Goal: Task Accomplishment & Management: Manage account settings

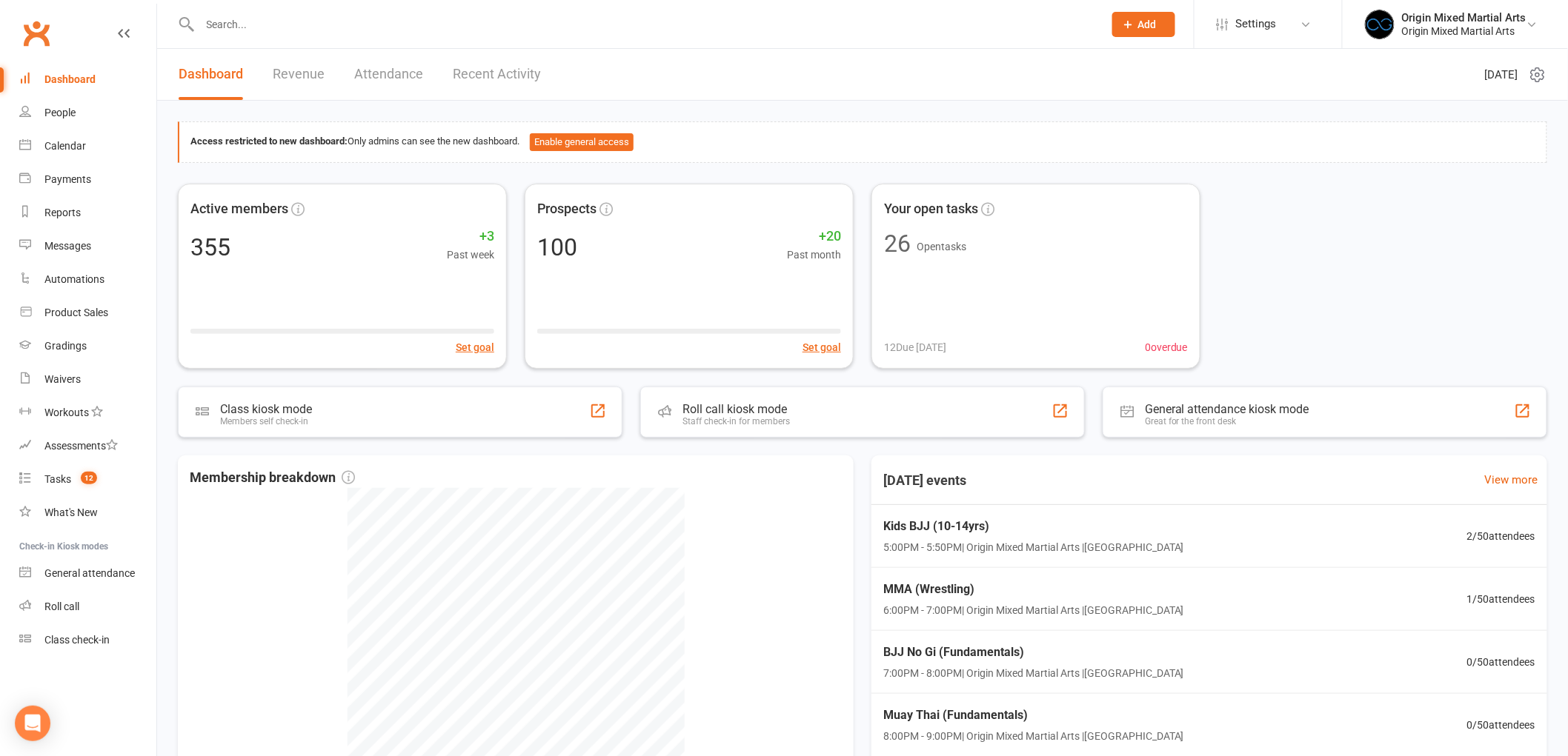
click at [289, 32] on input "text" at bounding box center [644, 24] width 897 height 21
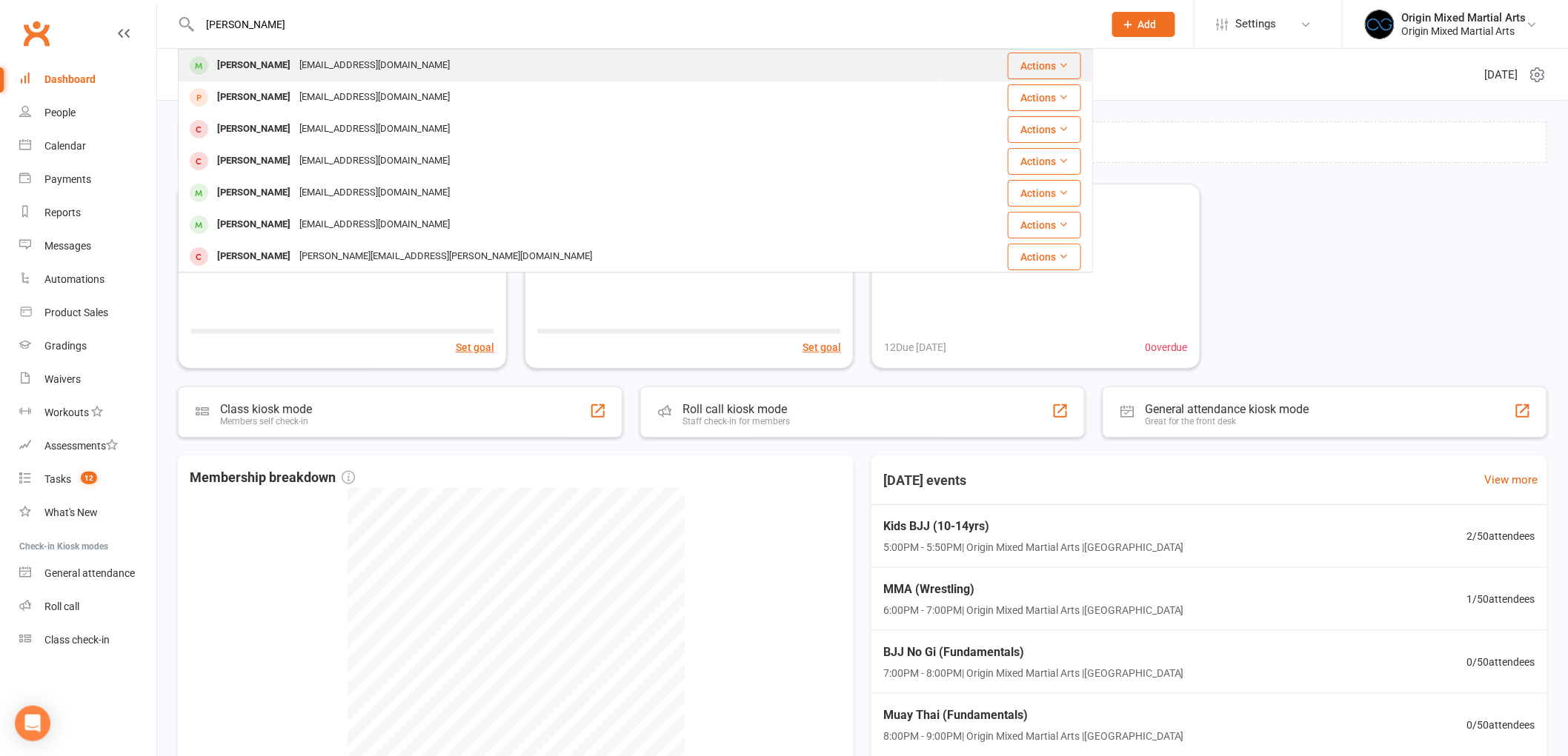
type input "[PERSON_NAME]"
click at [295, 62] on div "[EMAIL_ADDRESS][DOMAIN_NAME]" at bounding box center [374, 66] width 159 height 22
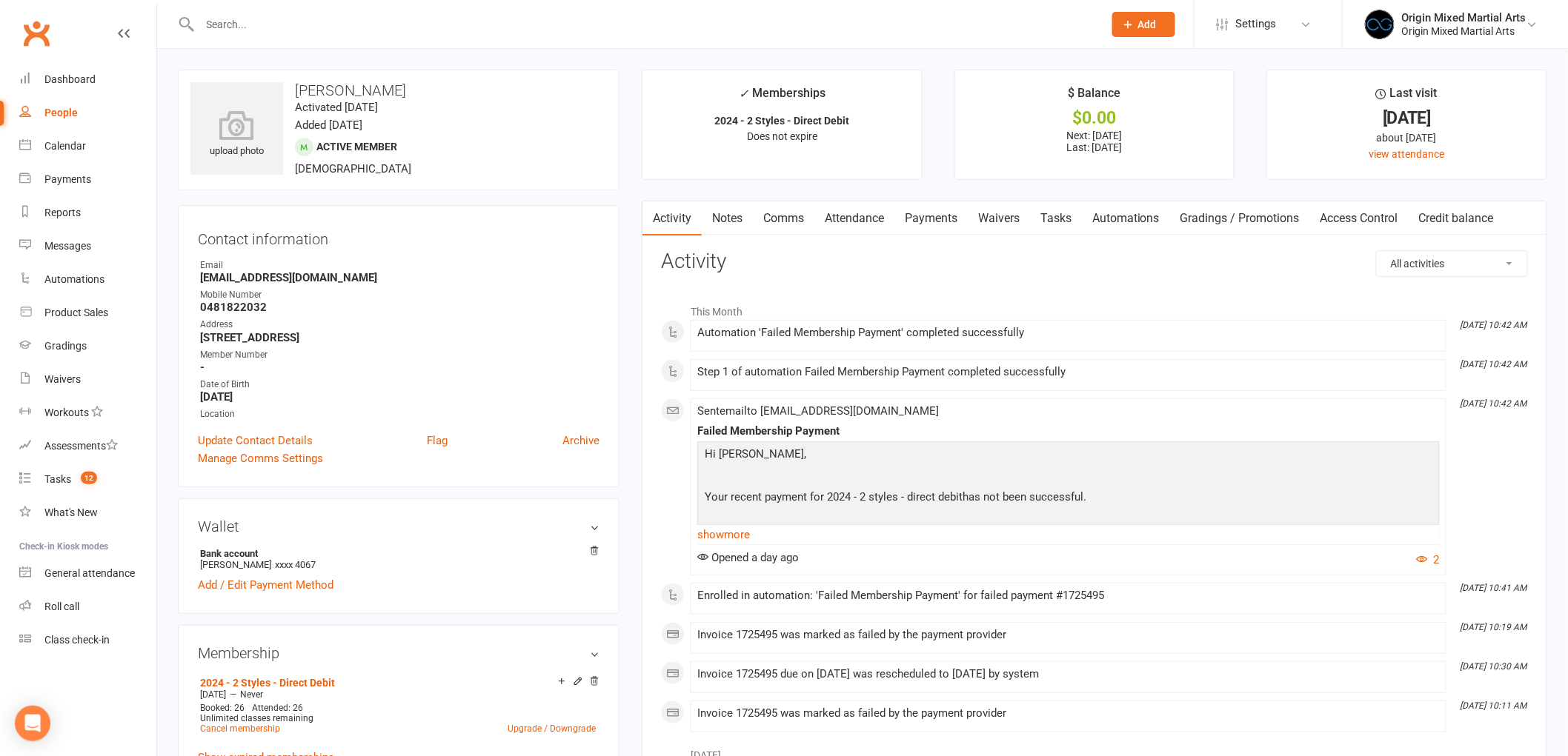
scroll to position [83, 0]
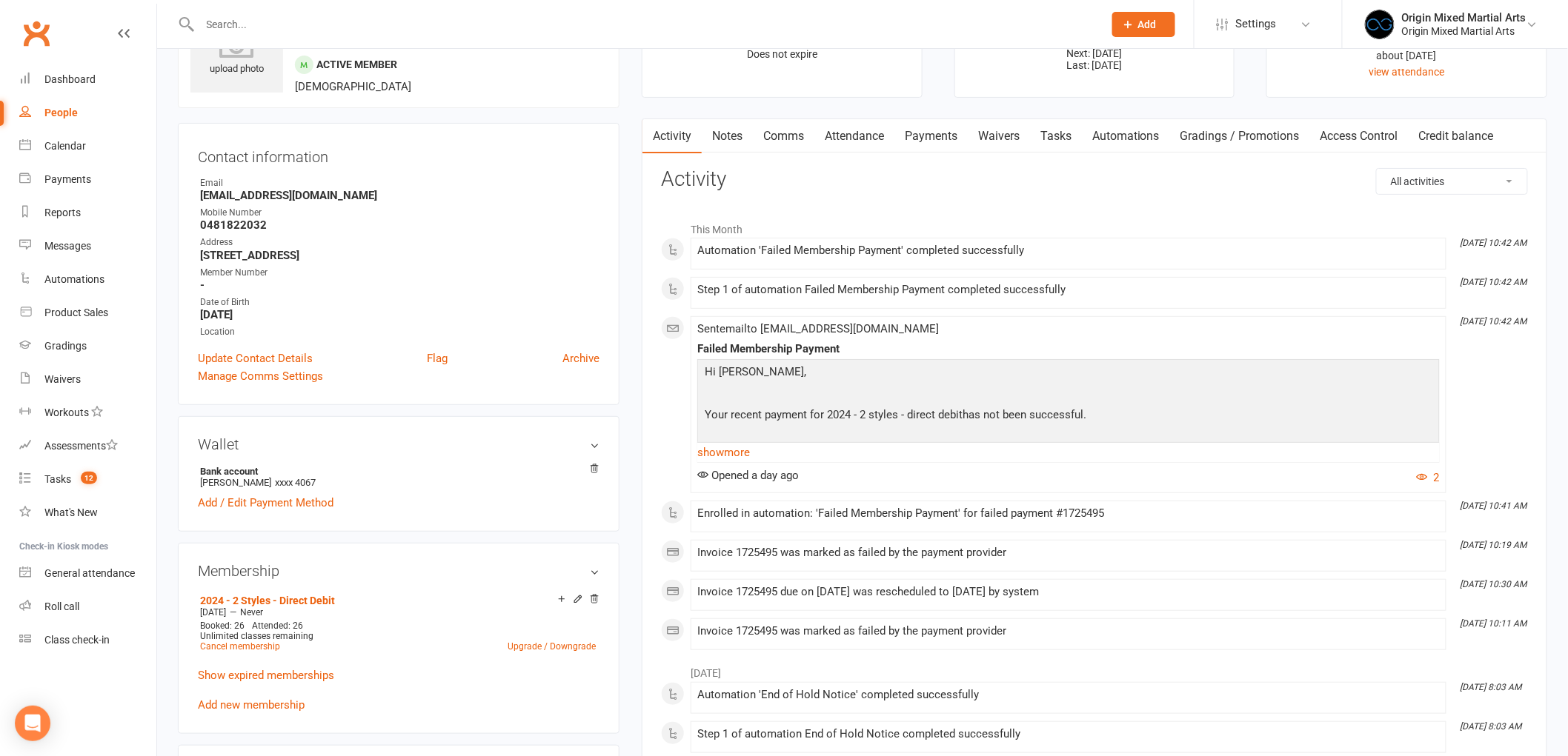
click at [938, 147] on link "Payments" at bounding box center [931, 137] width 73 height 34
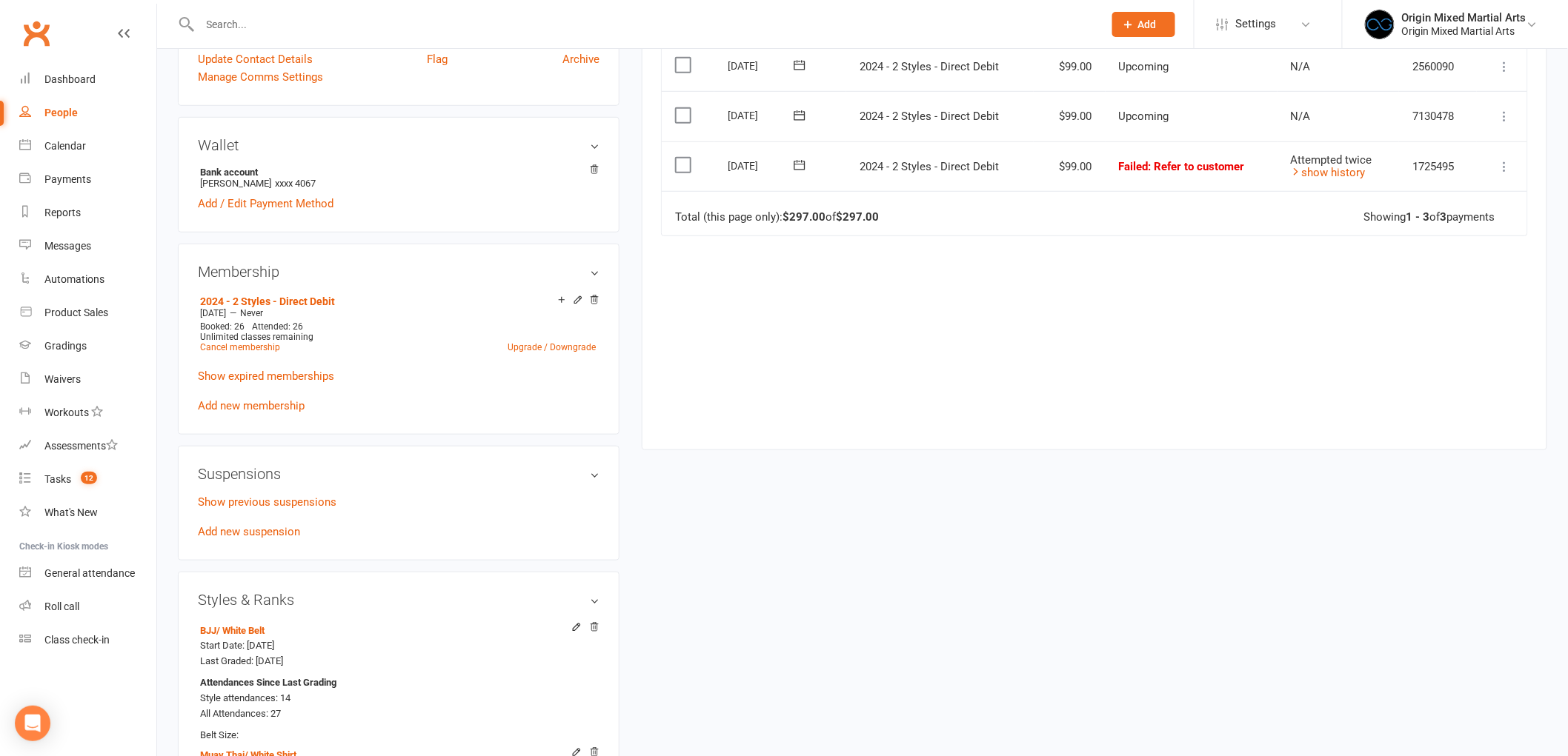
scroll to position [411, 0]
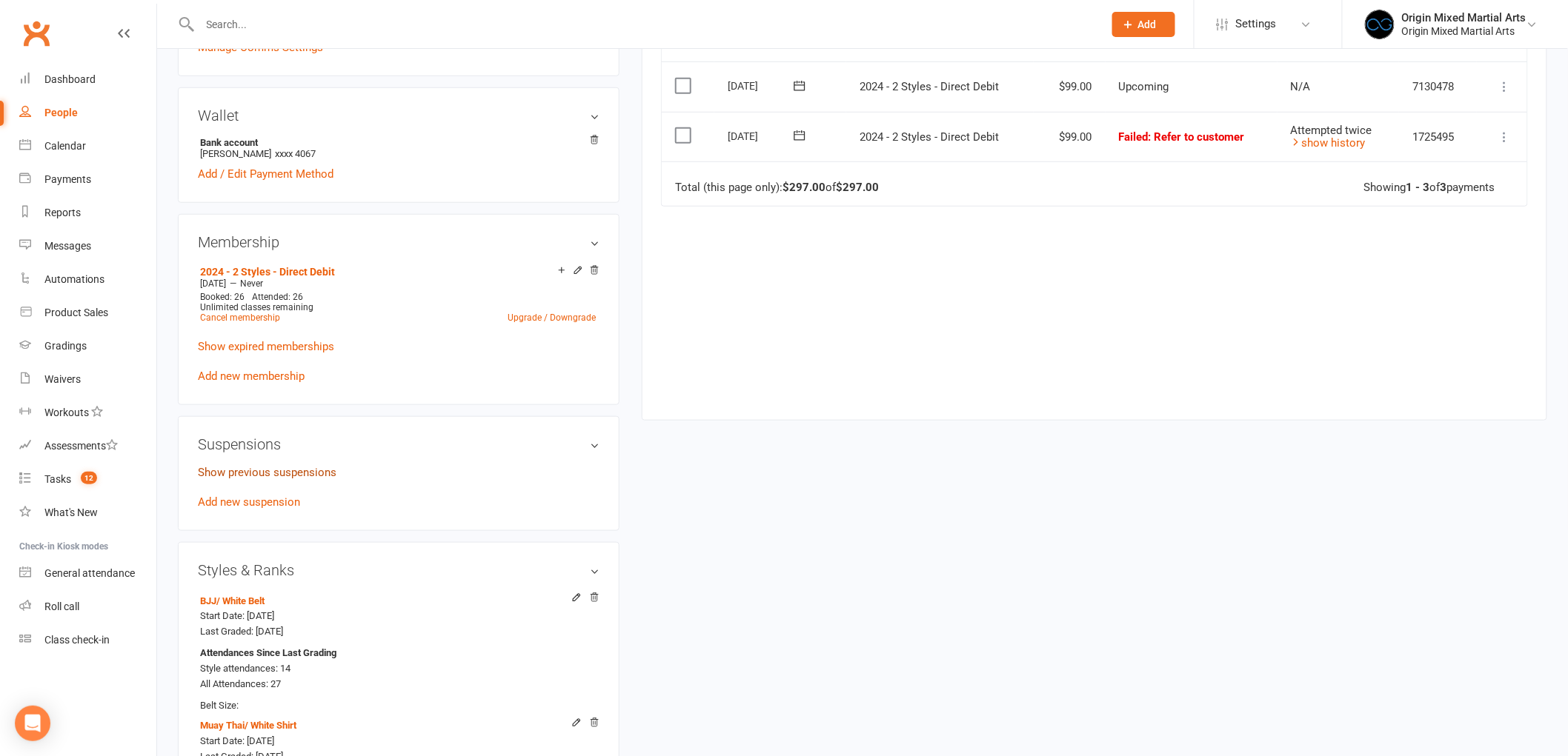
click at [294, 468] on link "Show previous suspensions" at bounding box center [267, 472] width 139 height 13
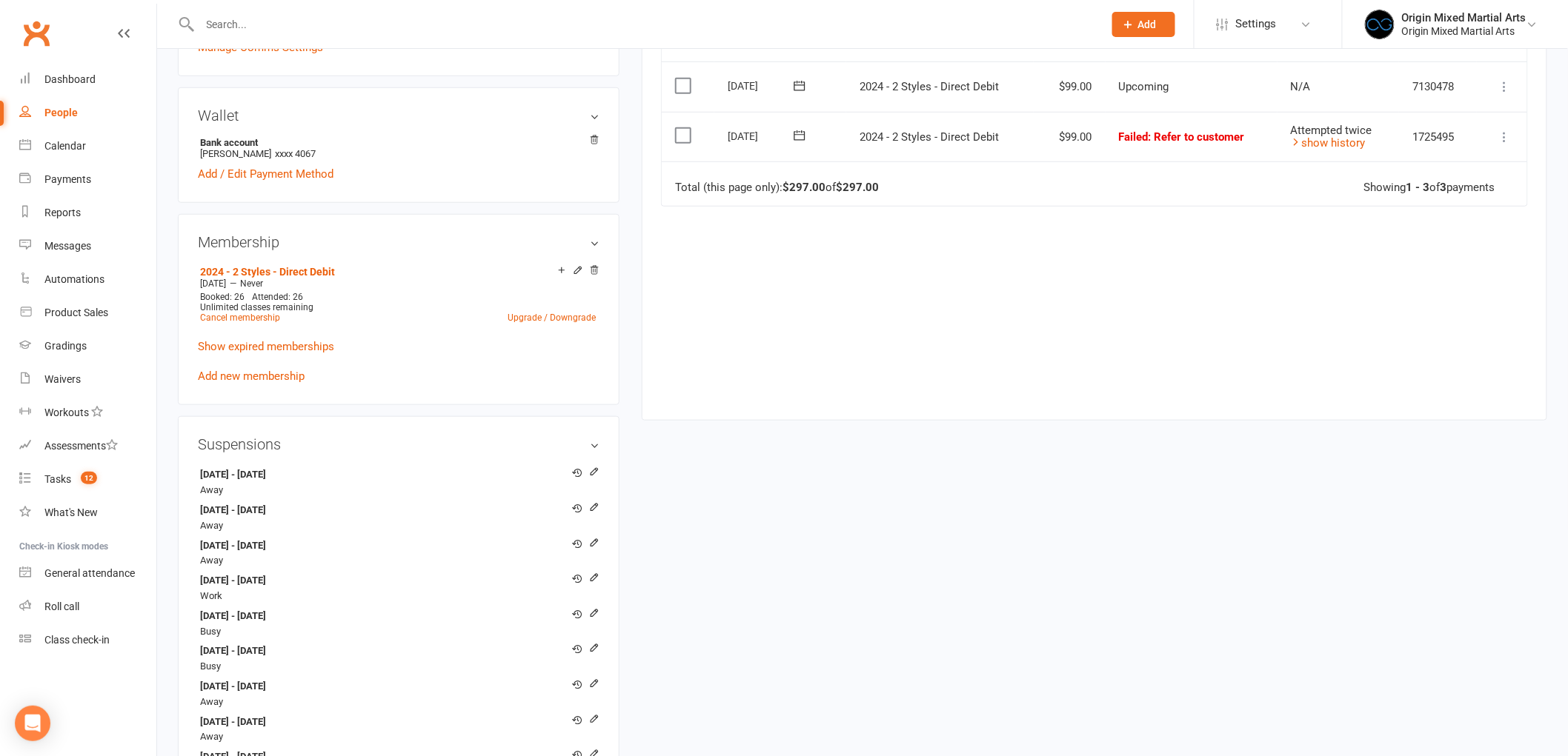
scroll to position [247, 0]
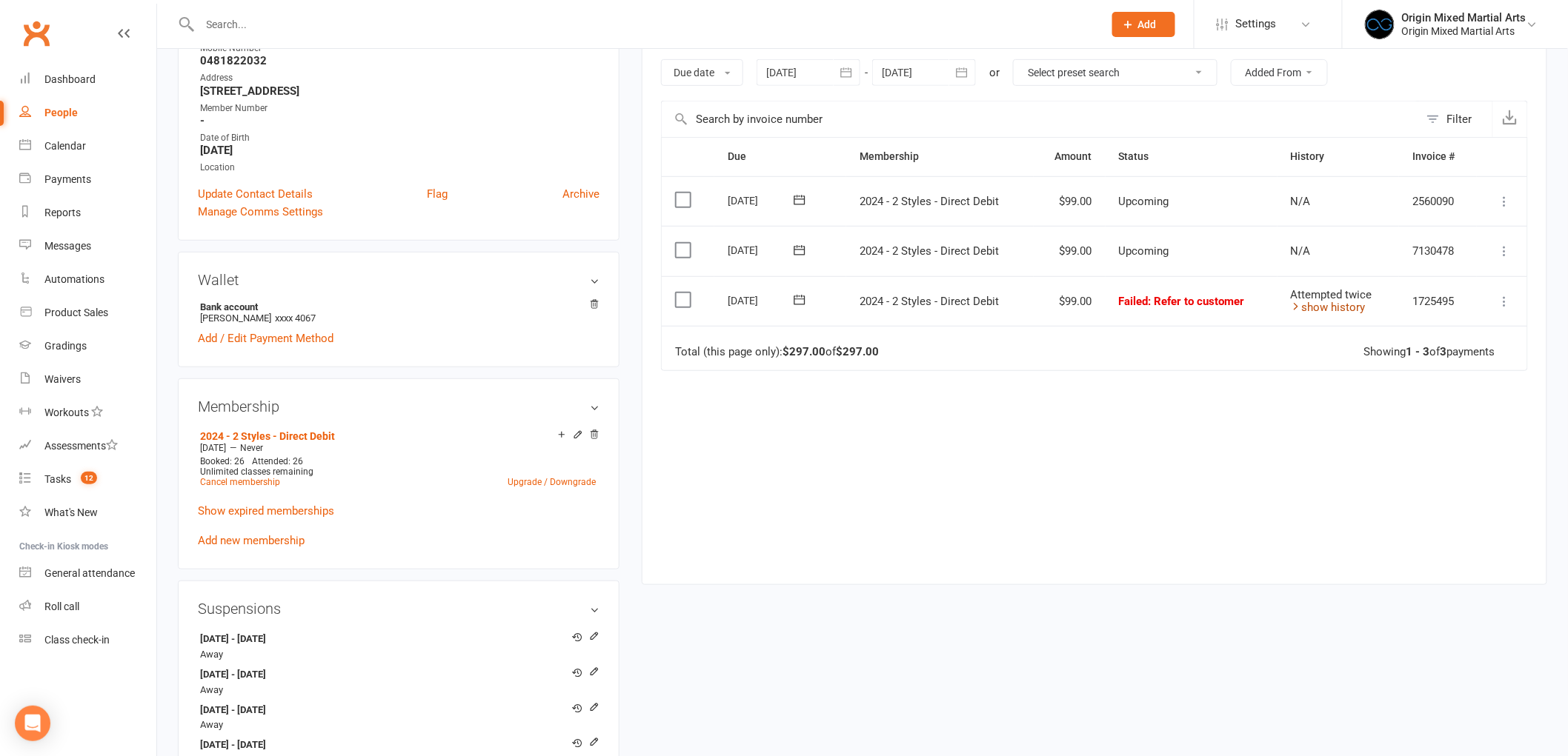
click at [1338, 309] on link "show history" at bounding box center [1328, 307] width 75 height 13
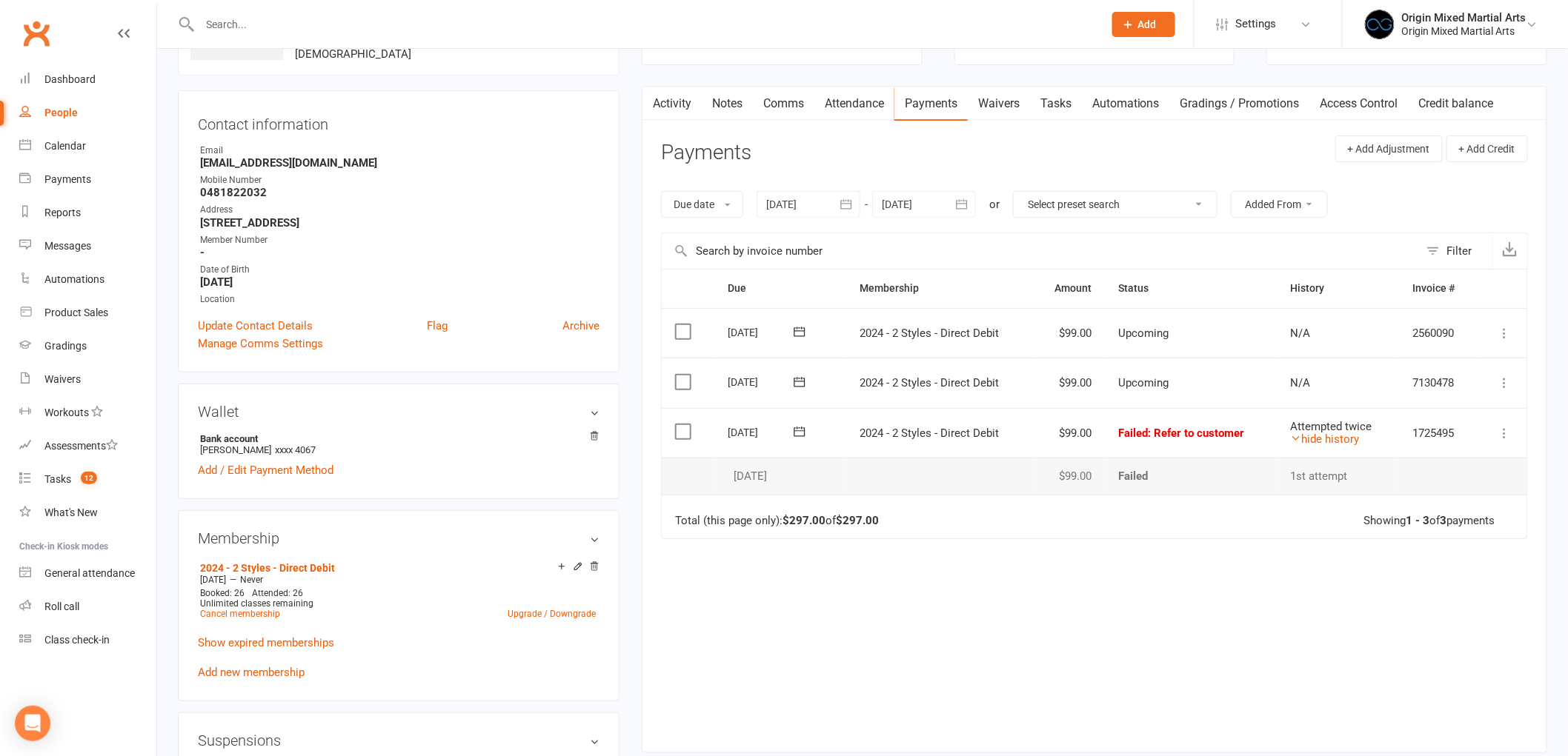
scroll to position [0, 0]
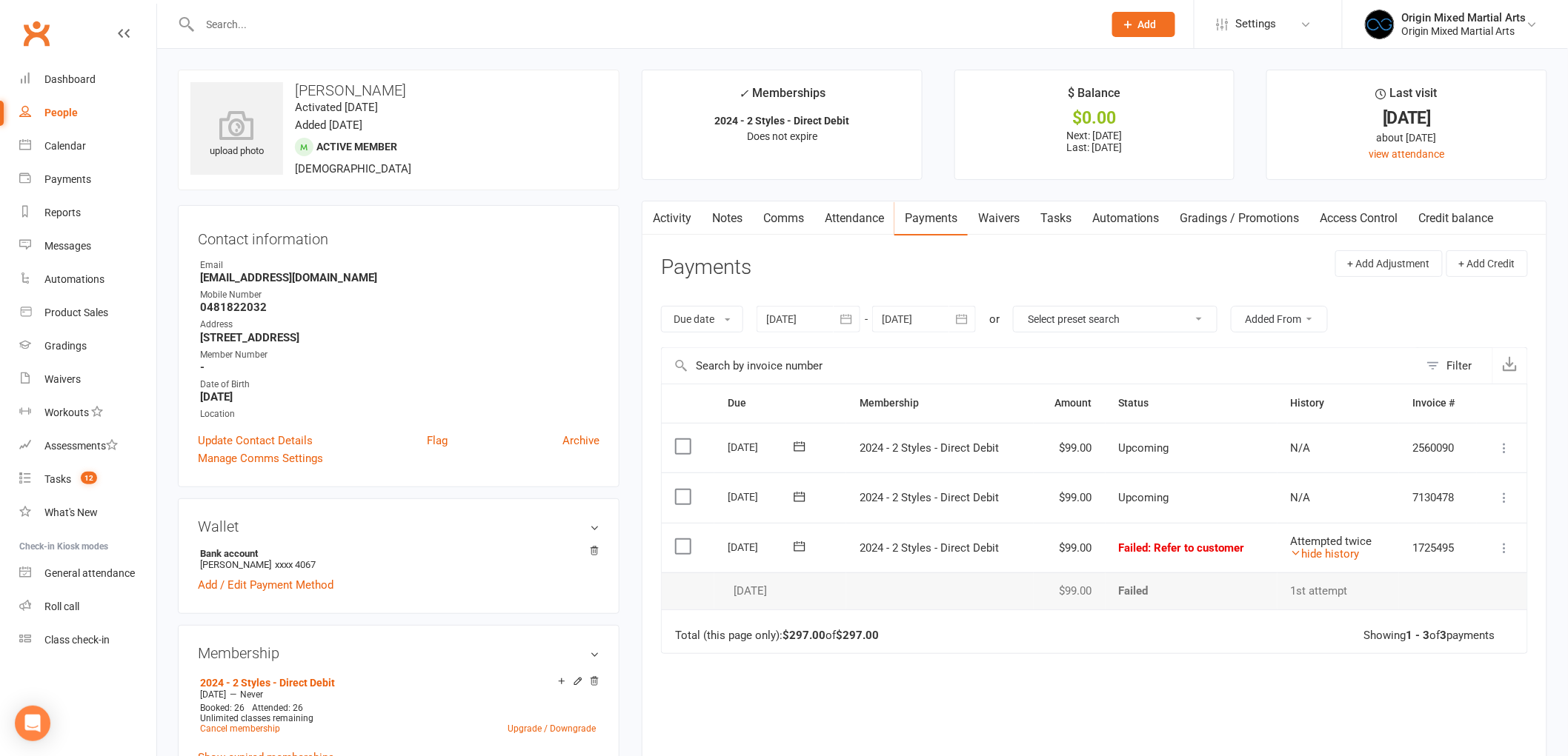
click at [667, 218] on link "Activity" at bounding box center [671, 218] width 59 height 34
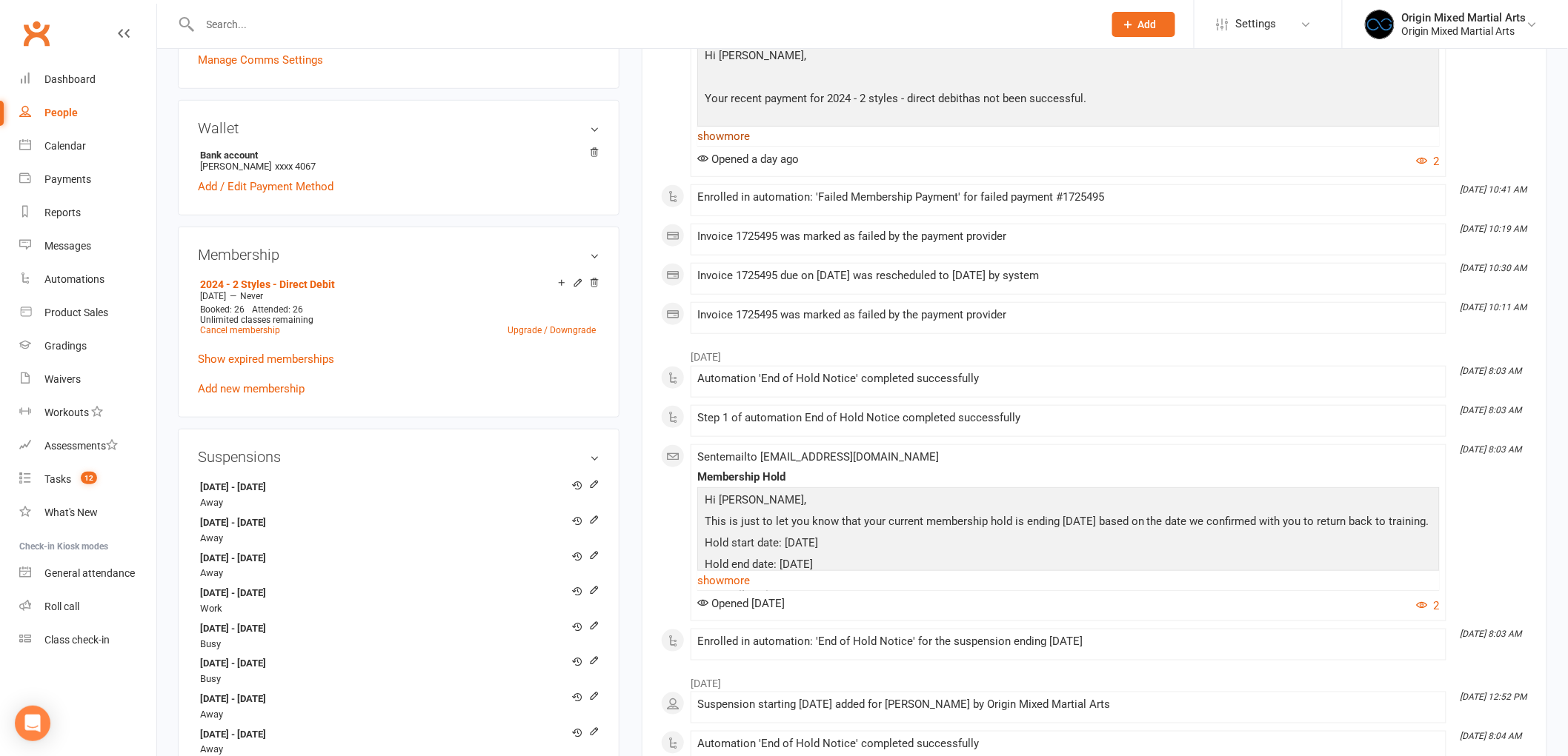
scroll to position [493, 0]
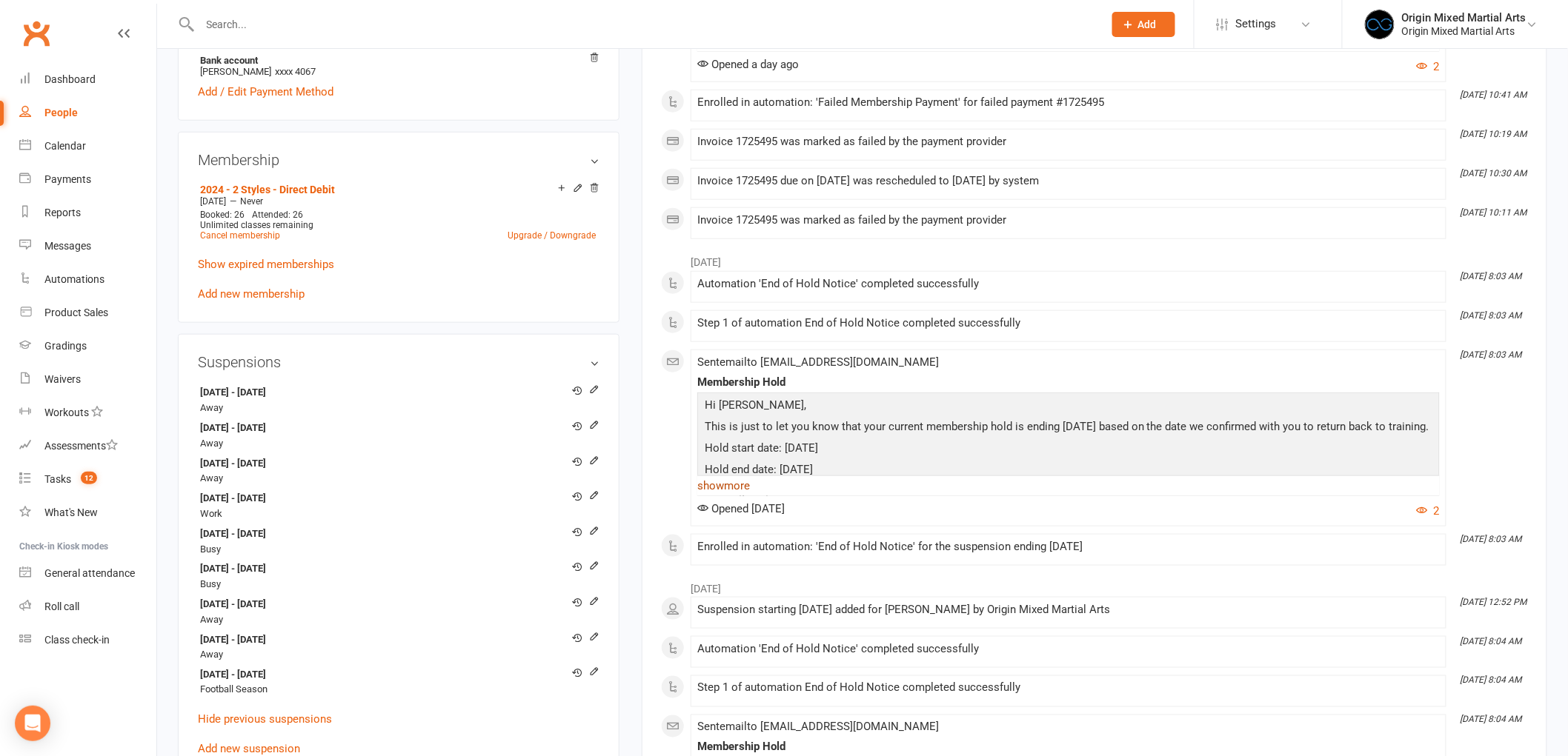
click at [739, 491] on link "show more" at bounding box center [1068, 485] width 742 height 21
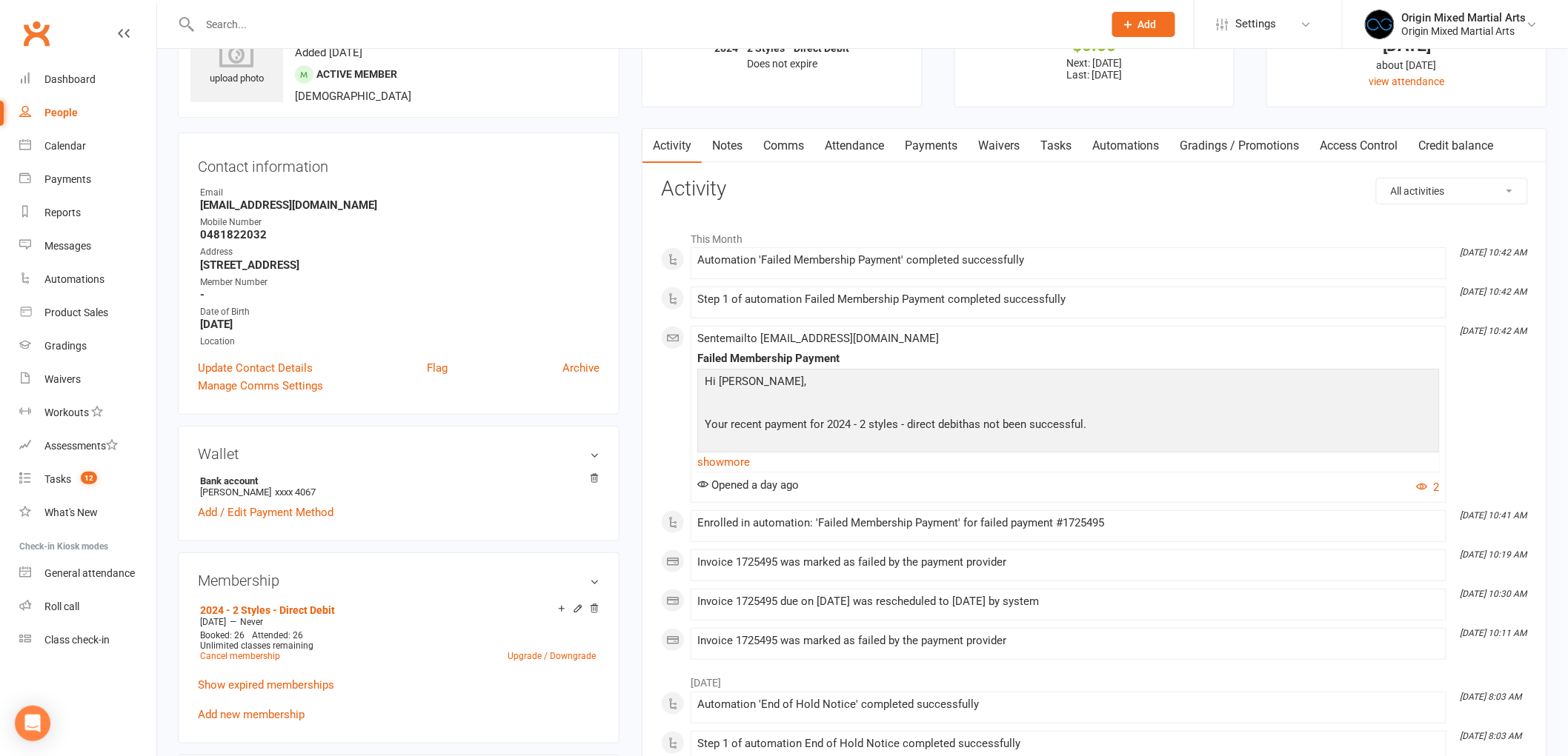
scroll to position [0, 0]
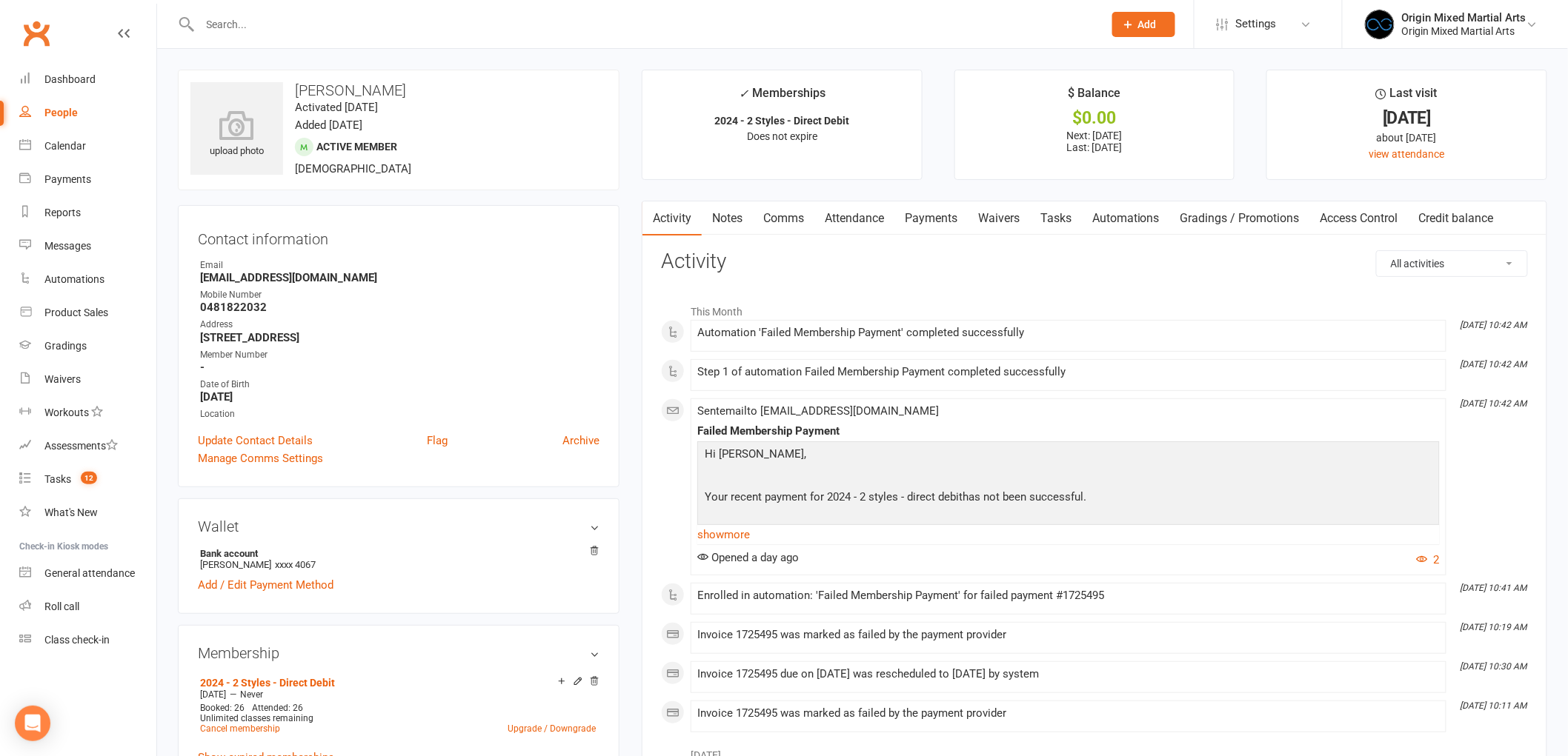
click at [930, 223] on link "Payments" at bounding box center [931, 218] width 73 height 34
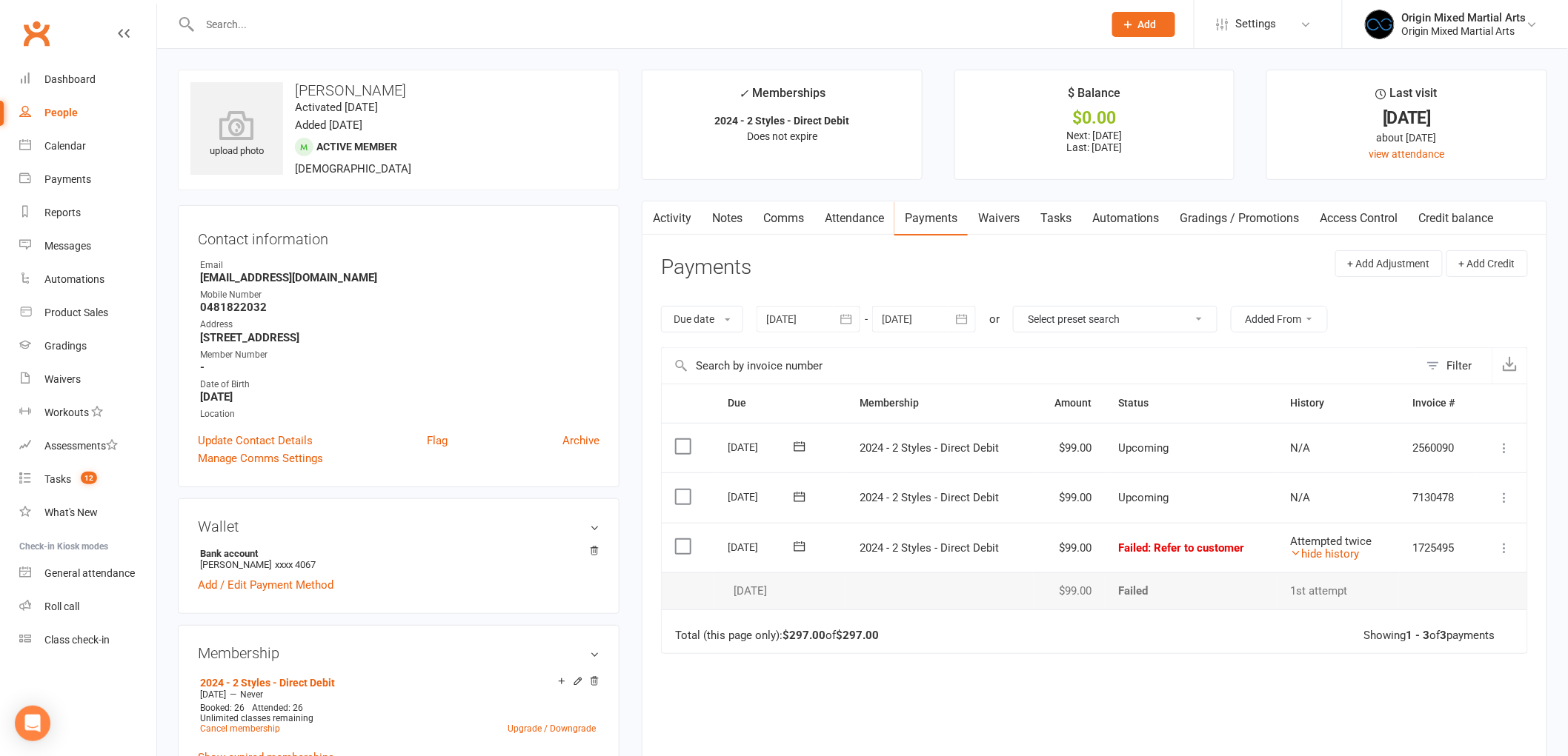
click at [730, 221] on link "Notes" at bounding box center [727, 218] width 51 height 34
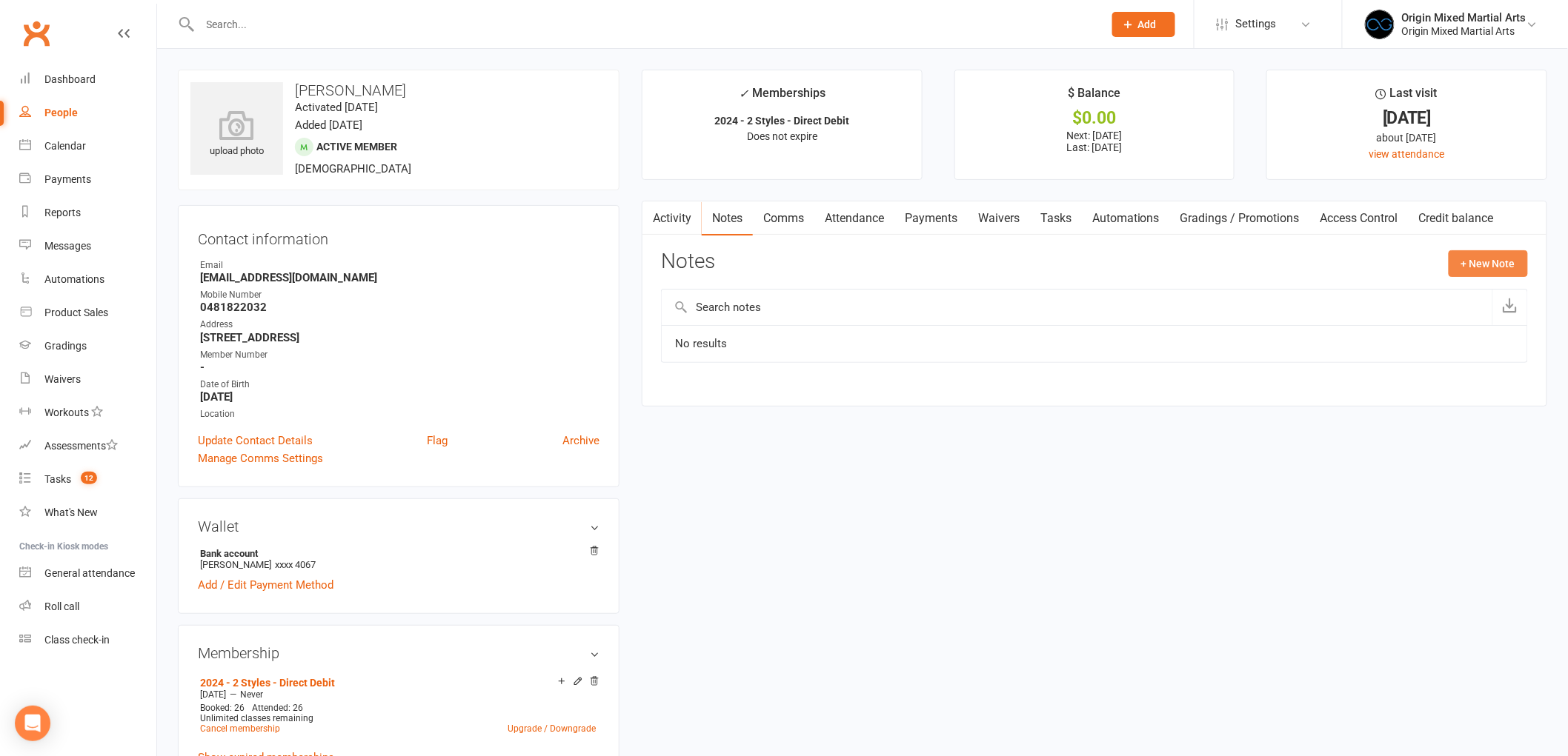
click at [1472, 256] on button "+ New Note" at bounding box center [1488, 264] width 79 height 27
click at [843, 317] on input "text" at bounding box center [1093, 324] width 867 height 31
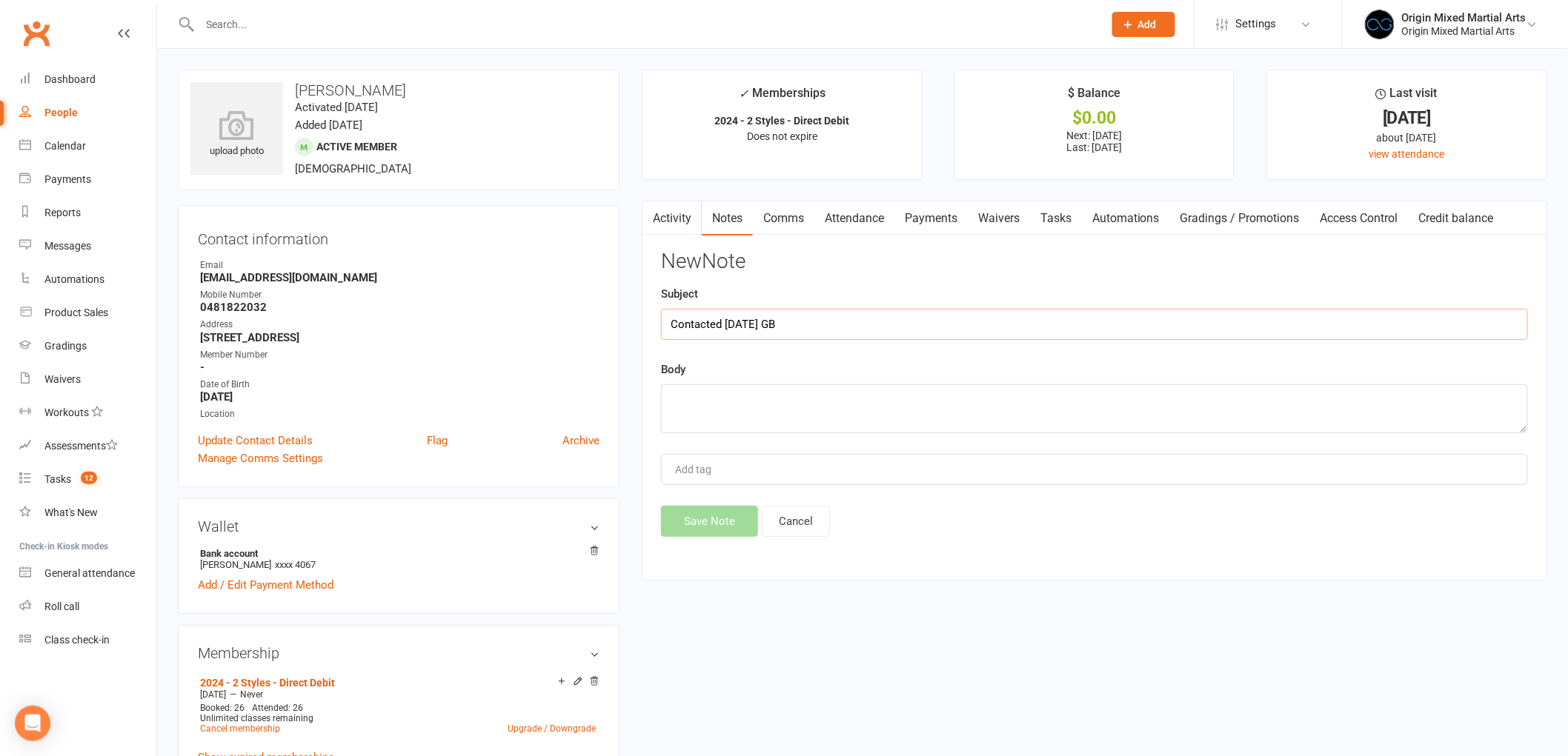
type input "Contacted [DATE] GB"
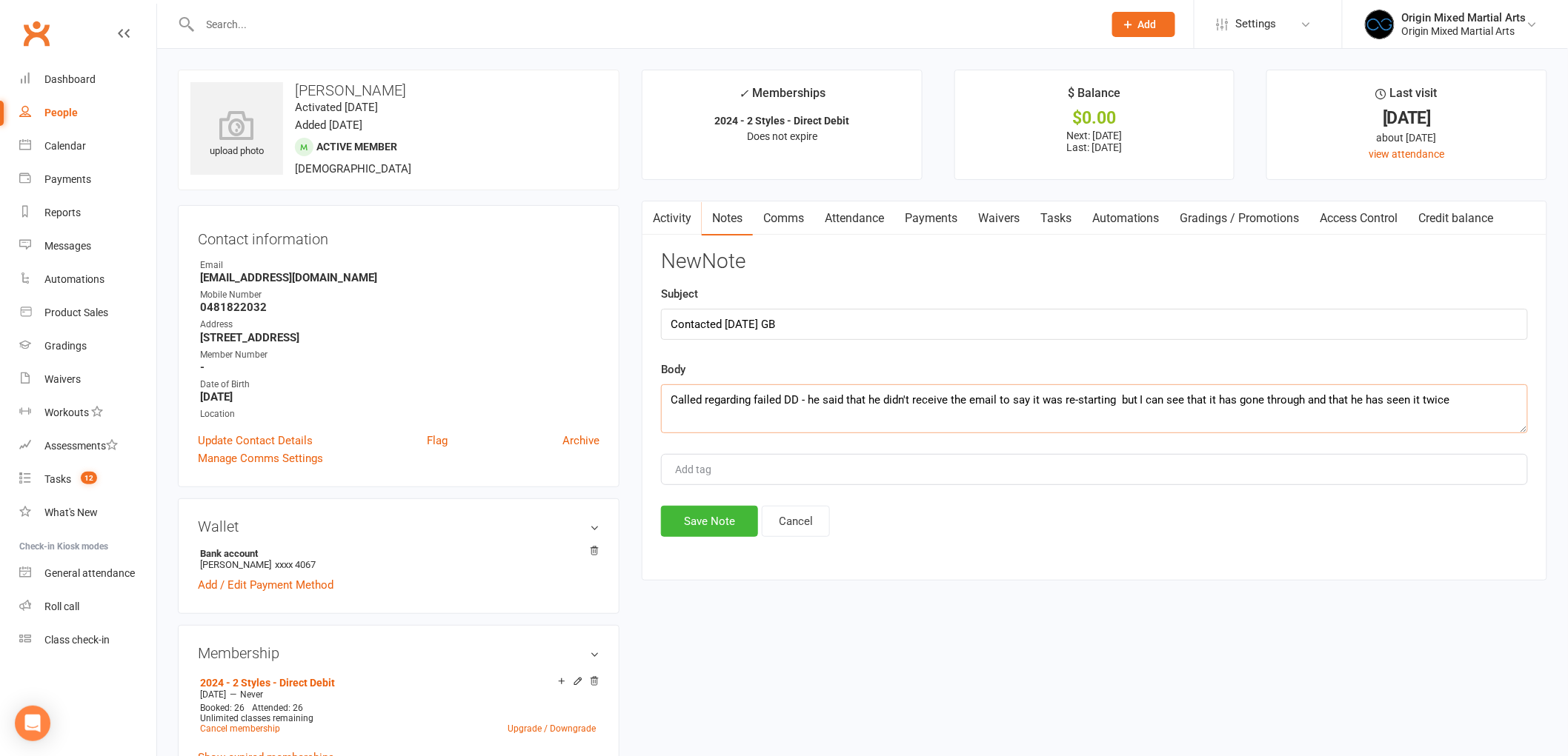
click at [1502, 397] on textarea "Called regarding failed DD - he said that he didn't receive the email to say it…" at bounding box center [1093, 408] width 867 height 49
click at [806, 400] on textarea "Called regarding failed DD - he said that he didn't receive the email to say it…" at bounding box center [1093, 408] width 867 height 49
click at [793, 419] on textarea "Called regarding failed DD - he thought that his membership was still suspended…" at bounding box center [1093, 408] width 867 height 49
click at [1167, 413] on textarea "Called regarding failed DD - he thought that his membership was still suspended…" at bounding box center [1093, 408] width 867 height 49
click at [843, 417] on textarea "Called regarding failed DD - he thought that his membership was still suspended…" at bounding box center [1093, 408] width 867 height 49
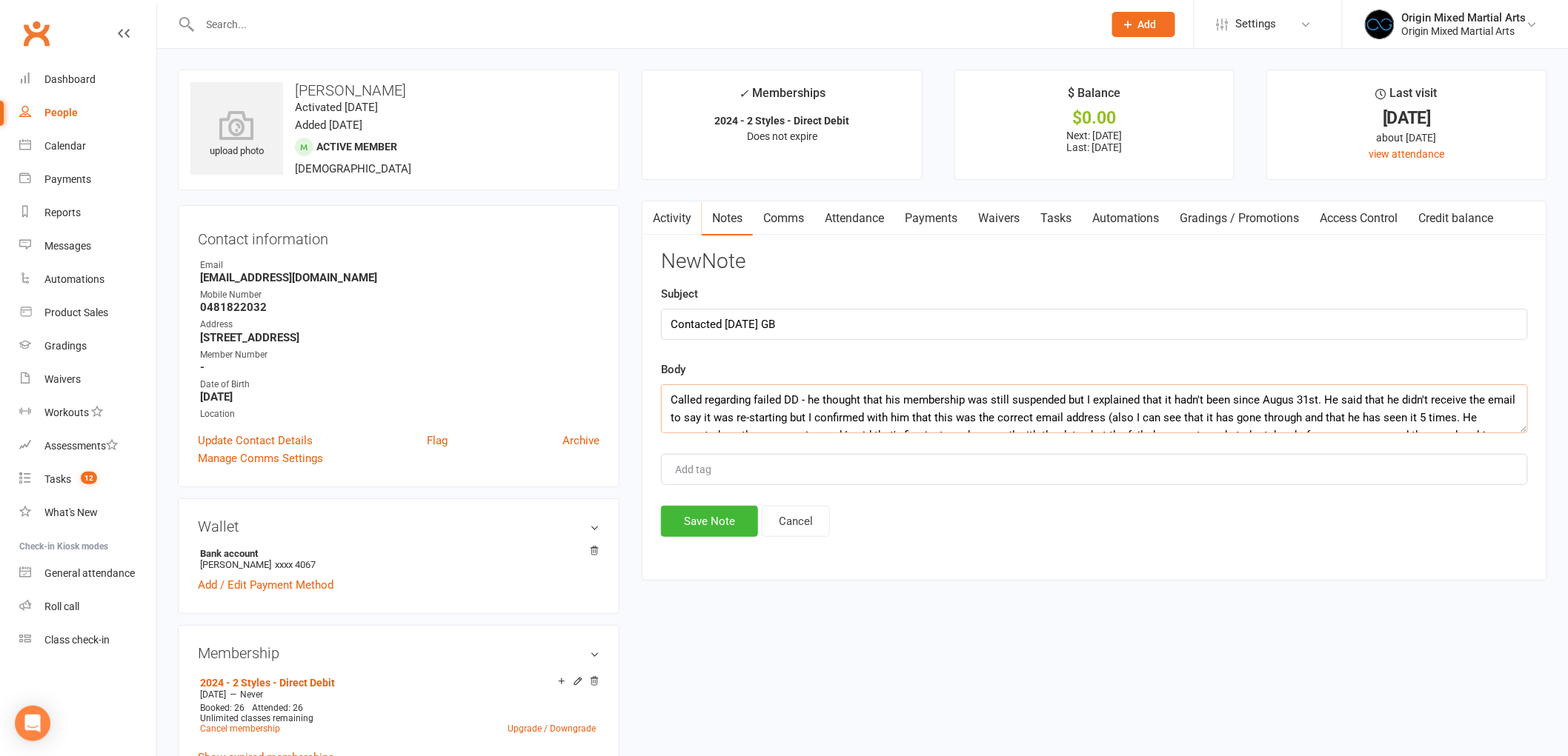
click at [1478, 420] on textarea "Called regarding failed DD - he thought that his membership was still suspended…" at bounding box center [1093, 408] width 867 height 49
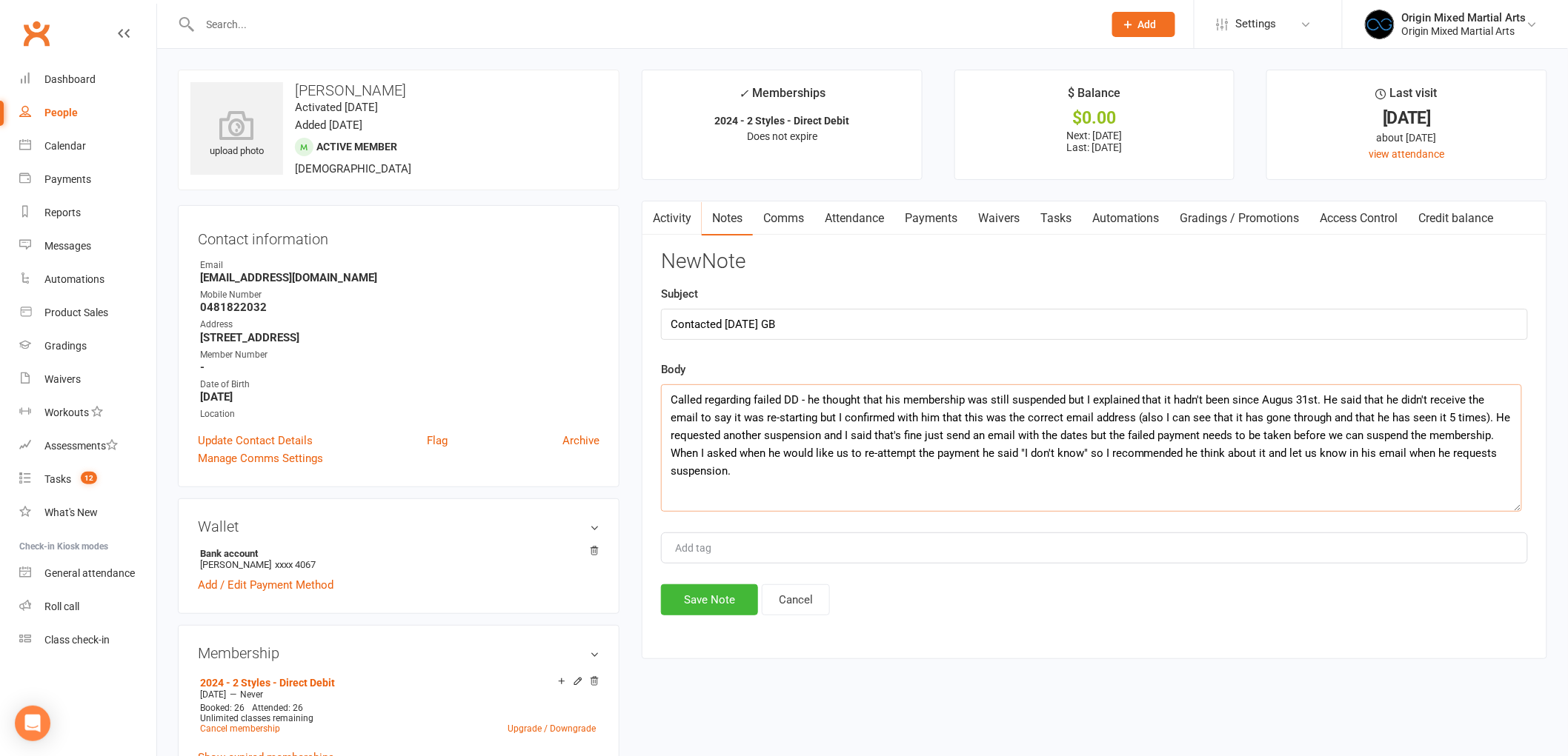
drag, startPoint x: 1524, startPoint y: 427, endPoint x: 1519, endPoint y: 506, distance: 79.2
click at [1519, 506] on textarea "Called regarding failed DD - he thought that his membership was still suspended…" at bounding box center [1091, 447] width 861 height 127
click at [897, 475] on textarea "Called regarding failed DD - he thought that his membership was still suspended…" at bounding box center [1091, 447] width 861 height 127
type textarea "Called regarding failed DD - he thought that his membership was still suspended…"
click at [689, 602] on button "Save Note" at bounding box center [709, 600] width 97 height 31
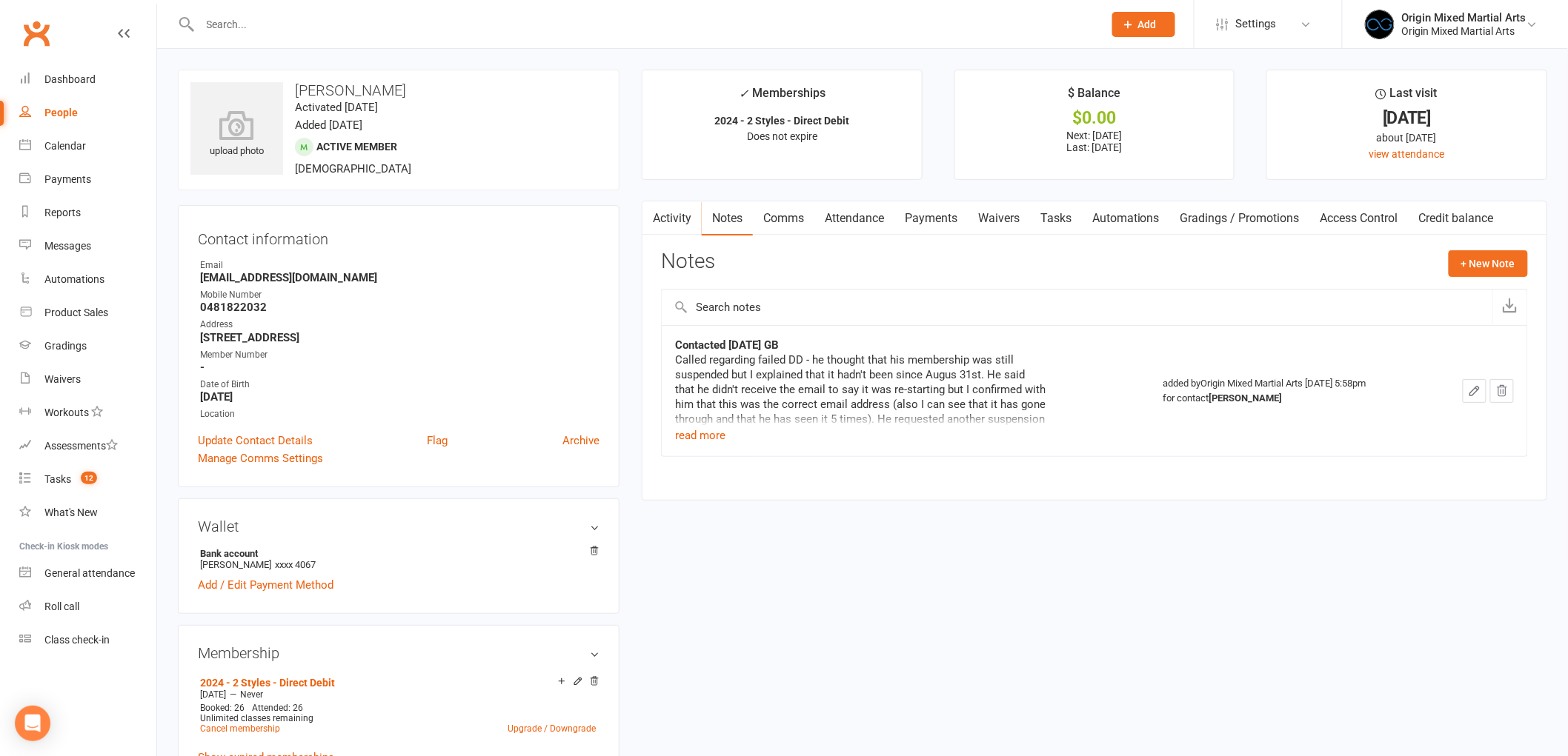
click at [373, 28] on input "text" at bounding box center [644, 24] width 897 height 21
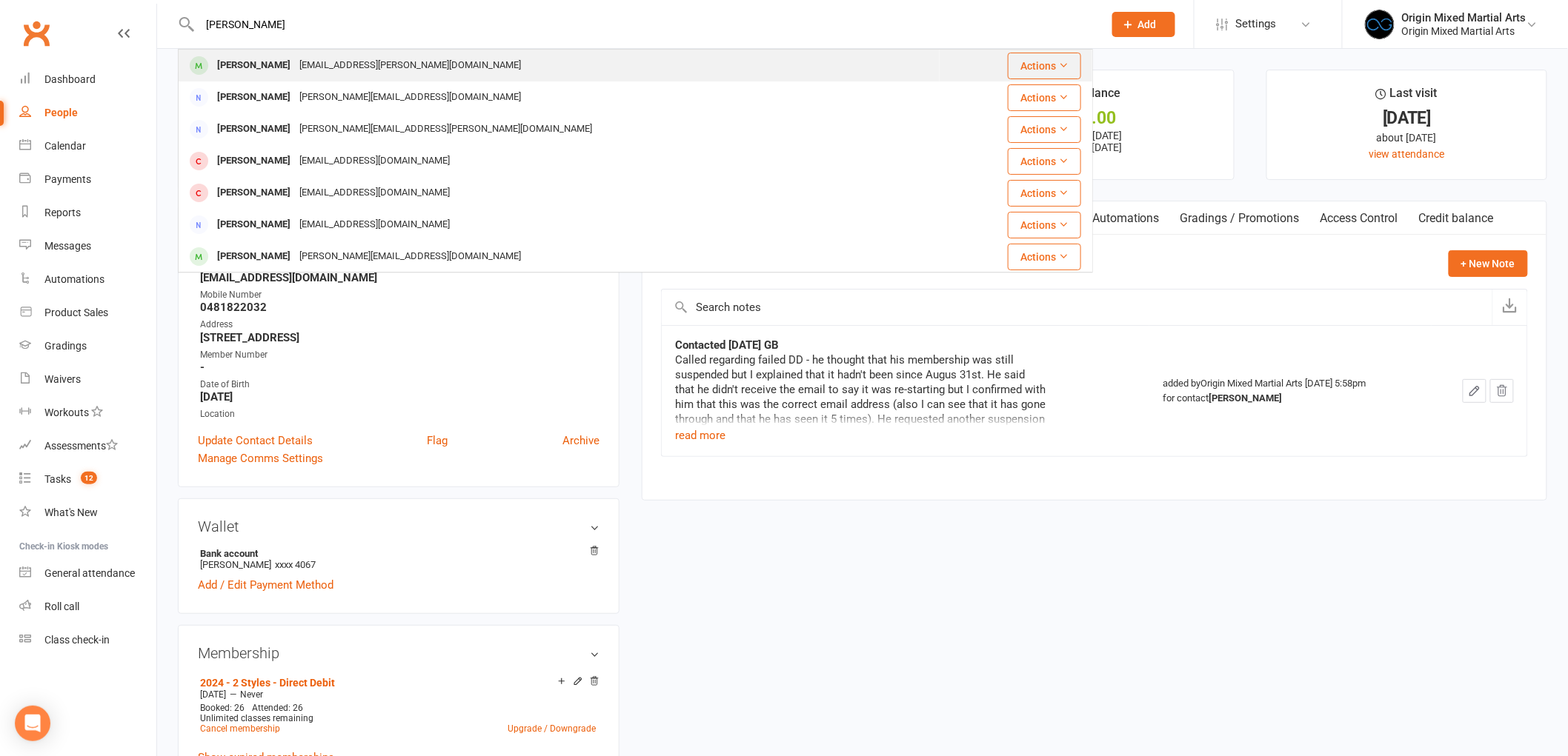
type input "[PERSON_NAME]"
click at [361, 60] on div "[EMAIL_ADDRESS][PERSON_NAME][DOMAIN_NAME]" at bounding box center [410, 66] width 231 height 22
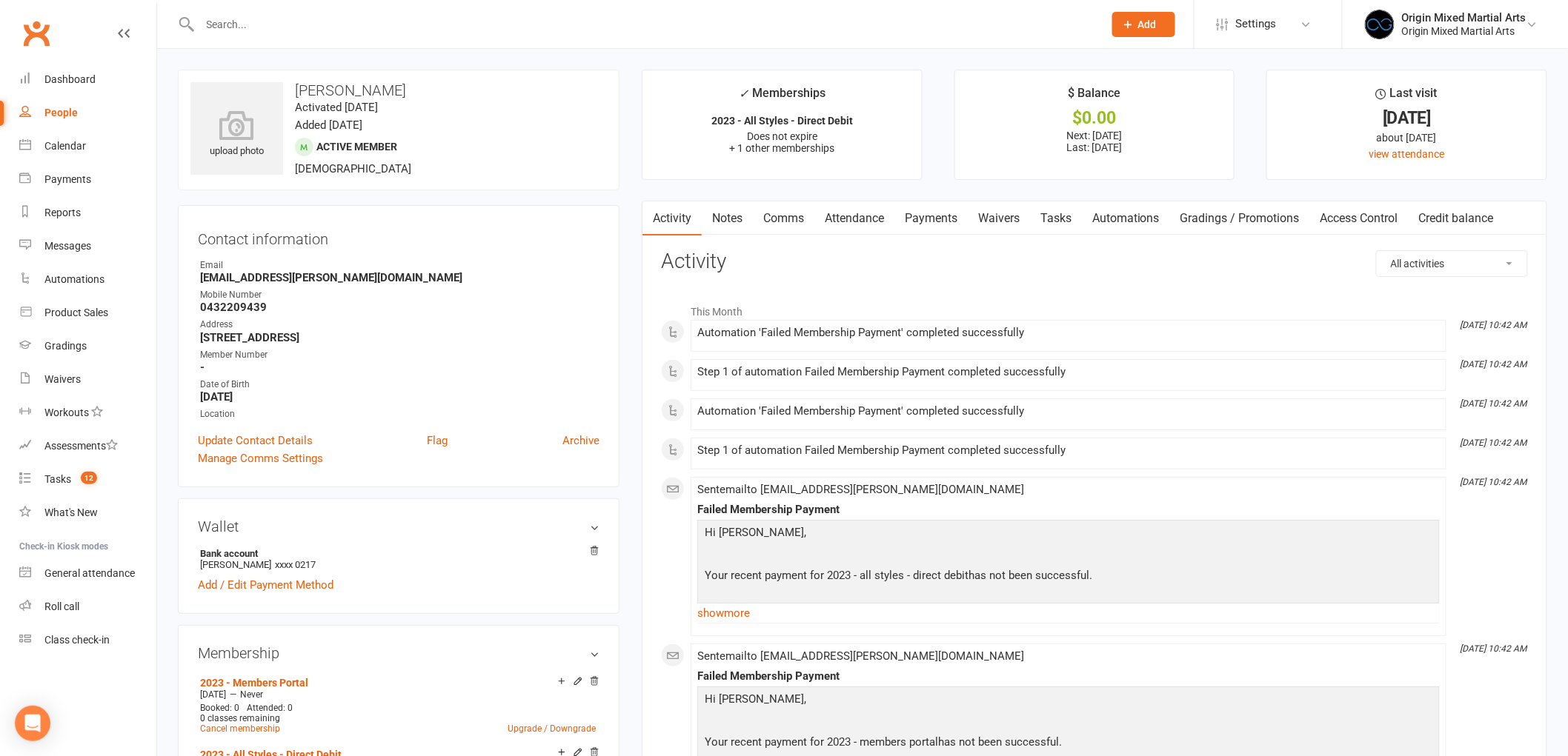
click at [928, 216] on link "Payments" at bounding box center [931, 218] width 73 height 34
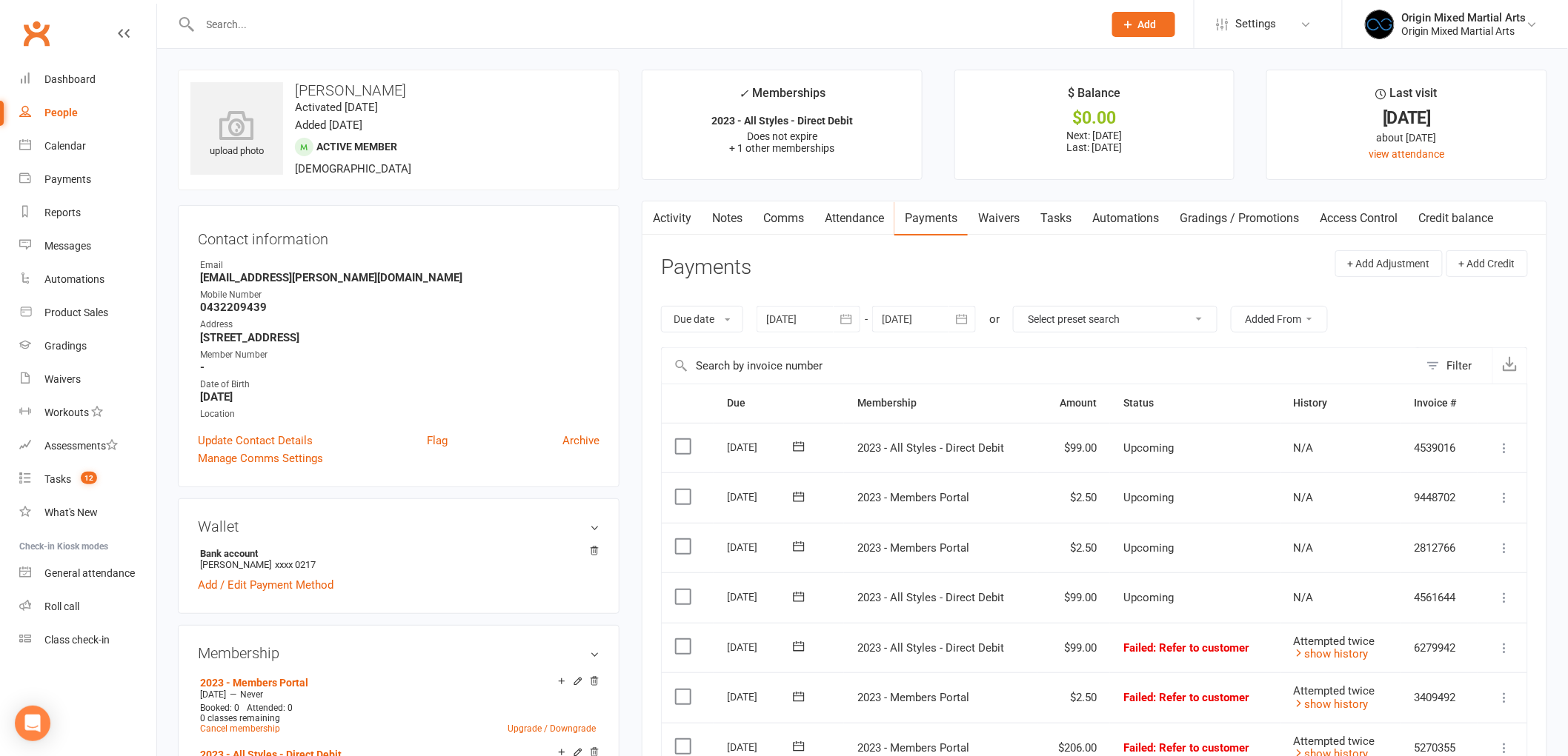
click at [316, 28] on input "text" at bounding box center [644, 24] width 897 height 21
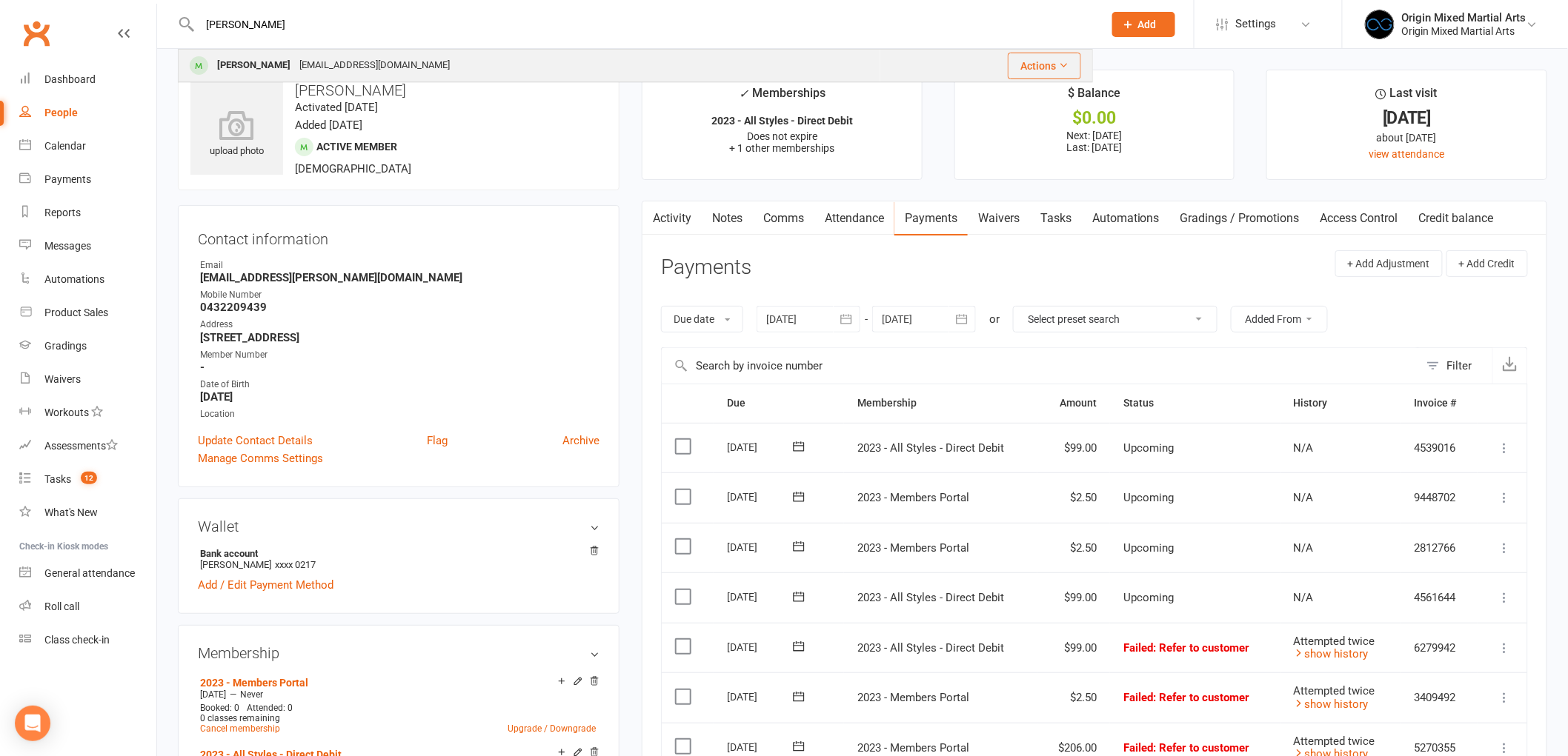
type input "[PERSON_NAME]"
click at [309, 52] on div "[PERSON_NAME] [EMAIL_ADDRESS][DOMAIN_NAME]" at bounding box center [529, 65] width 700 height 30
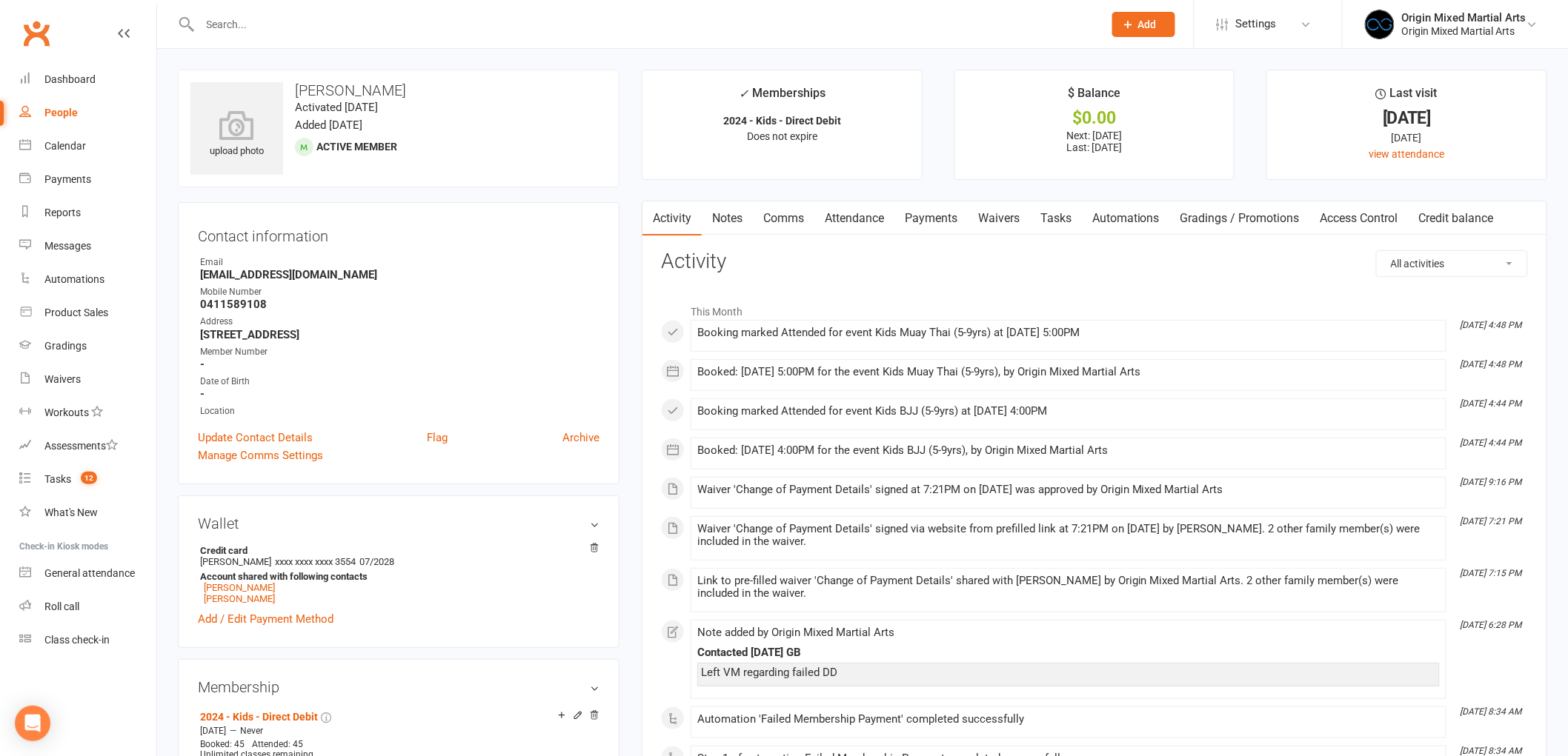
click at [943, 224] on link "Payments" at bounding box center [931, 218] width 73 height 34
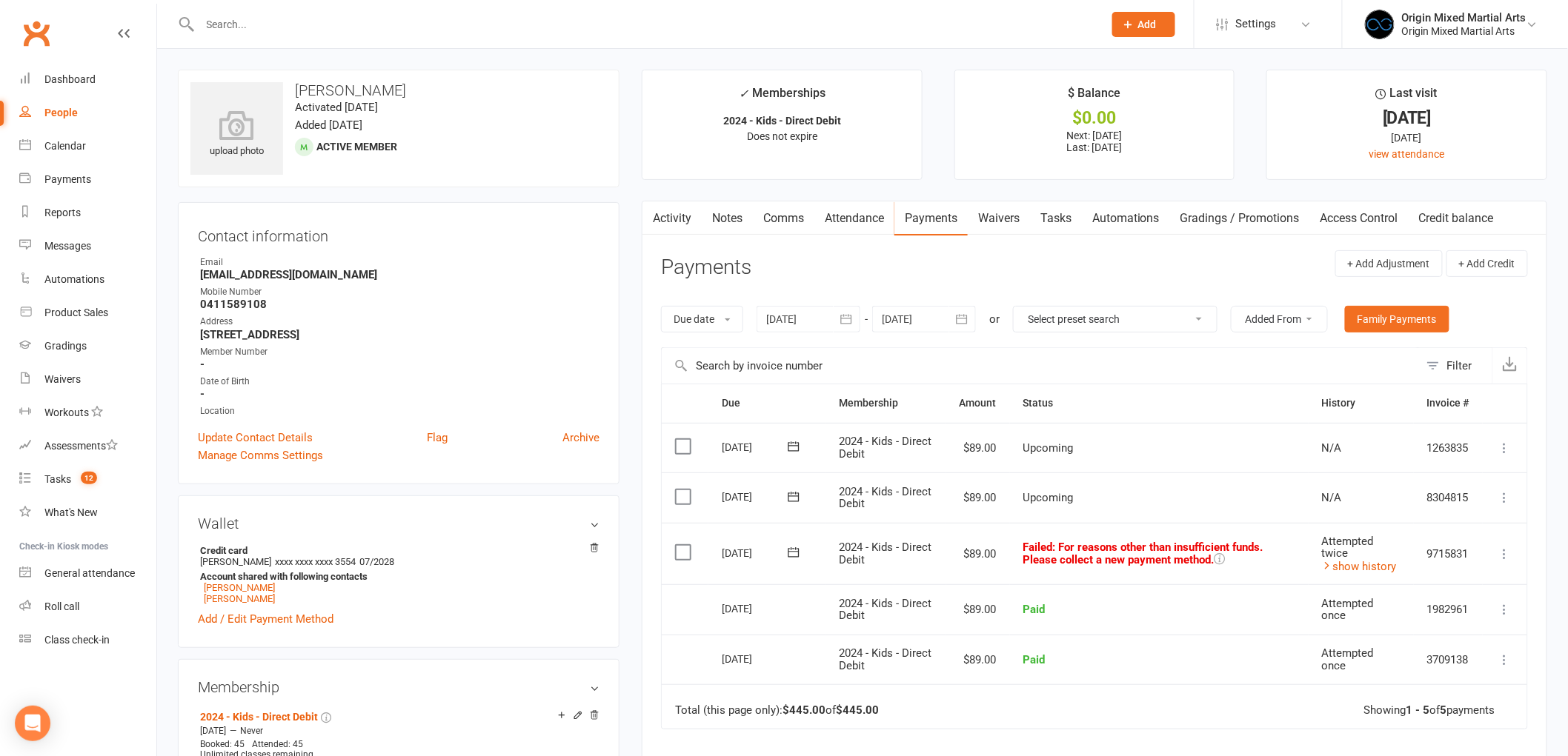
scroll to position [83, 0]
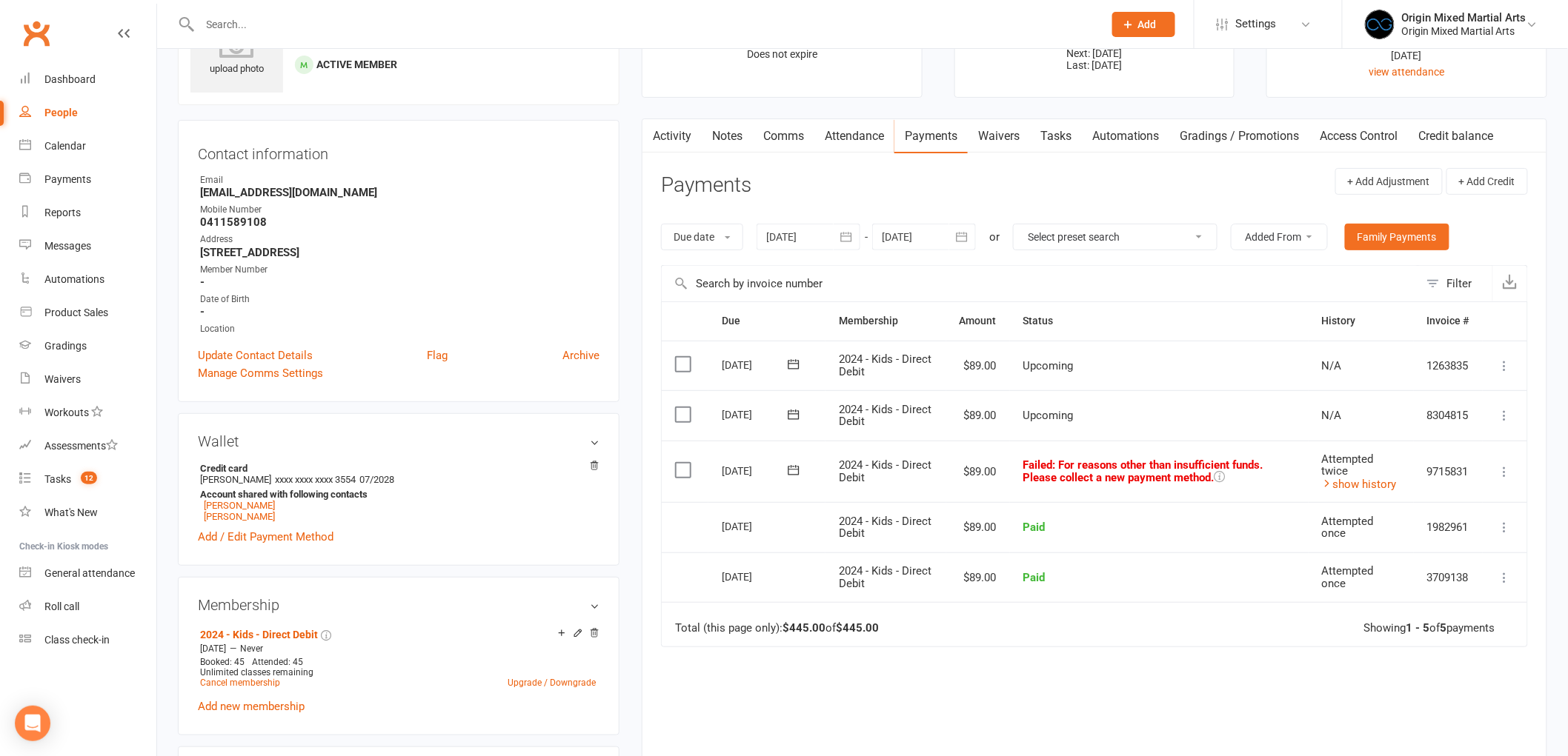
click at [1005, 138] on link "Waivers" at bounding box center [999, 137] width 63 height 34
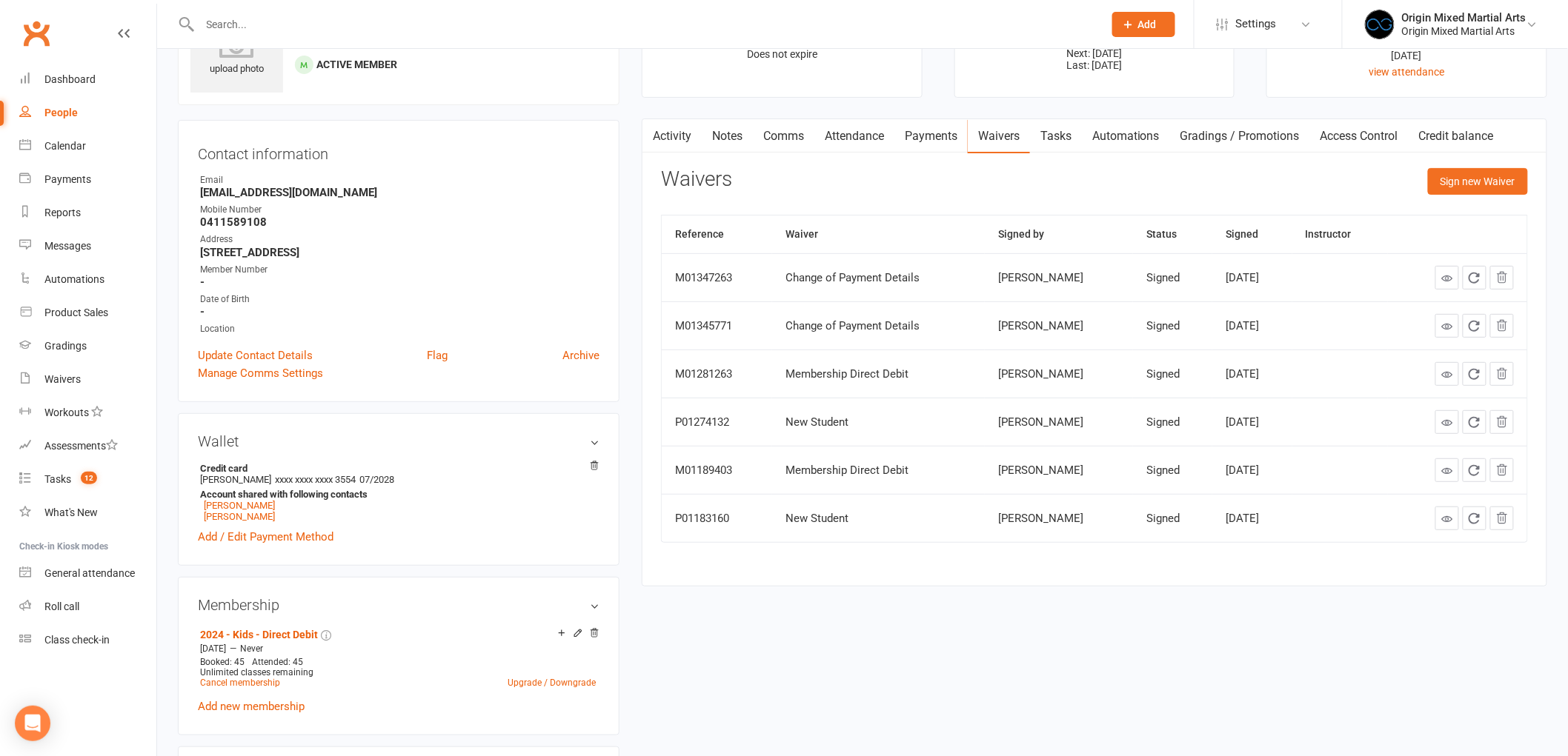
click at [707, 138] on link "Notes" at bounding box center [727, 137] width 51 height 34
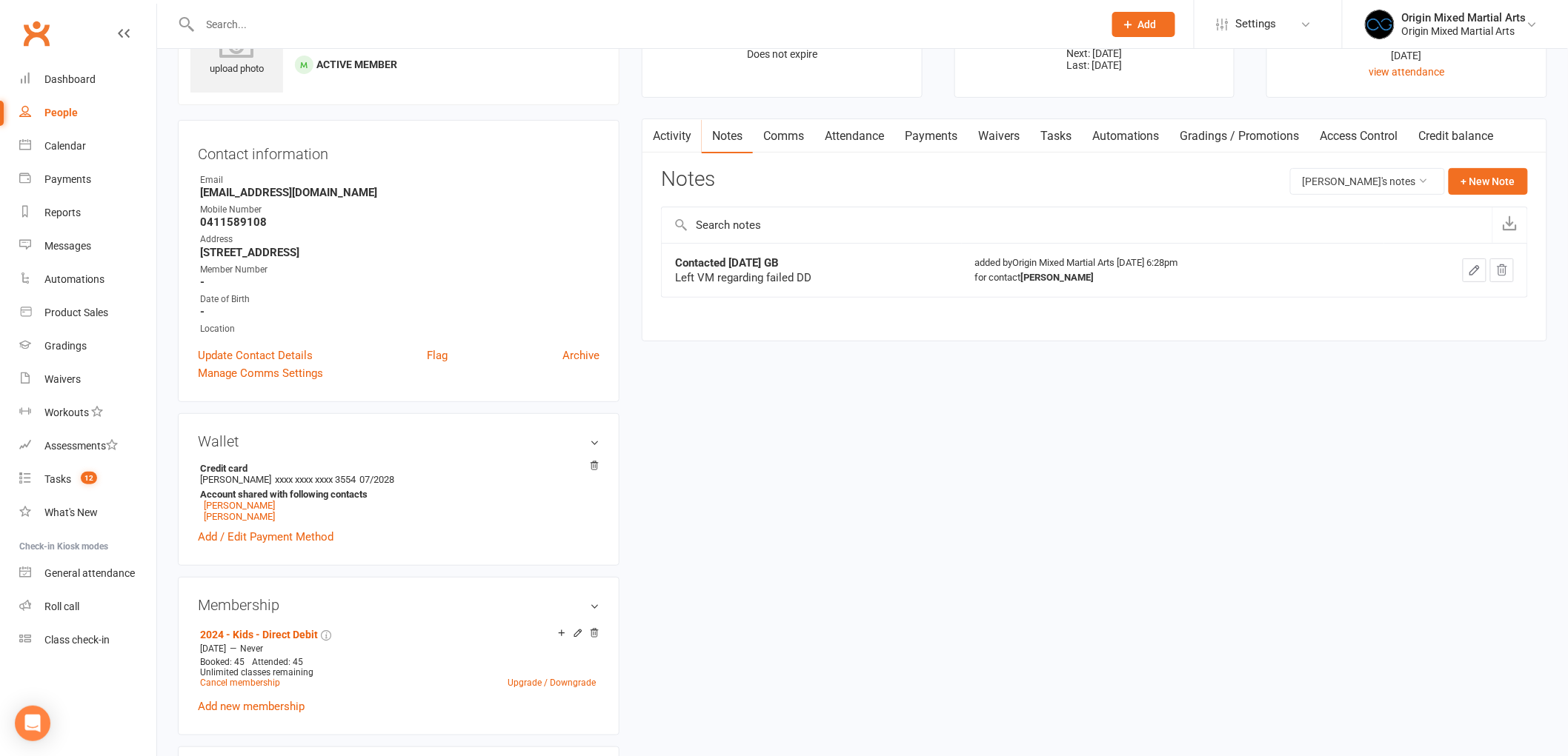
click at [675, 147] on link "Activity" at bounding box center [671, 137] width 59 height 34
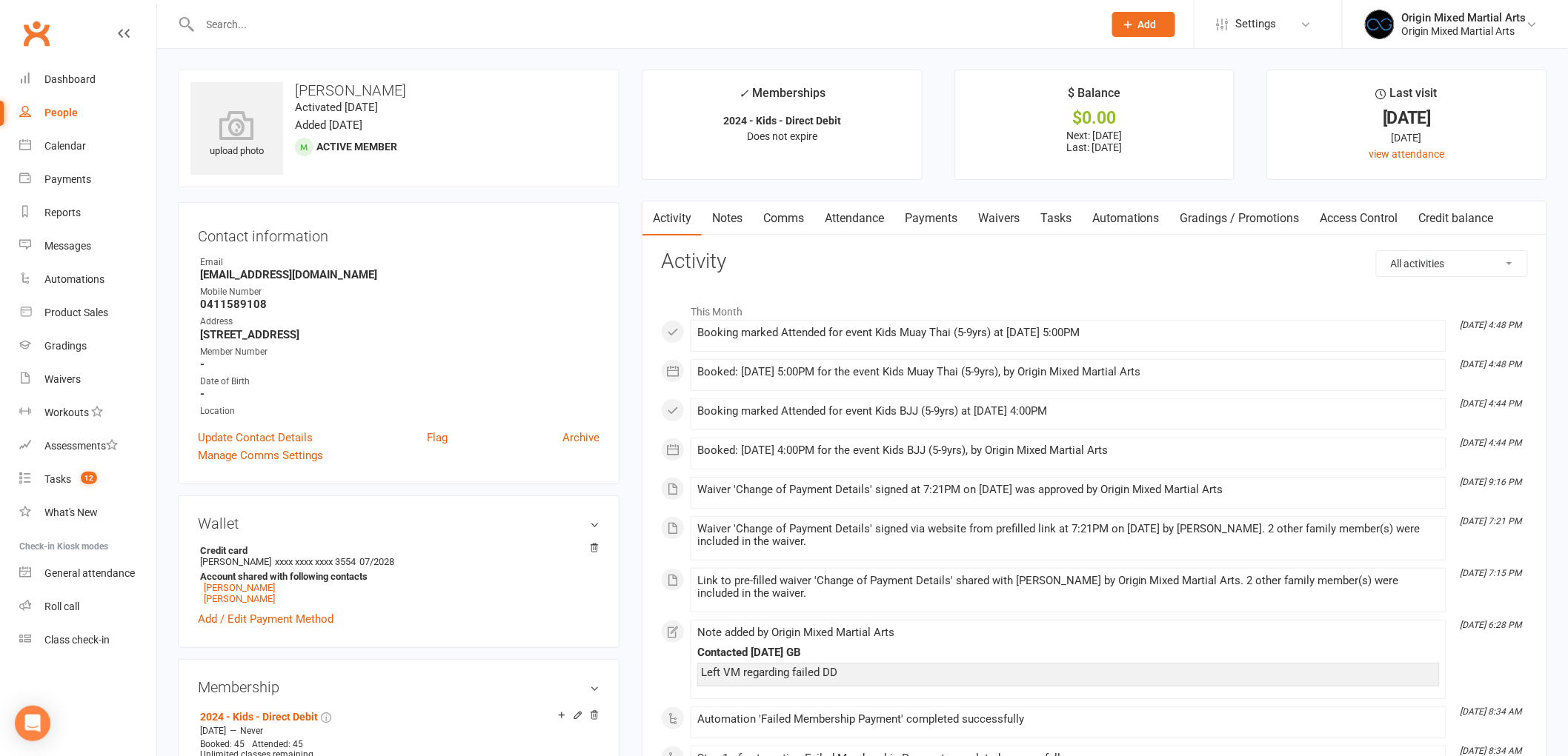
click at [983, 204] on link "Waivers" at bounding box center [999, 218] width 63 height 34
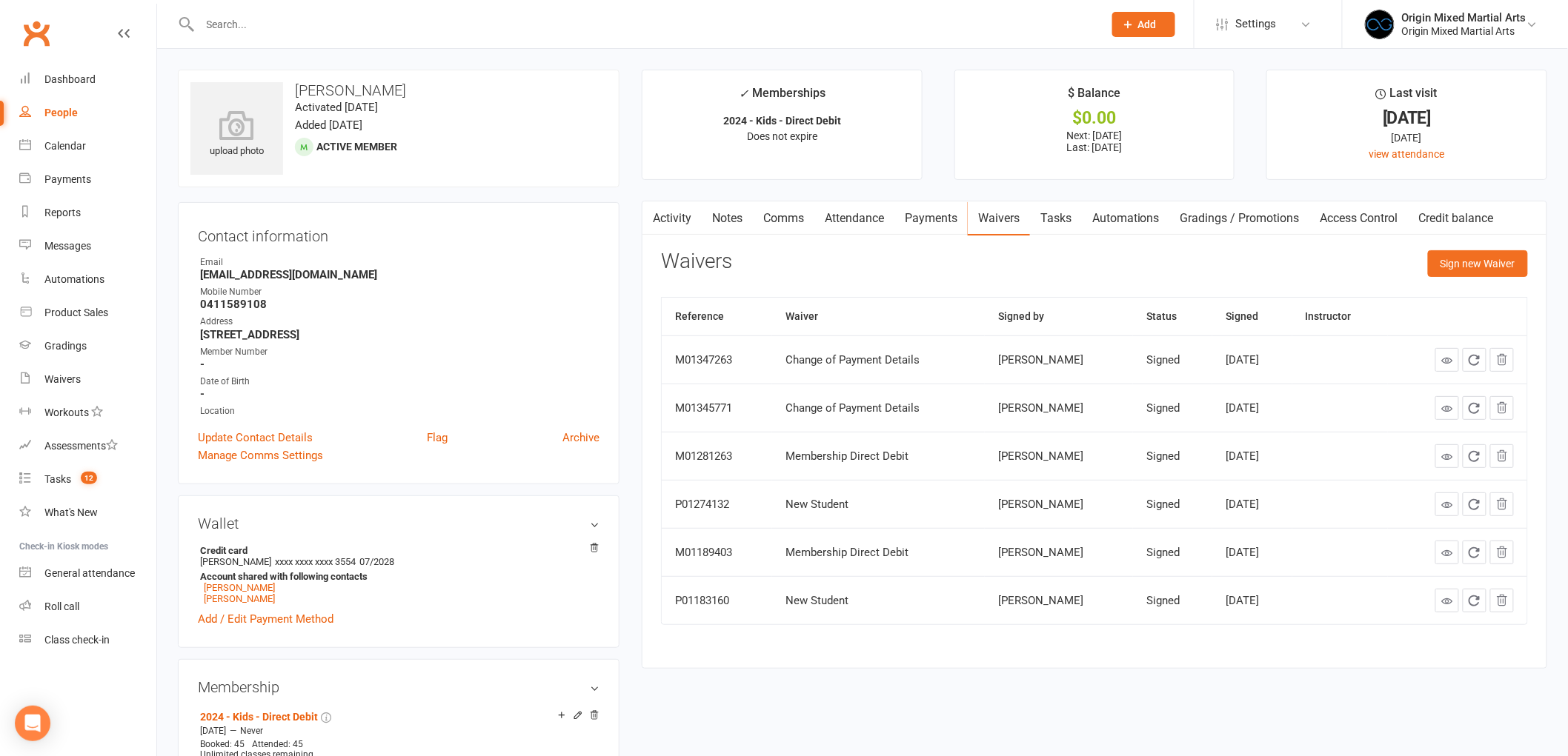
click at [671, 219] on link "Activity" at bounding box center [671, 218] width 59 height 34
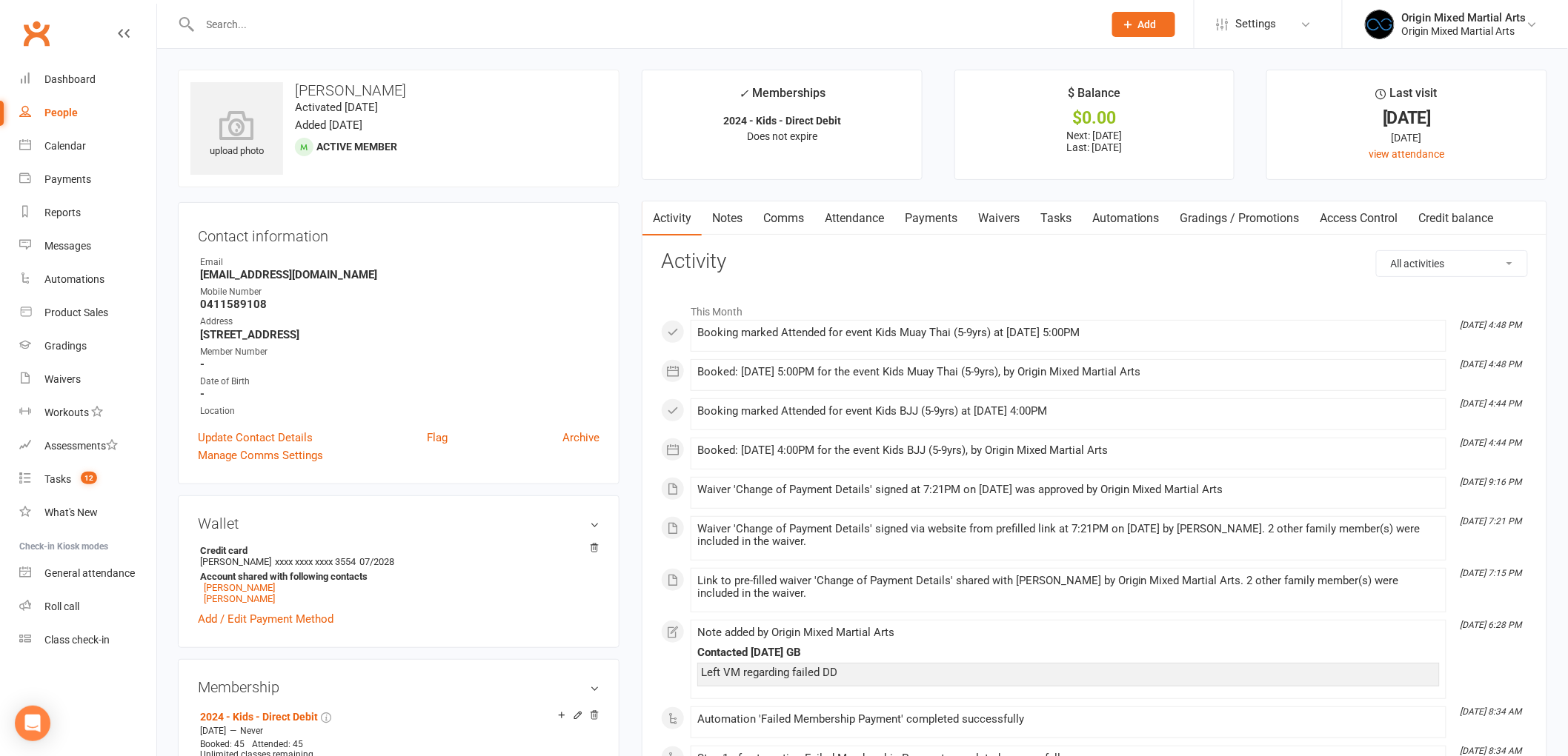
click at [283, 17] on input "text" at bounding box center [644, 24] width 897 height 21
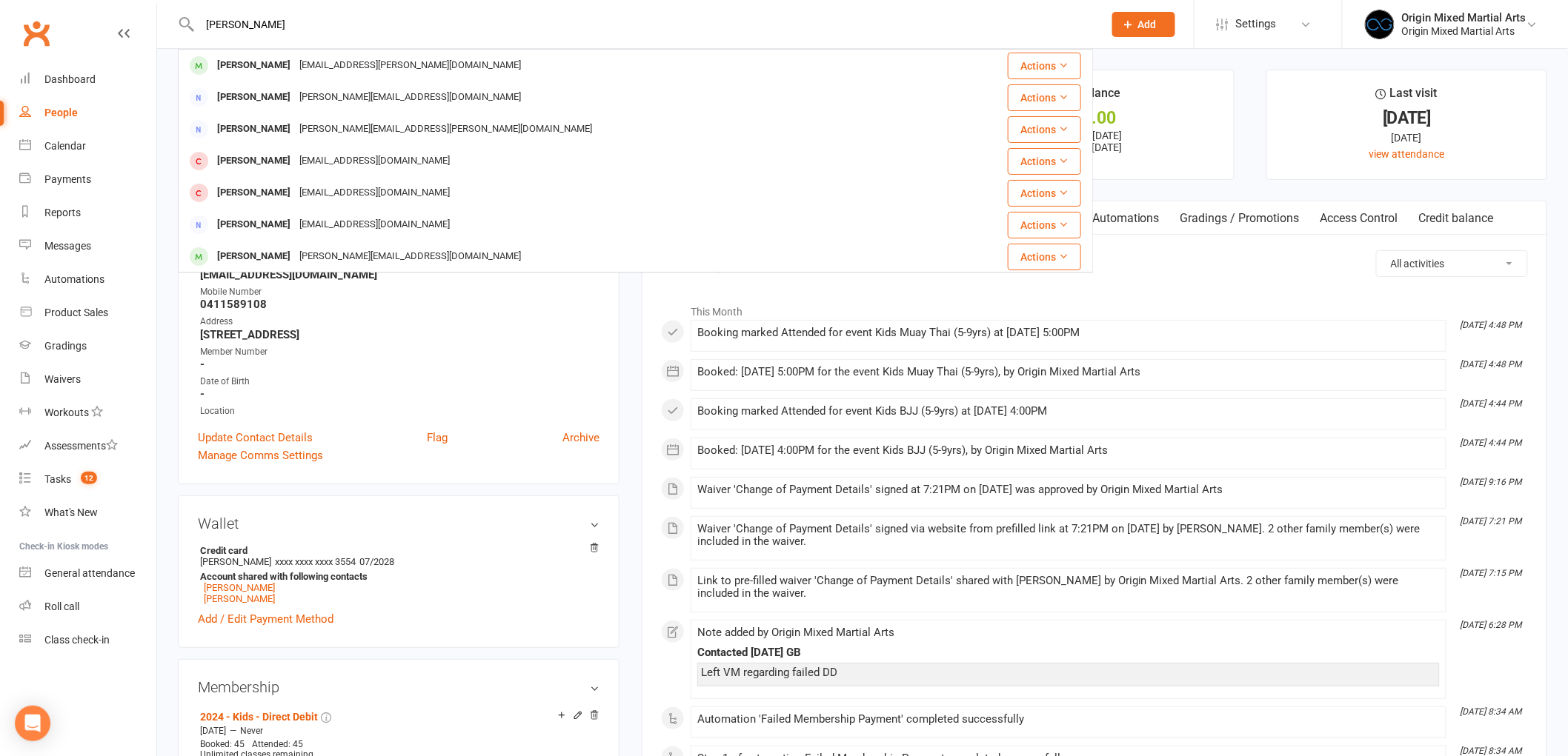
type input "[PERSON_NAME]"
click at [306, 65] on div "[EMAIL_ADDRESS][PERSON_NAME][DOMAIN_NAME]" at bounding box center [410, 66] width 231 height 22
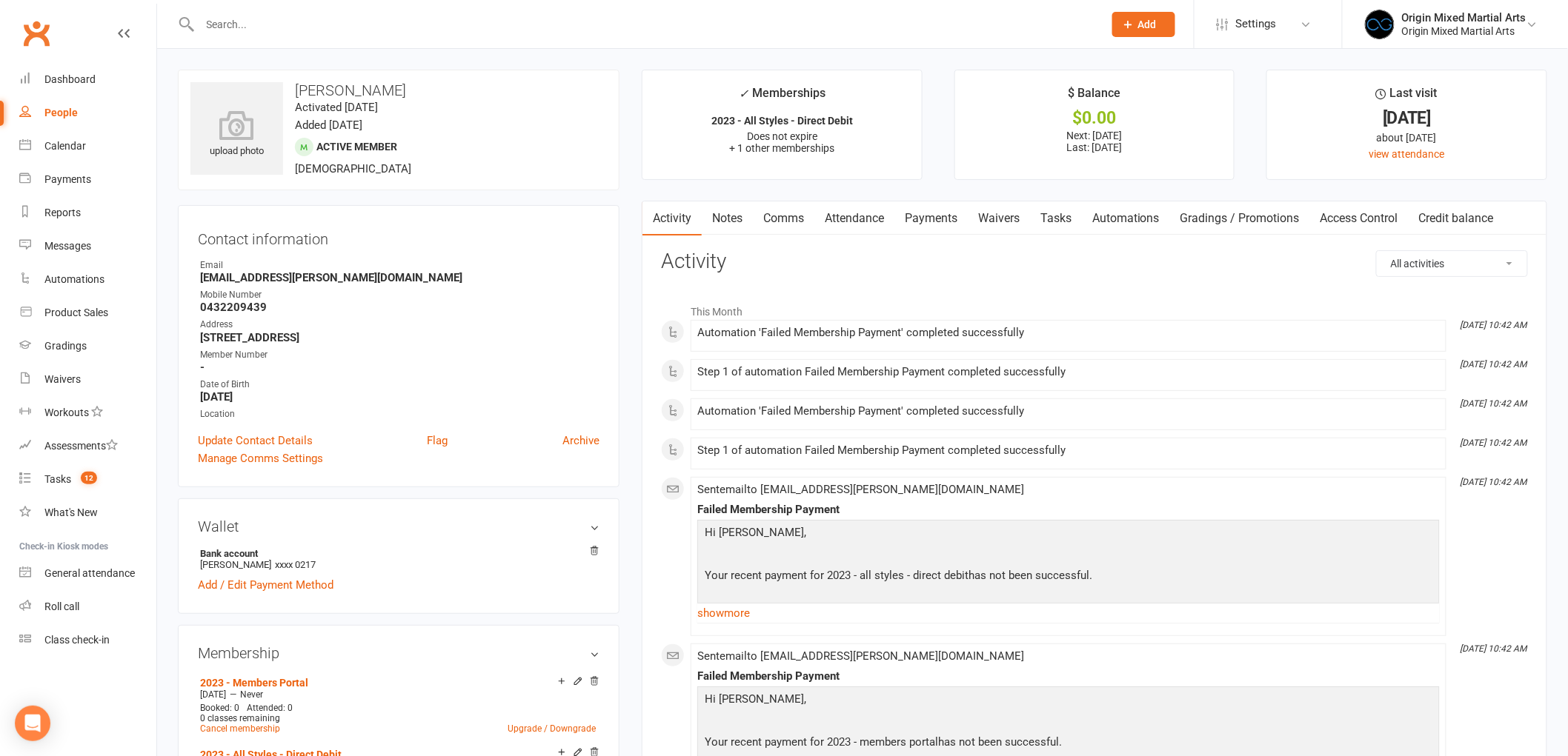
click at [929, 224] on link "Payments" at bounding box center [931, 218] width 73 height 34
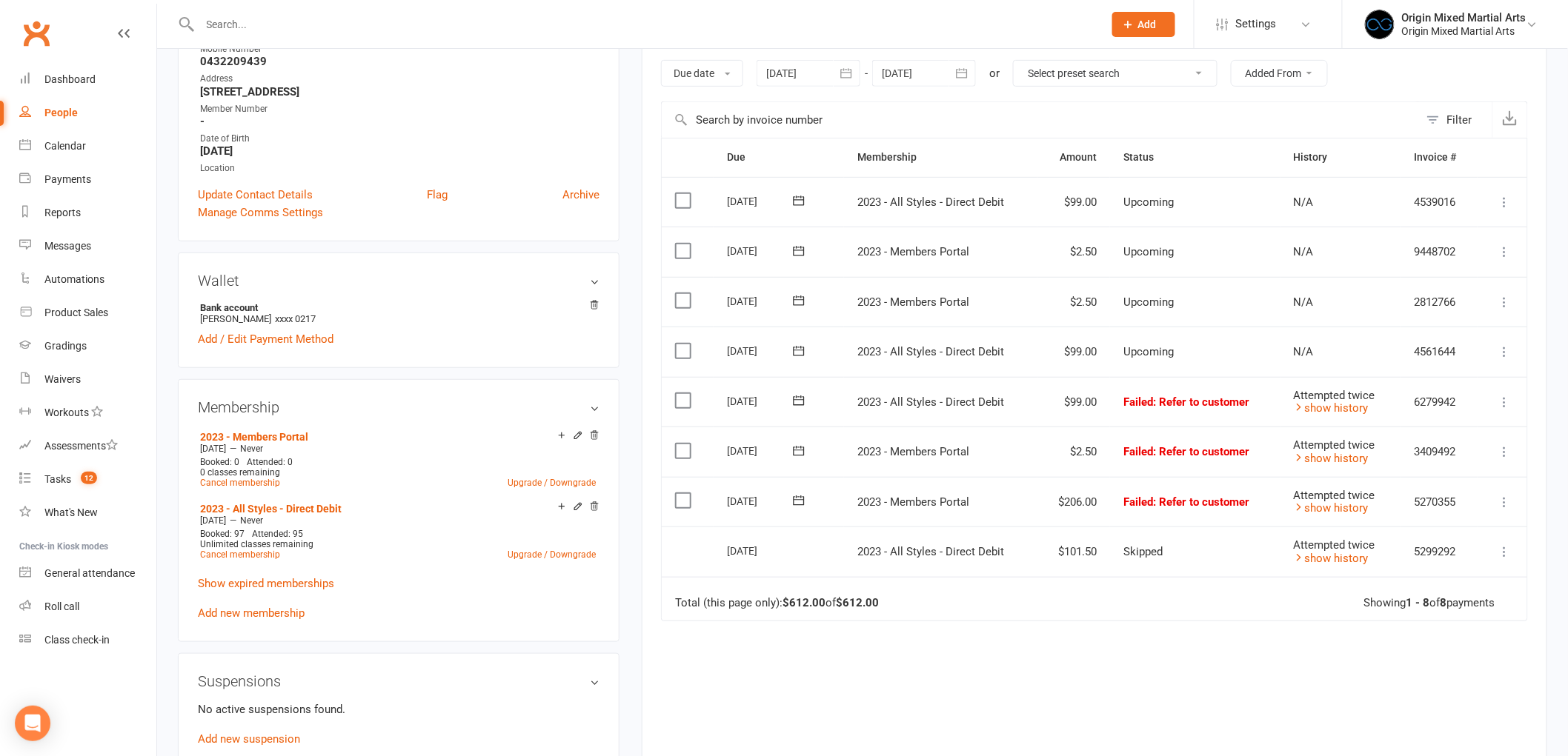
scroll to position [247, 0]
click at [376, 31] on input "text" at bounding box center [644, 24] width 897 height 21
paste input "[PERSON_NAME]"
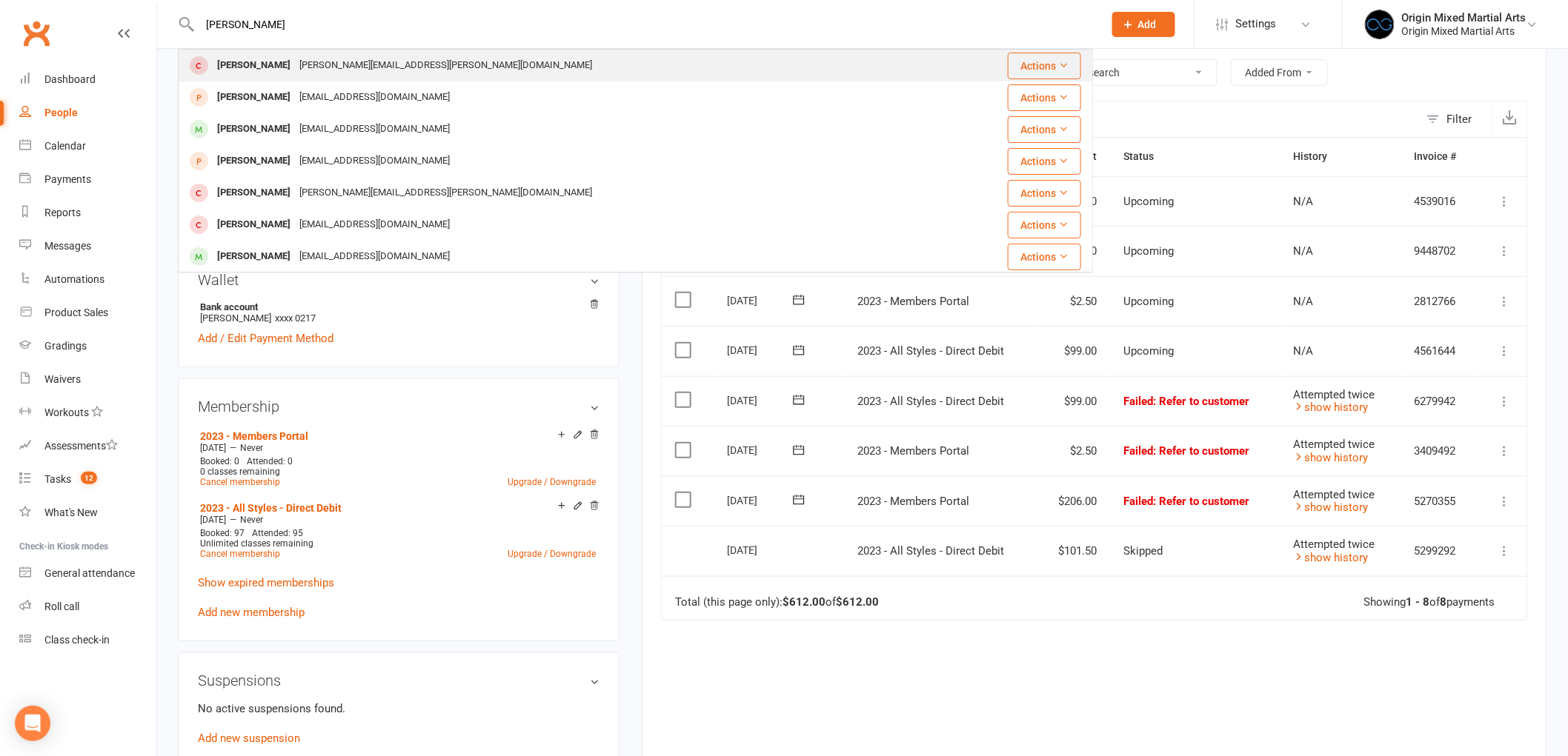
type input "[PERSON_NAME]"
click at [323, 76] on div "[PERSON_NAME][EMAIL_ADDRESS][PERSON_NAME][DOMAIN_NAME]" at bounding box center [445, 66] width 302 height 22
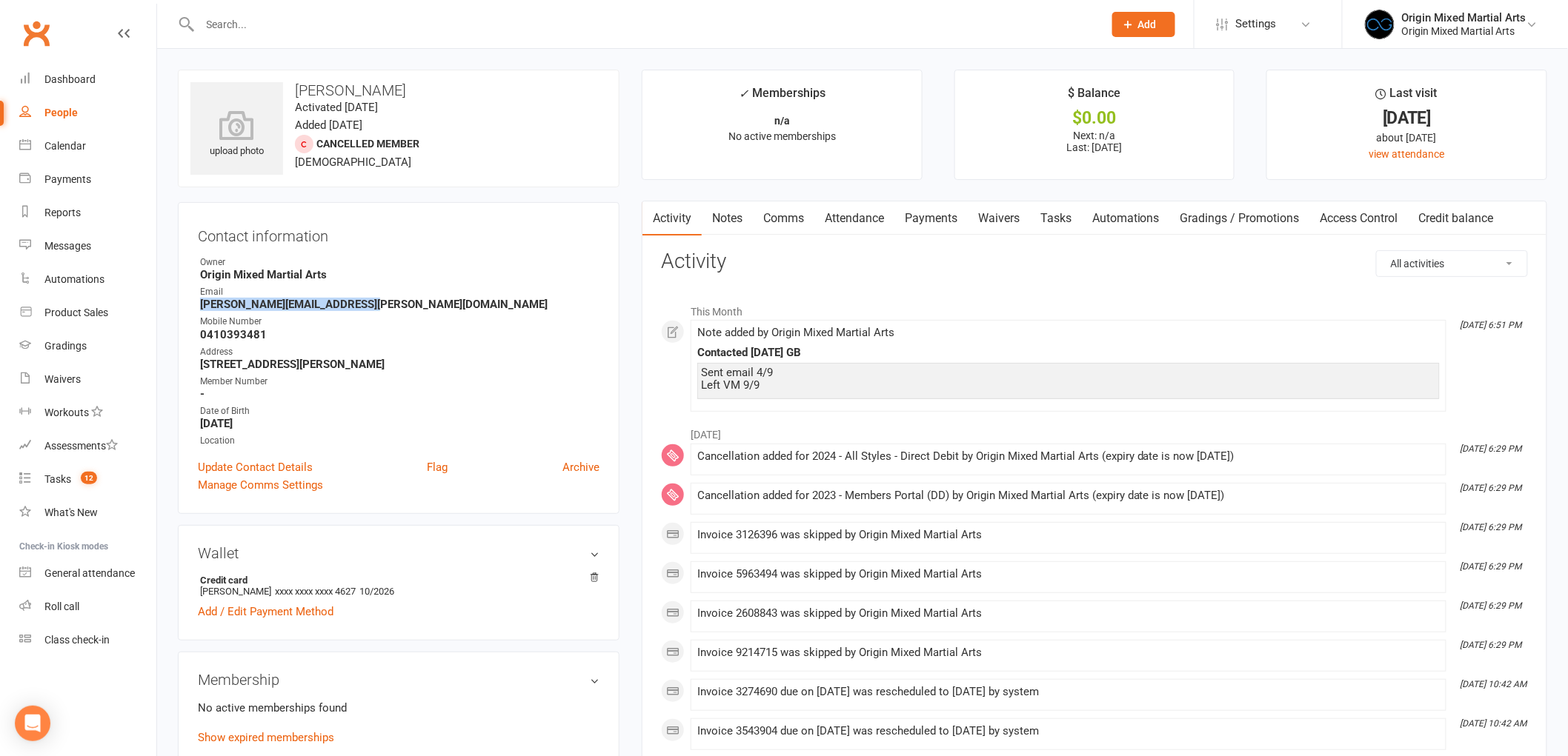
drag, startPoint x: 369, startPoint y: 302, endPoint x: 194, endPoint y: 309, distance: 175.1
click at [194, 309] on div "Contact information Owner Origin Mixed Martial Arts Email [PERSON_NAME][EMAIL_A…" at bounding box center [398, 358] width 441 height 312
copy strong "[PERSON_NAME][EMAIL_ADDRESS][PERSON_NAME][DOMAIN_NAME]"
click at [59, 111] on div "People" at bounding box center [61, 112] width 33 height 12
select select "100"
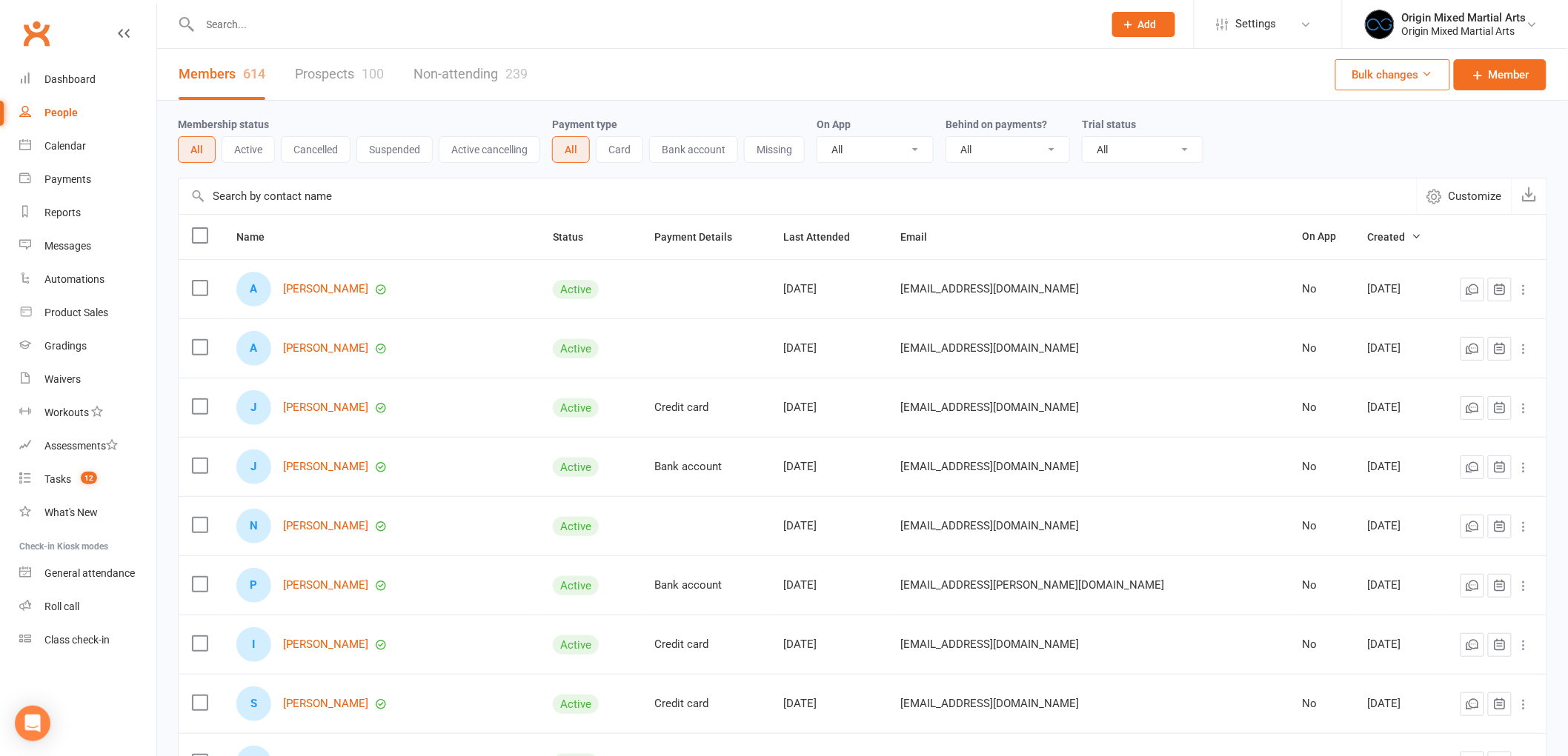
click at [309, 75] on link "Prospects 100" at bounding box center [339, 74] width 89 height 51
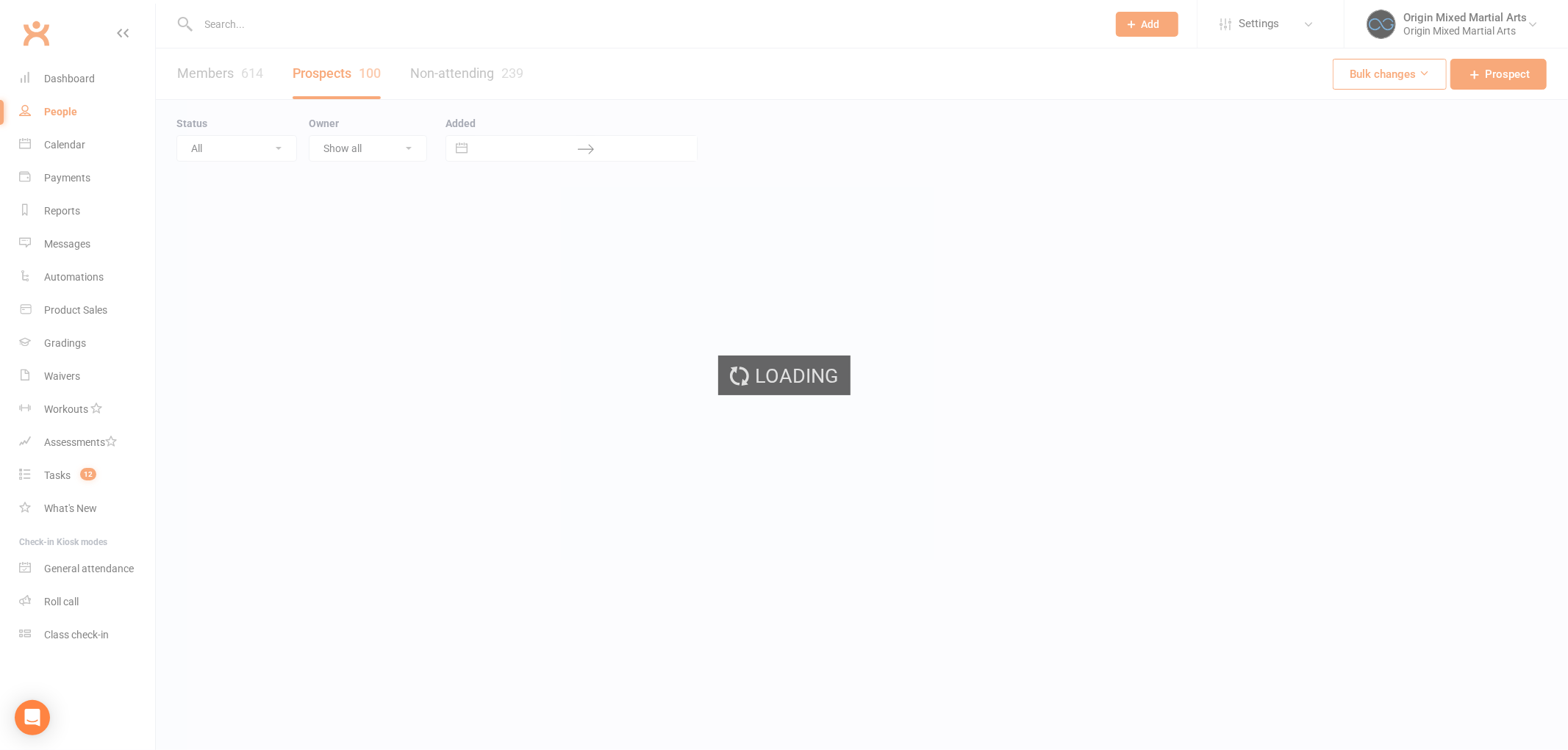
select select "100"
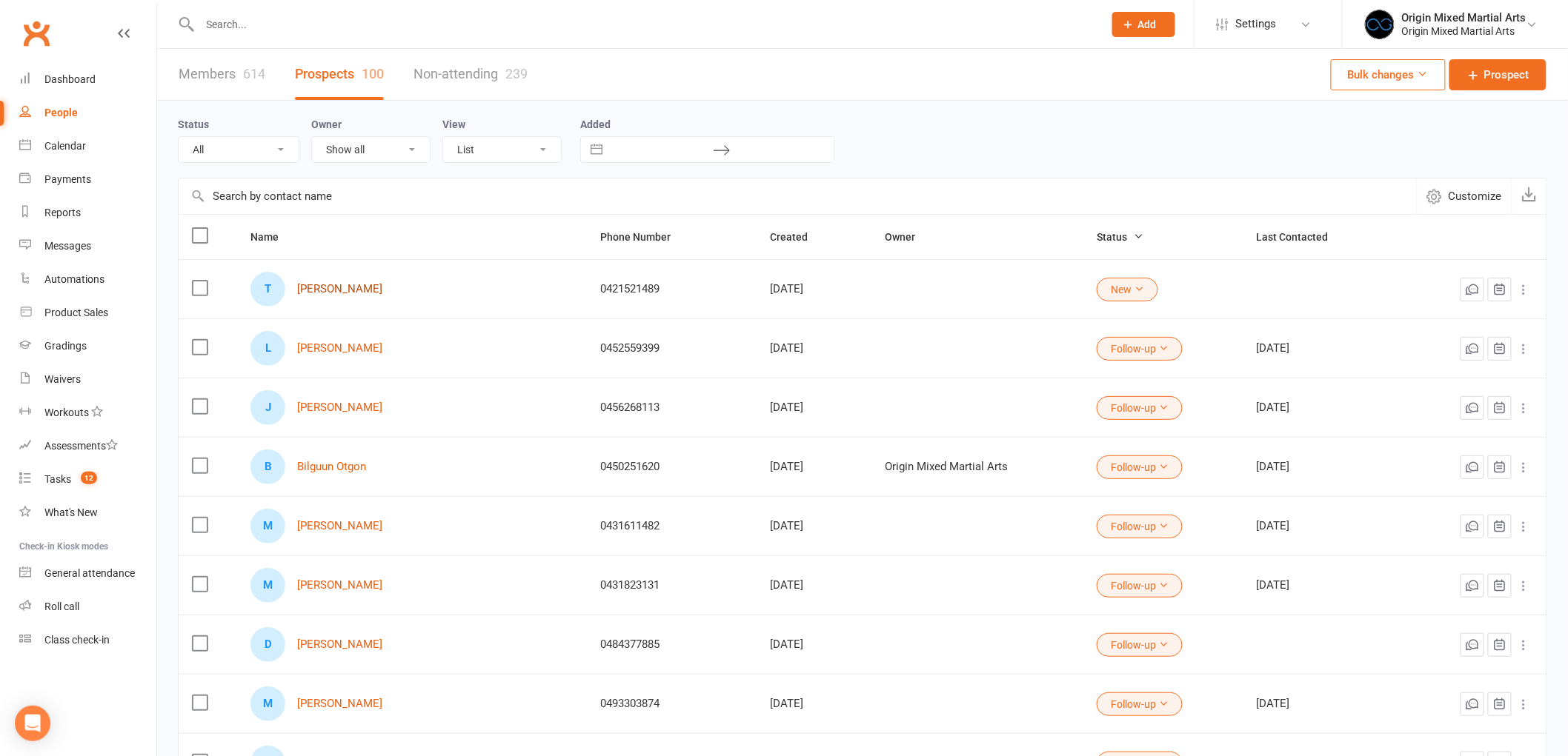
click at [316, 284] on link "[PERSON_NAME]" at bounding box center [340, 289] width 85 height 12
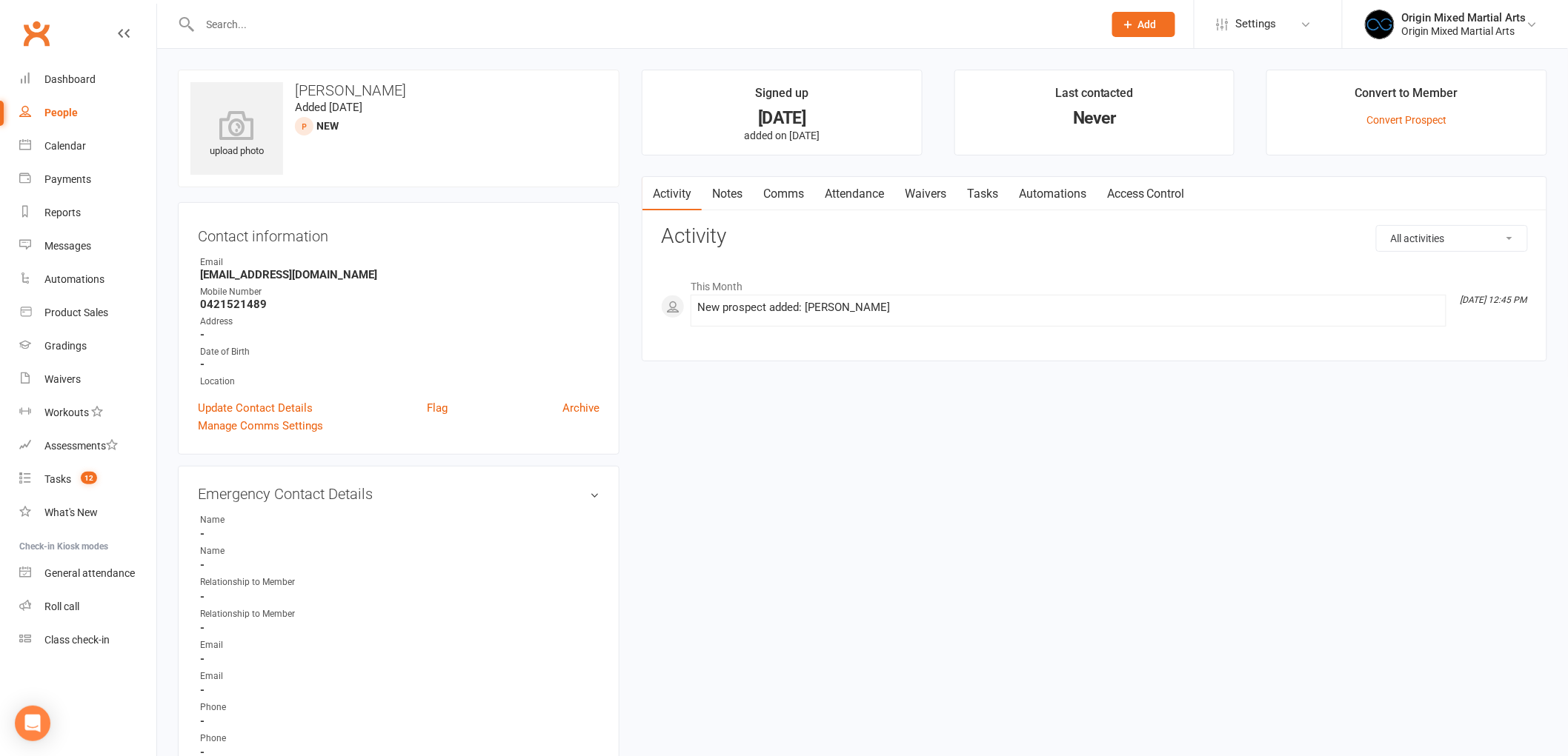
click at [838, 188] on link "Attendance" at bounding box center [854, 194] width 80 height 34
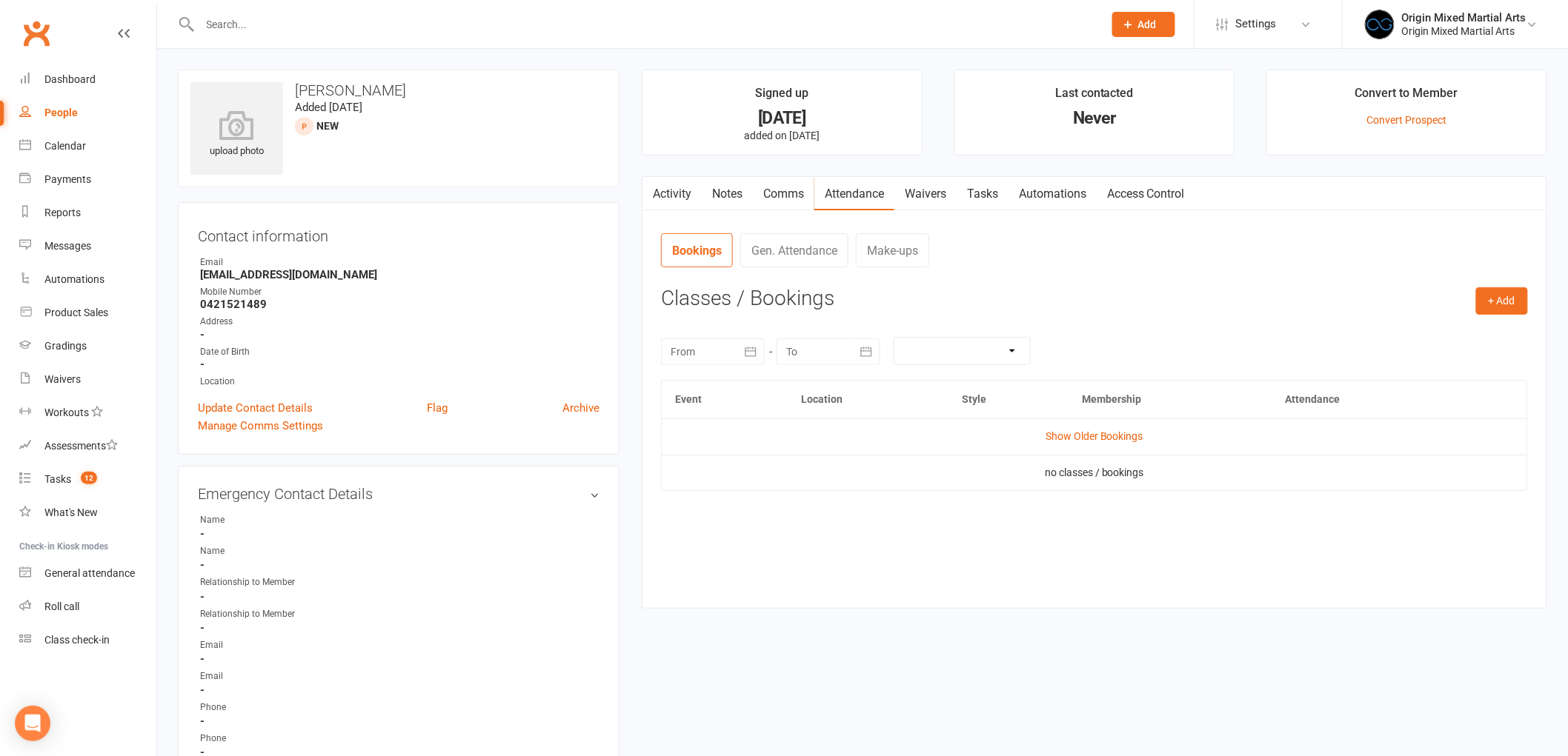
click at [66, 120] on link "People" at bounding box center [88, 113] width 137 height 33
select select "100"
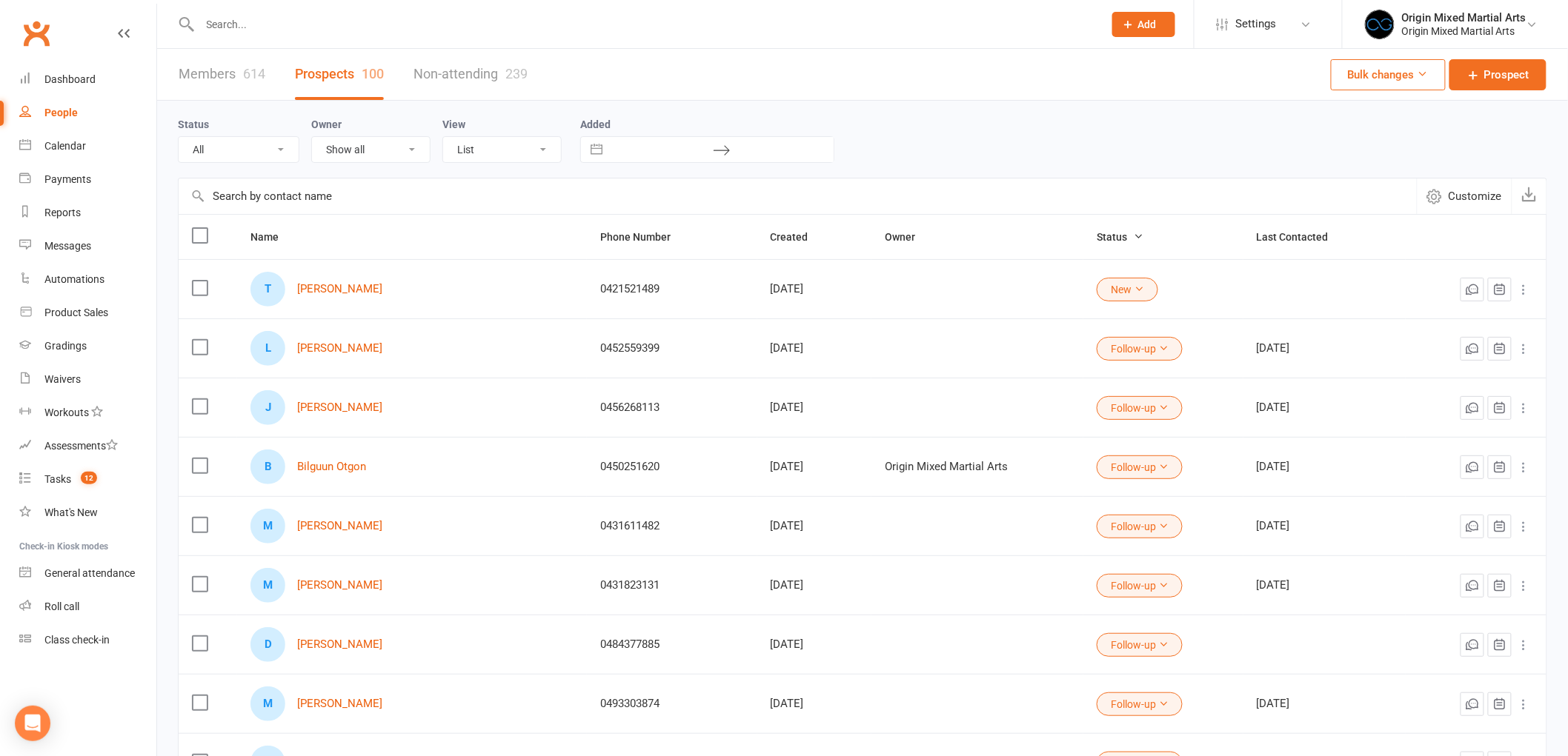
click at [1097, 289] on button "New" at bounding box center [1127, 289] width 62 height 24
click at [1058, 345] on link "Contact" at bounding box center [1039, 352] width 147 height 29
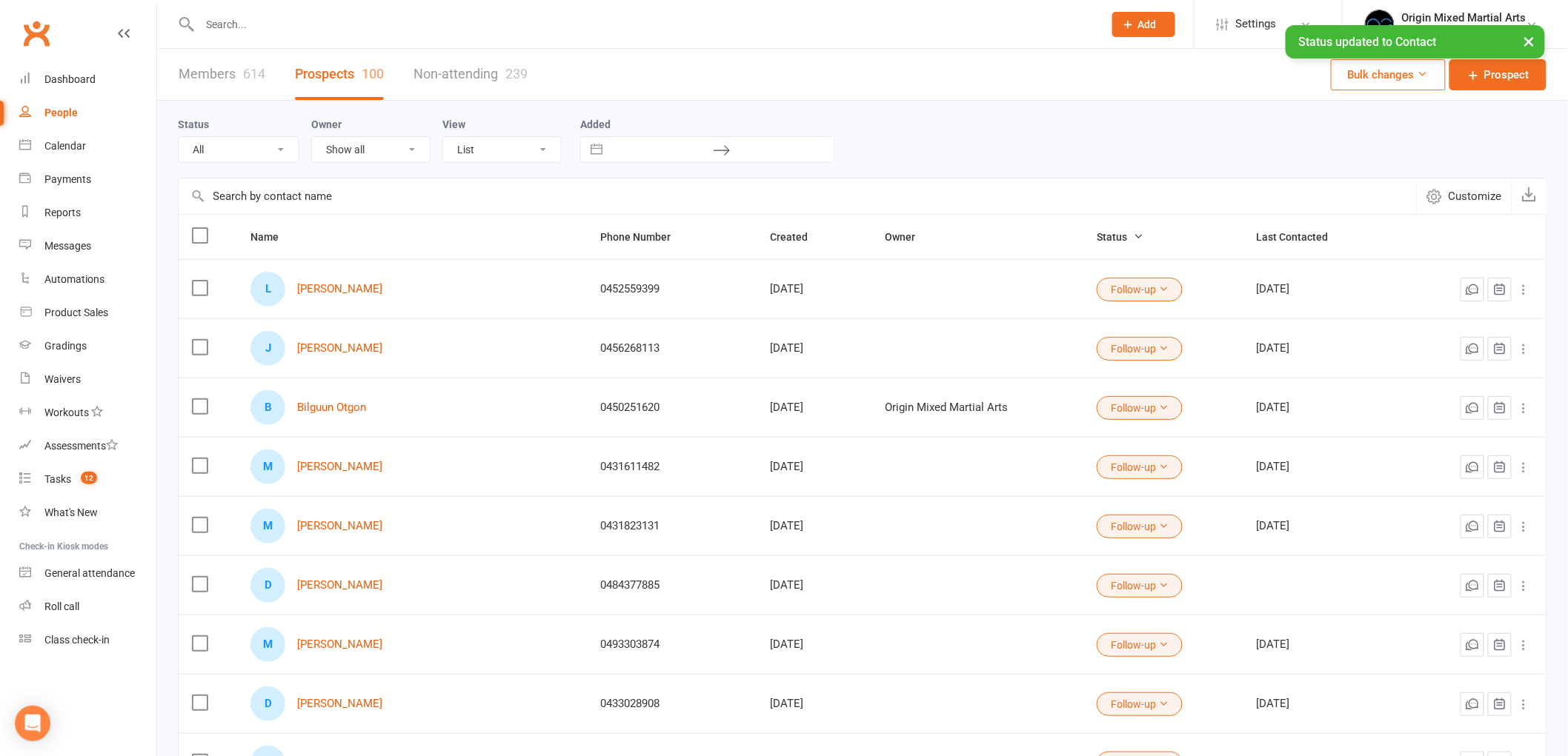
click at [325, 211] on input "text" at bounding box center [797, 196] width 1238 height 35
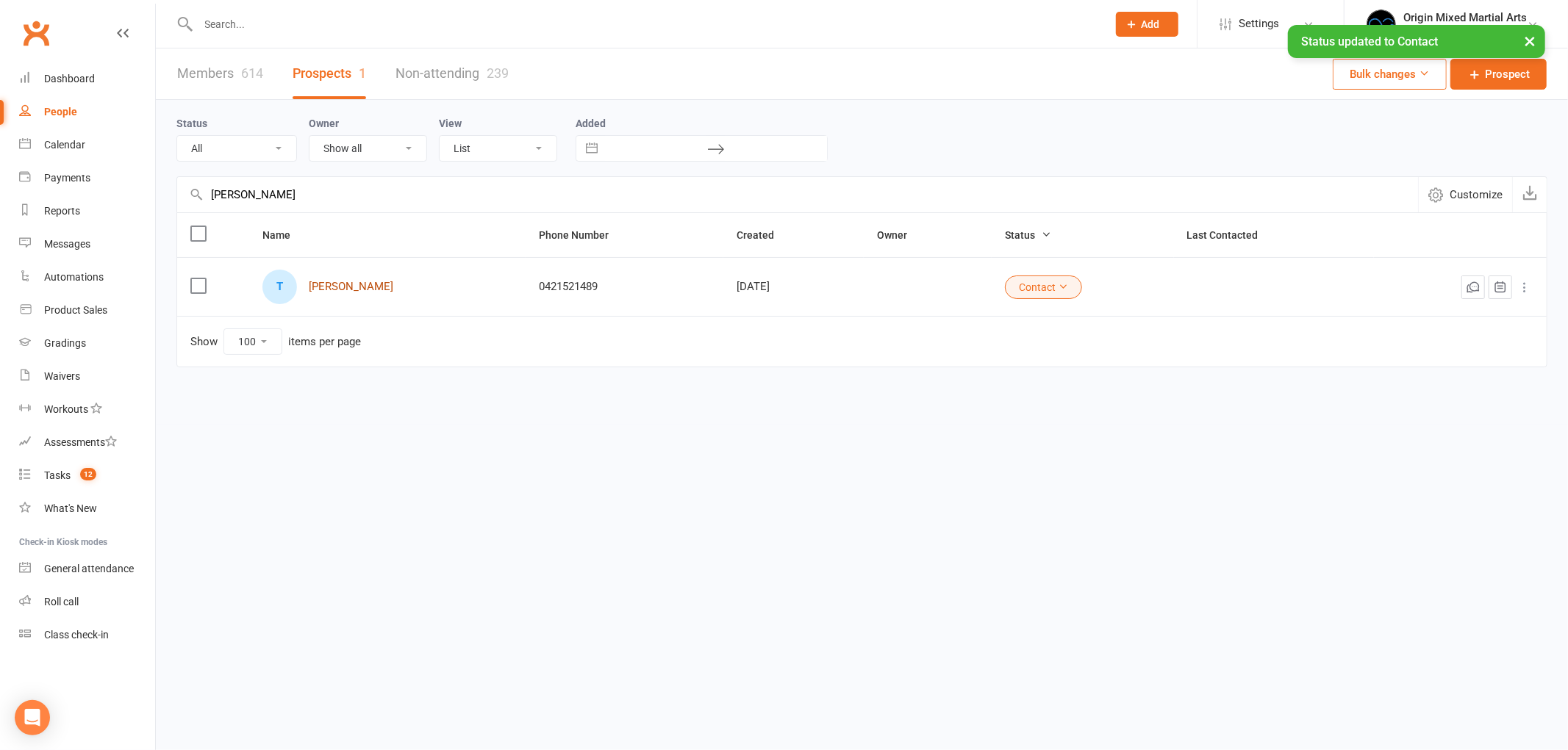
type input "[PERSON_NAME]"
click at [335, 283] on link "[PERSON_NAME]" at bounding box center [351, 287] width 84 height 12
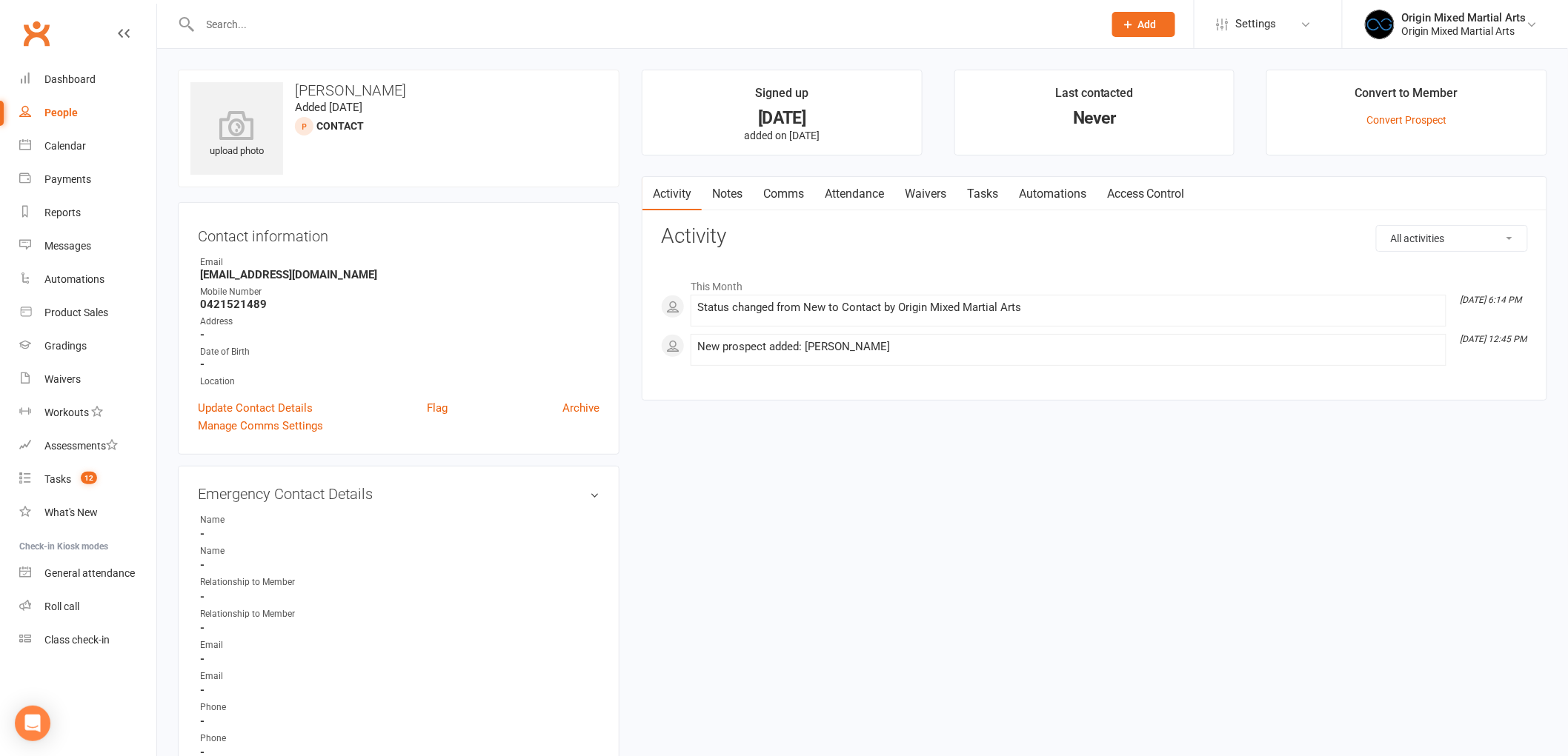
click at [849, 189] on link "Attendance" at bounding box center [854, 194] width 80 height 34
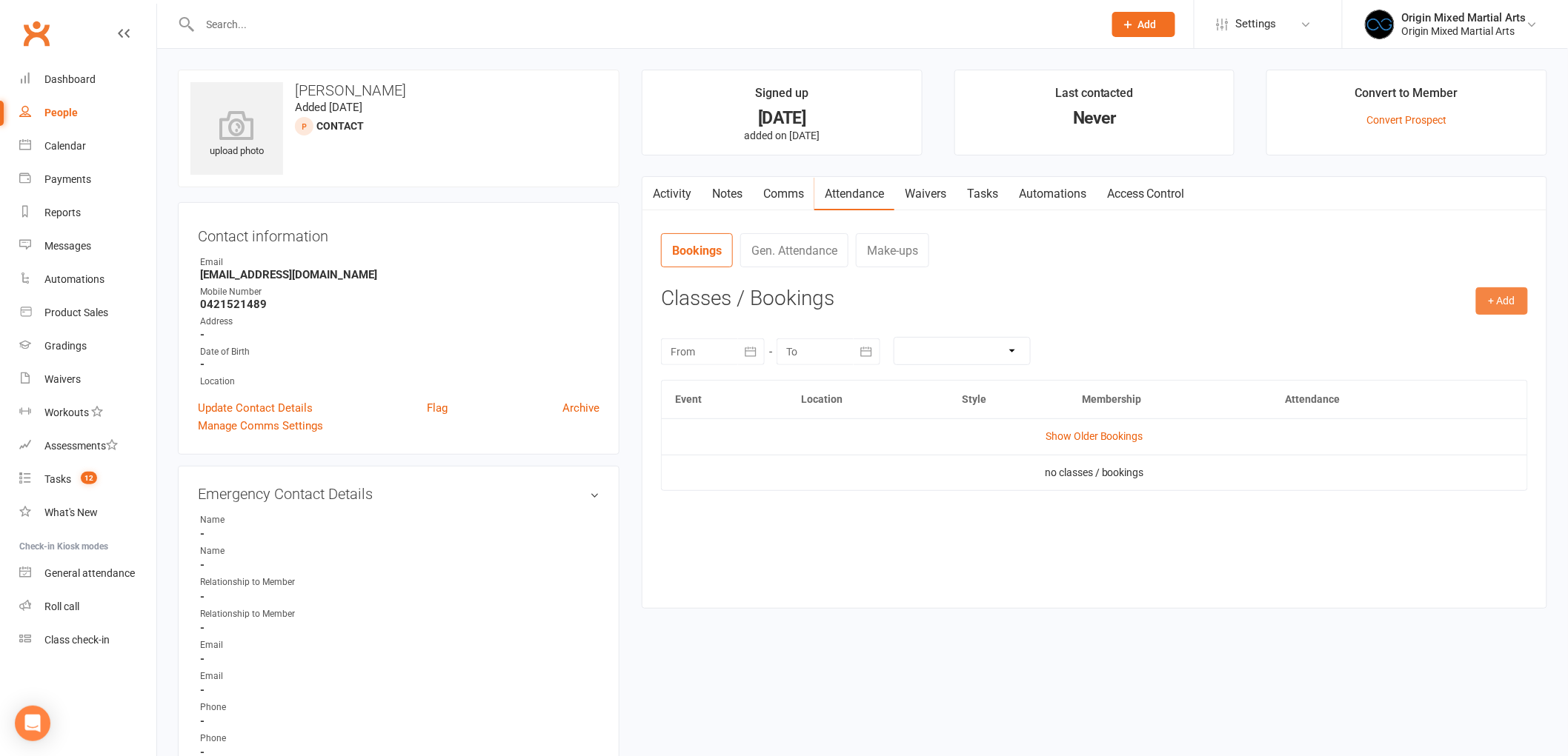
click at [1485, 290] on button "+ Add" at bounding box center [1502, 301] width 52 height 27
click at [1391, 335] on link "Book Event" at bounding box center [1454, 335] width 147 height 29
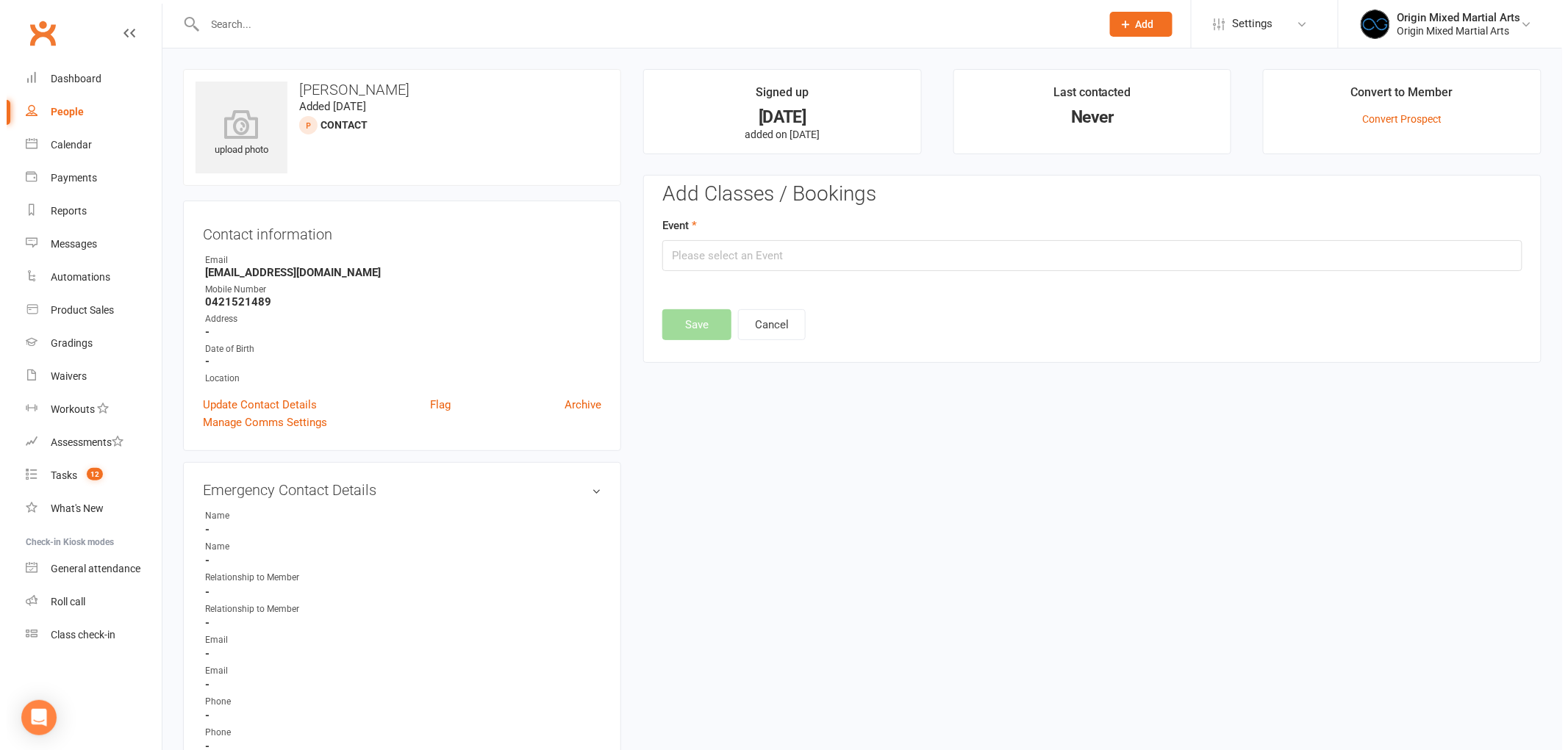
scroll to position [101, 0]
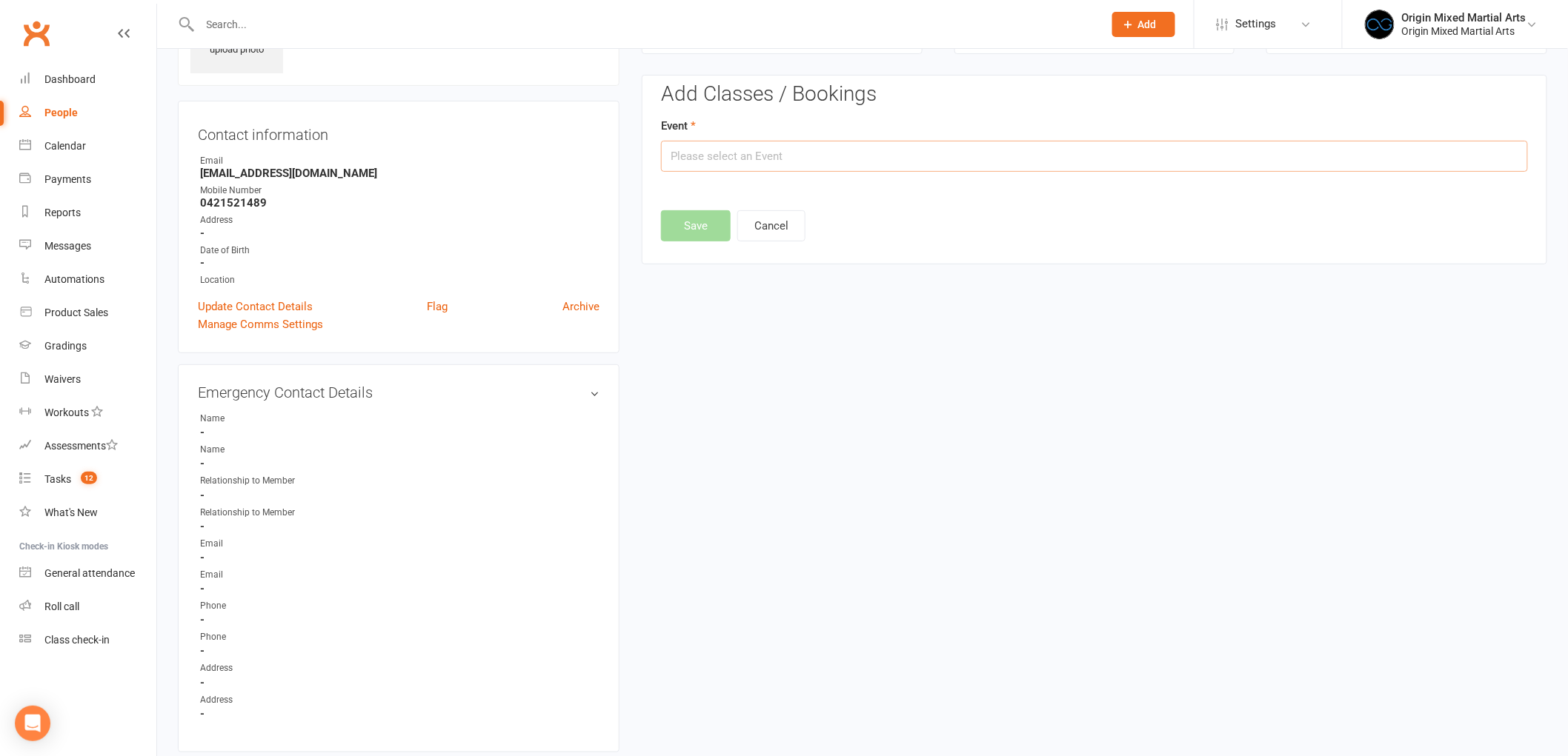
click at [768, 164] on input "text" at bounding box center [1093, 156] width 867 height 31
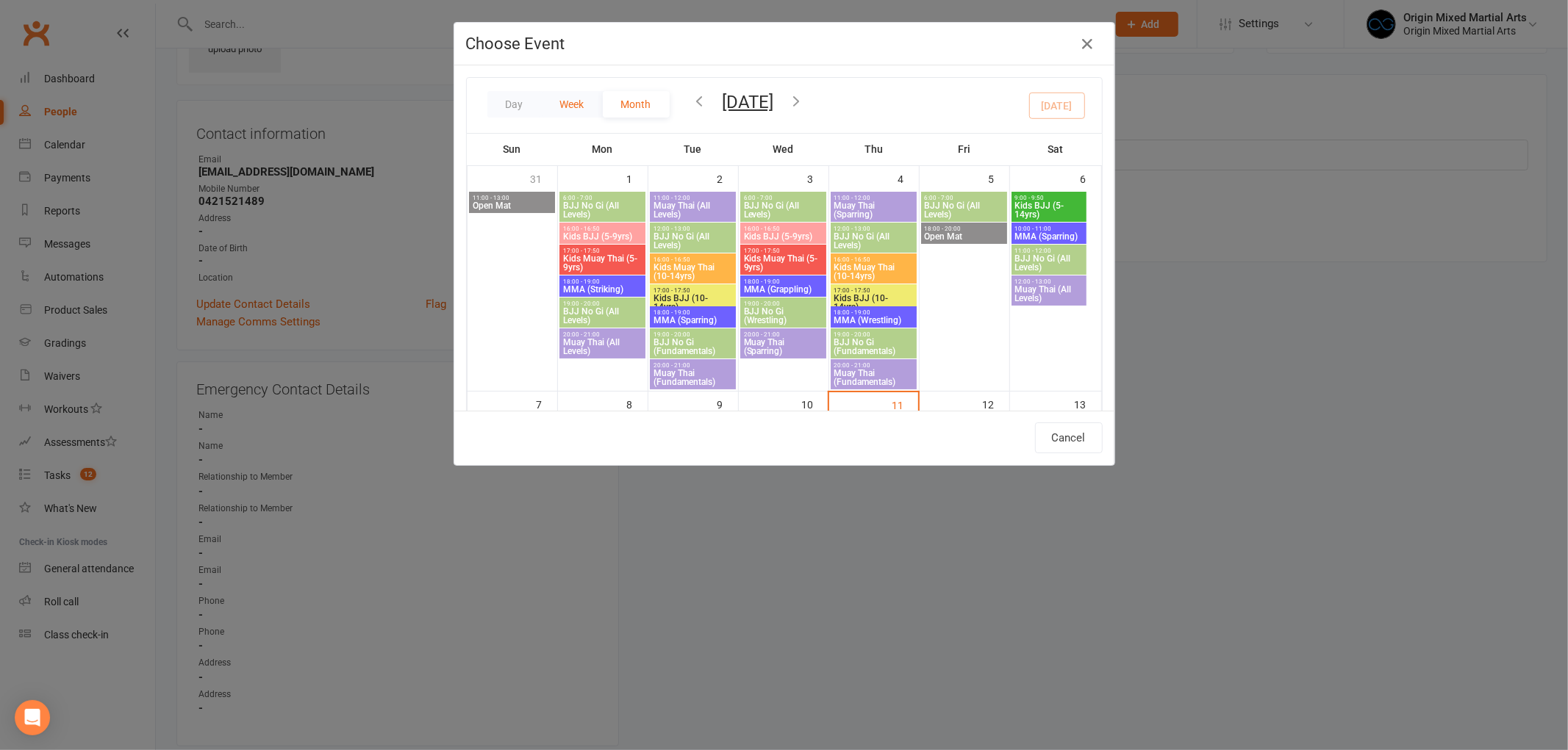
click at [557, 107] on button "Week" at bounding box center [573, 104] width 61 height 27
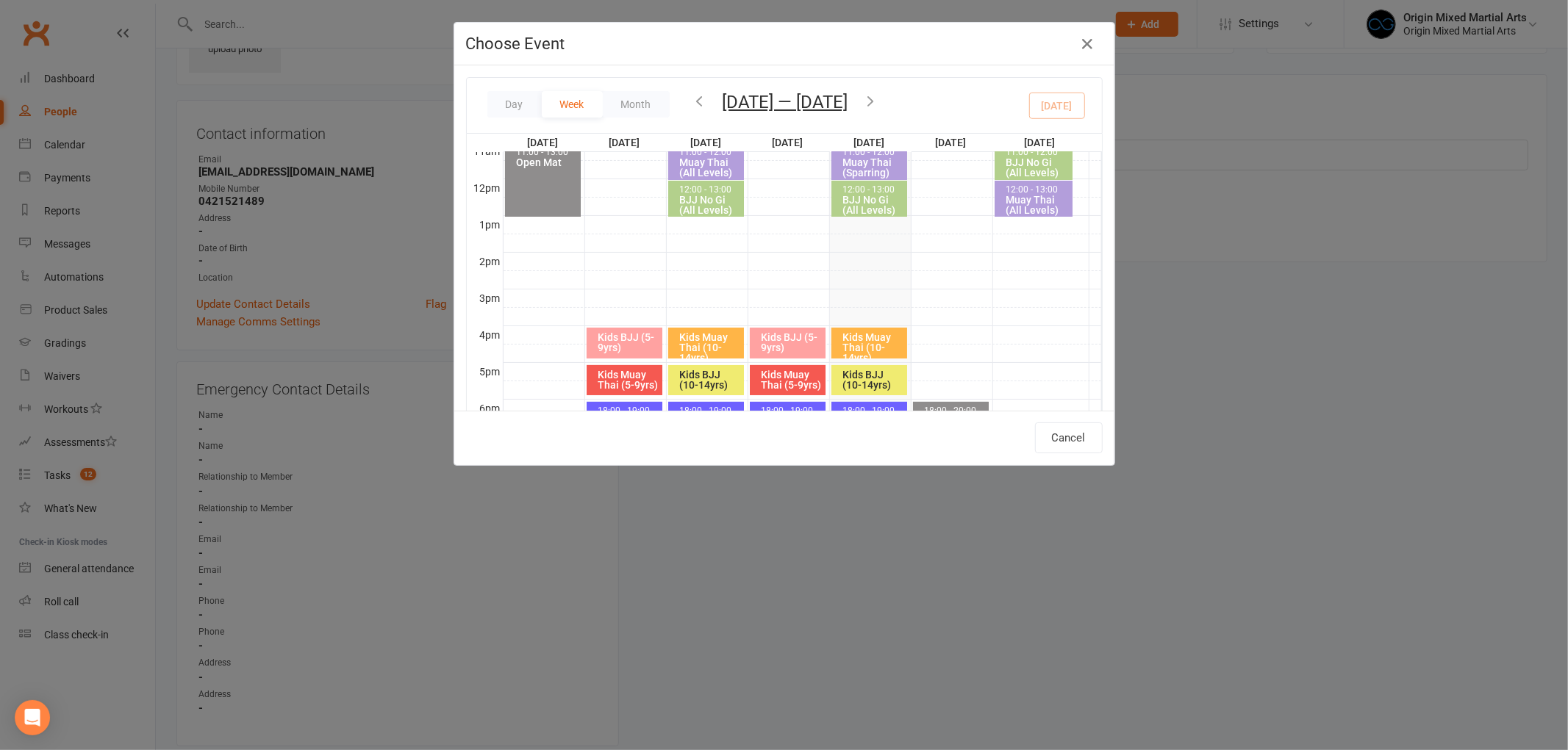
click at [869, 90] on button "button" at bounding box center [871, 103] width 16 height 26
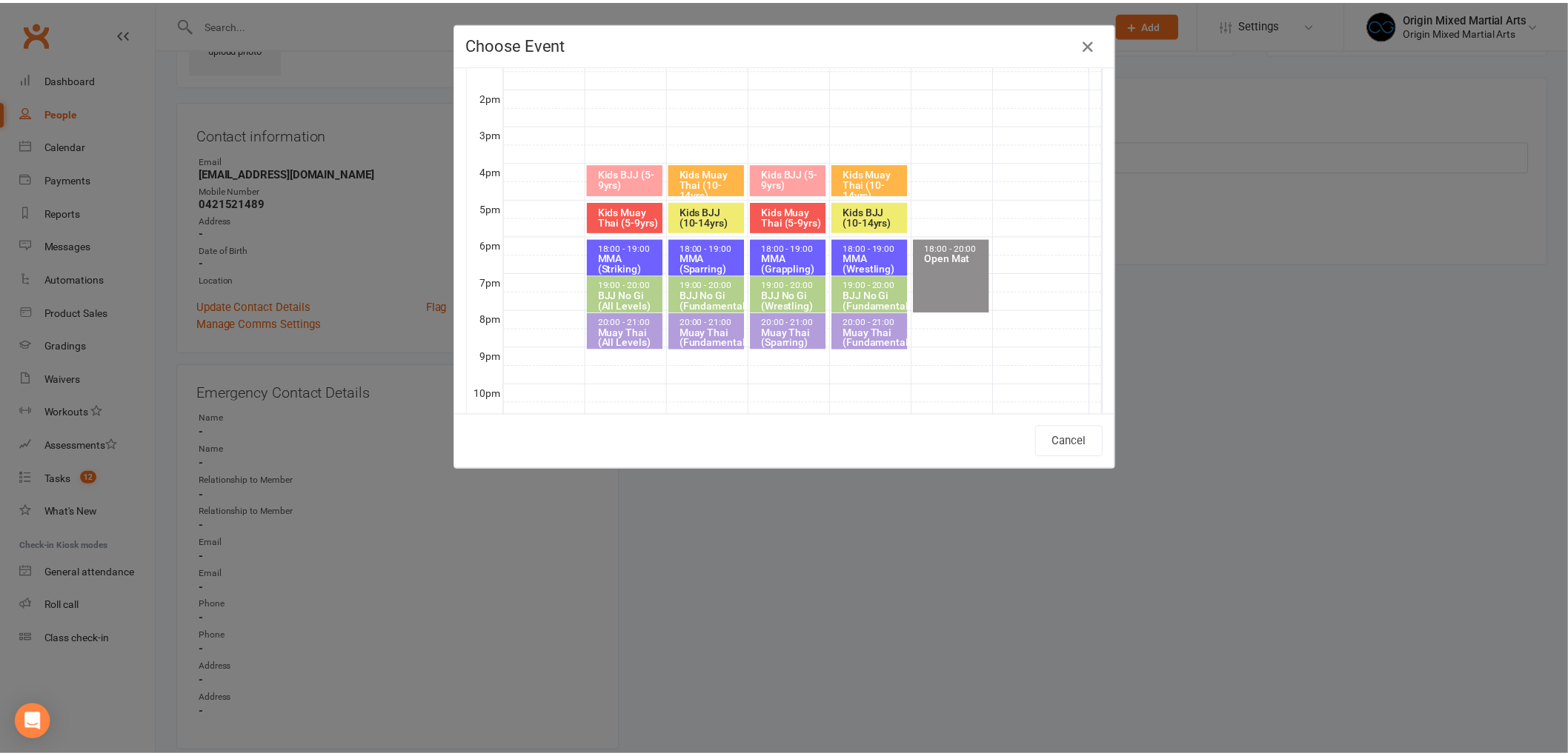
scroll to position [164, 0]
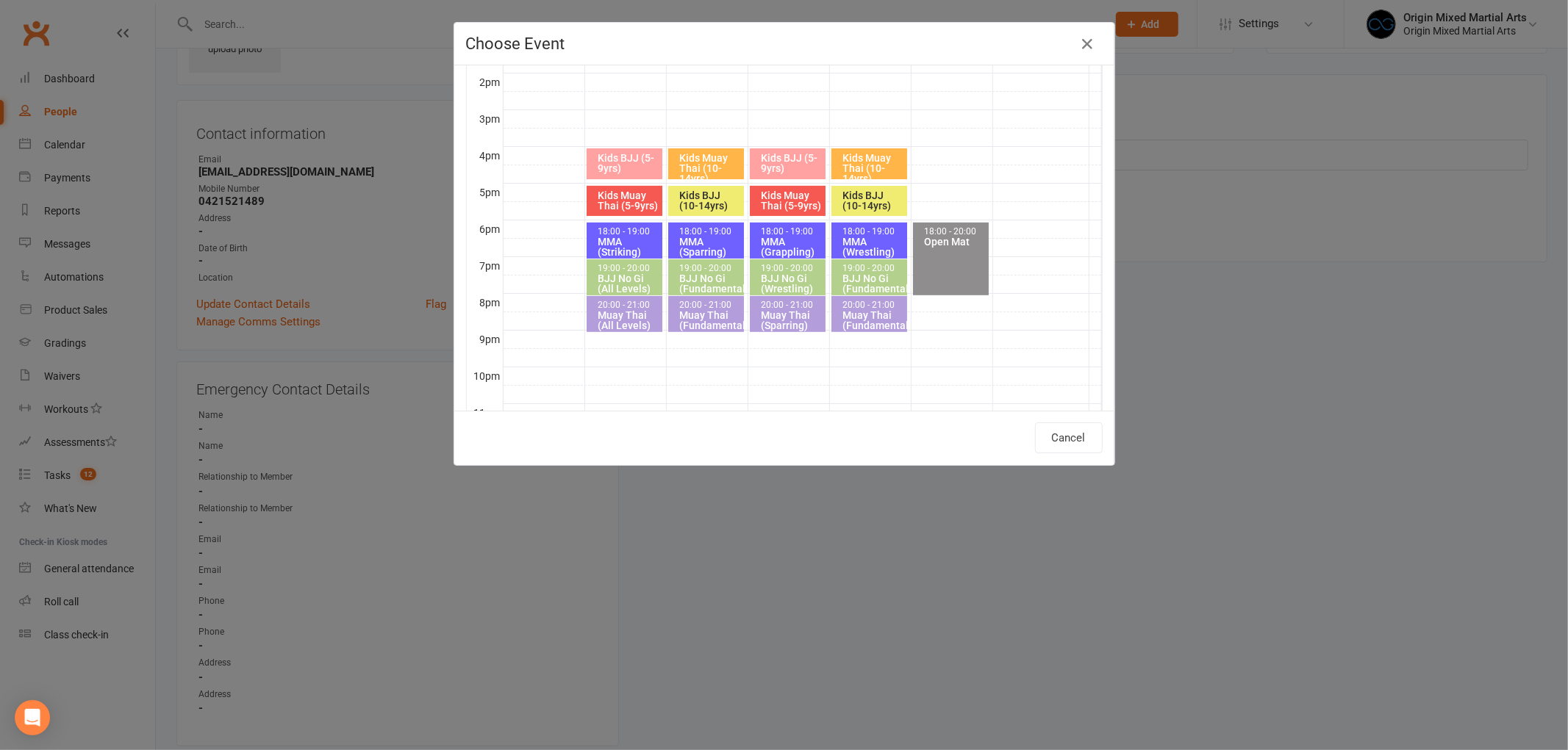
click at [699, 313] on div "Muay Thai (Fundamentals)" at bounding box center [710, 320] width 63 height 21
type input "Muay Thai (Fundamentals) - [DATE] 8:00:00 PM"
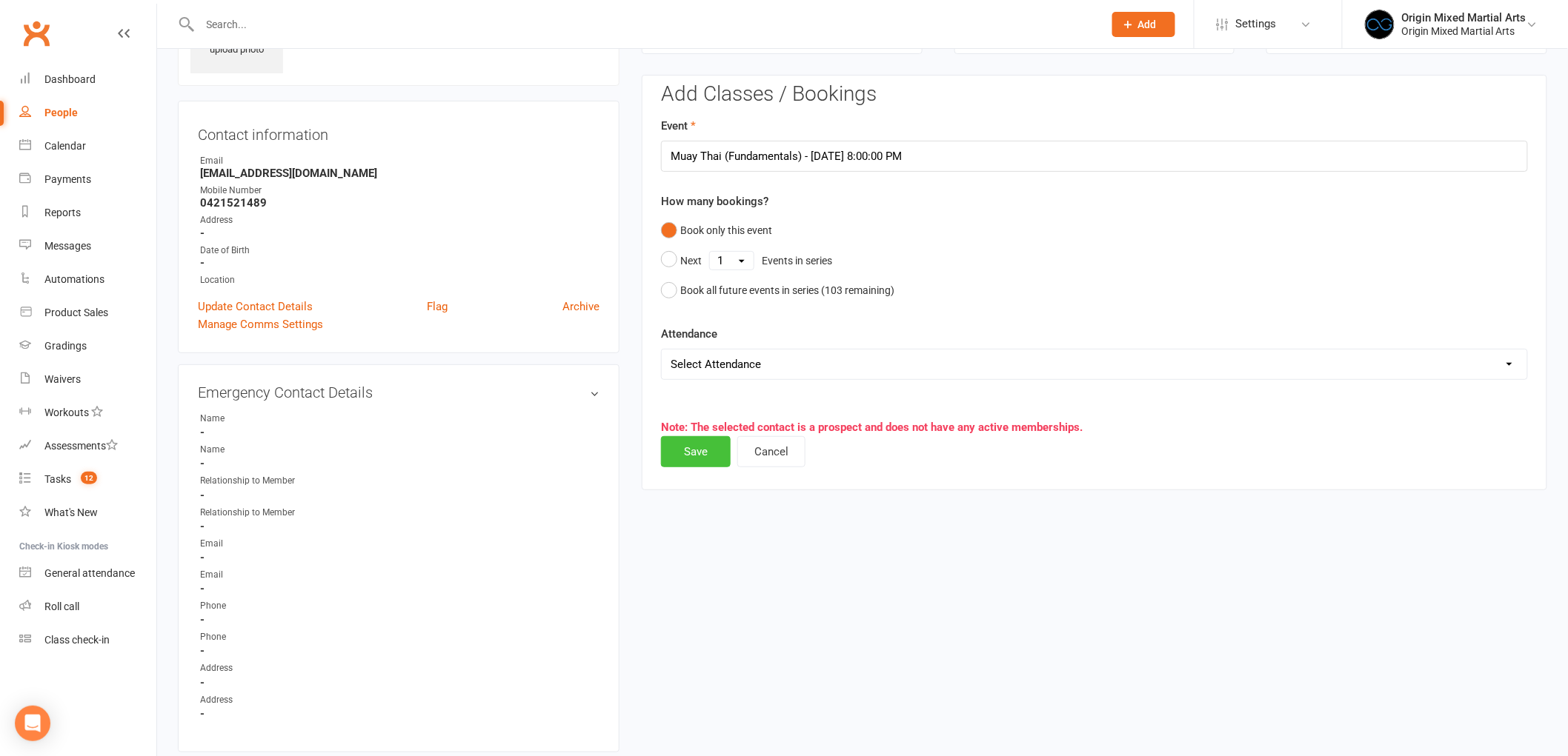
click at [701, 456] on button "Save" at bounding box center [695, 452] width 69 height 31
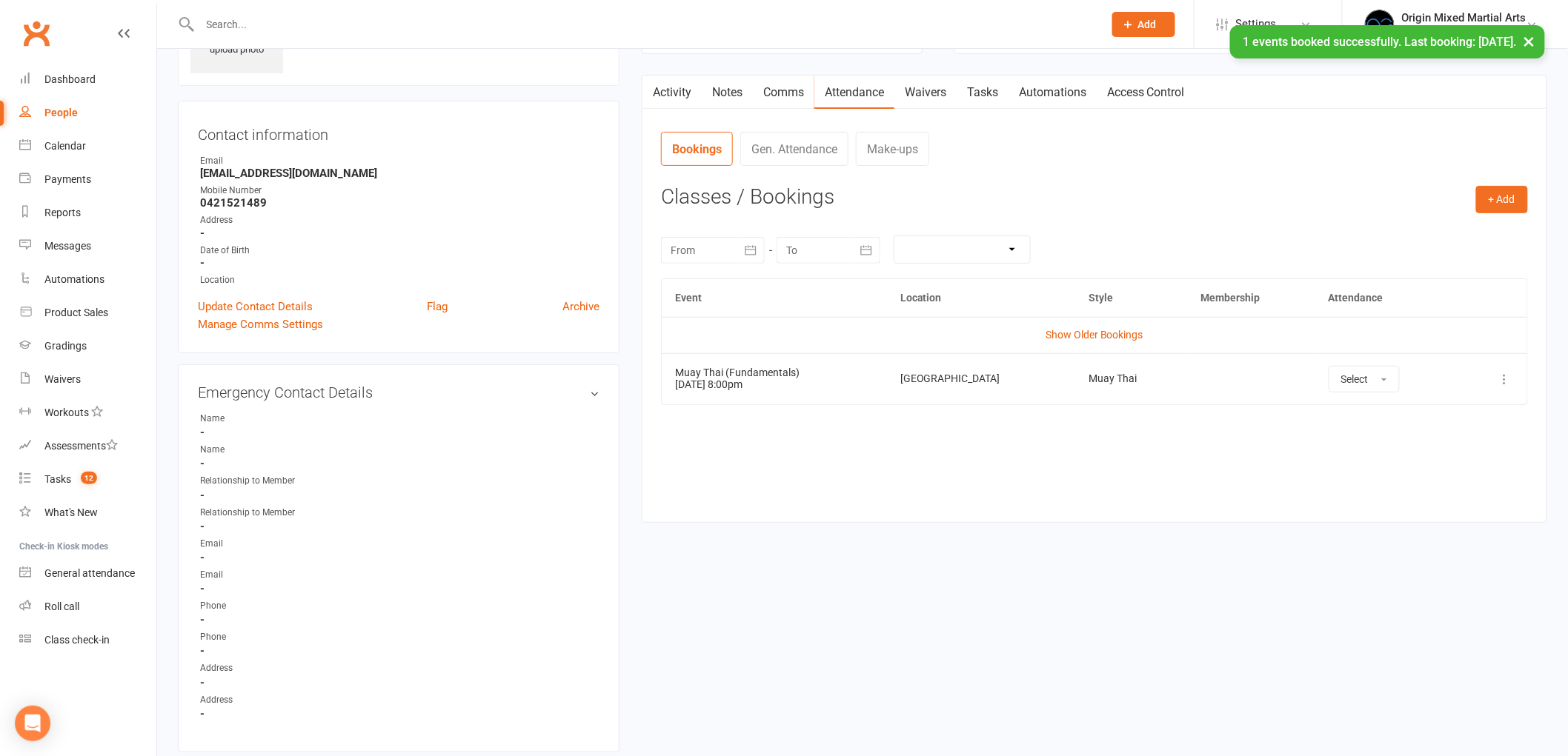
scroll to position [0, 0]
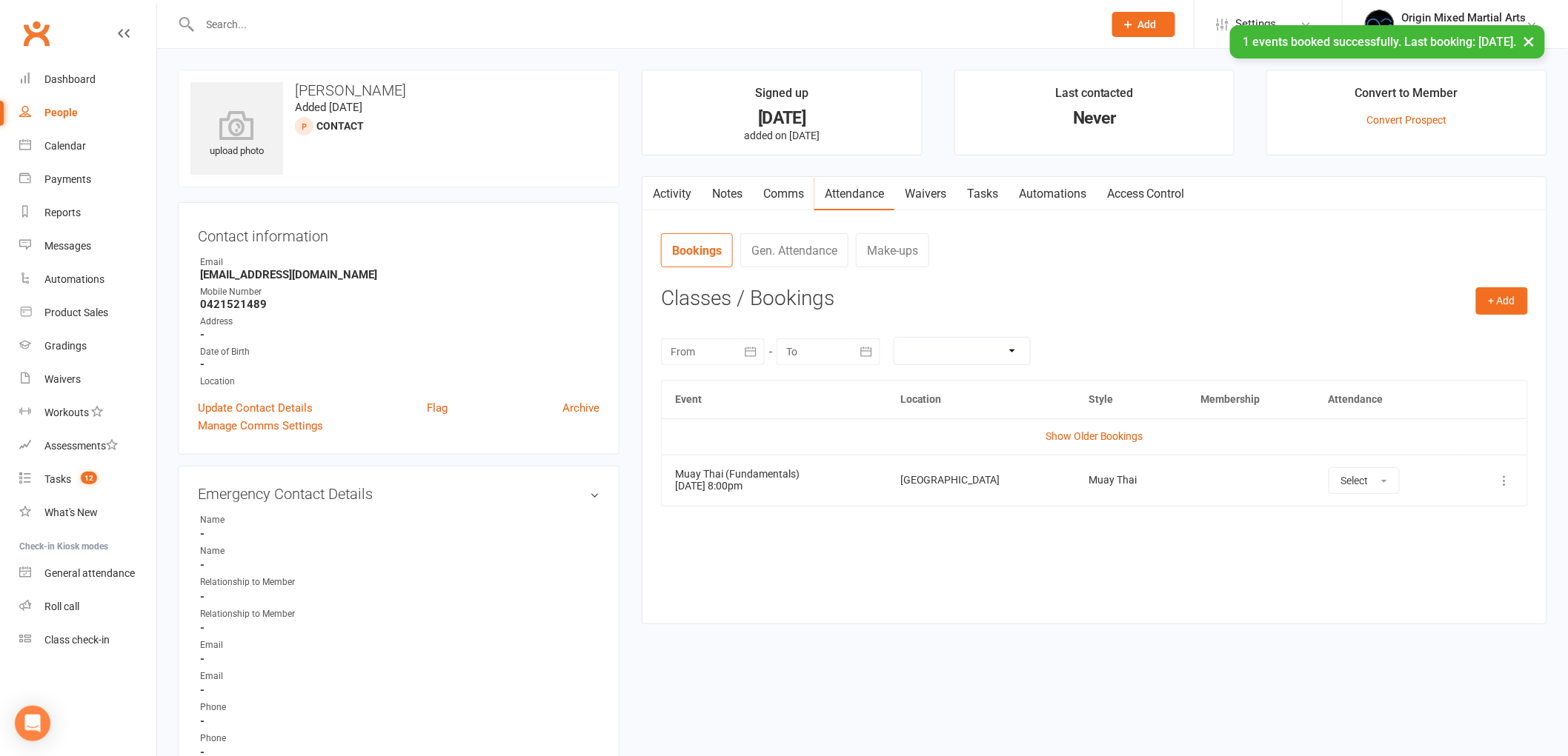
click at [671, 191] on link "Activity" at bounding box center [671, 194] width 59 height 34
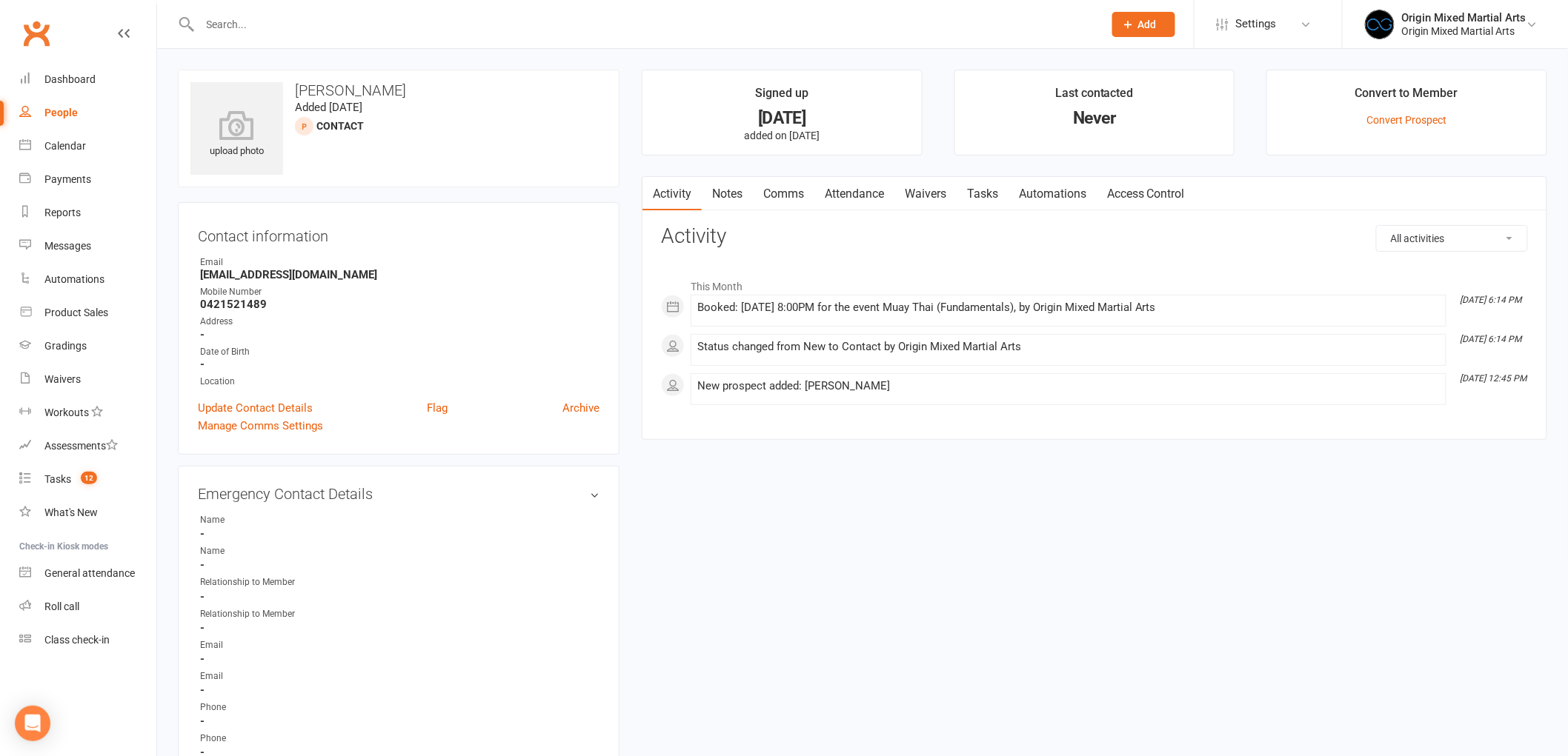
click at [735, 180] on link "Notes" at bounding box center [727, 194] width 51 height 34
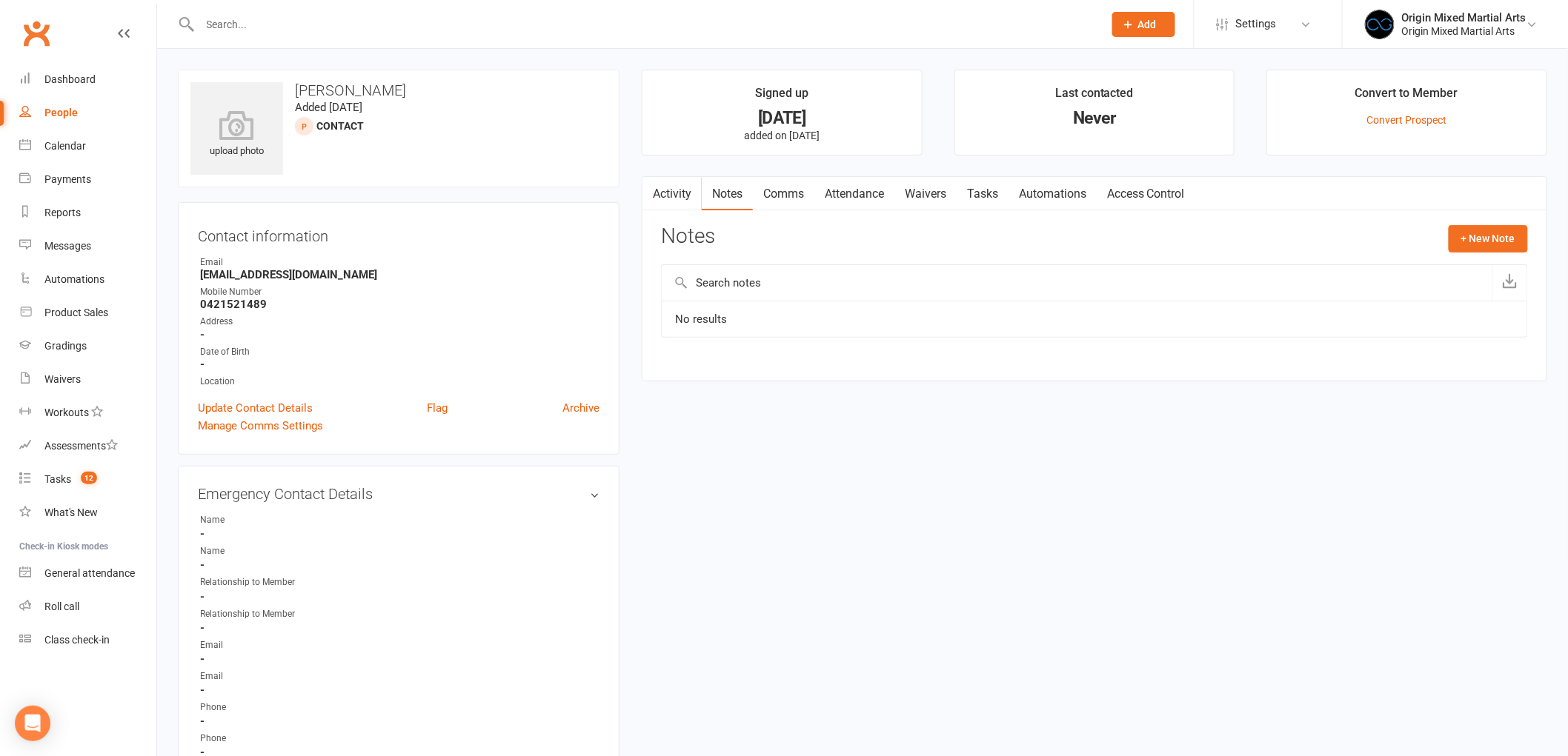
click at [664, 201] on link "Activity" at bounding box center [671, 194] width 59 height 34
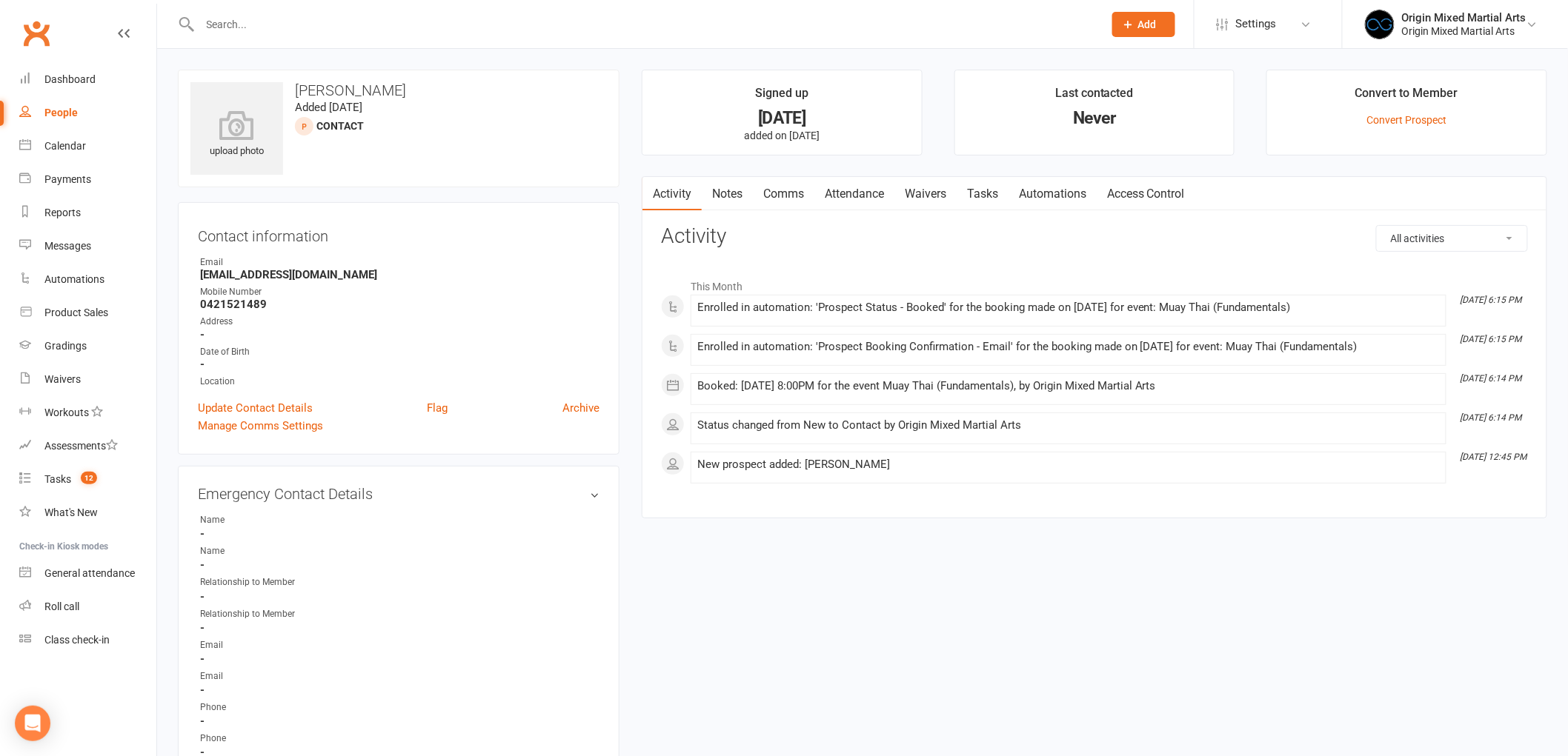
click at [658, 191] on button "button" at bounding box center [651, 193] width 19 height 33
click at [715, 185] on link "Notes" at bounding box center [727, 194] width 51 height 34
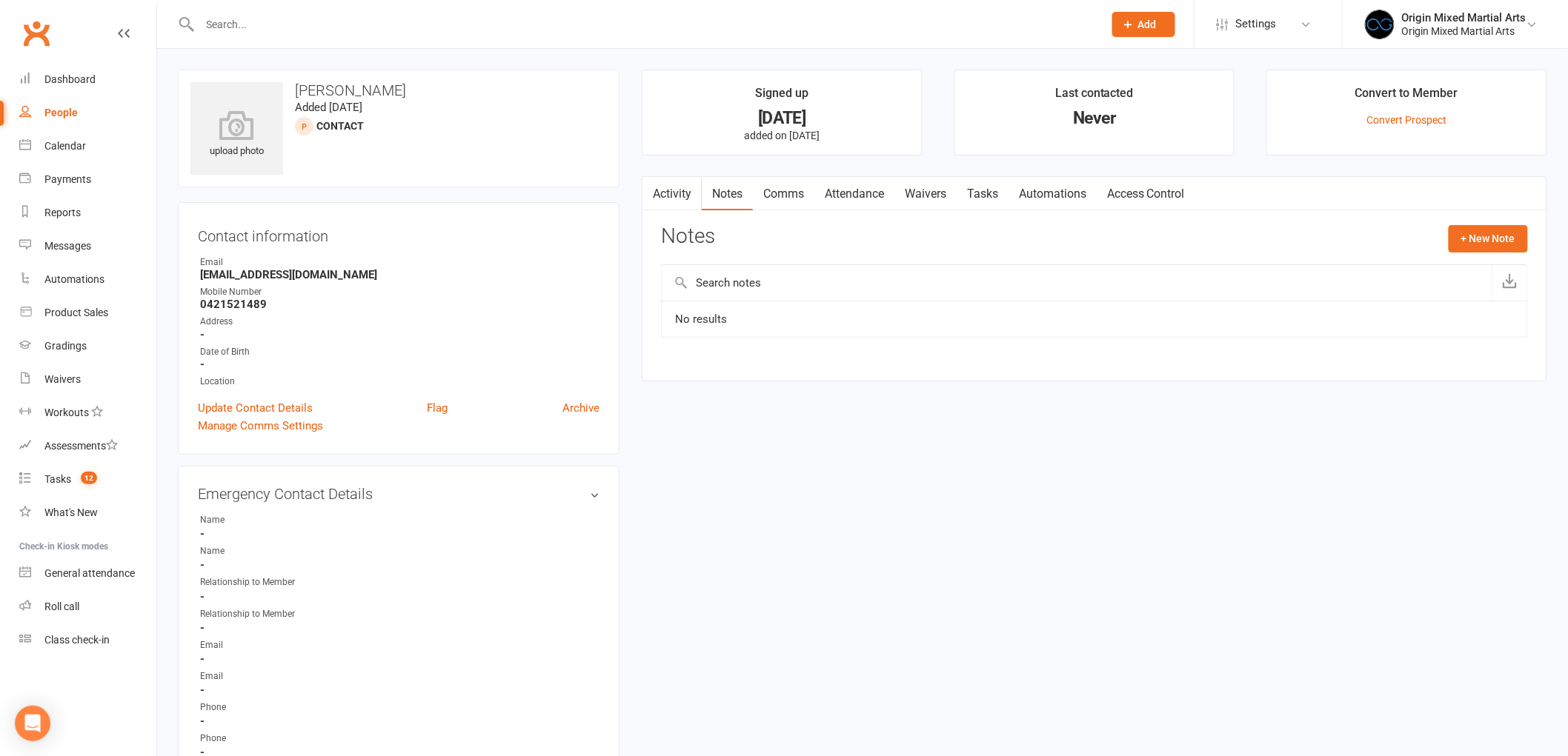
click at [683, 194] on link "Activity" at bounding box center [671, 194] width 59 height 34
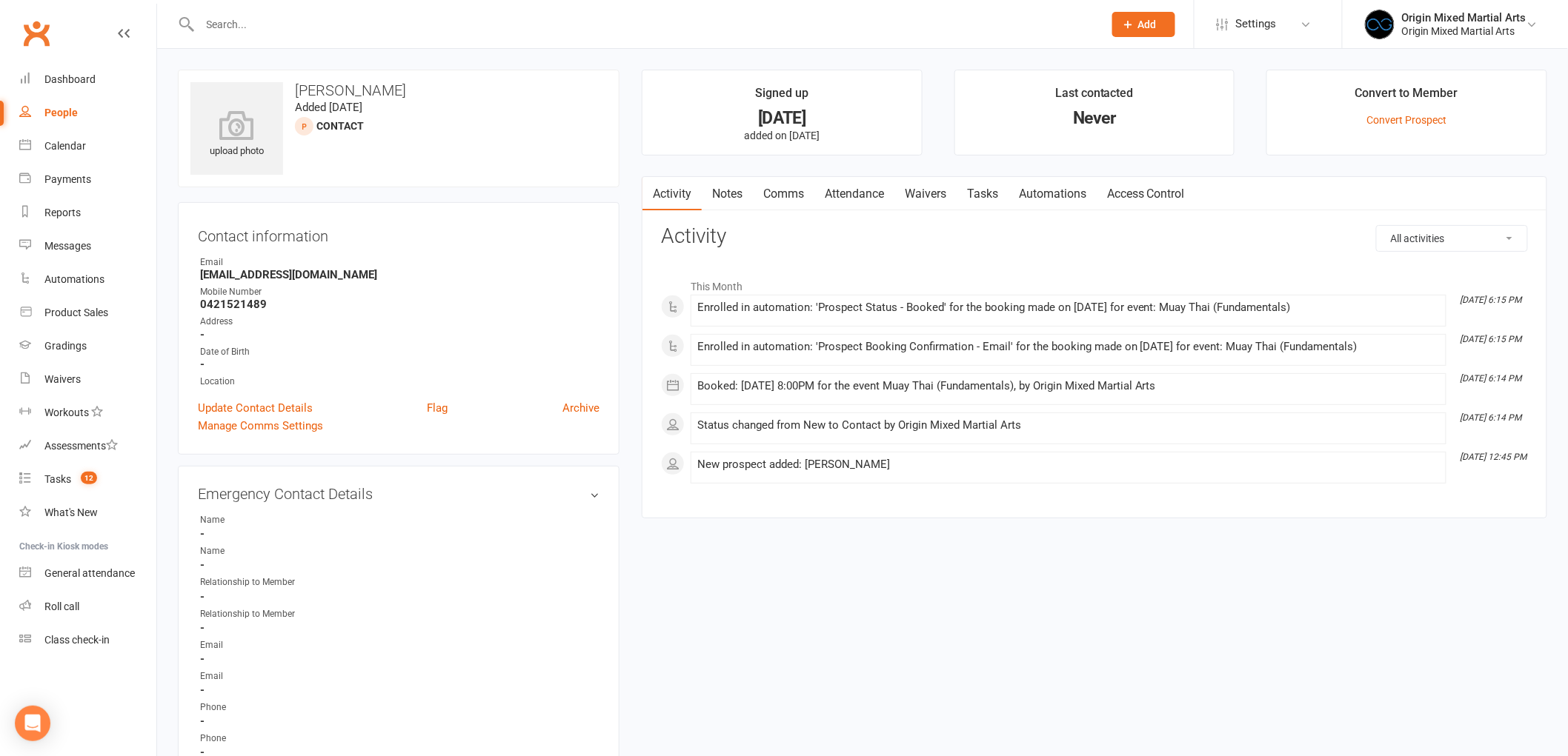
click at [57, 98] on link "People" at bounding box center [88, 113] width 137 height 33
select select "100"
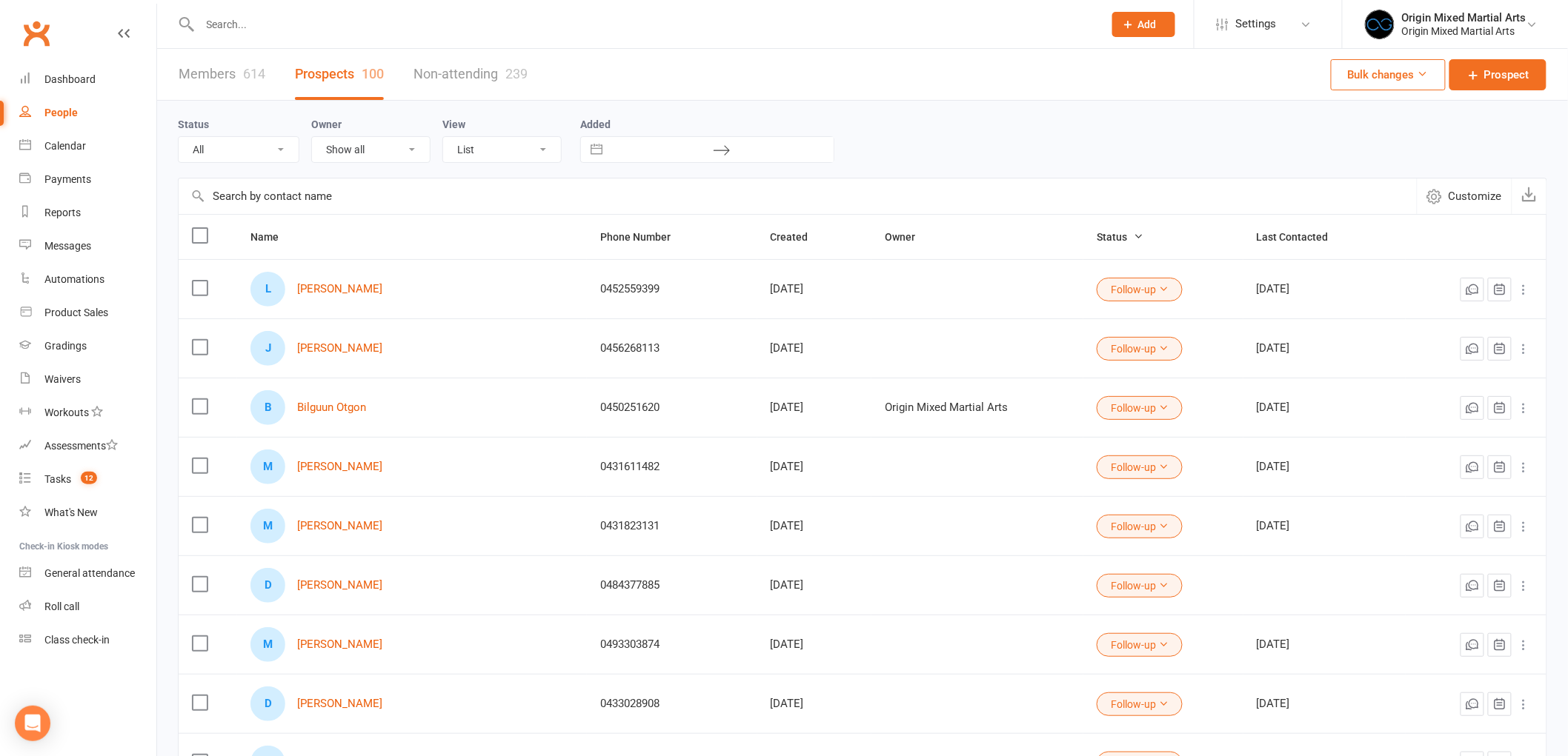
click at [252, 161] on select "All (No status set) (Invalid status) New Contact Booked Attended Not Attended F…" at bounding box center [238, 150] width 120 height 25
select select "Follow-up"
click at [178, 137] on select "All (No status set) (Invalid status) New Contact Booked Attended Not Attended F…" at bounding box center [238, 150] width 120 height 25
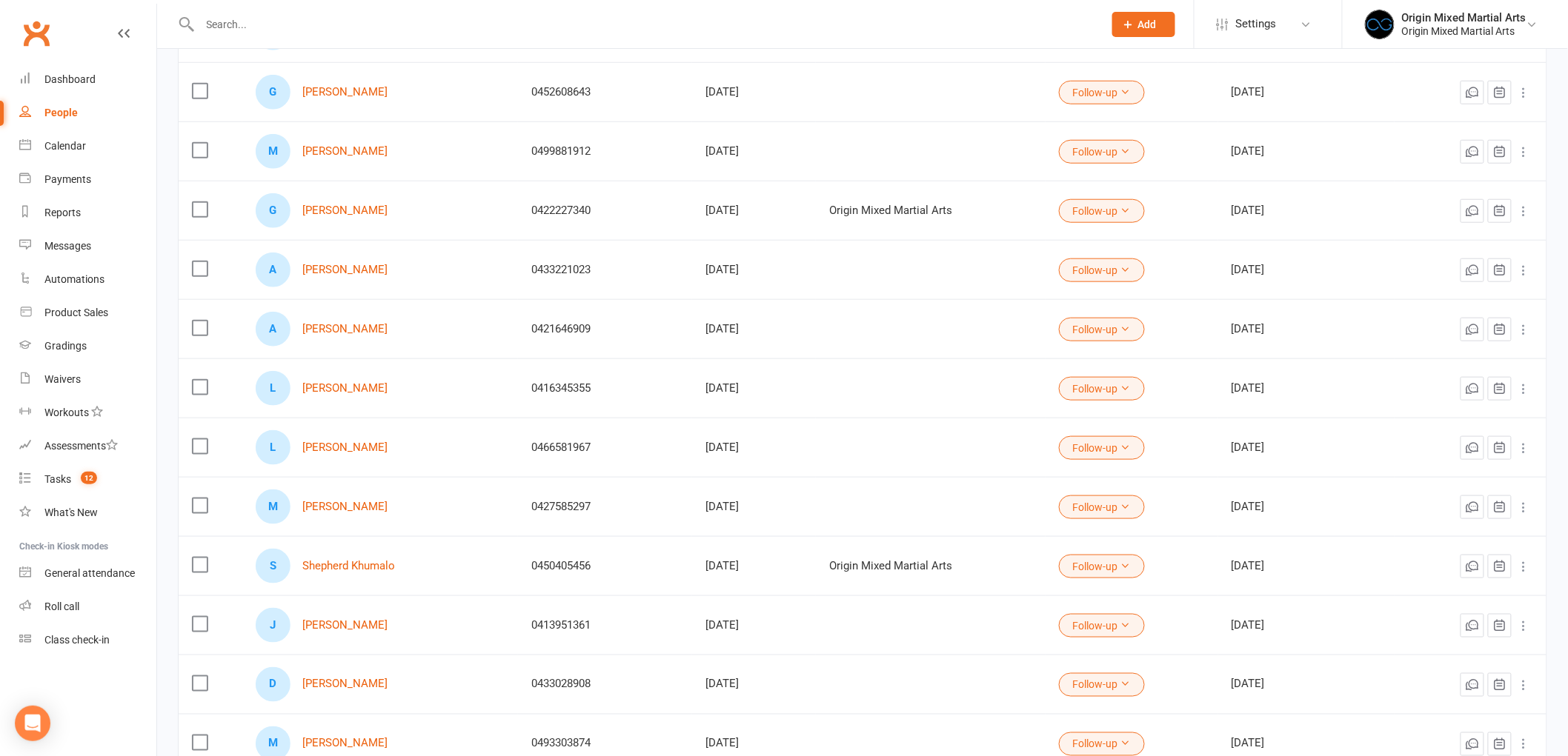
scroll to position [998, 0]
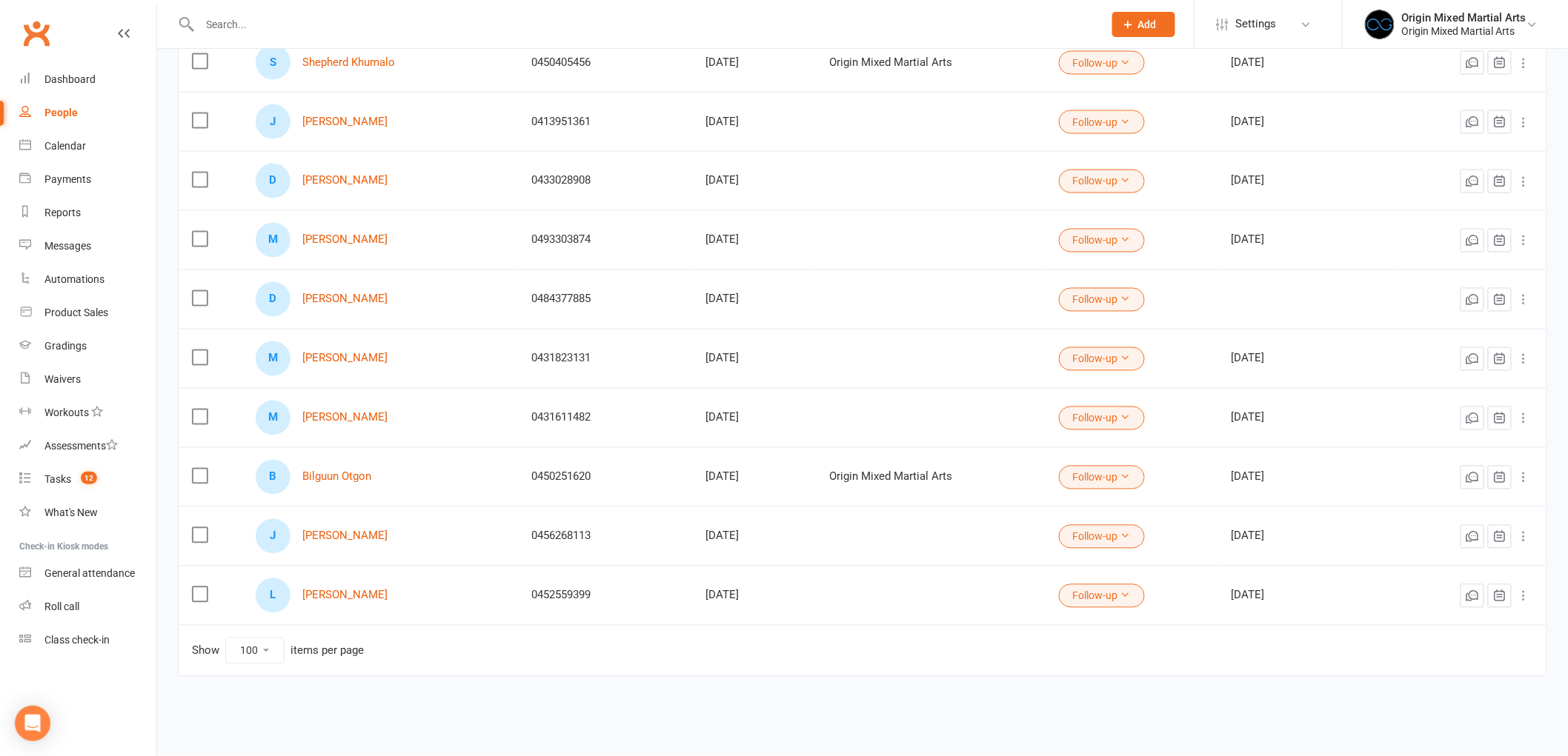
click at [317, 602] on div "L [PERSON_NAME] He" at bounding box center [380, 596] width 250 height 35
click at [325, 599] on link "[PERSON_NAME]" at bounding box center [345, 596] width 85 height 12
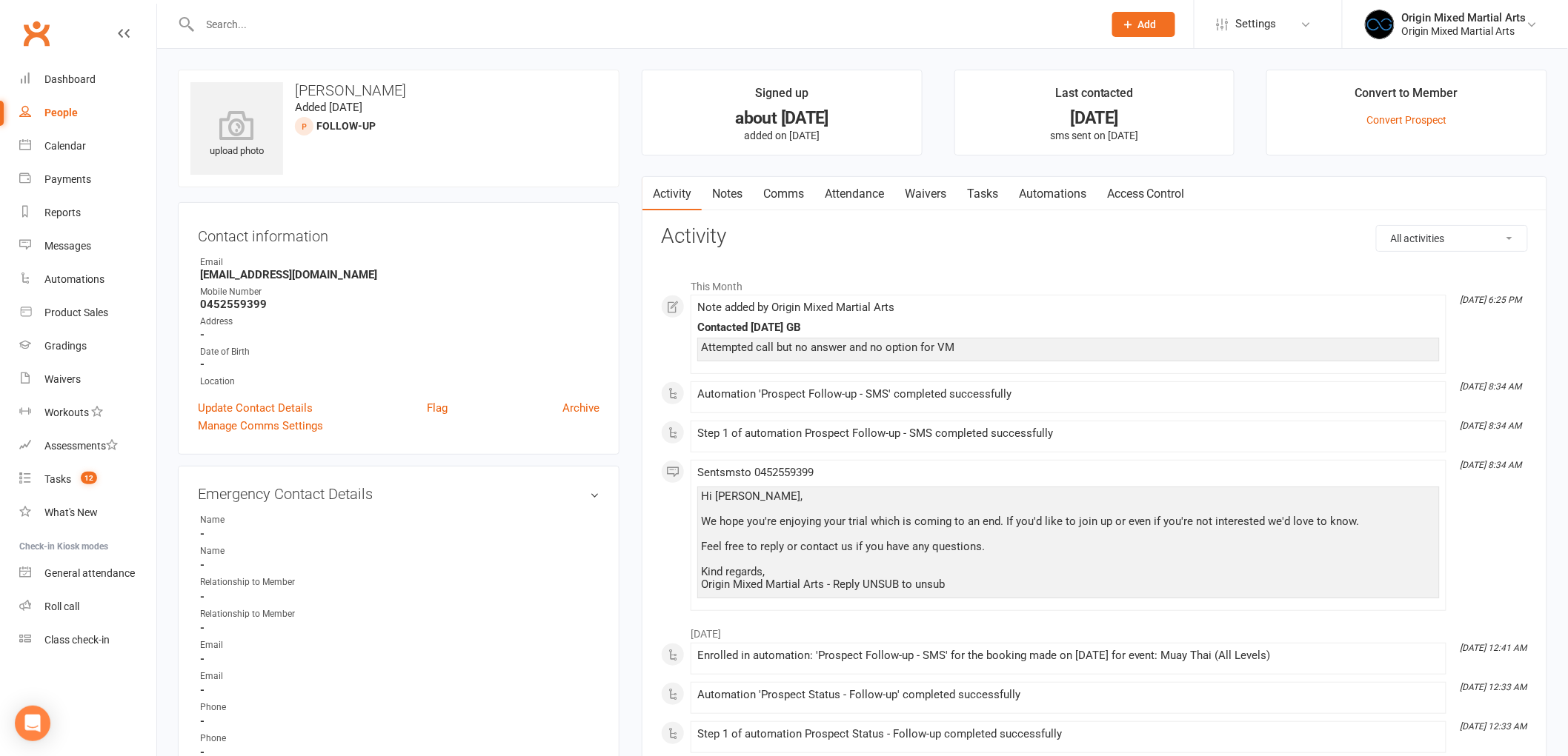
click at [798, 189] on link "Comms" at bounding box center [784, 194] width 62 height 34
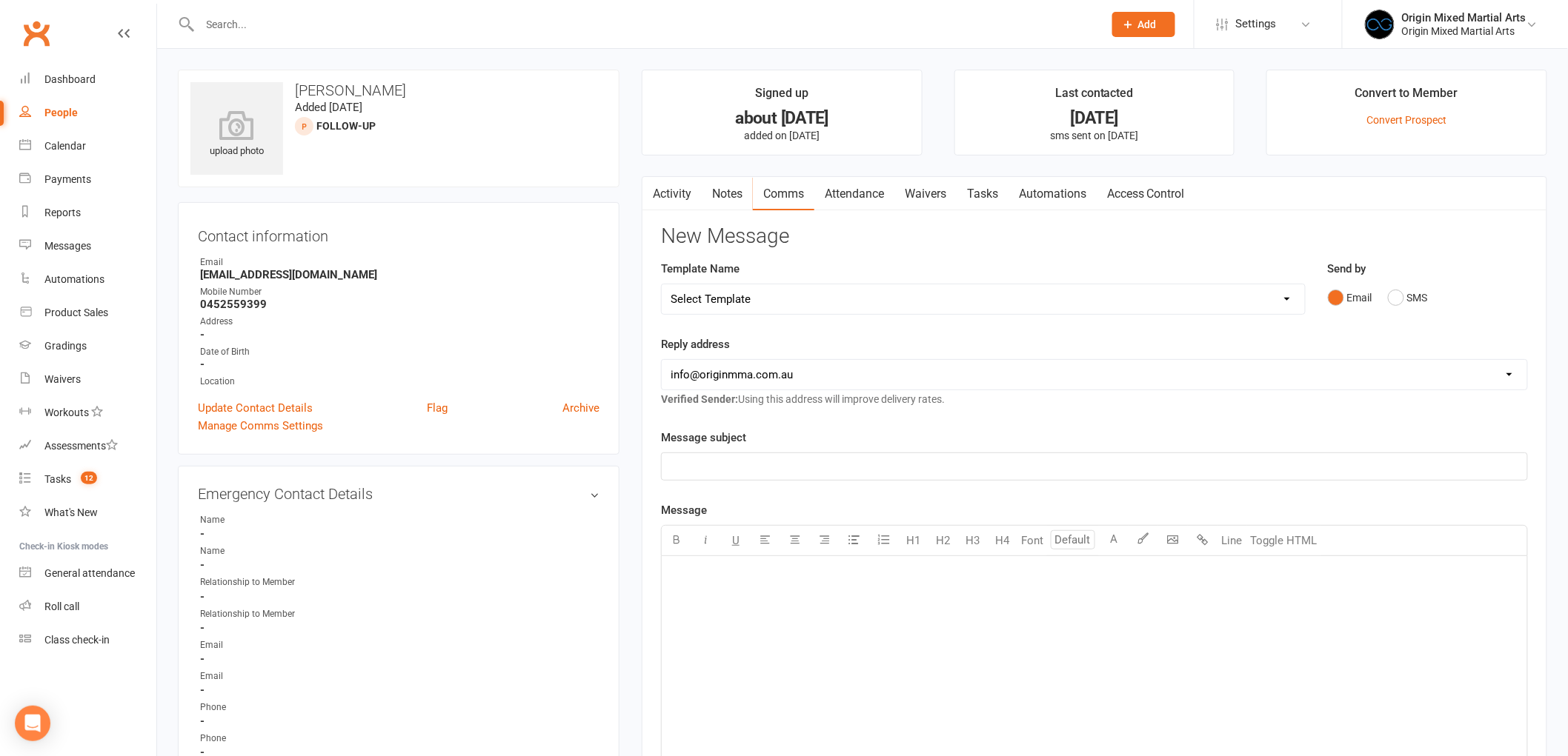
click at [976, 302] on select "Select Template [Email] Opening Date Change [Email] Class Booking Reminder [Ema…" at bounding box center [982, 299] width 643 height 29
select select "8"
click at [661, 285] on select "Select Template [Email] Opening Date Change [Email] Class Booking Reminder [Ema…" at bounding box center [982, 299] width 643 height 29
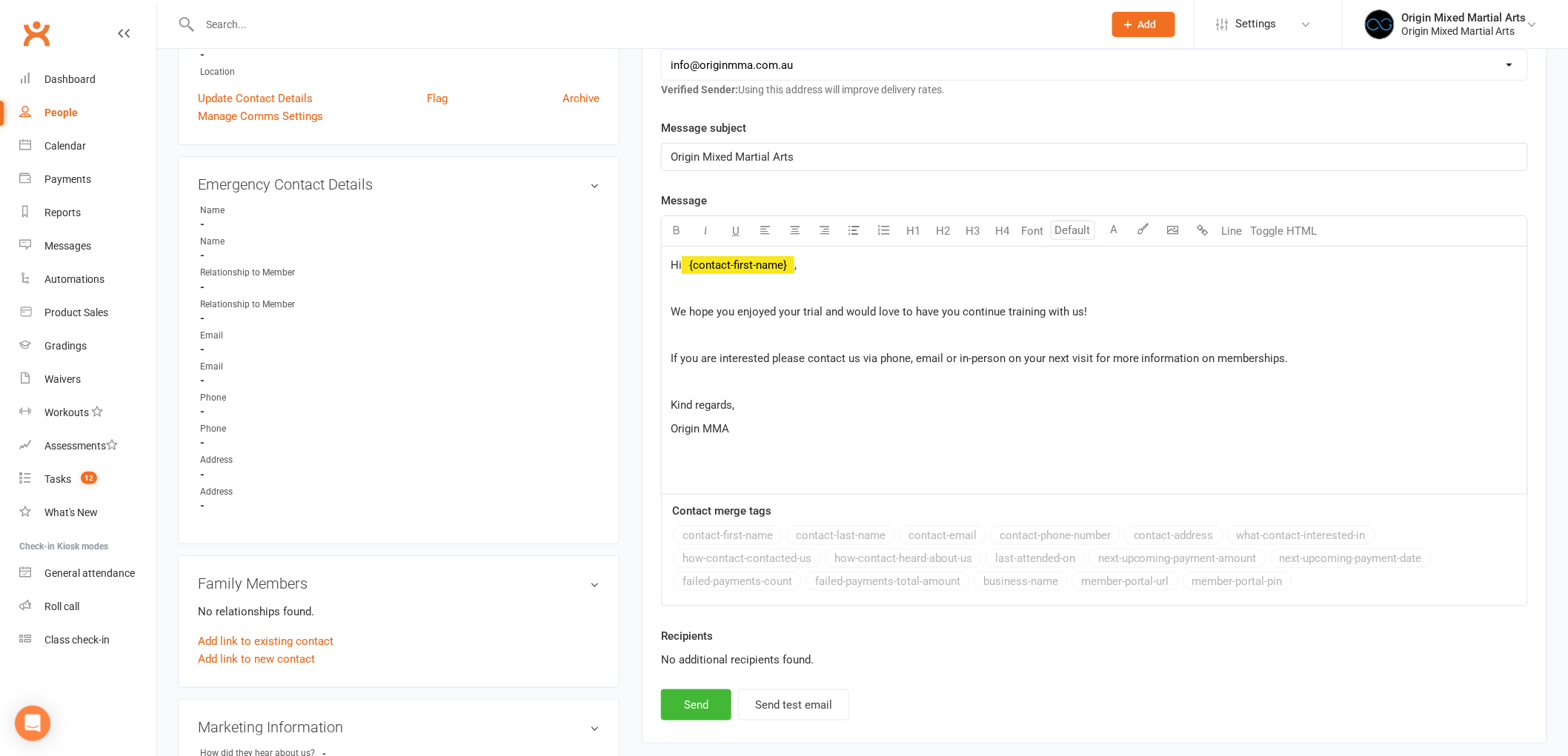
scroll to position [329, 0]
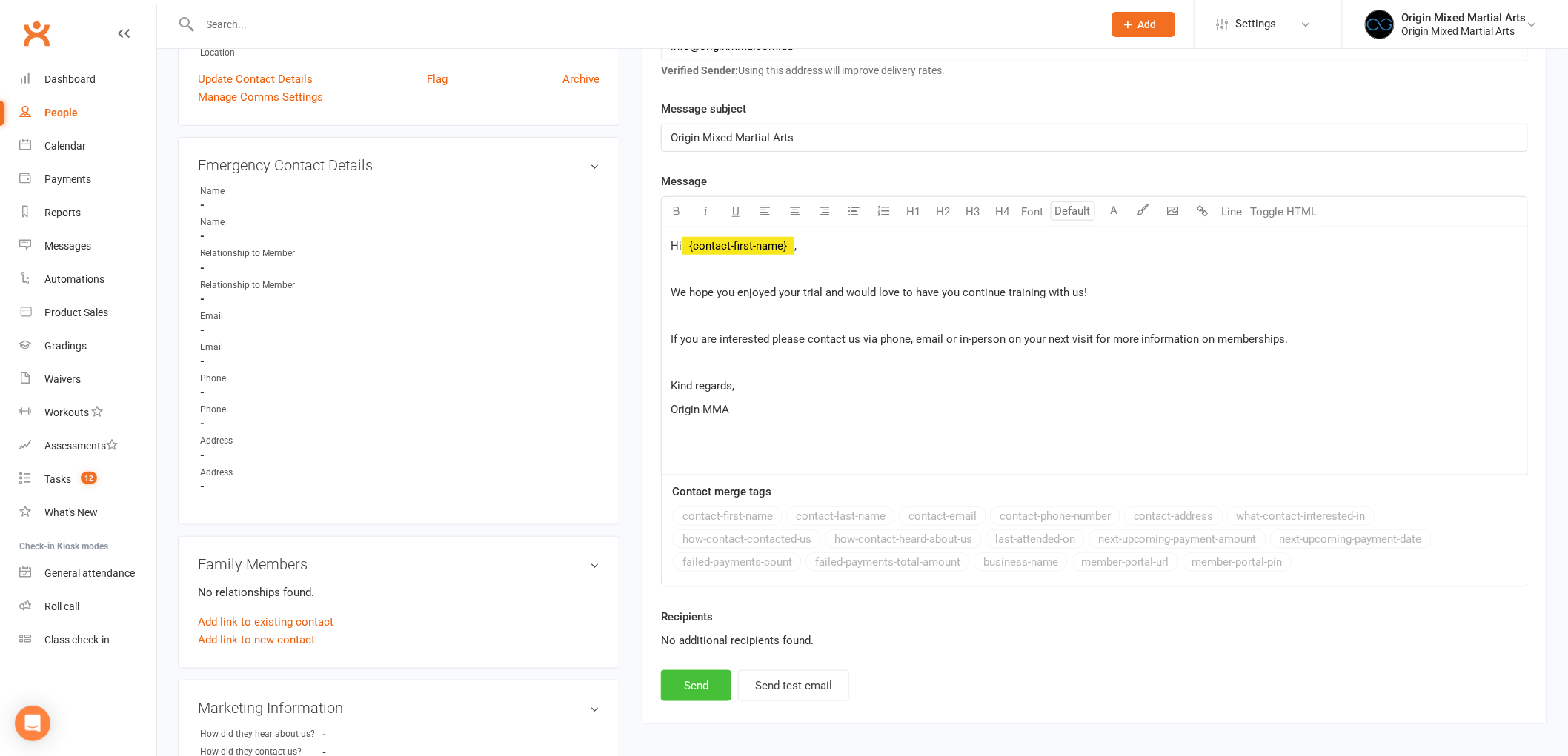
click at [710, 679] on button "Send" at bounding box center [695, 686] width 70 height 31
select select
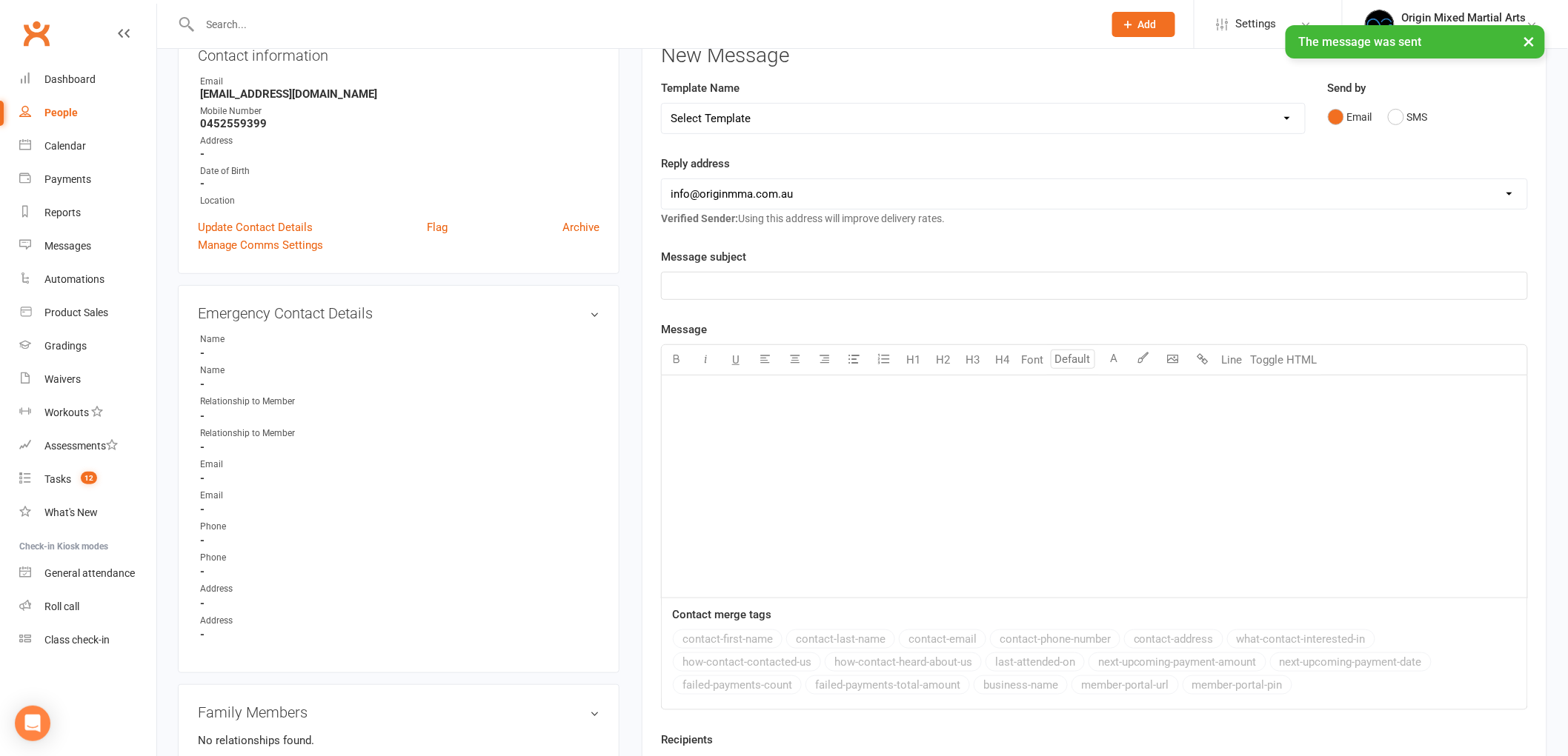
scroll to position [0, 0]
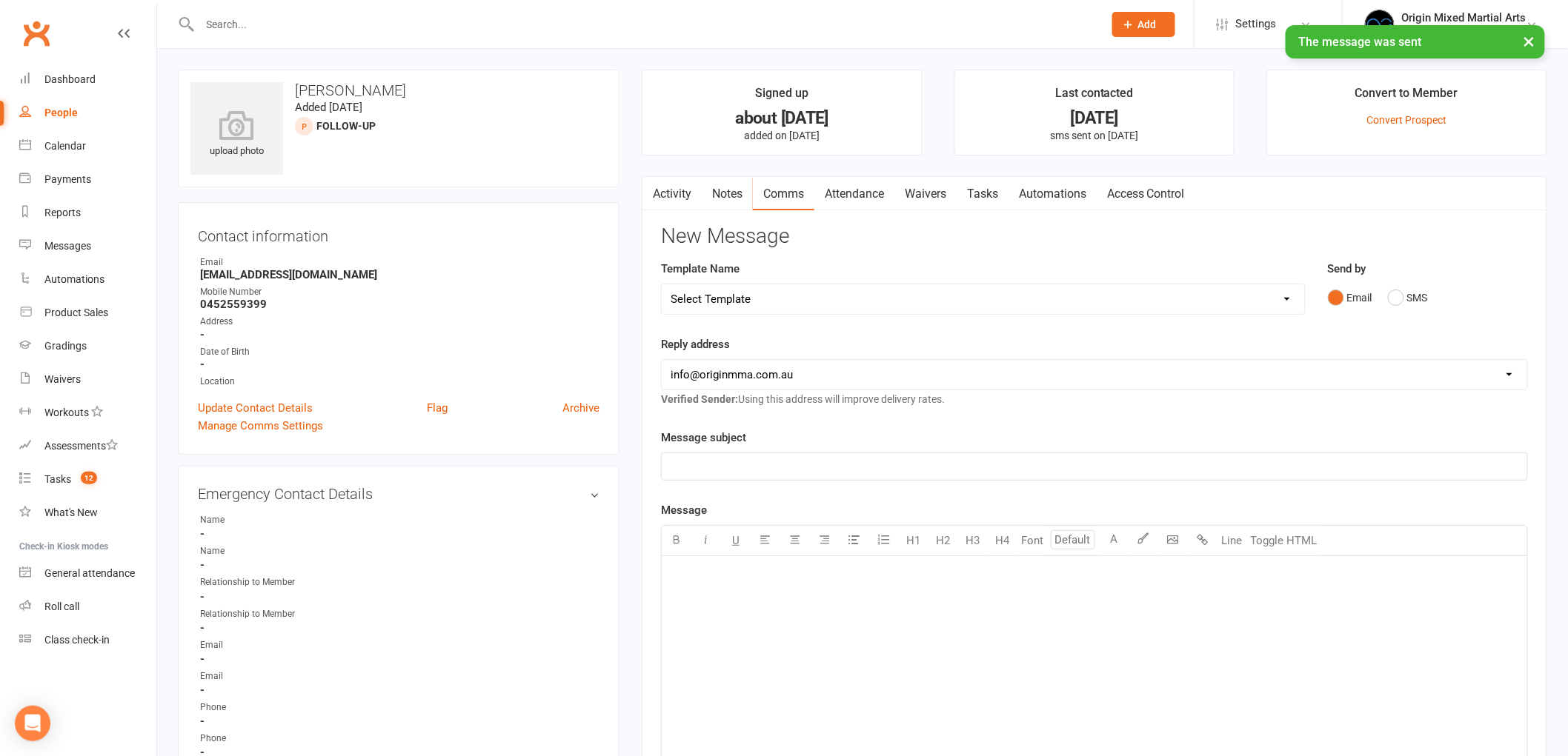
click at [709, 189] on link "Notes" at bounding box center [727, 194] width 51 height 34
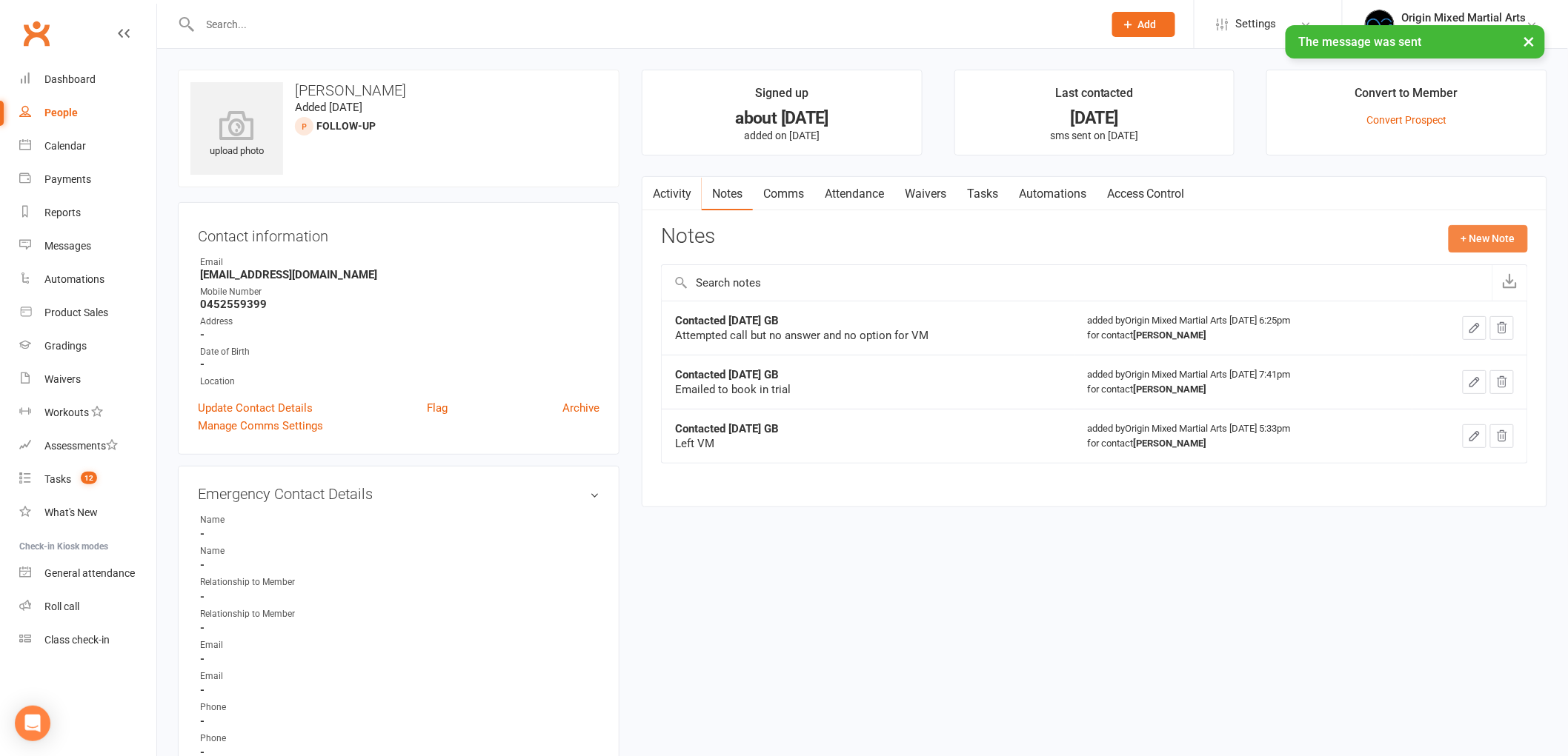
click at [1482, 225] on button "+ New Note" at bounding box center [1488, 238] width 79 height 27
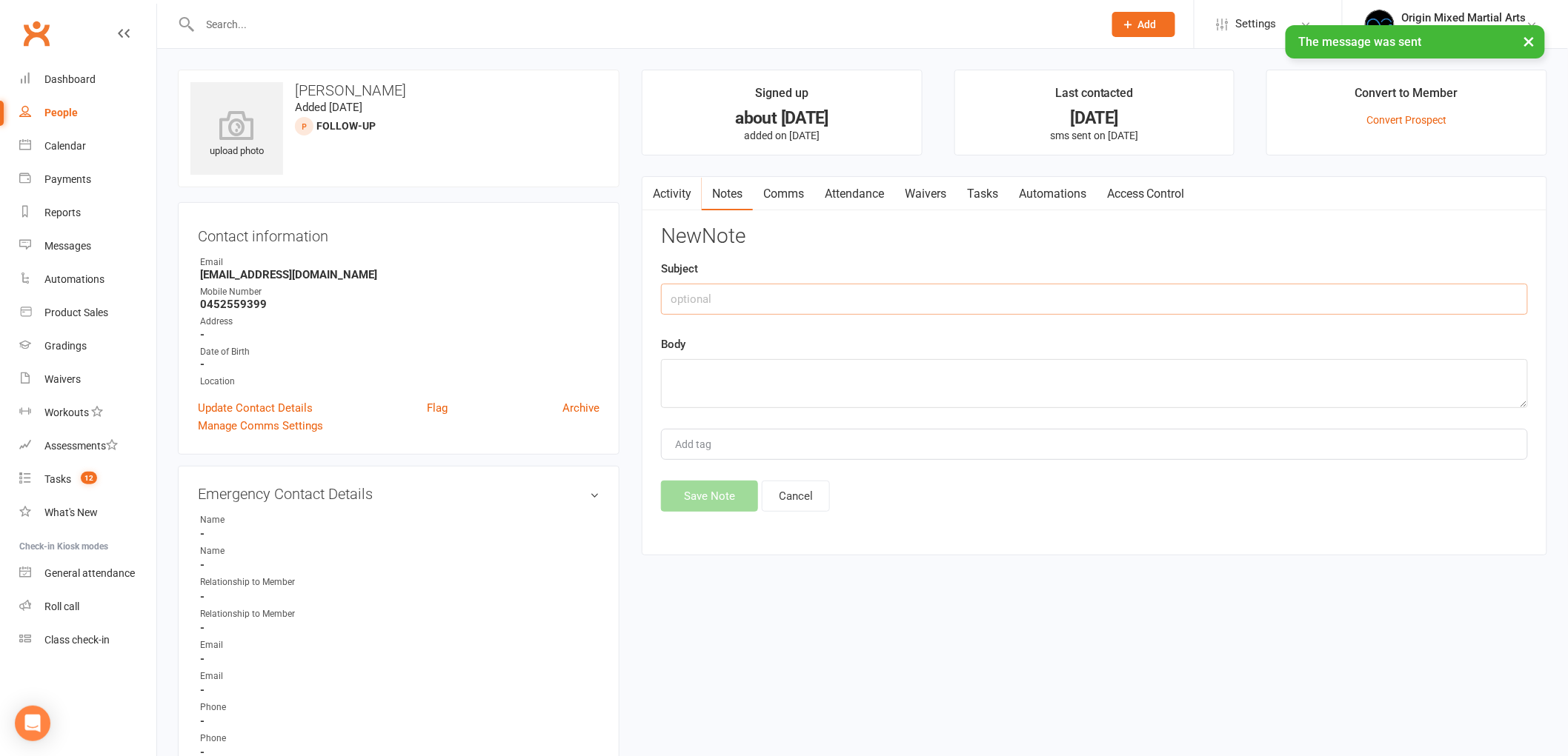
click at [1056, 289] on input "text" at bounding box center [1093, 299] width 867 height 31
type input "Contacted [DATE] GB"
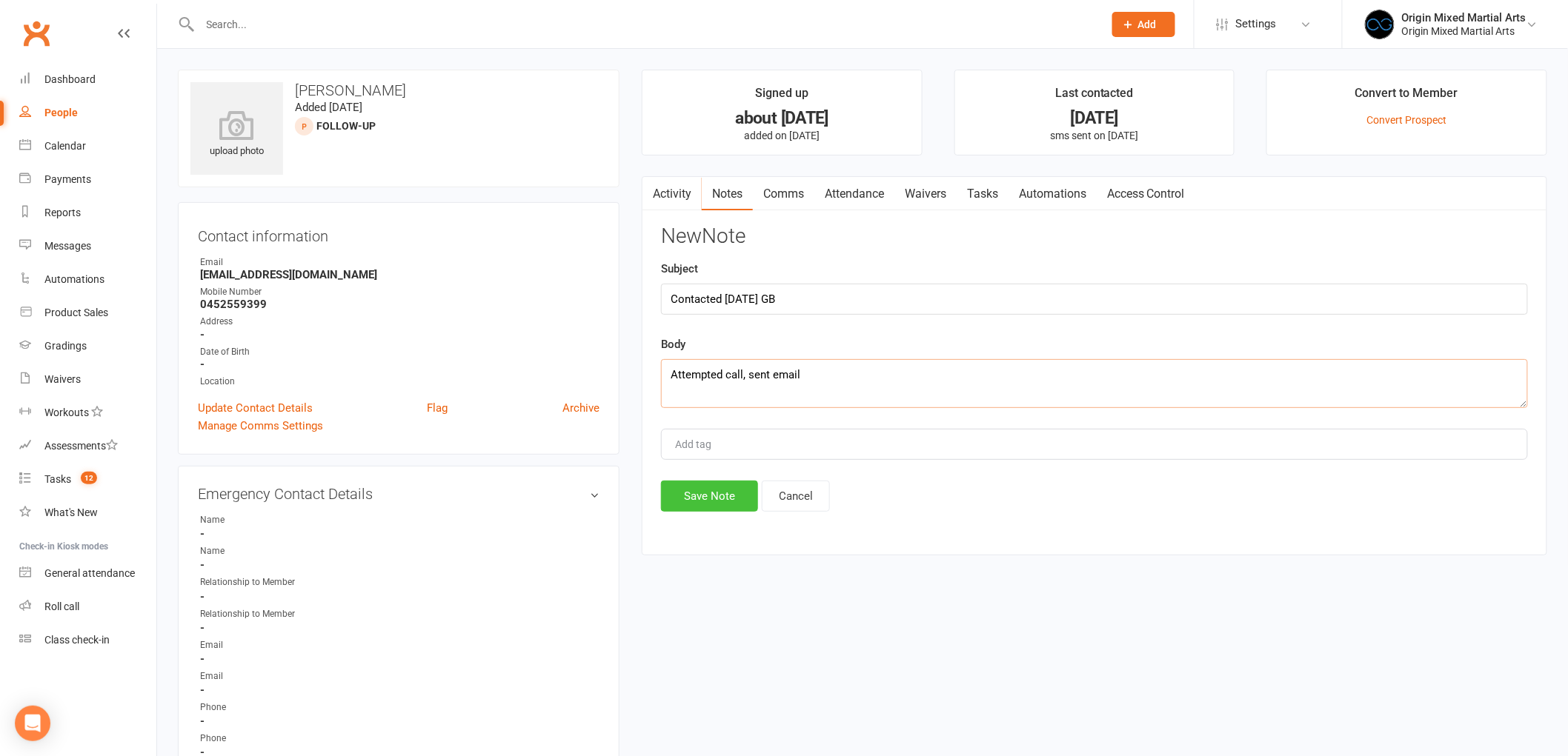
type textarea "Attempted call, sent email"
click at [702, 498] on button "Save Note" at bounding box center [709, 496] width 97 height 31
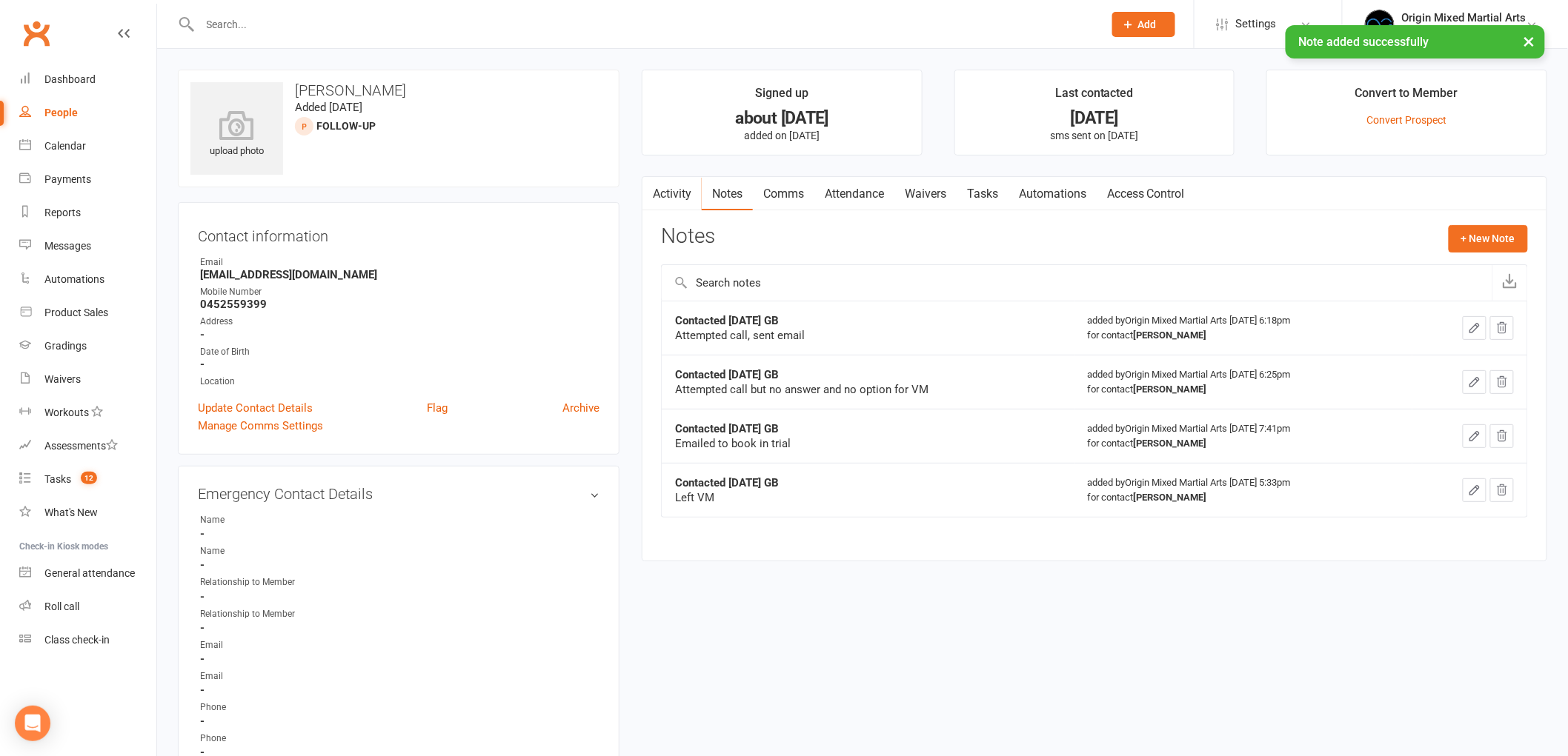
click at [55, 116] on div "People" at bounding box center [61, 112] width 33 height 12
select select "100"
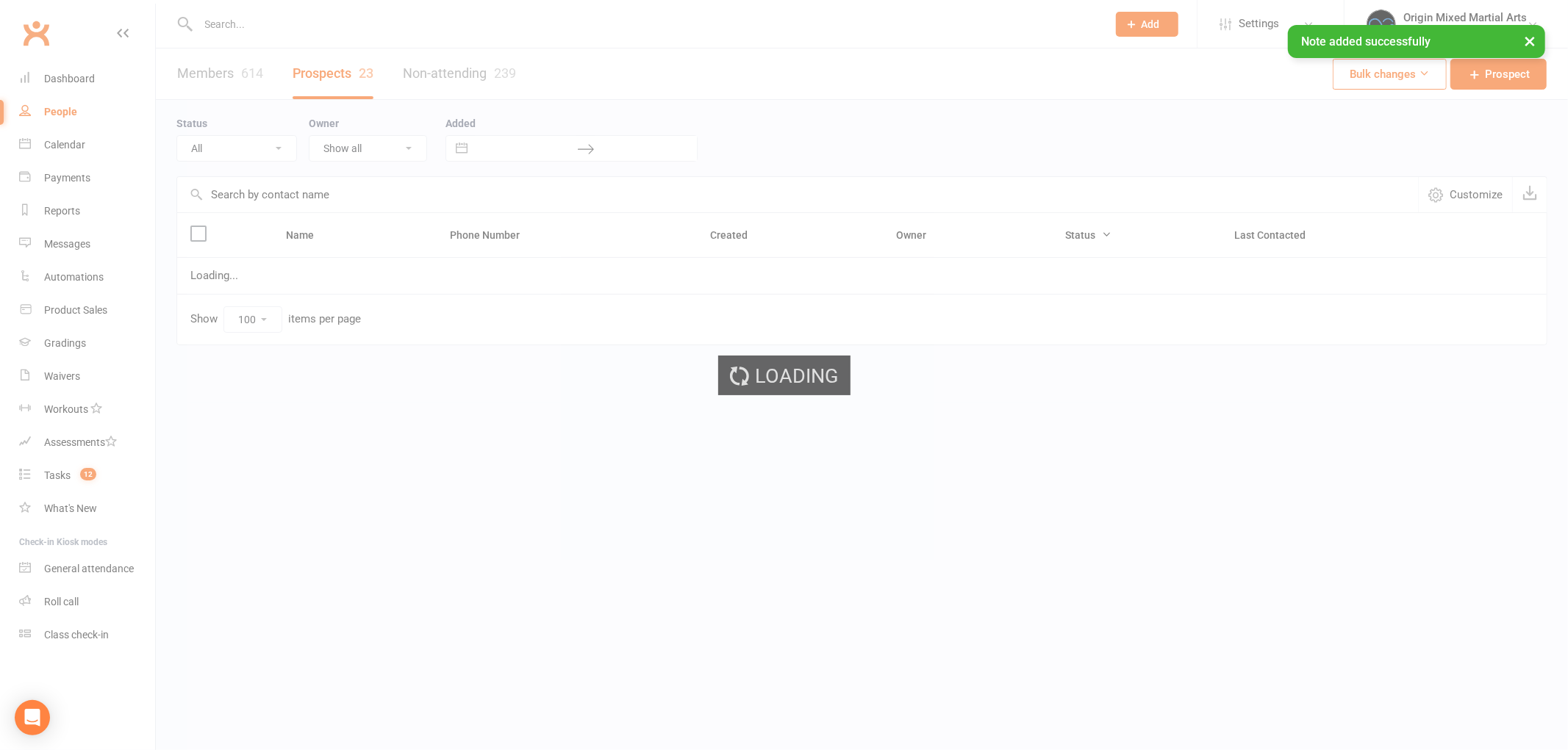
select select "Follow-up"
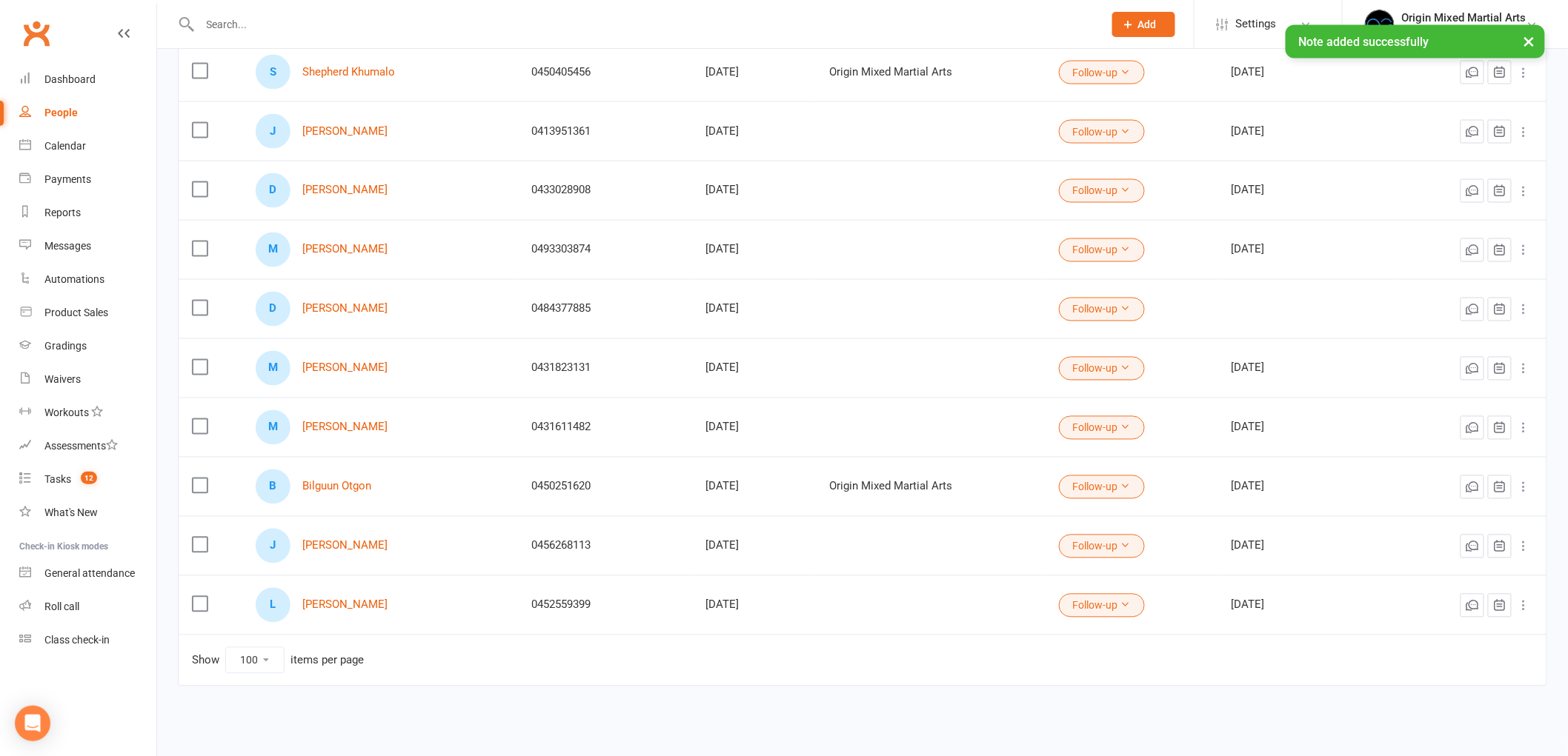
scroll to position [998, 0]
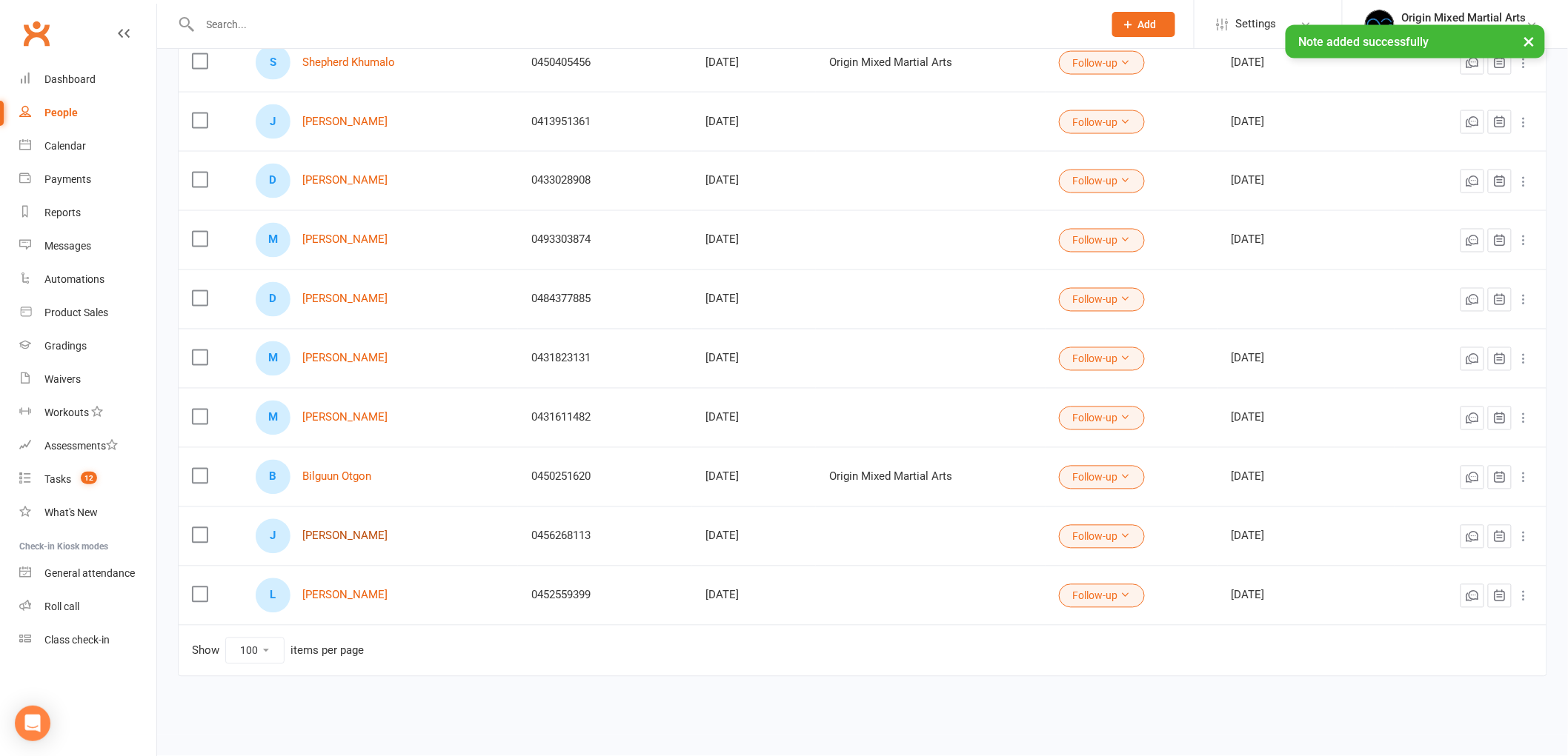
click at [346, 541] on link "[PERSON_NAME]" at bounding box center [345, 536] width 85 height 12
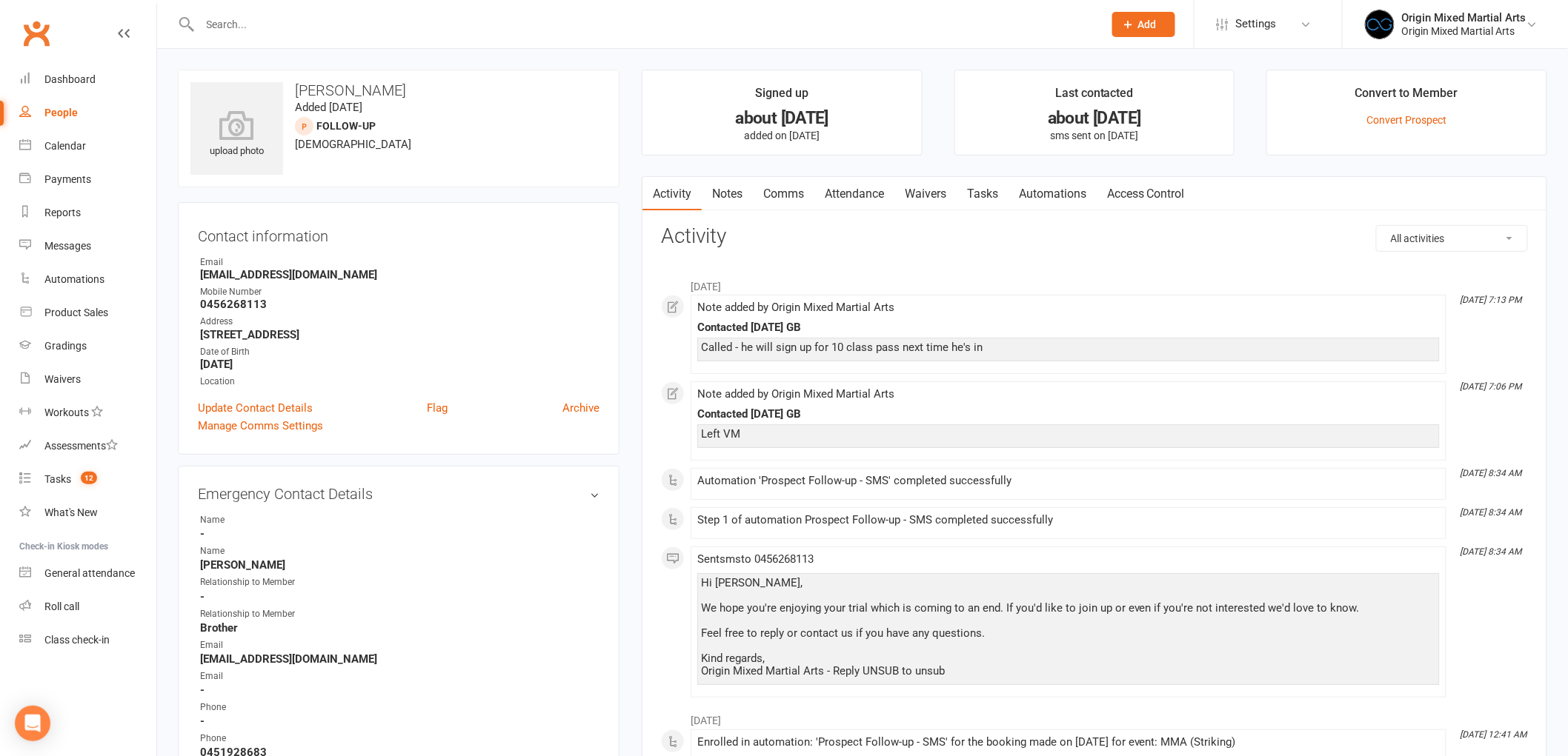
click at [42, 114] on link "People" at bounding box center [88, 113] width 137 height 33
select select "100"
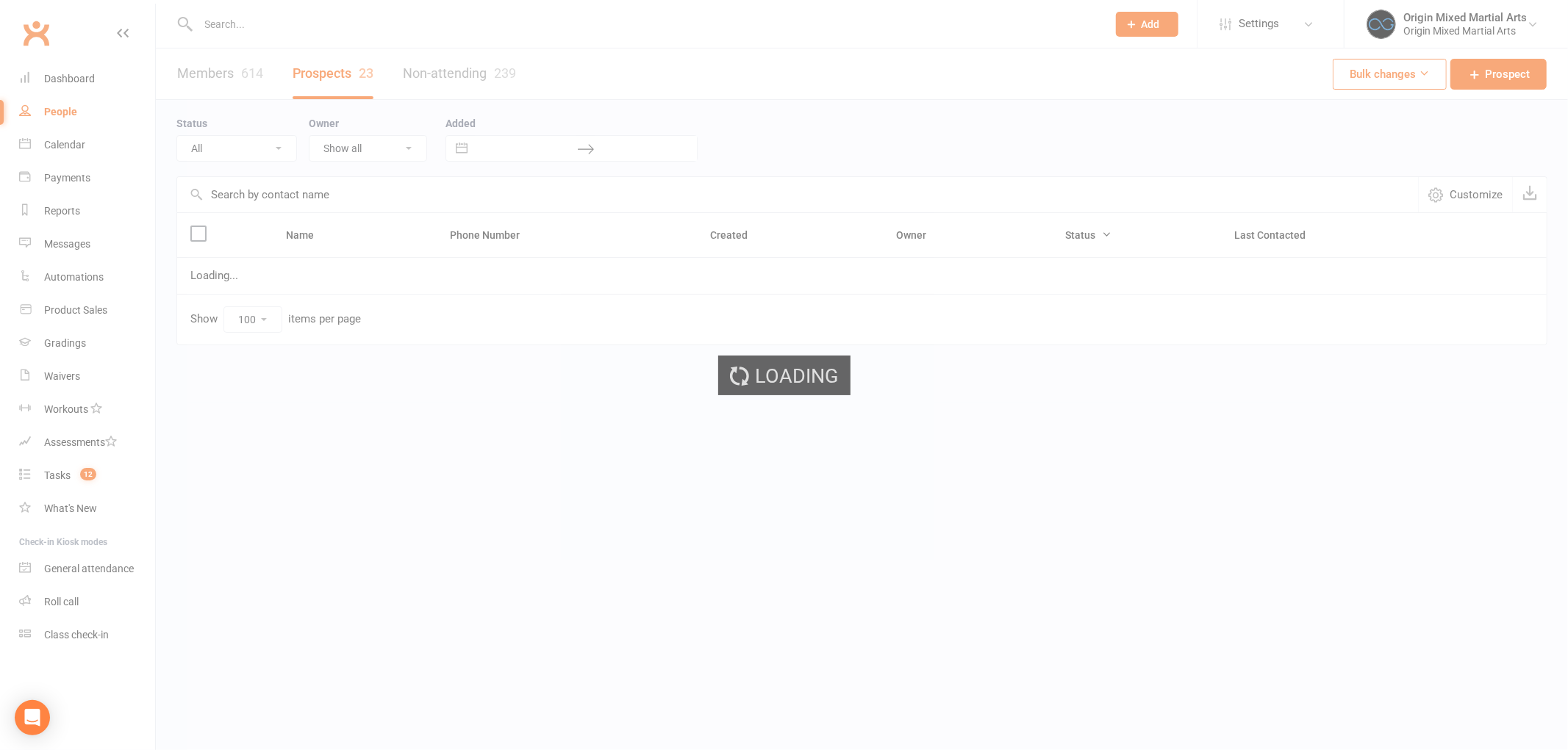
select select "Follow-up"
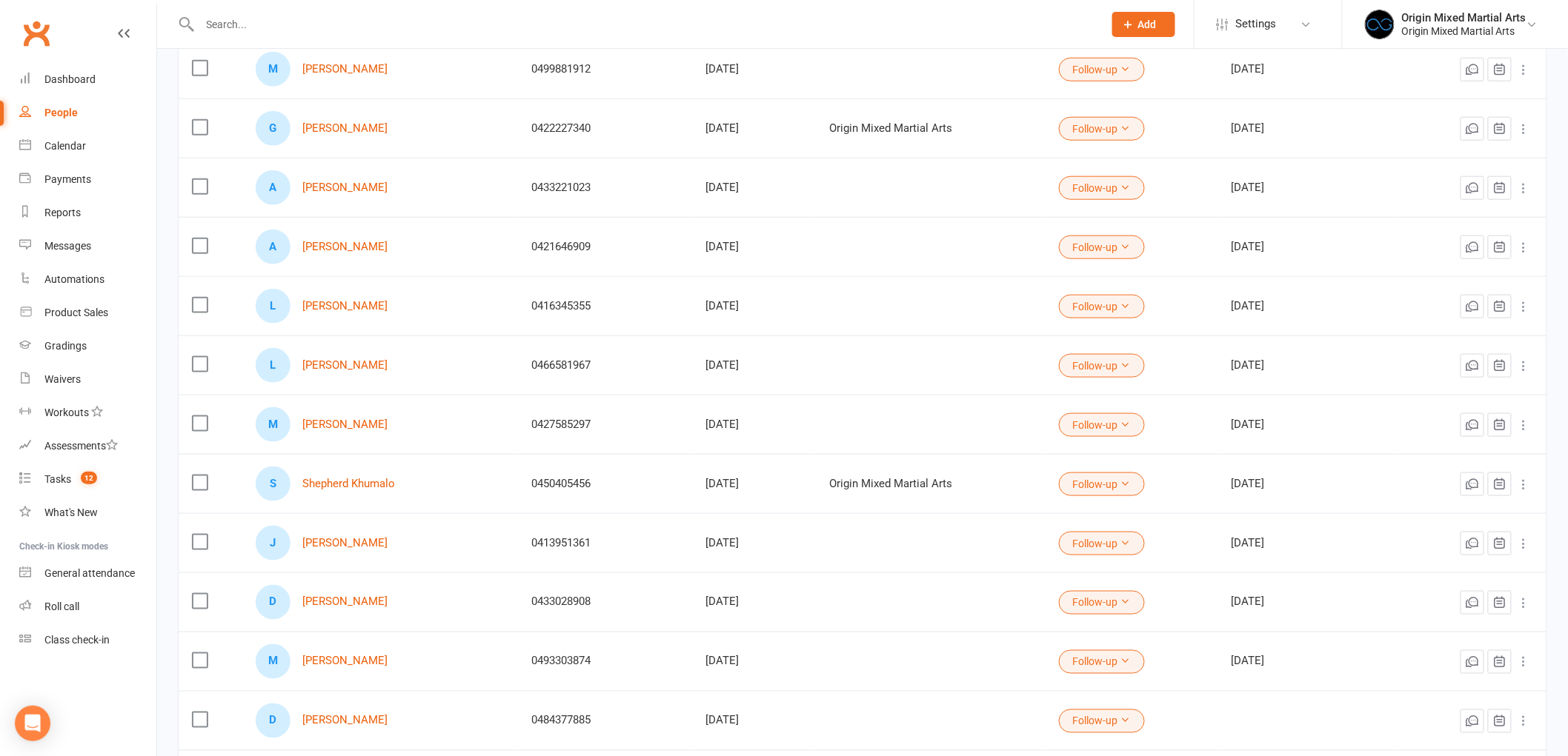
scroll to position [998, 0]
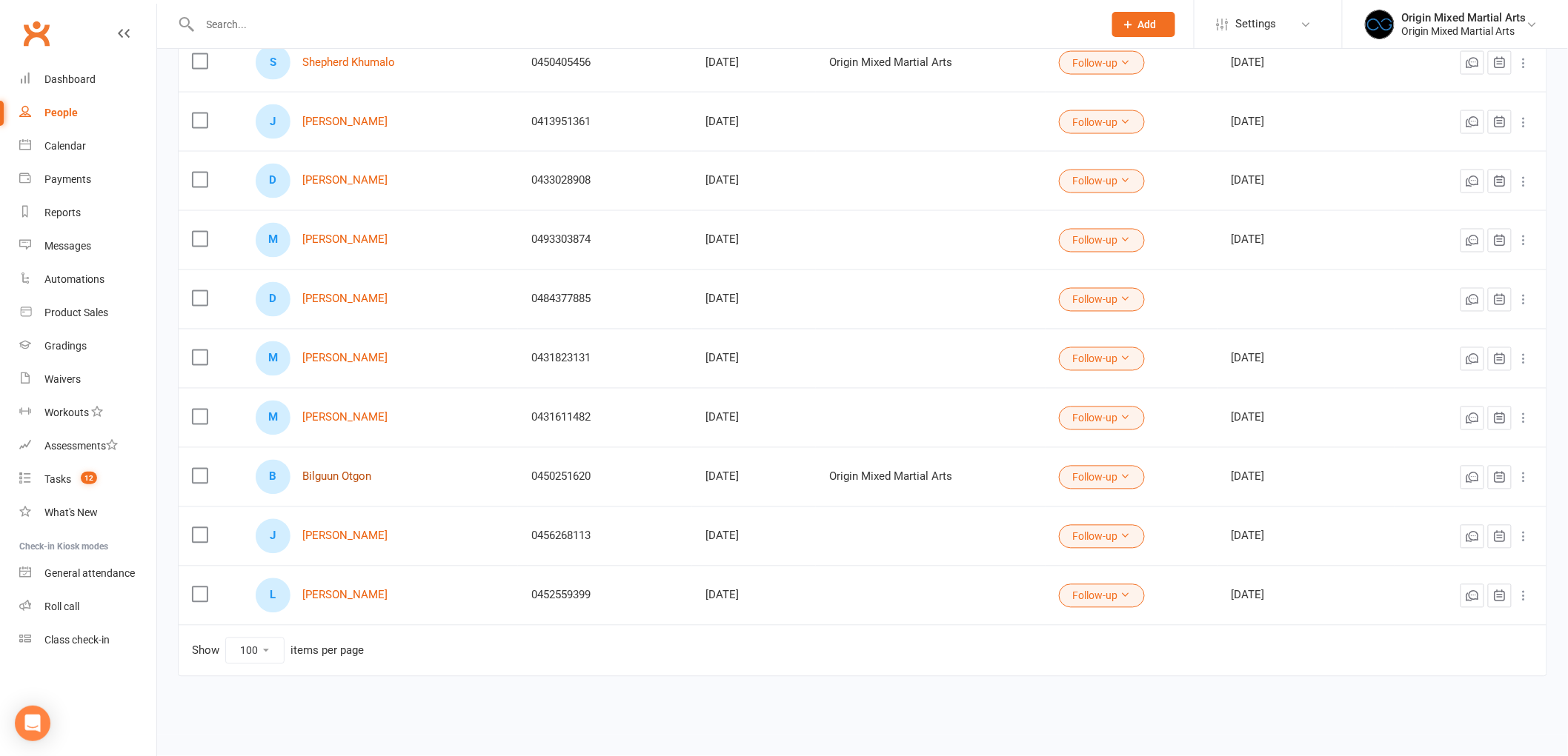
click at [329, 478] on link "Bilguun Otgon" at bounding box center [336, 478] width 69 height 12
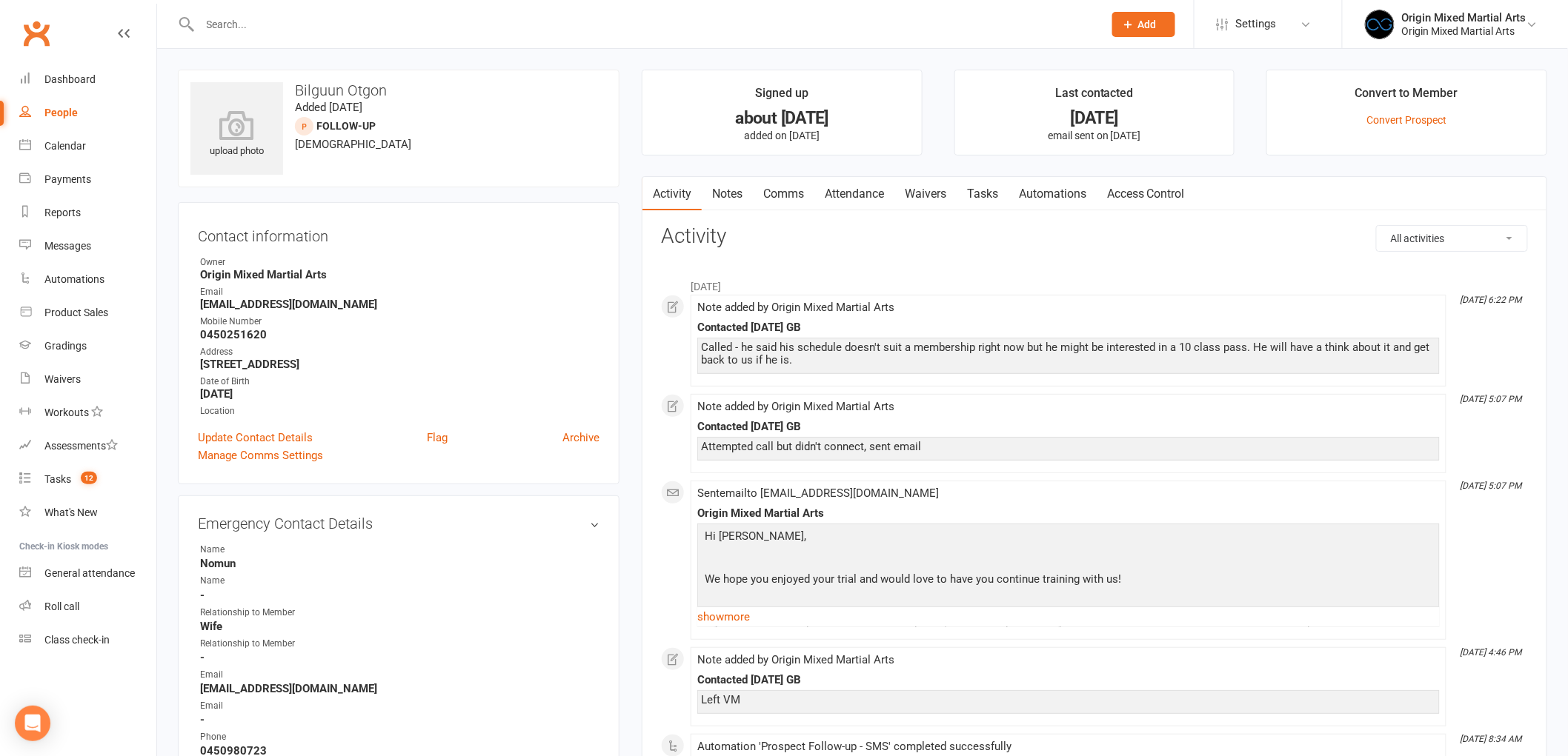
click at [77, 115] on link "People" at bounding box center [88, 113] width 137 height 33
select select "100"
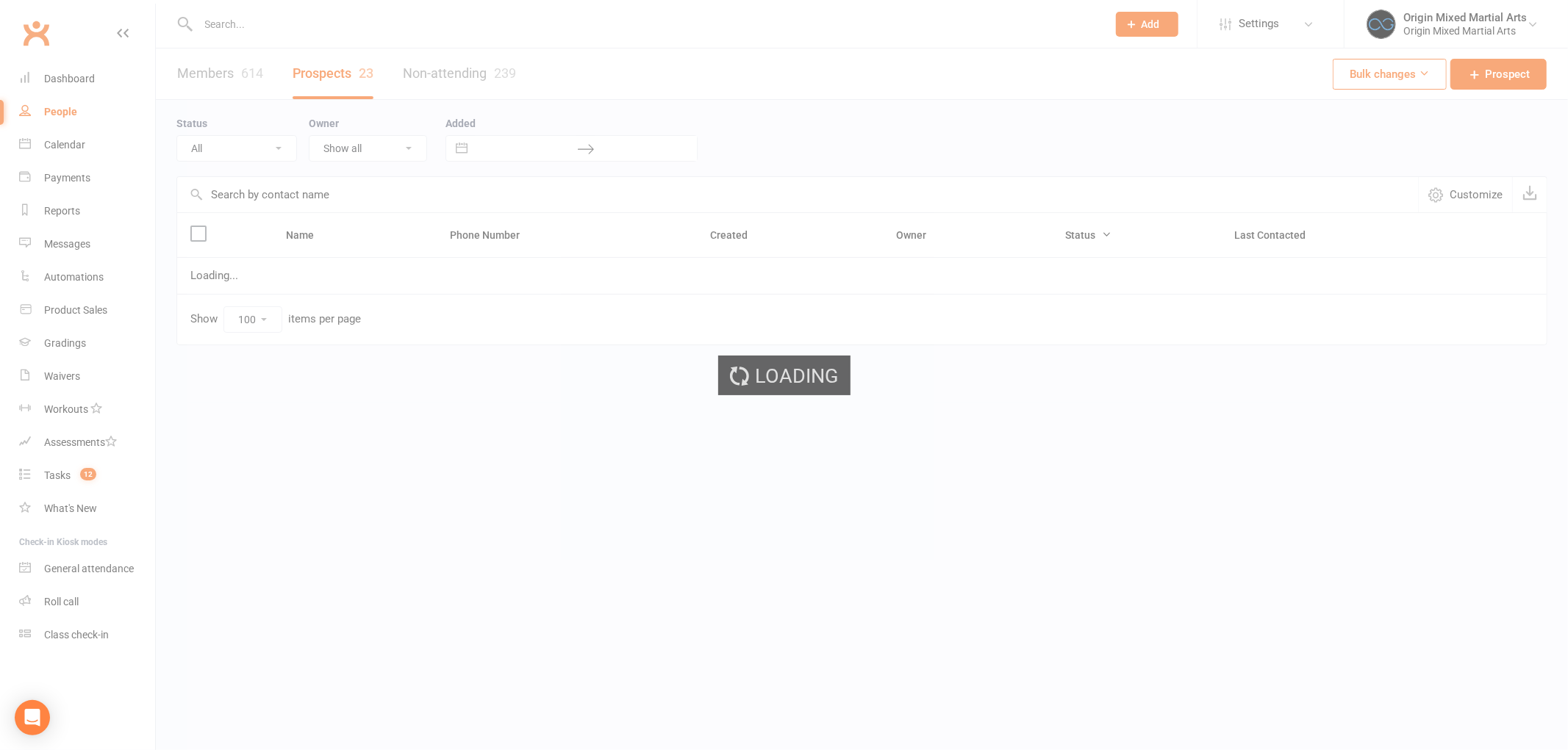
select select "Follow-up"
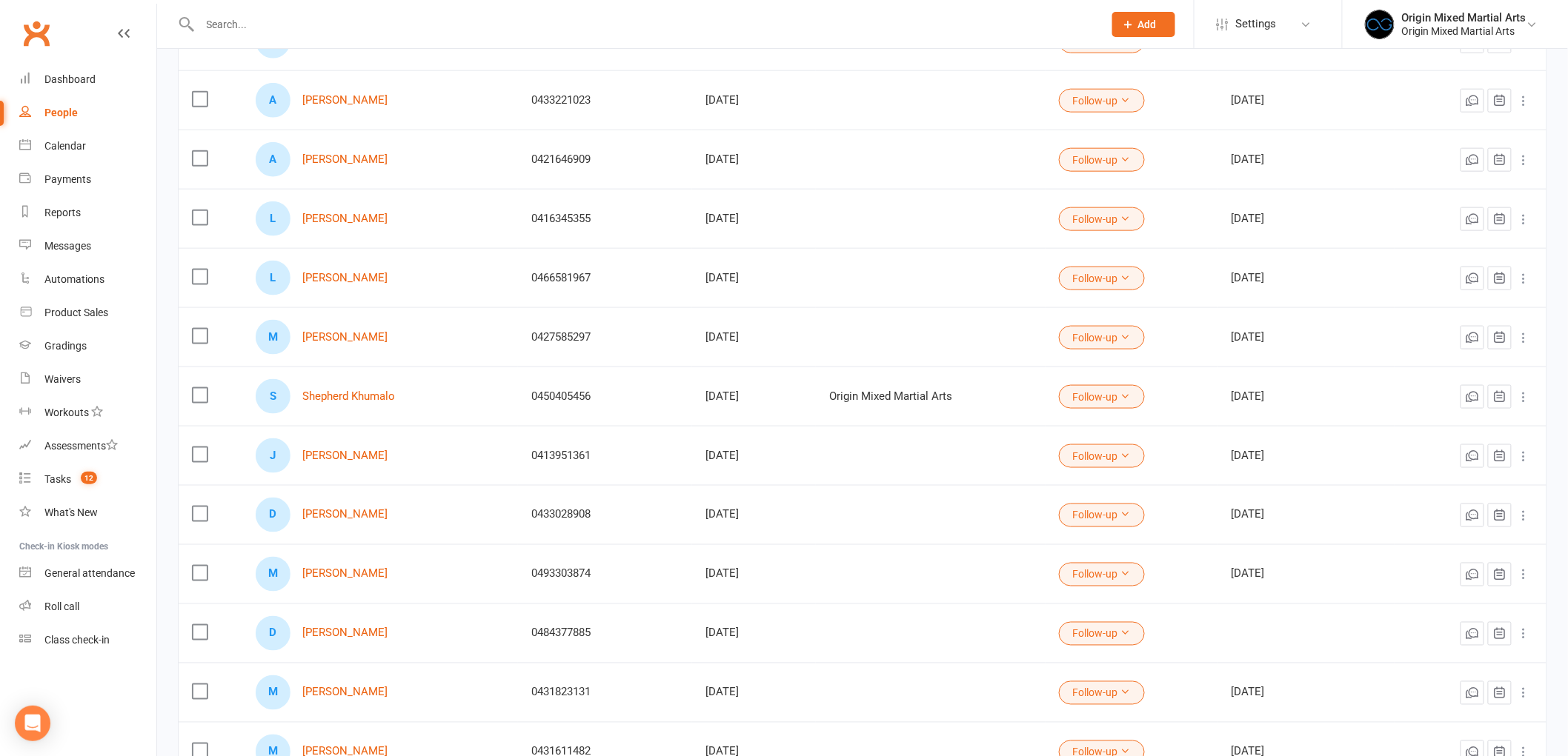
scroll to position [987, 0]
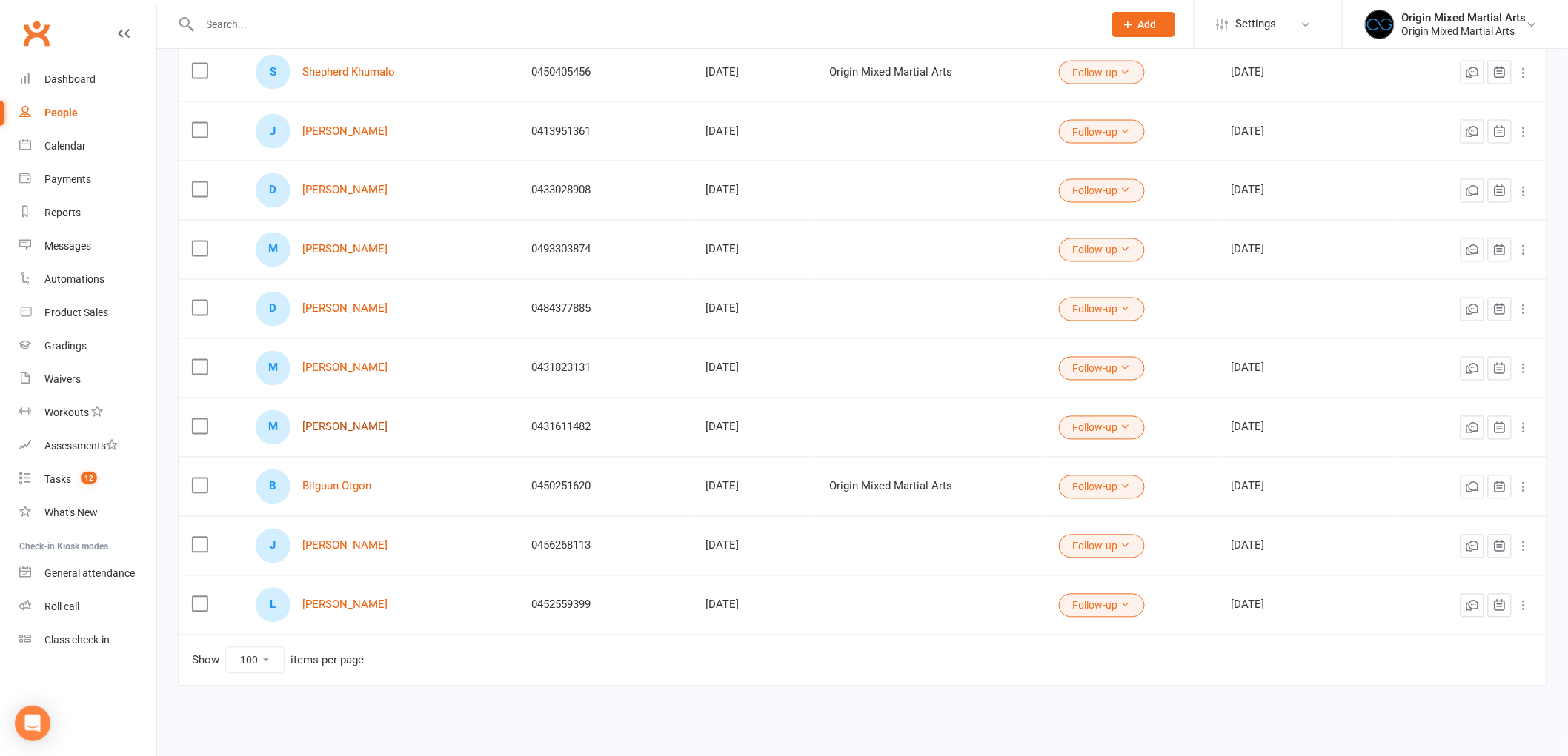
click at [345, 432] on link "[PERSON_NAME]" at bounding box center [345, 427] width 85 height 12
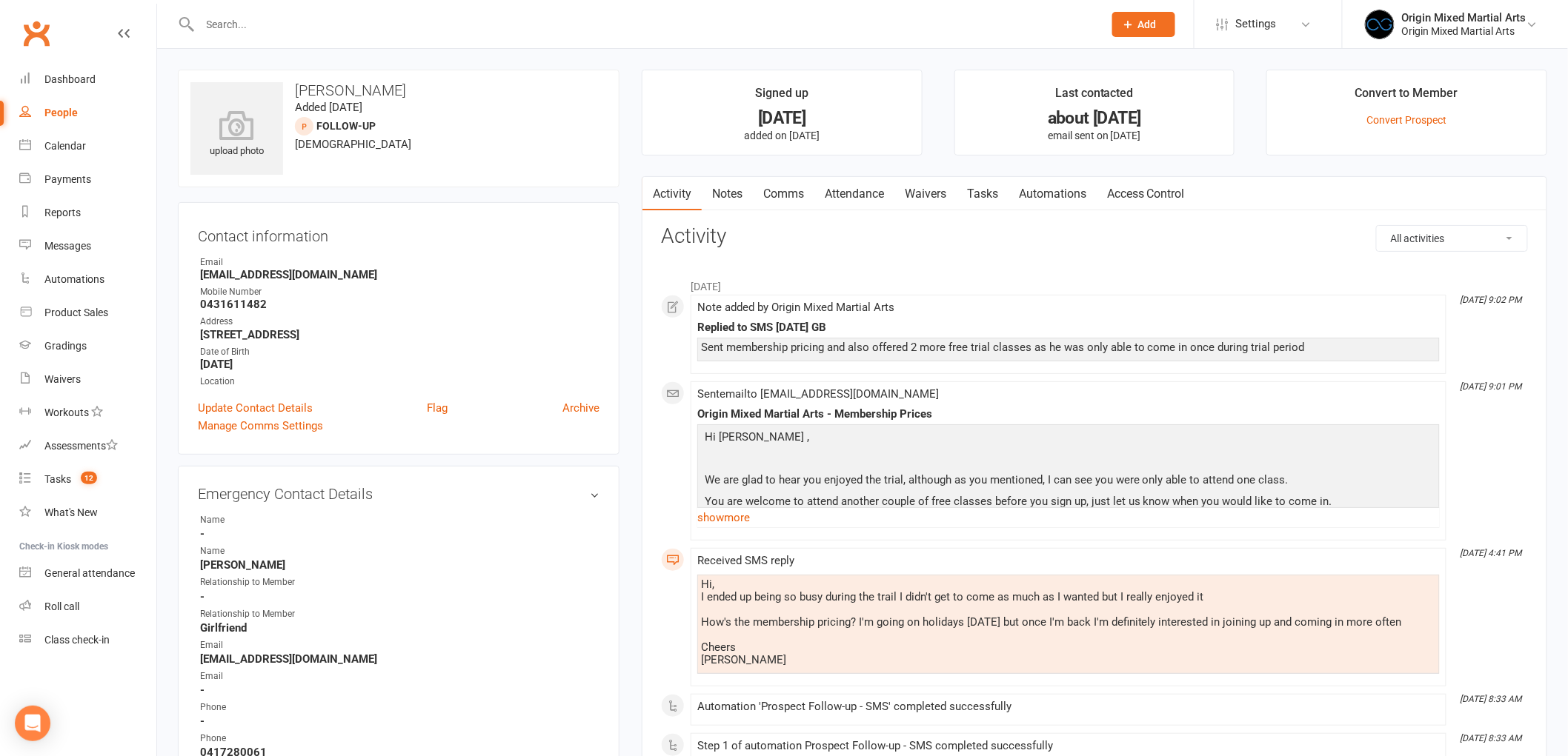
click at [1116, 242] on h3 "Activity" at bounding box center [1093, 237] width 867 height 23
click at [54, 109] on div "People" at bounding box center [61, 112] width 33 height 12
select select "100"
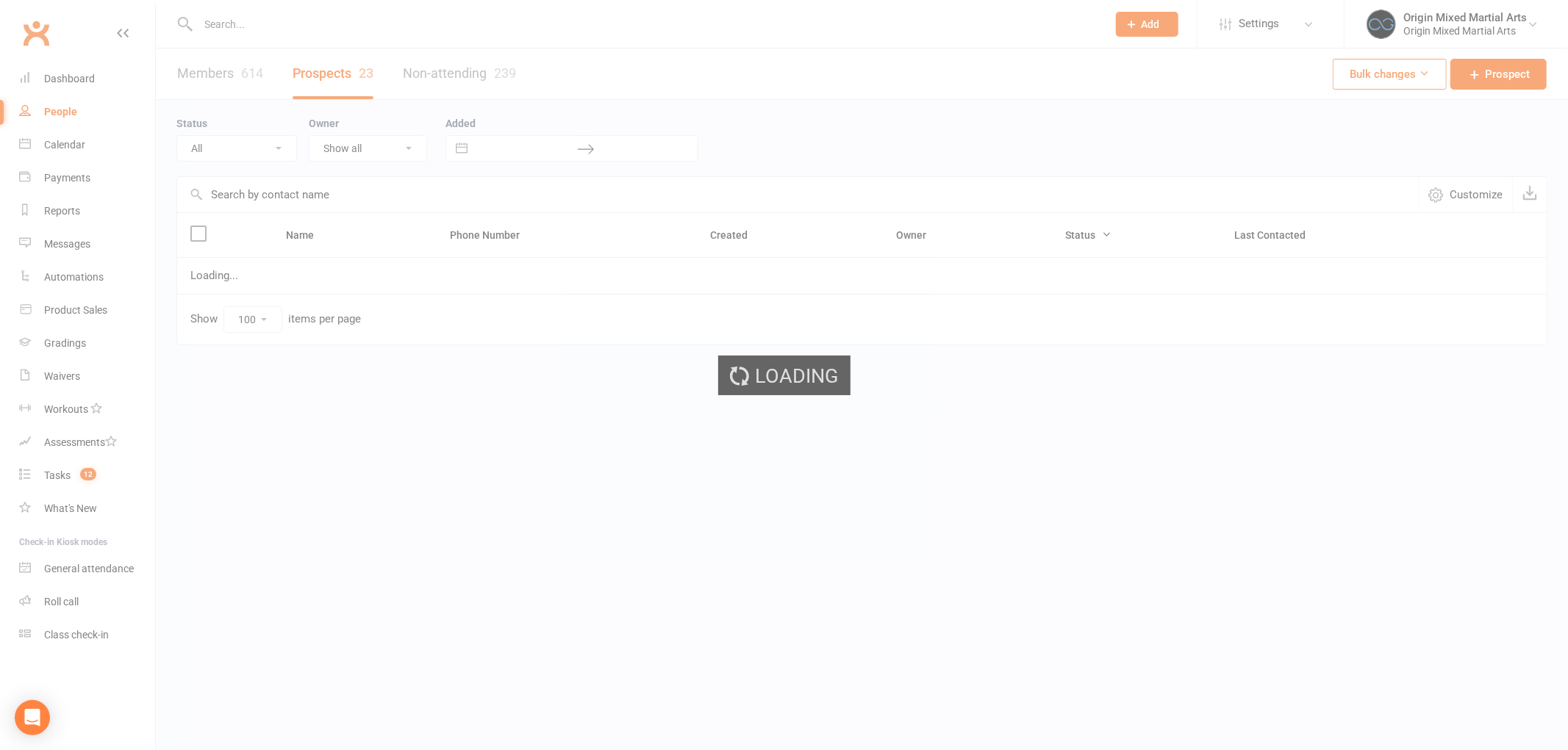
select select "Follow-up"
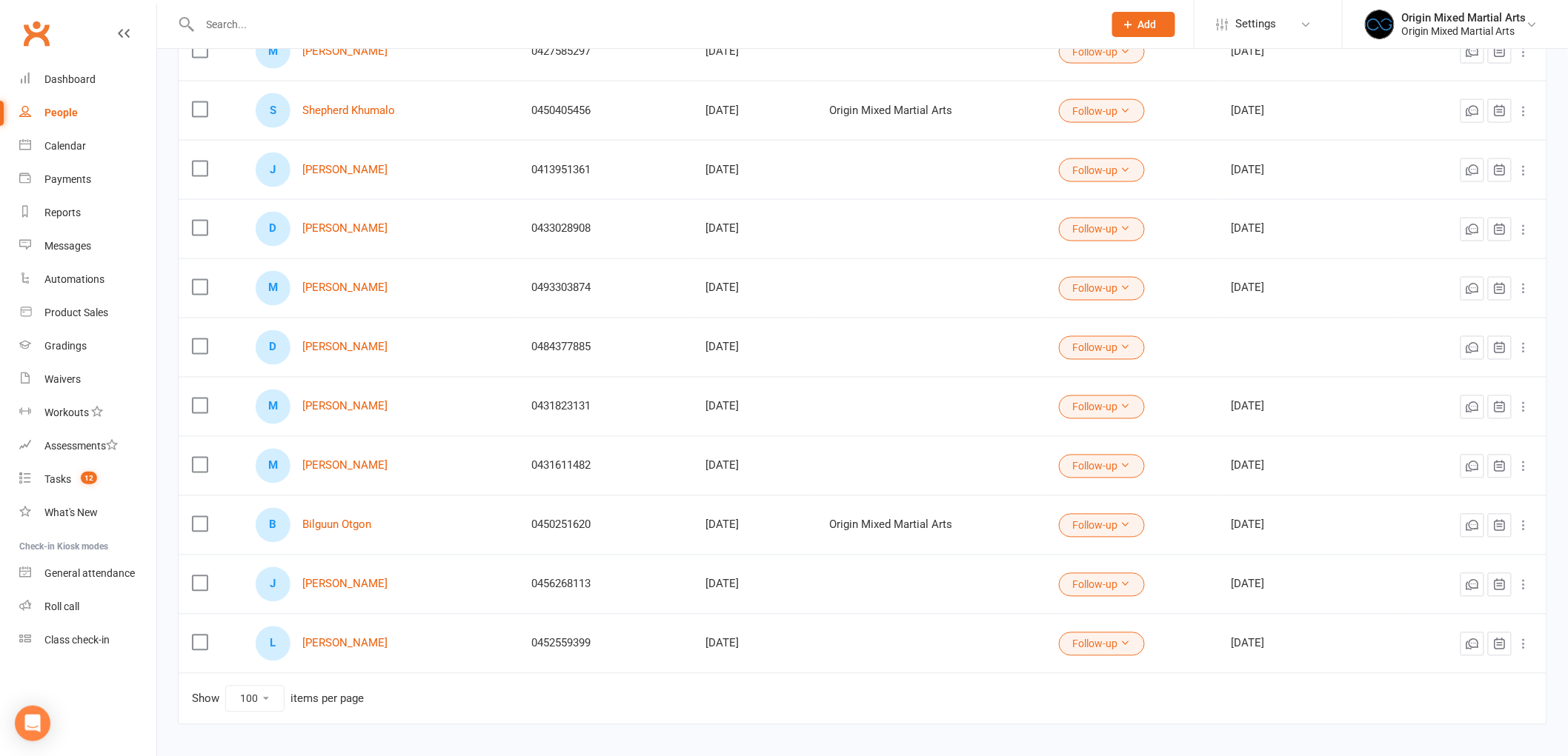
scroll to position [998, 0]
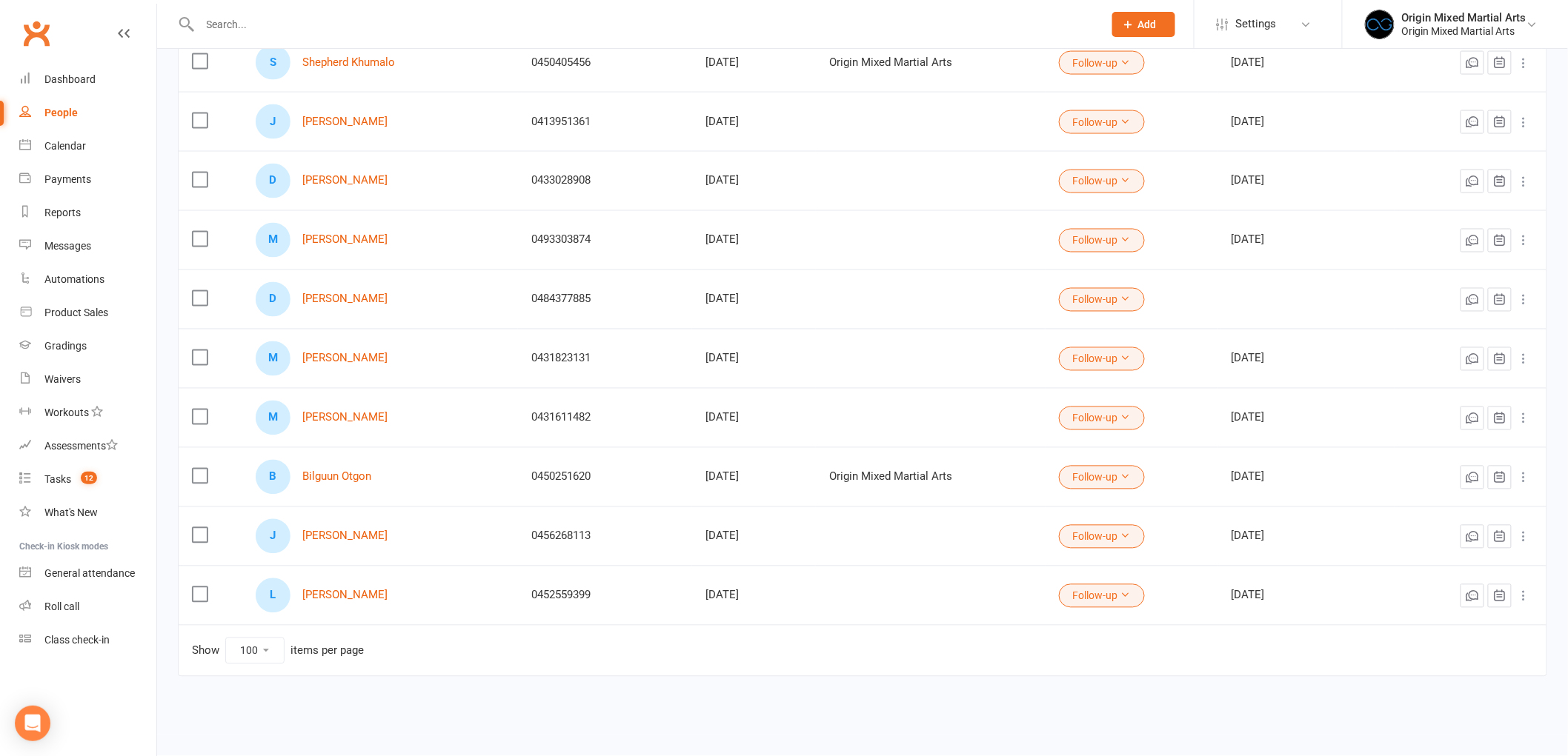
click at [326, 350] on div "M [PERSON_NAME]" at bounding box center [380, 359] width 250 height 35
click at [326, 356] on link "[PERSON_NAME]" at bounding box center [345, 359] width 85 height 12
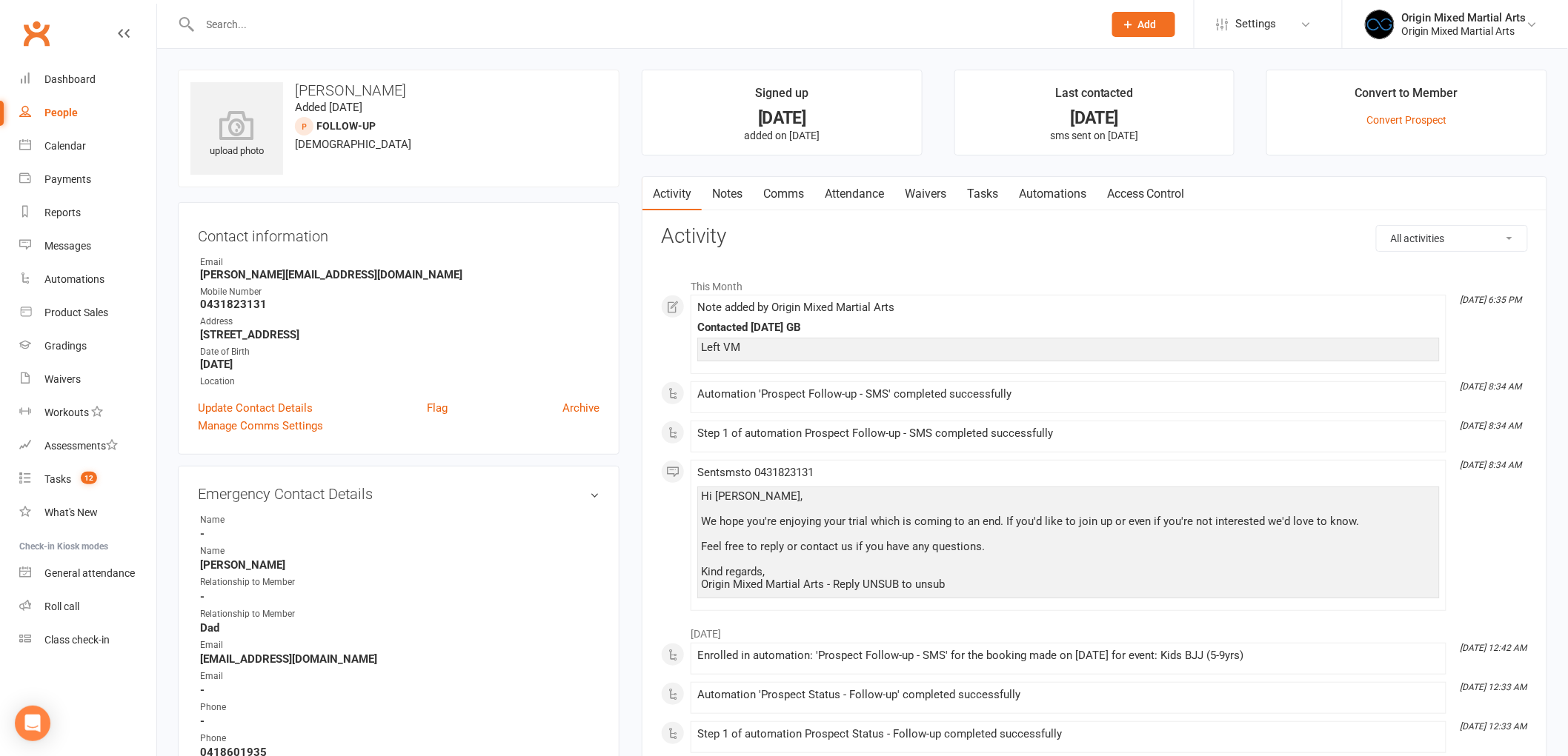
click at [737, 197] on link "Notes" at bounding box center [727, 194] width 51 height 34
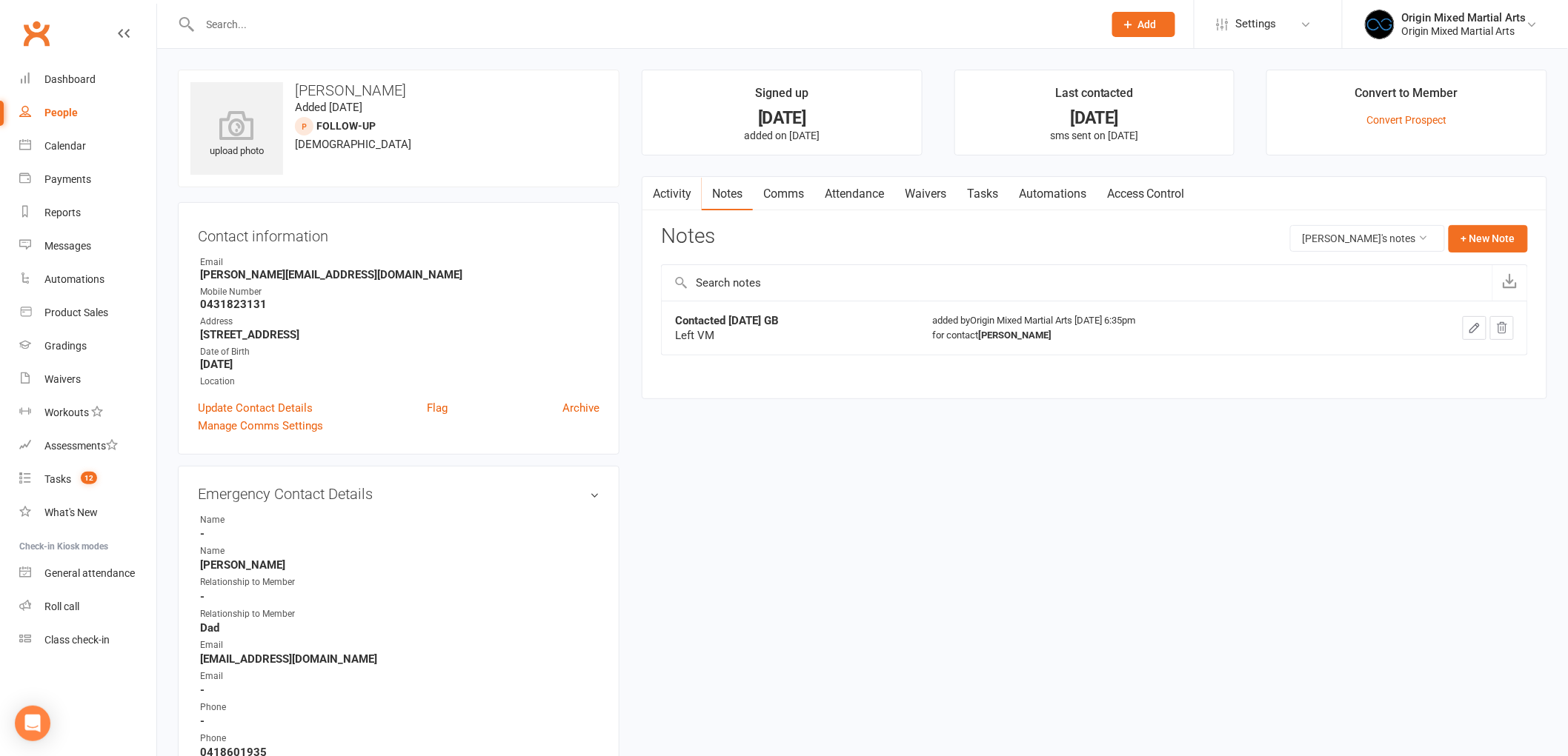
click at [1537, 232] on div "Activity Notes Comms Attendance Waivers Tasks Automations Access Control Notes …" at bounding box center [1093, 288] width 905 height 223
click at [1505, 241] on button "+ New Note" at bounding box center [1488, 238] width 79 height 27
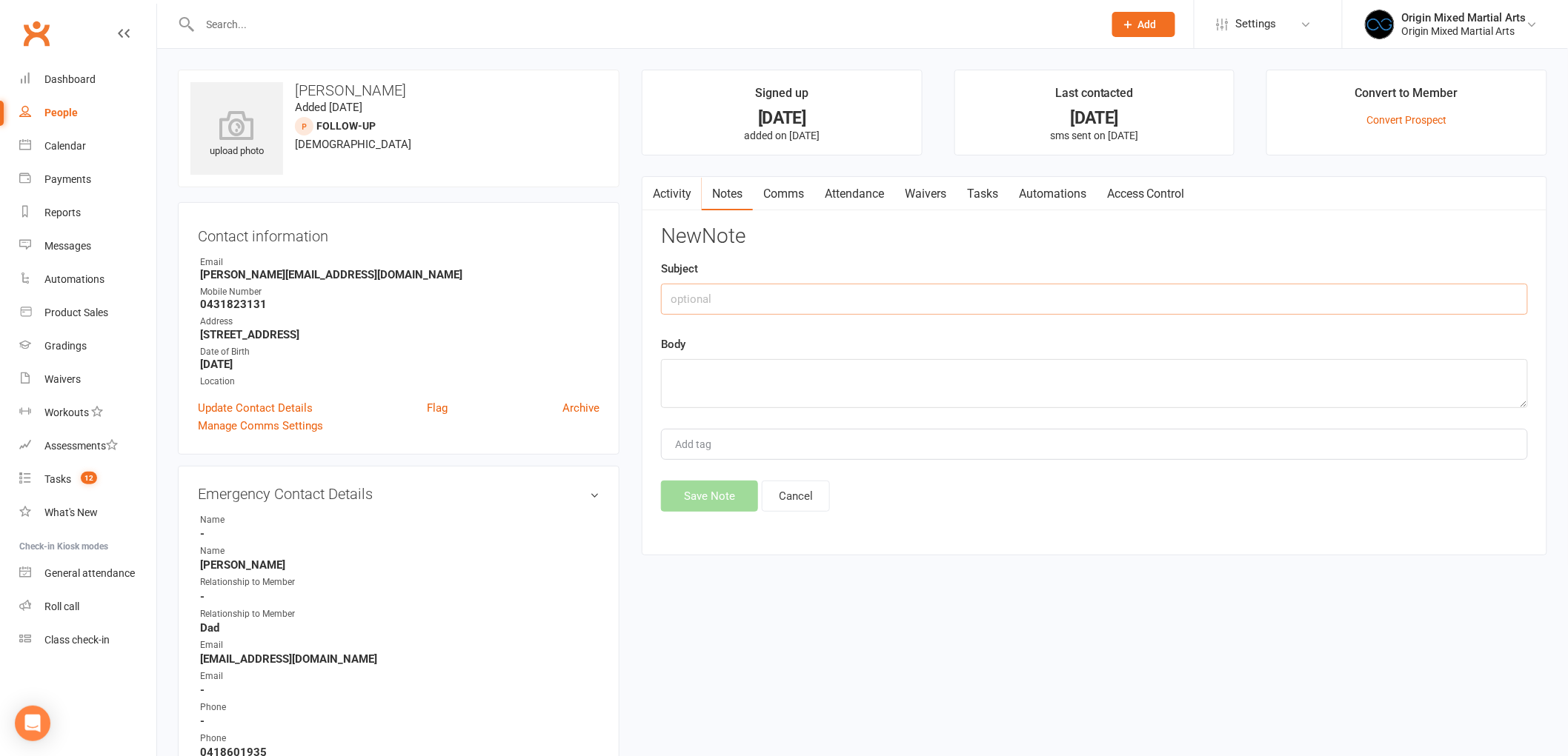
click at [986, 293] on input "text" at bounding box center [1093, 299] width 867 height 31
type input "Contacted [DATE] GB"
type textarea "Left VM and sent email"
click at [721, 498] on button "Save Note" at bounding box center [709, 496] width 97 height 31
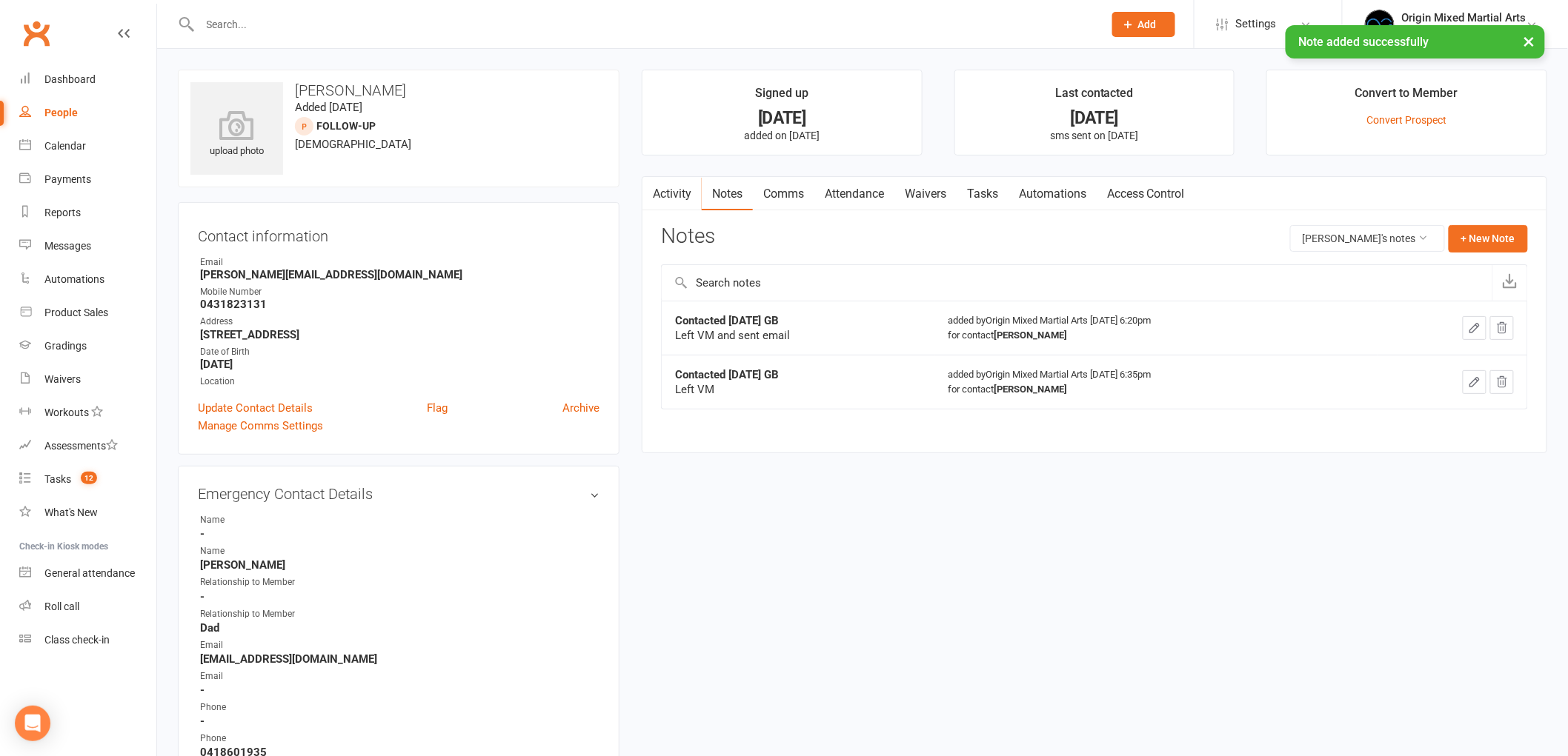
click at [672, 198] on link "Activity" at bounding box center [671, 194] width 59 height 34
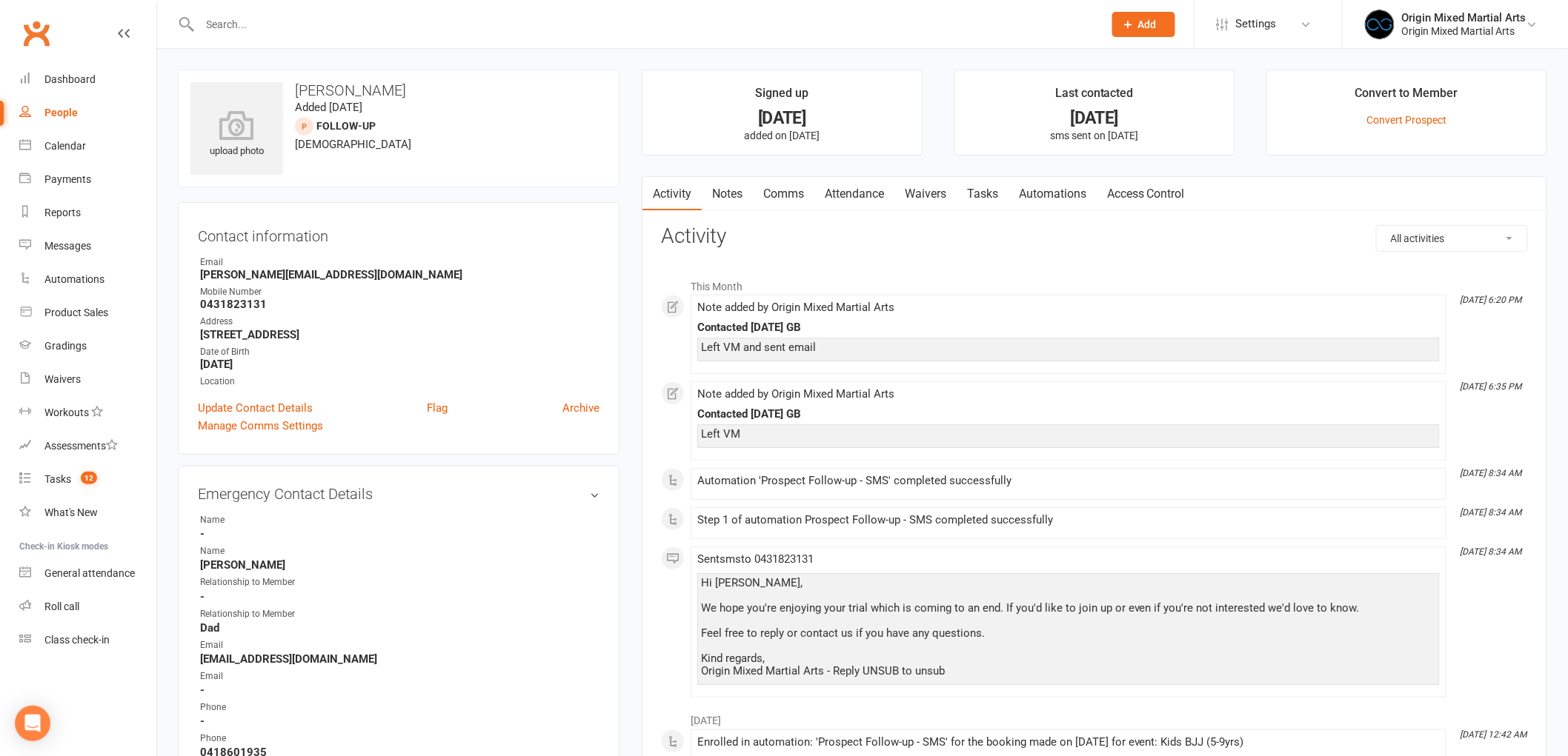
click at [784, 186] on link "Comms" at bounding box center [784, 194] width 62 height 34
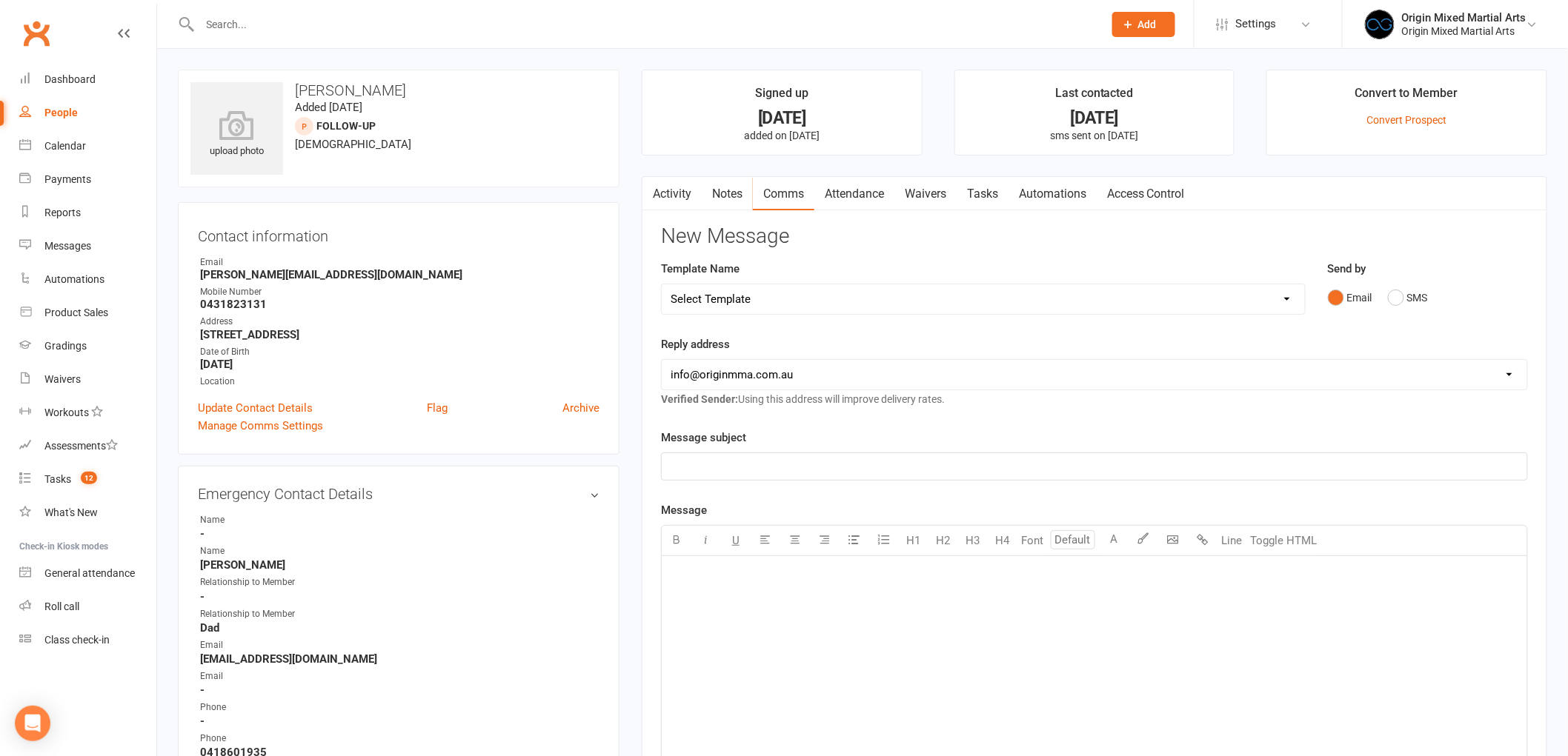
drag, startPoint x: 1040, startPoint y: 298, endPoint x: 1032, endPoint y: 299, distance: 8.1
click at [1040, 298] on select "Select Template [Email] Opening Date Change [Email] Class Booking Reminder [Ema…" at bounding box center [982, 299] width 643 height 29
select select "8"
click at [661, 285] on select "Select Template [Email] Opening Date Change [Email] Class Booking Reminder [Ema…" at bounding box center [982, 299] width 643 height 29
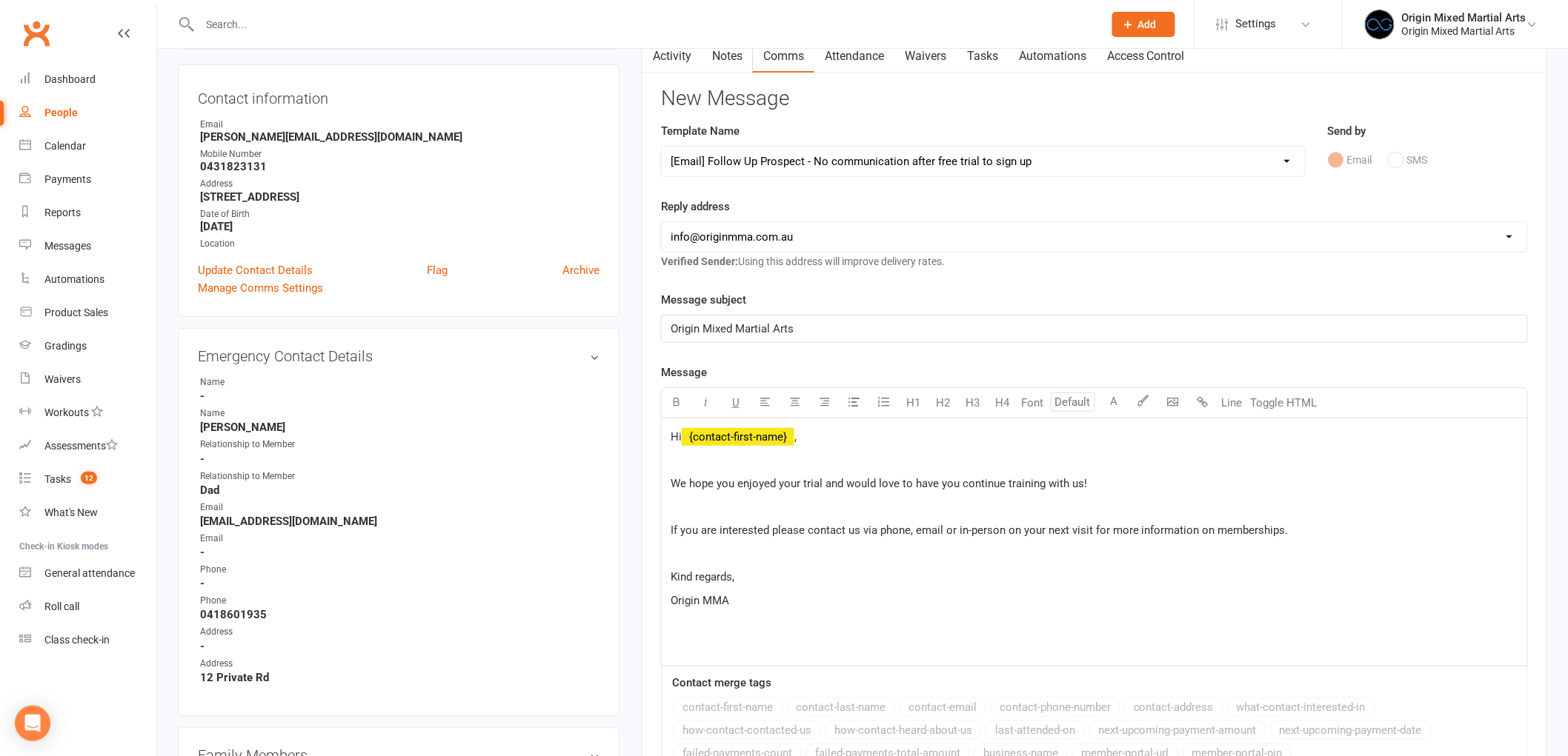
scroll to position [164, 0]
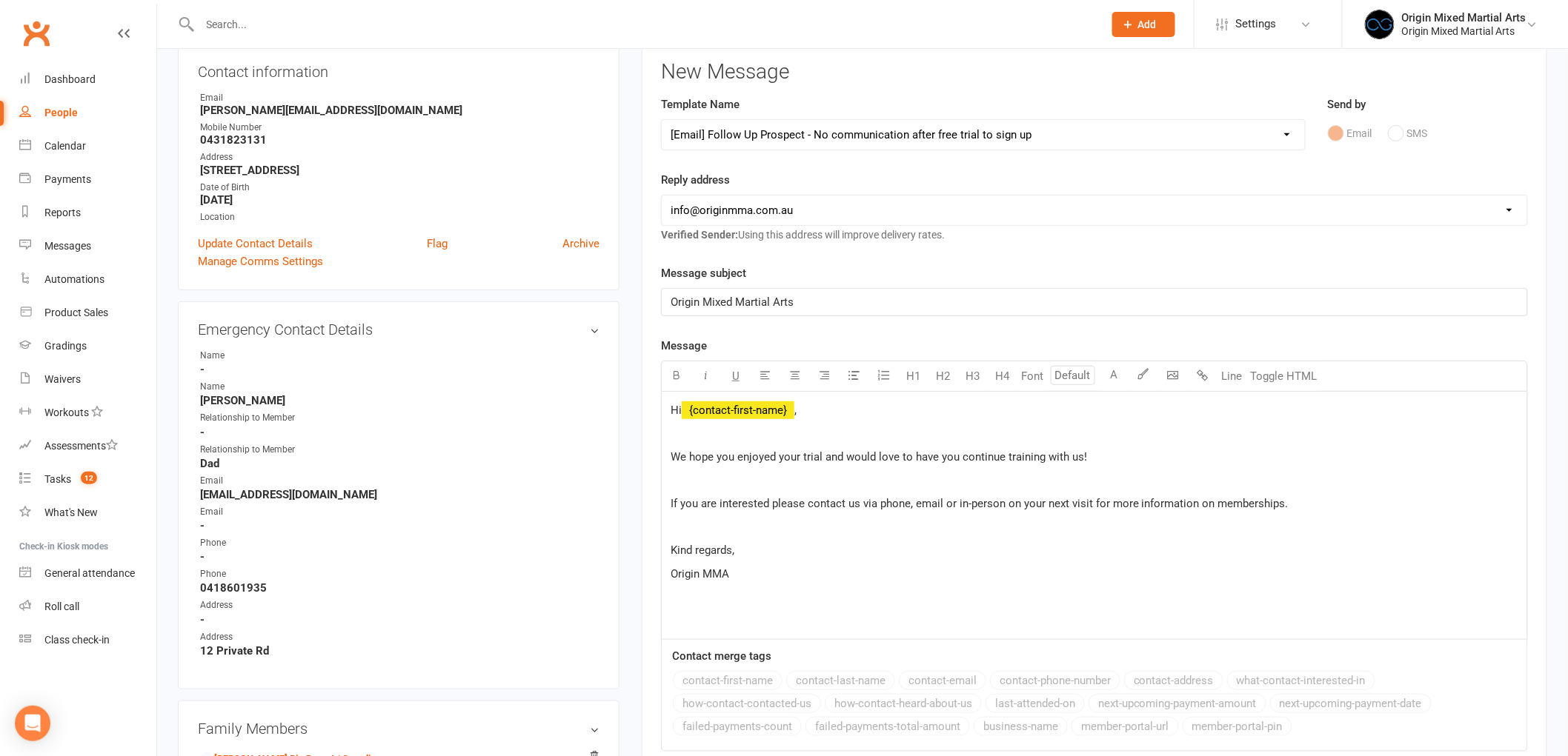
click at [796, 417] on p "Hi ﻿ {contact-first-name} ," at bounding box center [1094, 410] width 847 height 18
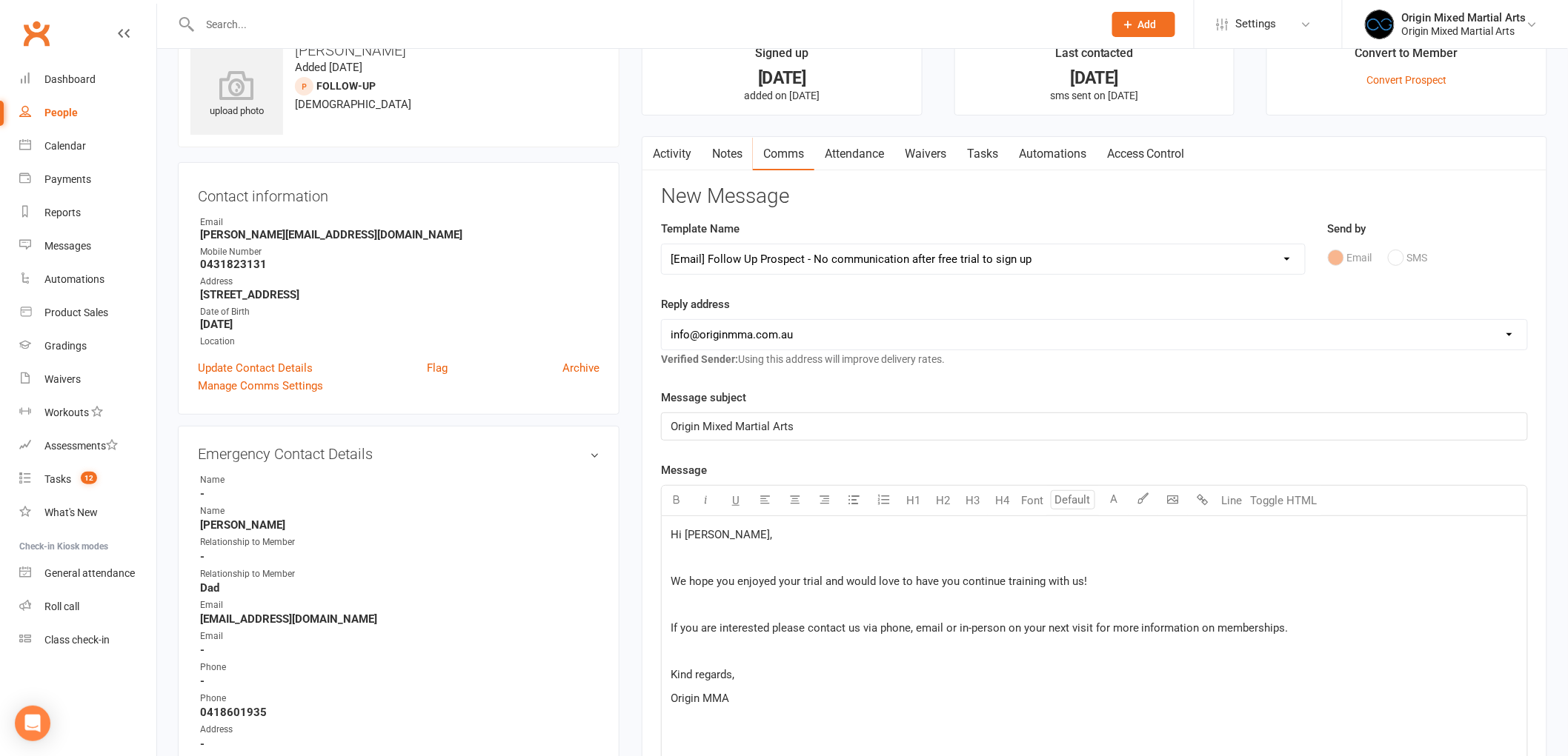
scroll to position [0, 0]
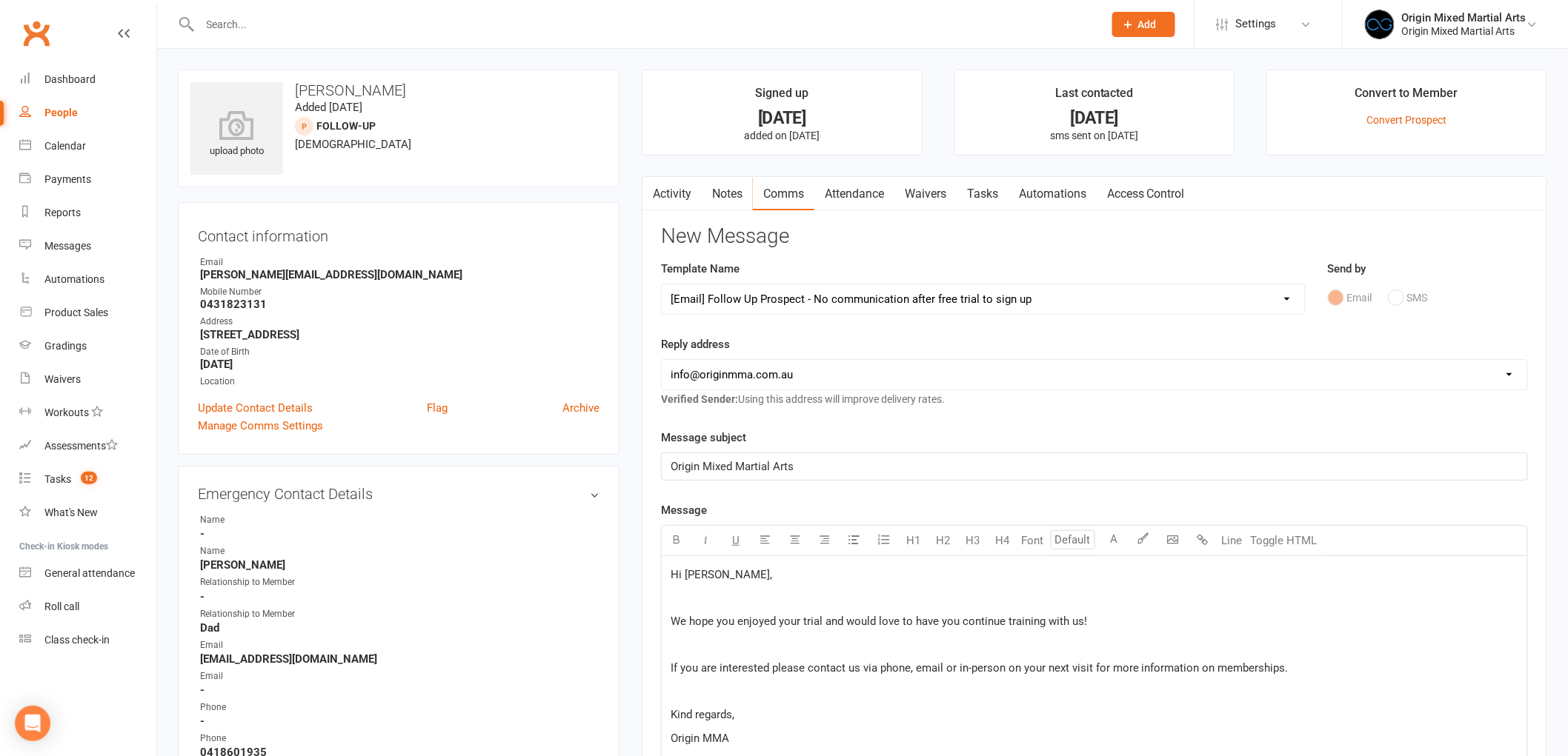
click at [732, 623] on span "We hope you enjoyed your trial and would love to have you continue training wit…" at bounding box center [879, 621] width 417 height 13
click at [811, 626] on span "We hope [PERSON_NAME] enjoyed your trial and would love to have you continue tr…" at bounding box center [912, 621] width 484 height 13
click at [968, 623] on span "We hope [PERSON_NAME] enjoyed their trial and would love to have you continue t…" at bounding box center [913, 621] width 485 height 13
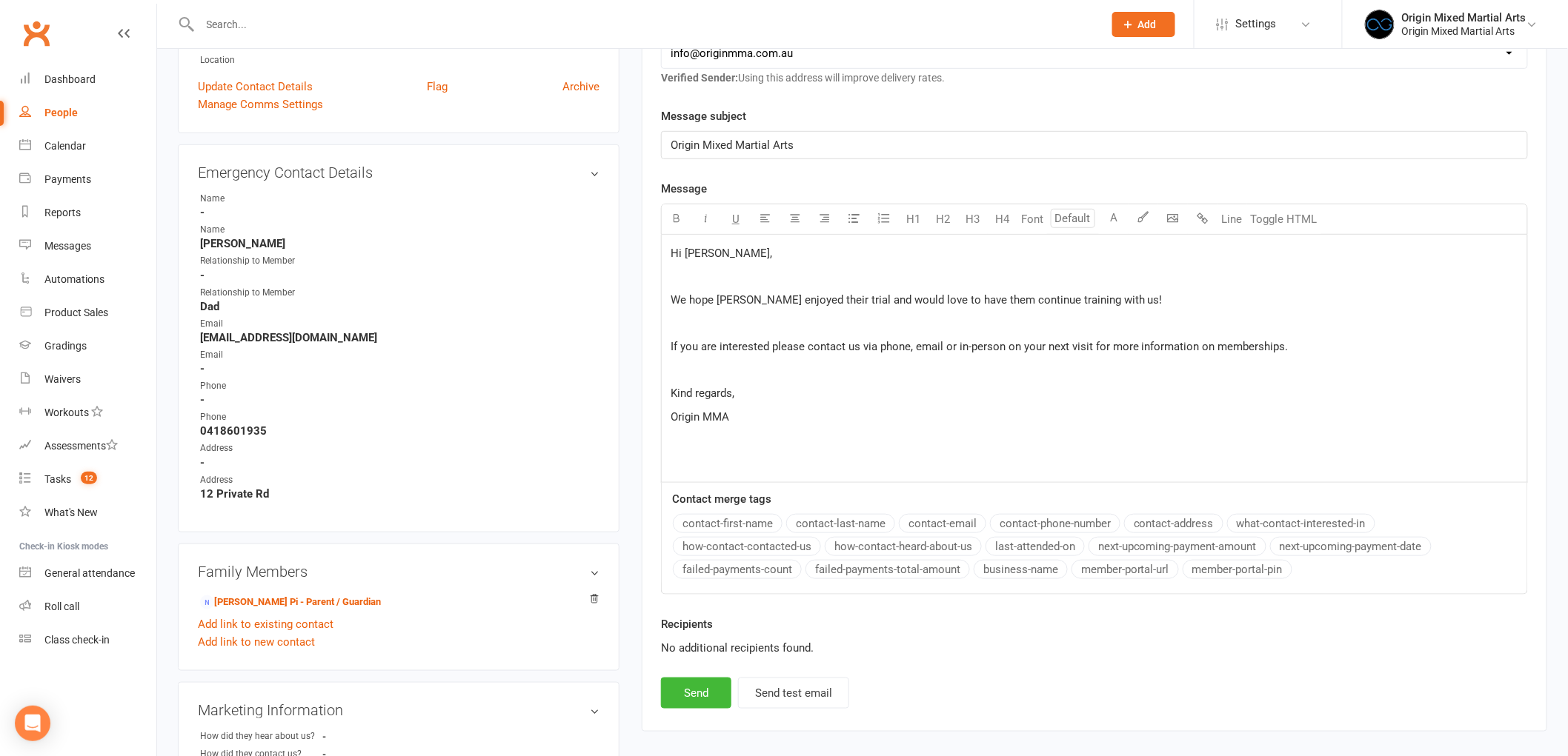
scroll to position [329, 0]
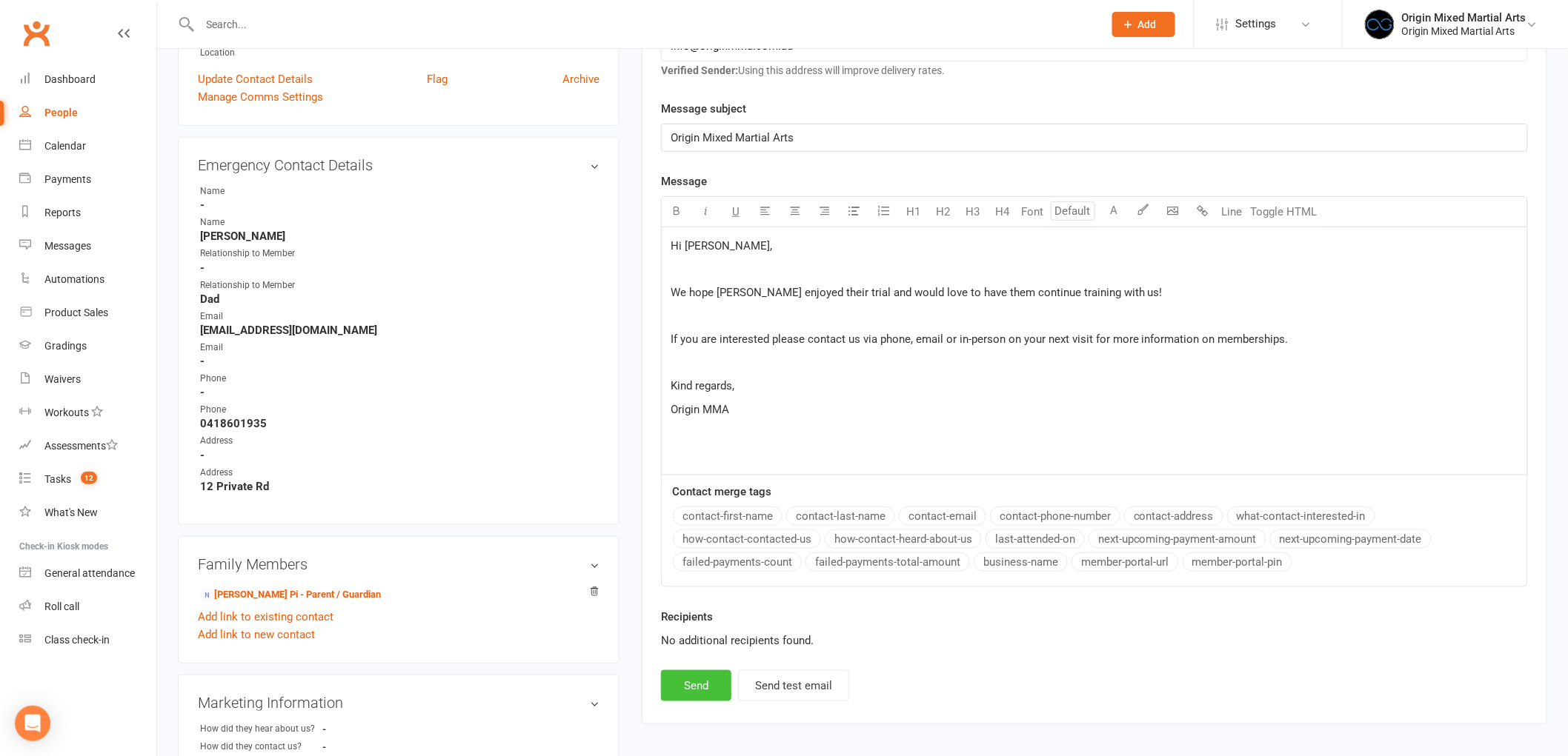
click at [705, 675] on button "Send" at bounding box center [695, 686] width 70 height 31
select select
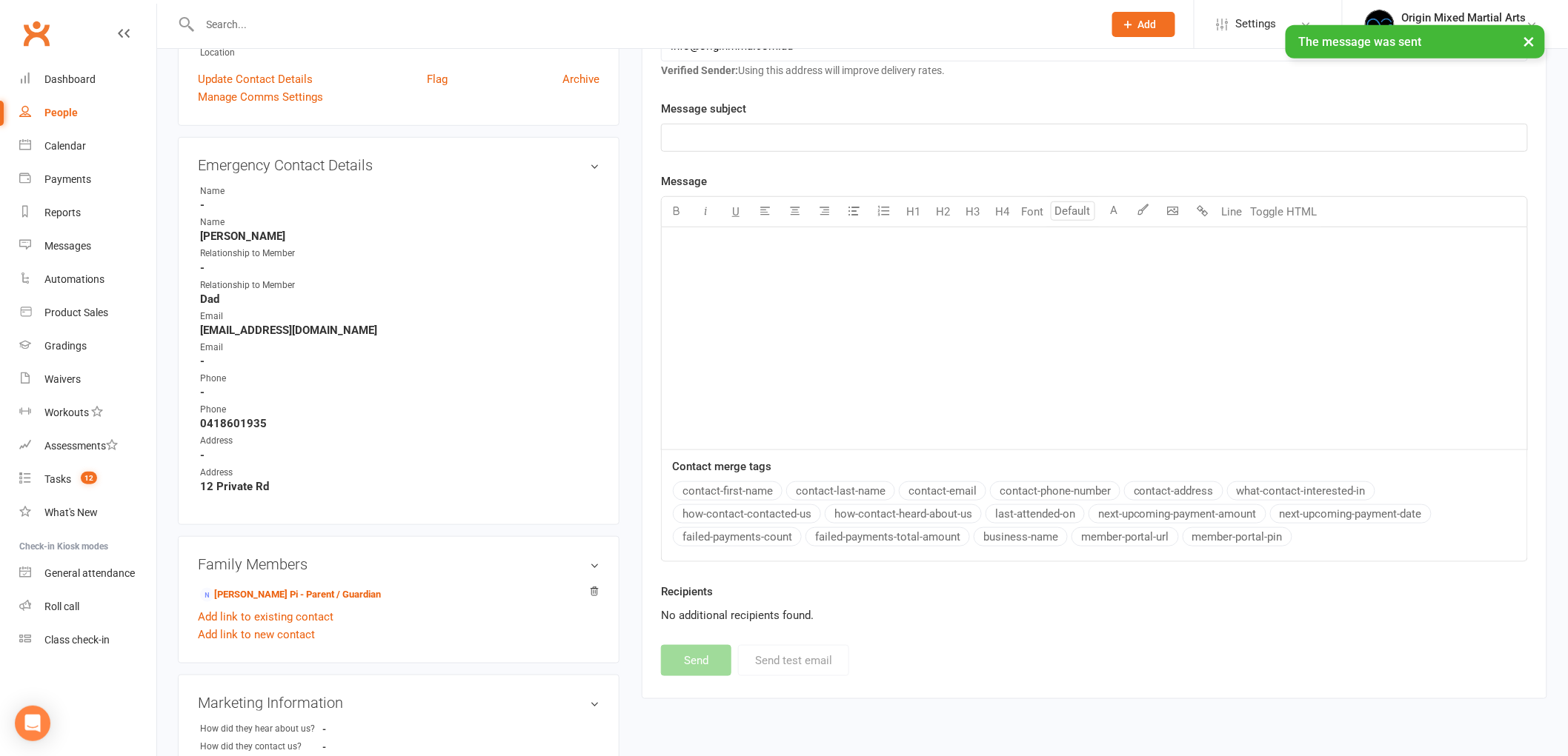
scroll to position [0, 0]
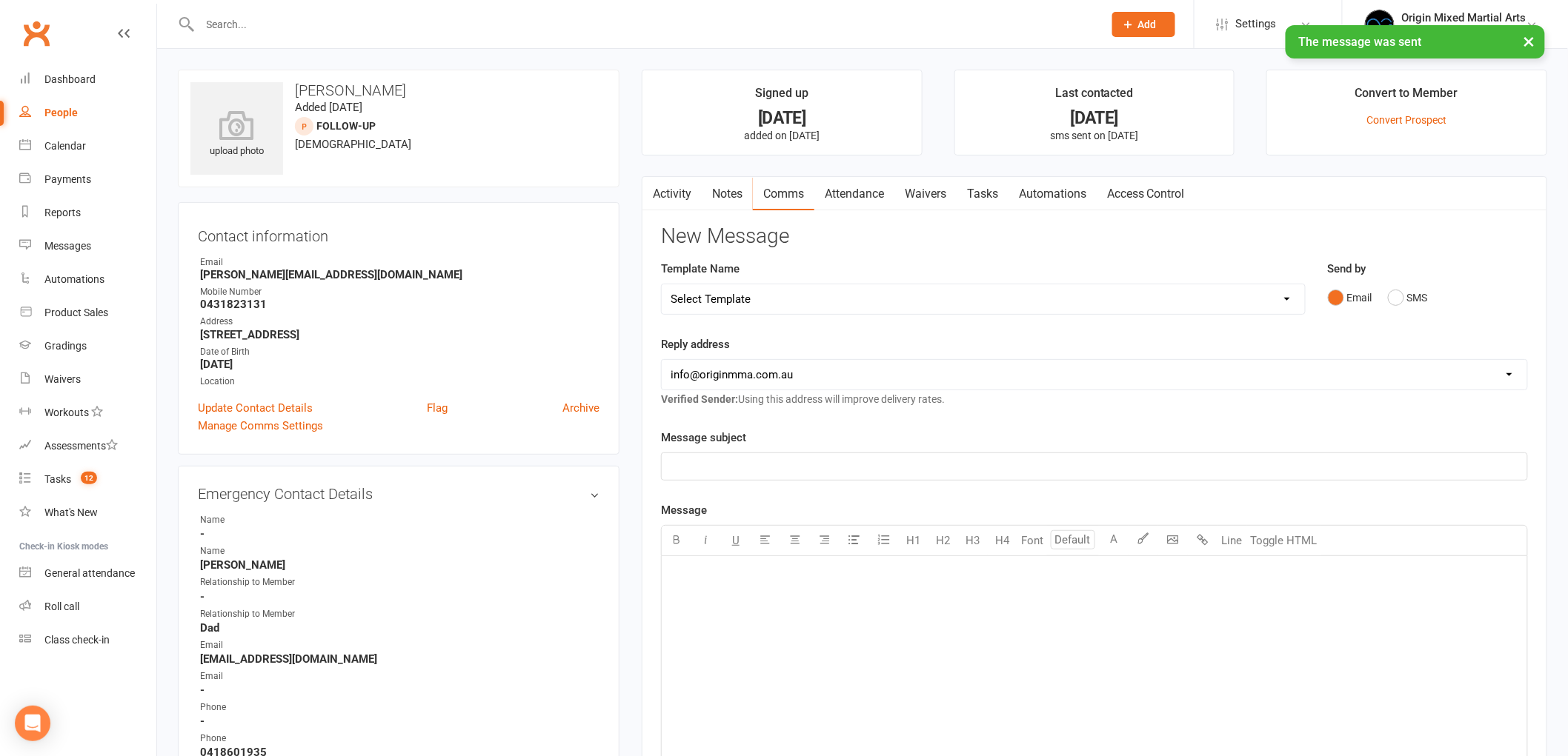
click at [85, 120] on link "People" at bounding box center [88, 113] width 137 height 33
select select "100"
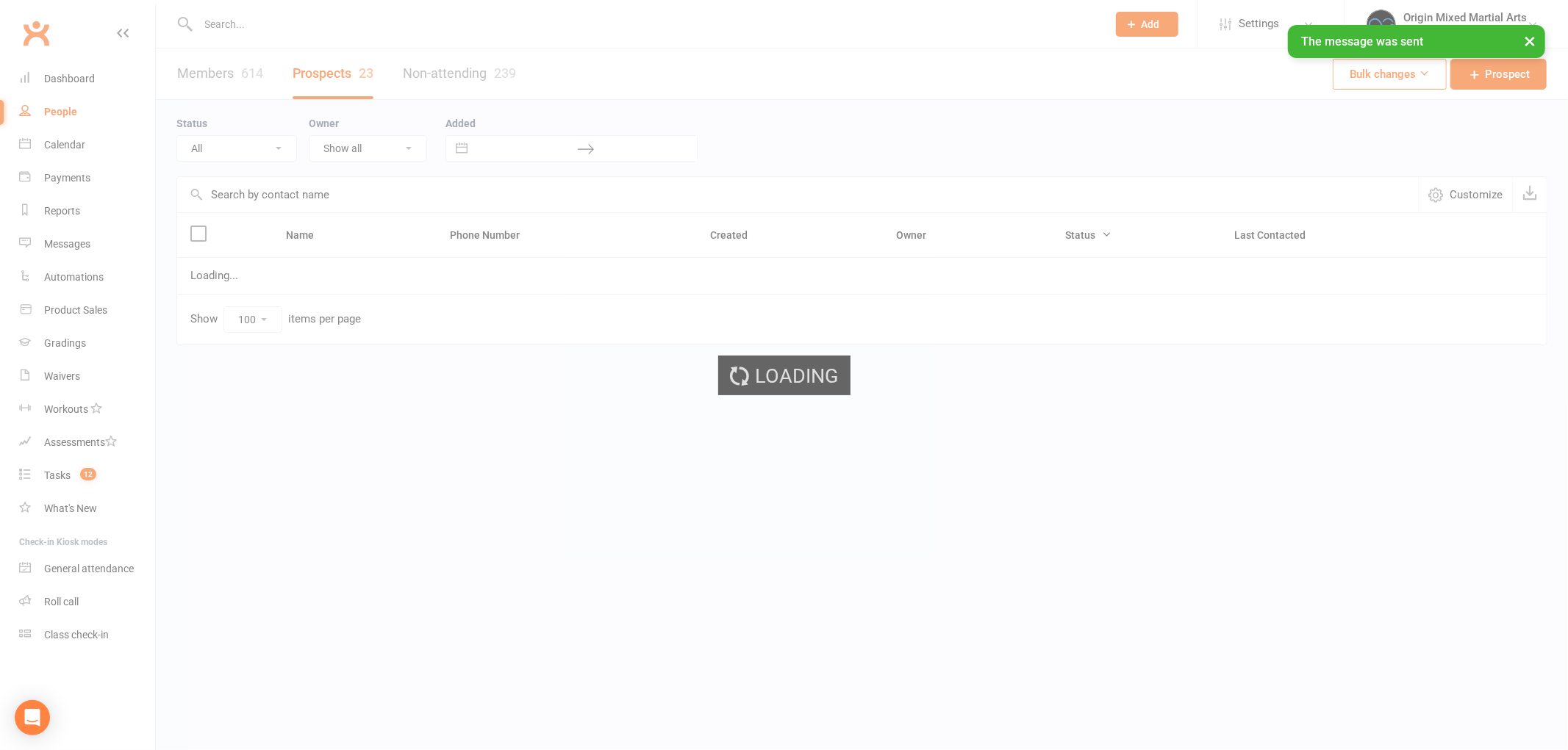
select select "Follow-up"
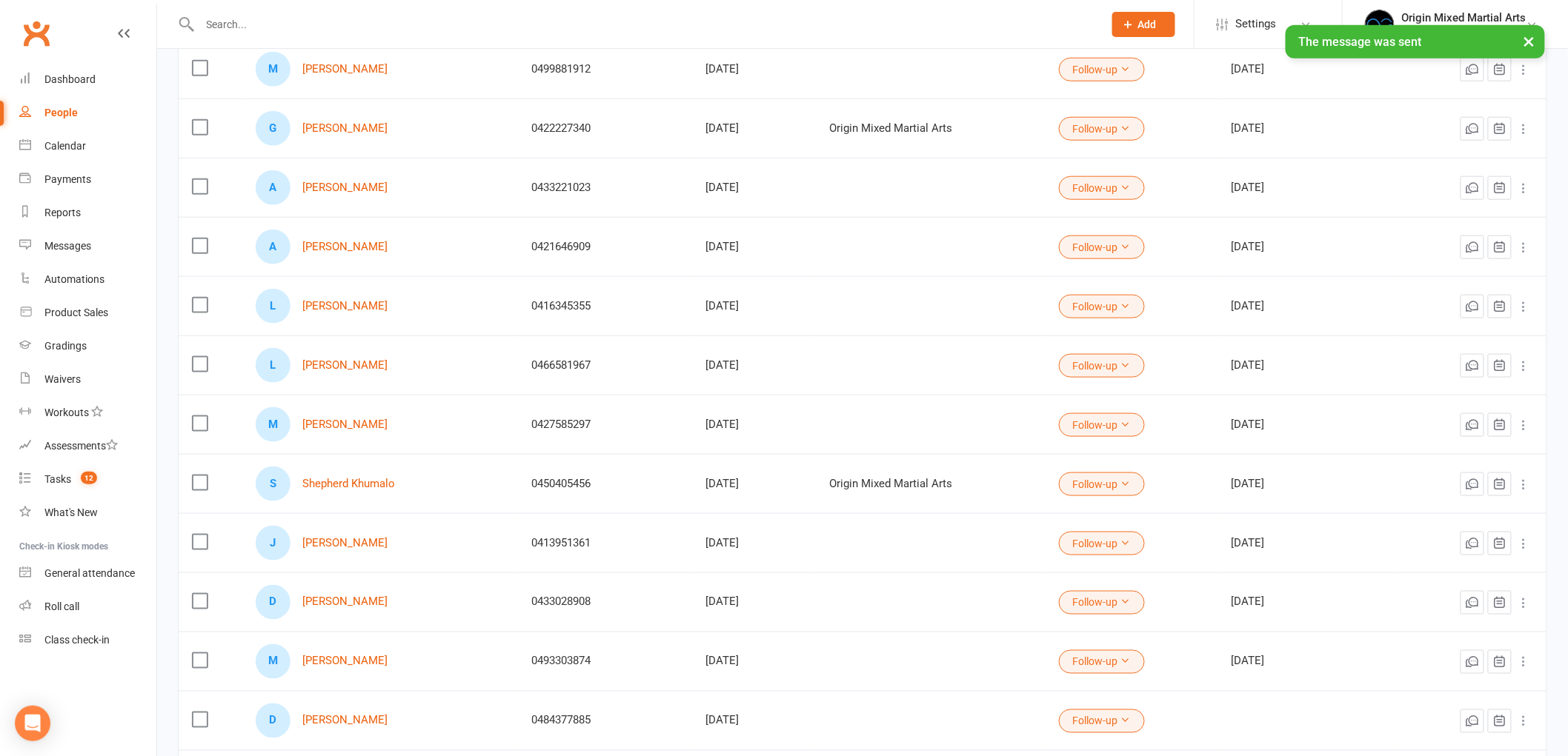
scroll to position [987, 0]
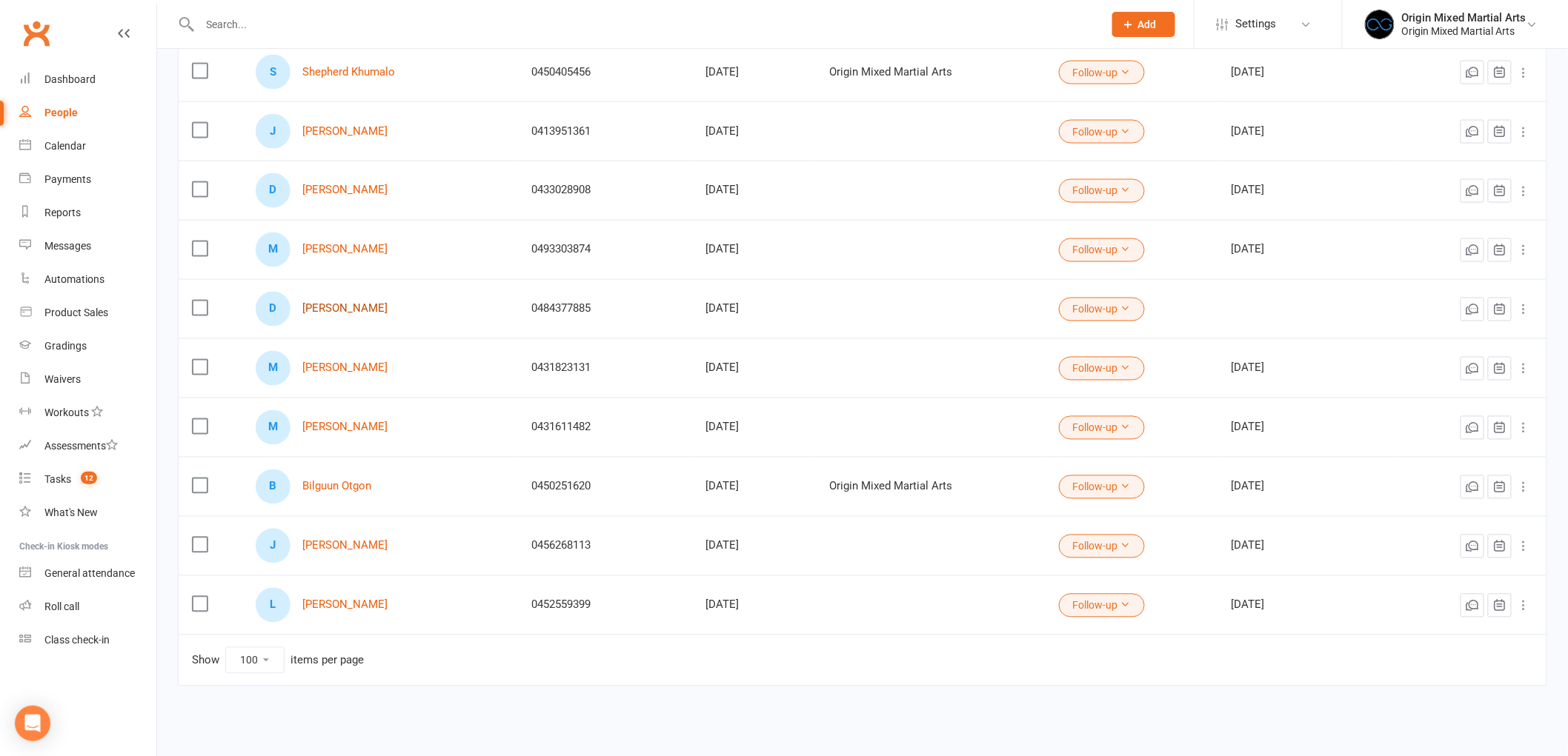
click at [324, 305] on link "[PERSON_NAME]" at bounding box center [345, 309] width 85 height 12
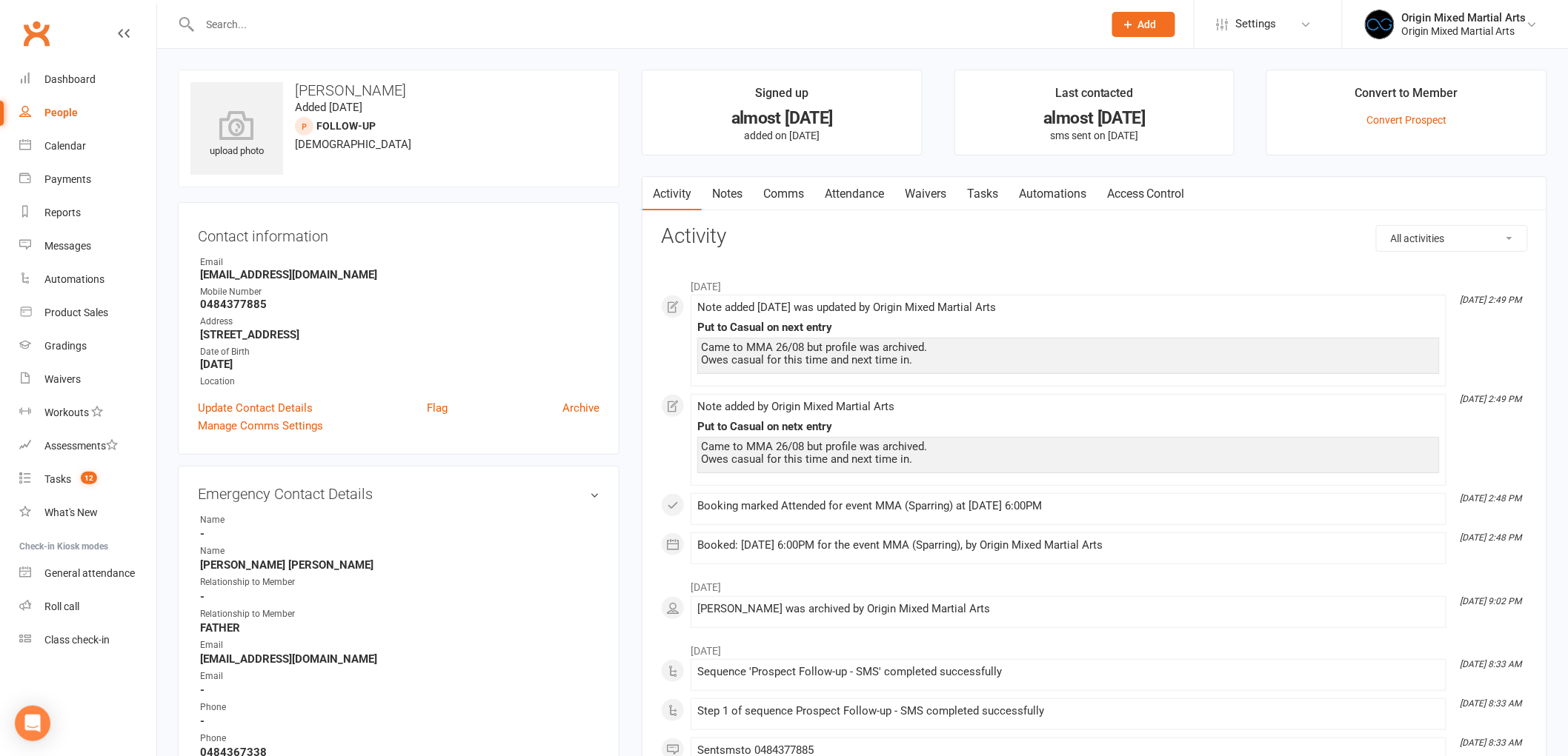
click at [742, 195] on link "Notes" at bounding box center [727, 194] width 51 height 34
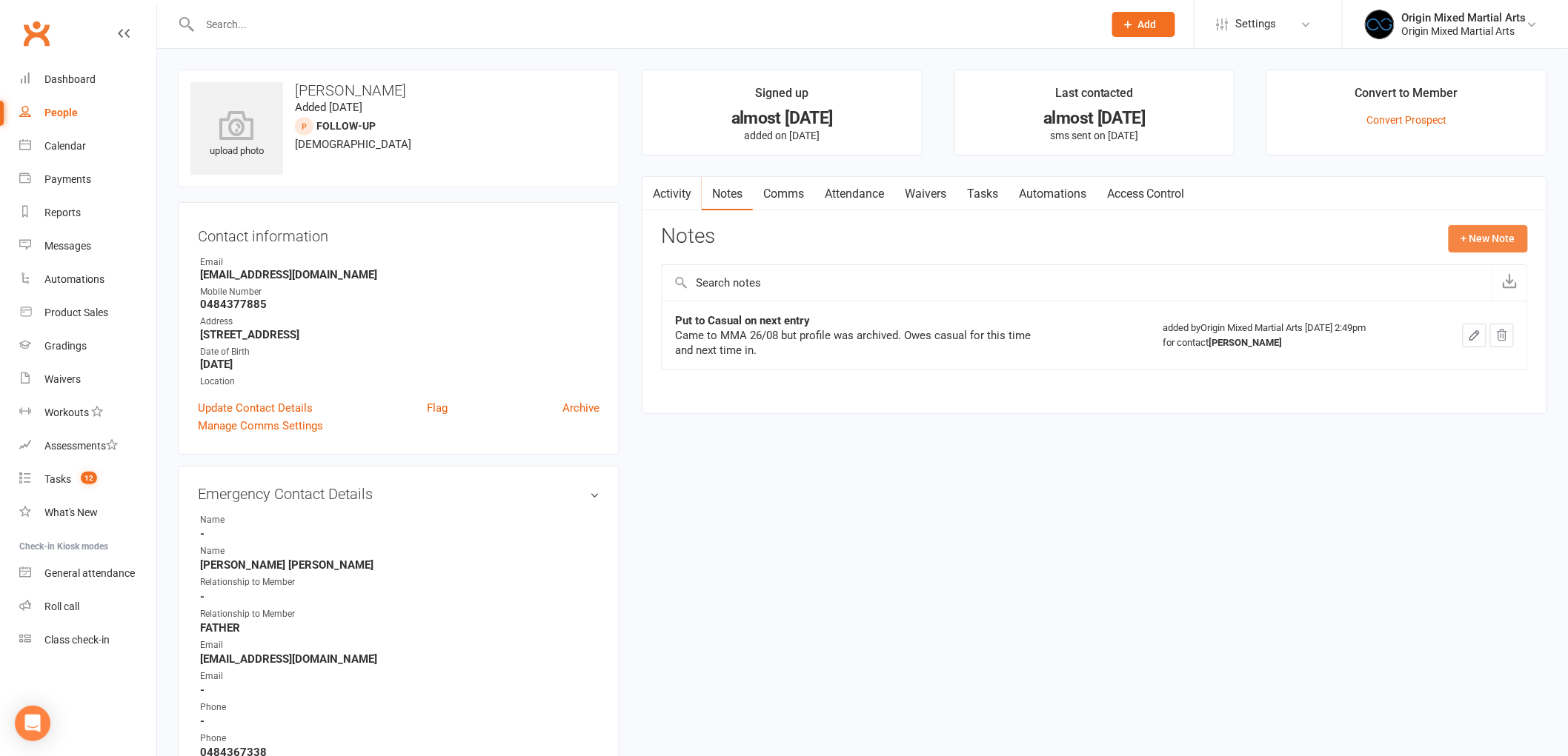
click at [1478, 240] on button "+ New Note" at bounding box center [1488, 238] width 79 height 27
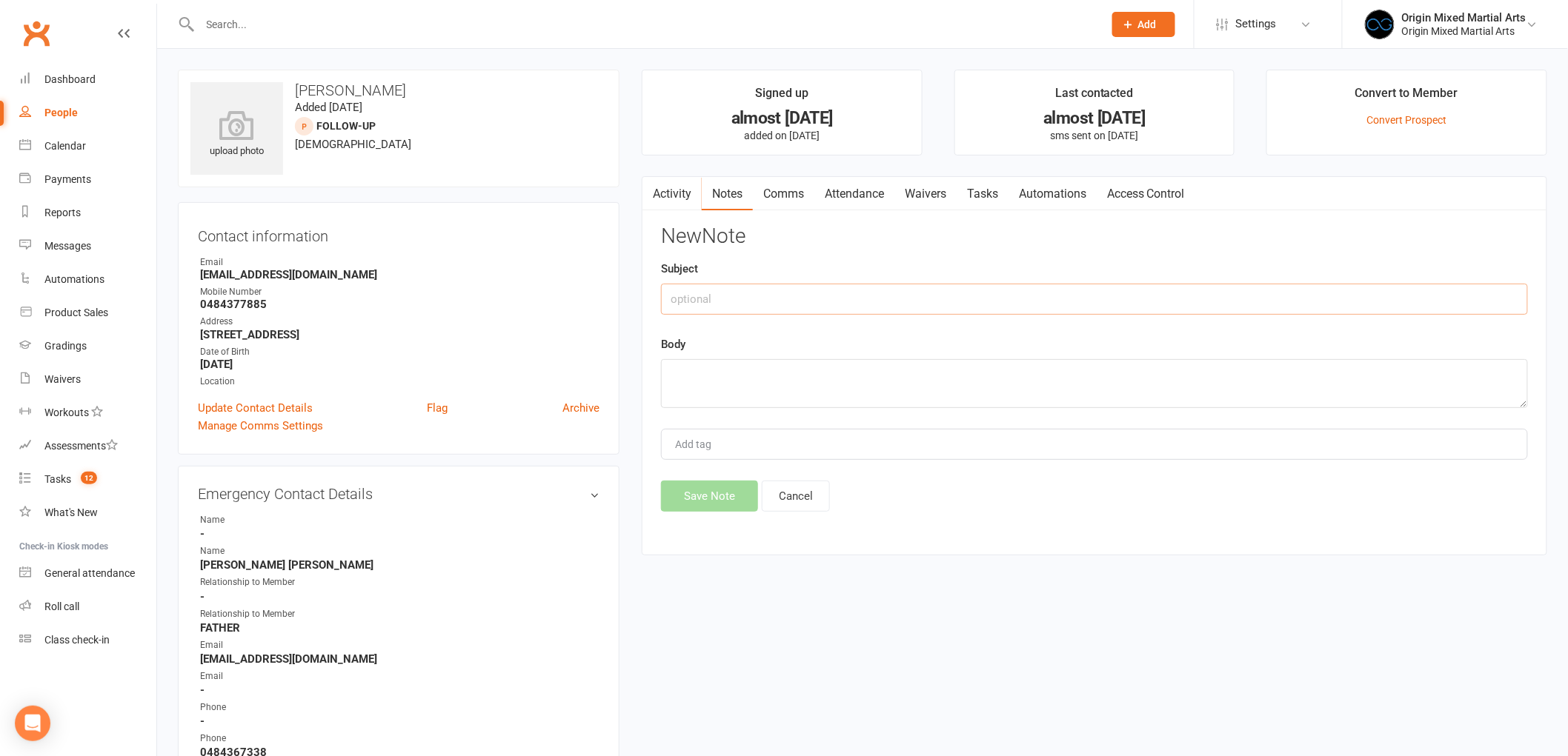
click at [930, 305] on input "text" at bounding box center [1093, 299] width 867 height 31
type input "Contacted [DATE] GB"
type textarea "Left VM"
click at [693, 491] on button "Save Note" at bounding box center [709, 496] width 97 height 31
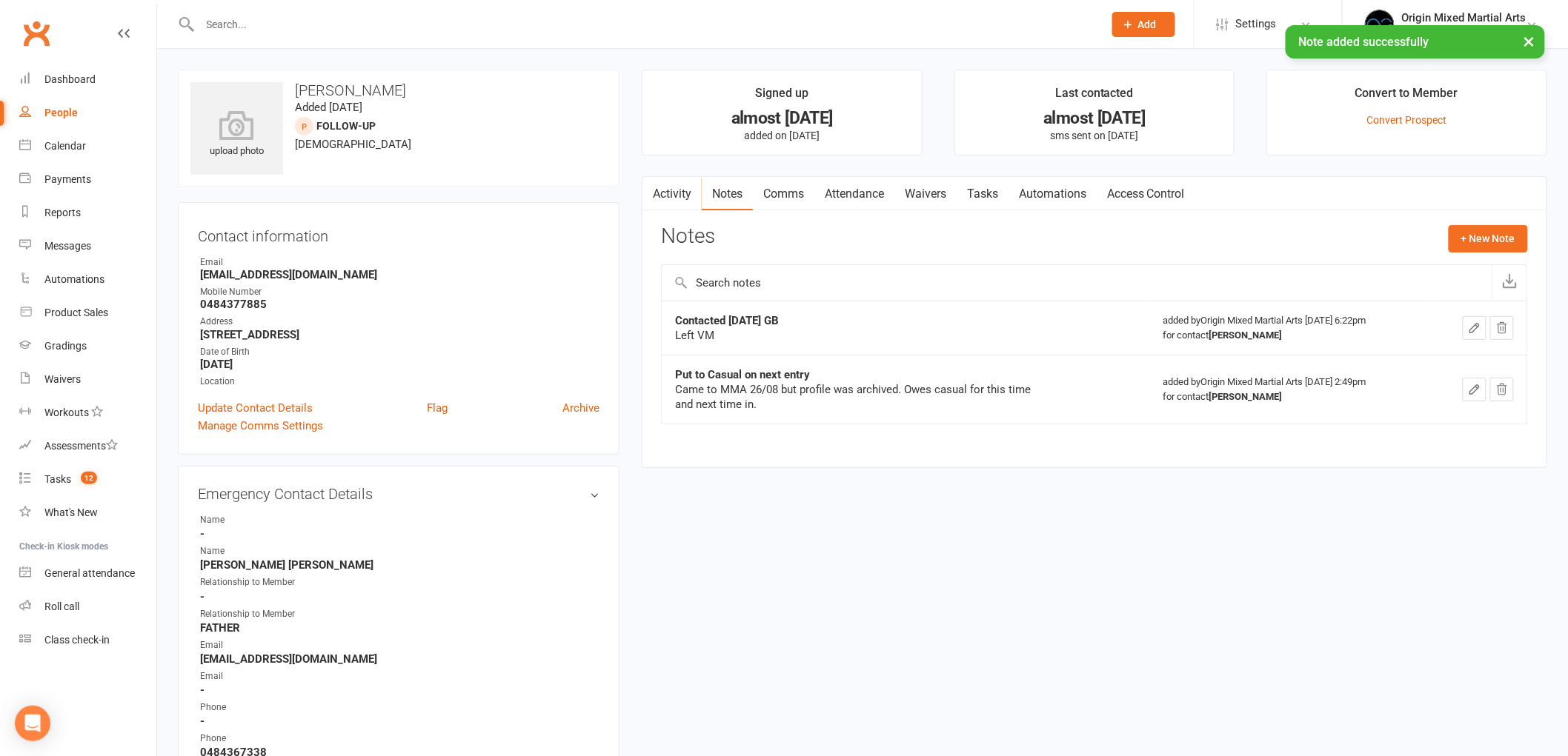
click at [63, 115] on div "People" at bounding box center [61, 112] width 33 height 12
select select "100"
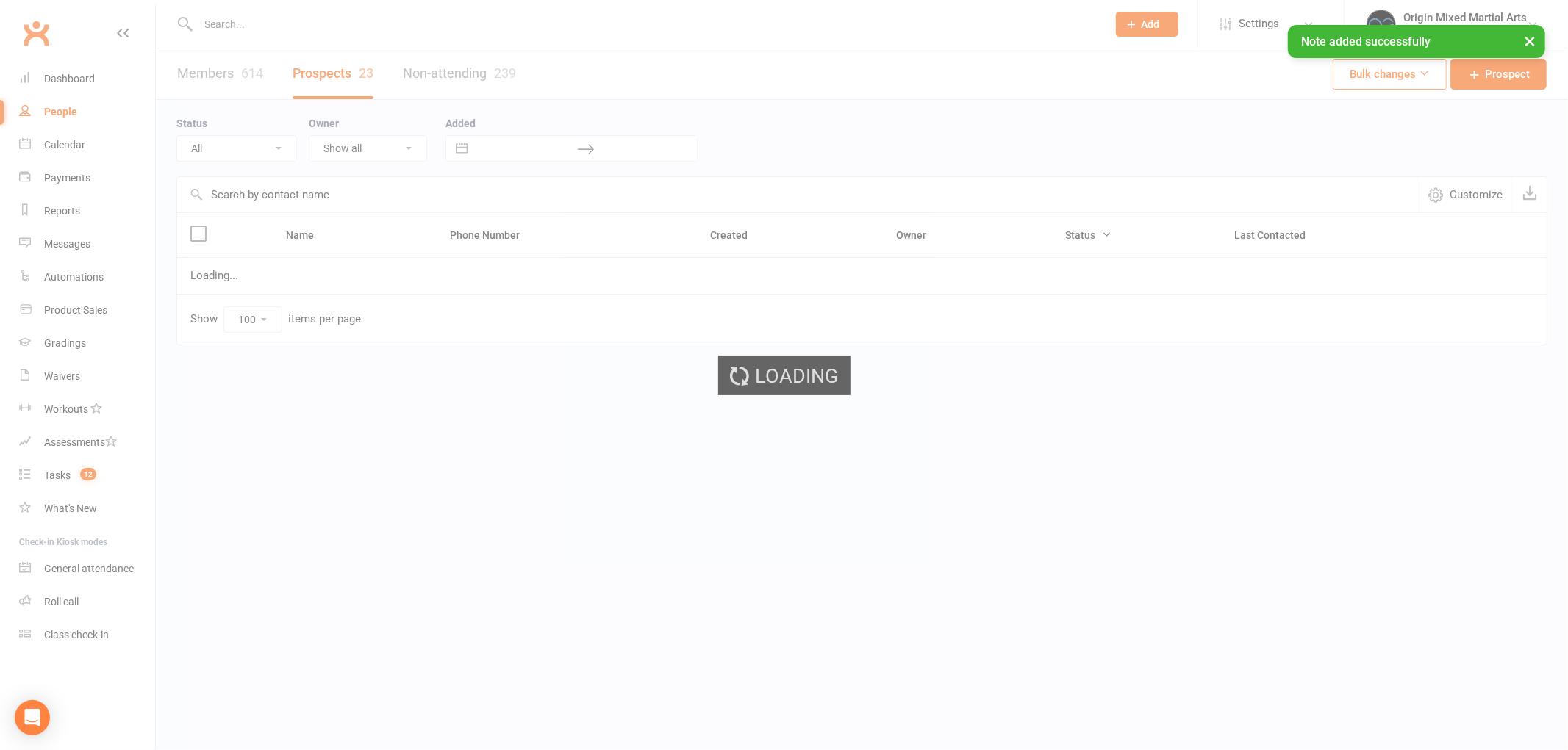
select select "Follow-up"
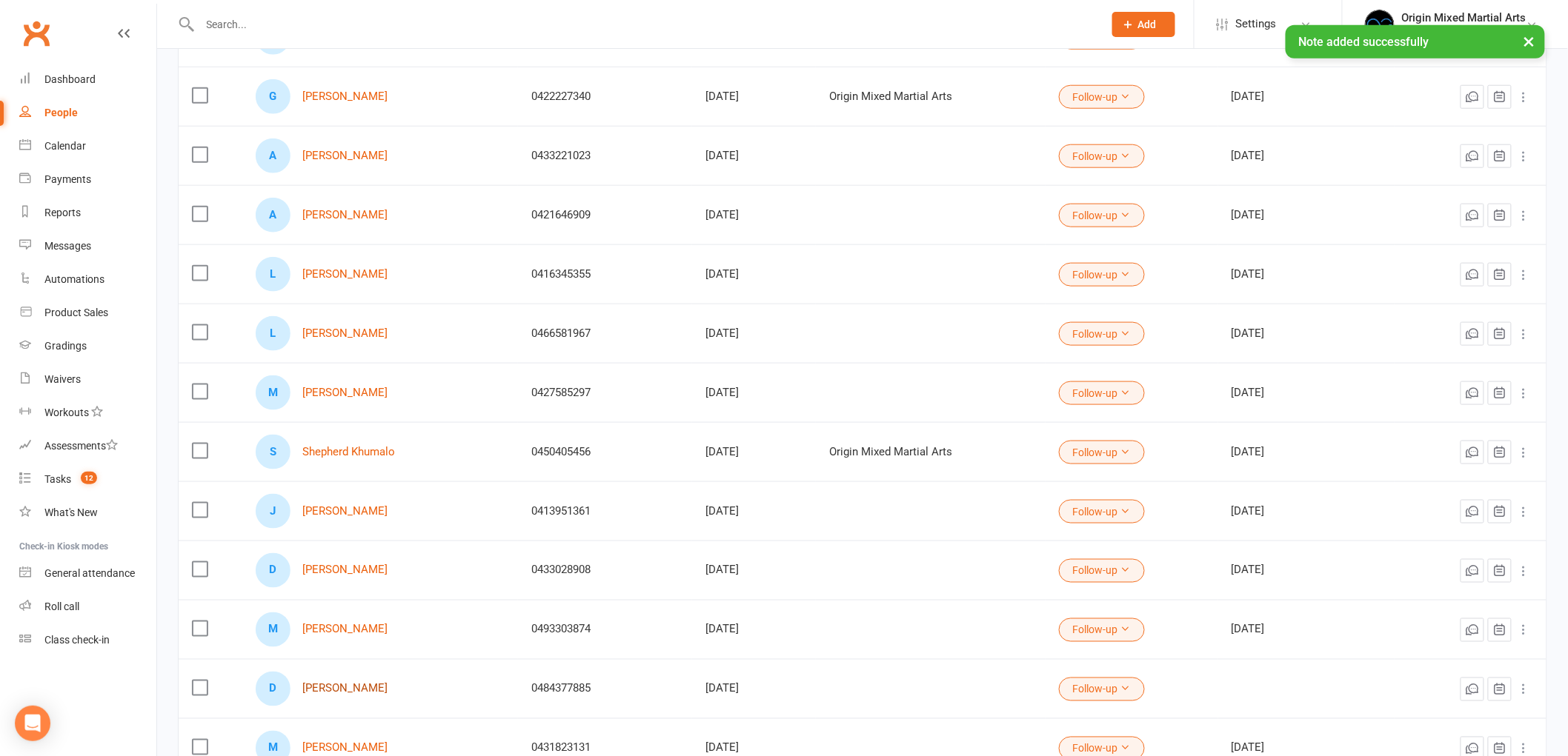
scroll to position [658, 0]
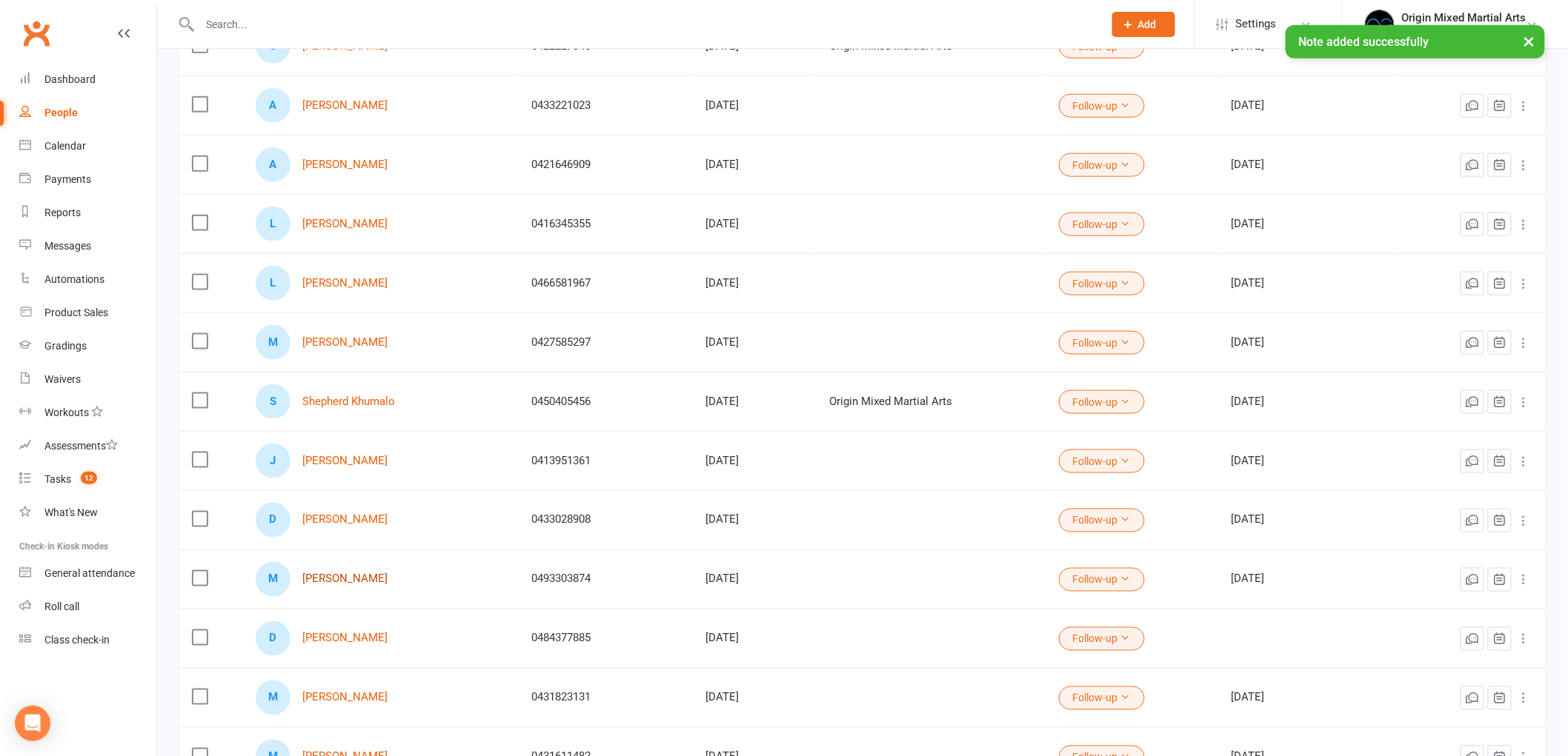
click at [330, 580] on link "[PERSON_NAME]" at bounding box center [345, 579] width 85 height 12
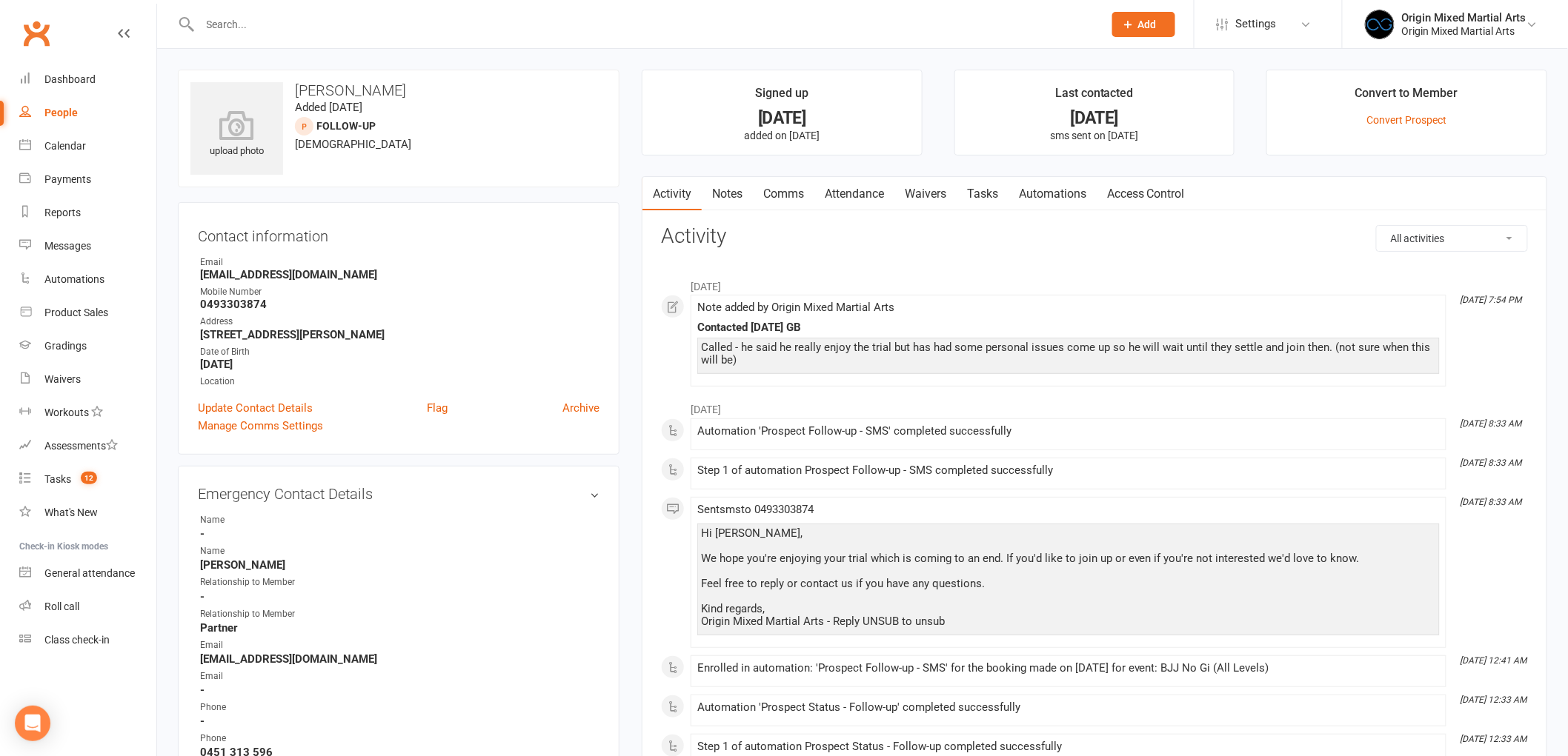
click at [63, 114] on div "People" at bounding box center [61, 112] width 33 height 12
select select "100"
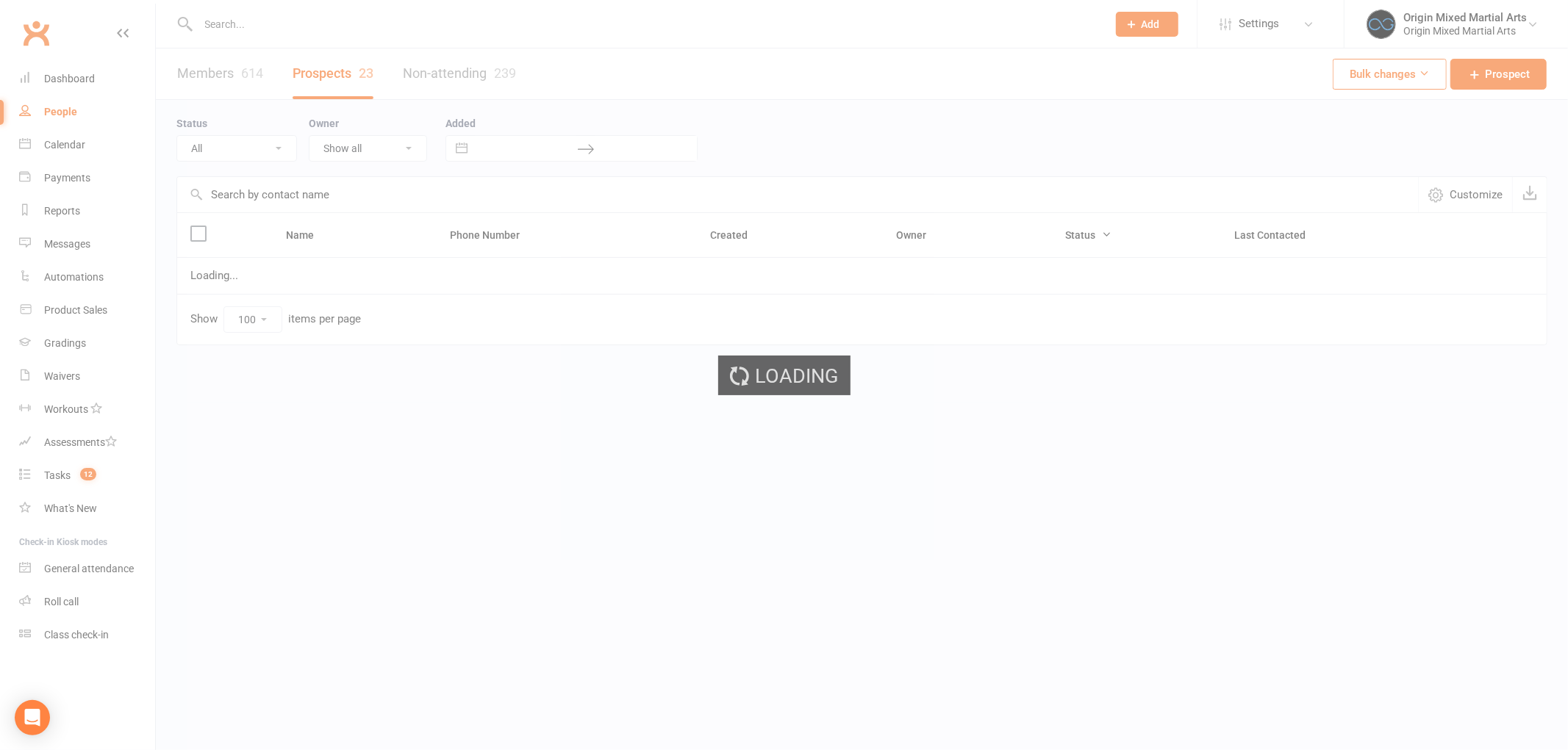
select select "Follow-up"
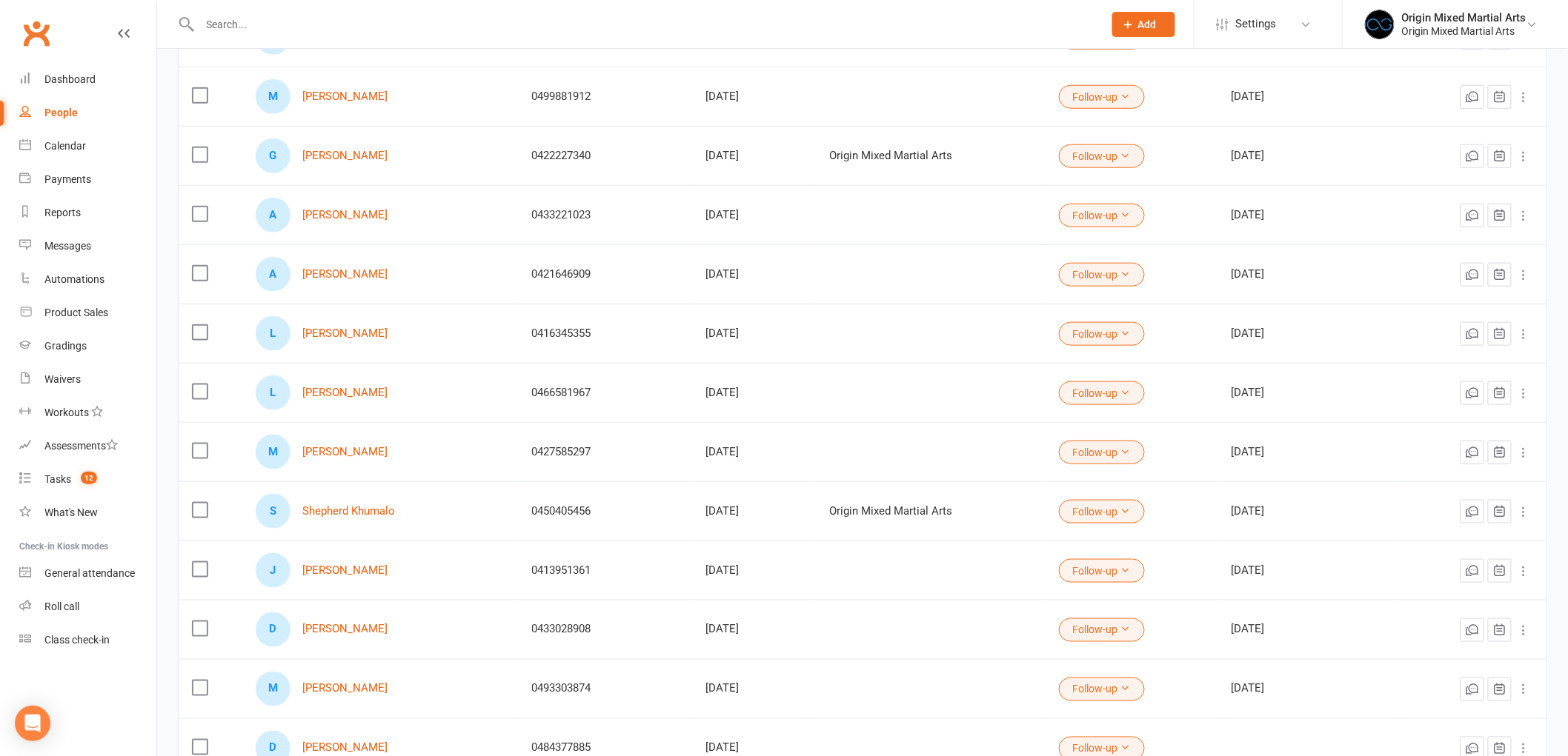
scroll to position [575, 0]
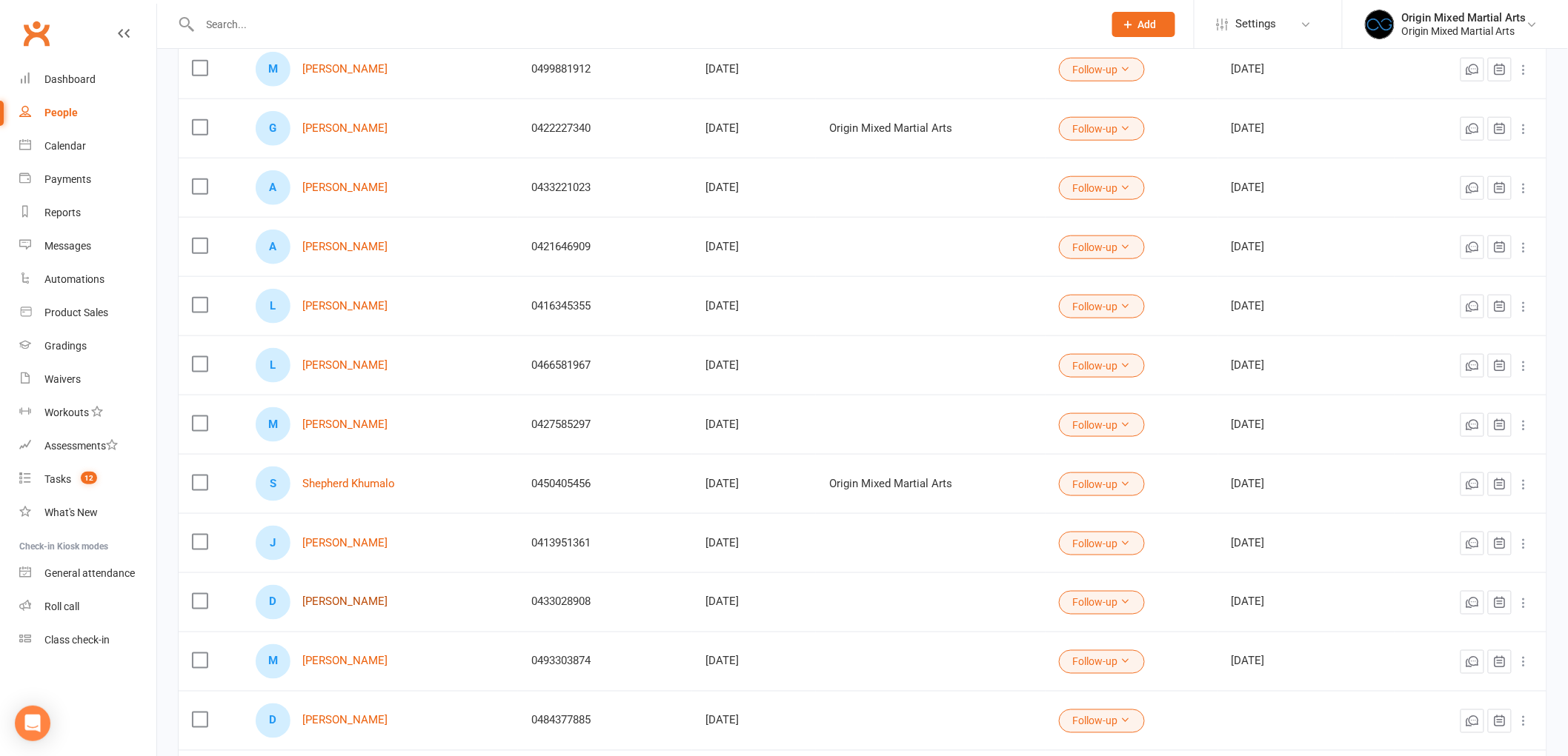
click at [339, 603] on link "[PERSON_NAME]" at bounding box center [345, 602] width 85 height 12
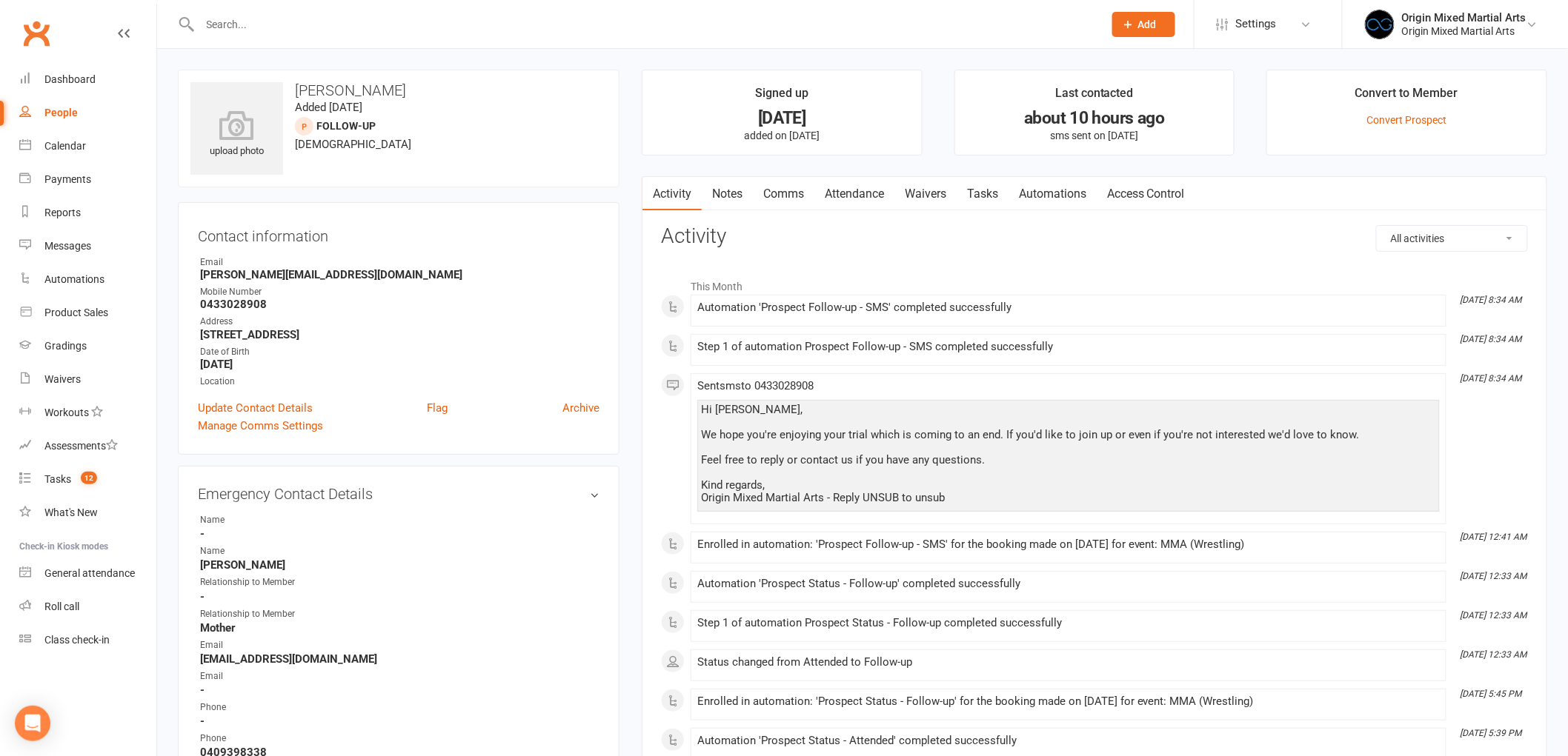
click at [721, 195] on link "Notes" at bounding box center [727, 194] width 51 height 34
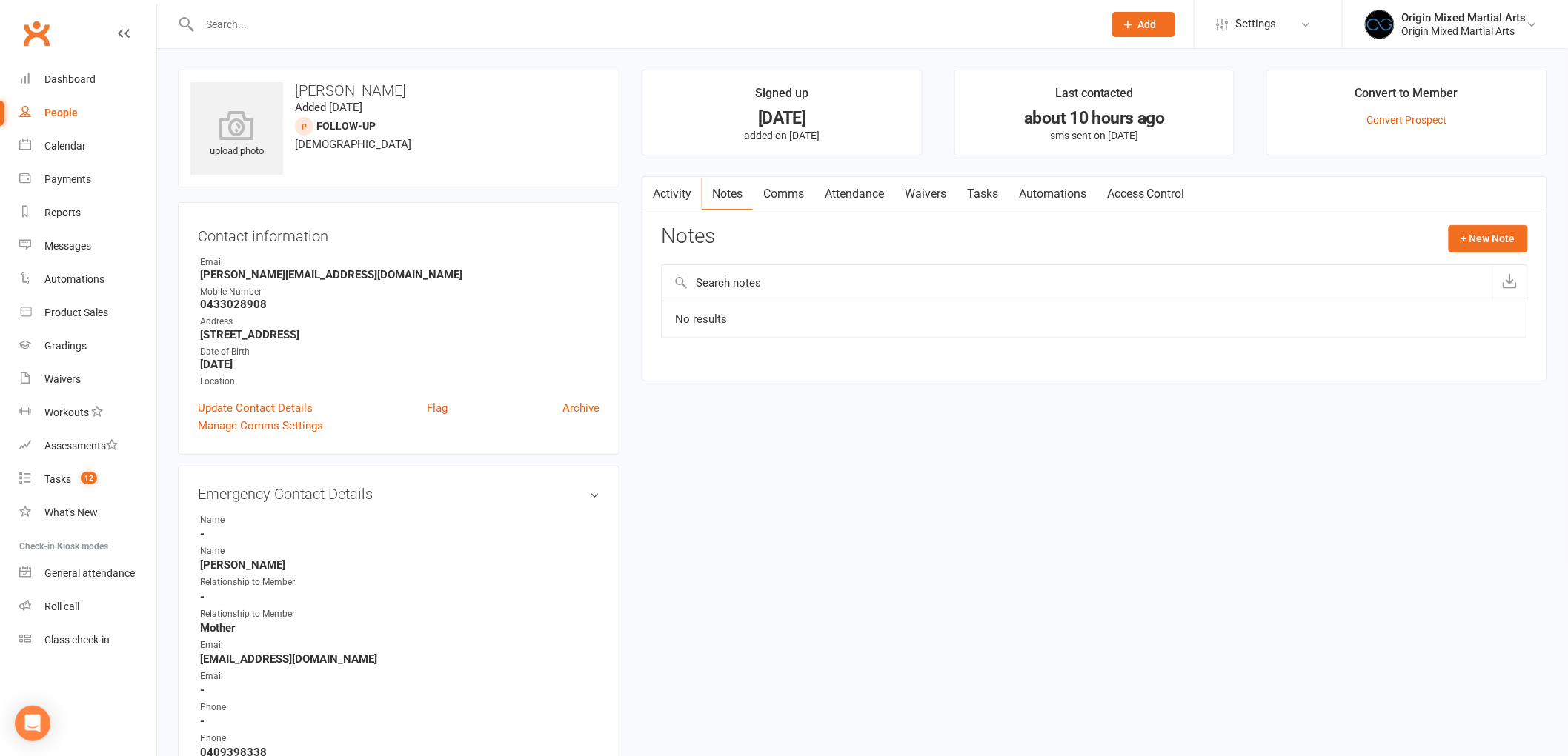
click at [1432, 222] on div "Activity Notes Comms Attendance Waivers Tasks Automations Access Control Notes …" at bounding box center [1093, 279] width 905 height 205
click at [1477, 235] on button "+ New Note" at bounding box center [1488, 238] width 79 height 27
click at [976, 307] on input "text" at bounding box center [1093, 299] width 867 height 31
type input "Contacted [DATE] GB"
type textarea "C"
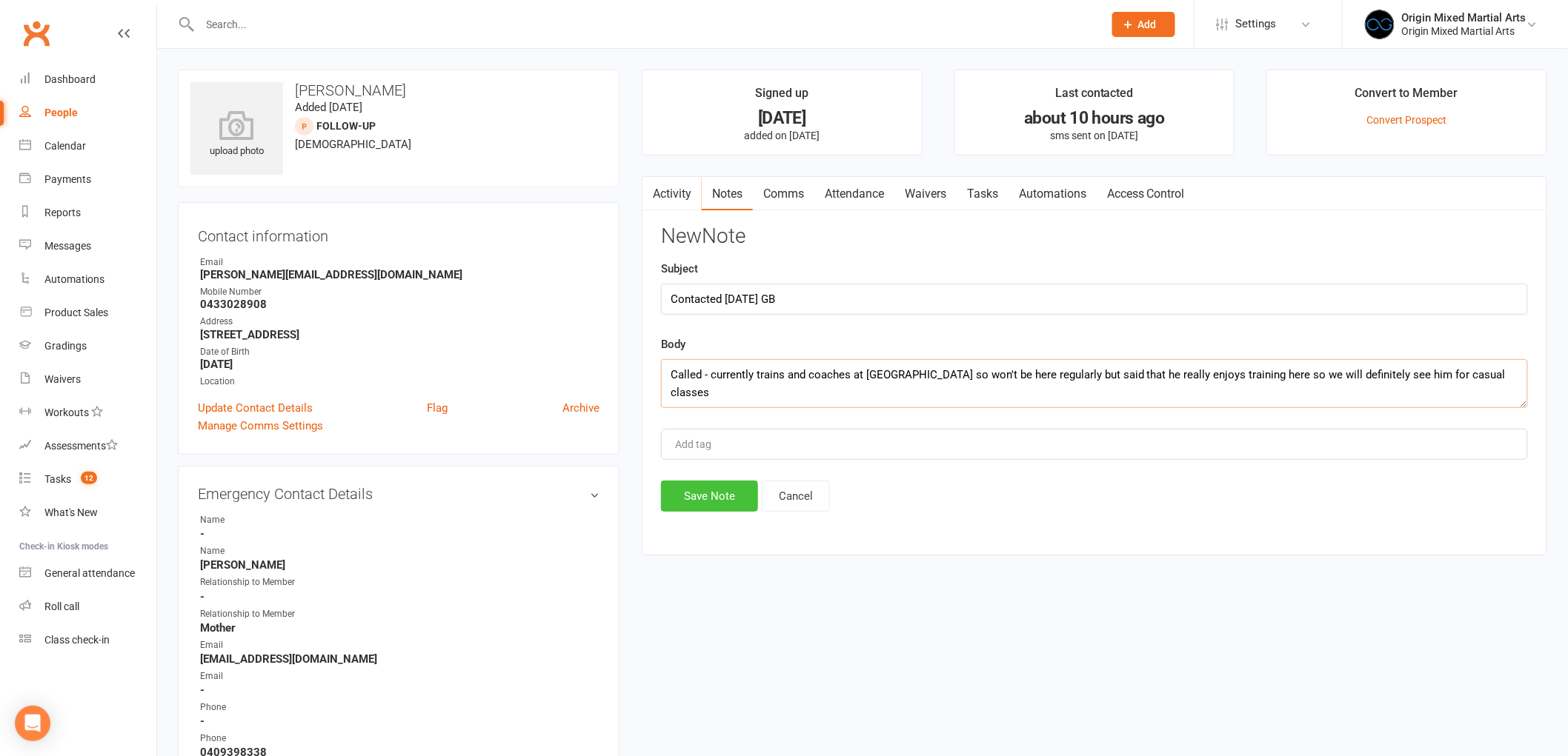
type textarea "Called - currently trains and coaches at [GEOGRAPHIC_DATA] so won't be here reg…"
click at [691, 499] on button "Save Note" at bounding box center [709, 496] width 97 height 31
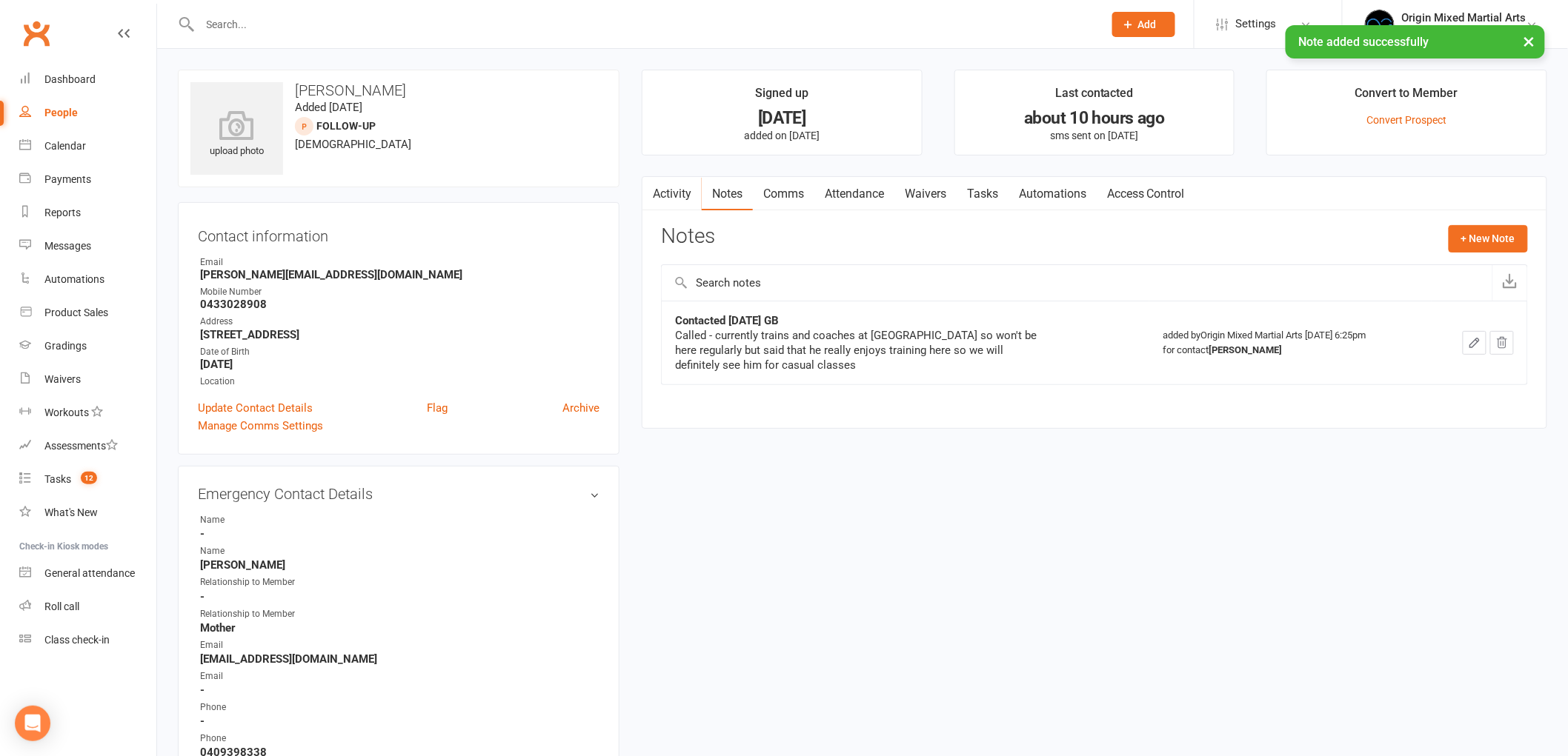
click at [68, 107] on div "People" at bounding box center [61, 112] width 33 height 12
select select "100"
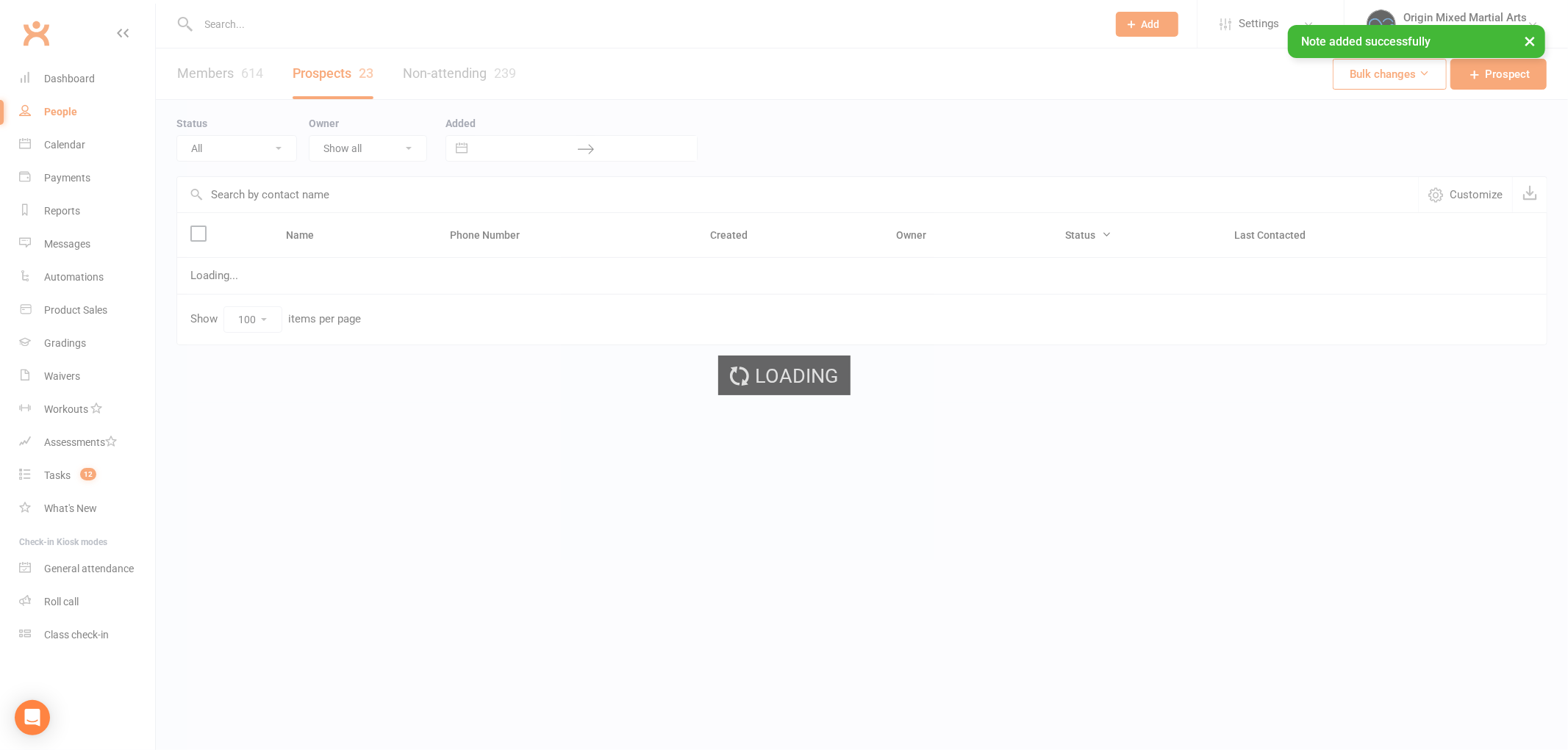
select select "Follow-up"
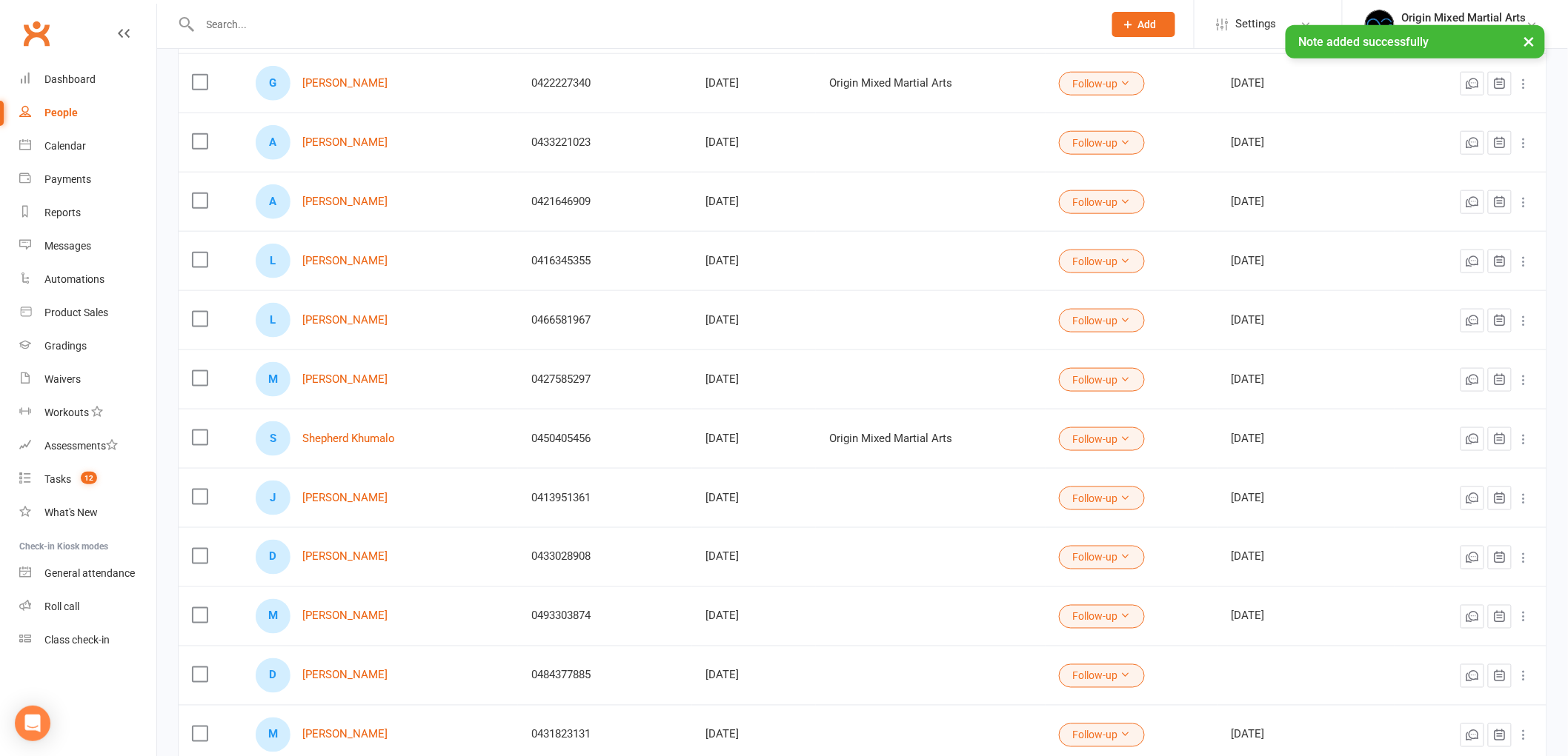
scroll to position [575, 0]
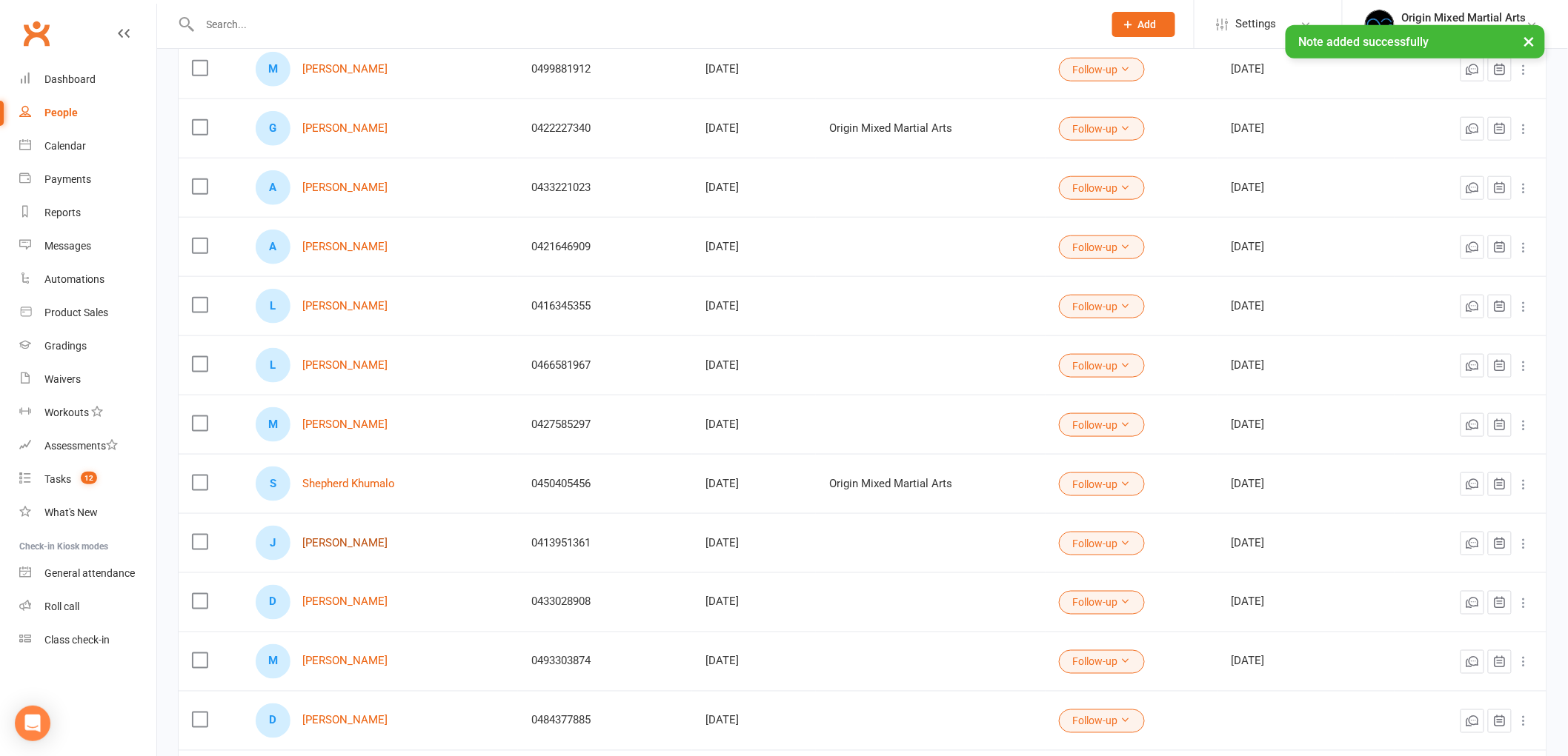
click at [359, 541] on link "[PERSON_NAME]" at bounding box center [345, 543] width 85 height 12
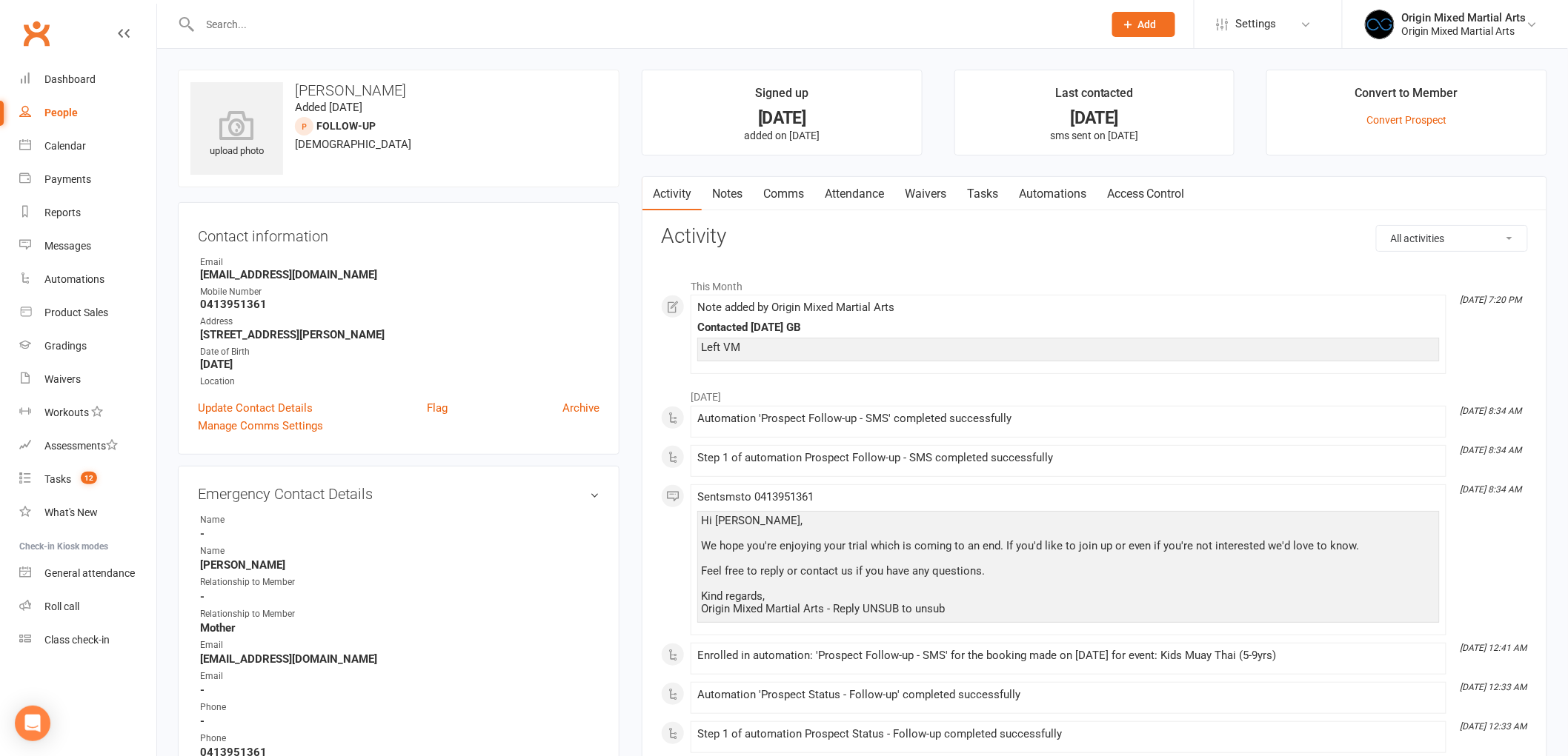
click at [766, 195] on link "Comms" at bounding box center [784, 194] width 62 height 34
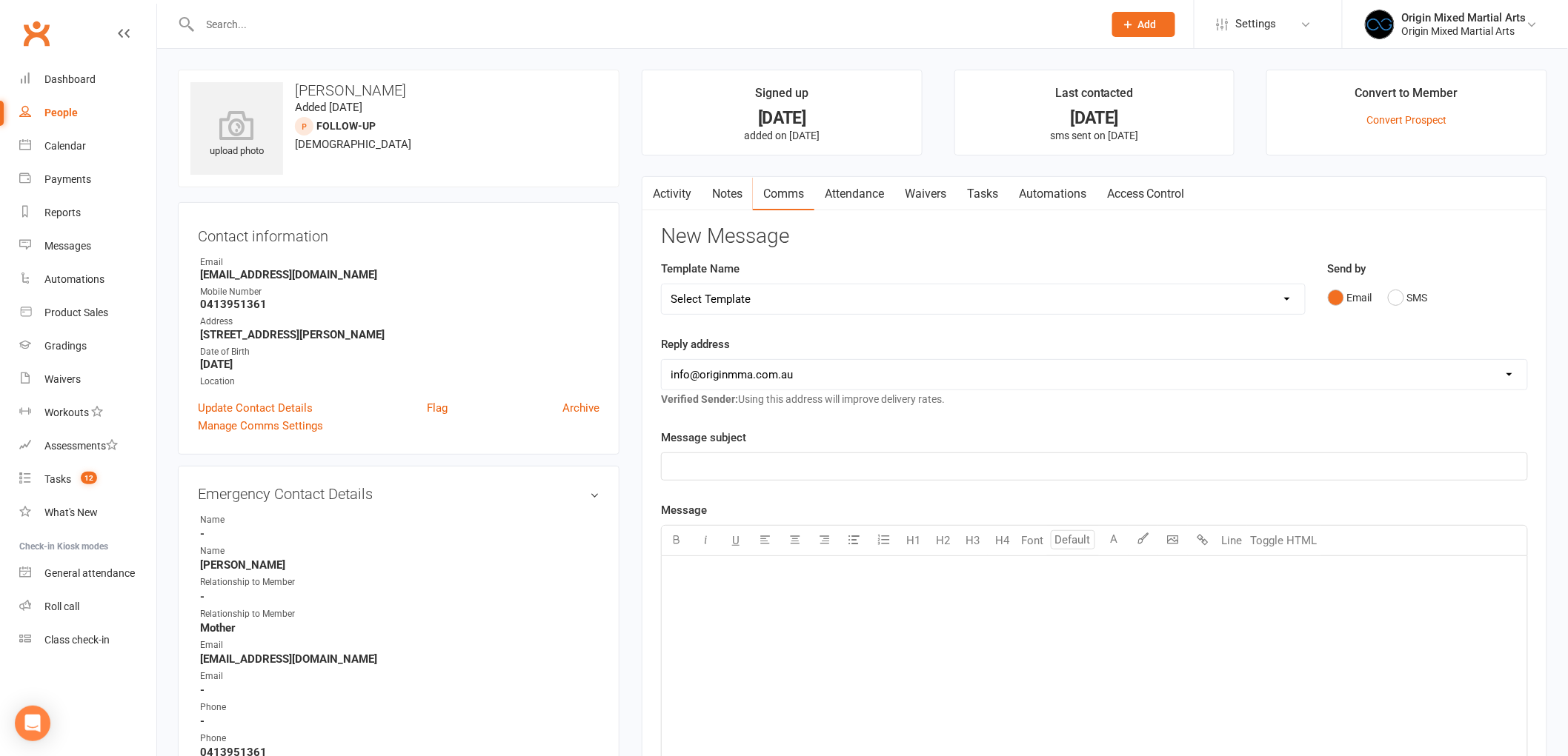
click at [789, 298] on select "Select Template [Email] Opening Date Change [Email] Class Booking Reminder [Ema…" at bounding box center [982, 299] width 643 height 29
select select "8"
click at [661, 285] on select "Select Template [Email] Opening Date Change [Email] Class Booking Reminder [Ema…" at bounding box center [982, 299] width 643 height 29
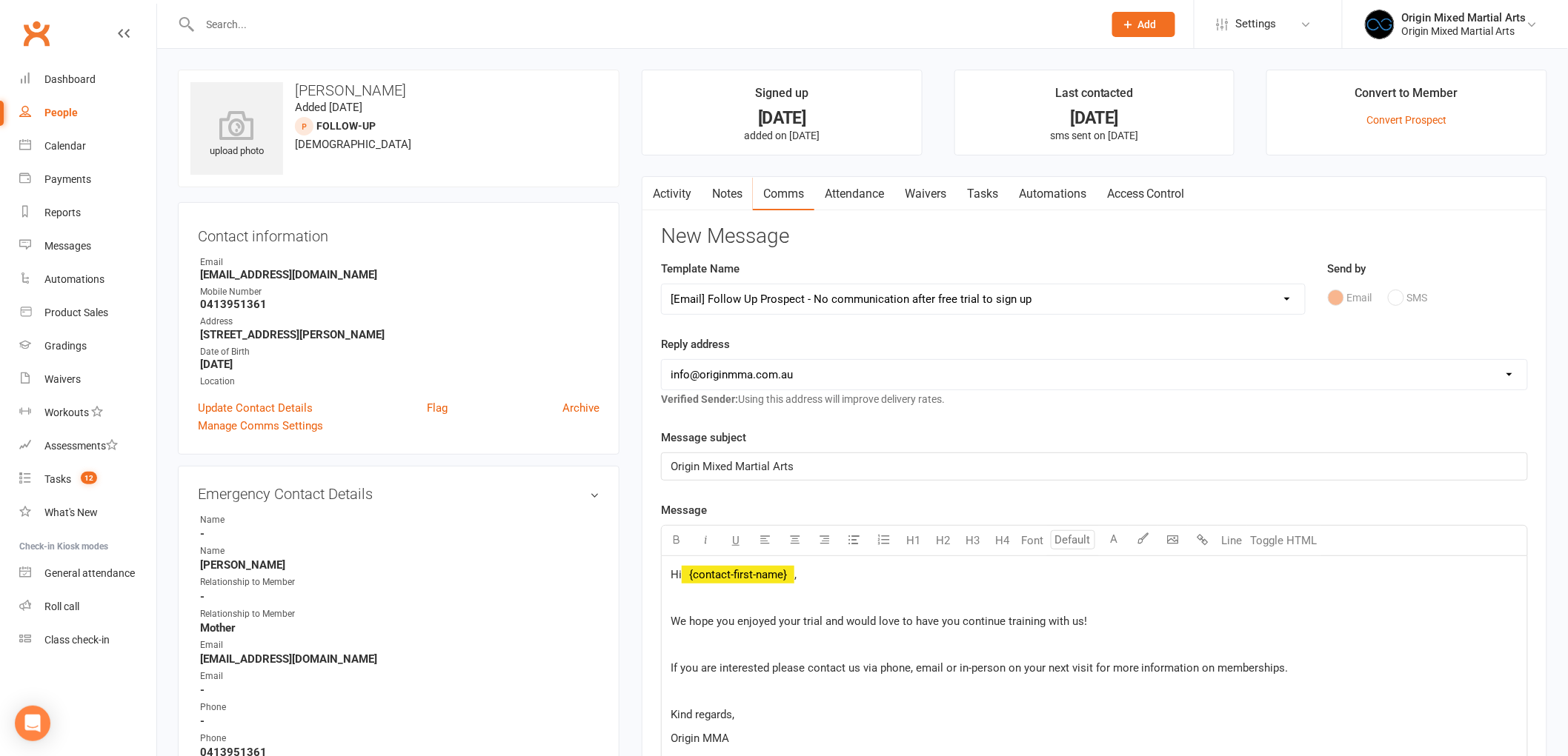
click at [796, 582] on p "Hi ﻿ {contact-first-name} ," at bounding box center [1094, 575] width 847 height 18
click at [734, 625] on span "We hope you enjoyed your trial and would love to have you continue training wit…" at bounding box center [879, 621] width 417 height 13
click at [820, 617] on span "We [PERSON_NAME] enjoyed your trial and would love to have you continue trainin…" at bounding box center [898, 621] width 456 height 13
click at [966, 626] on span "We [PERSON_NAME] enjoyed his trial and would love to have you continue training…" at bounding box center [895, 621] width 450 height 13
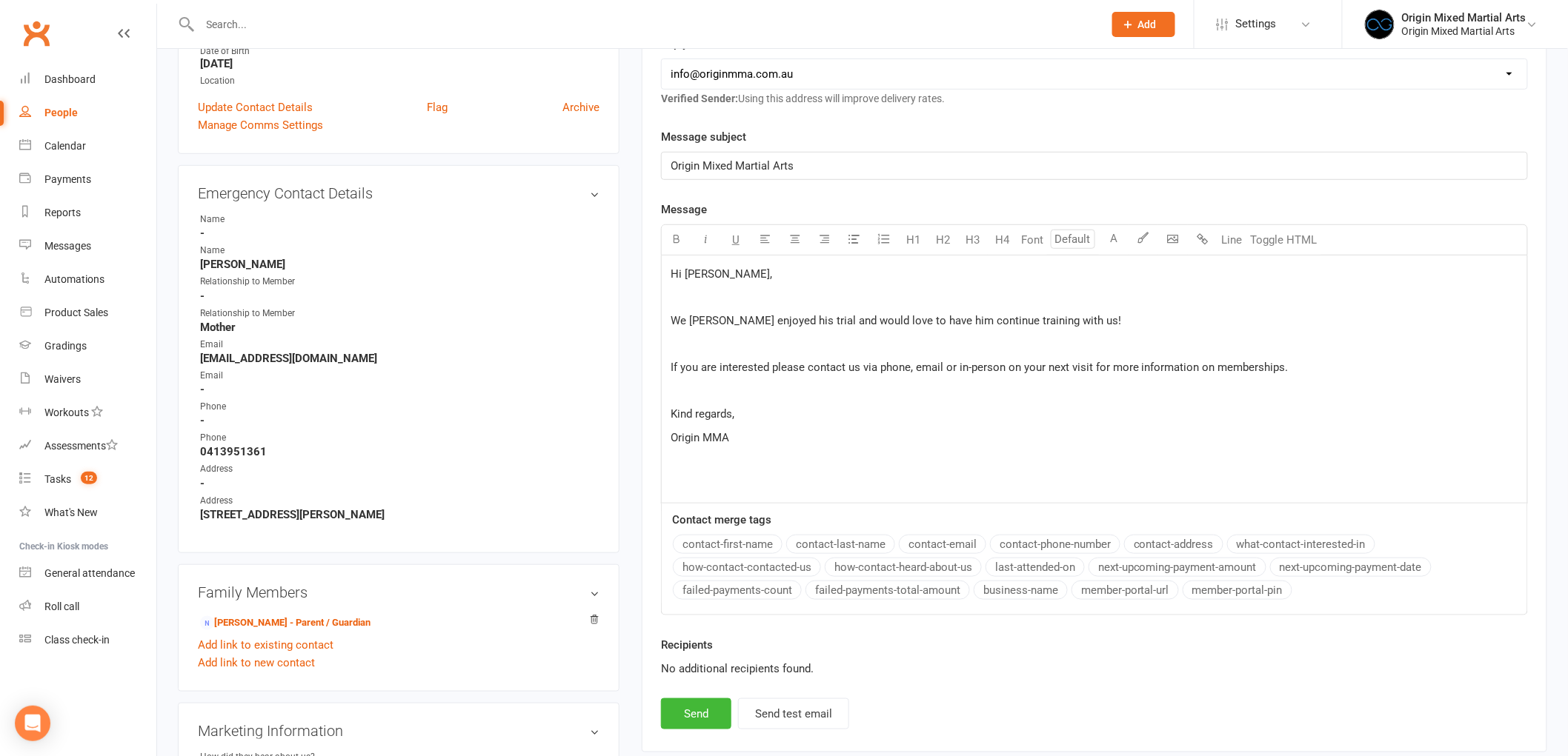
scroll to position [411, 0]
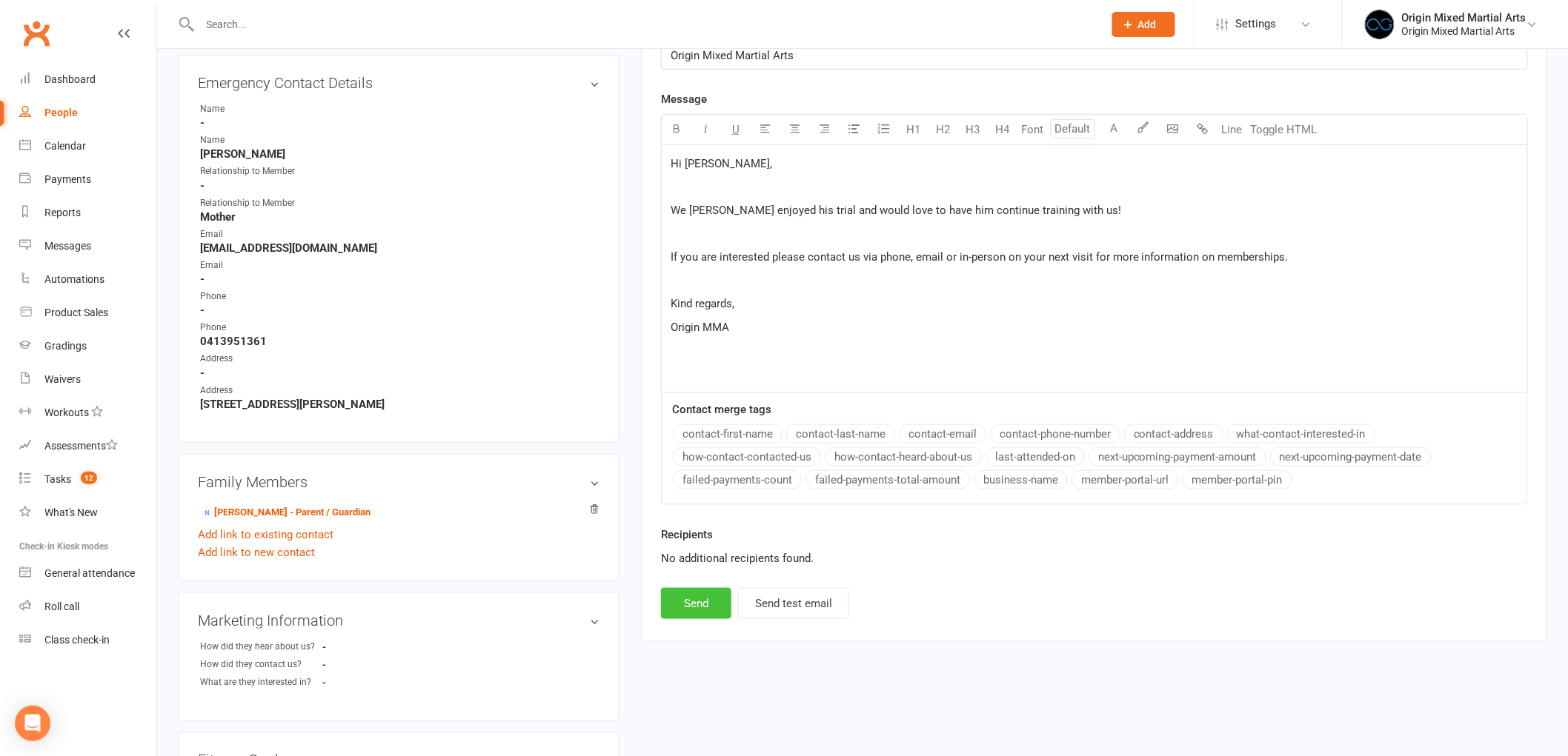
click at [690, 607] on button "Send" at bounding box center [695, 603] width 70 height 31
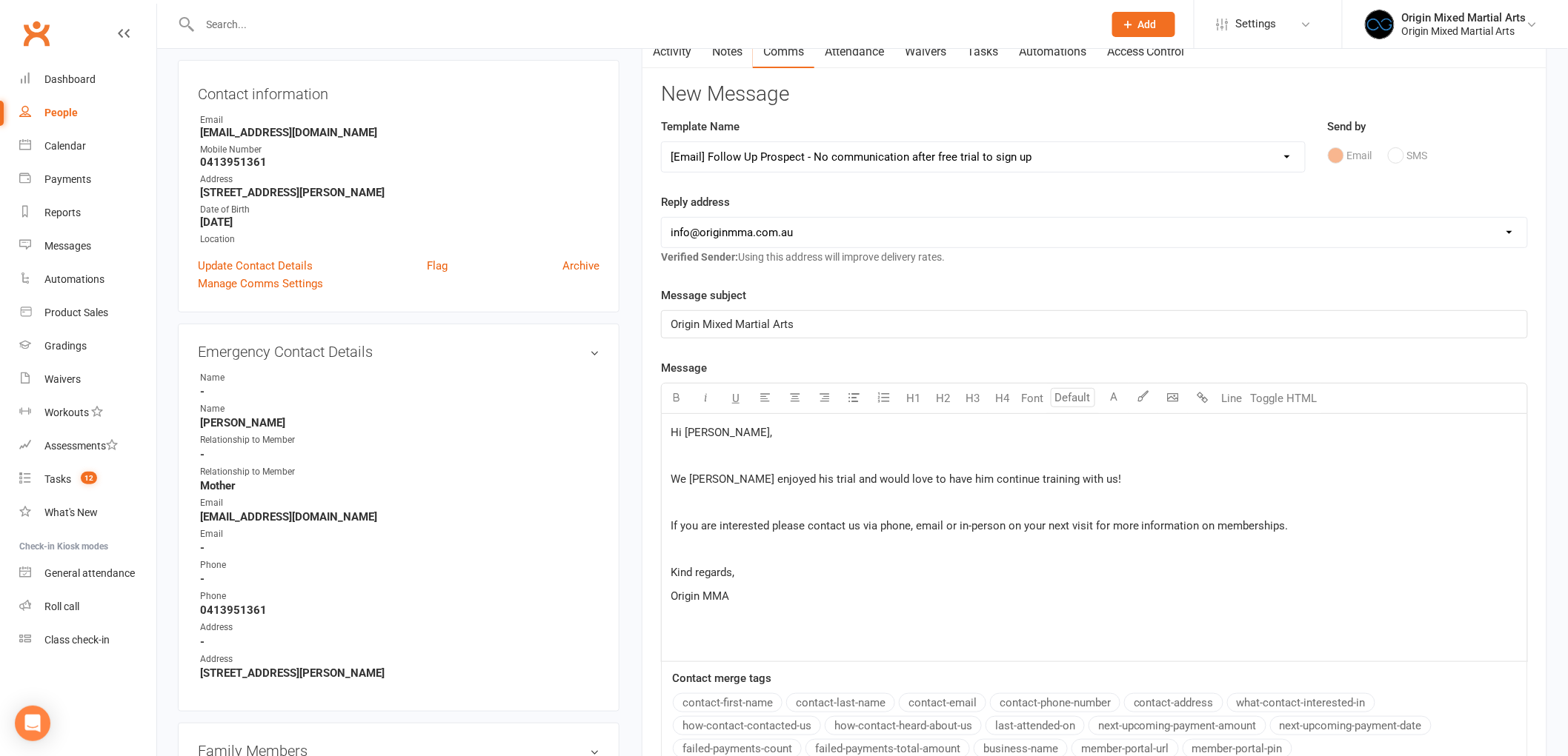
scroll to position [0, 0]
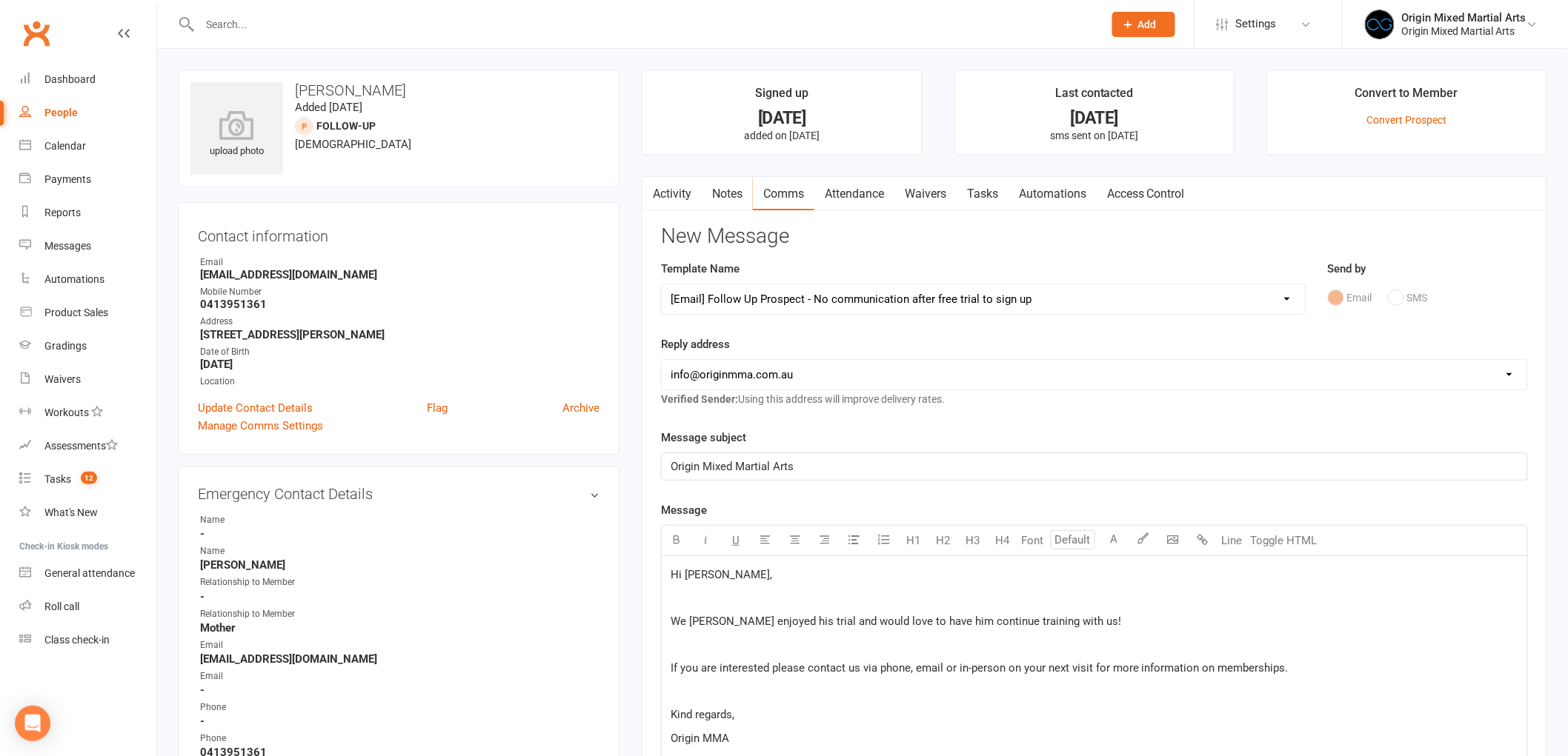
select select
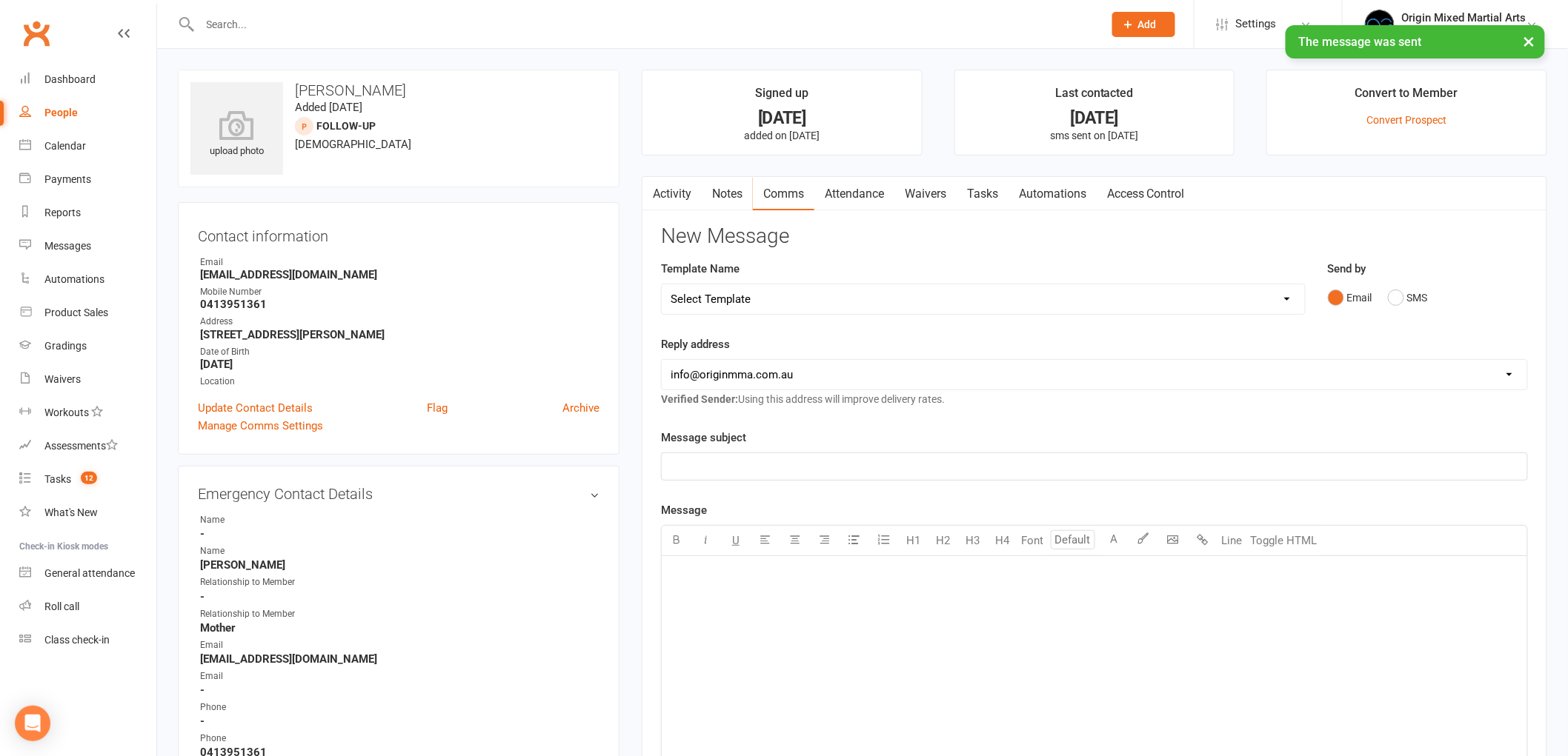
click at [735, 201] on link "Notes" at bounding box center [727, 194] width 51 height 34
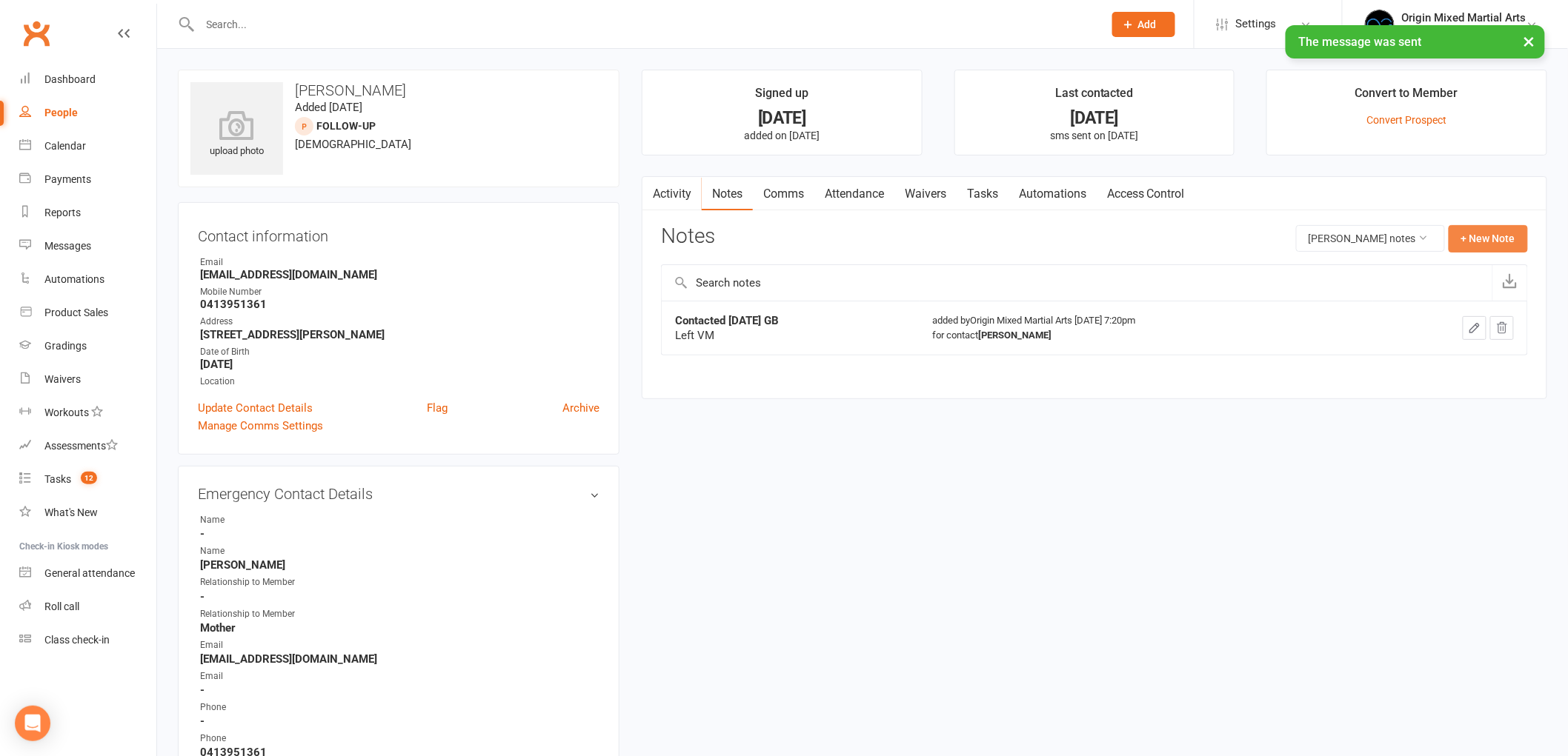
click at [1455, 235] on button "+ New Note" at bounding box center [1488, 238] width 79 height 27
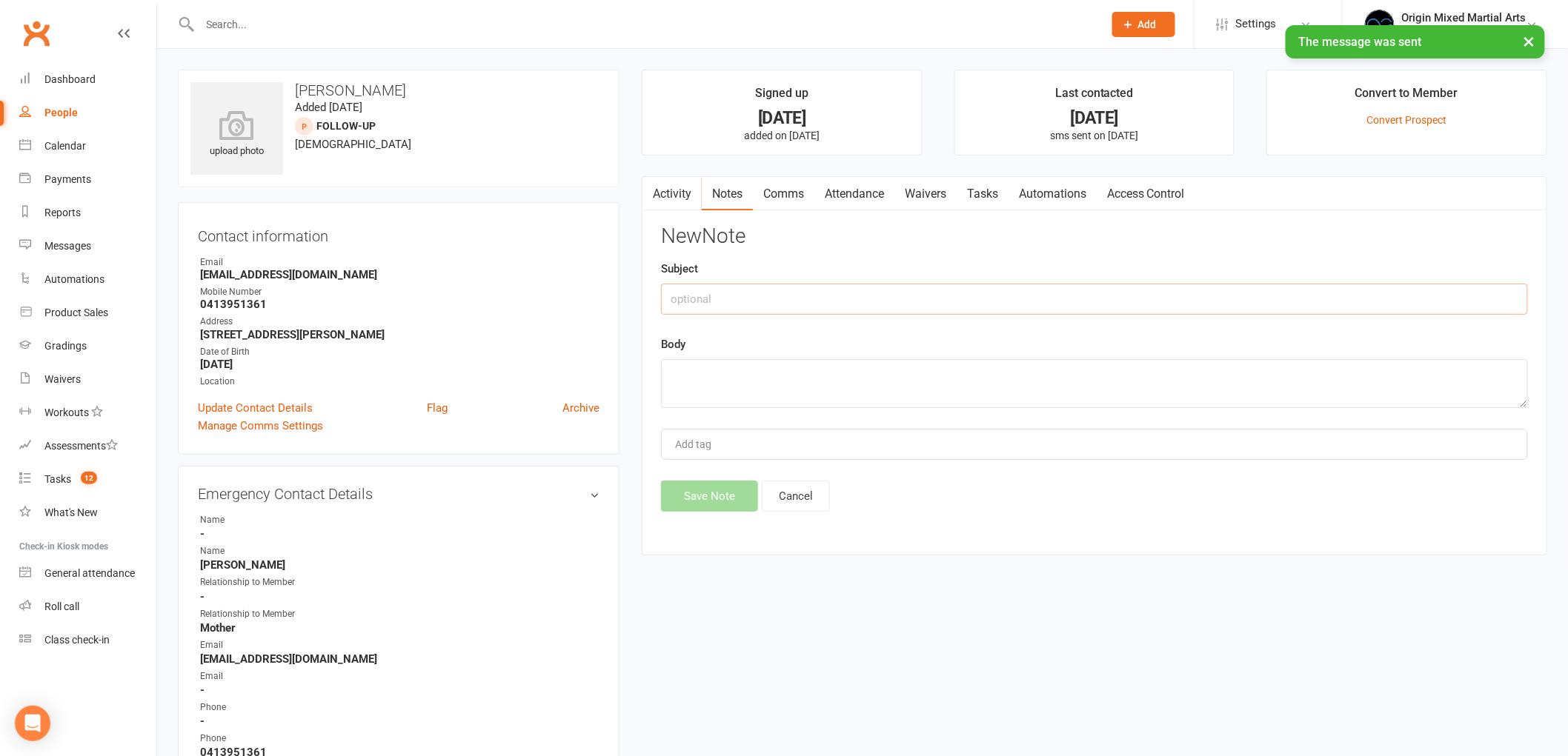
click at [855, 301] on input "text" at bounding box center [1093, 299] width 867 height 31
click at [855, 301] on input "Contacted [DATE] Gb" at bounding box center [1093, 299] width 867 height 31
type input "Contacted [DATE] GB"
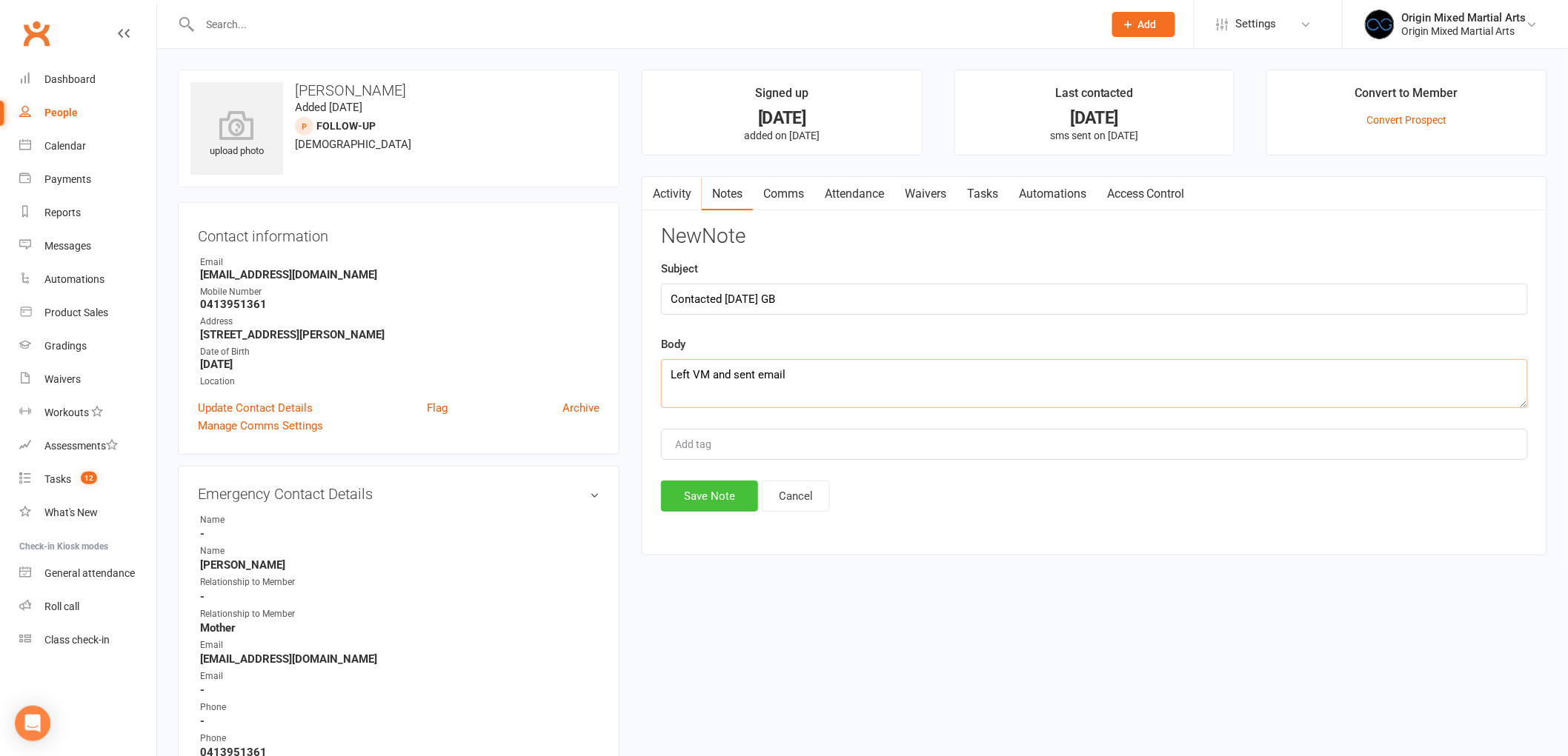
type textarea "Left VM and sent email"
click at [692, 481] on button "Save Note" at bounding box center [709, 496] width 97 height 31
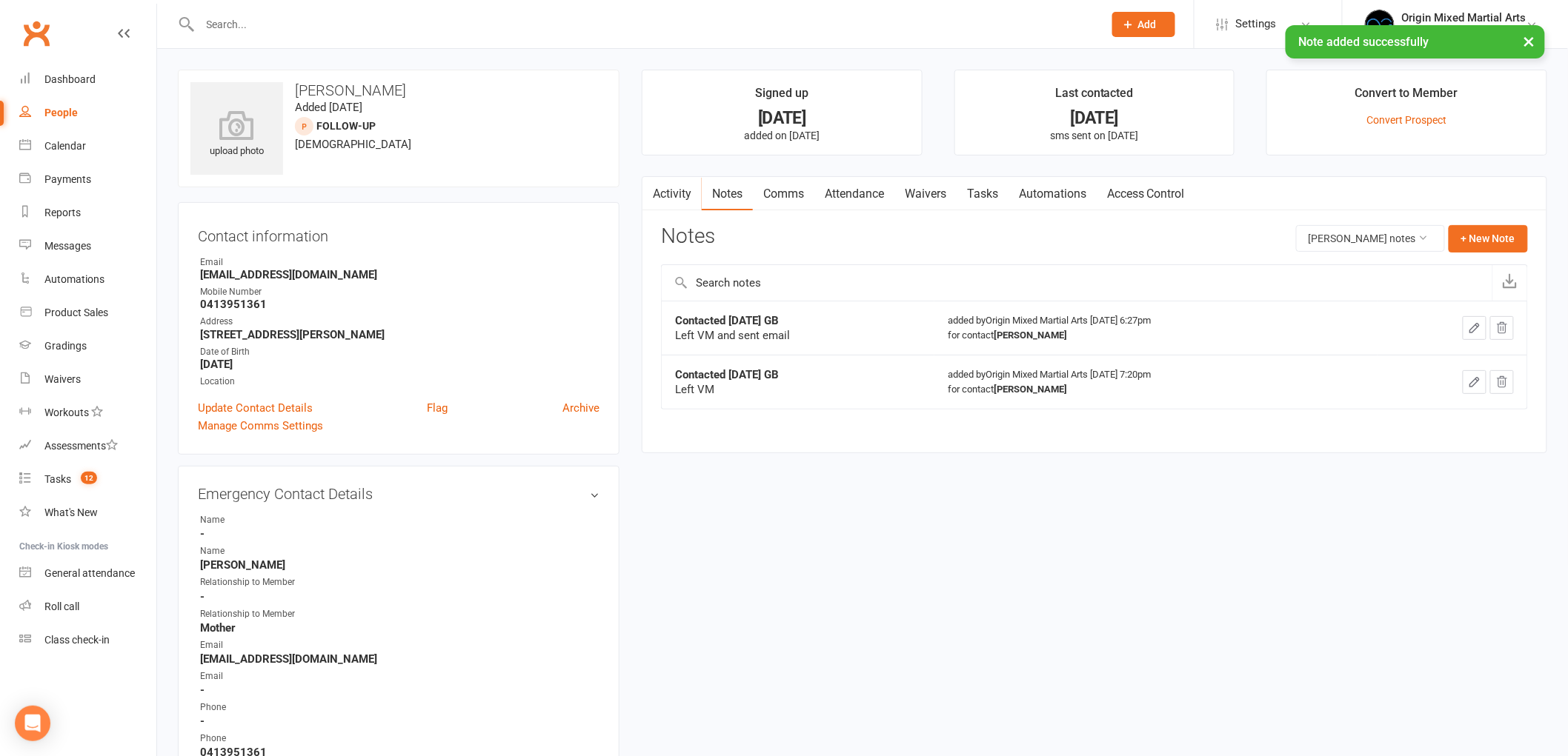
click at [60, 108] on div "People" at bounding box center [61, 112] width 33 height 12
select select "100"
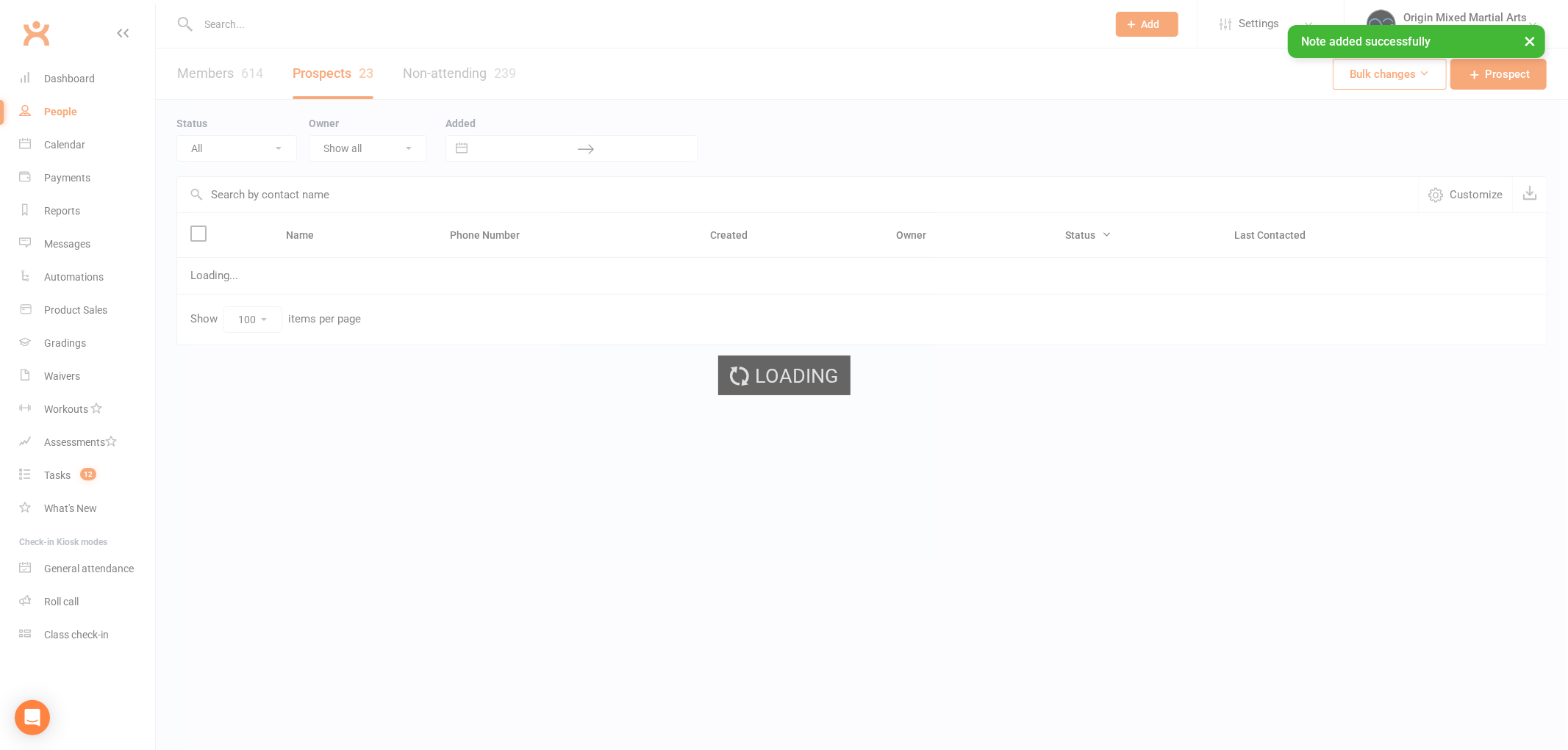
select select "Follow-up"
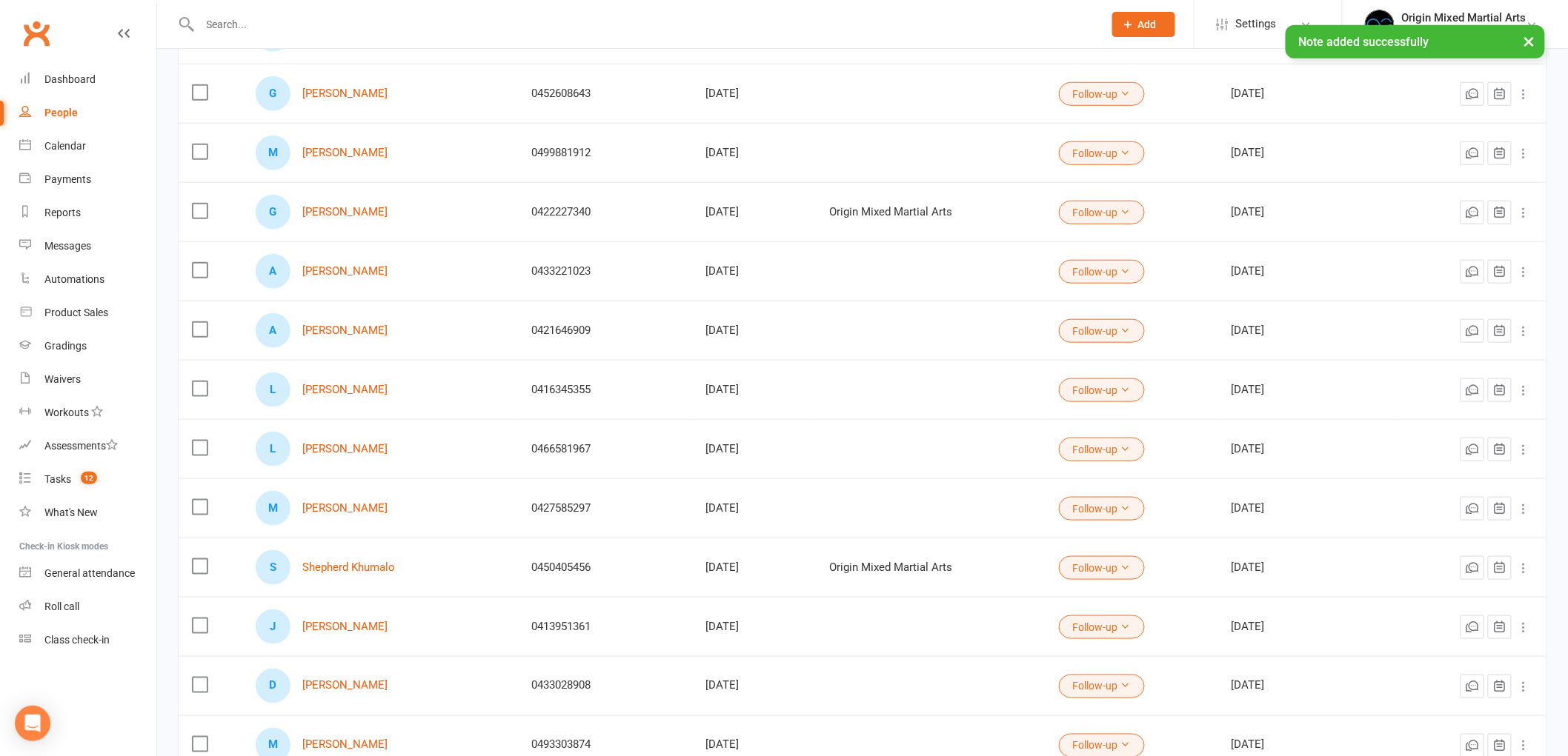
scroll to position [493, 0]
click at [331, 567] on link "Shepherd Khumalo" at bounding box center [349, 566] width 93 height 12
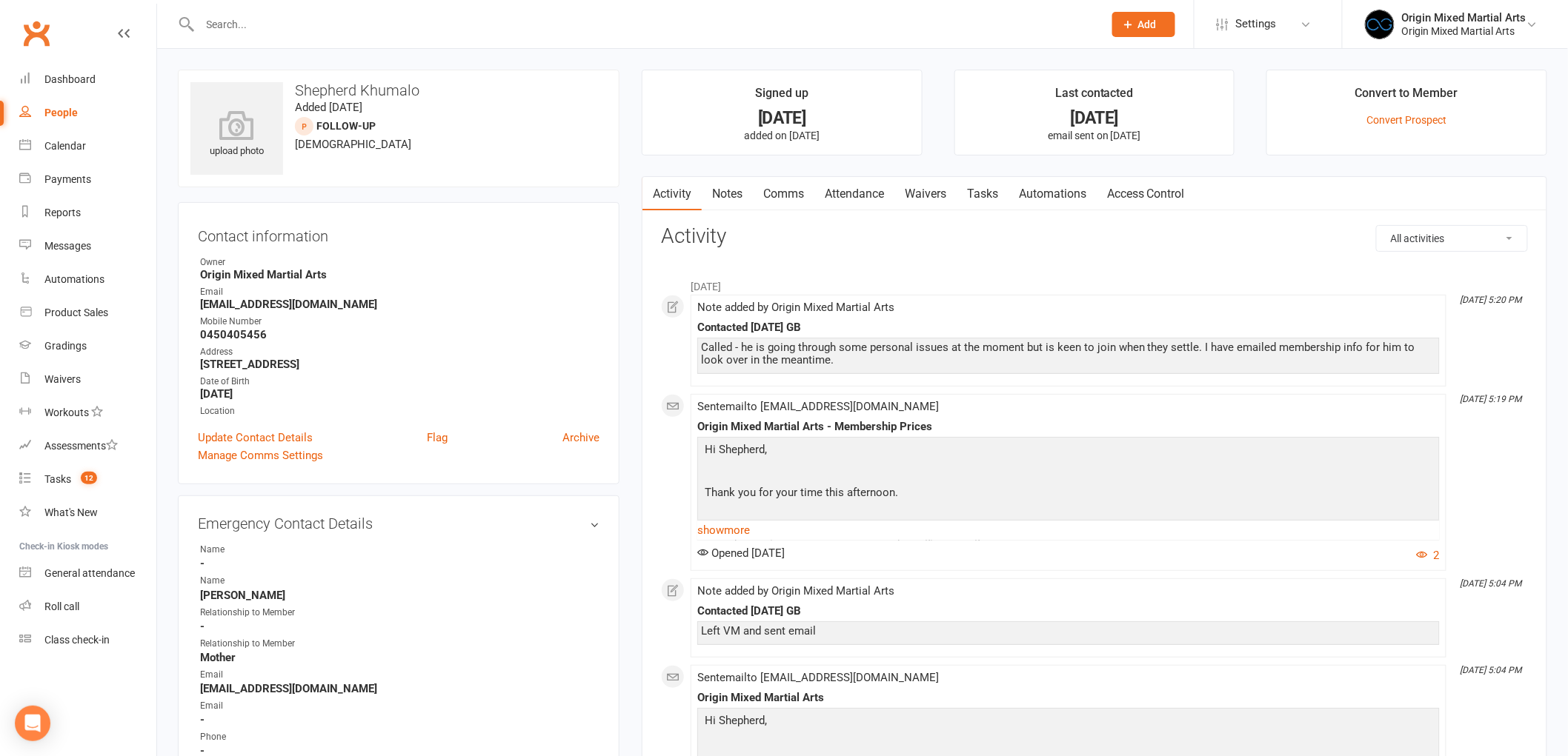
click at [52, 116] on div "People" at bounding box center [61, 112] width 33 height 12
select select "100"
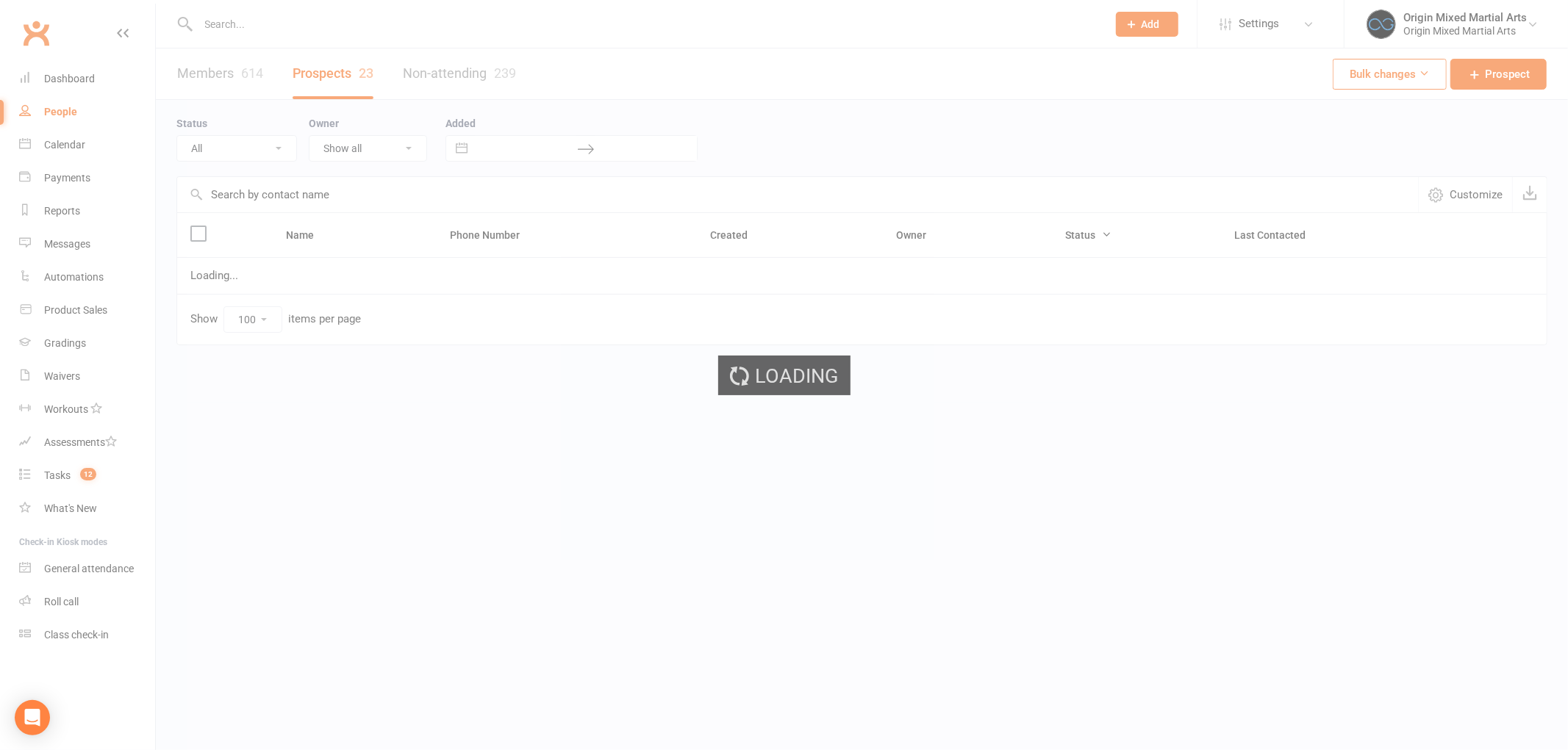
select select "Follow-up"
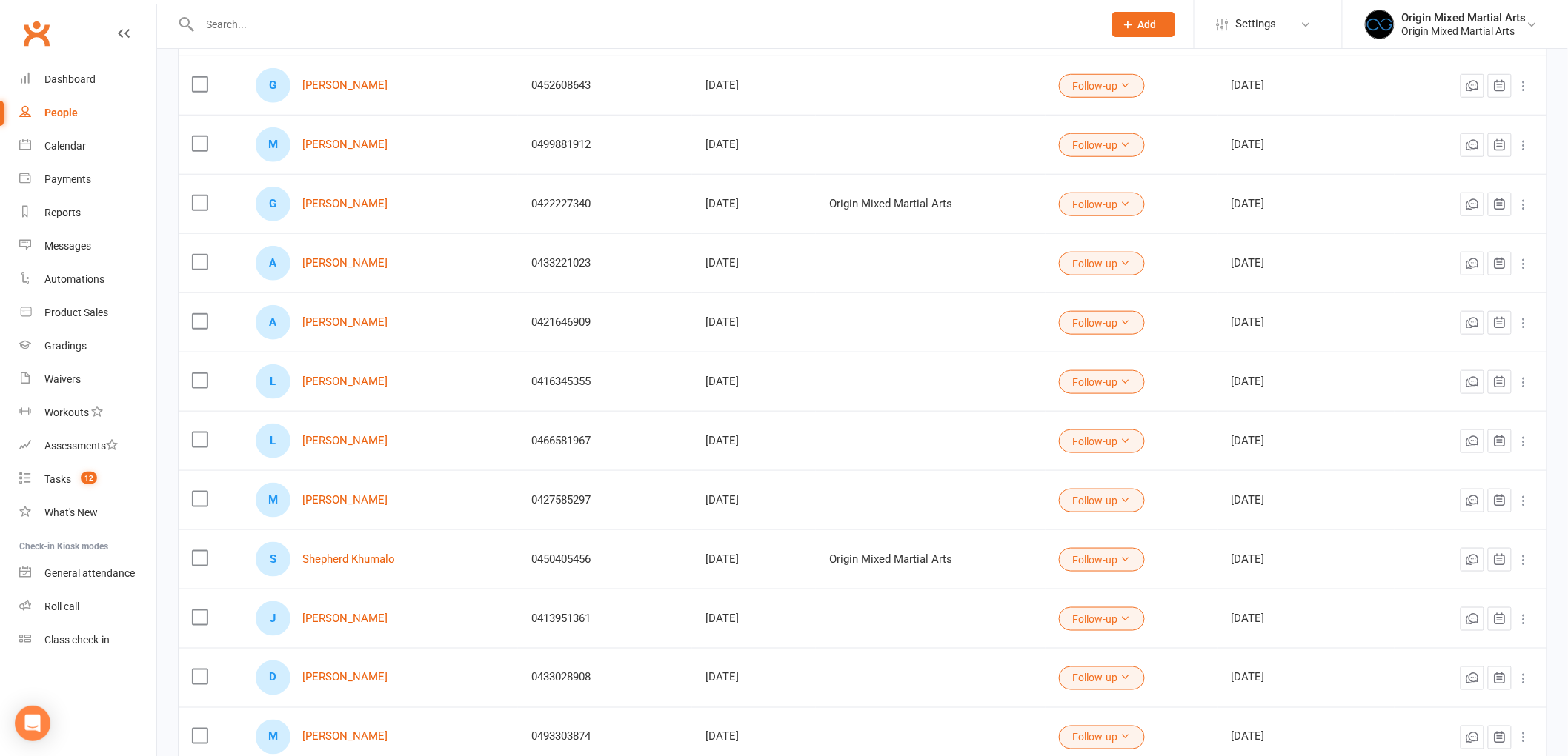
scroll to position [493, 0]
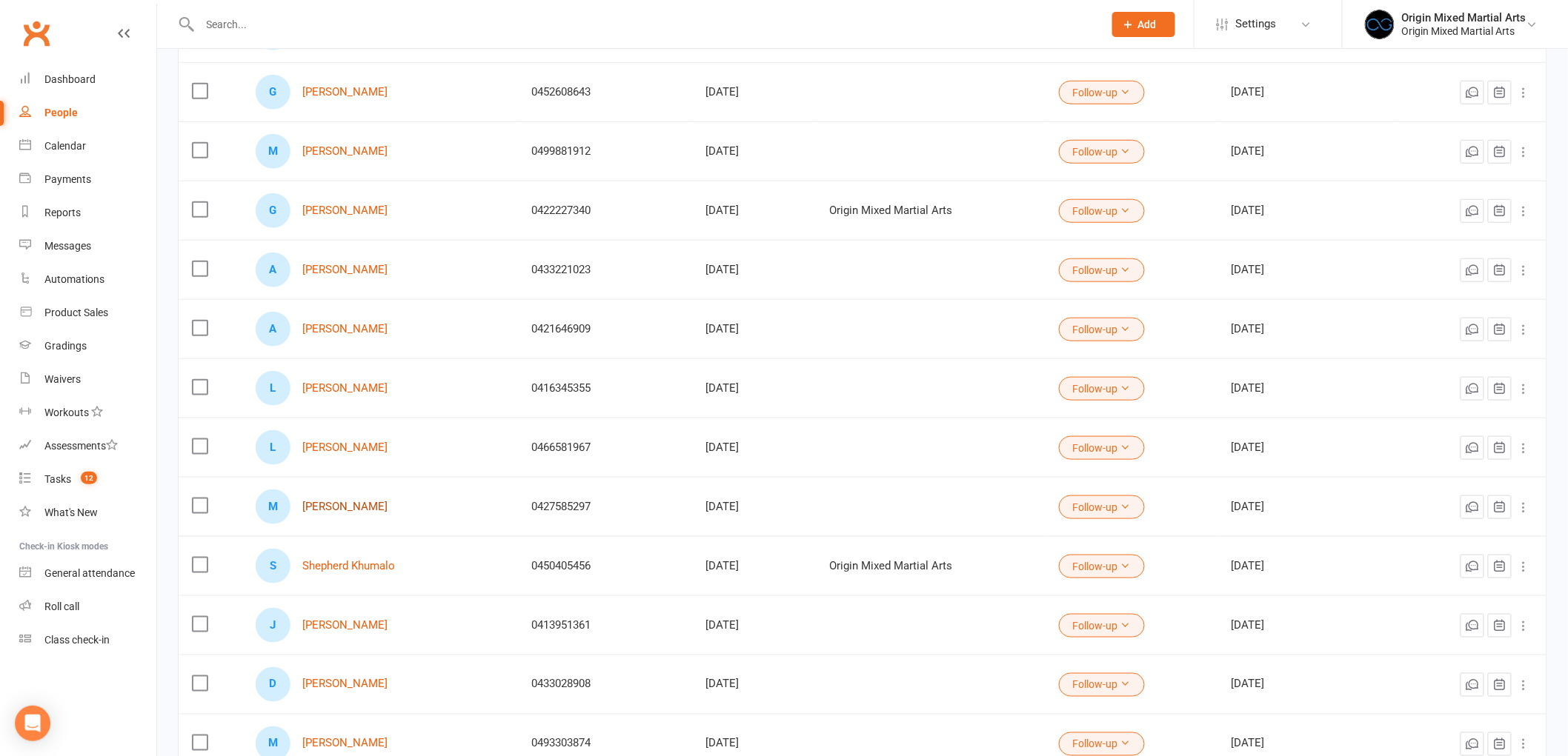
click at [336, 501] on link "[PERSON_NAME]" at bounding box center [345, 507] width 85 height 12
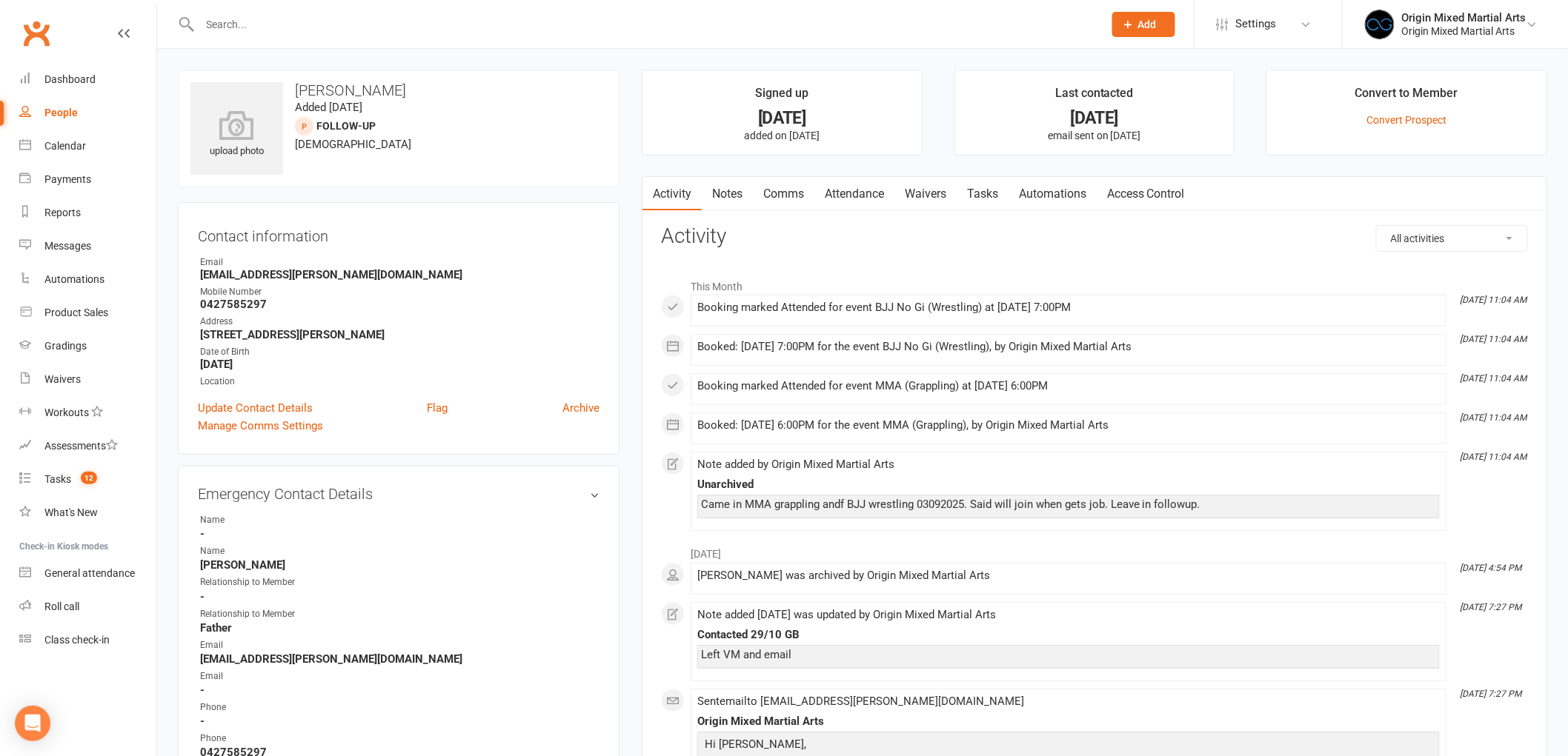
click at [75, 103] on link "People" at bounding box center [88, 113] width 137 height 33
select select "100"
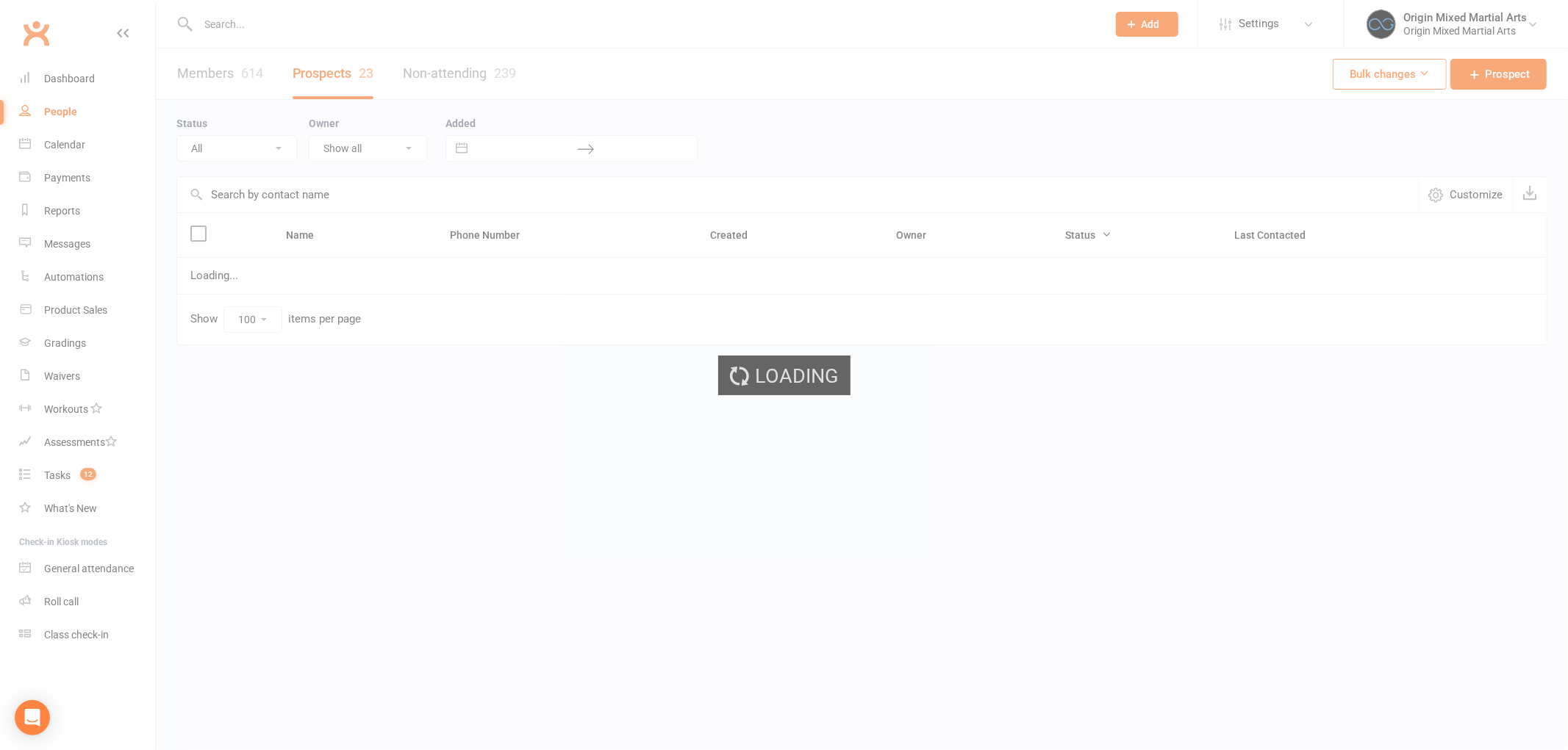
select select "Follow-up"
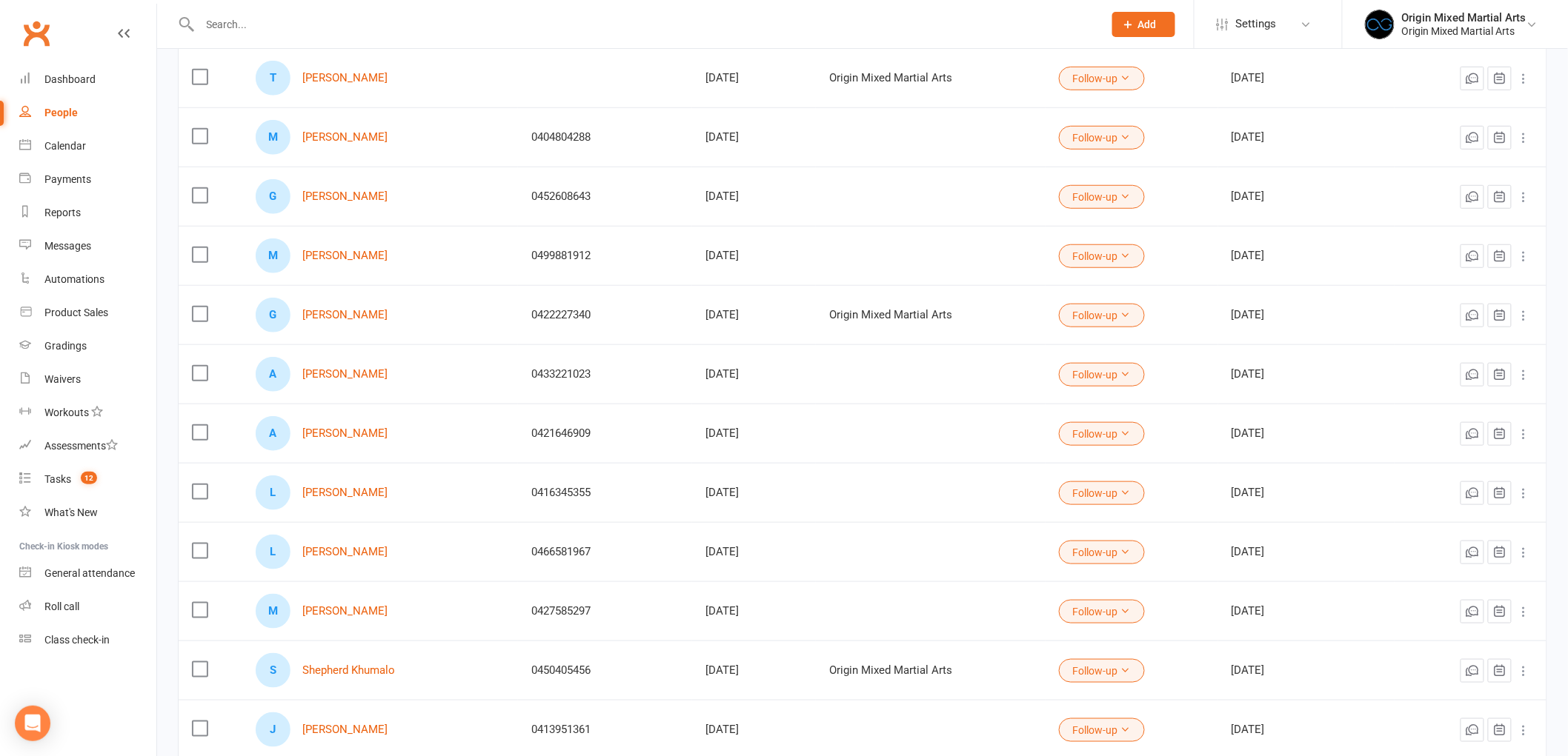
scroll to position [411, 0]
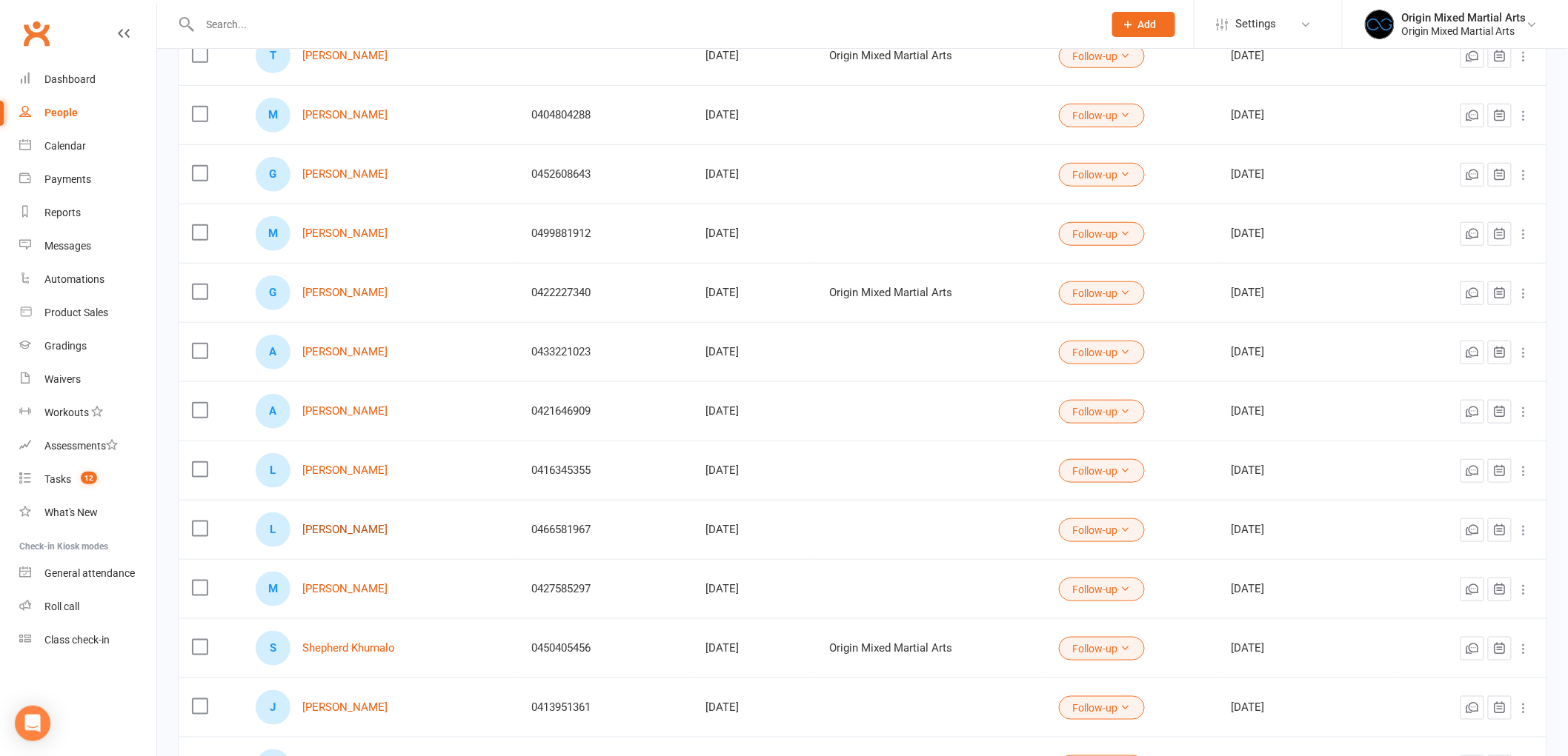
click at [337, 536] on link "[PERSON_NAME]" at bounding box center [345, 530] width 85 height 12
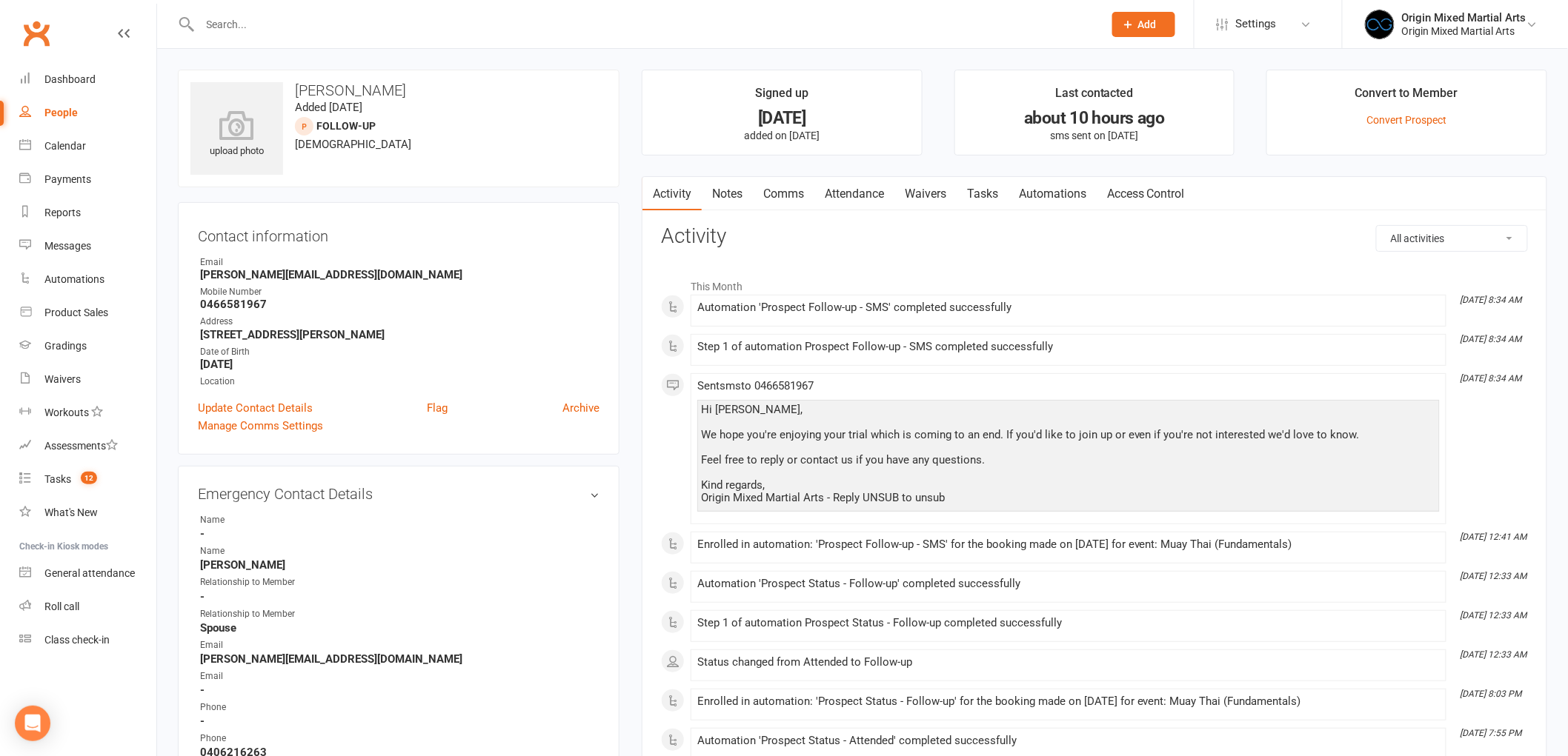
click at [721, 195] on link "Notes" at bounding box center [727, 194] width 51 height 34
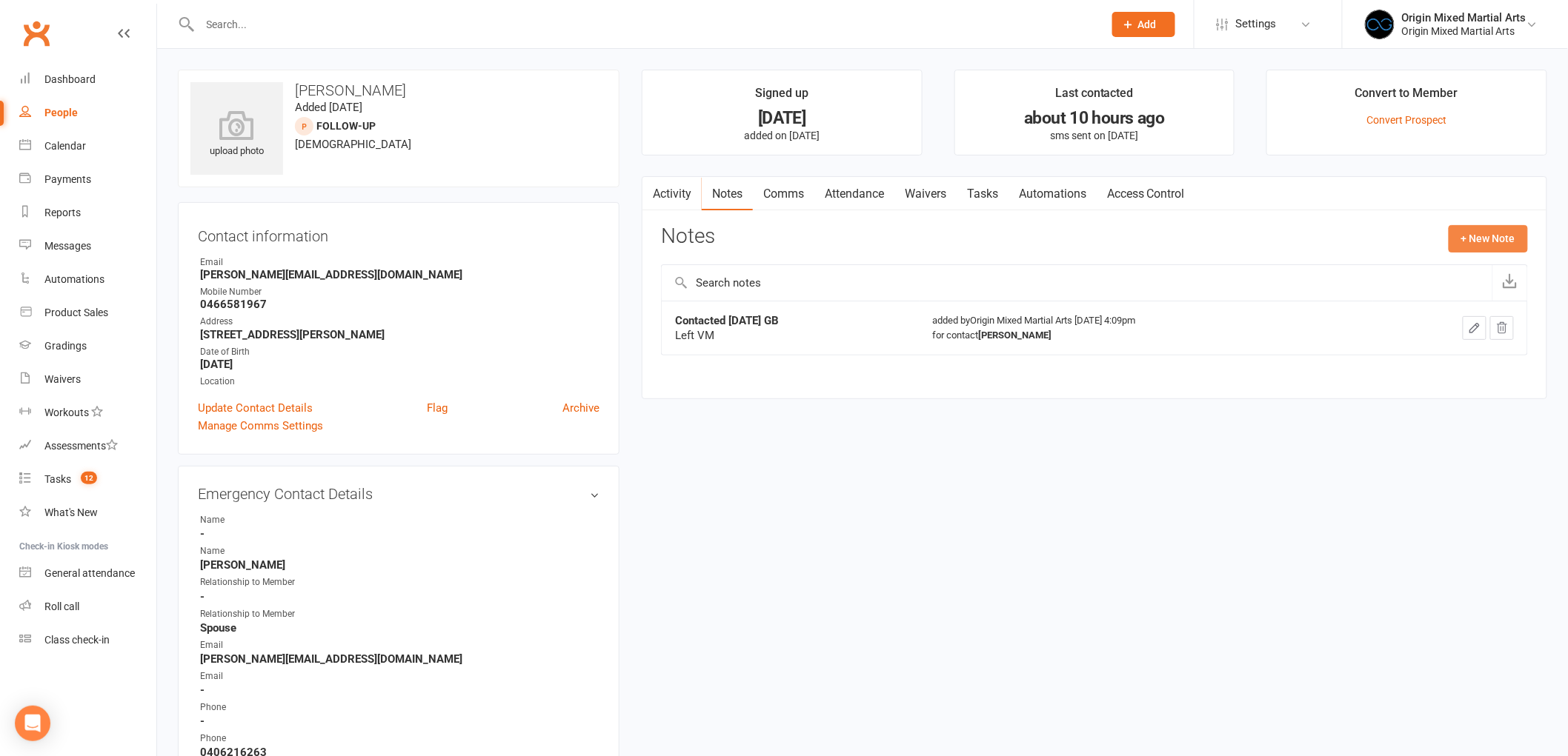
click at [1449, 238] on button "+ New Note" at bounding box center [1488, 238] width 79 height 27
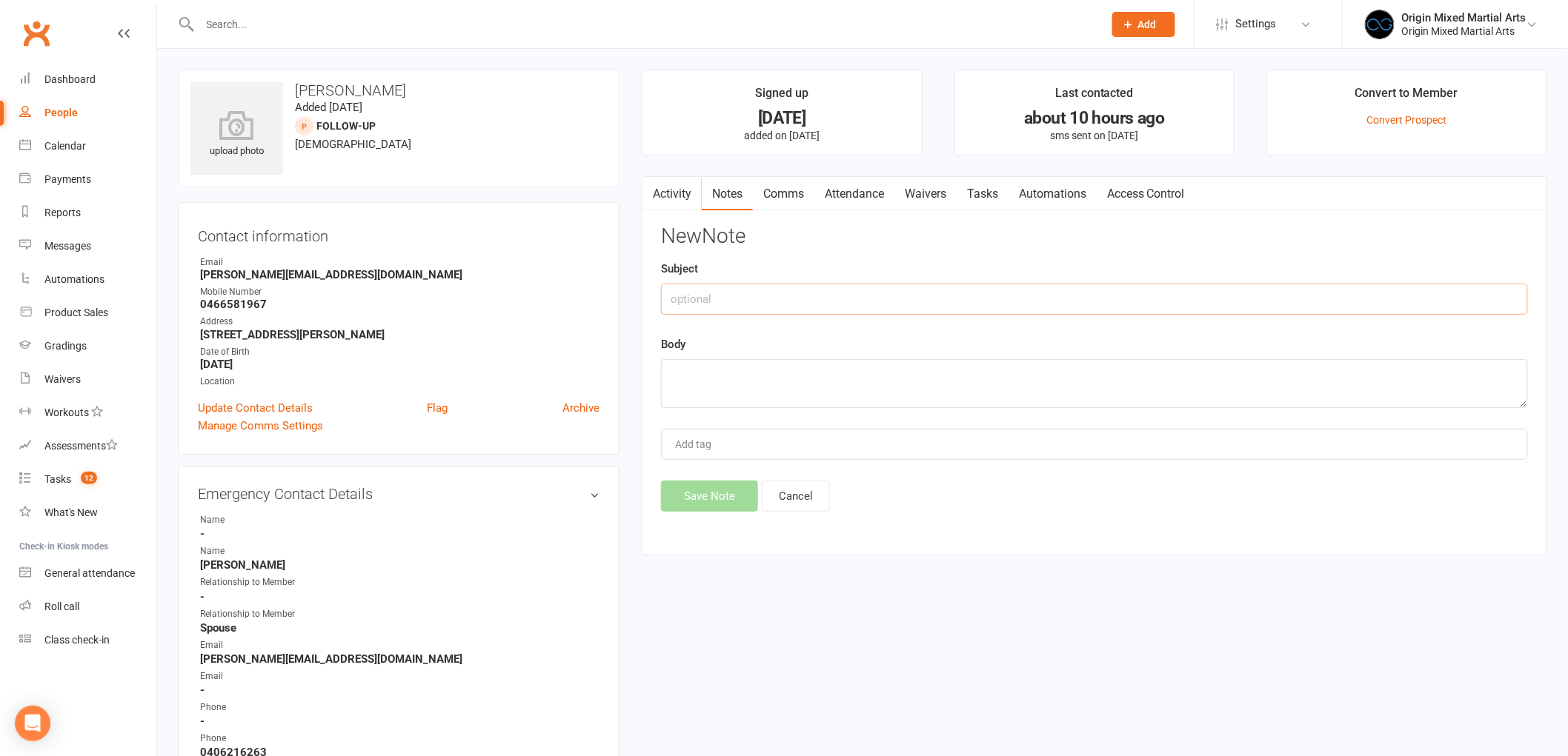
click at [1175, 292] on input "text" at bounding box center [1093, 299] width 867 height 31
type input "Contacted [DATE] GB"
type textarea "Left VM"
click at [707, 499] on button "Save Note" at bounding box center [709, 496] width 97 height 31
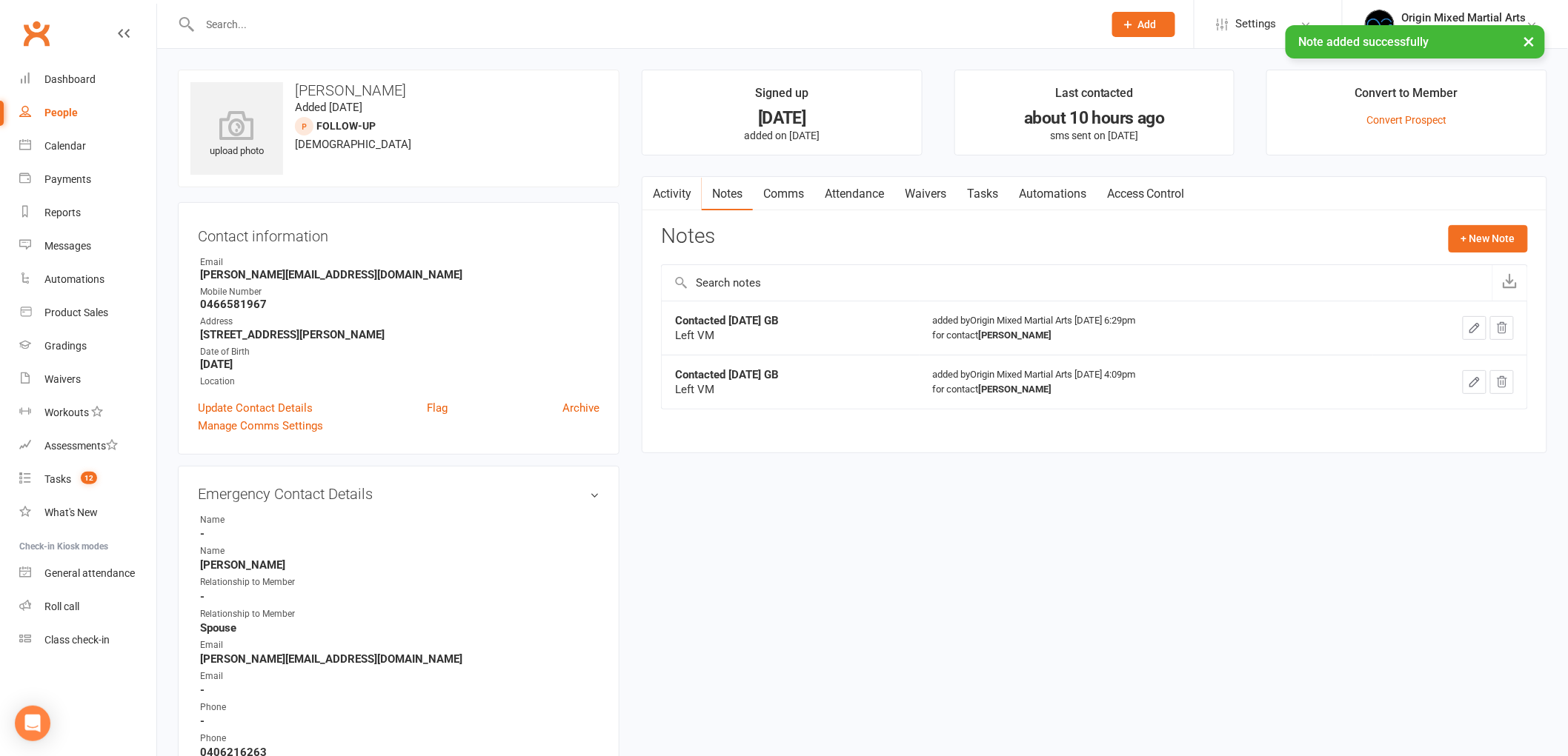
click at [50, 103] on link "People" at bounding box center [88, 113] width 137 height 33
select select "100"
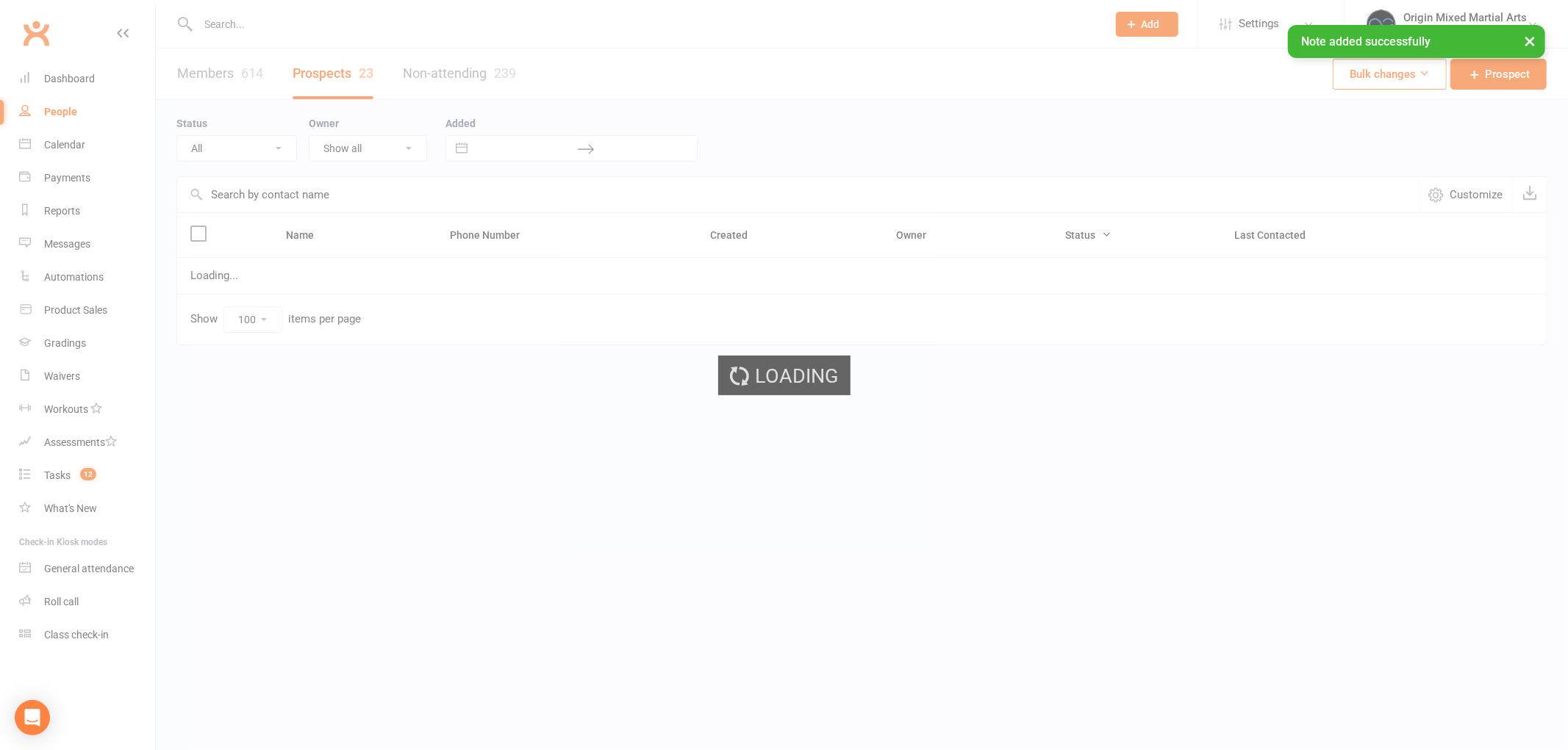
select select "Follow-up"
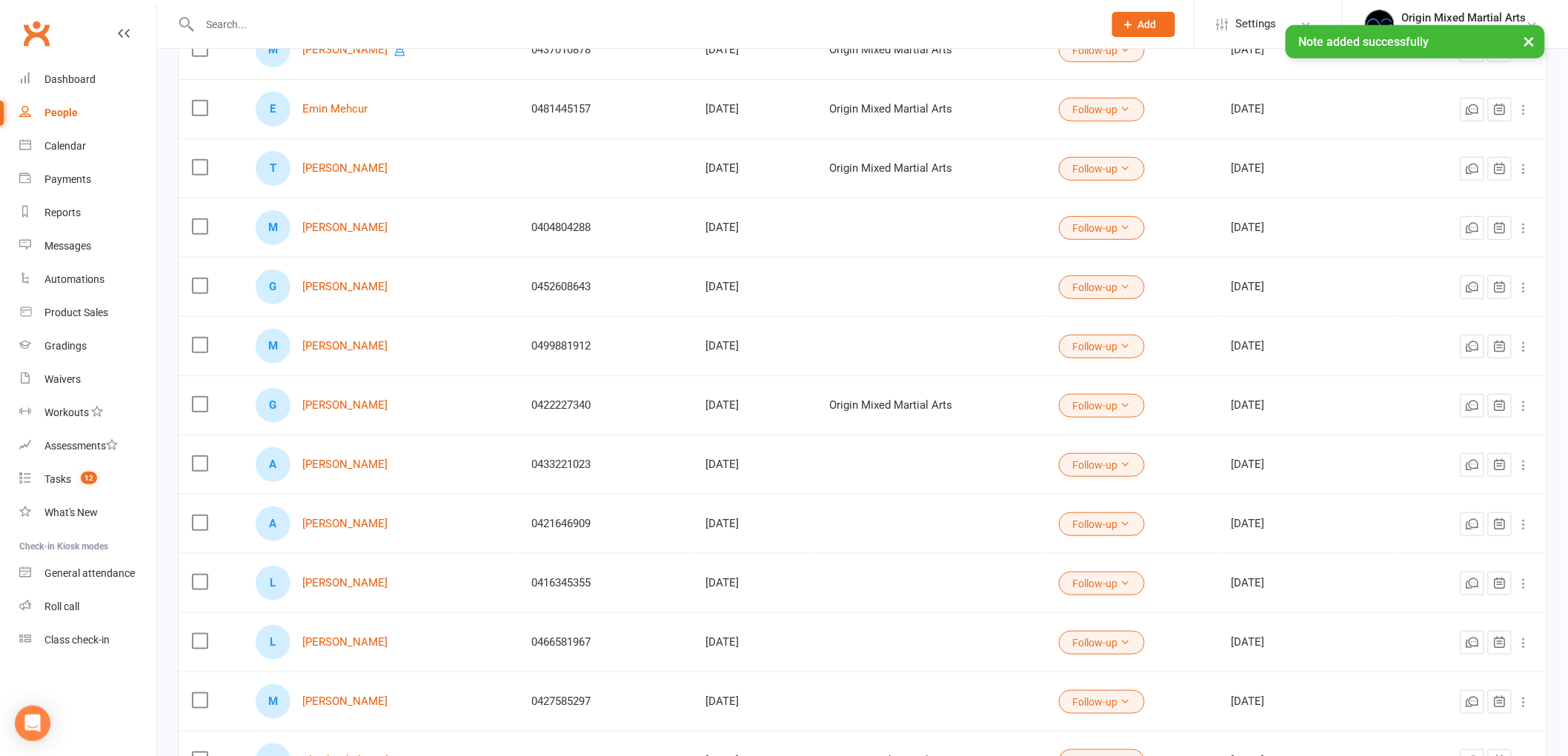
scroll to position [329, 0]
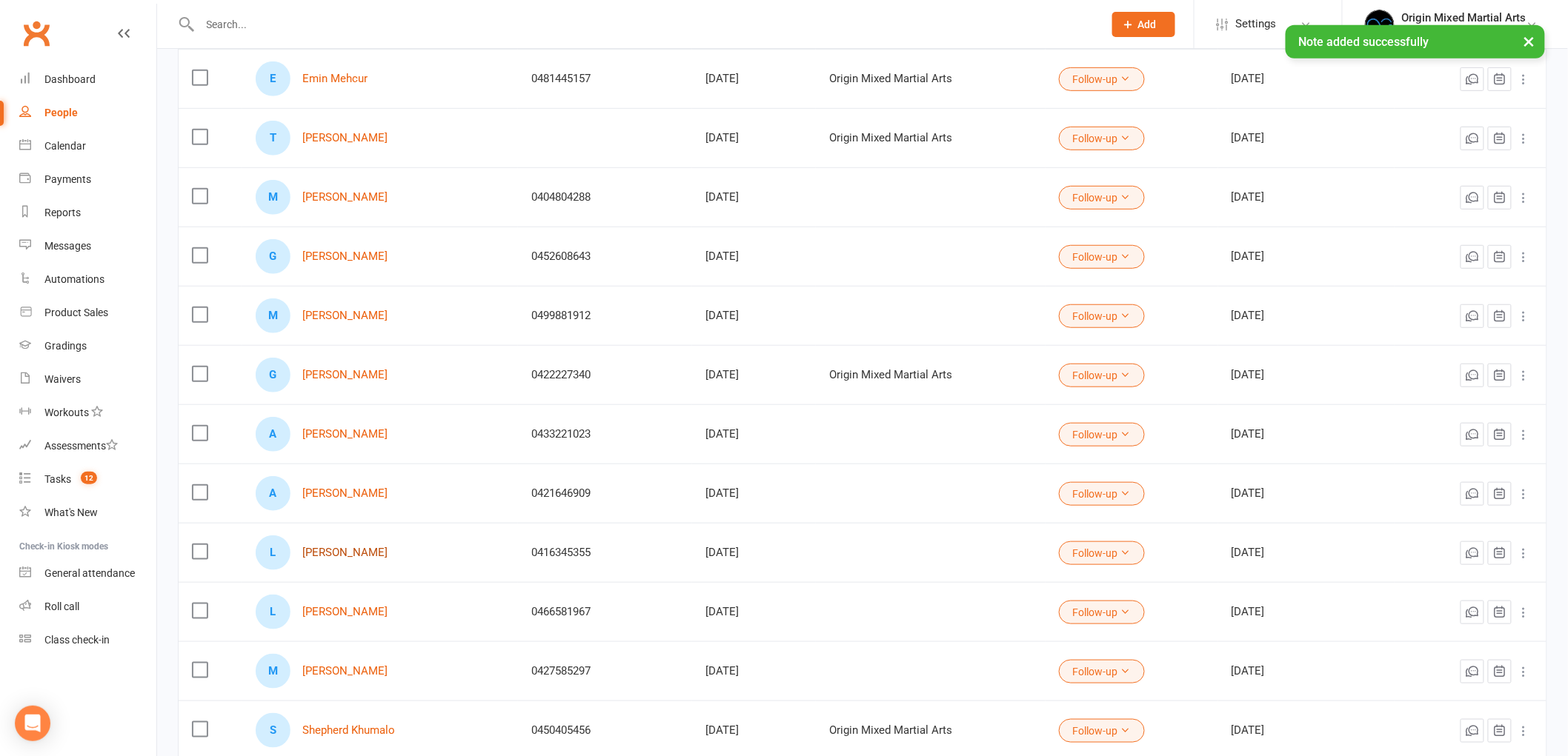
click at [335, 559] on link "[PERSON_NAME]" at bounding box center [345, 553] width 85 height 12
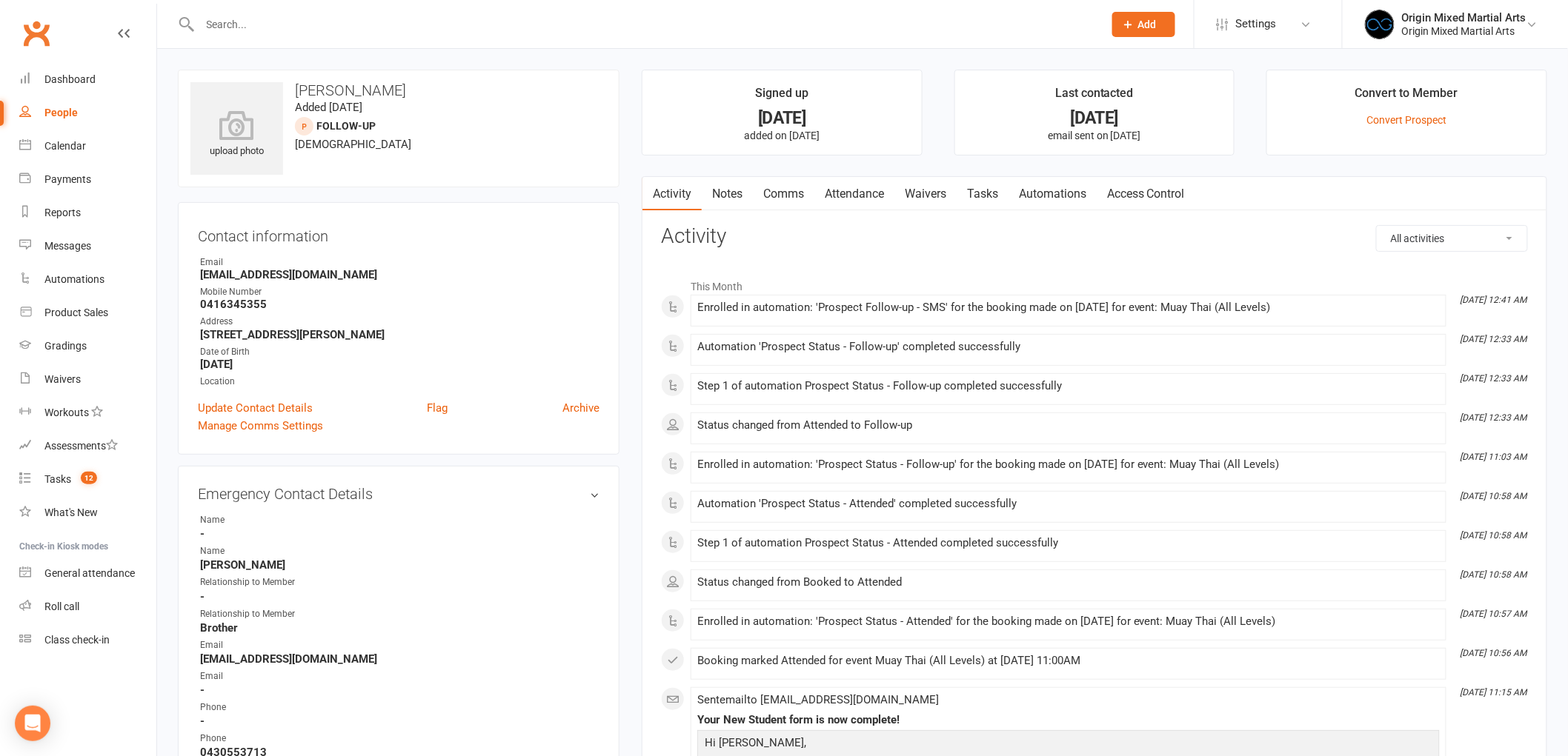
click at [55, 108] on div "People" at bounding box center [61, 112] width 33 height 12
select select "100"
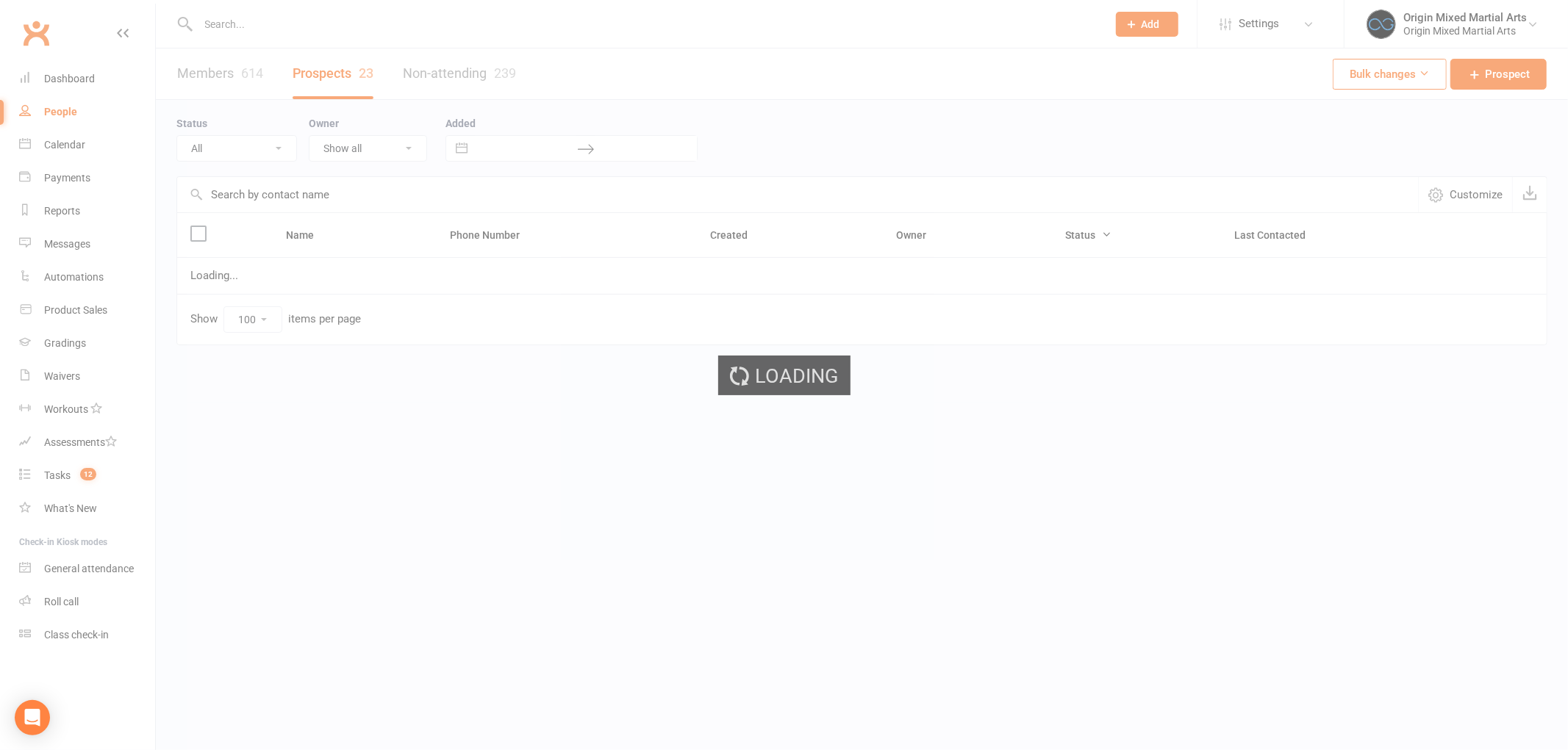
select select "Follow-up"
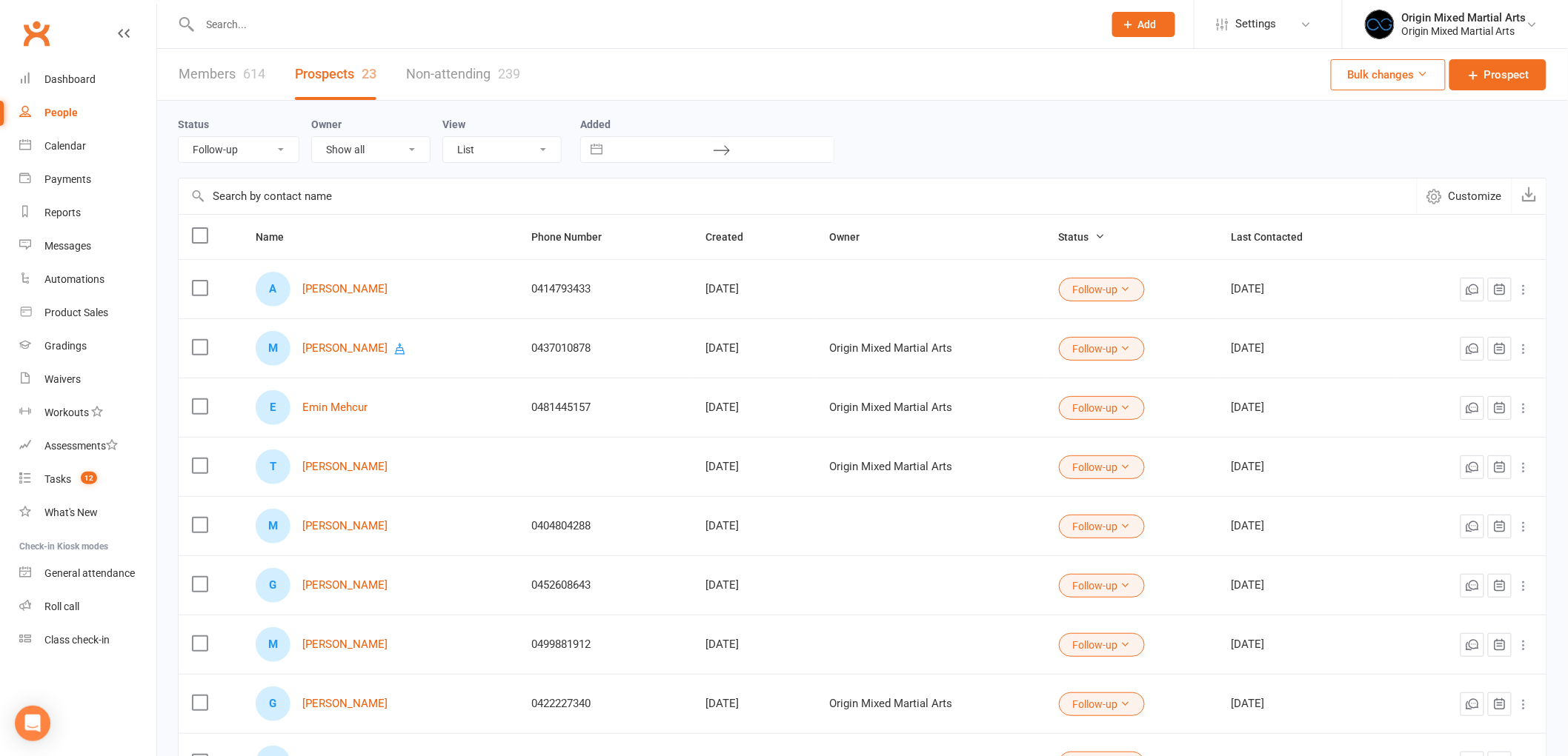
scroll to position [164, 0]
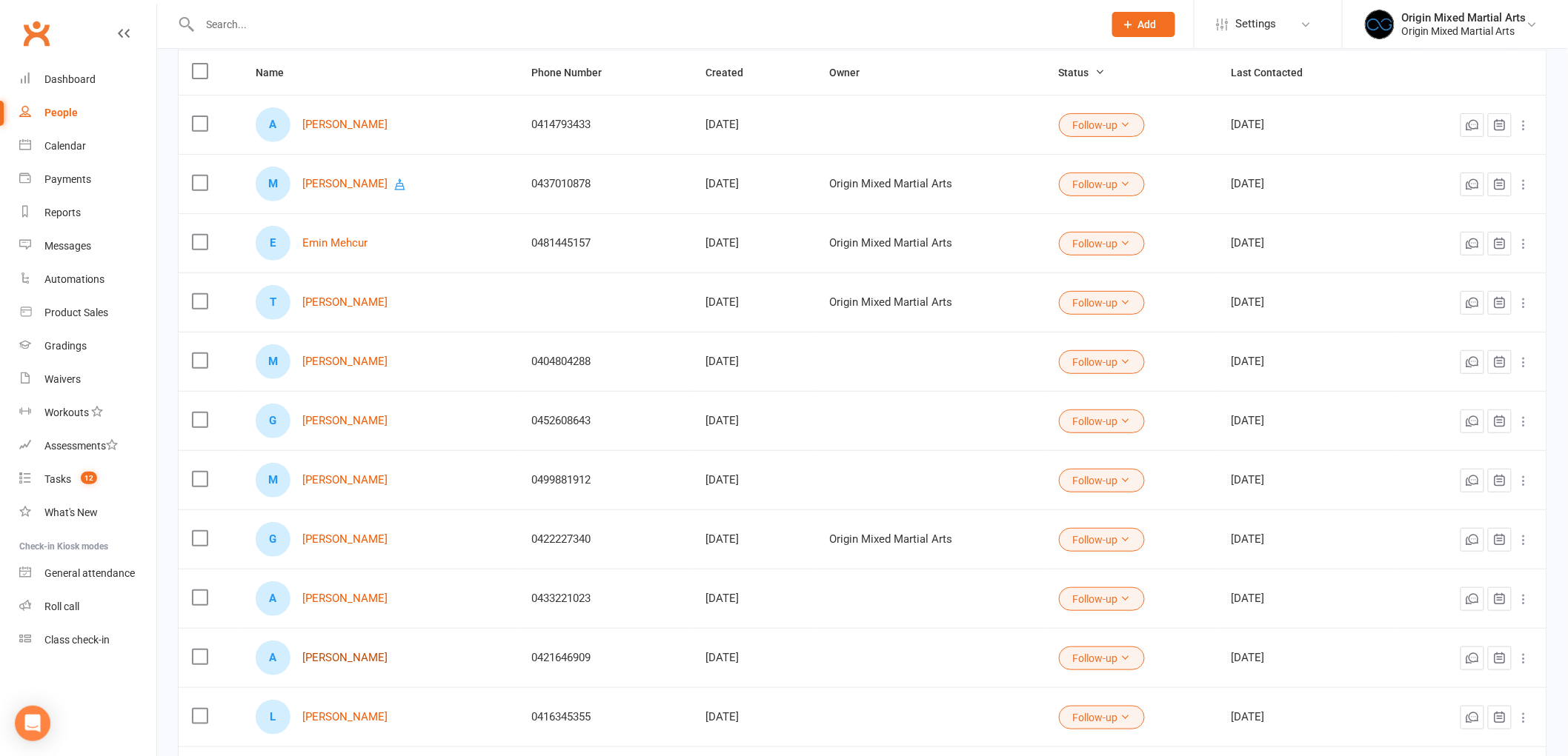
click at [337, 660] on link "[PERSON_NAME]" at bounding box center [345, 658] width 85 height 12
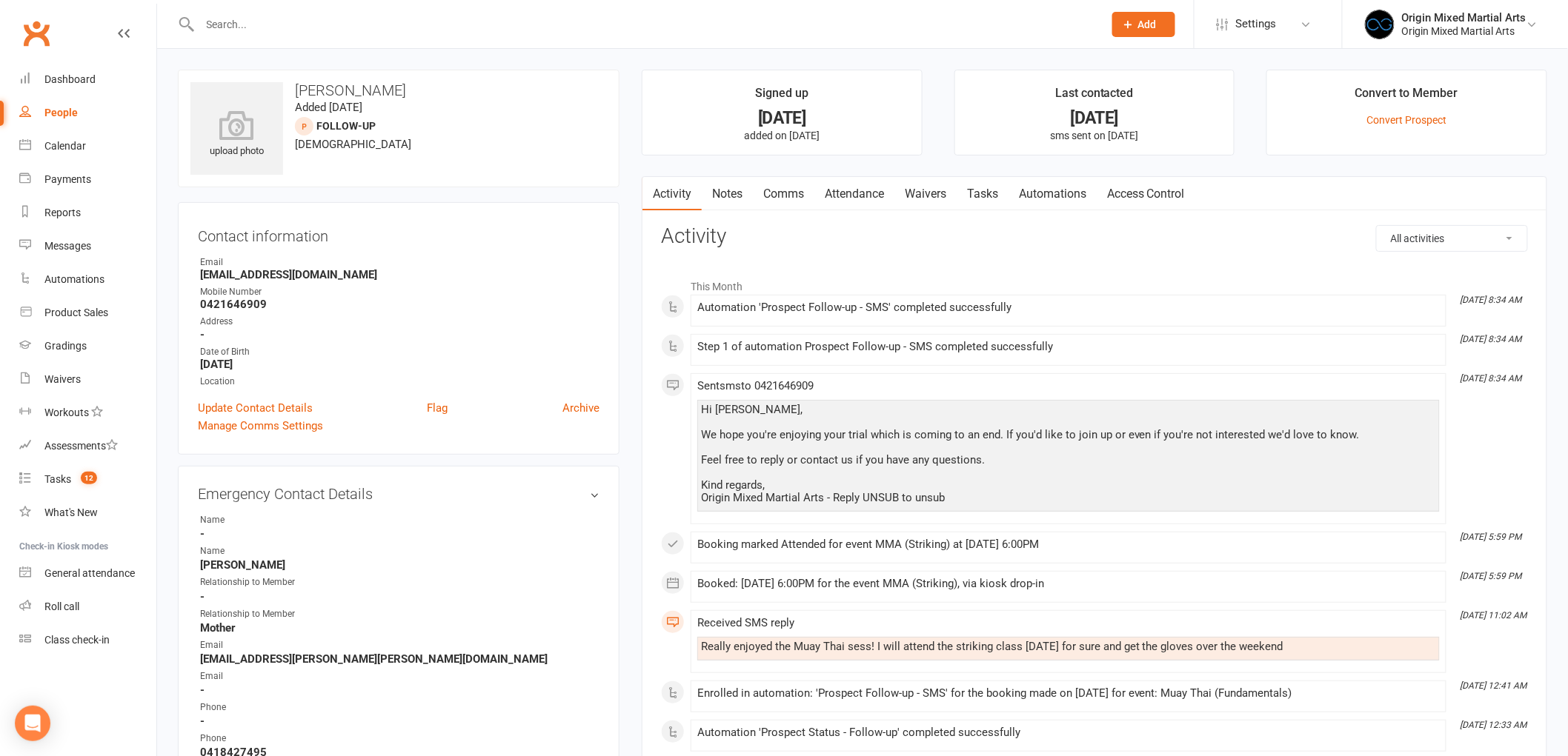
click at [804, 196] on link "Comms" at bounding box center [784, 194] width 62 height 34
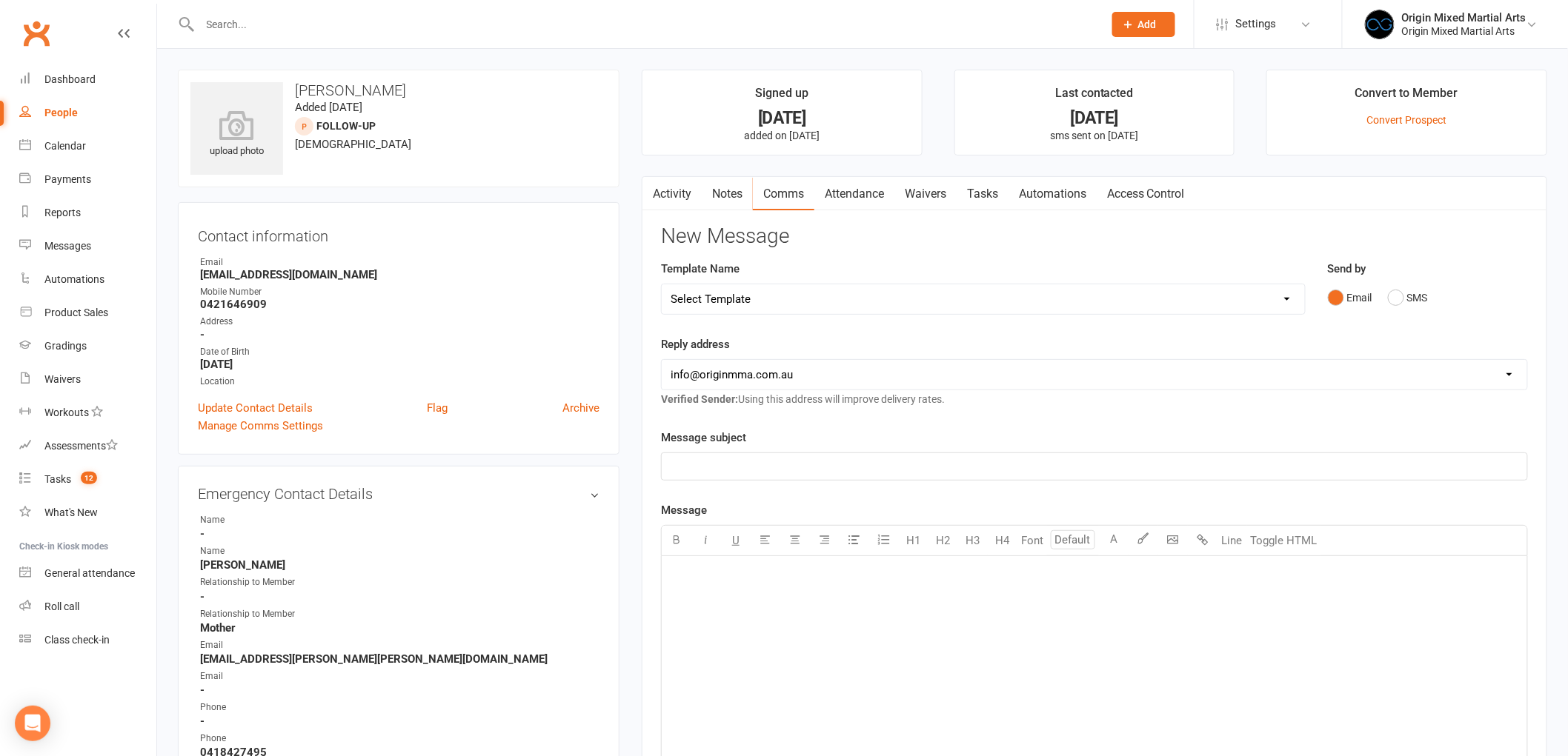
click at [705, 304] on select "Select Template [Email] Opening Date Change [Email] Class Booking Reminder [Ema…" at bounding box center [982, 299] width 643 height 29
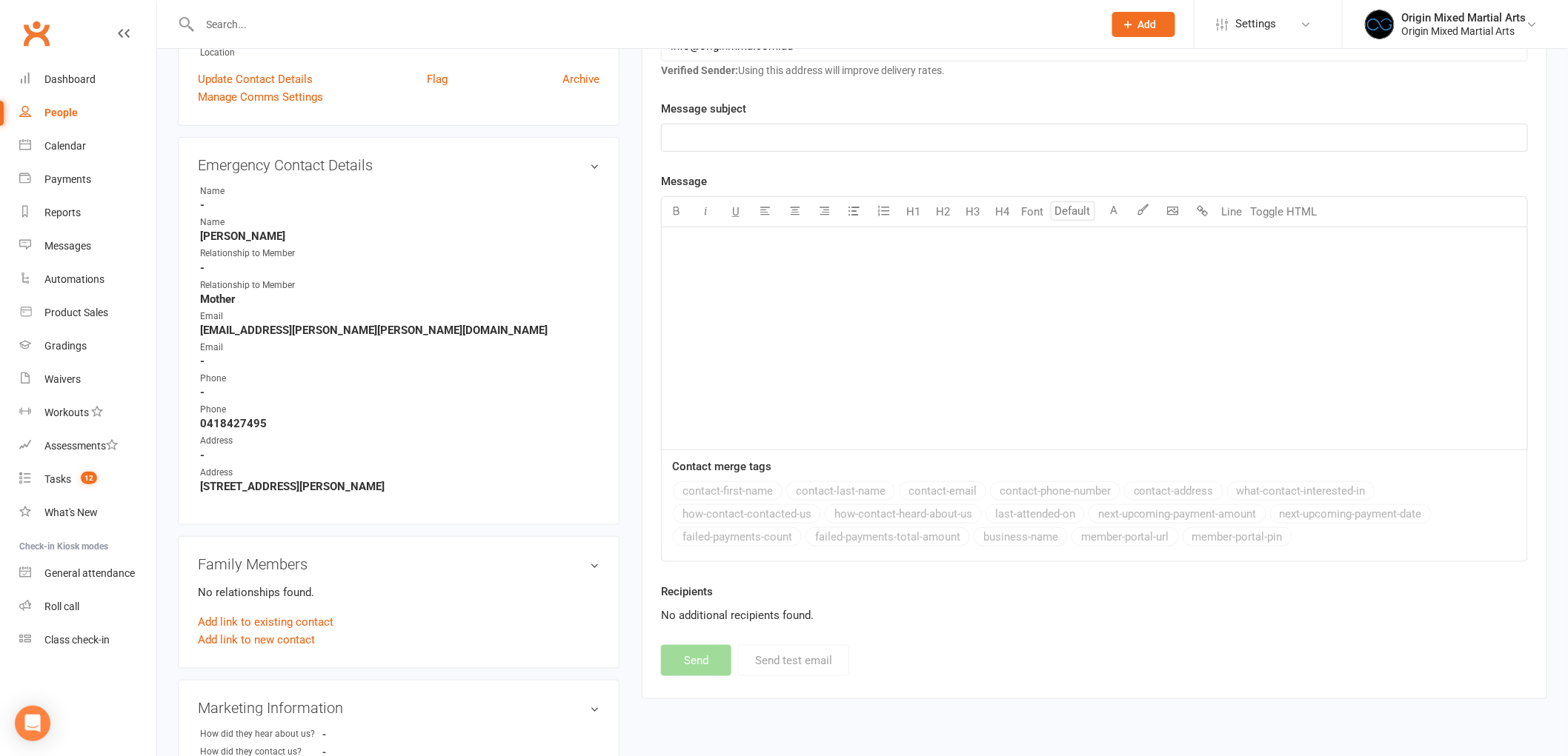
scroll to position [83, 0]
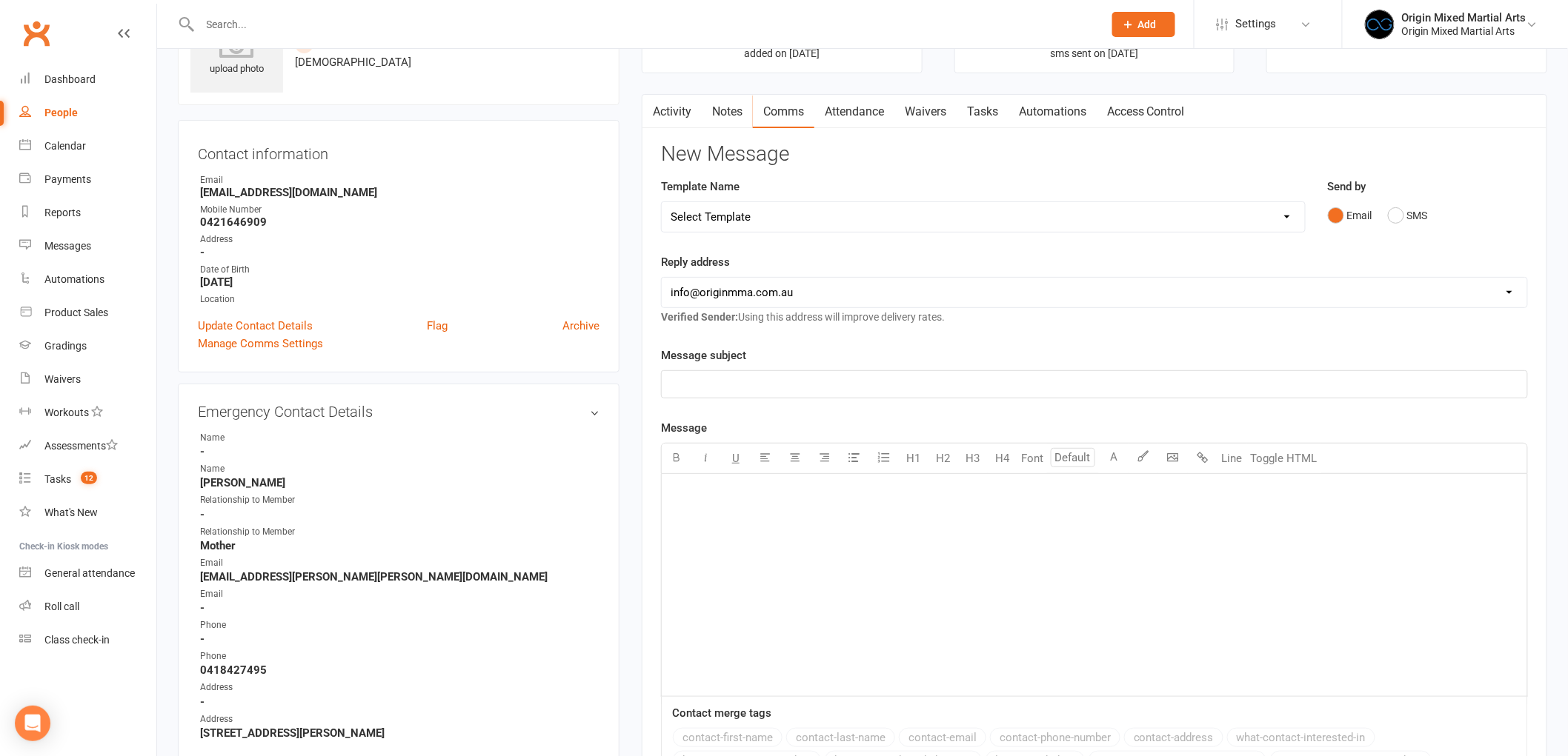
click at [964, 211] on select "Select Template [Email] Opening Date Change [Email] Class Booking Reminder [Ema…" at bounding box center [982, 217] width 643 height 29
select select "12"
click at [661, 202] on select "Select Template [Email] Opening Date Change [Email] Class Booking Reminder [Ema…" at bounding box center [982, 217] width 643 height 29
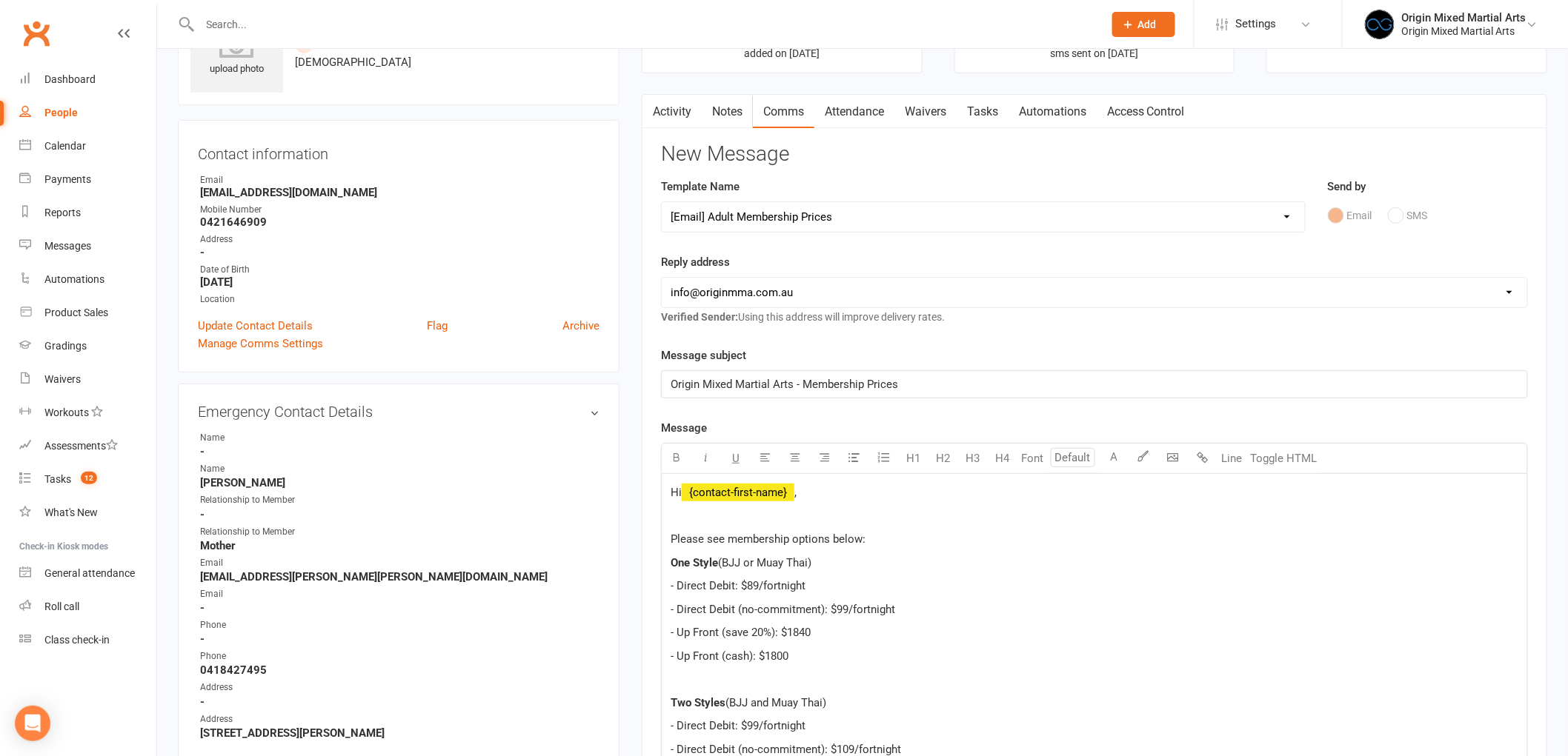
scroll to position [164, 0]
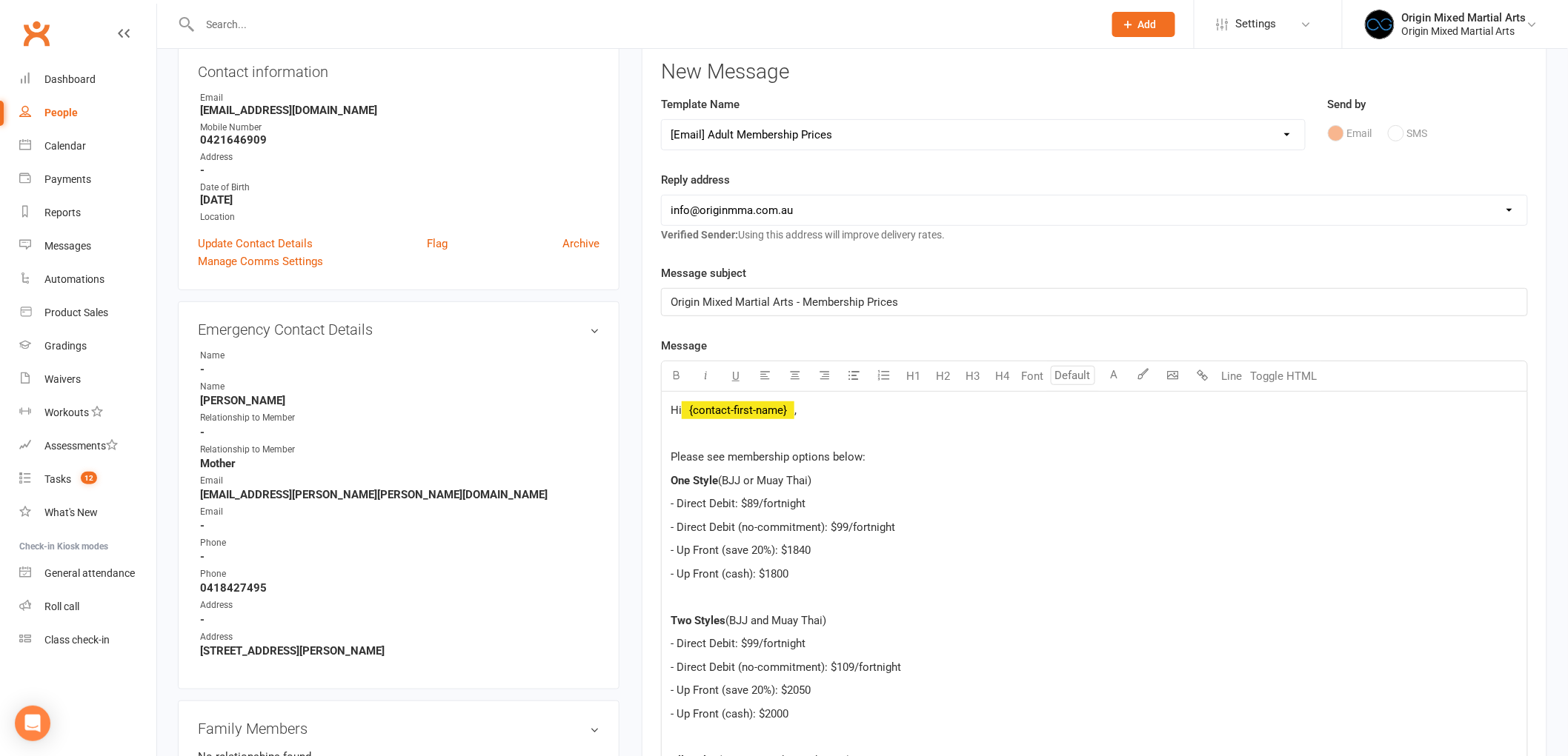
click at [796, 413] on span "," at bounding box center [795, 410] width 2 height 13
click at [721, 437] on p at bounding box center [1094, 434] width 847 height 18
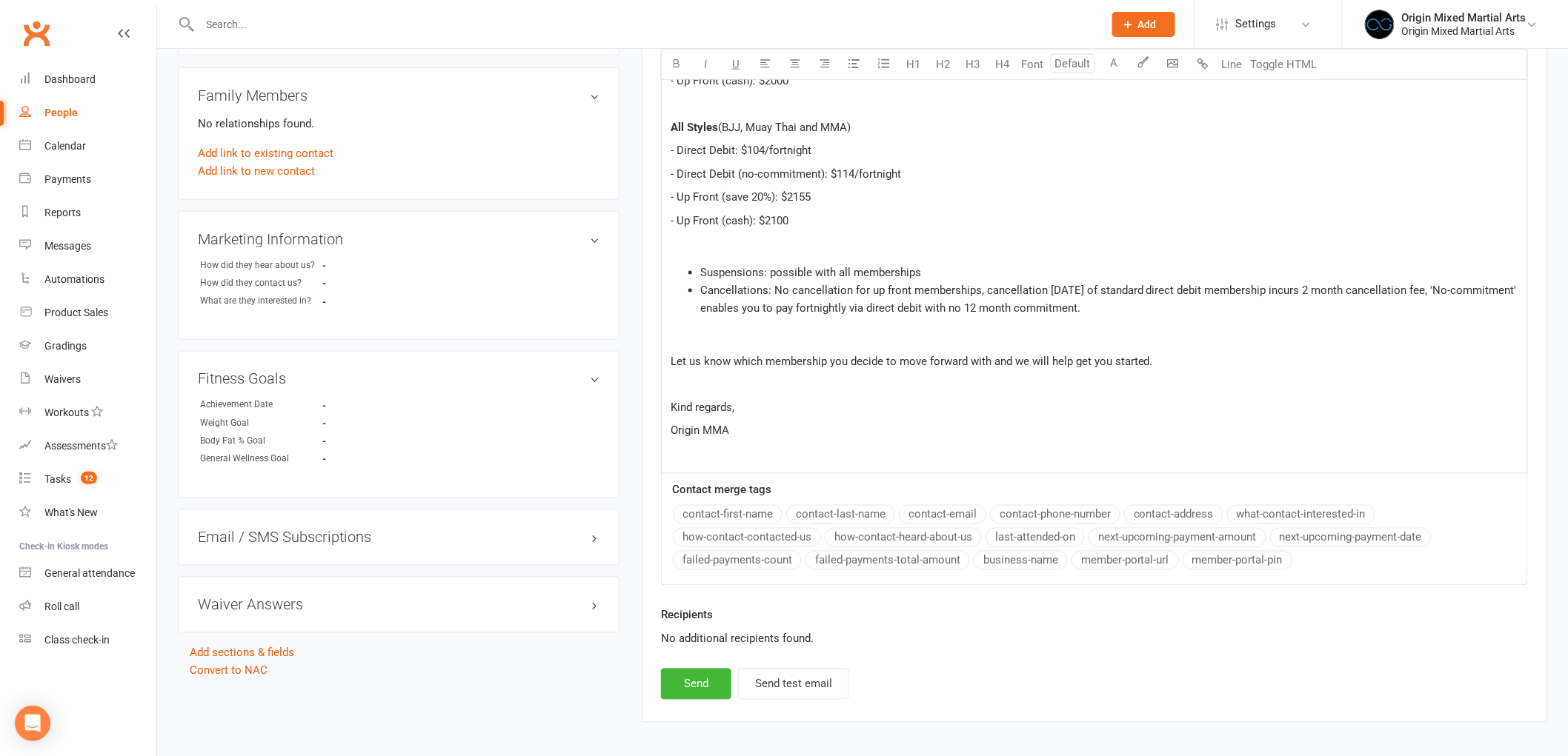
scroll to position [823, 0]
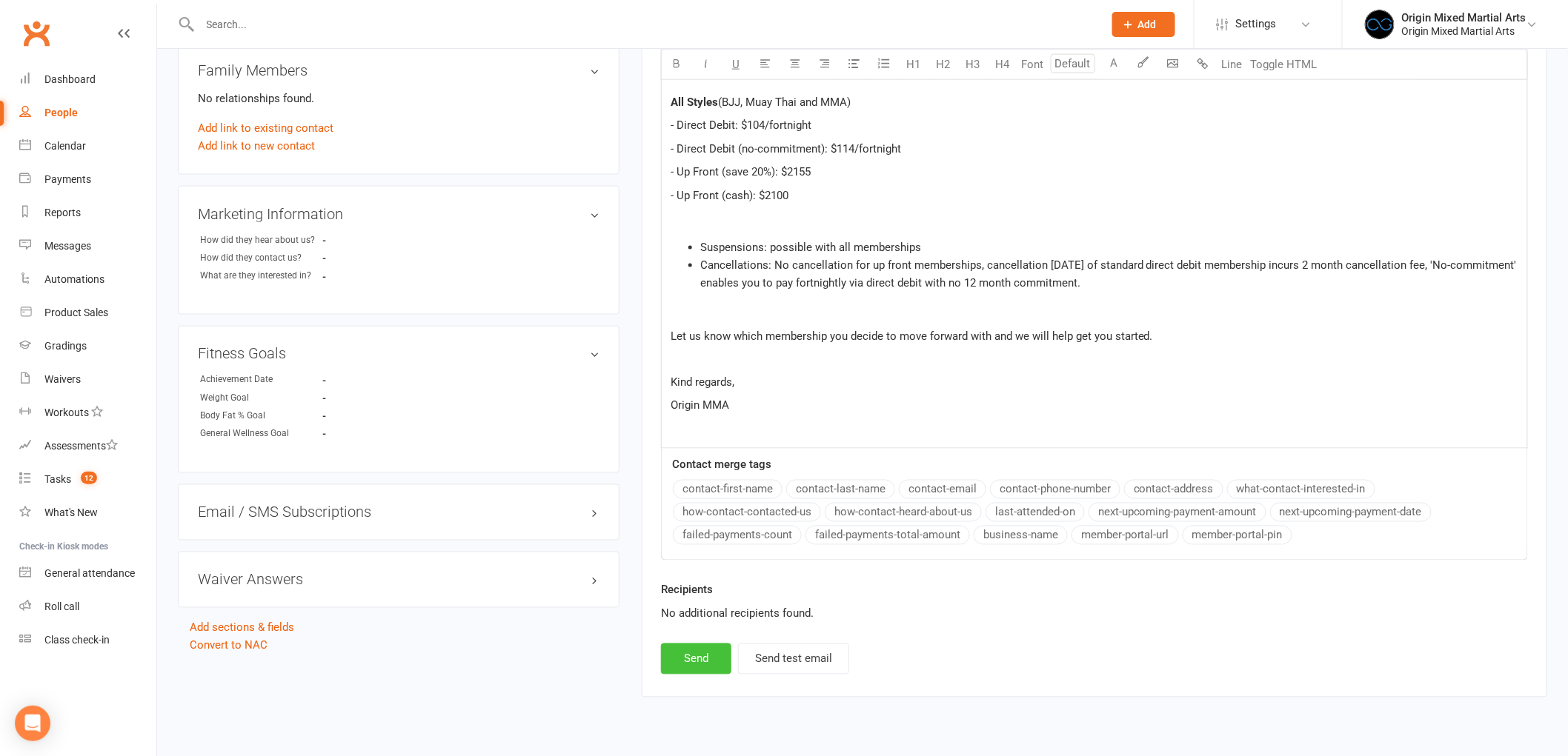
click at [676, 652] on button "Send" at bounding box center [695, 659] width 70 height 31
select select
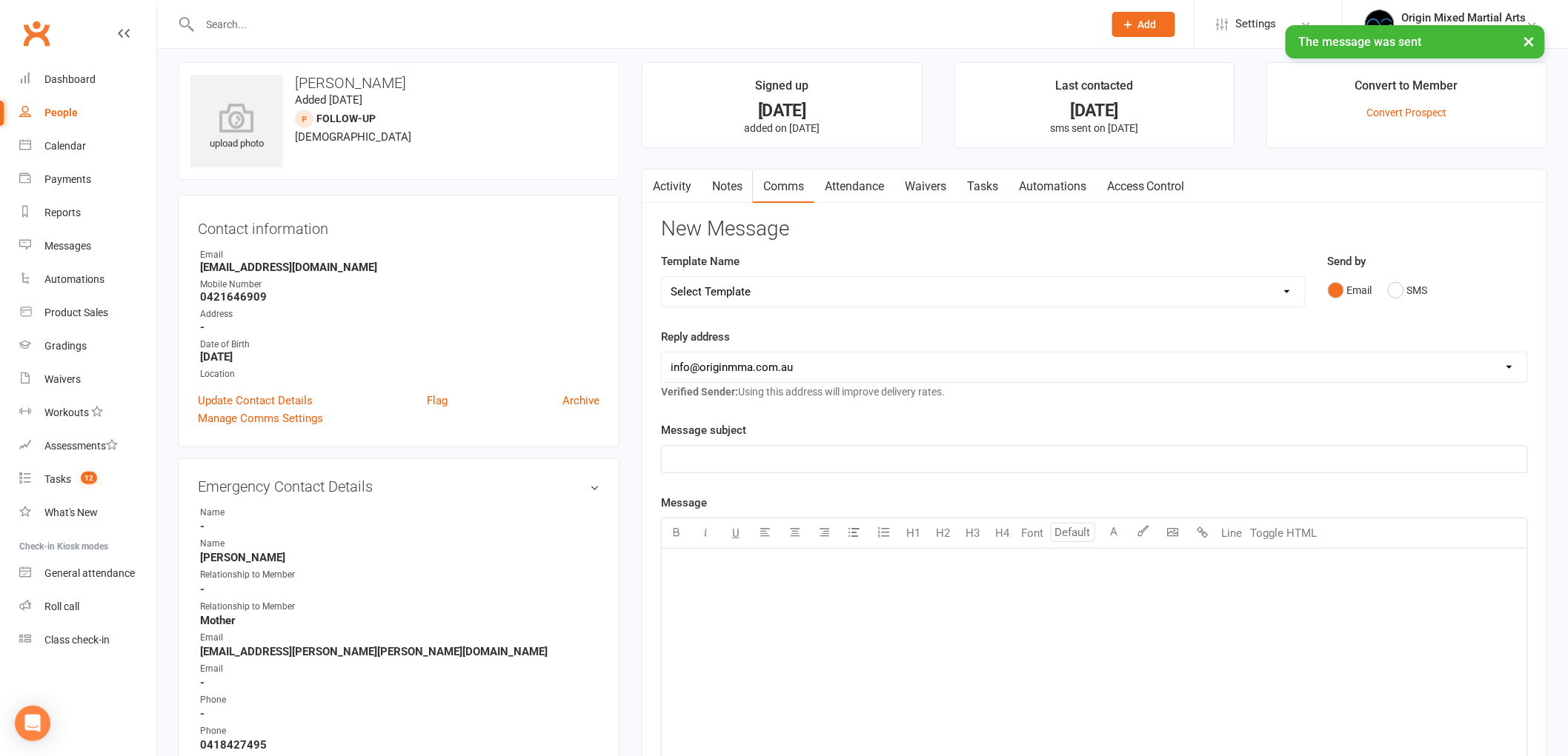
scroll to position [0, 0]
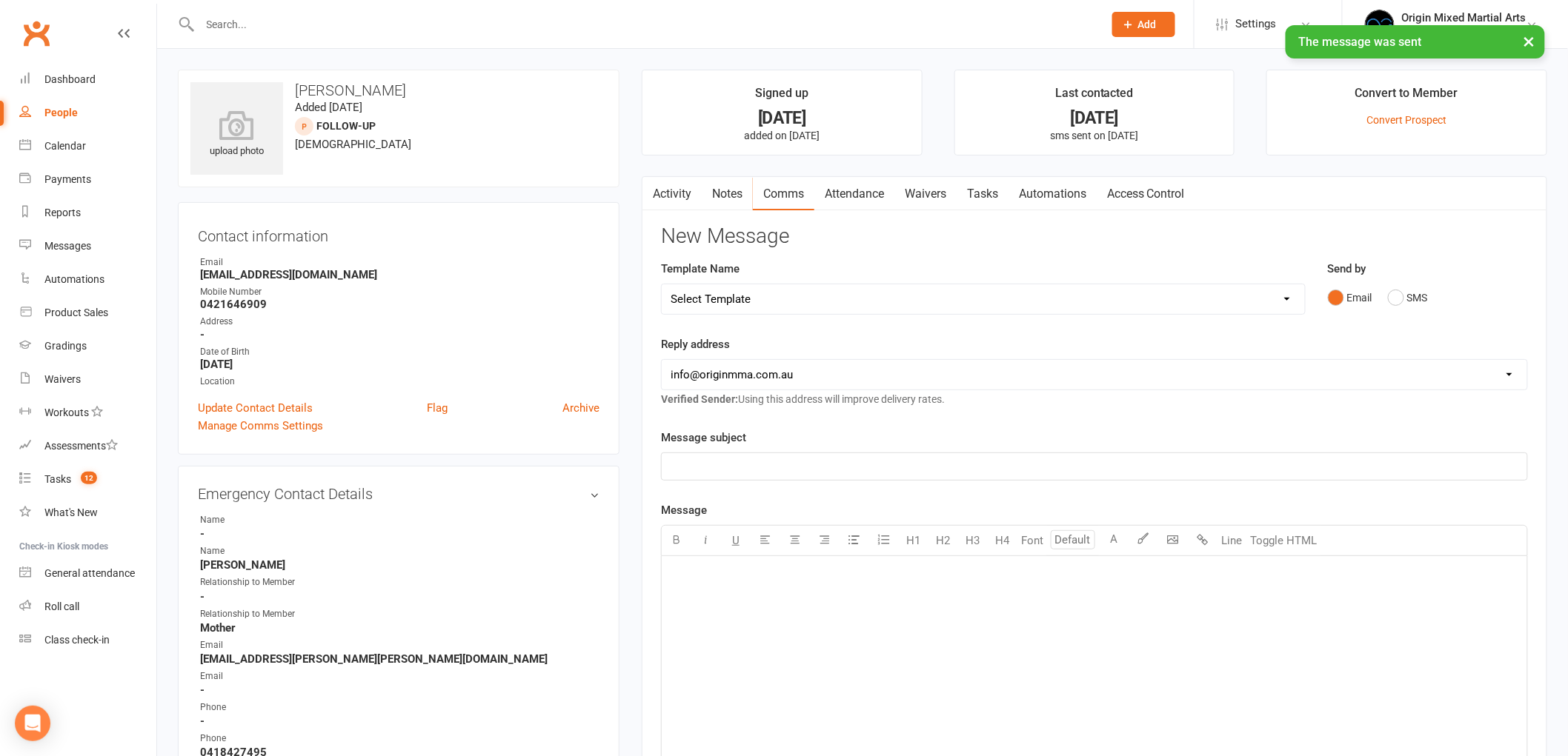
click at [724, 184] on link "Notes" at bounding box center [727, 194] width 51 height 34
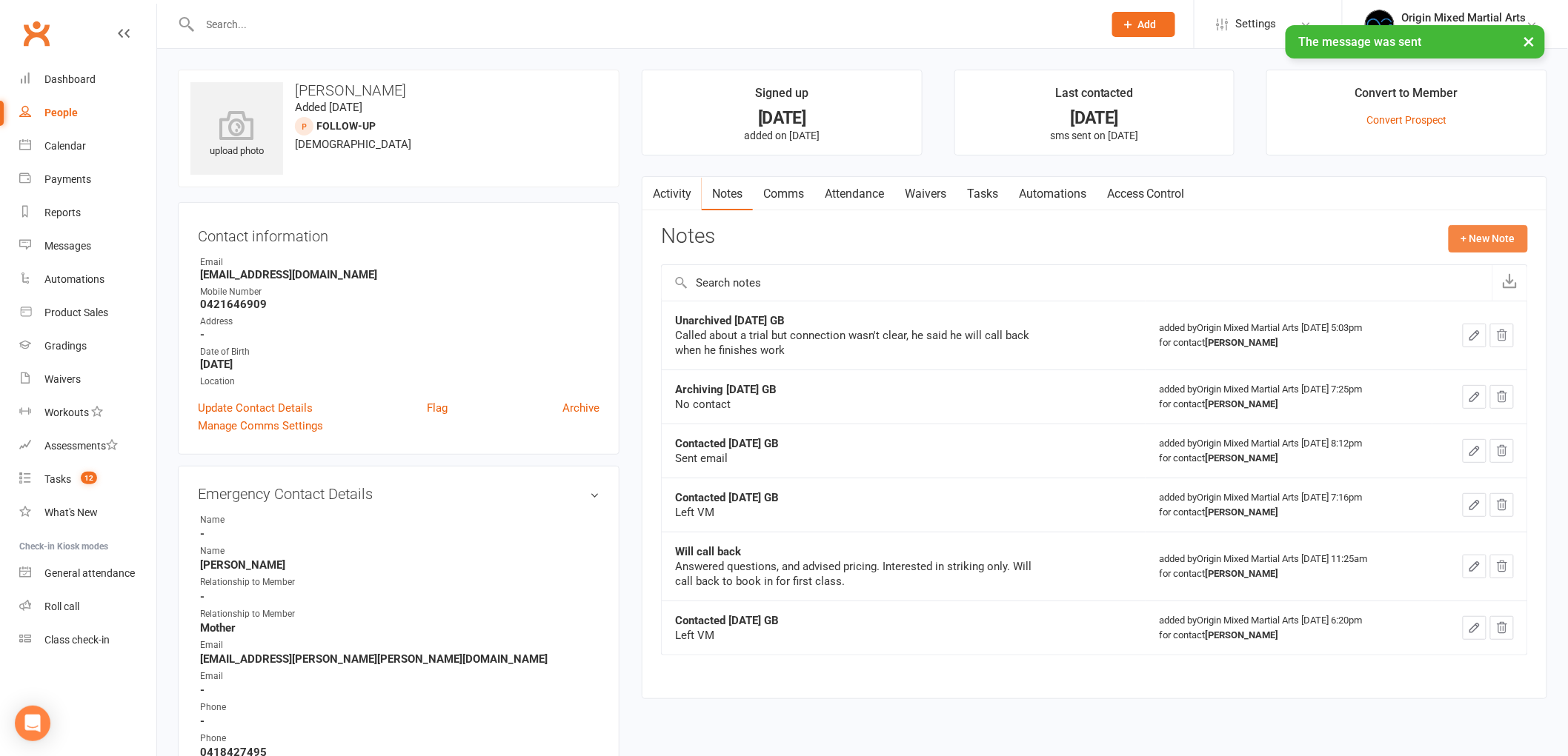
click at [1497, 241] on button "+ New Note" at bounding box center [1488, 238] width 79 height 27
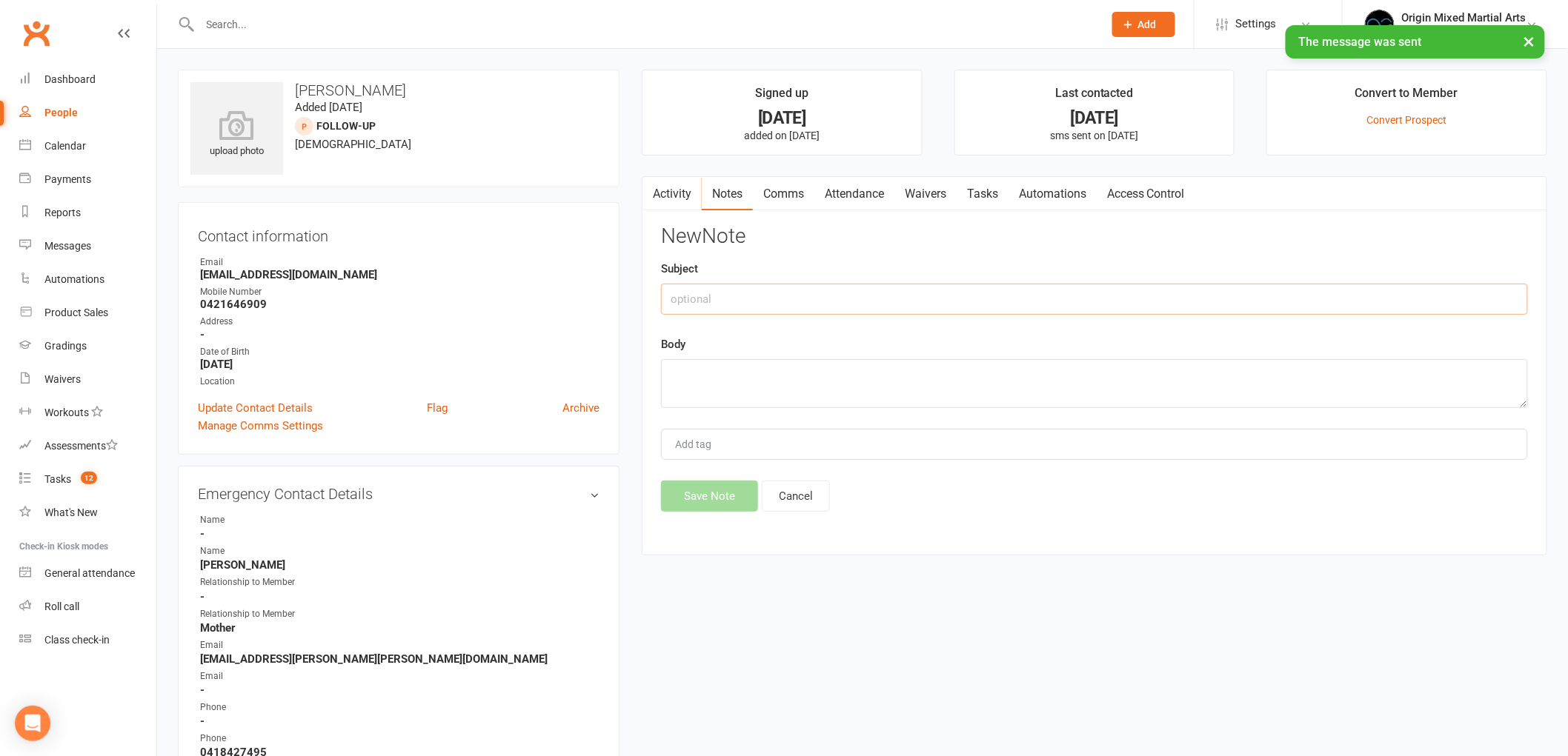
click at [1008, 299] on input "text" at bounding box center [1093, 299] width 867 height 31
type input "Contacted [DATE] GB"
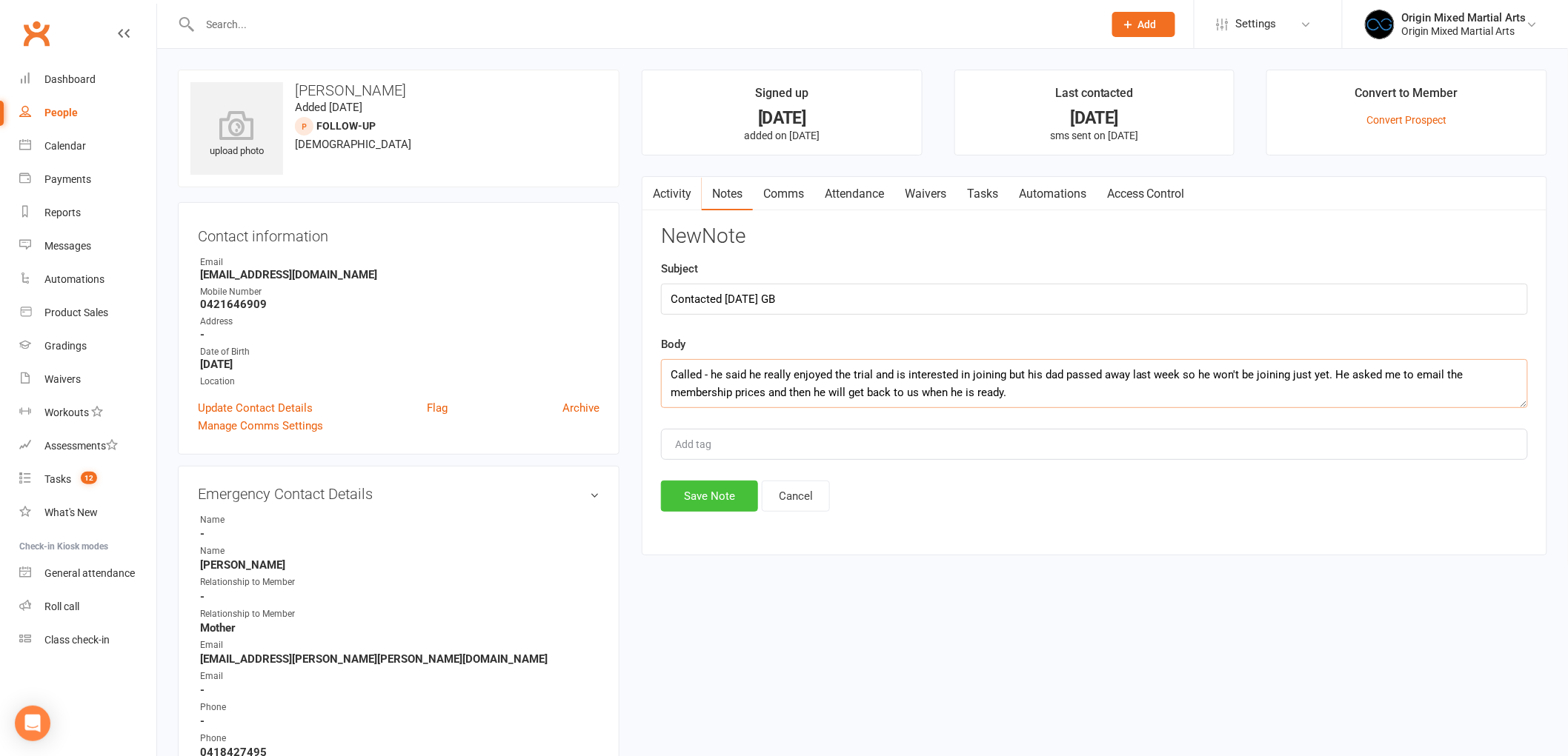
type textarea "Called - he said he really enjoyed the trial and is interested in joining but h…"
click at [691, 493] on button "Save Note" at bounding box center [709, 496] width 97 height 31
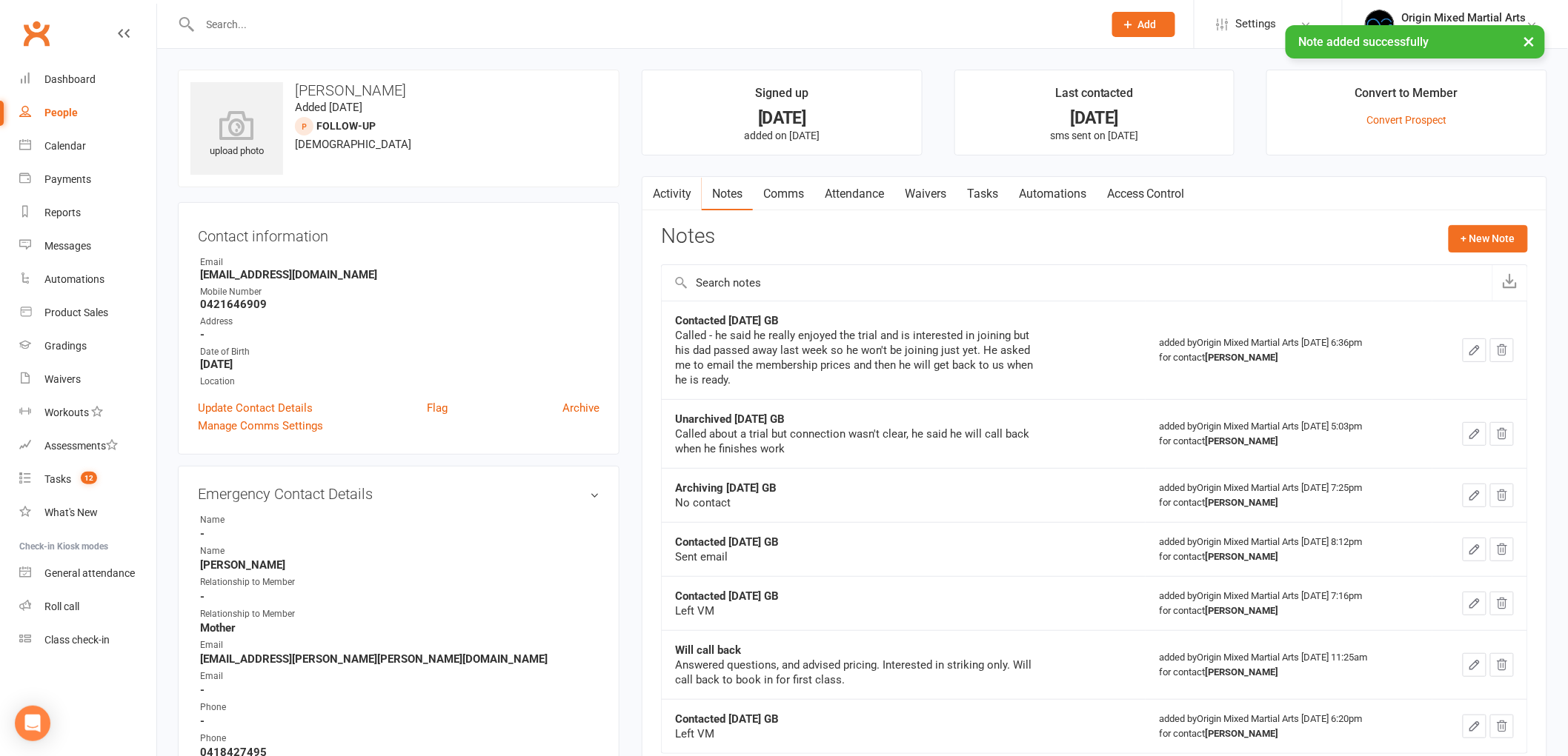
click at [83, 113] on link "People" at bounding box center [88, 113] width 137 height 33
select select "100"
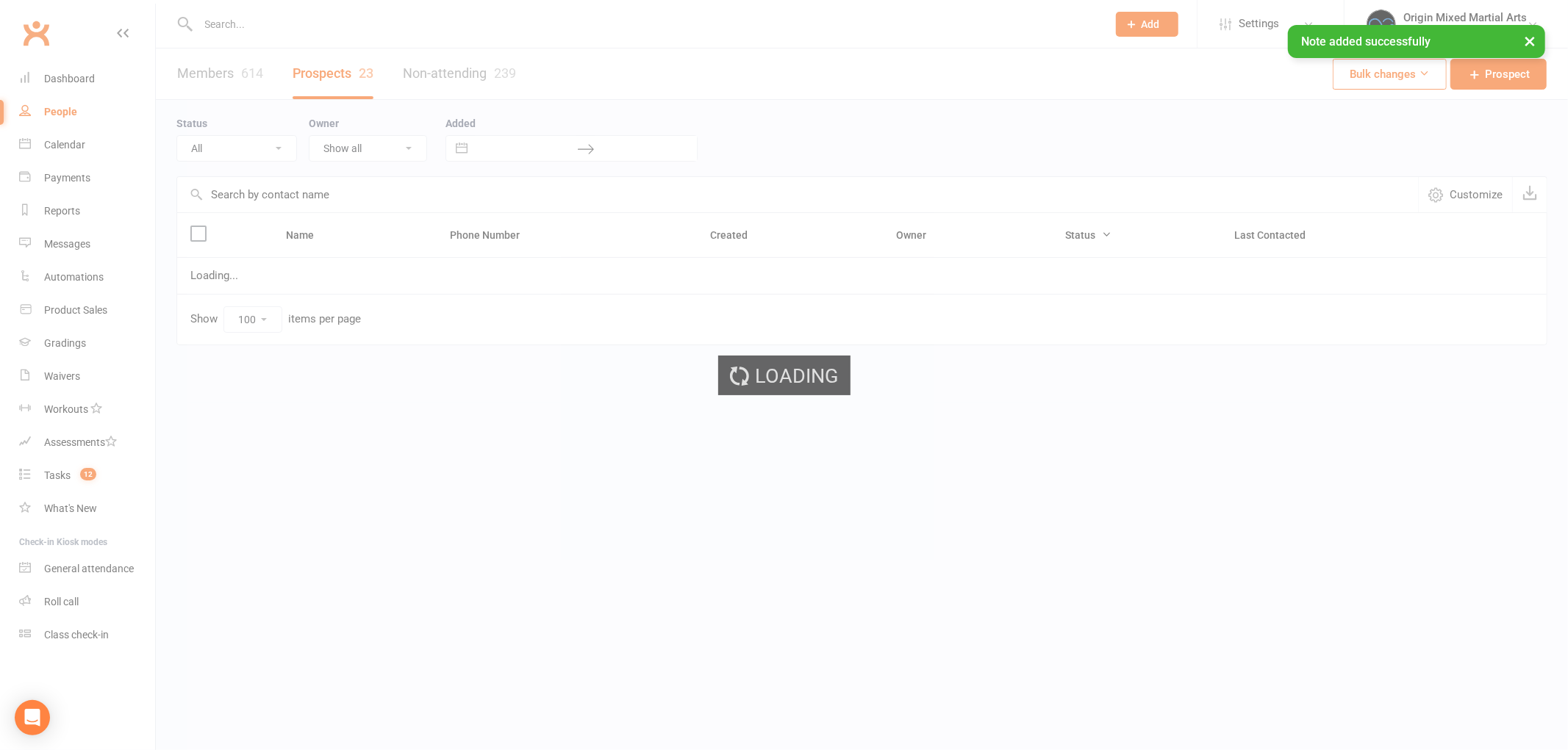
select select "Follow-up"
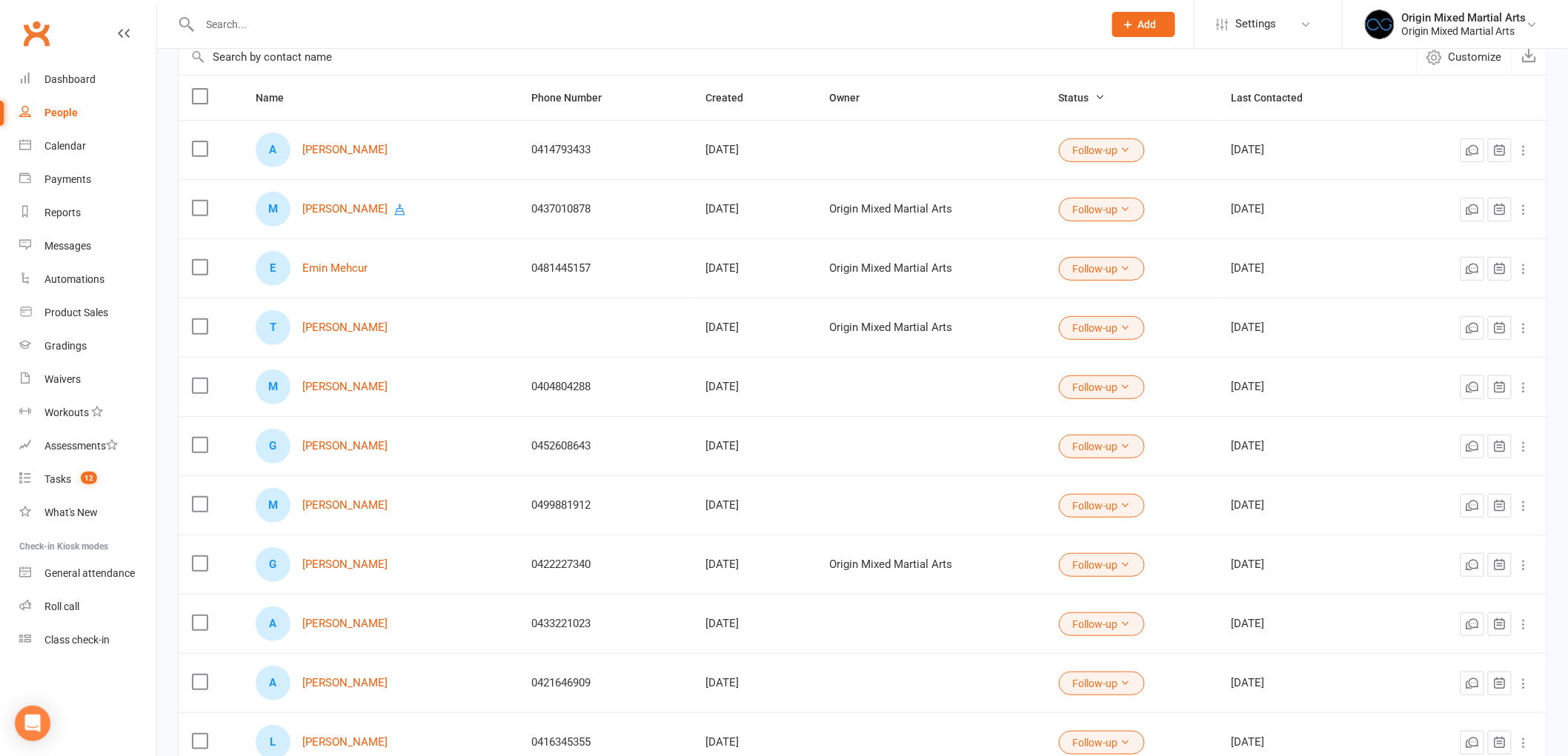
scroll to position [164, 0]
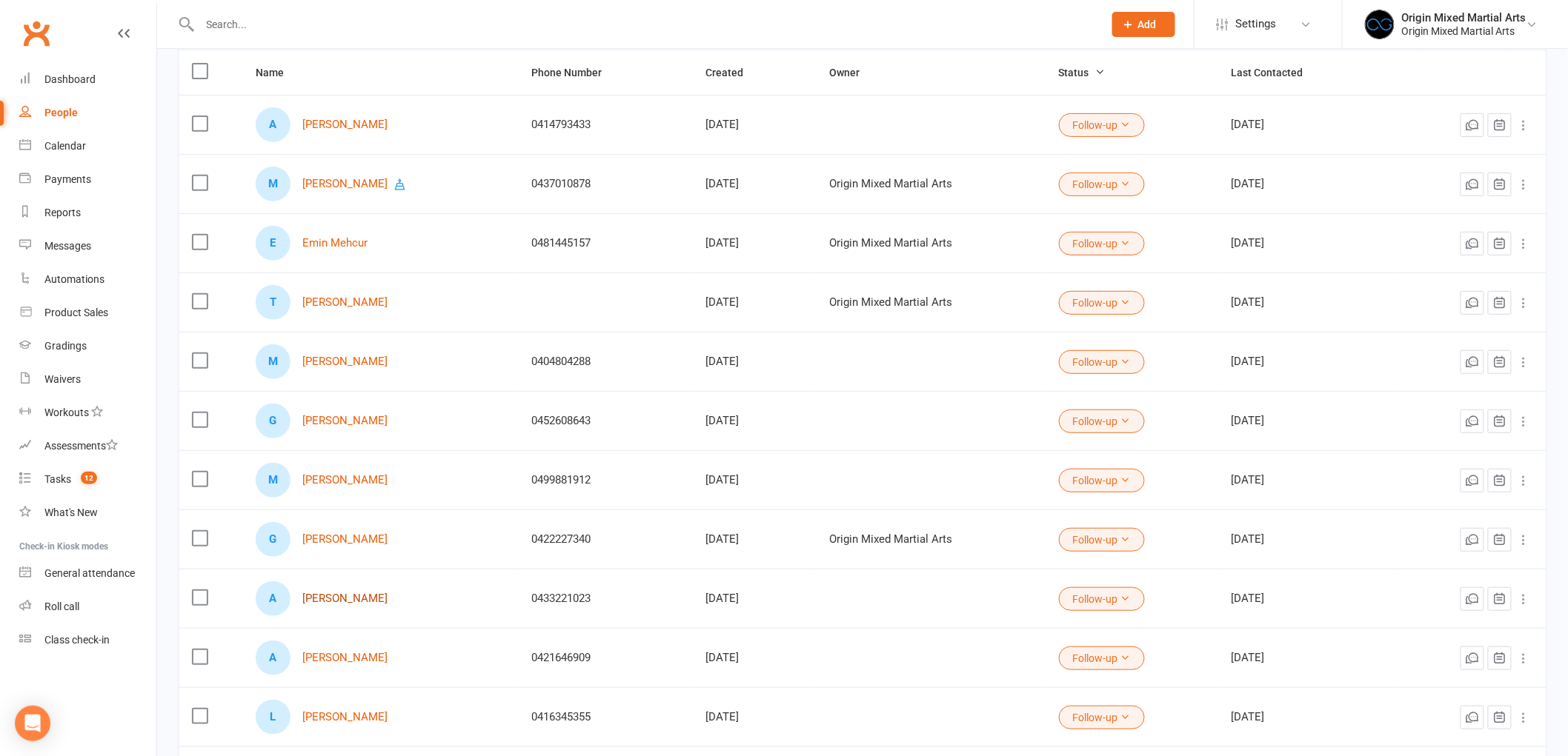
click at [346, 595] on link "[PERSON_NAME]" at bounding box center [345, 599] width 85 height 12
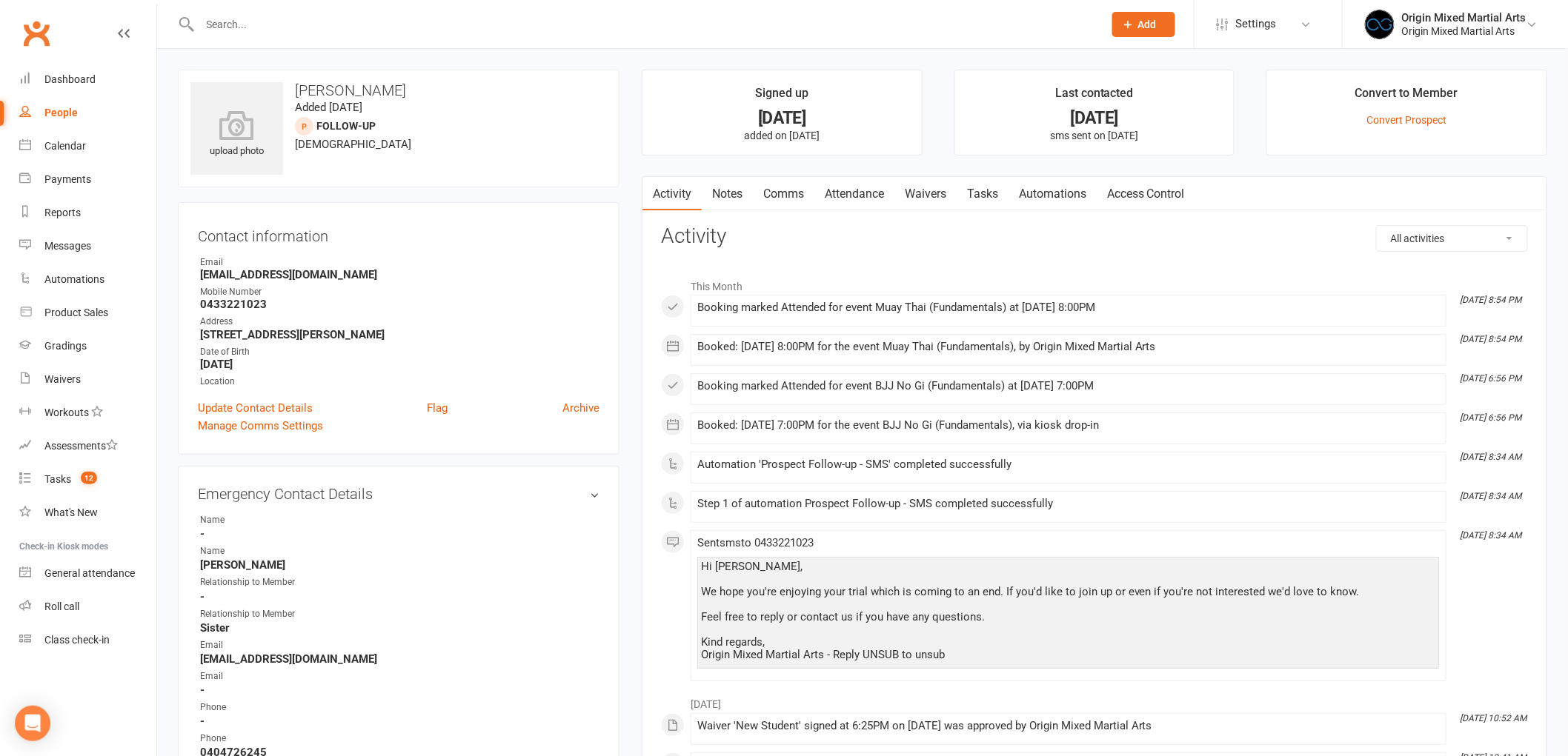
click at [751, 187] on link "Notes" at bounding box center [727, 194] width 51 height 34
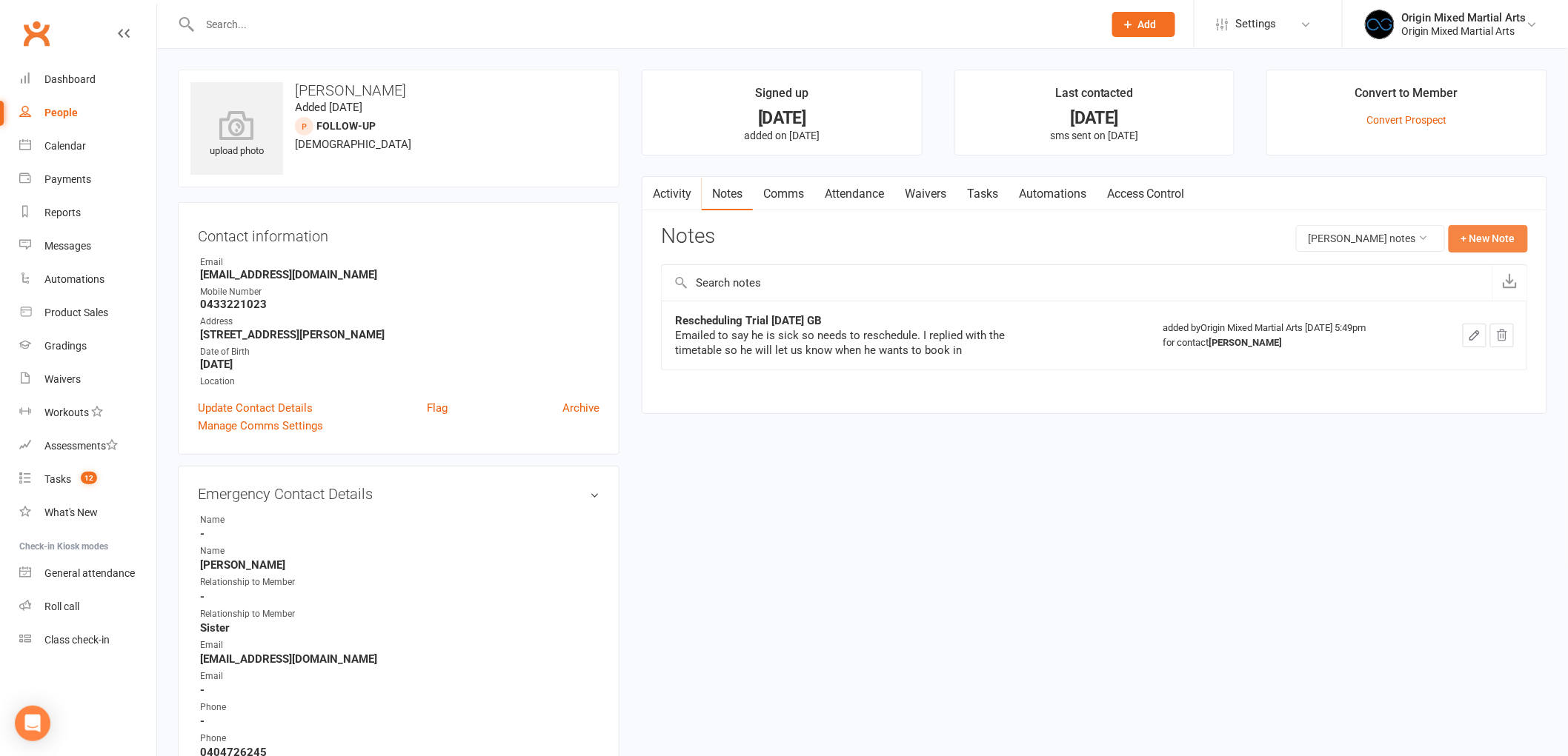
click at [1480, 243] on button "+ New Note" at bounding box center [1488, 238] width 79 height 27
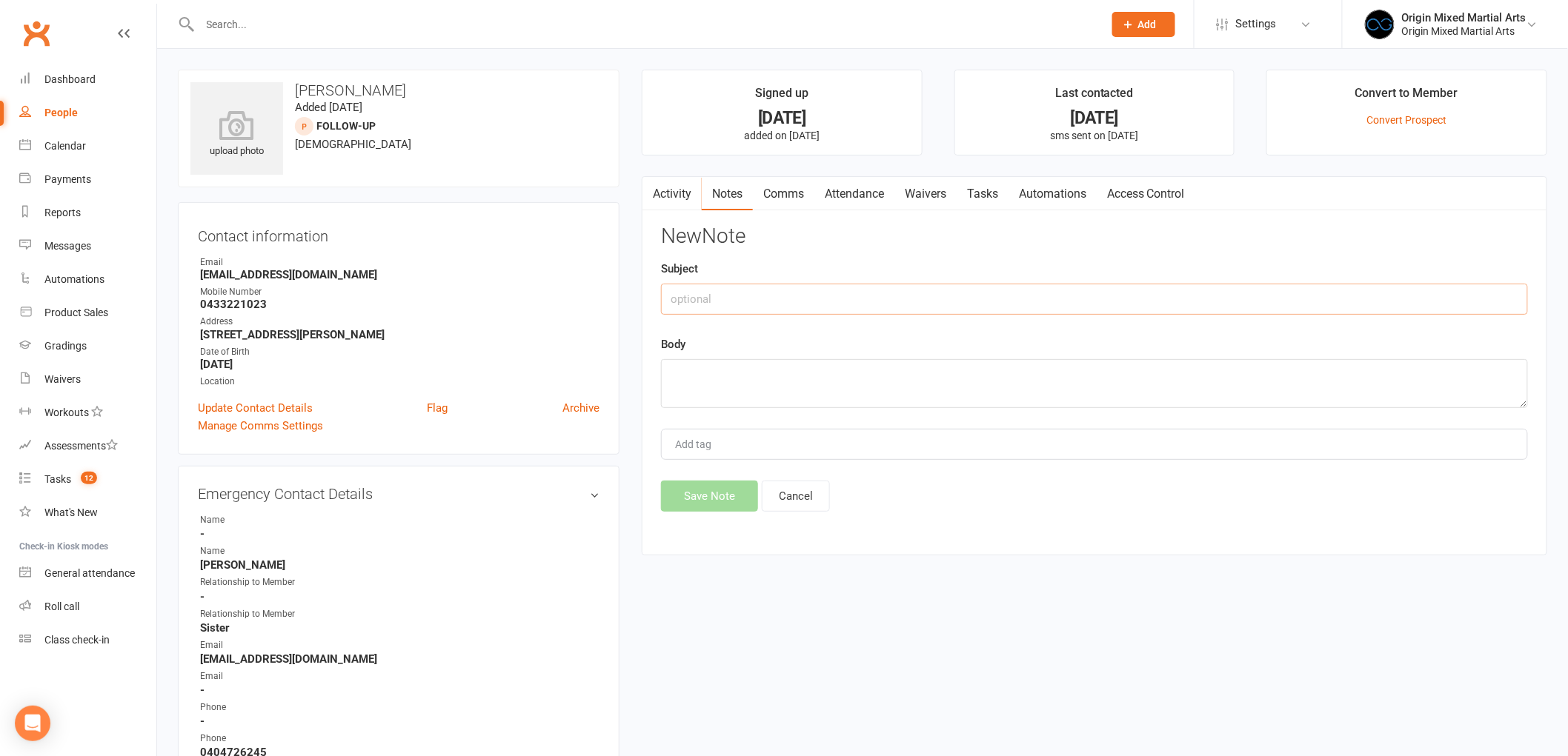
click at [873, 295] on input "text" at bounding box center [1093, 299] width 867 height 31
type input "Contacted [DATE] GB"
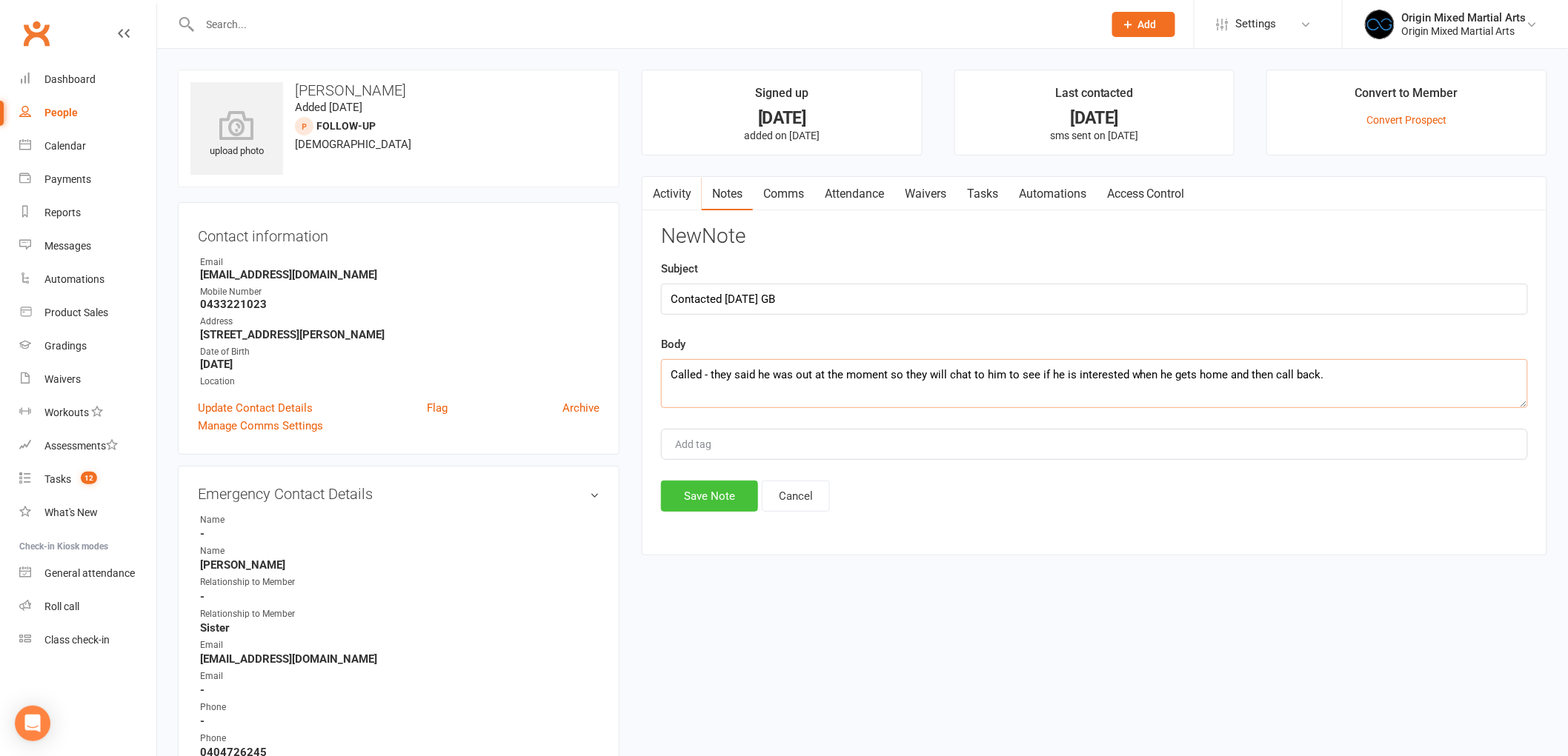
type textarea "Called - they said he was out at the moment so they will chat to him to see if …"
click at [698, 499] on button "Save Note" at bounding box center [709, 496] width 97 height 31
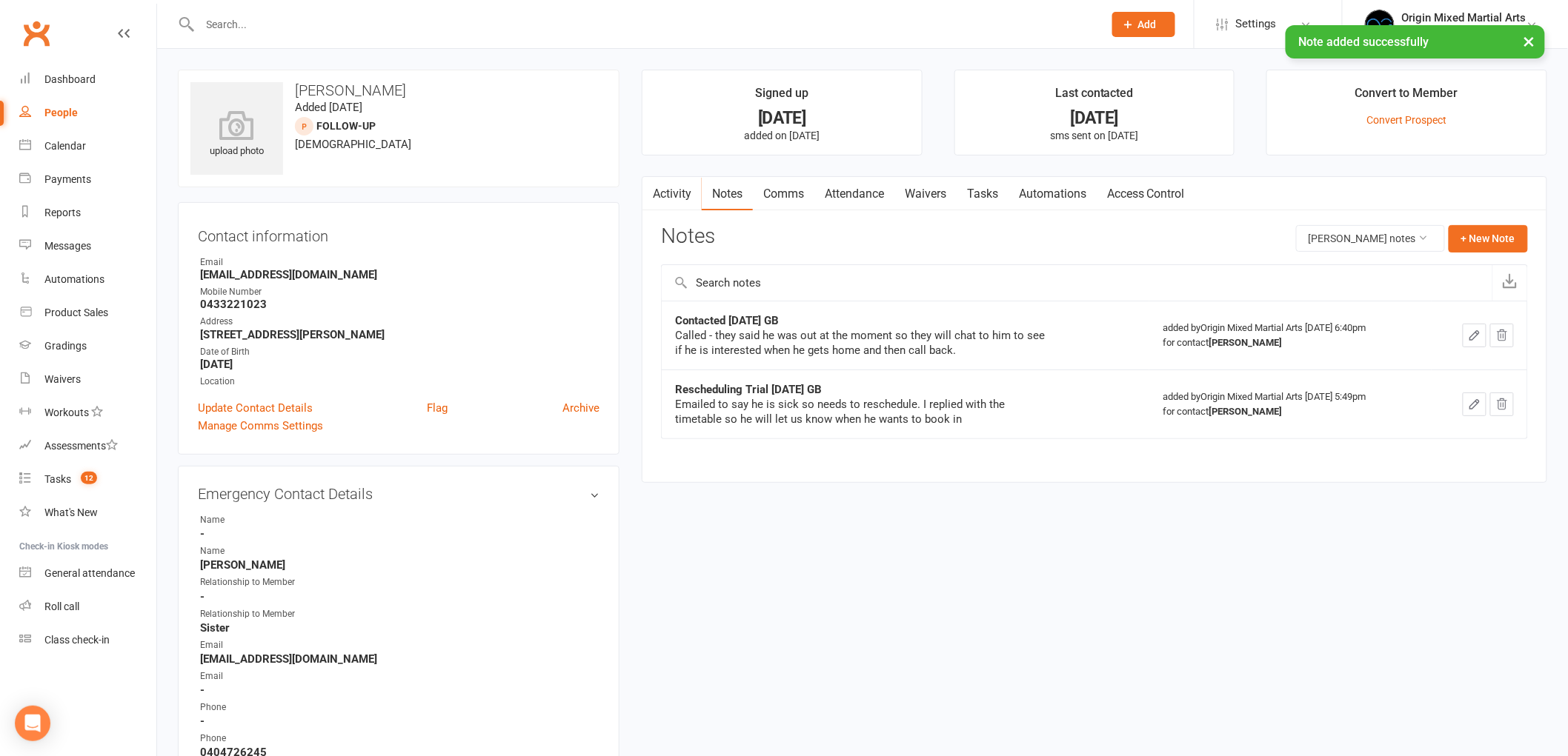
click at [71, 112] on div "People" at bounding box center [61, 112] width 33 height 12
select select "100"
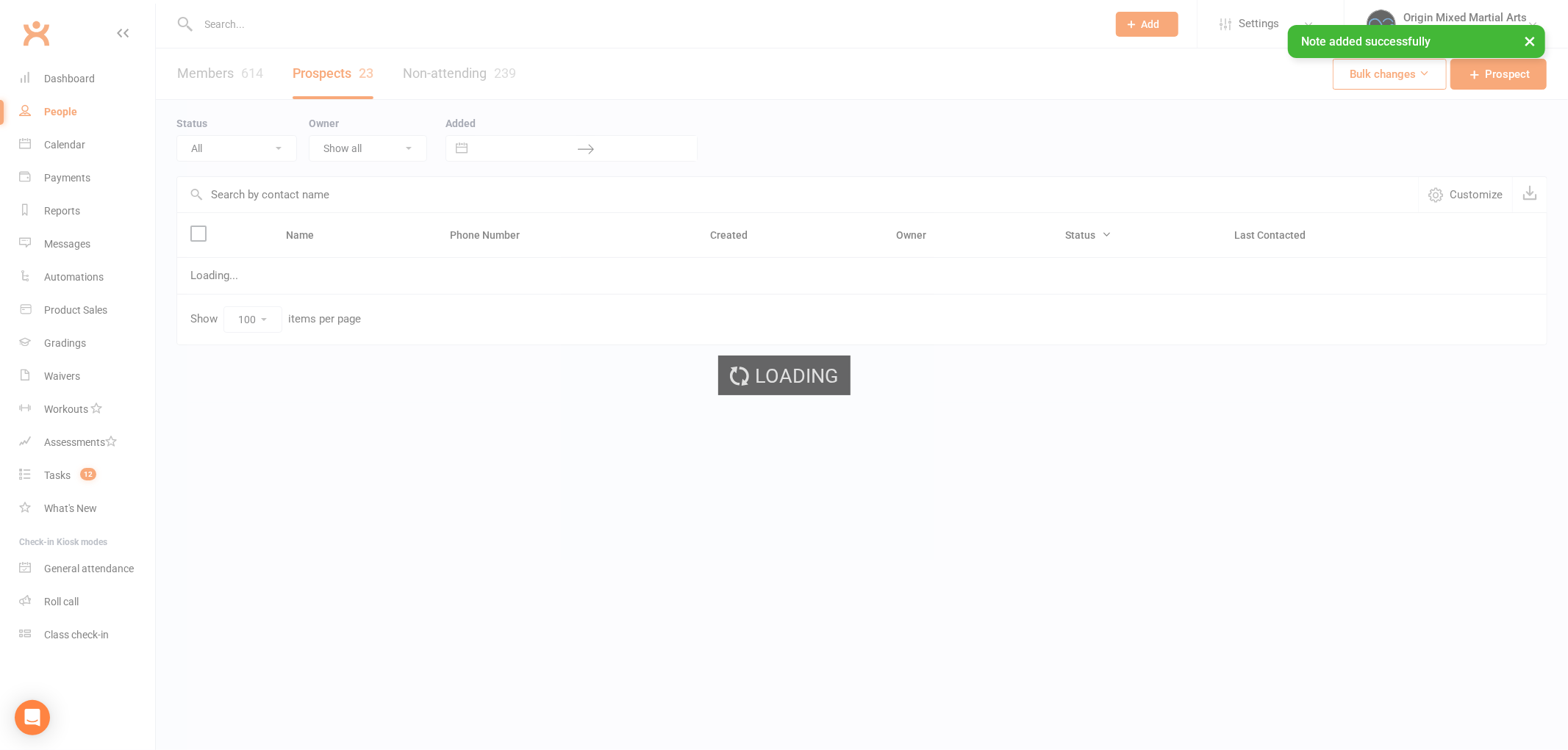
select select "Follow-up"
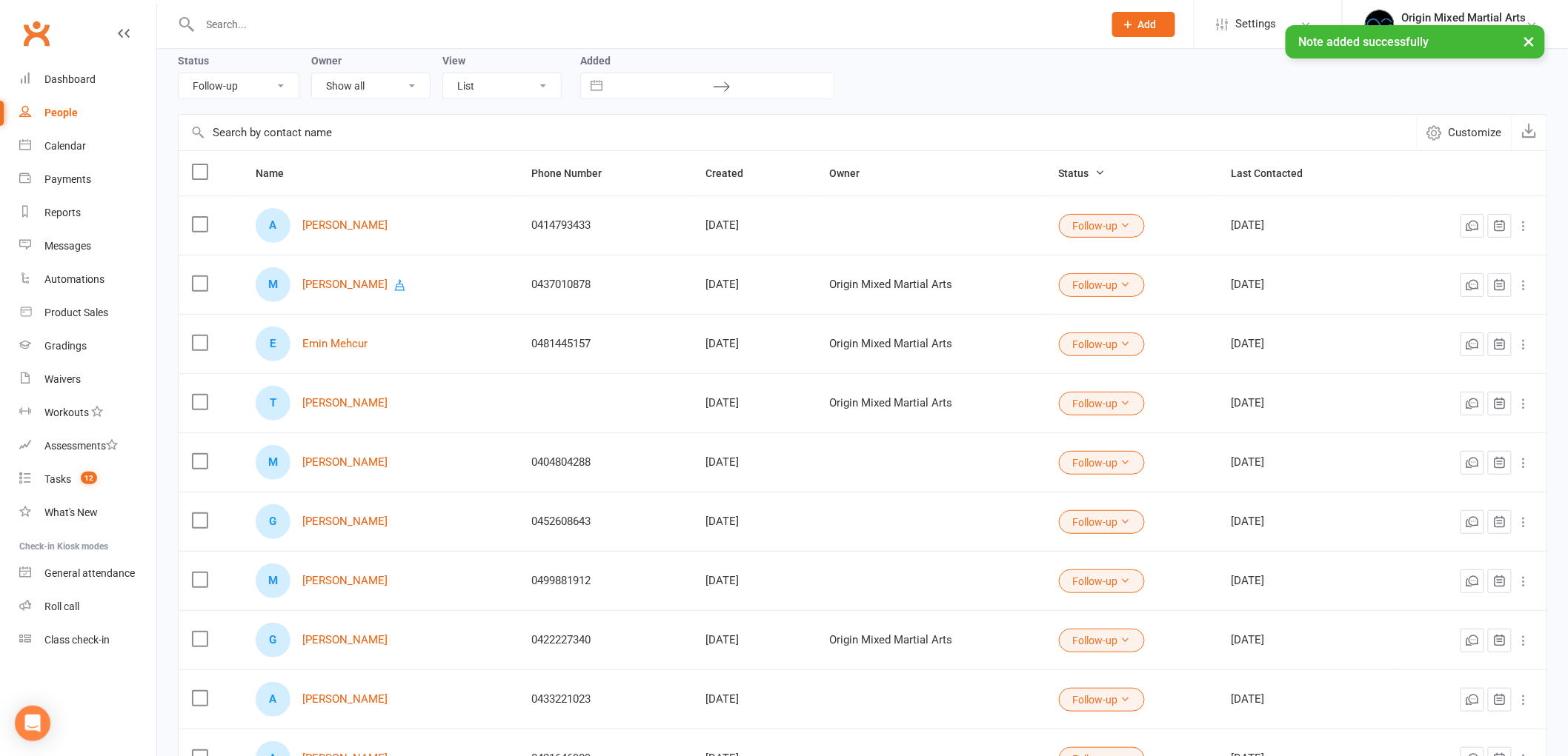
scroll to position [164, 0]
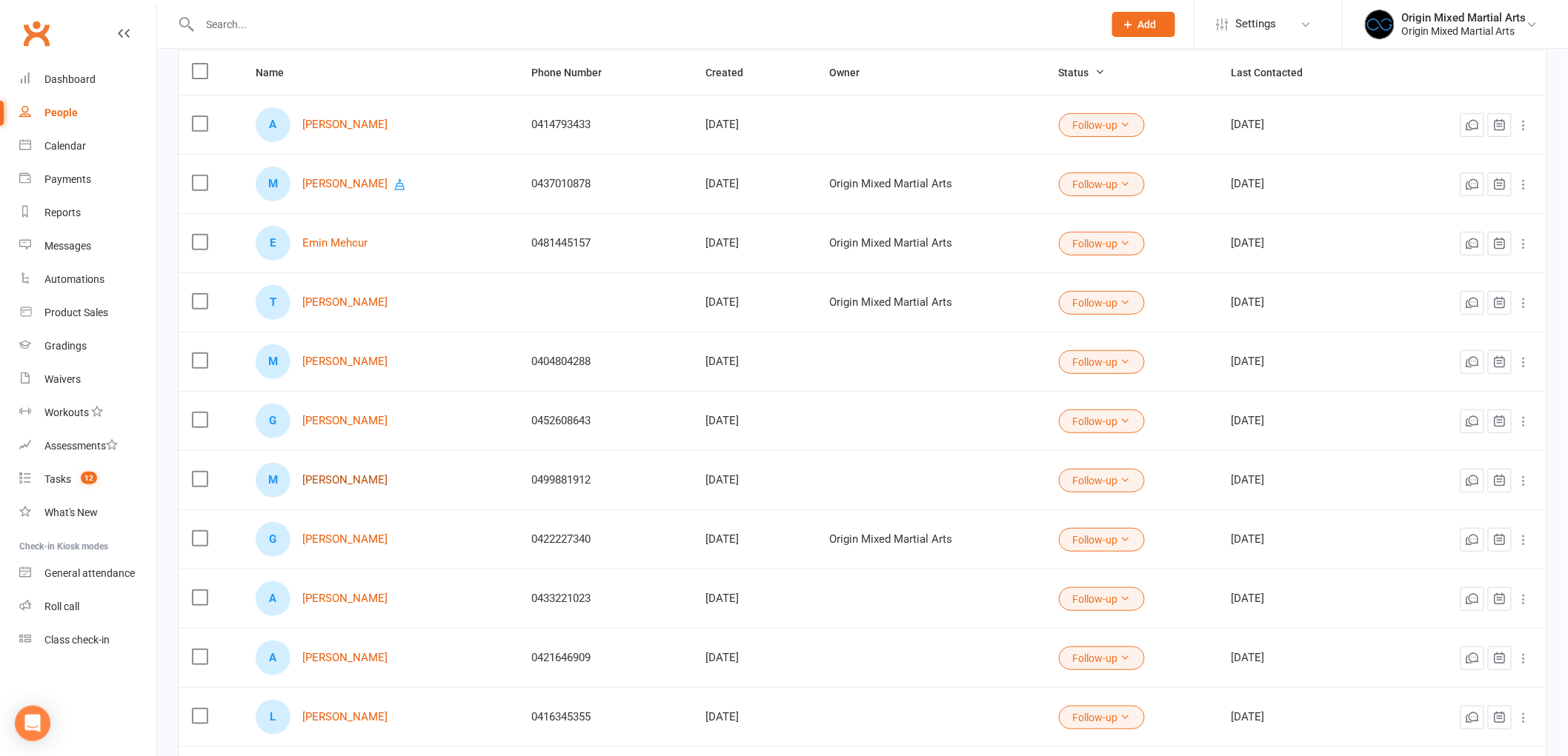
click at [357, 484] on link "[PERSON_NAME]" at bounding box center [345, 480] width 85 height 12
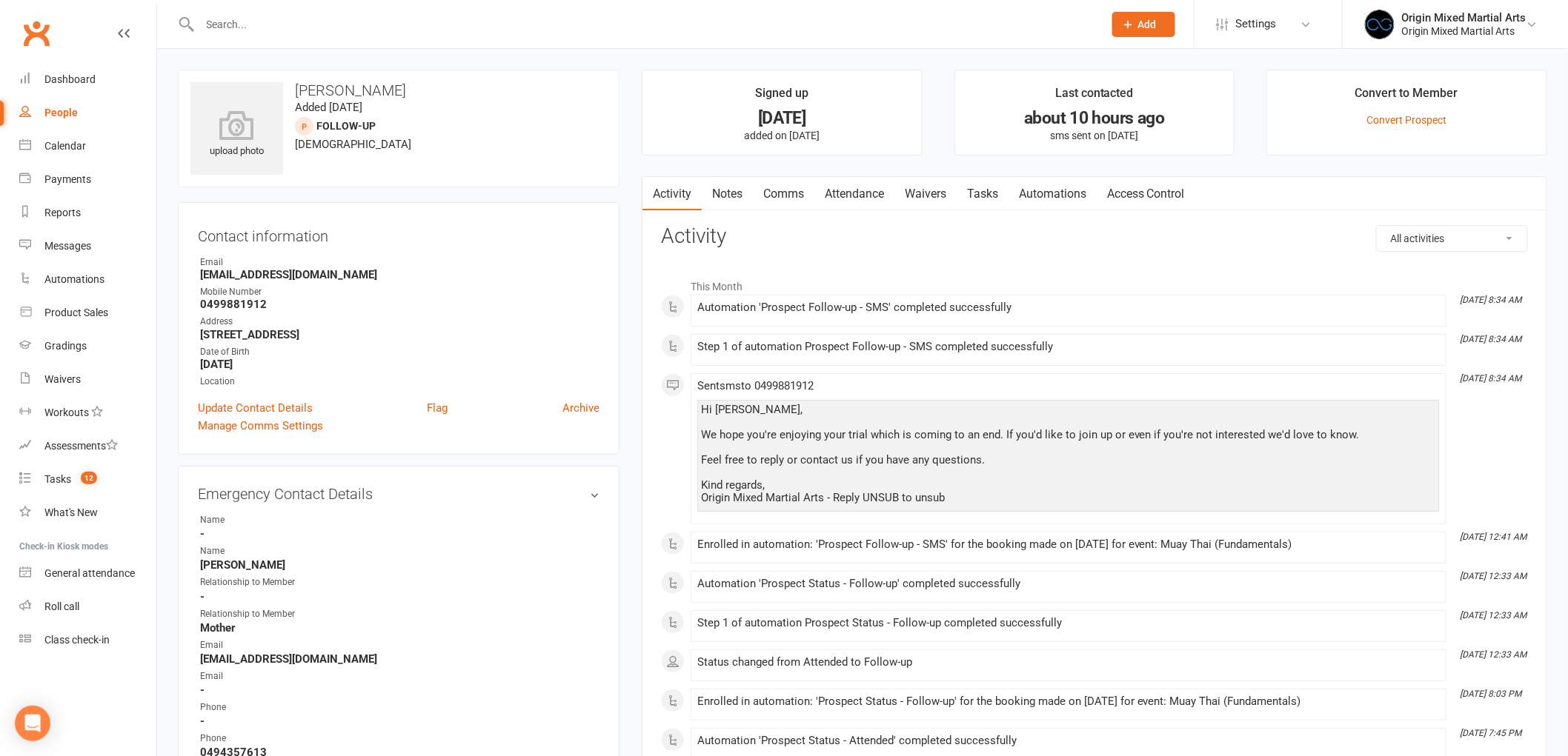
click at [64, 110] on div "People" at bounding box center [61, 112] width 33 height 12
select select "100"
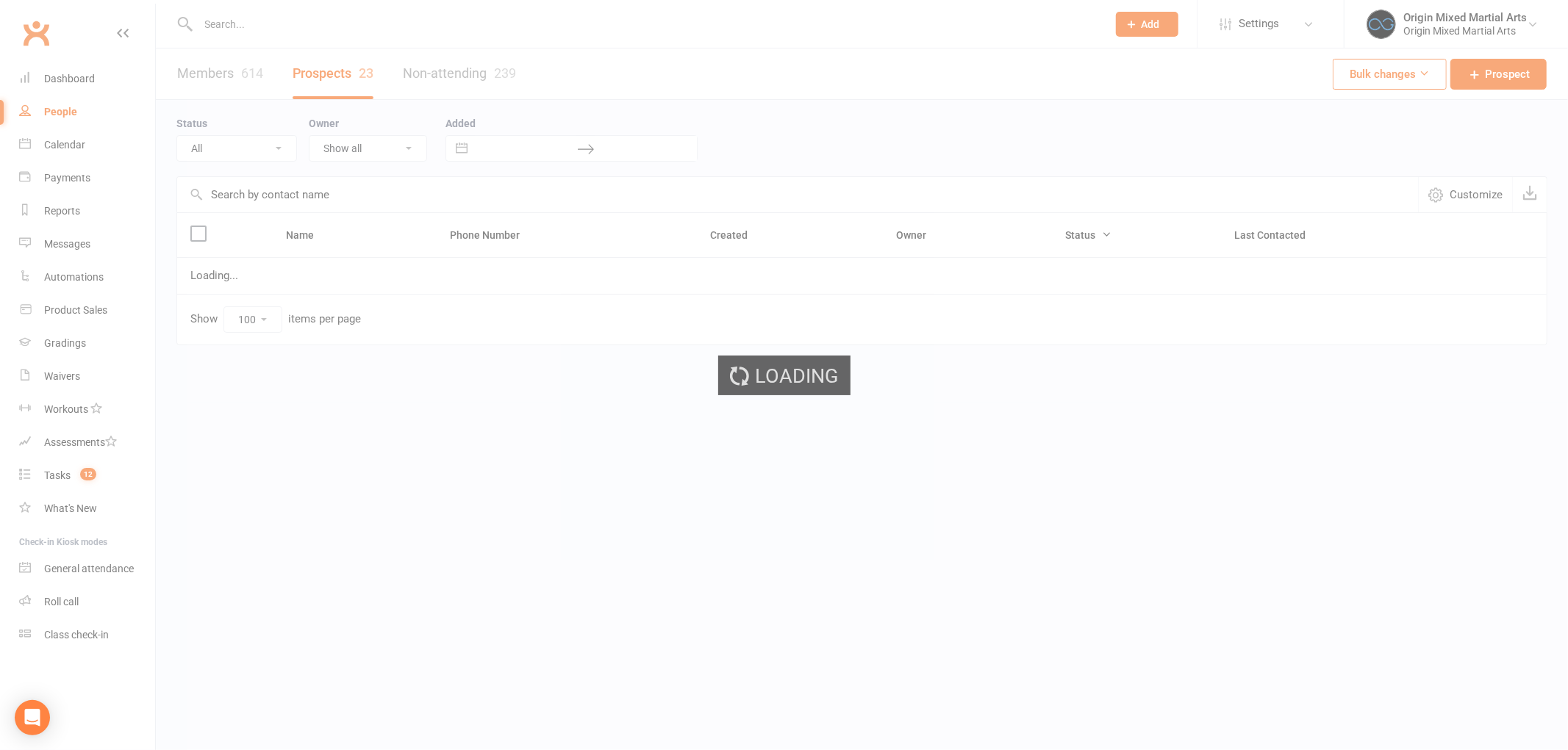
select select "Follow-up"
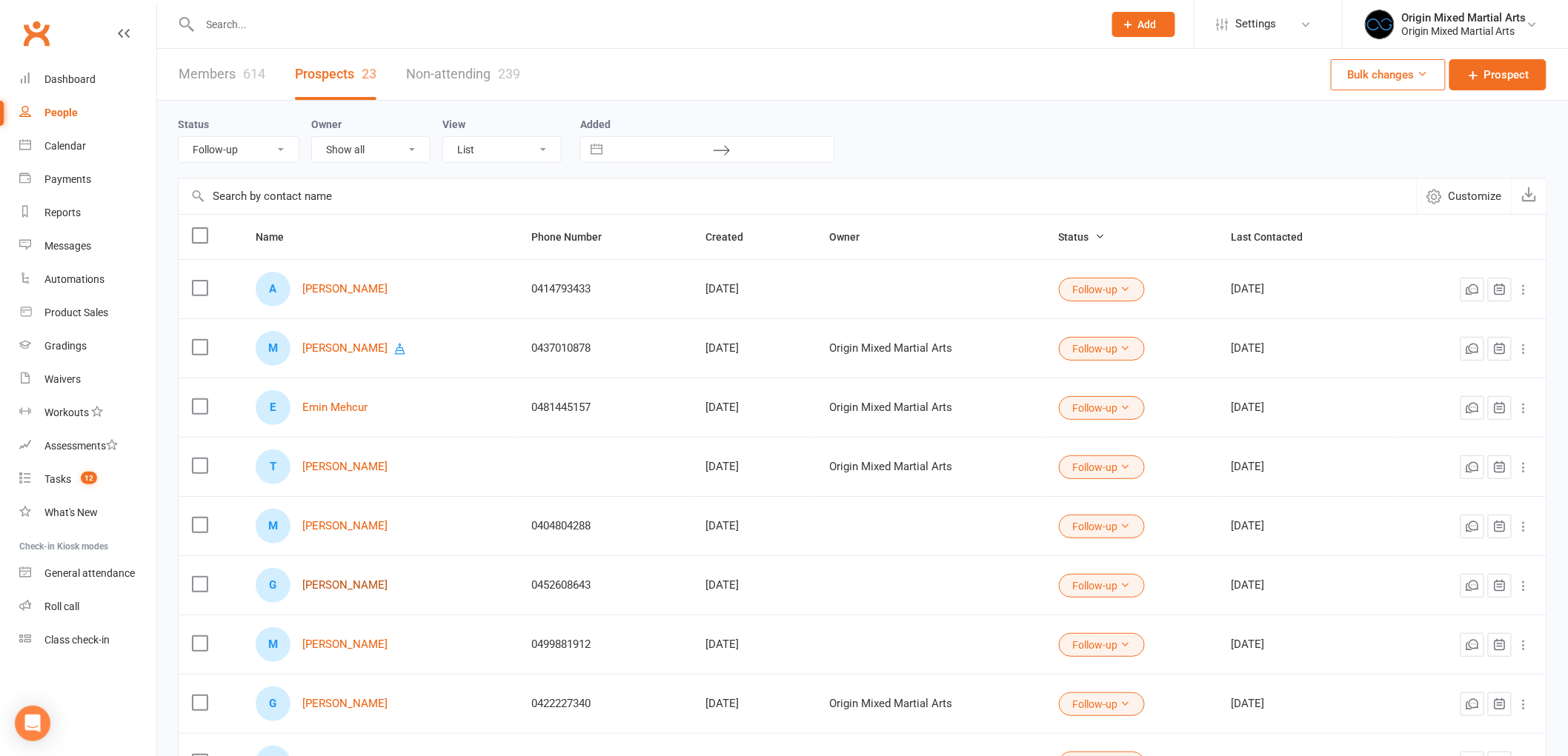
click at [341, 586] on link "[PERSON_NAME]" at bounding box center [345, 586] width 85 height 12
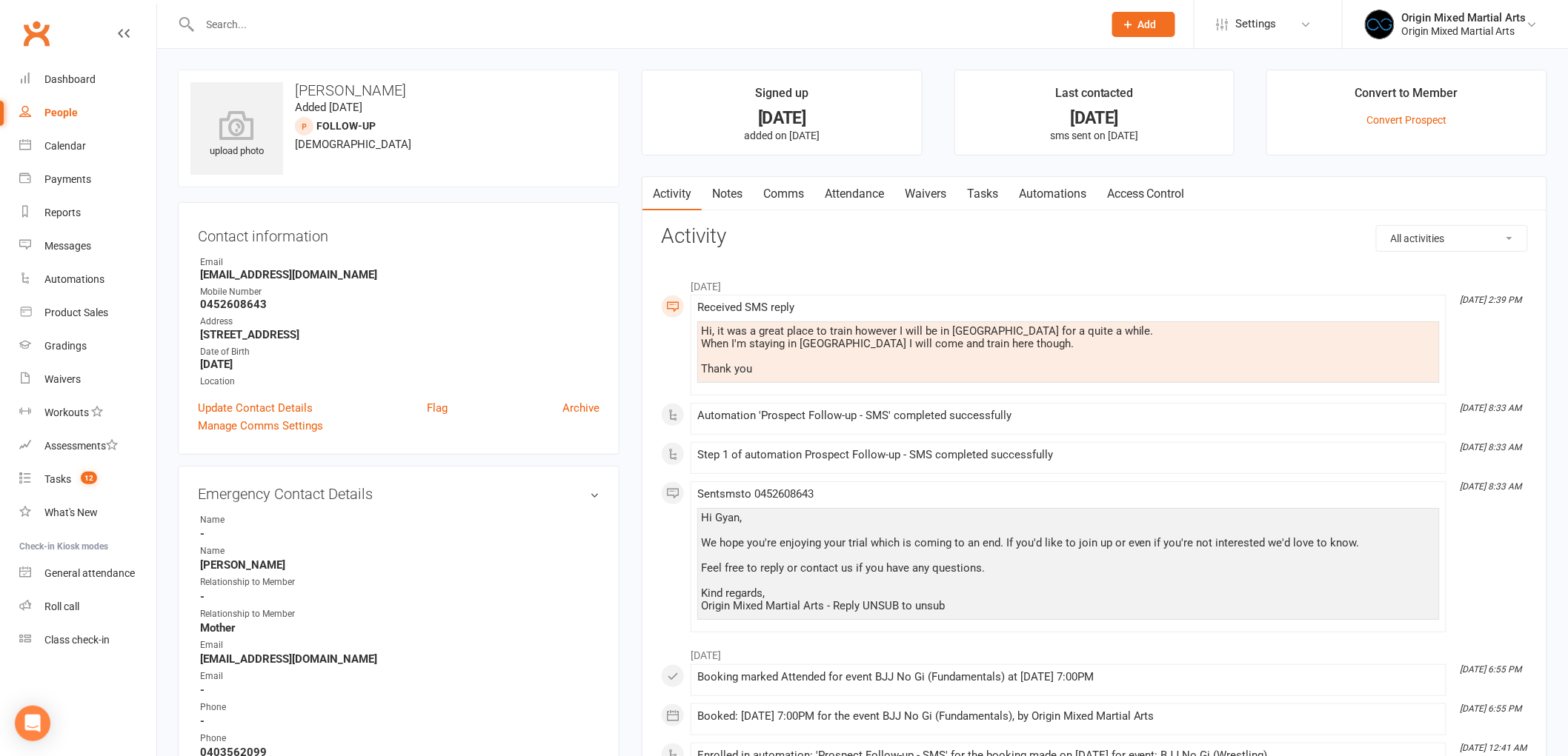
click at [52, 109] on div "People" at bounding box center [61, 112] width 33 height 12
select select "100"
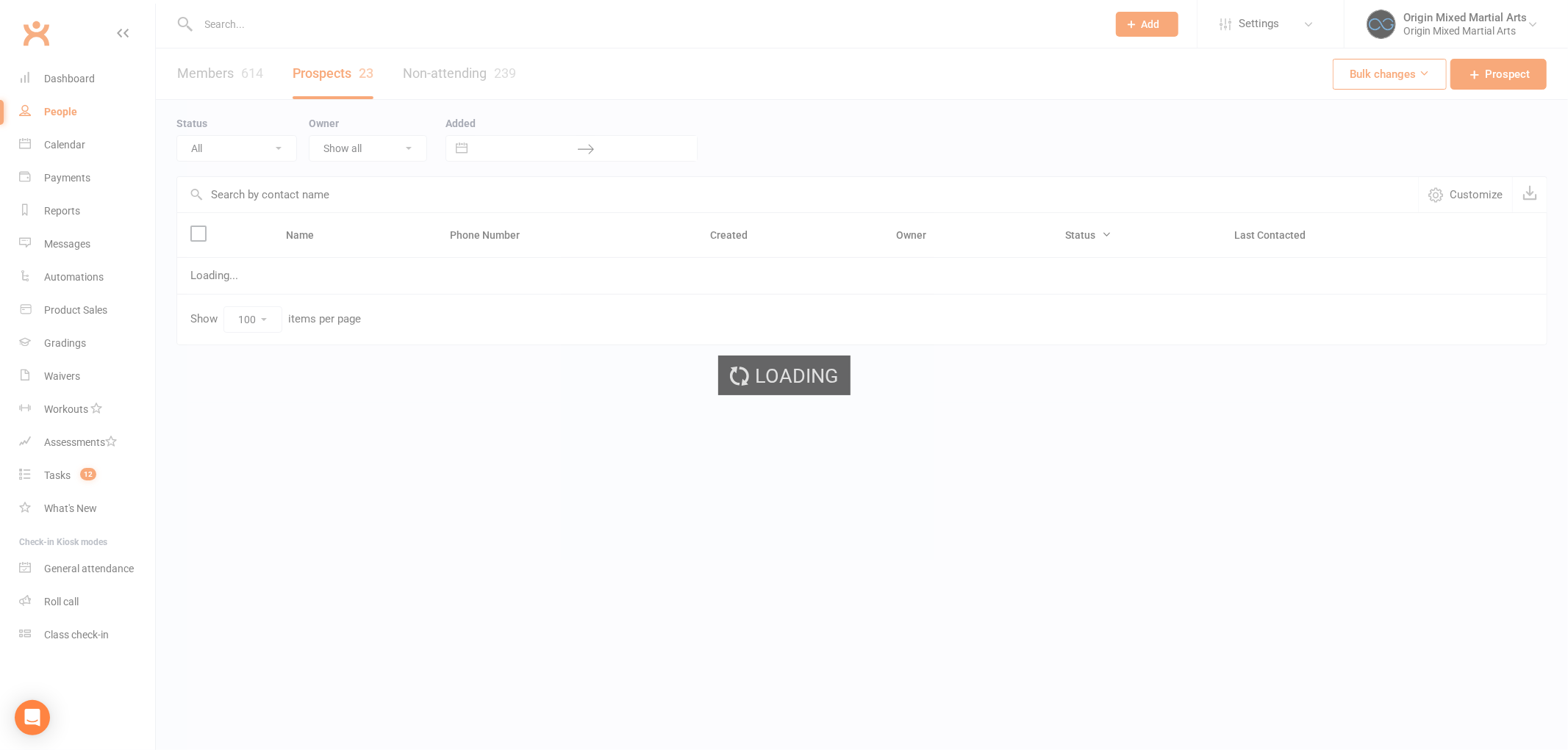
select select "Follow-up"
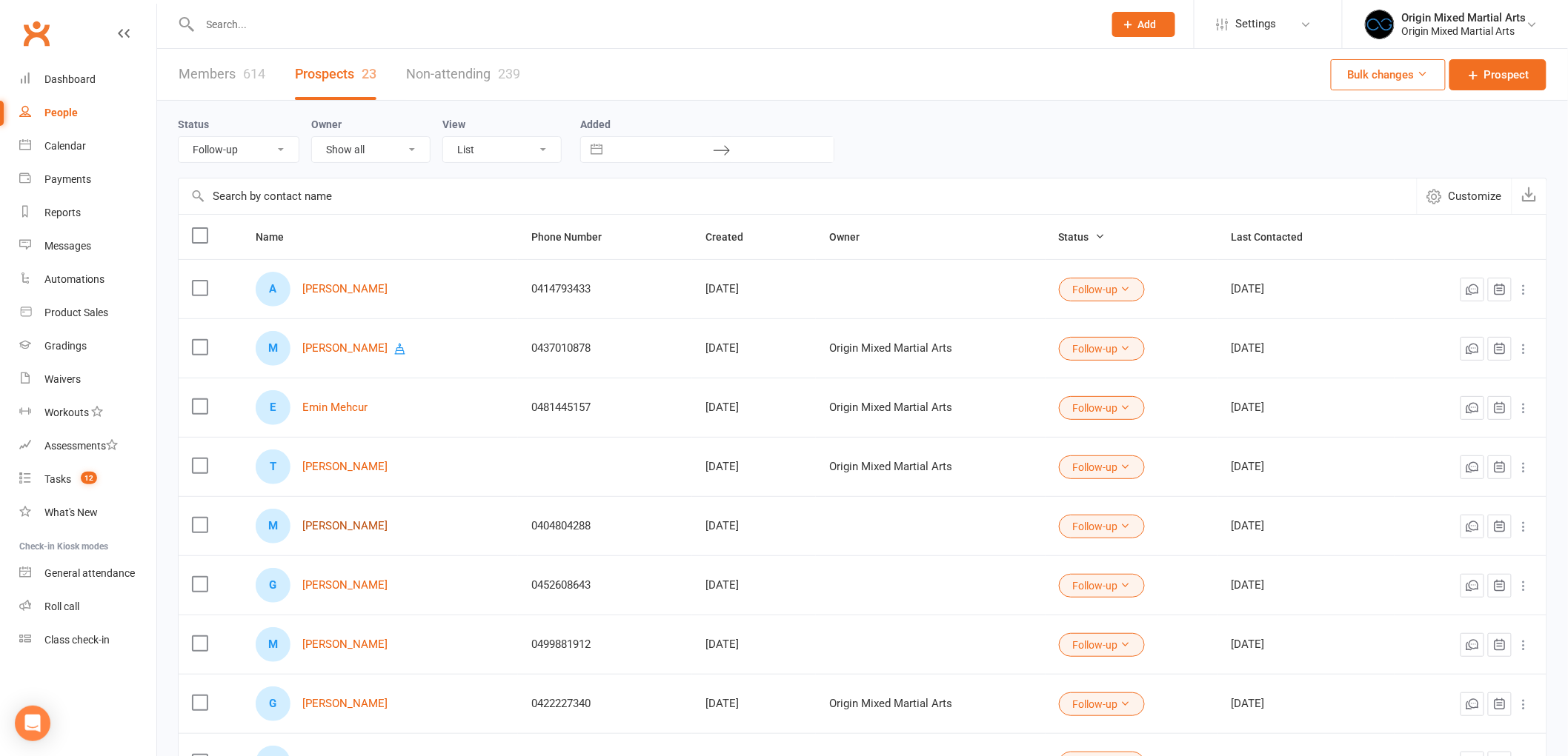
click at [385, 532] on link "[PERSON_NAME]" at bounding box center [345, 526] width 85 height 12
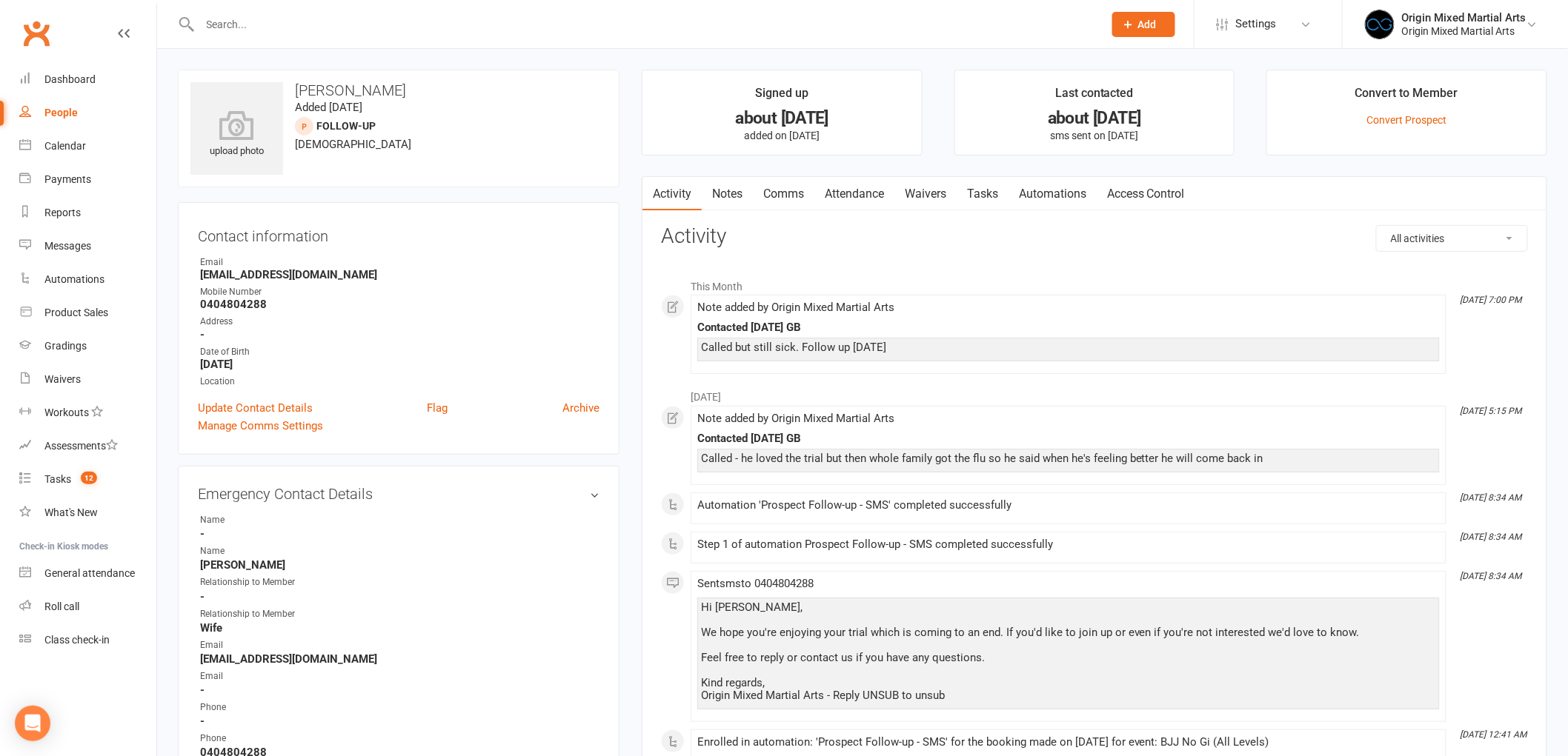
click at [58, 105] on link "People" at bounding box center [88, 113] width 137 height 33
select select "100"
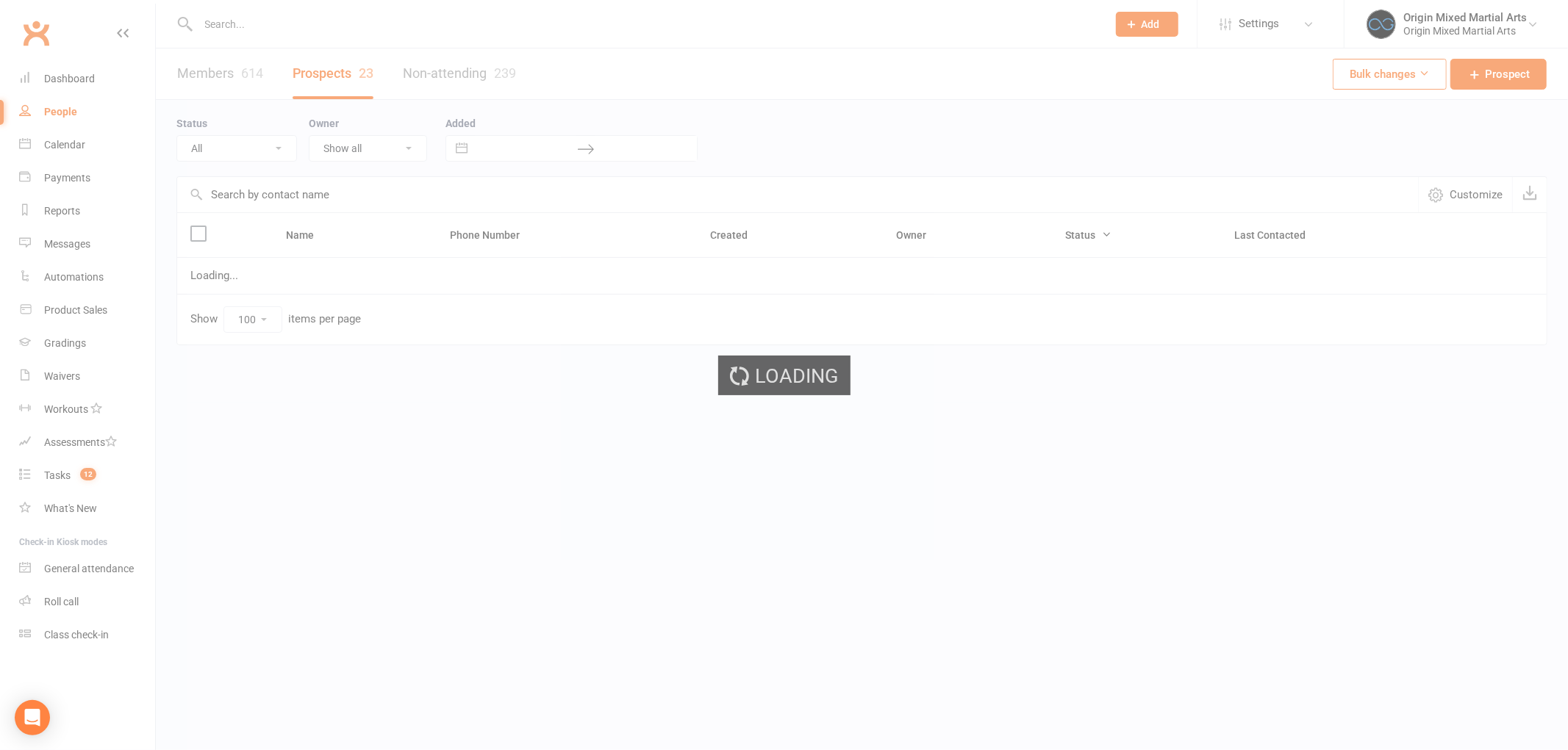
select select "Follow-up"
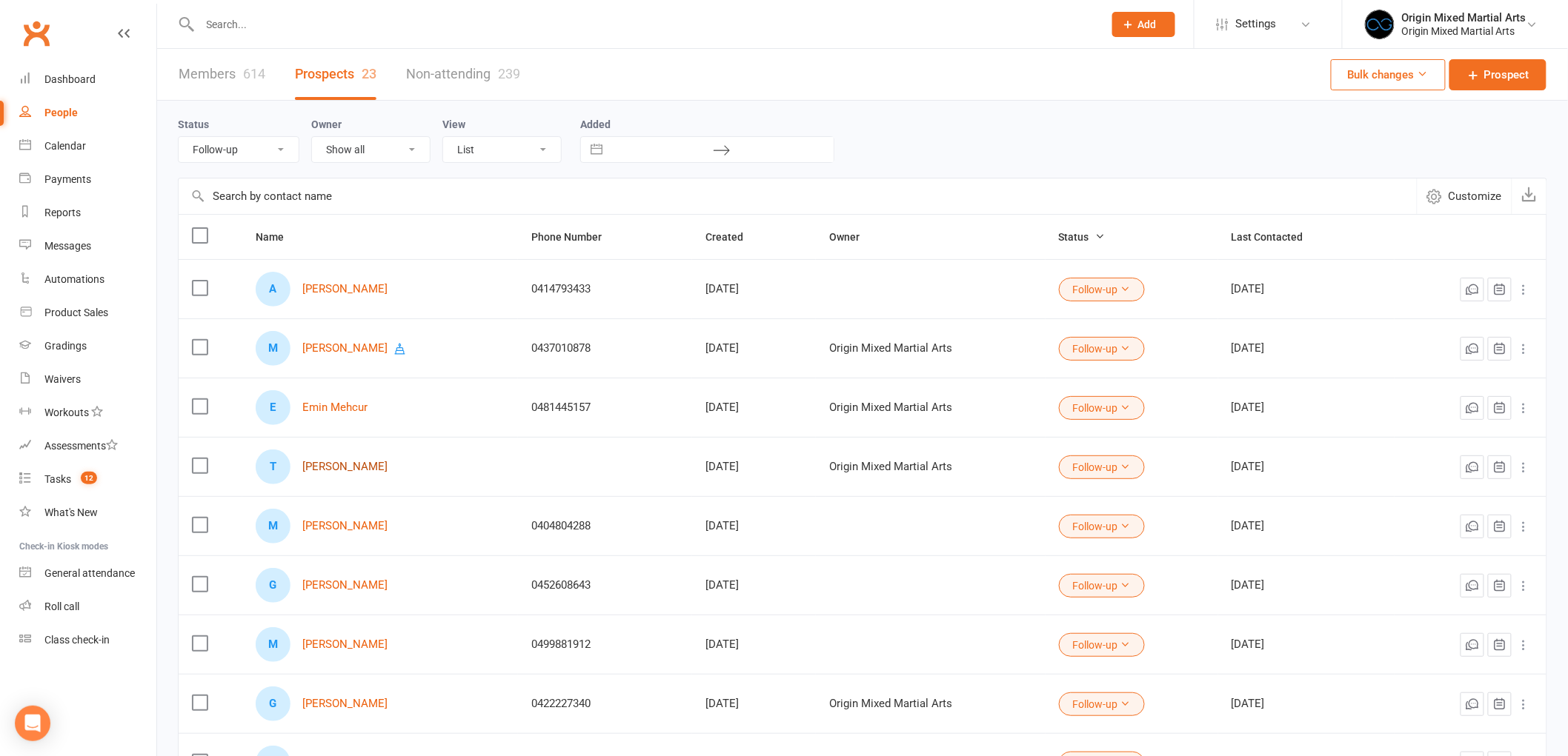
click at [336, 471] on link "[PERSON_NAME]" at bounding box center [345, 467] width 85 height 12
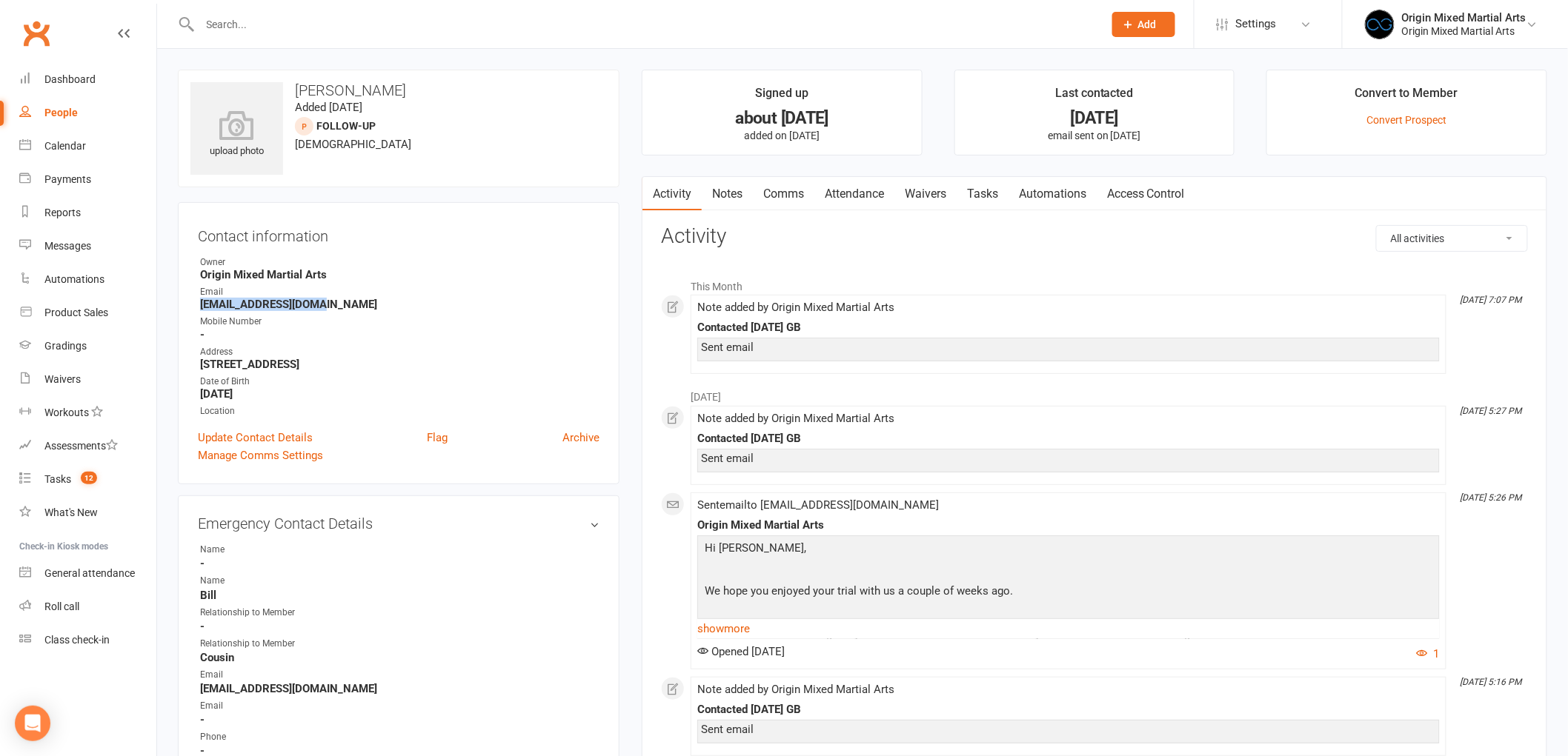
drag, startPoint x: 348, startPoint y: 305, endPoint x: 202, endPoint y: 305, distance: 146.0
click at [202, 305] on strong "[EMAIL_ADDRESS][DOMAIN_NAME]" at bounding box center [400, 304] width 400 height 13
copy strong "[EMAIL_ADDRESS][DOMAIN_NAME]"
click at [734, 183] on link "Notes" at bounding box center [727, 194] width 51 height 34
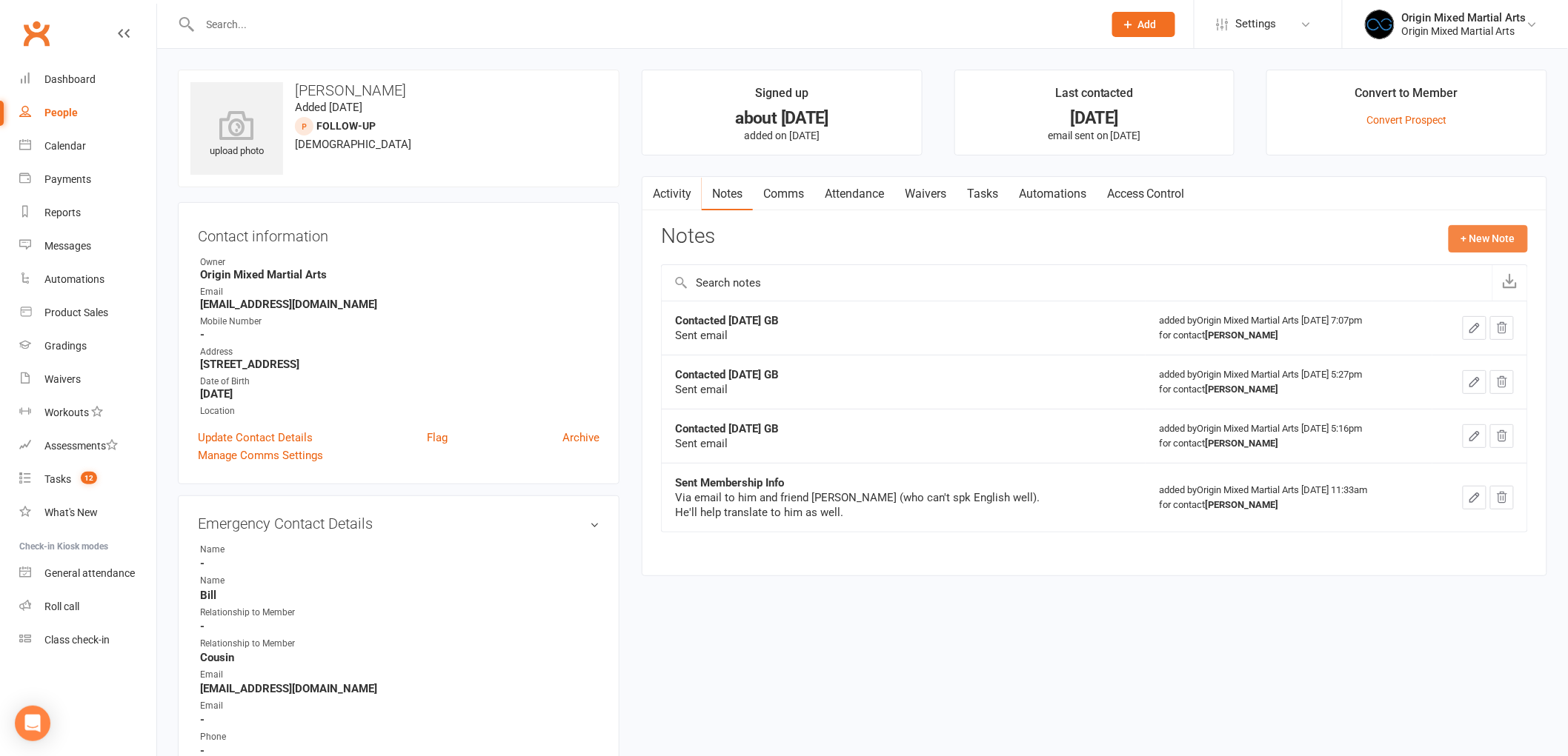
click at [1464, 243] on button "+ New Note" at bounding box center [1488, 238] width 79 height 27
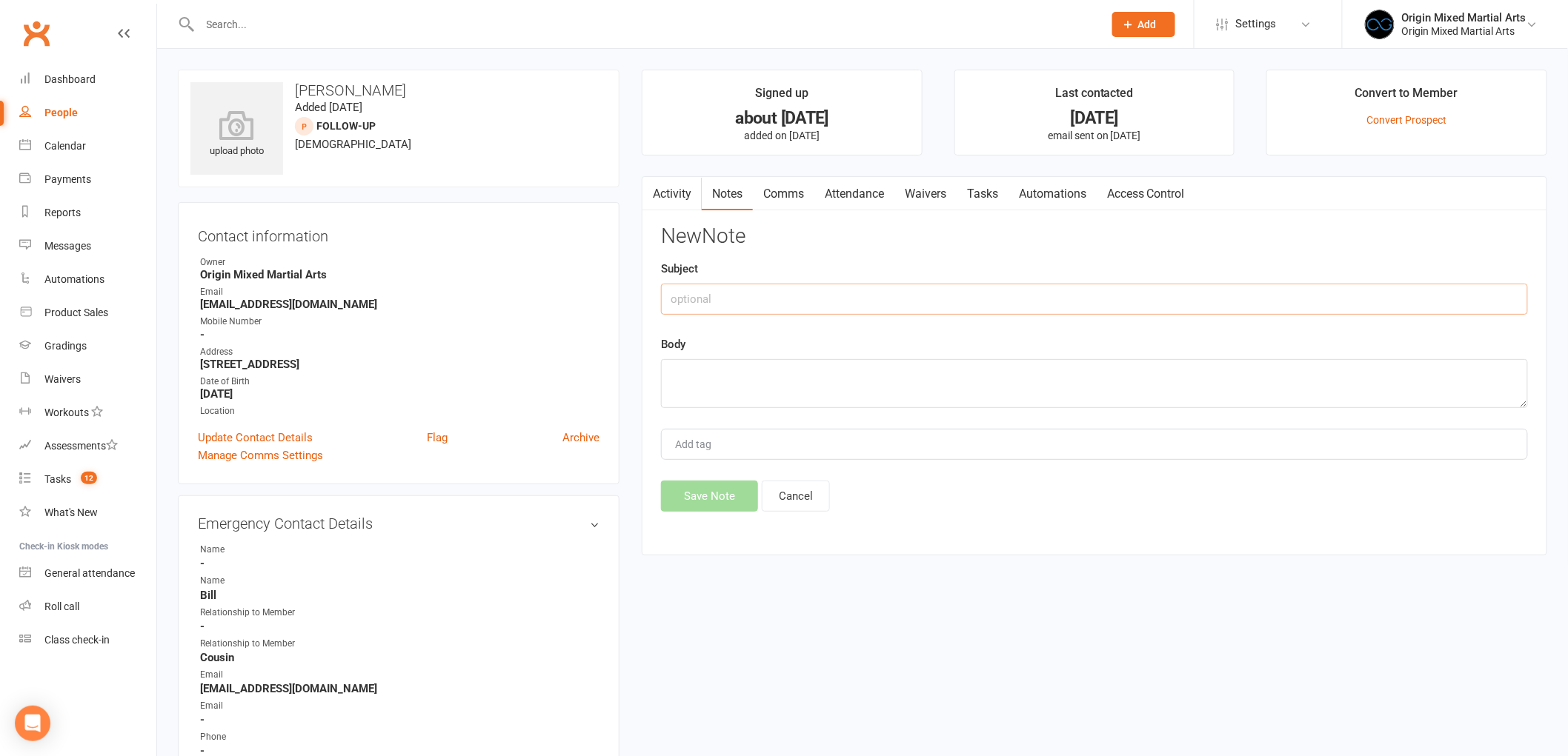
click at [782, 295] on input "text" at bounding box center [1093, 299] width 867 height 31
type input "Archiving [DATE] GB"
type textarea "No contact"
click at [671, 492] on button "Save Note" at bounding box center [709, 496] width 97 height 31
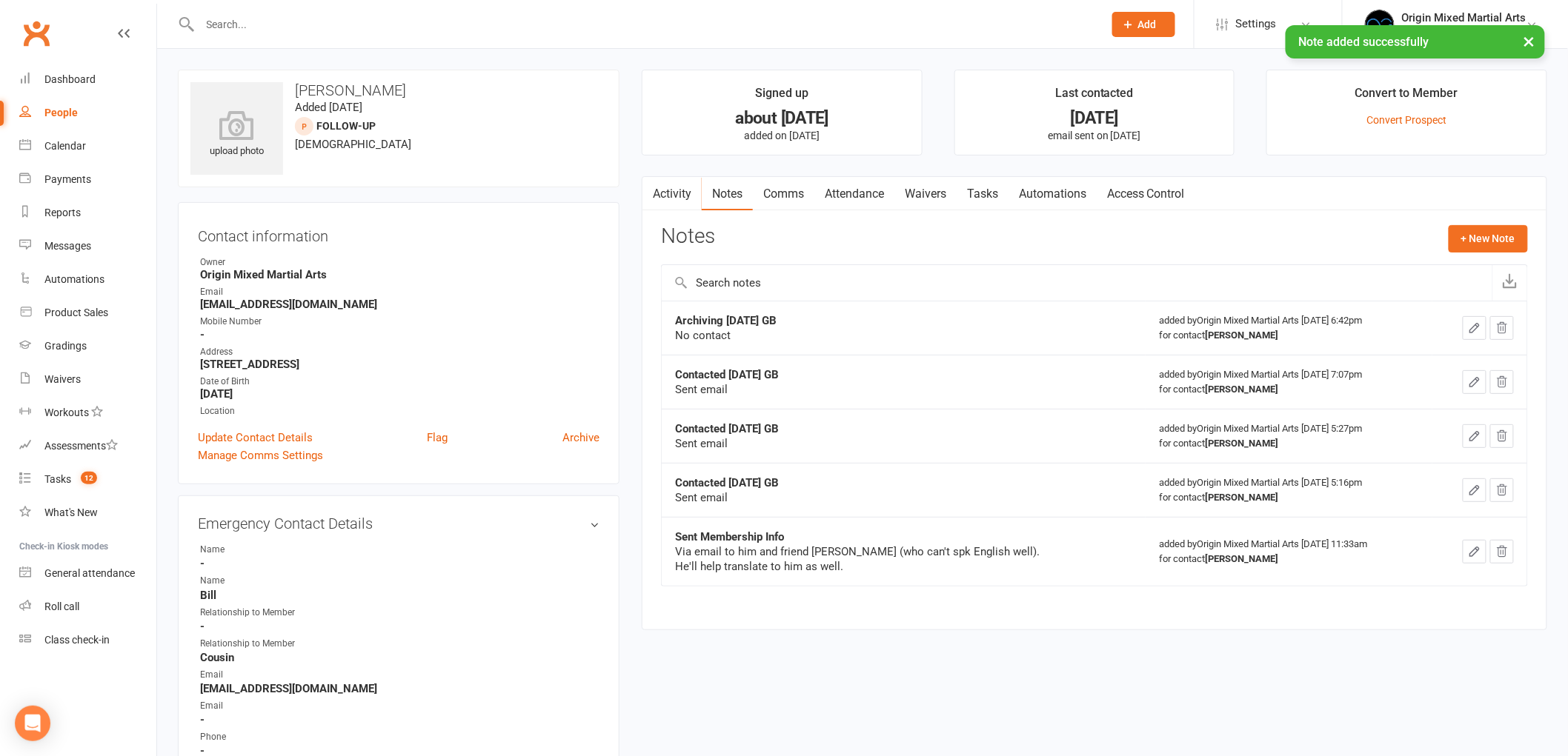
click at [65, 106] on div "People" at bounding box center [61, 112] width 33 height 12
select select "100"
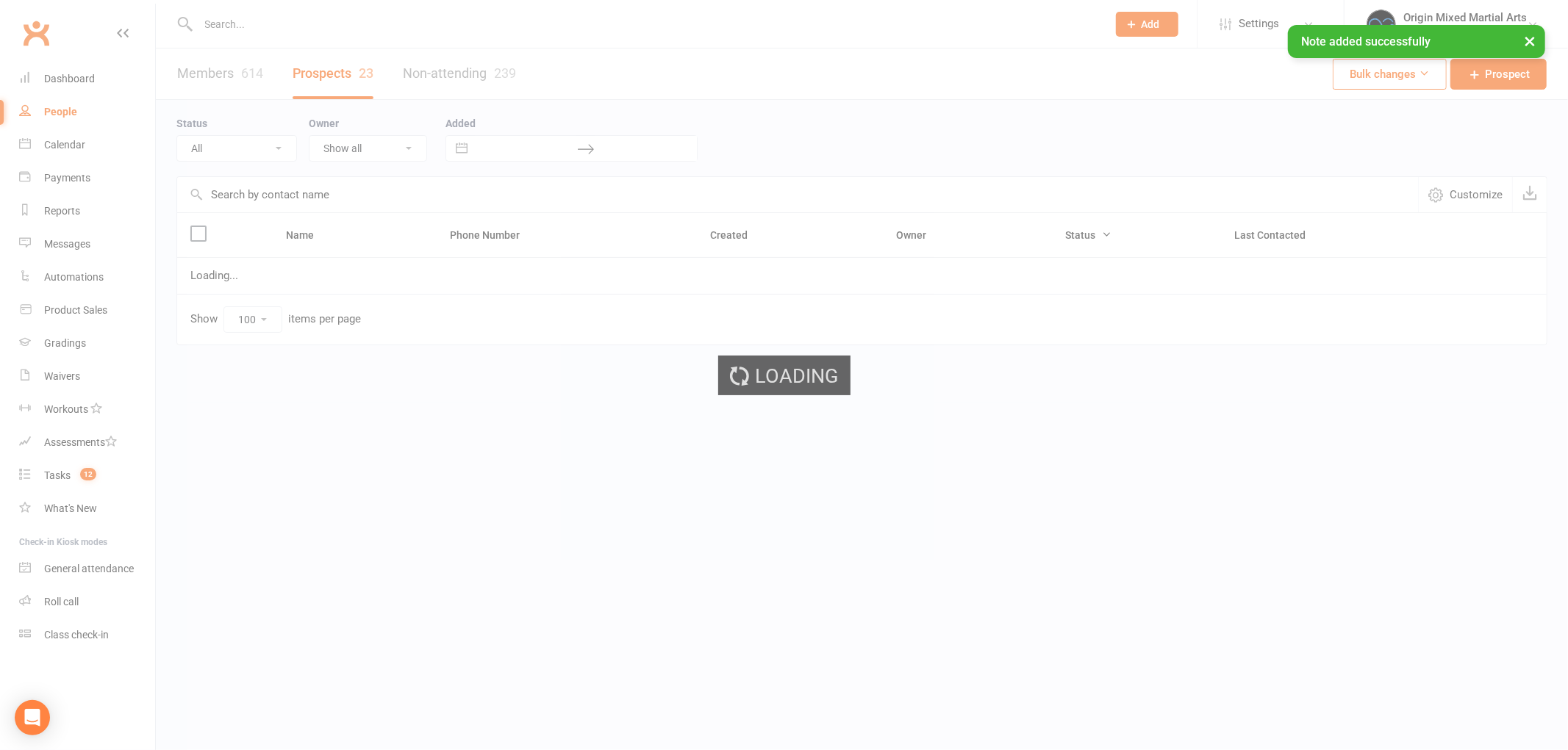
select select "Follow-up"
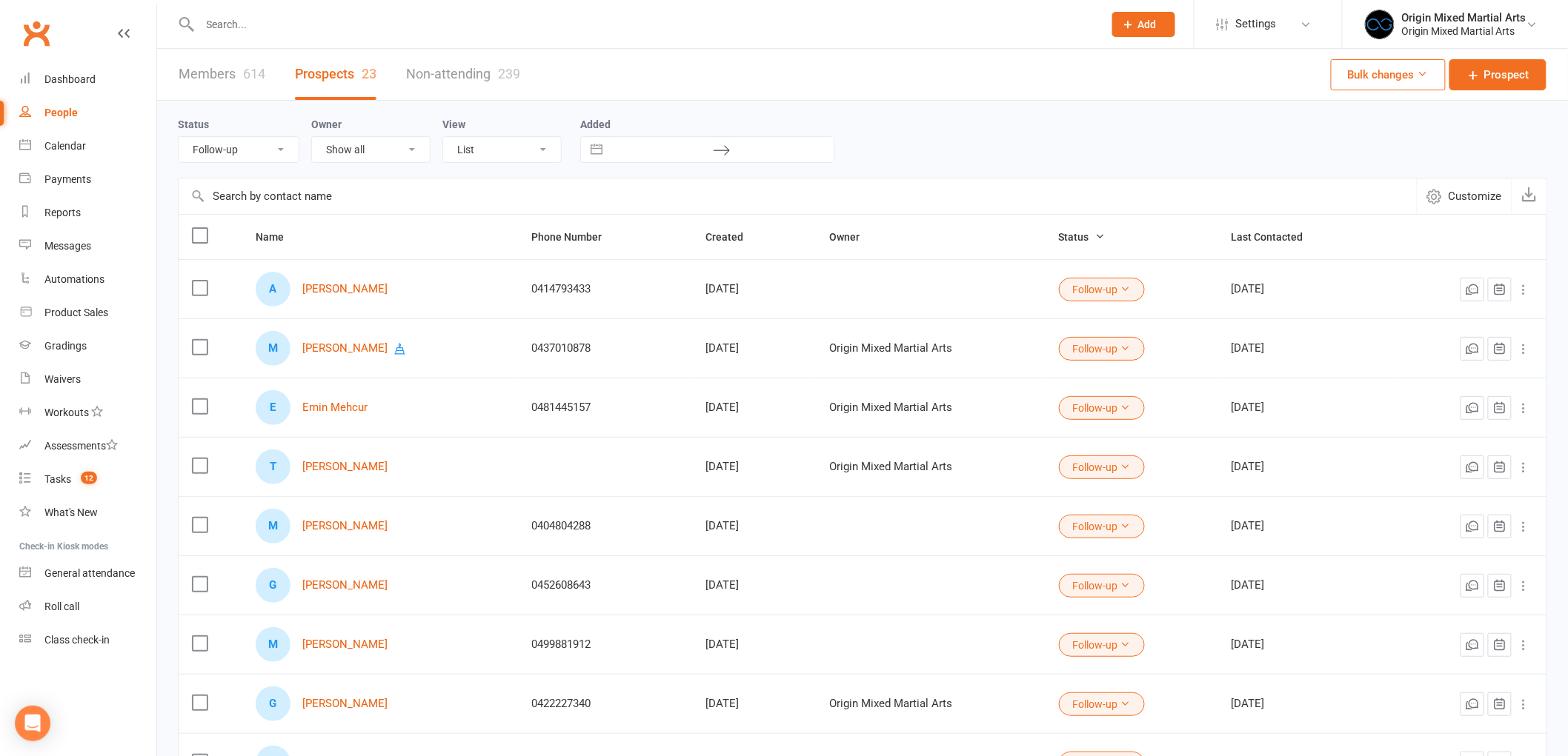
click at [1130, 467] on icon at bounding box center [1125, 466] width 10 height 10
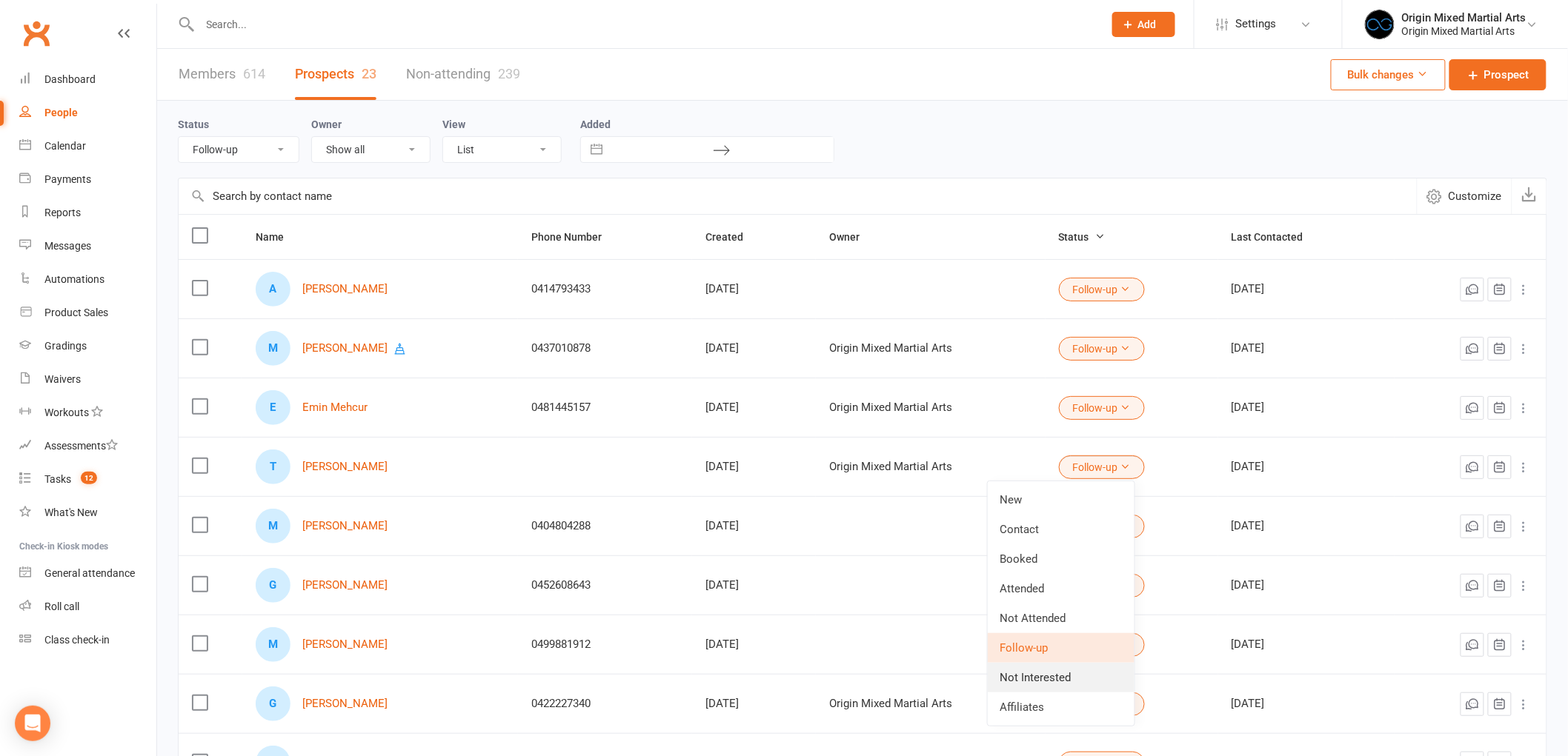
click at [1034, 678] on link "Not Interested" at bounding box center [1061, 677] width 147 height 29
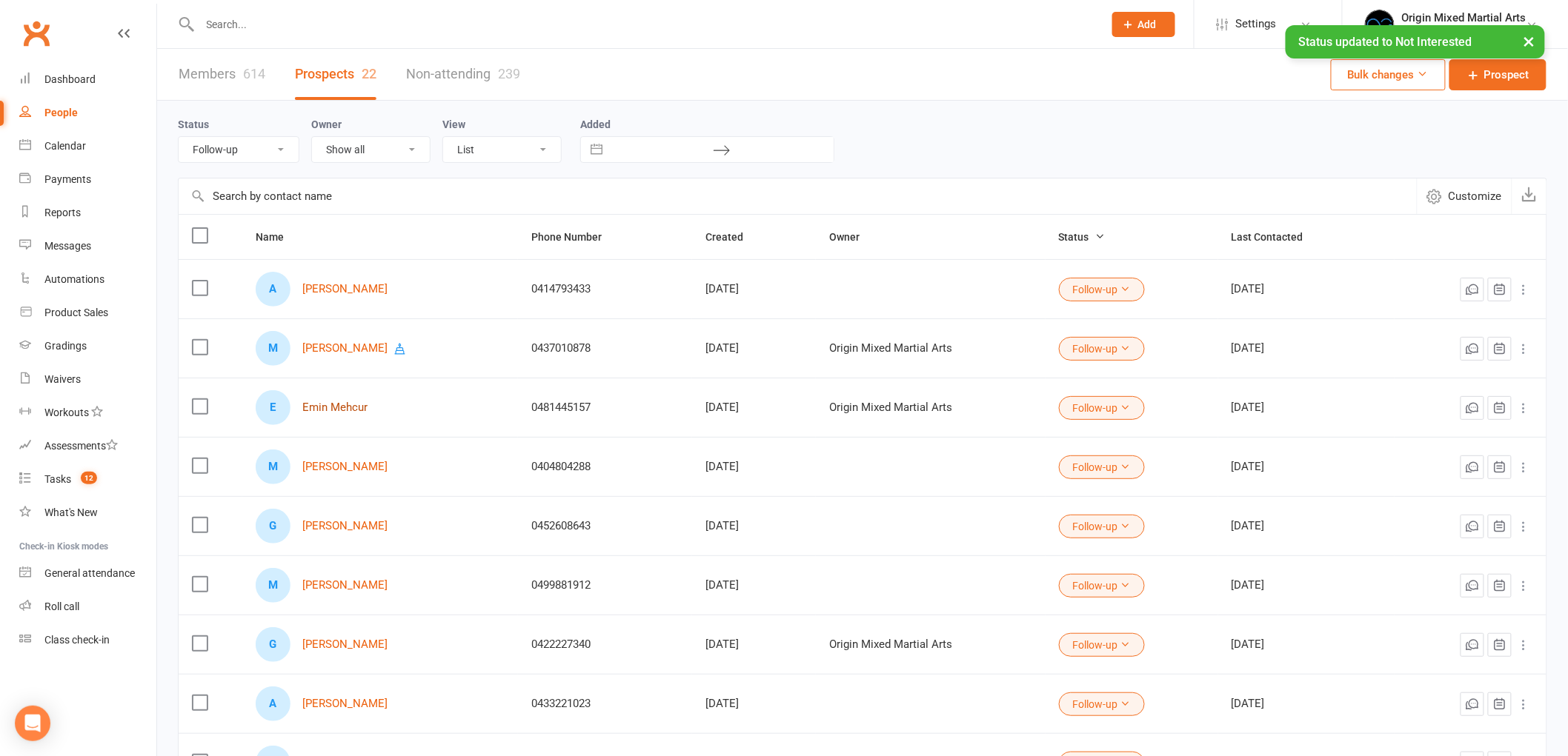
click at [313, 412] on link "Emin Mehcur" at bounding box center [335, 407] width 65 height 12
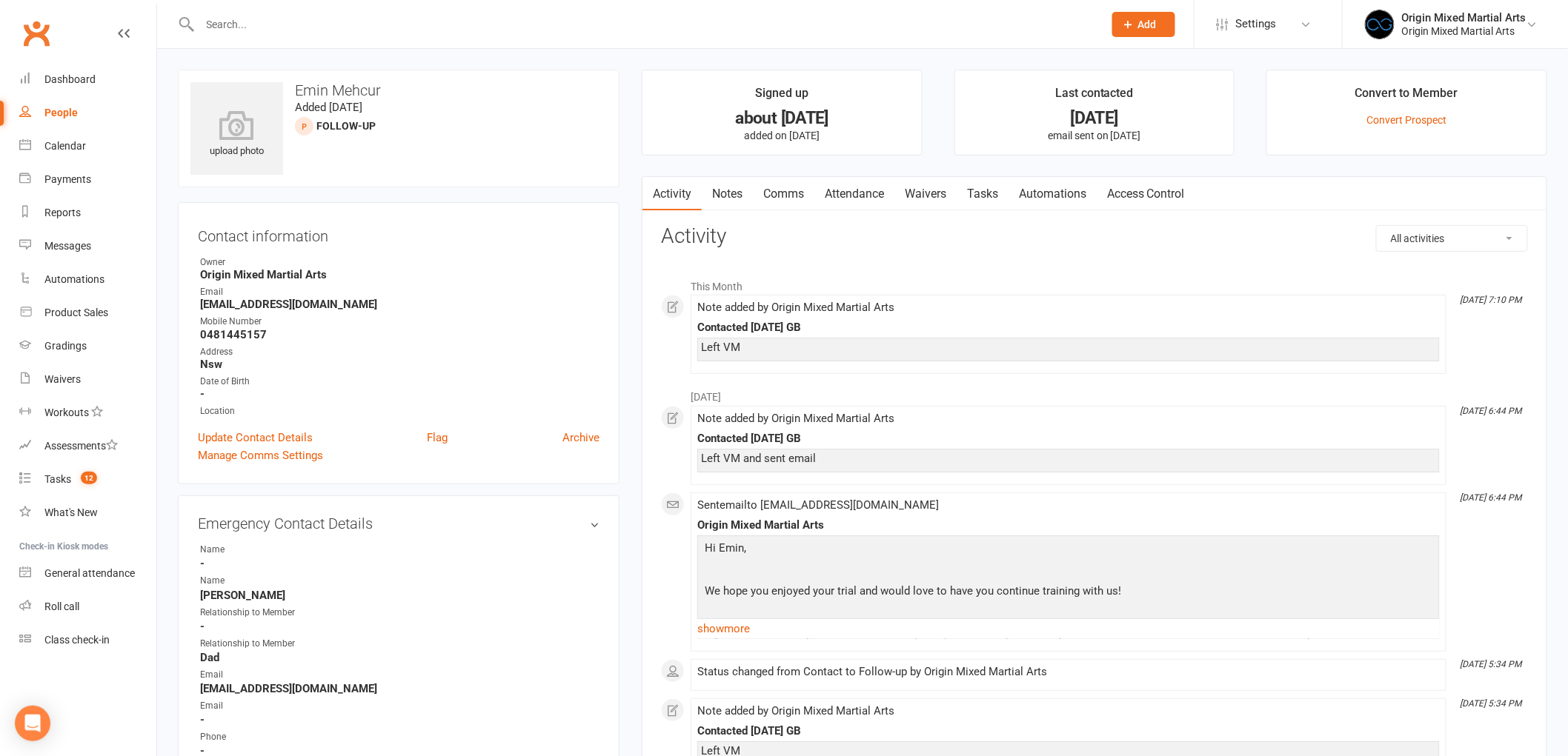
click at [833, 187] on link "Attendance" at bounding box center [854, 194] width 80 height 34
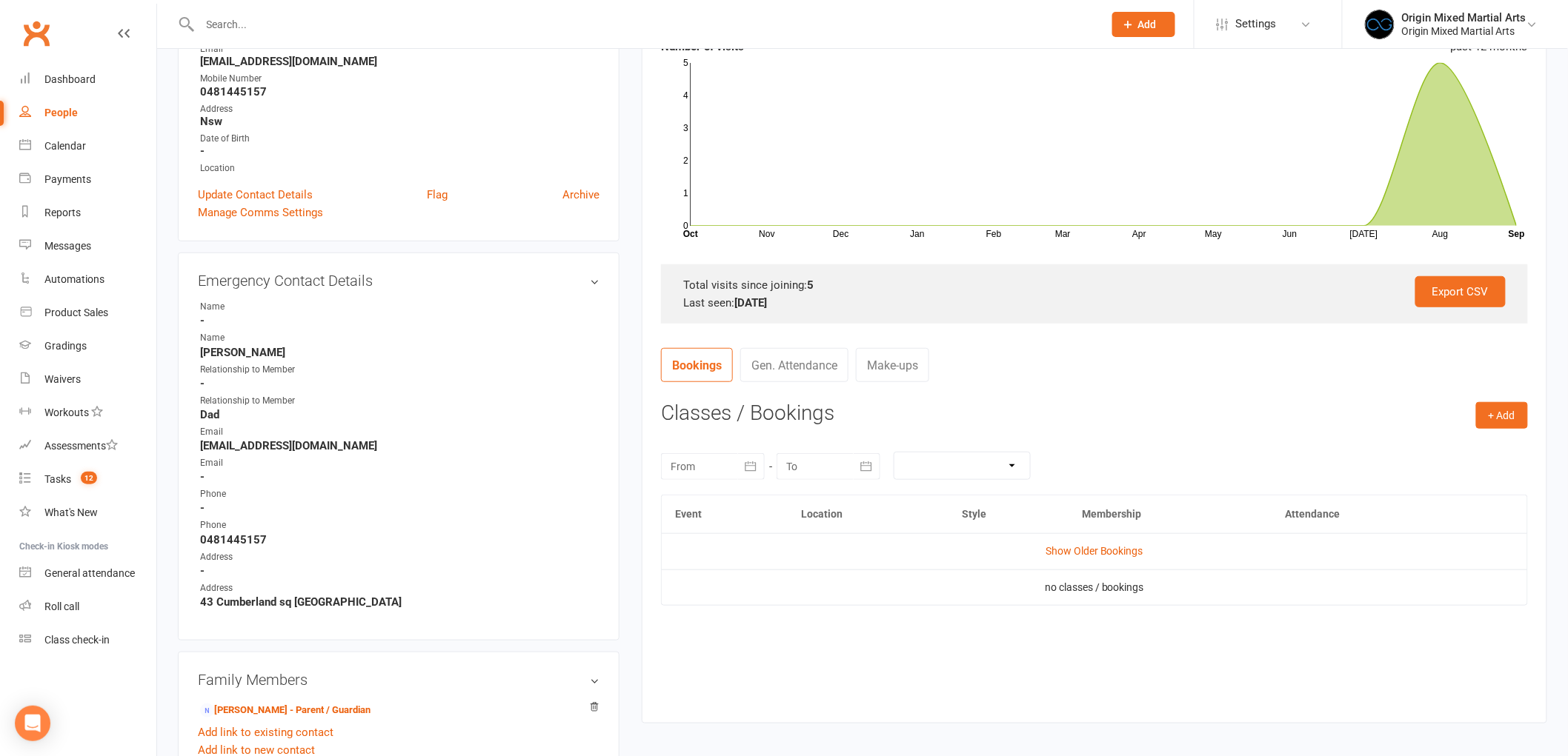
scroll to position [247, 0]
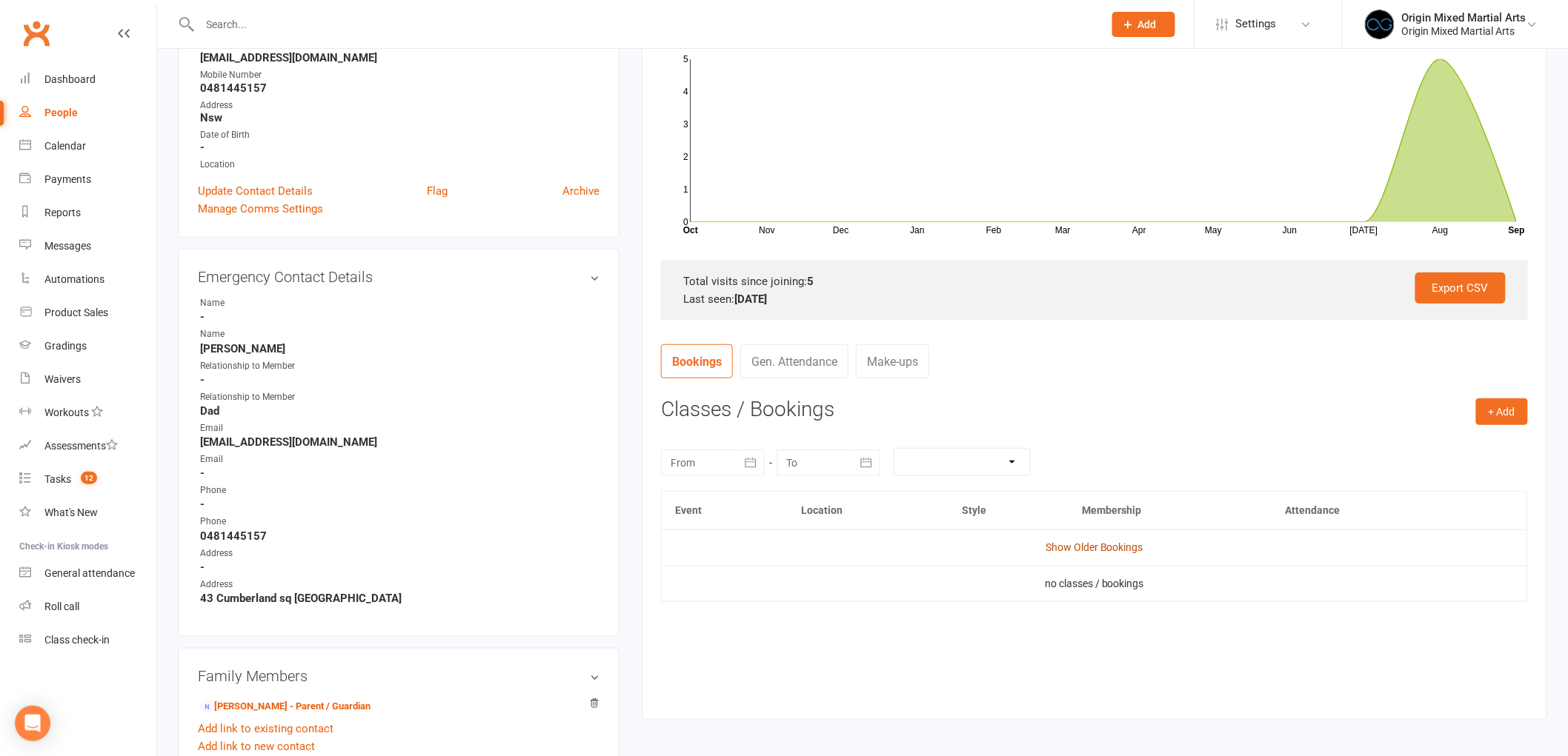
click at [1107, 548] on link "Show Older Bookings" at bounding box center [1094, 547] width 98 height 12
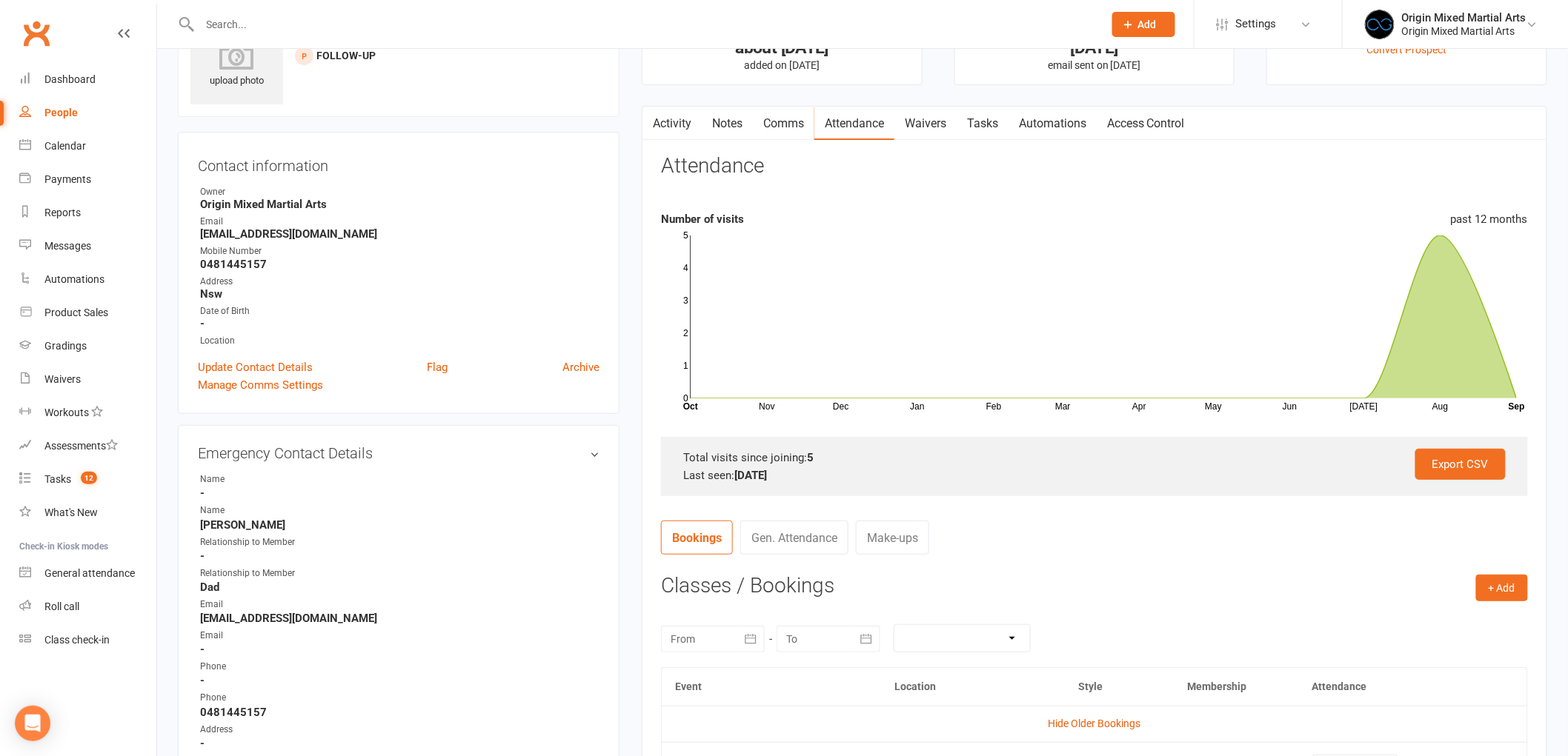
scroll to position [0, 0]
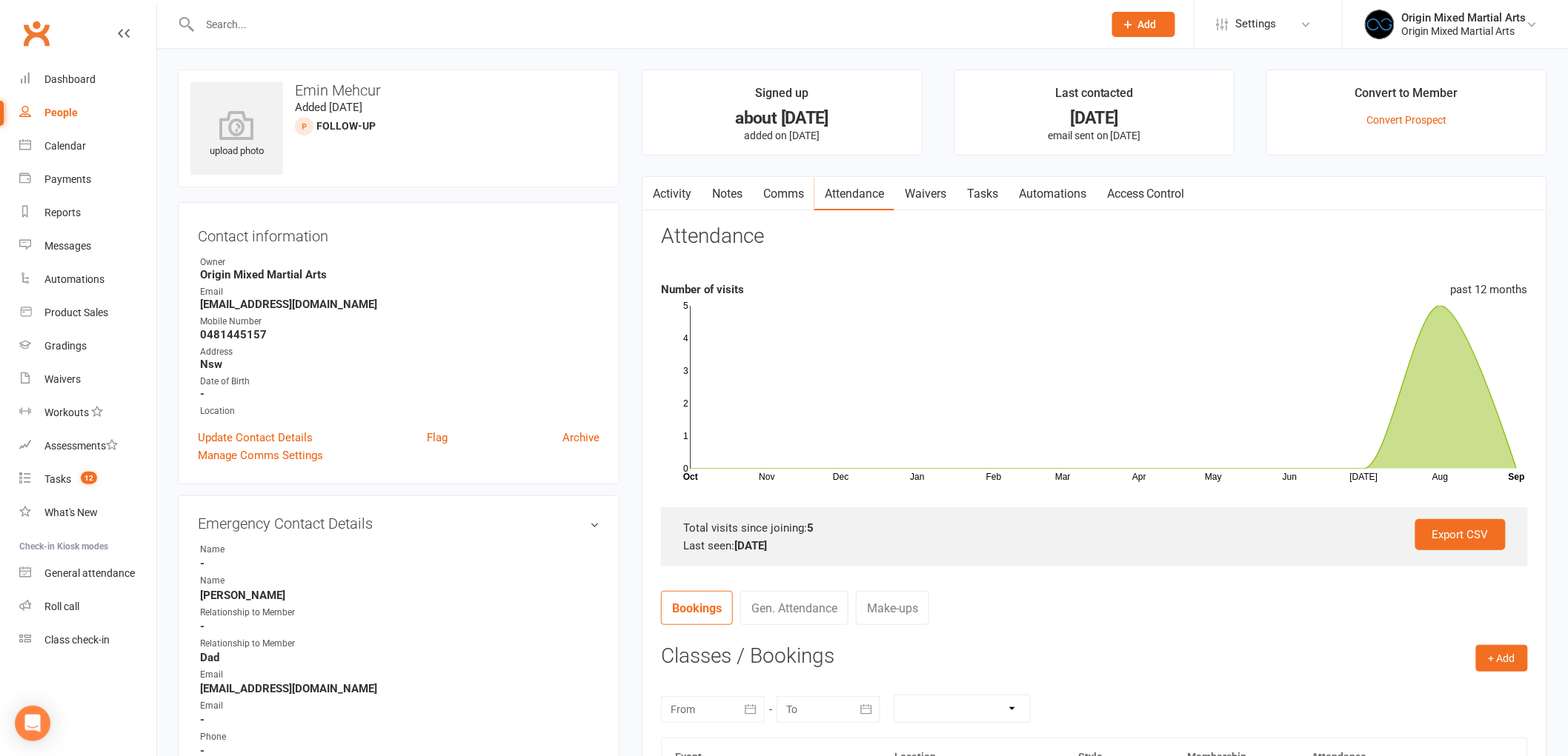
click at [664, 187] on link "Activity" at bounding box center [671, 194] width 59 height 34
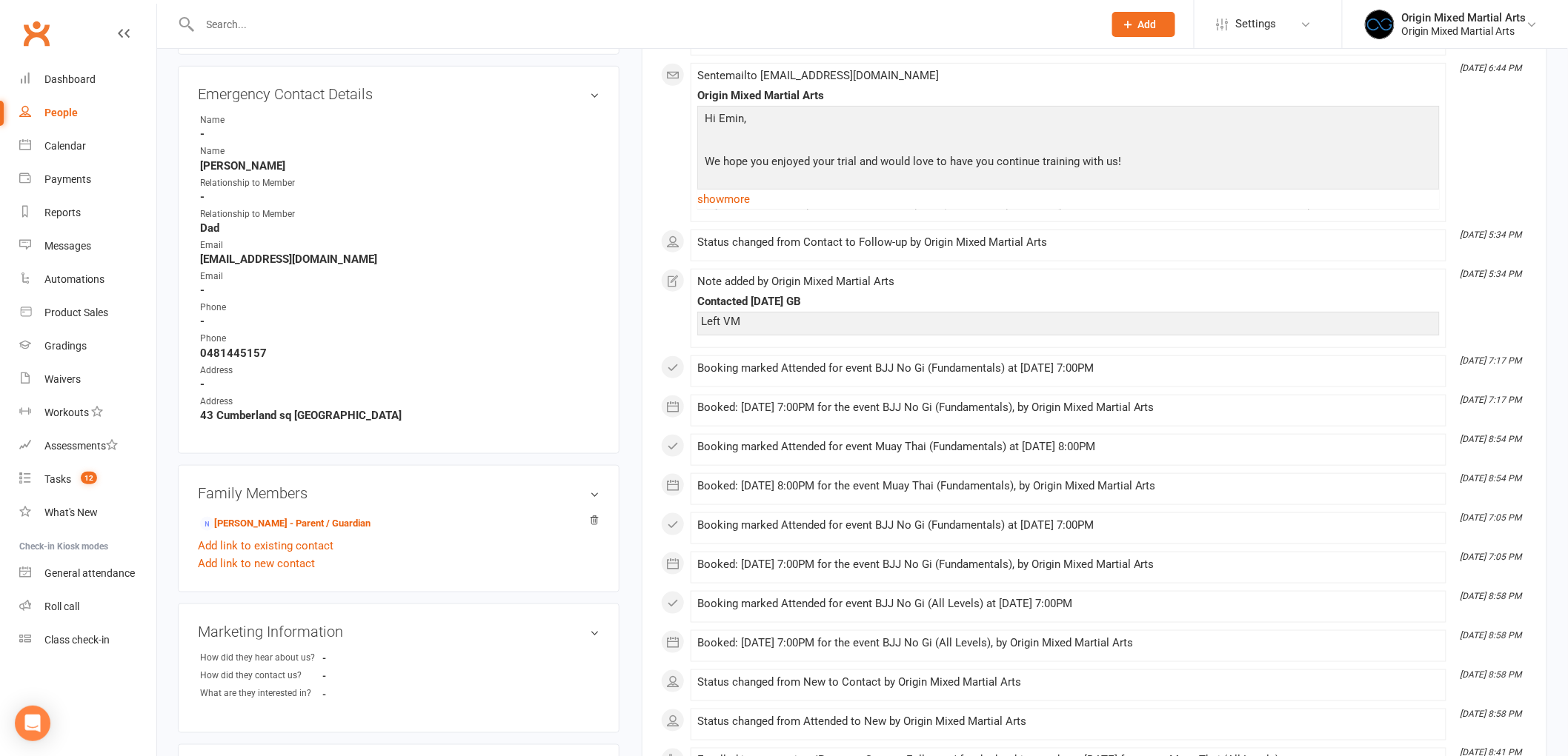
scroll to position [411, 0]
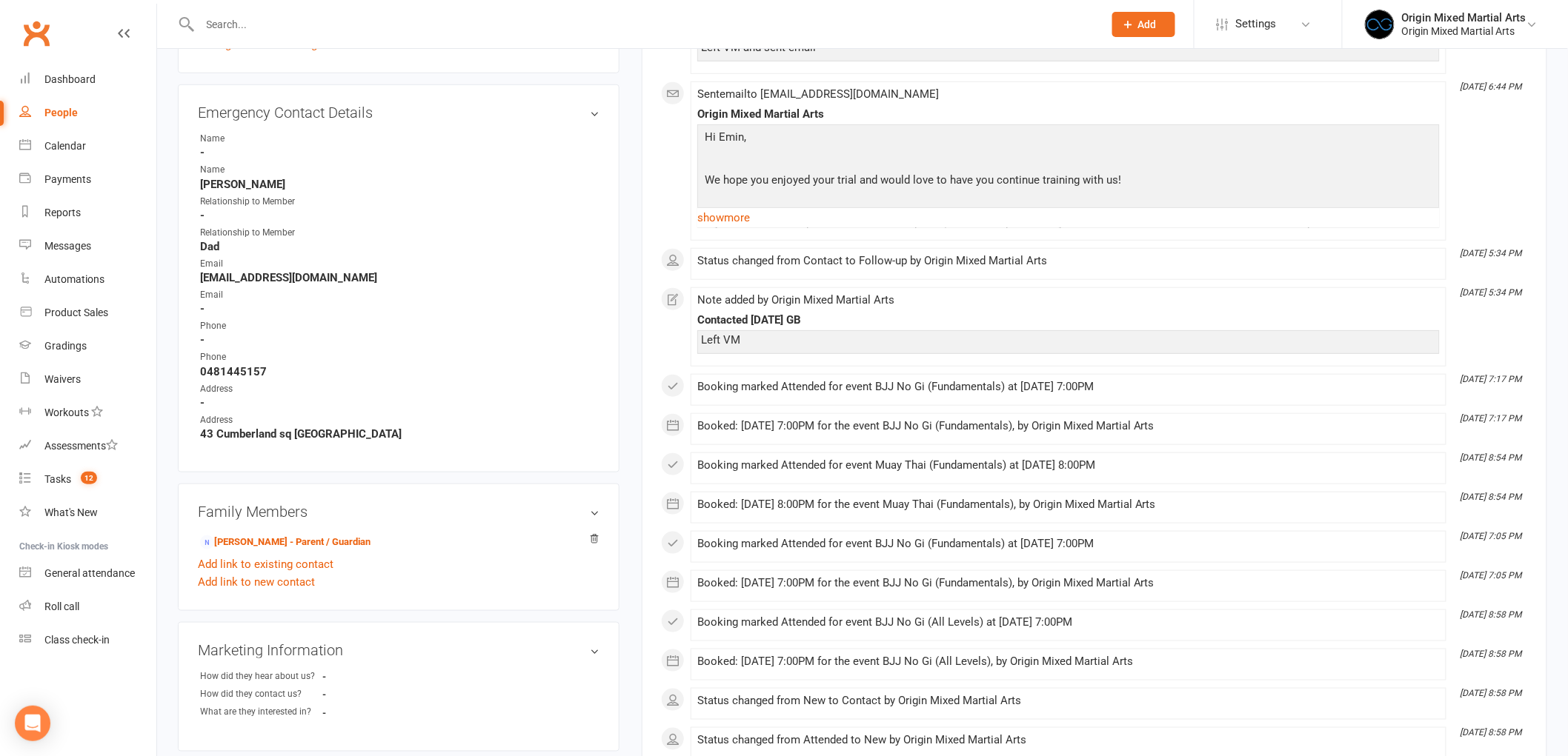
click at [1026, 280] on div "August [DATE] 6:44 PM Note added by Origin Mixed Martial Arts Contacted [DATE] …" at bounding box center [1093, 567] width 867 height 1193
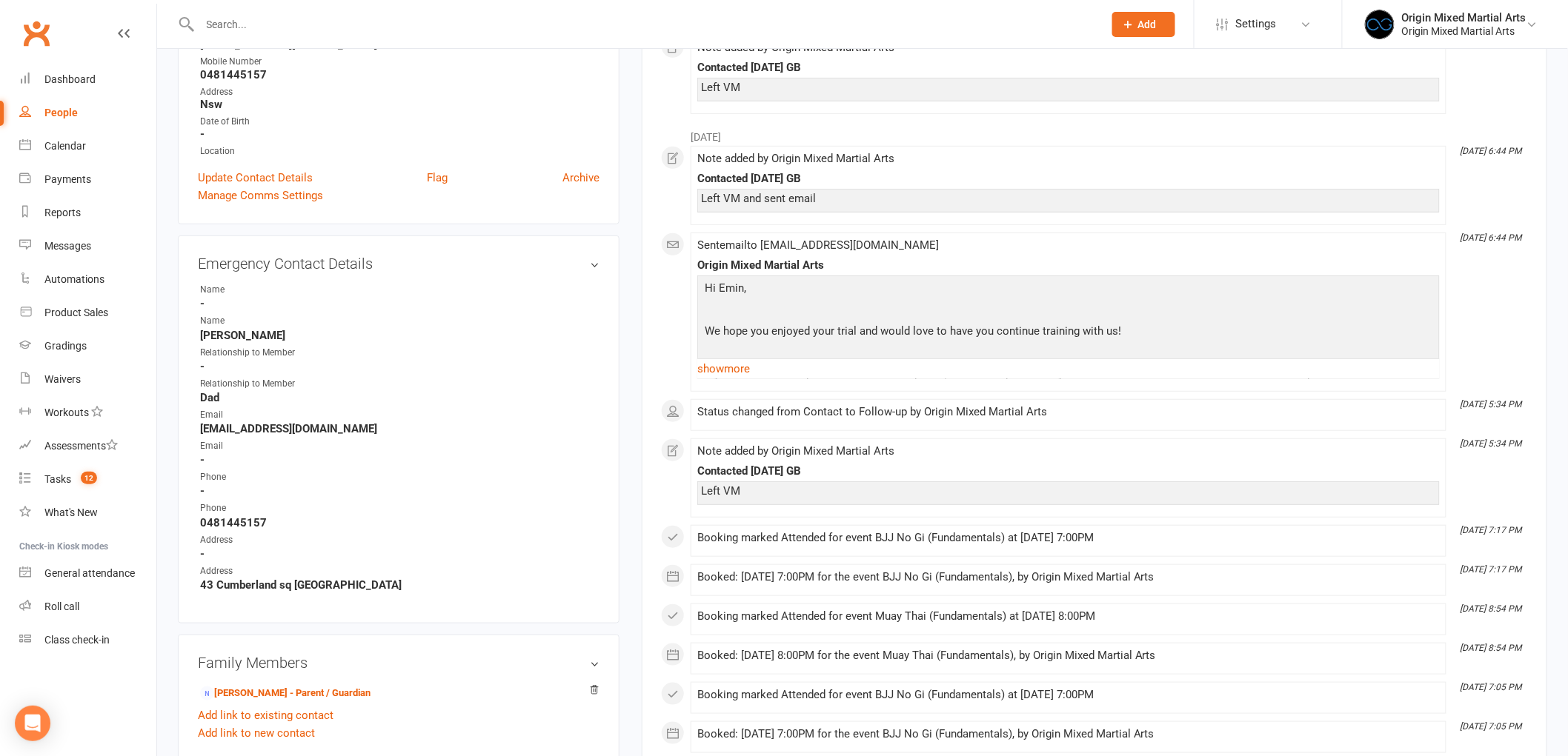
scroll to position [0, 0]
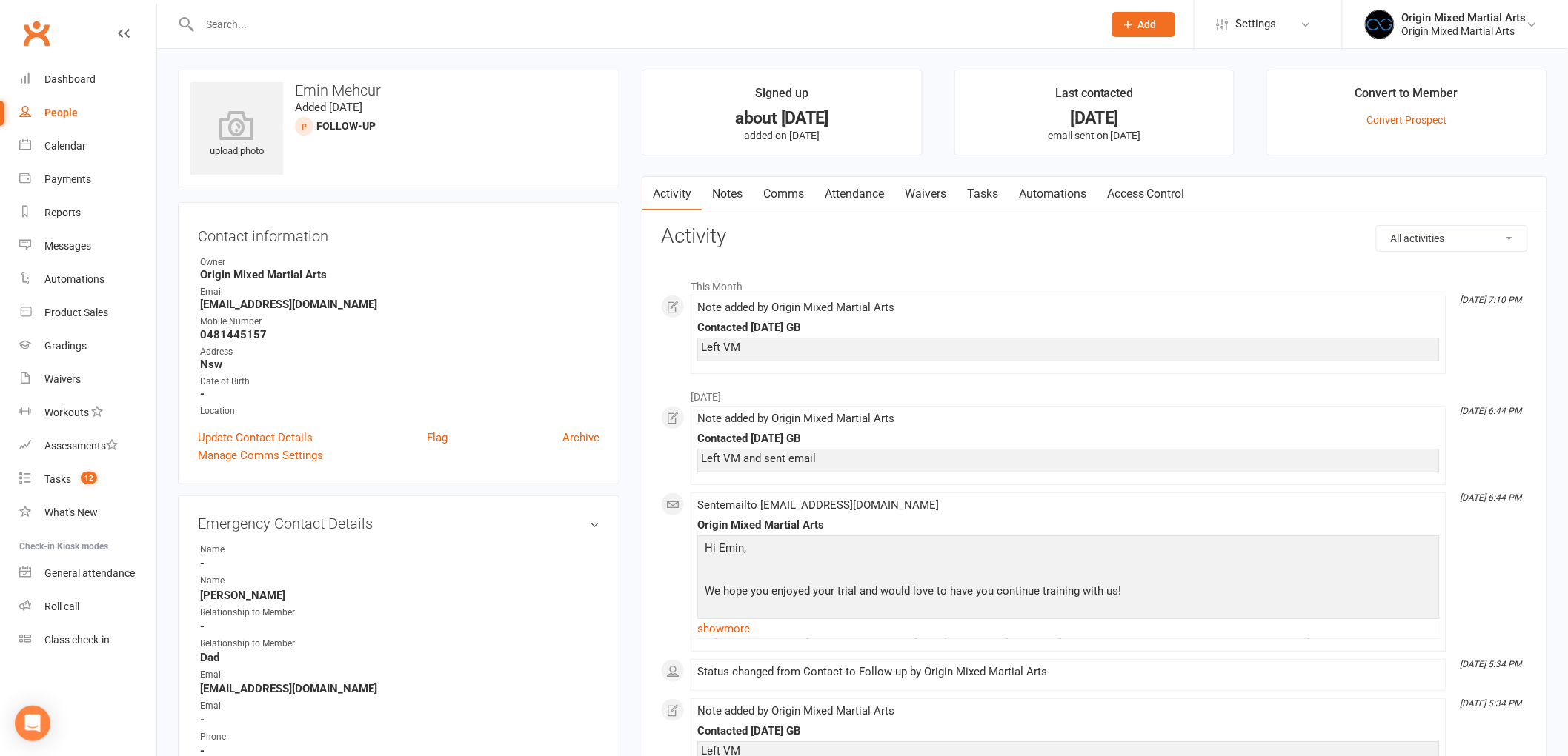
click at [715, 195] on link "Notes" at bounding box center [727, 194] width 51 height 34
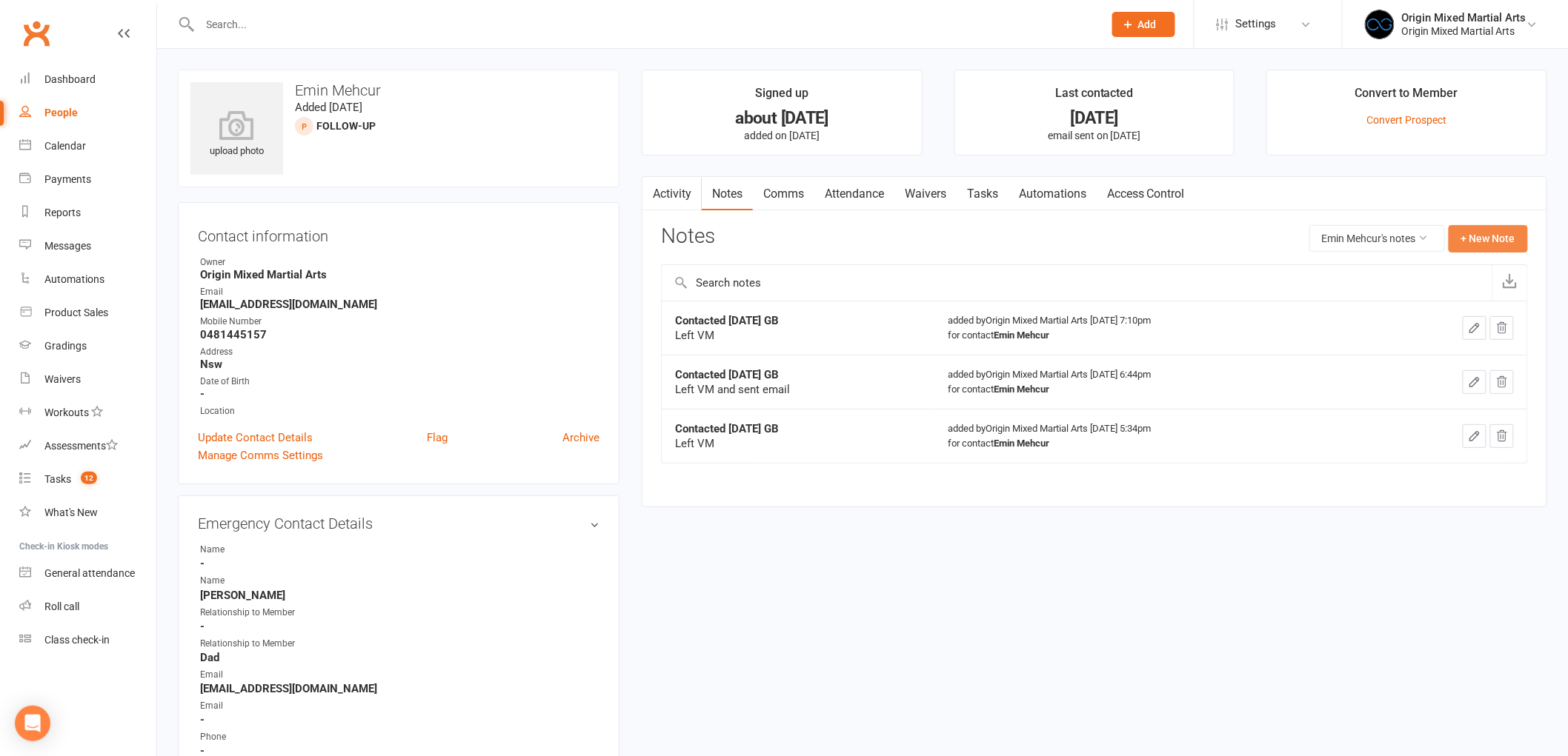
click at [1502, 232] on button "+ New Note" at bounding box center [1488, 238] width 79 height 27
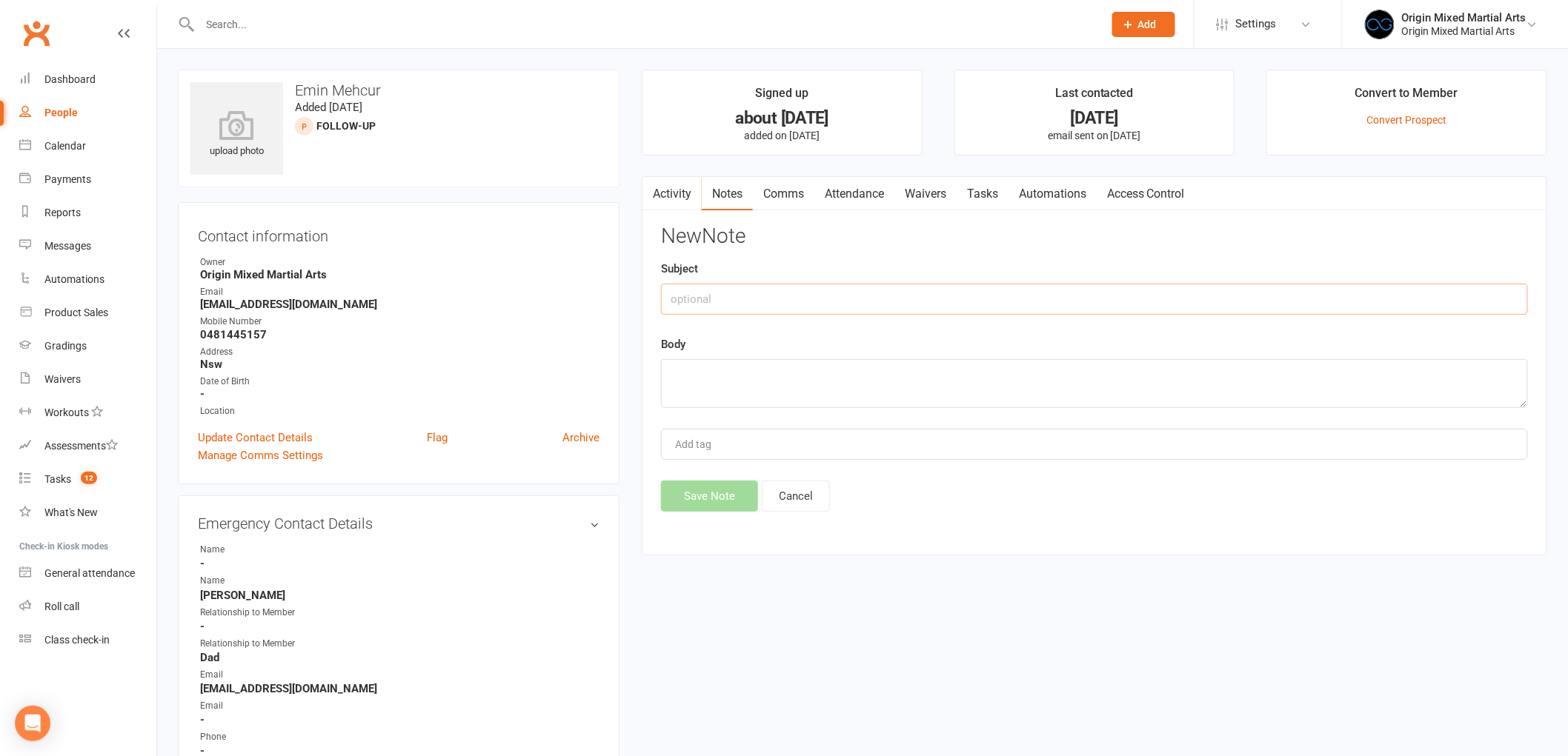
click at [843, 302] on input "text" at bounding box center [1093, 299] width 867 height 31
type input "Archiving [DATE] GB"
click at [808, 391] on textarea at bounding box center [1093, 383] width 867 height 49
type textarea "No contact"
click at [708, 498] on button "Save Note" at bounding box center [709, 496] width 97 height 31
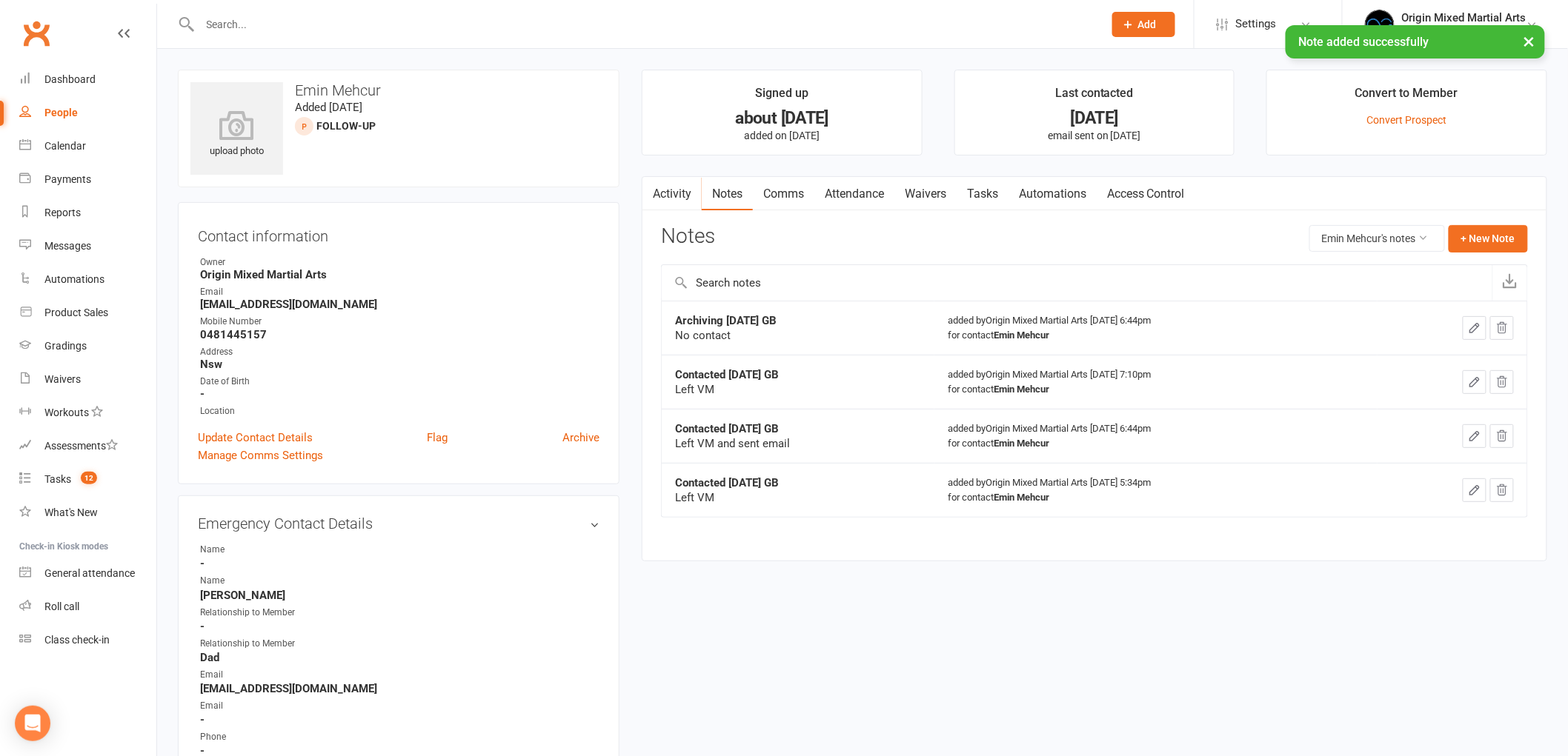
click at [49, 99] on link "People" at bounding box center [88, 113] width 137 height 33
select select "100"
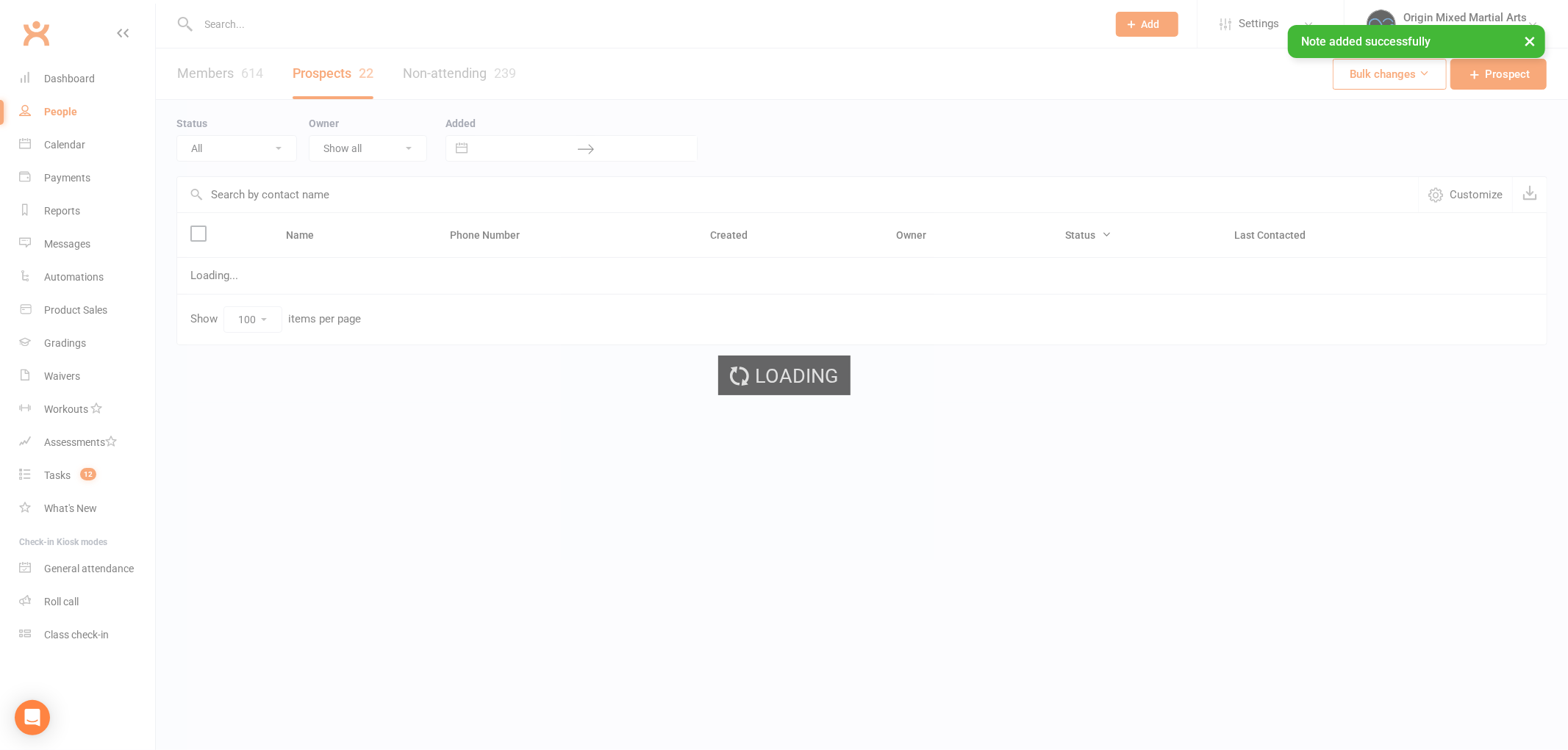
select select "Follow-up"
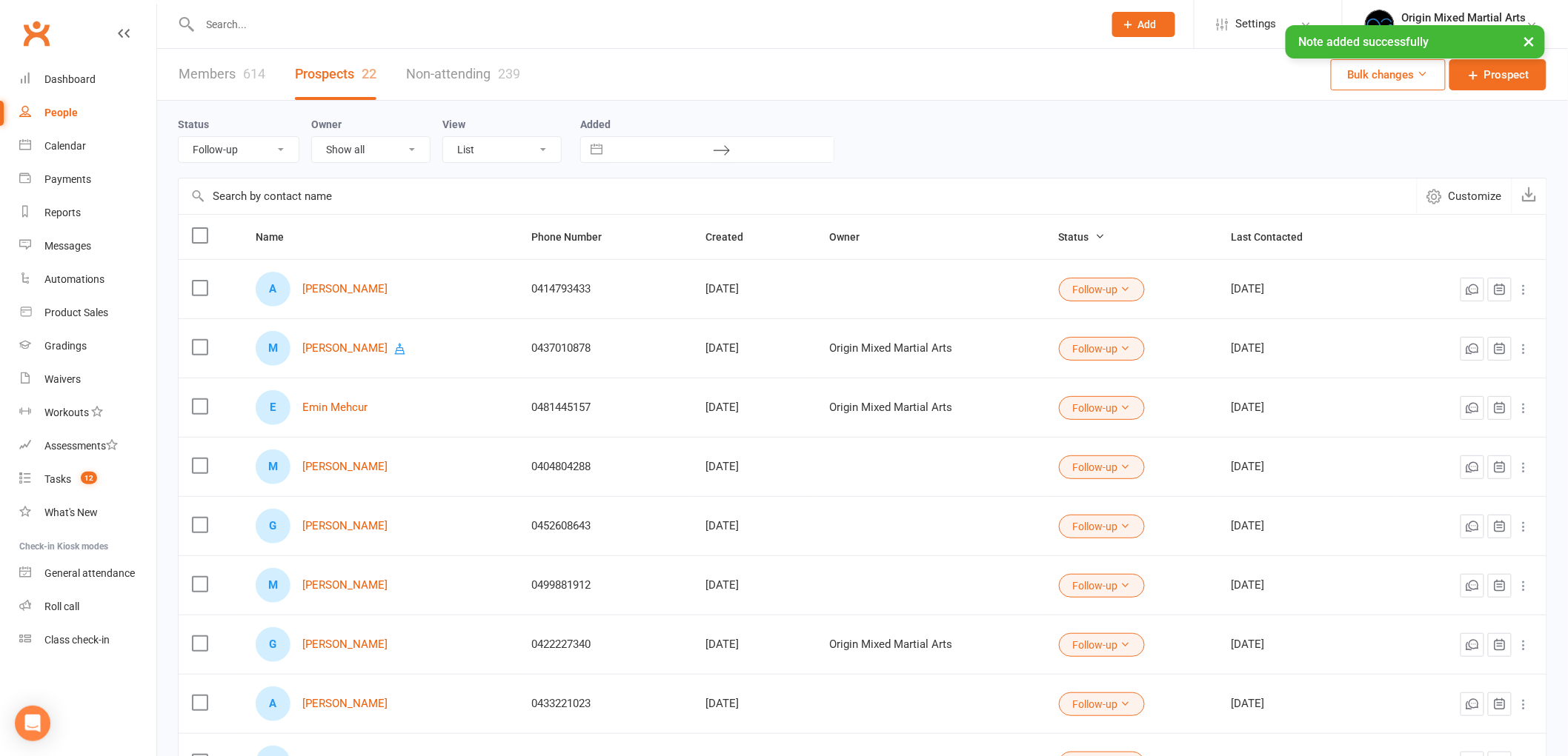
click at [1124, 405] on icon at bounding box center [1125, 407] width 10 height 10
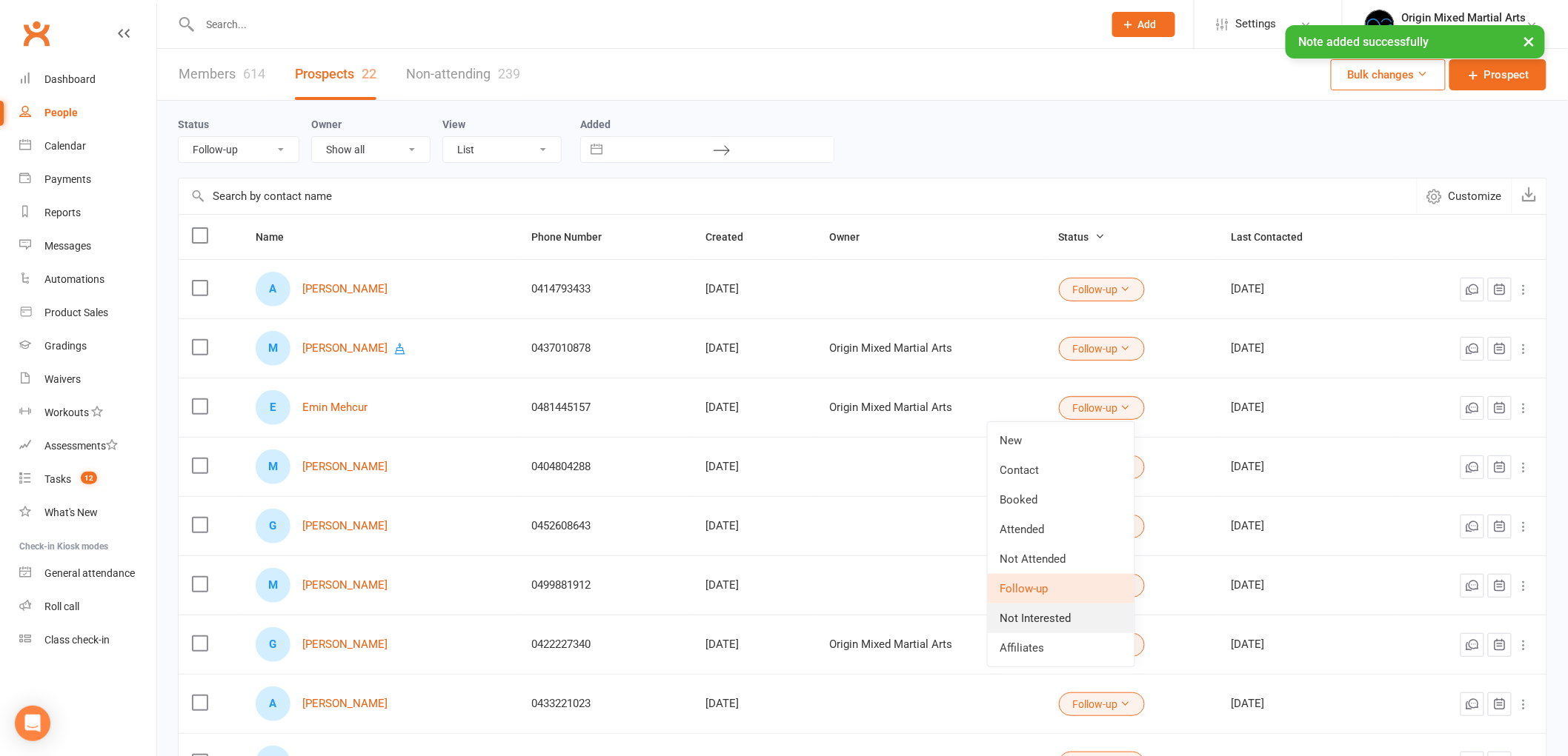
click at [1034, 615] on link "Not Interested" at bounding box center [1061, 619] width 147 height 29
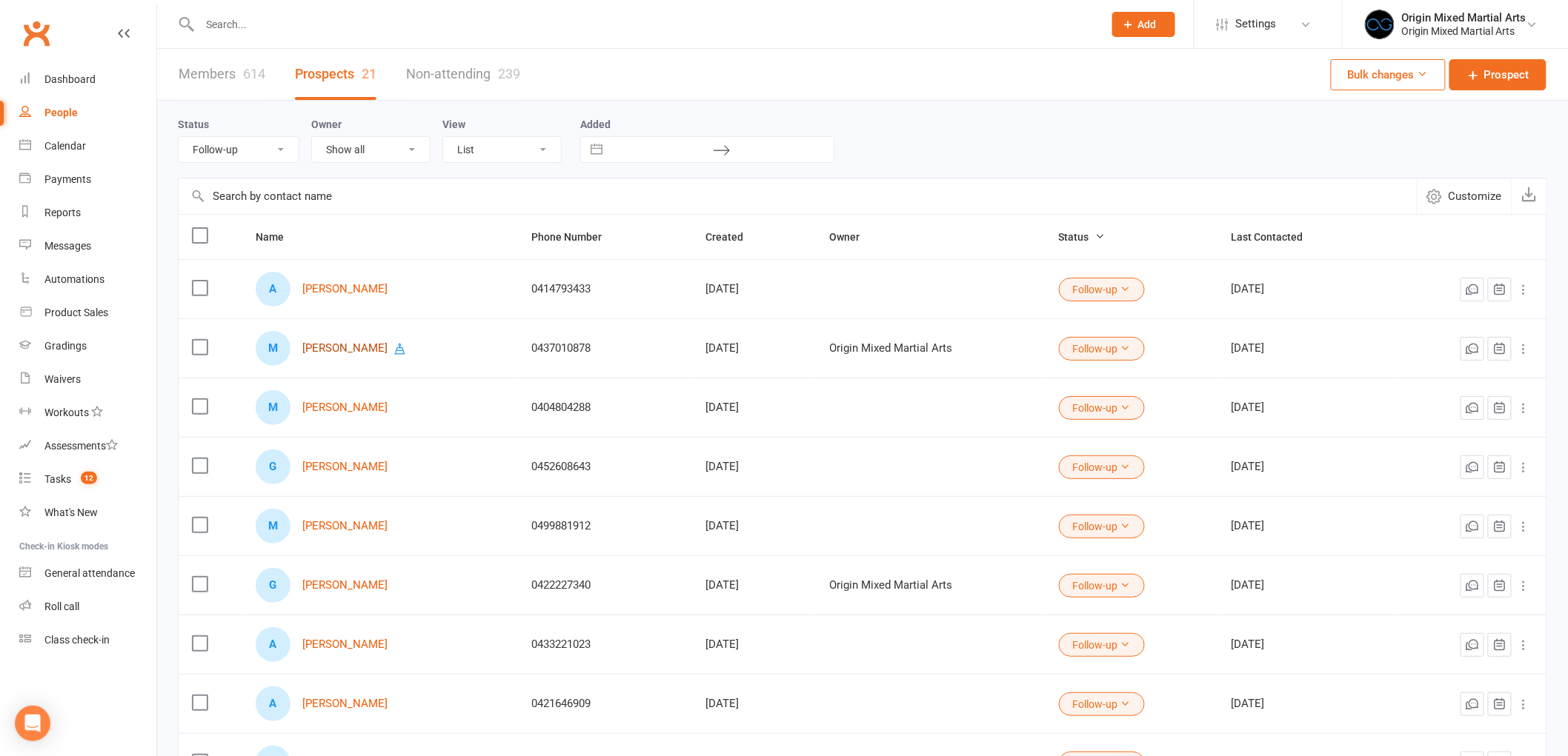
click at [313, 344] on link "[PERSON_NAME]" at bounding box center [345, 349] width 85 height 12
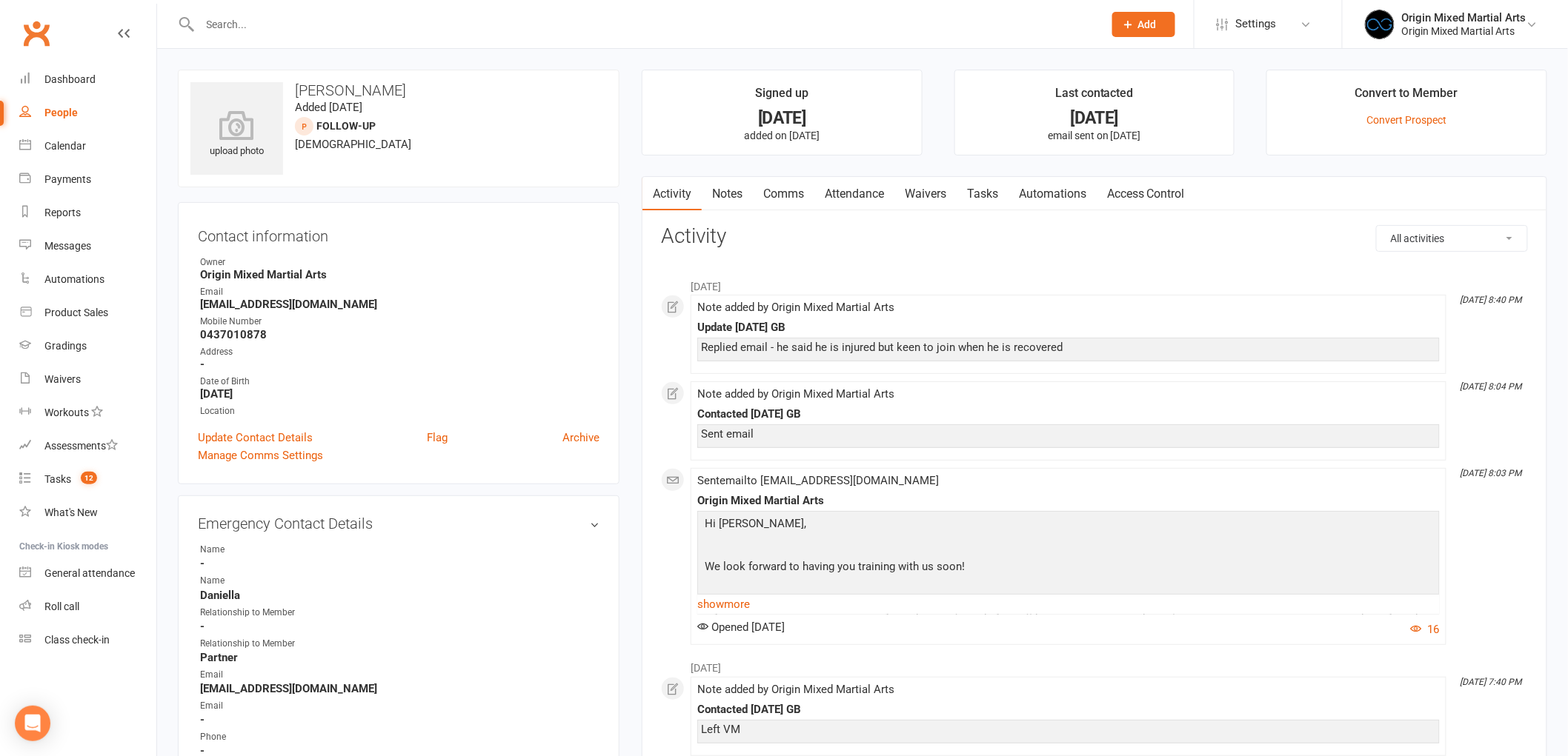
click at [66, 113] on div "People" at bounding box center [61, 112] width 33 height 12
select select "100"
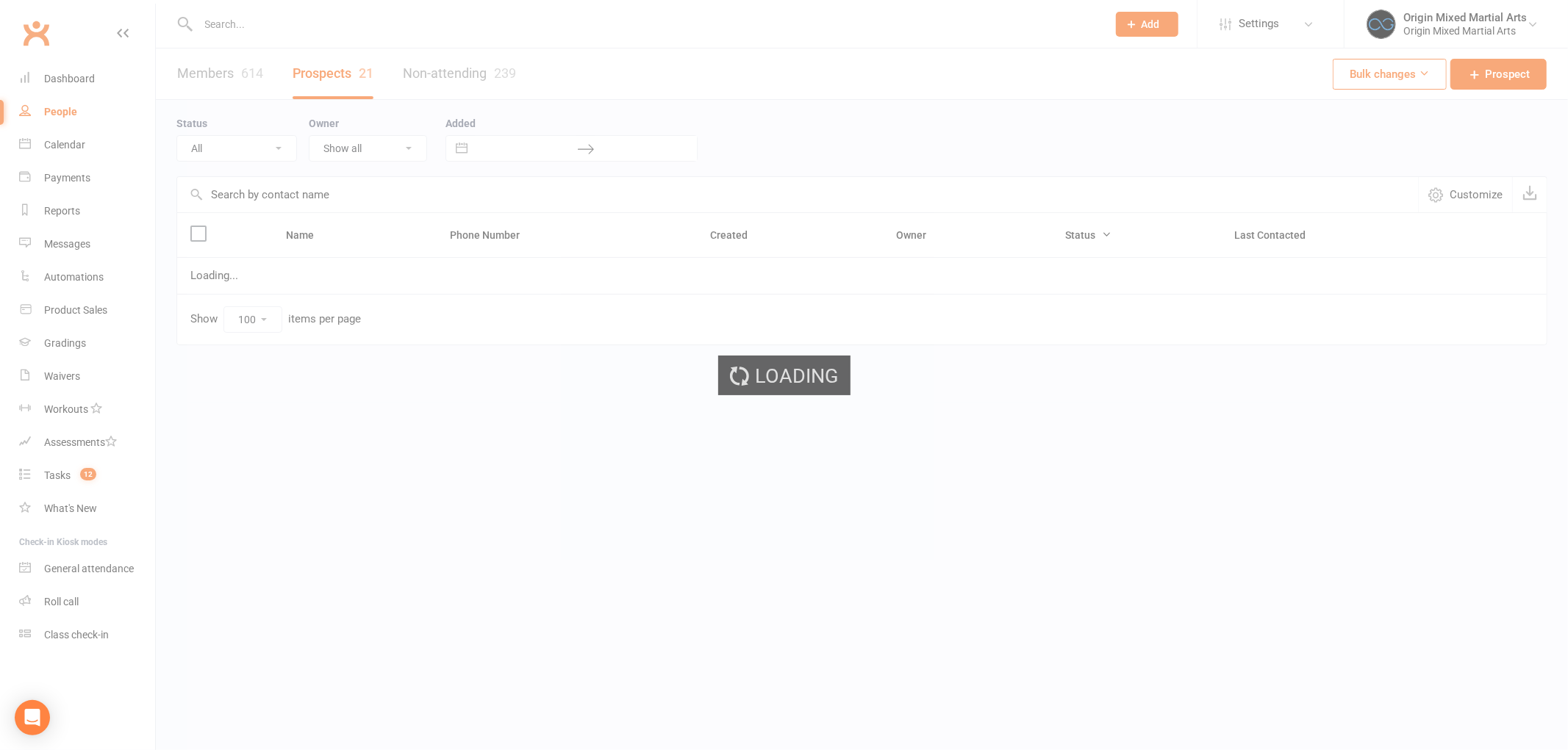
select select "Follow-up"
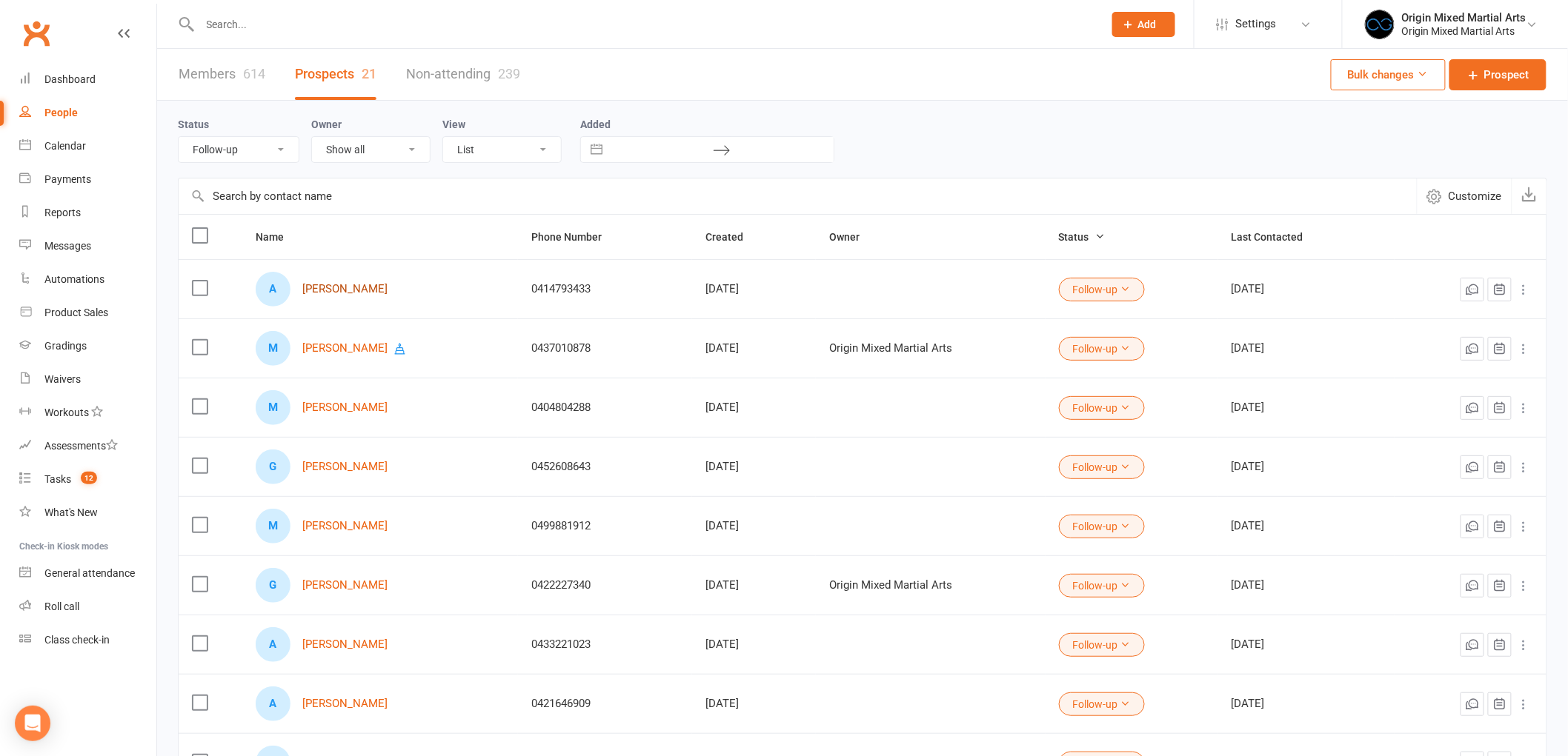
click at [336, 294] on link "[PERSON_NAME]" at bounding box center [345, 289] width 85 height 12
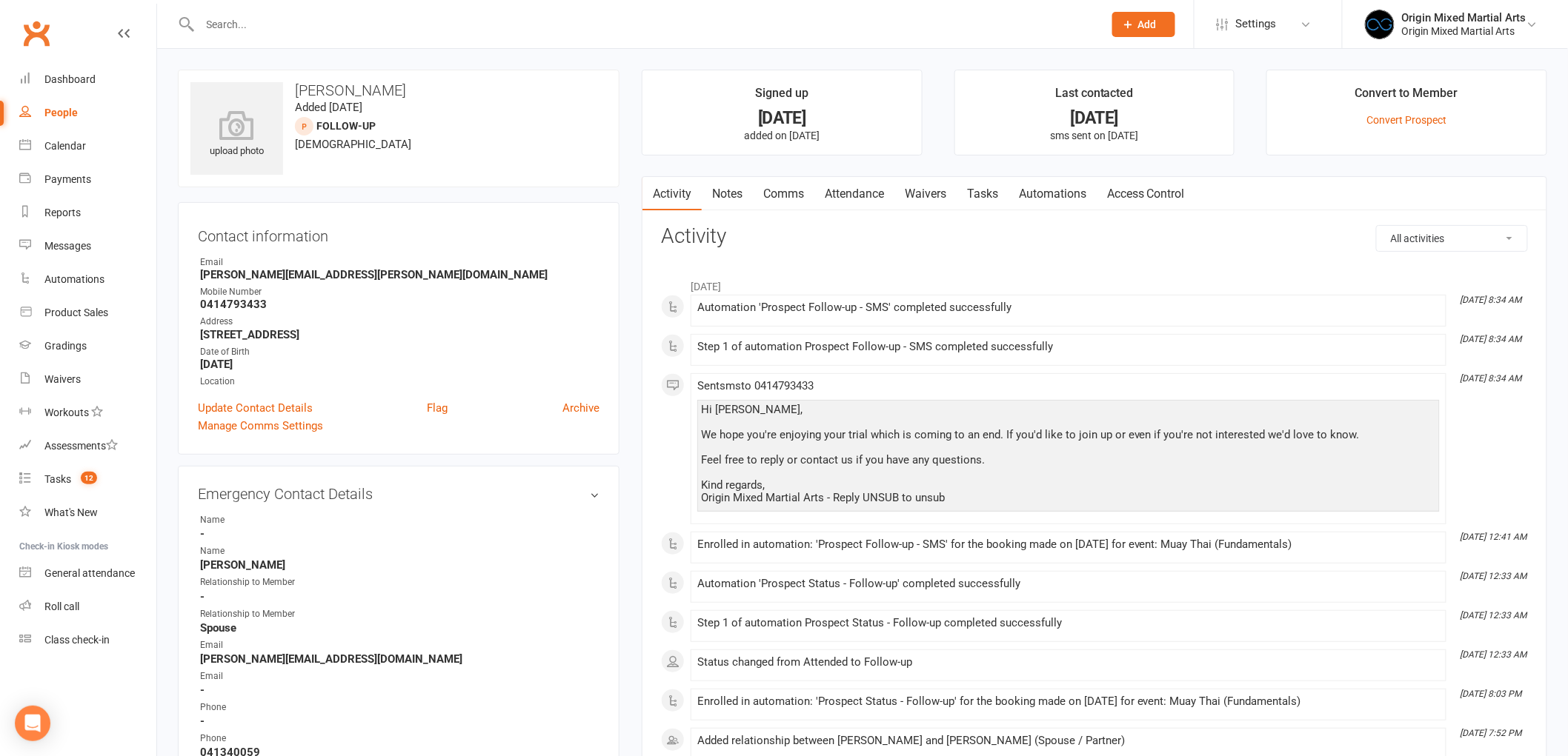
click at [726, 197] on link "Notes" at bounding box center [727, 194] width 51 height 34
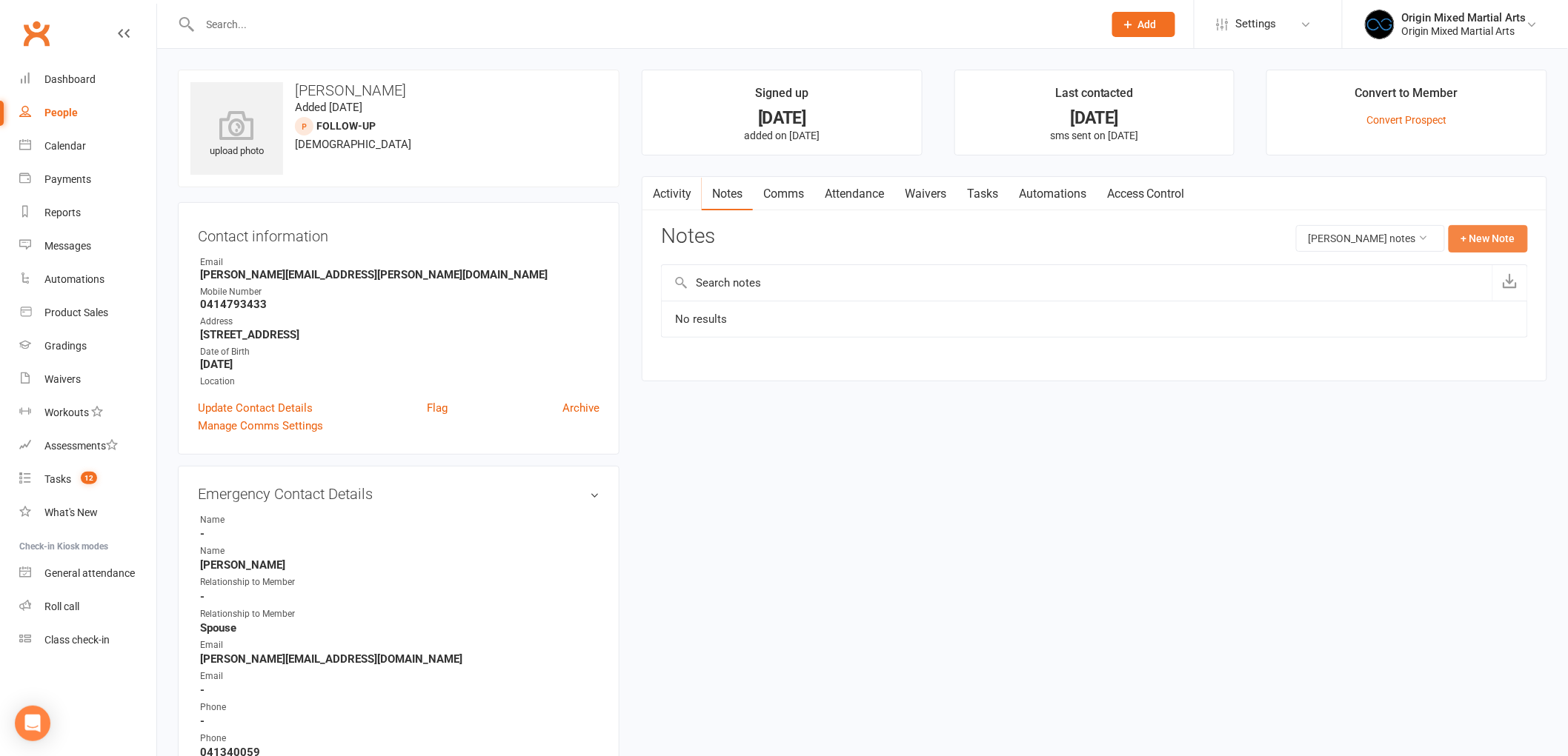
click at [1494, 228] on button "+ New Note" at bounding box center [1488, 238] width 79 height 27
click at [756, 293] on input "text" at bounding box center [1093, 299] width 867 height 31
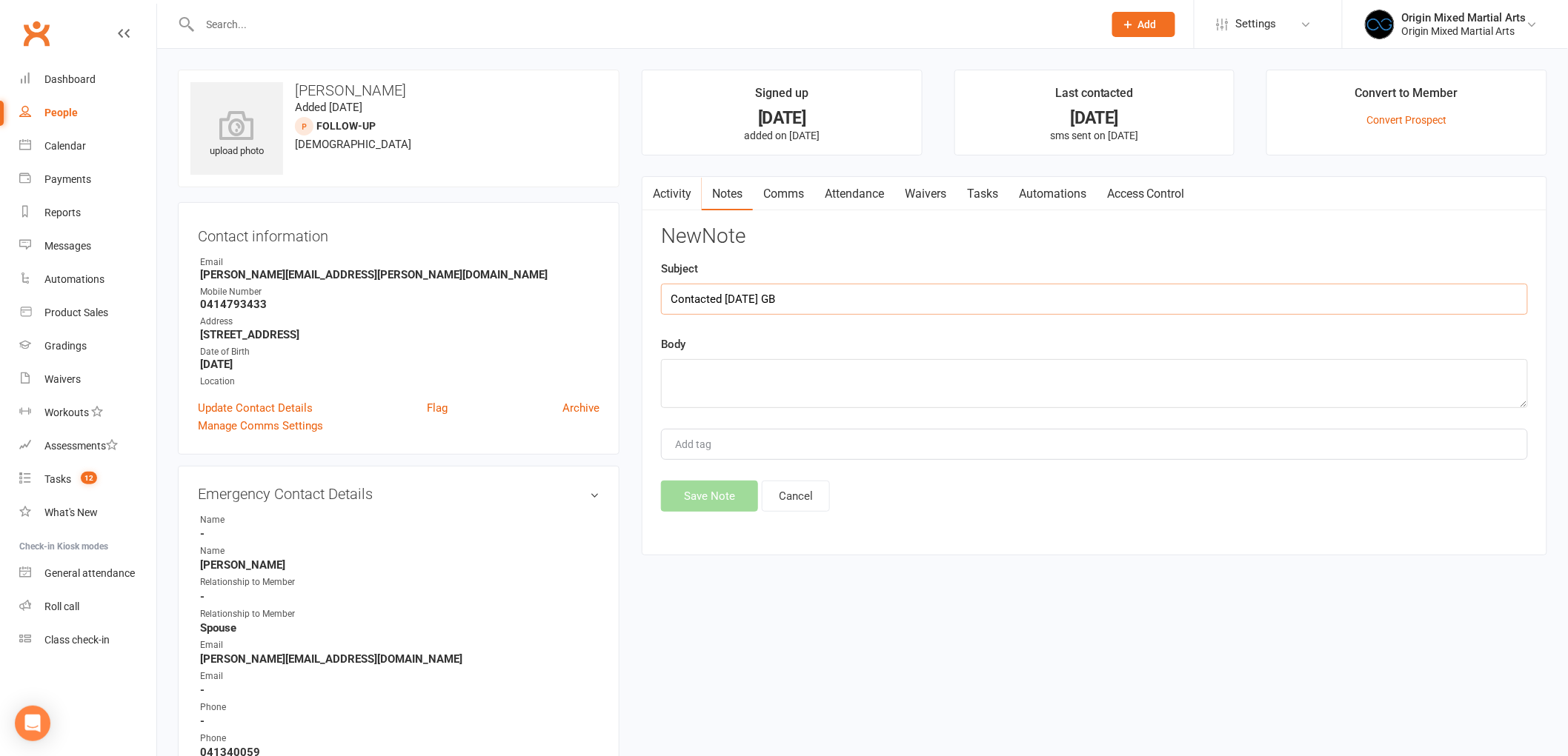
type input "Contacted [DATE] GB"
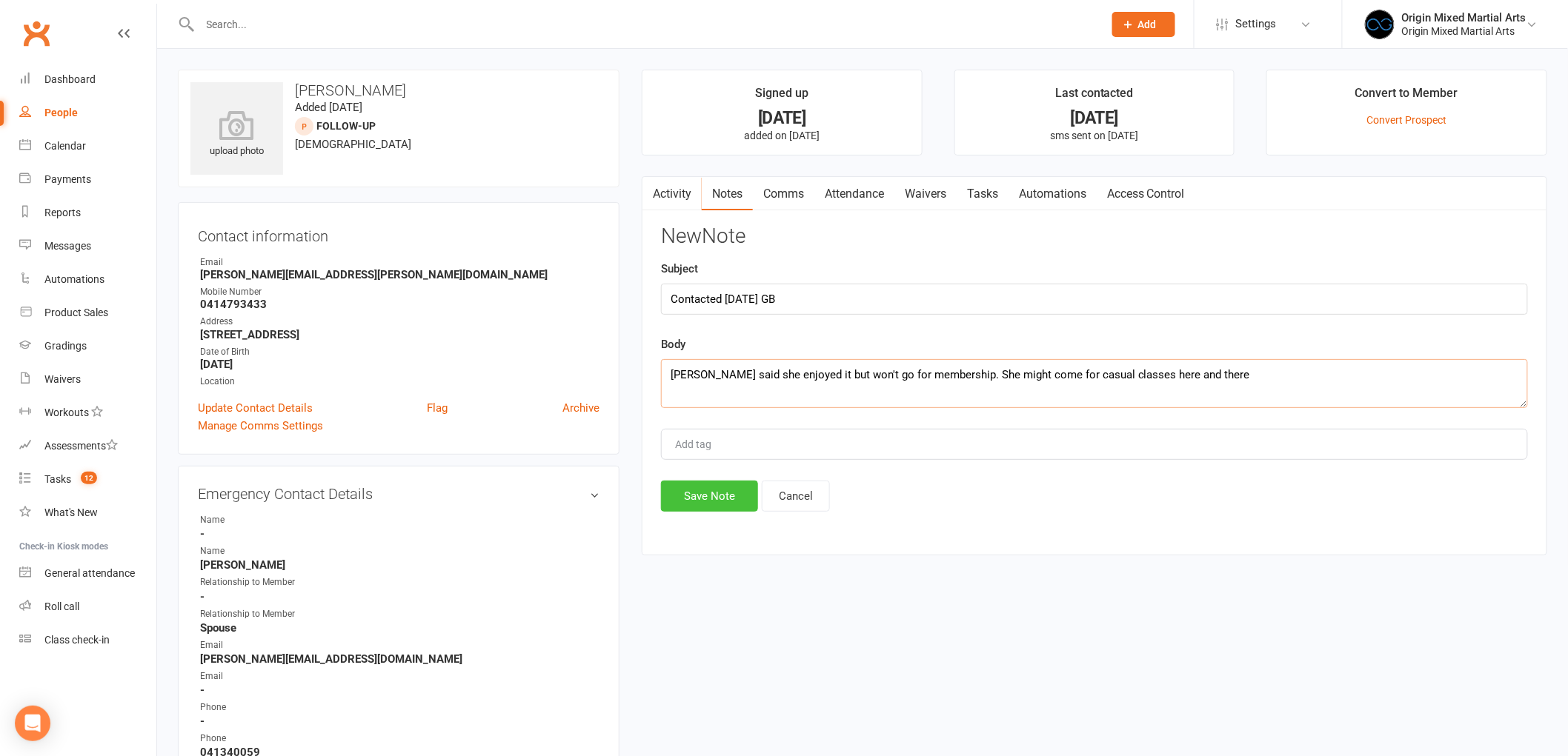
type textarea "[PERSON_NAME] said she enjoyed it but won't go for membership. She might come f…"
click at [721, 502] on button "Save Note" at bounding box center [709, 496] width 97 height 31
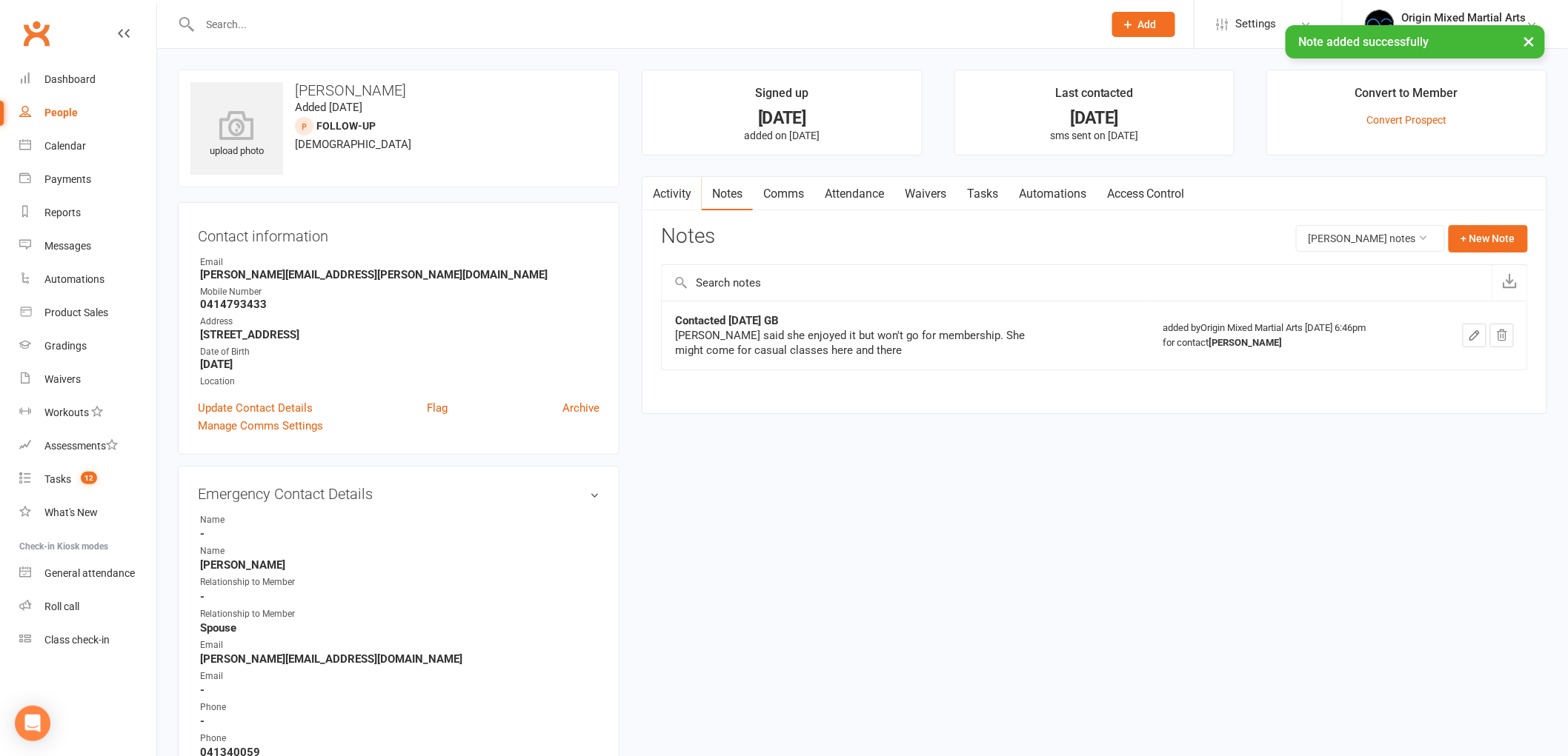
click at [46, 106] on div "People" at bounding box center [61, 112] width 33 height 12
select select "100"
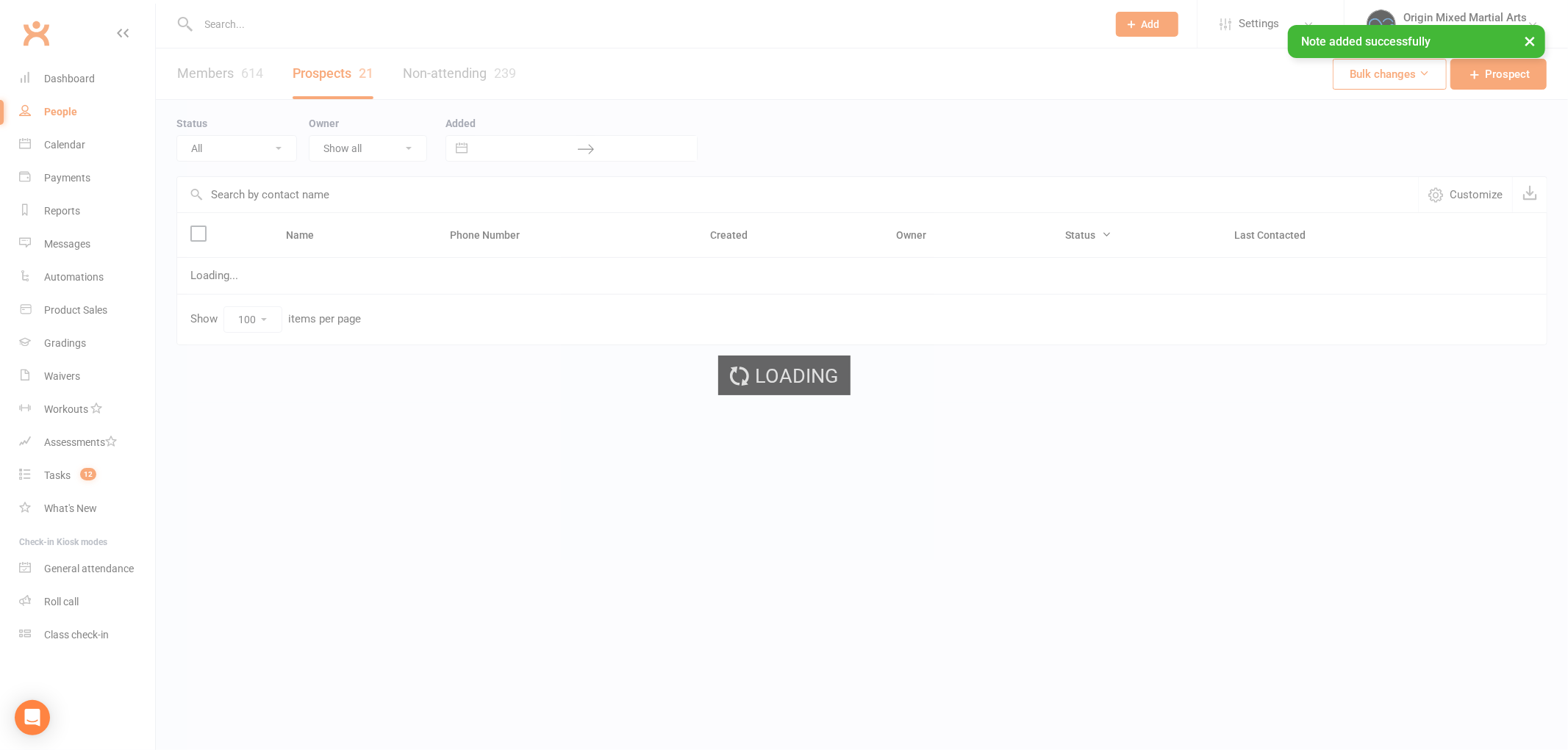
select select "Follow-up"
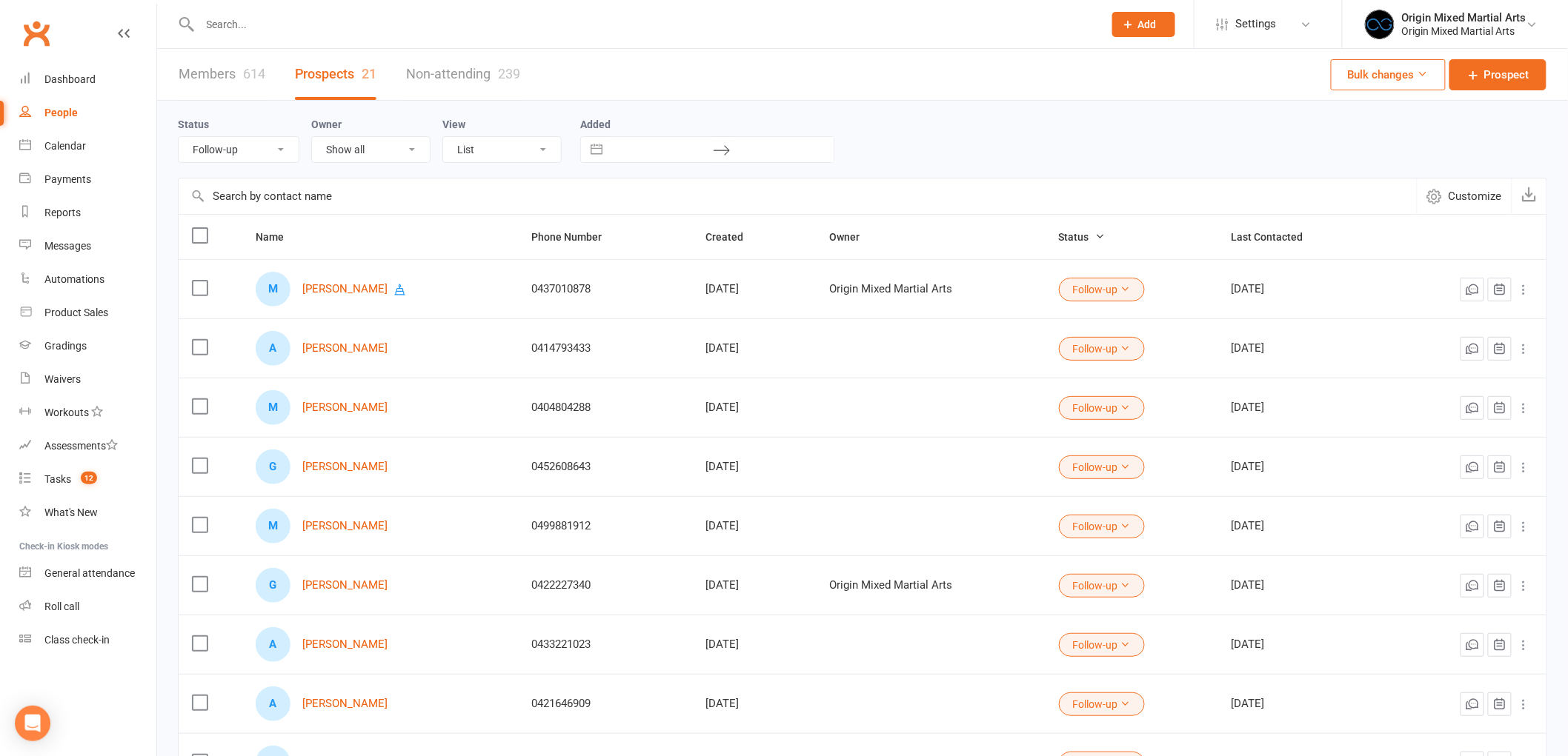
click at [287, 144] on select "All (No status set) (Invalid status) New Contact Booked Attended Not Attended F…" at bounding box center [238, 150] width 120 height 25
select select
click at [178, 137] on select "All (No status set) (Invalid status) New Contact Booked Attended Not Attended F…" at bounding box center [238, 150] width 120 height 25
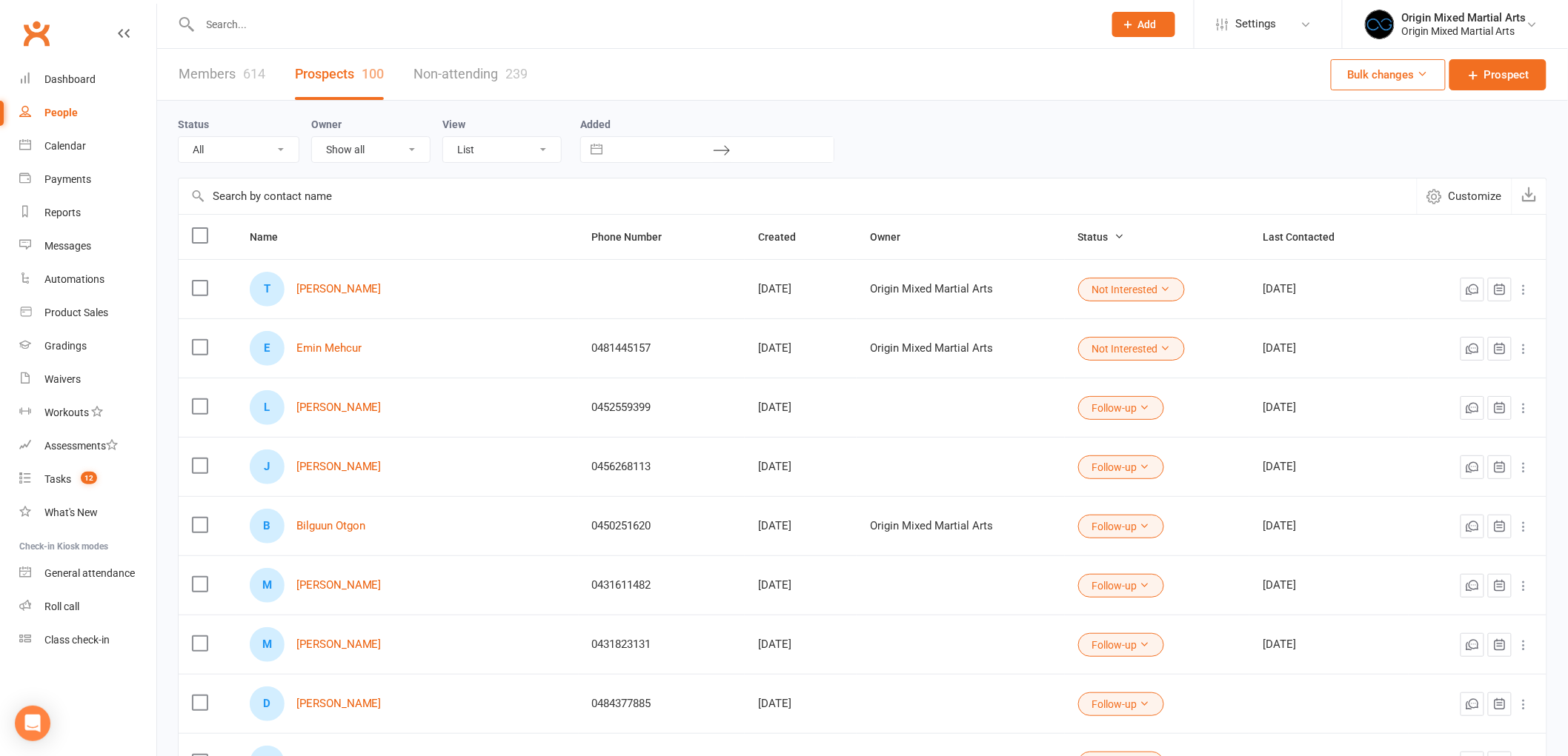
click at [1526, 349] on icon at bounding box center [1523, 349] width 15 height 15
click at [1427, 491] on link "Archive prospect" at bounding box center [1447, 497] width 147 height 29
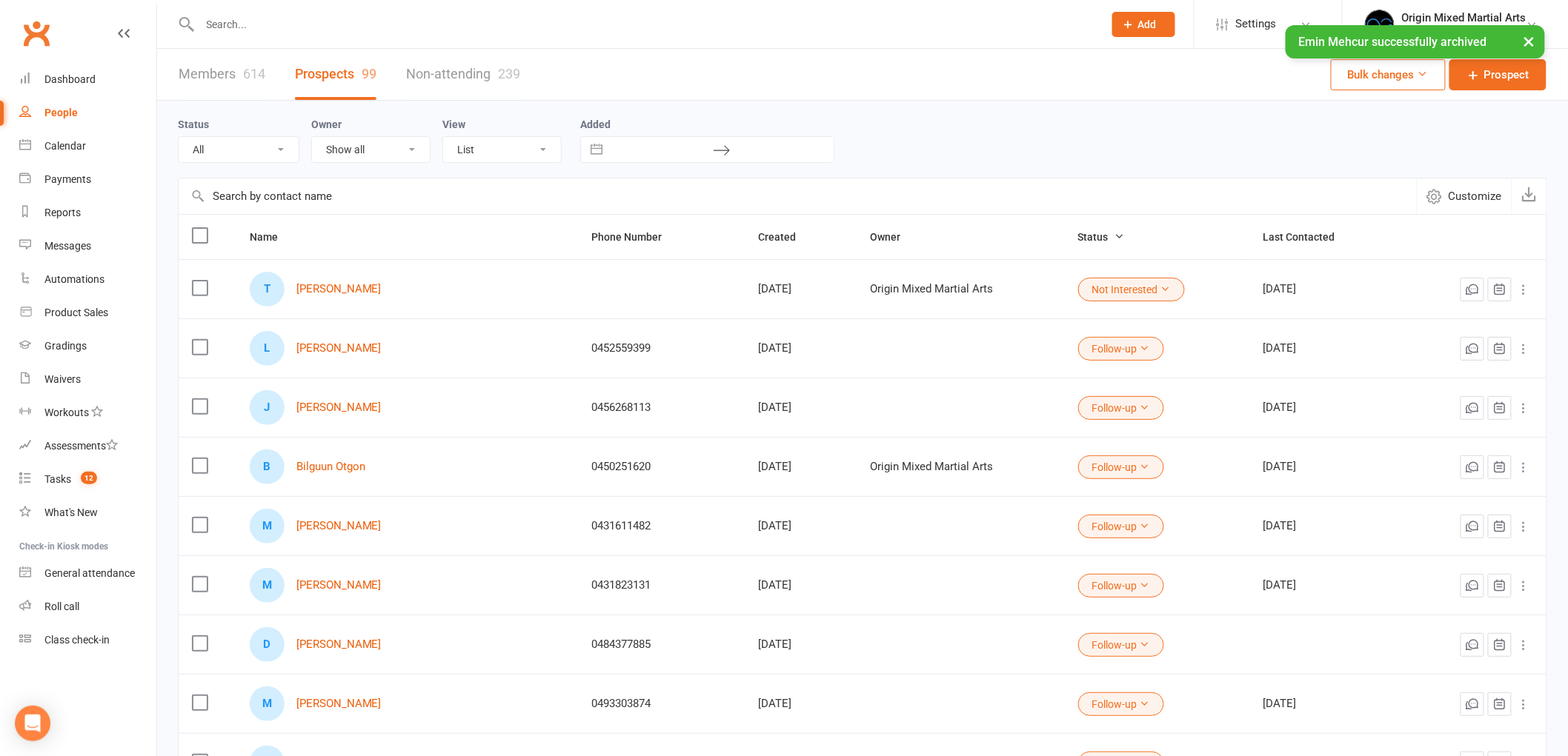
click at [1524, 283] on icon at bounding box center [1523, 289] width 15 height 15
click at [1450, 428] on link "Archive prospect" at bounding box center [1447, 437] width 147 height 29
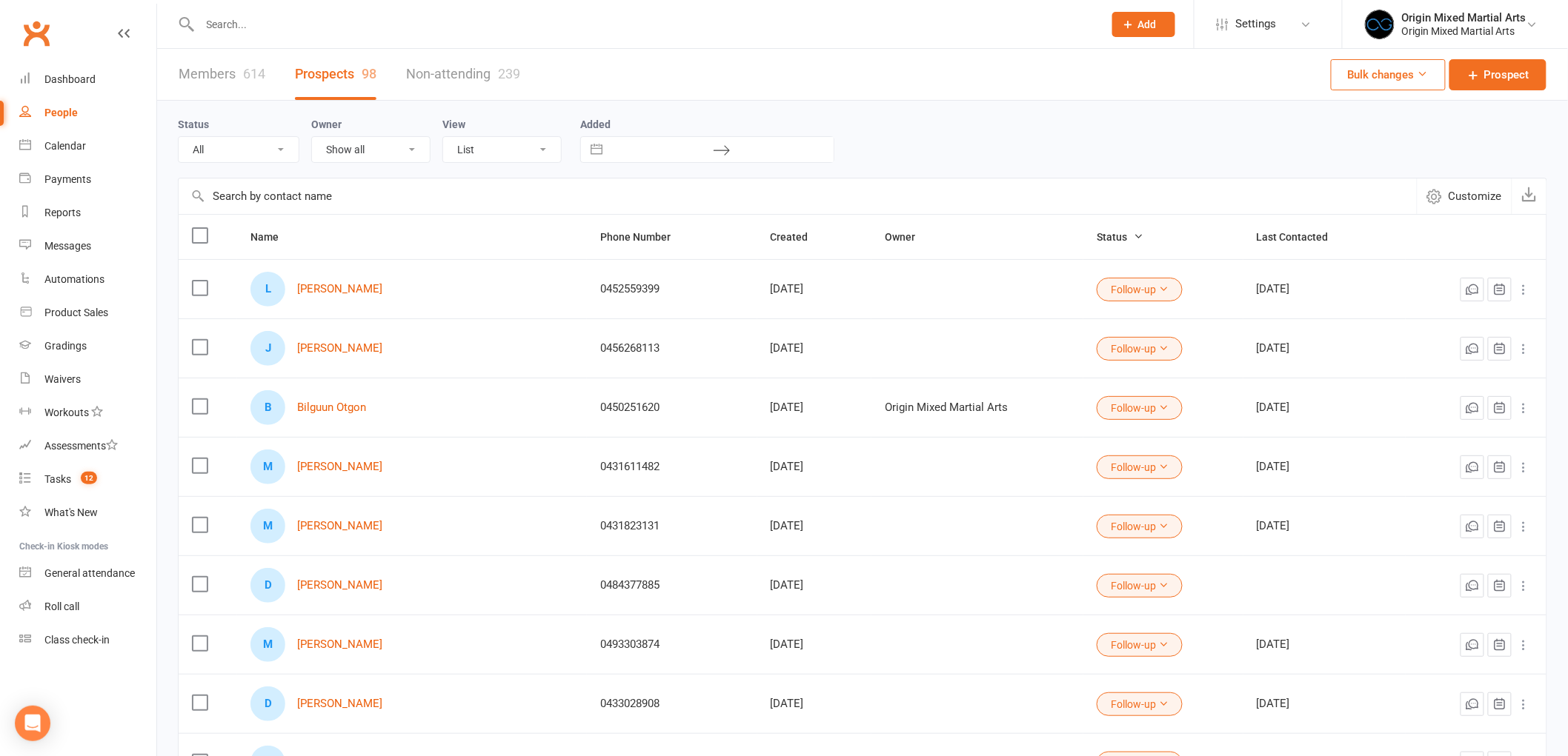
click at [314, 15] on input "text" at bounding box center [644, 24] width 897 height 21
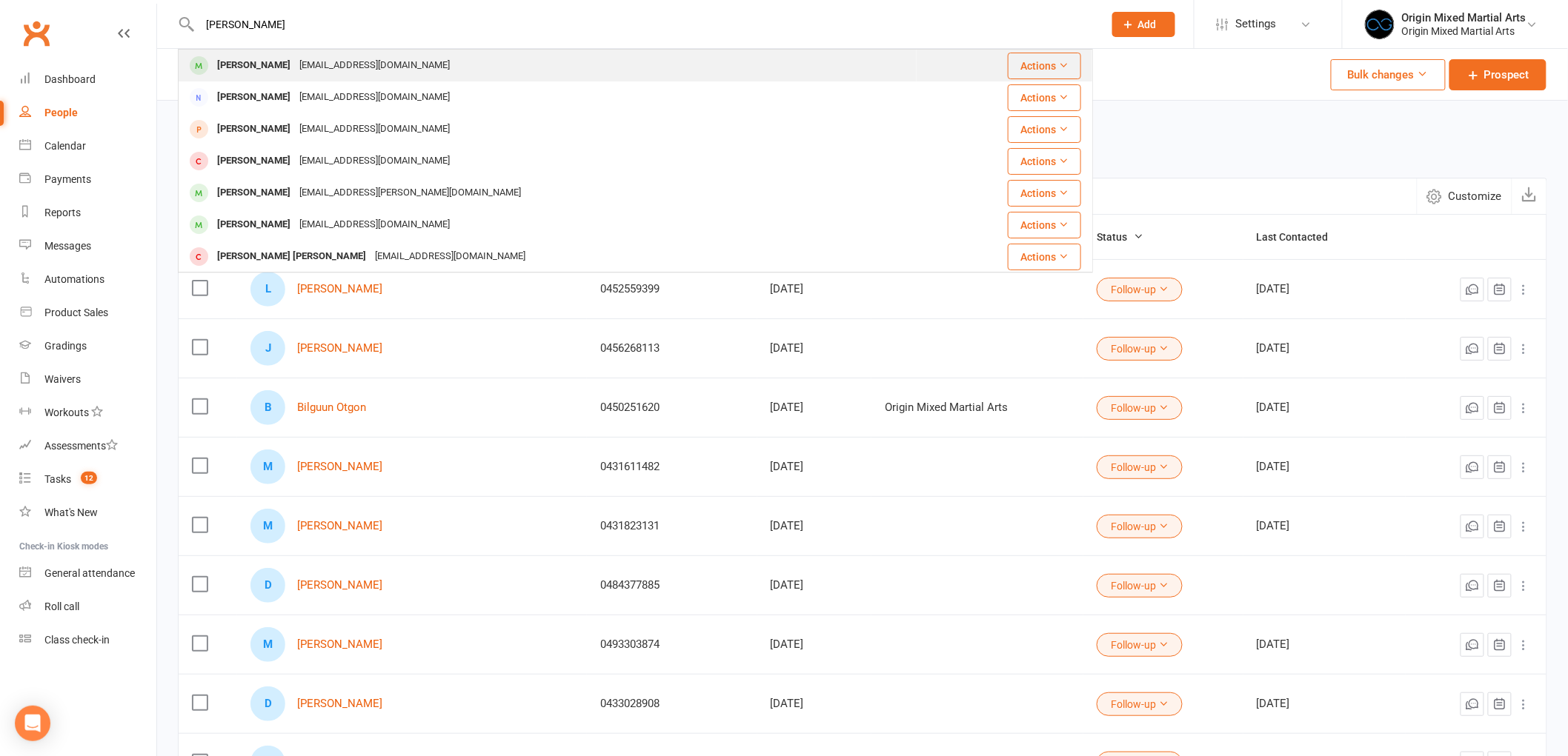
type input "[PERSON_NAME]"
click at [373, 65] on div "[EMAIL_ADDRESS][DOMAIN_NAME]" at bounding box center [374, 66] width 159 height 22
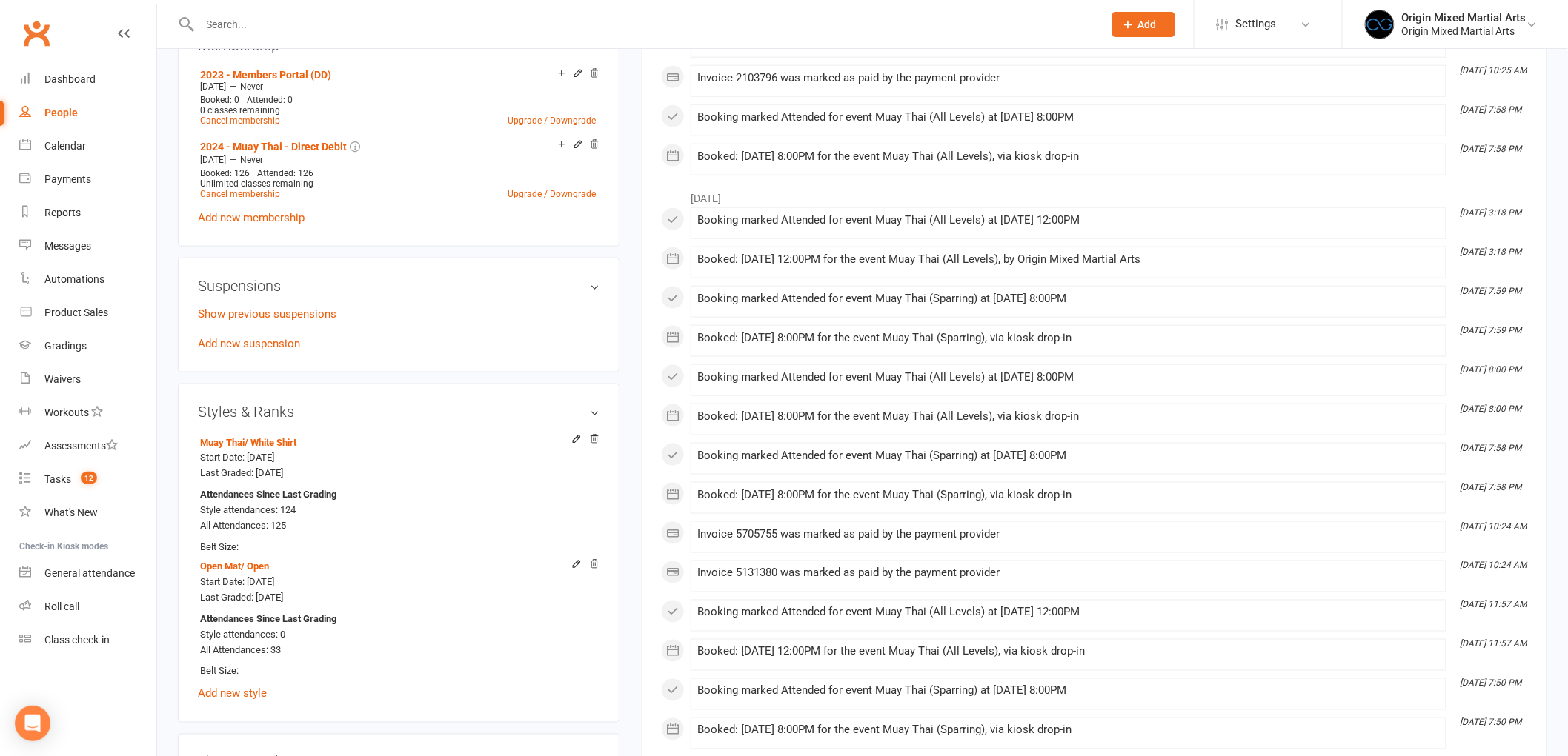
scroll to position [575, 0]
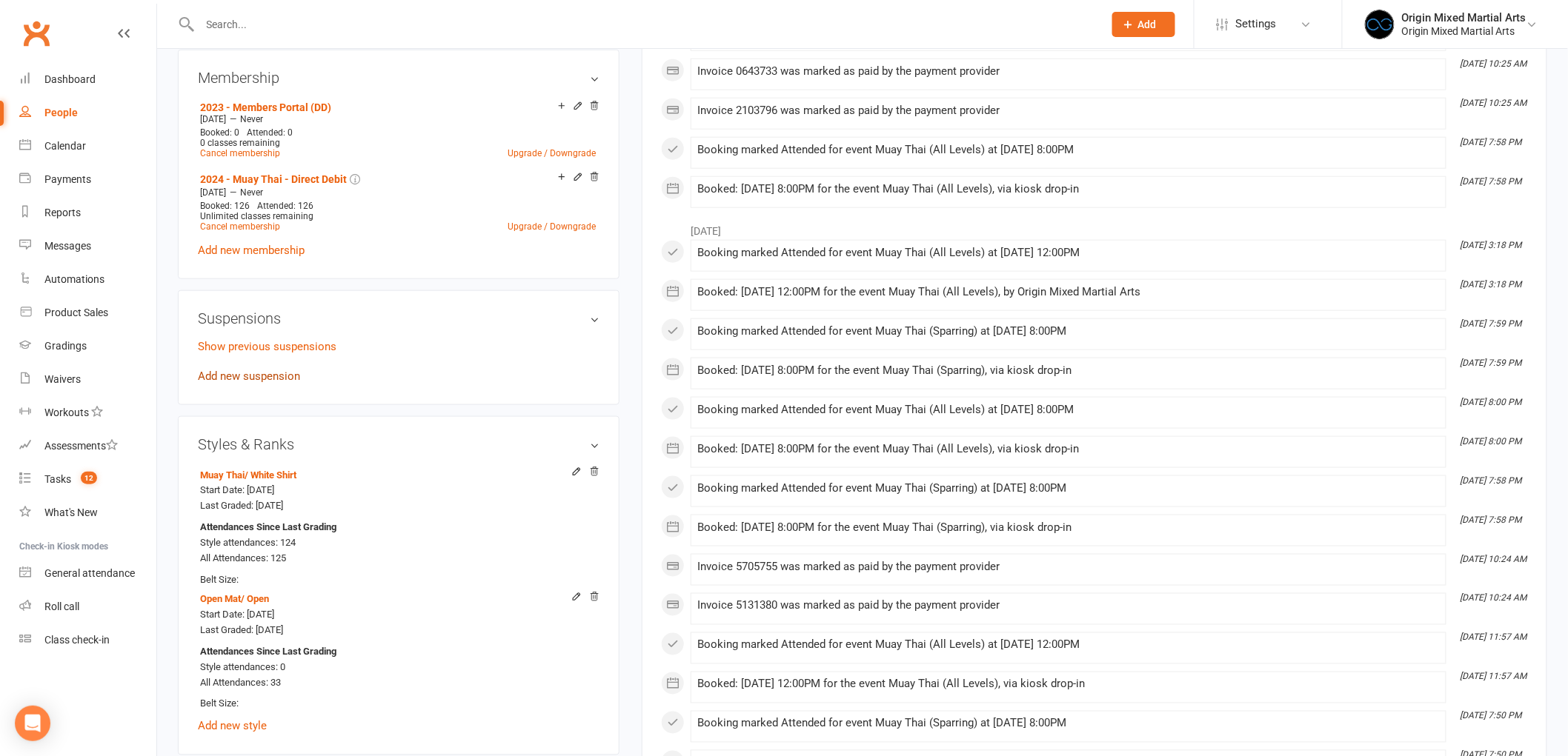
click at [214, 376] on link "Add new suspension" at bounding box center [248, 376] width 103 height 13
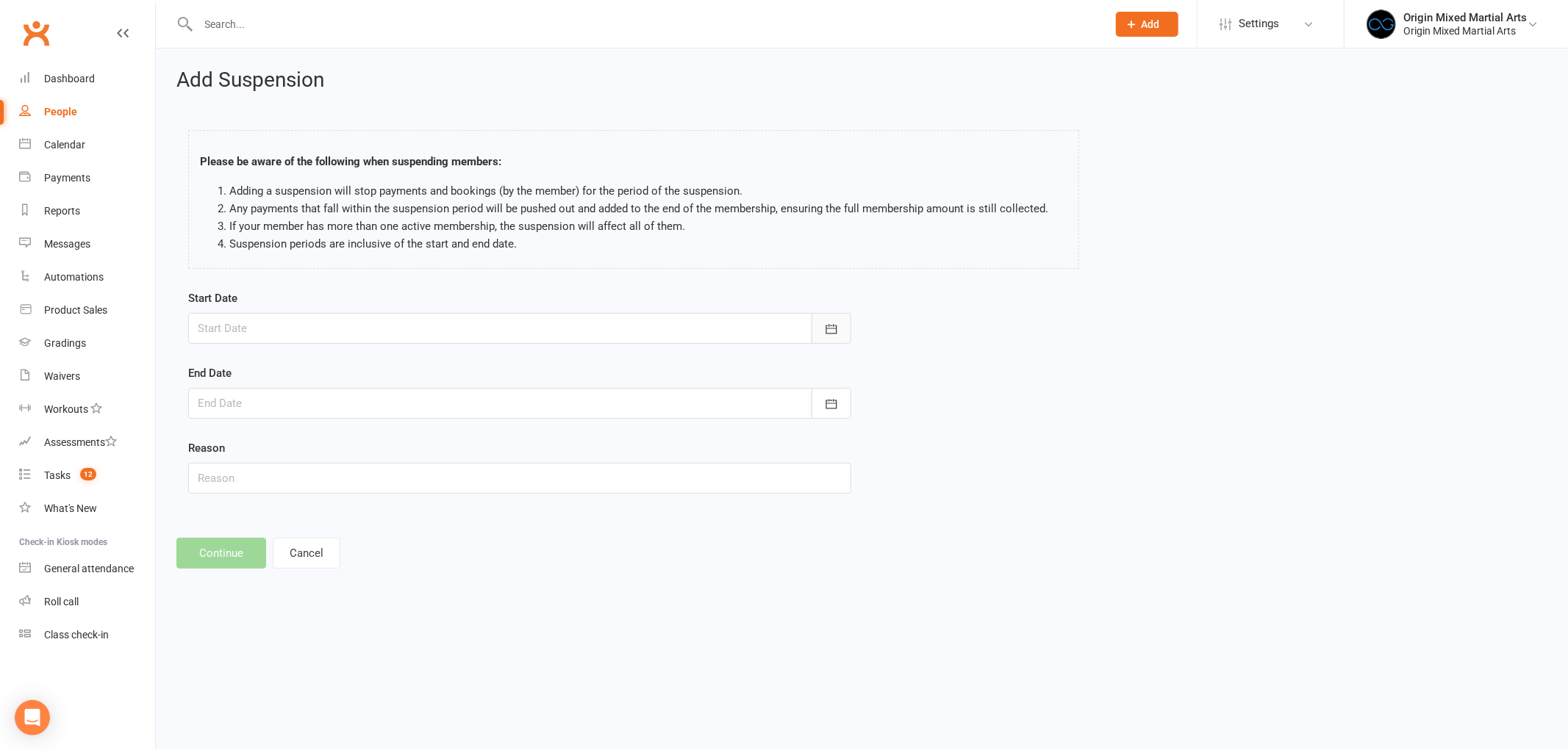
click at [819, 332] on button "button" at bounding box center [831, 328] width 40 height 31
click at [380, 451] on button "11" at bounding box center [377, 449] width 31 height 27
type input "[DATE]"
click at [835, 412] on button "button" at bounding box center [831, 403] width 40 height 31
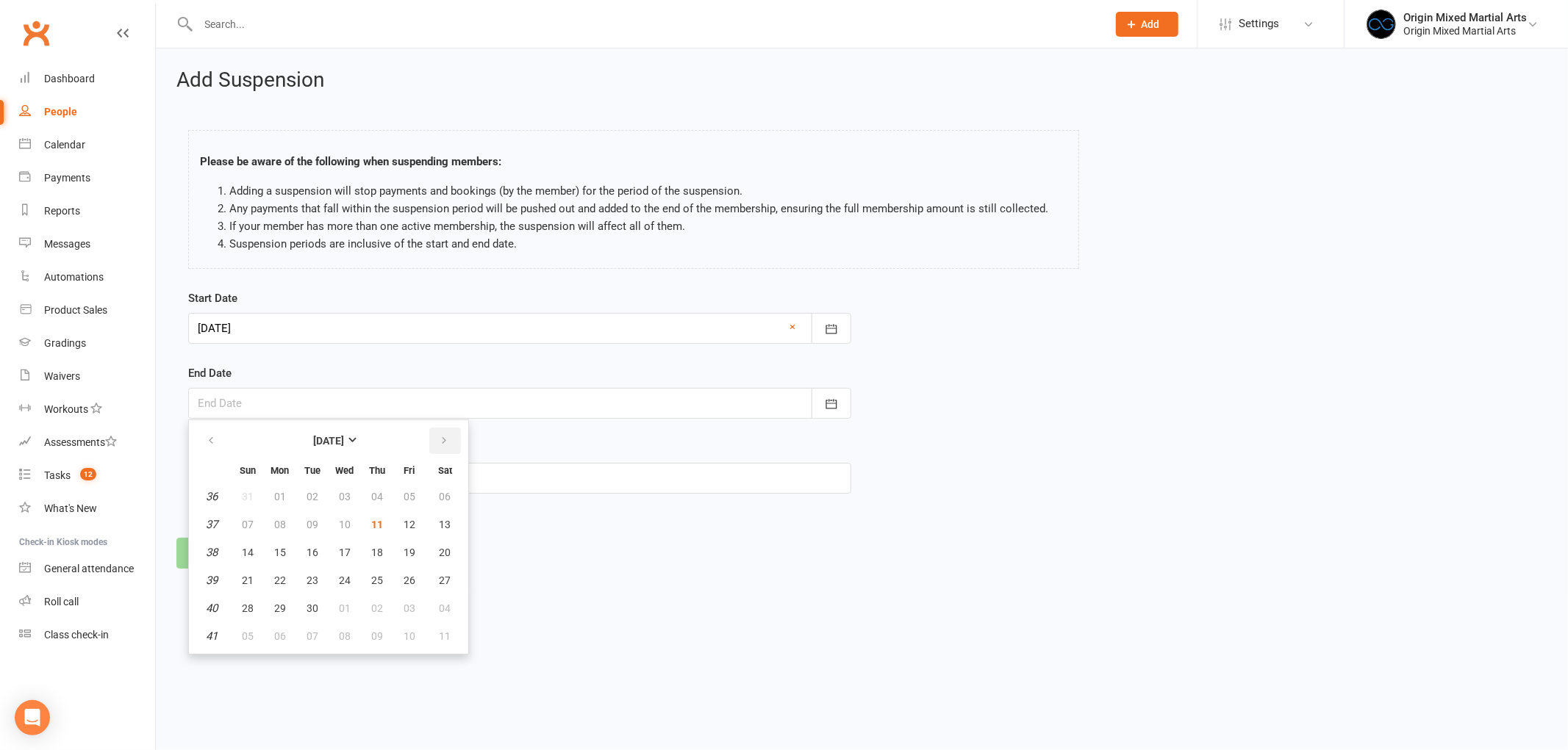
click at [450, 437] on button "button" at bounding box center [445, 441] width 31 height 27
click at [306, 549] on span "11" at bounding box center [312, 552] width 11 height 11
type input "[DATE]"
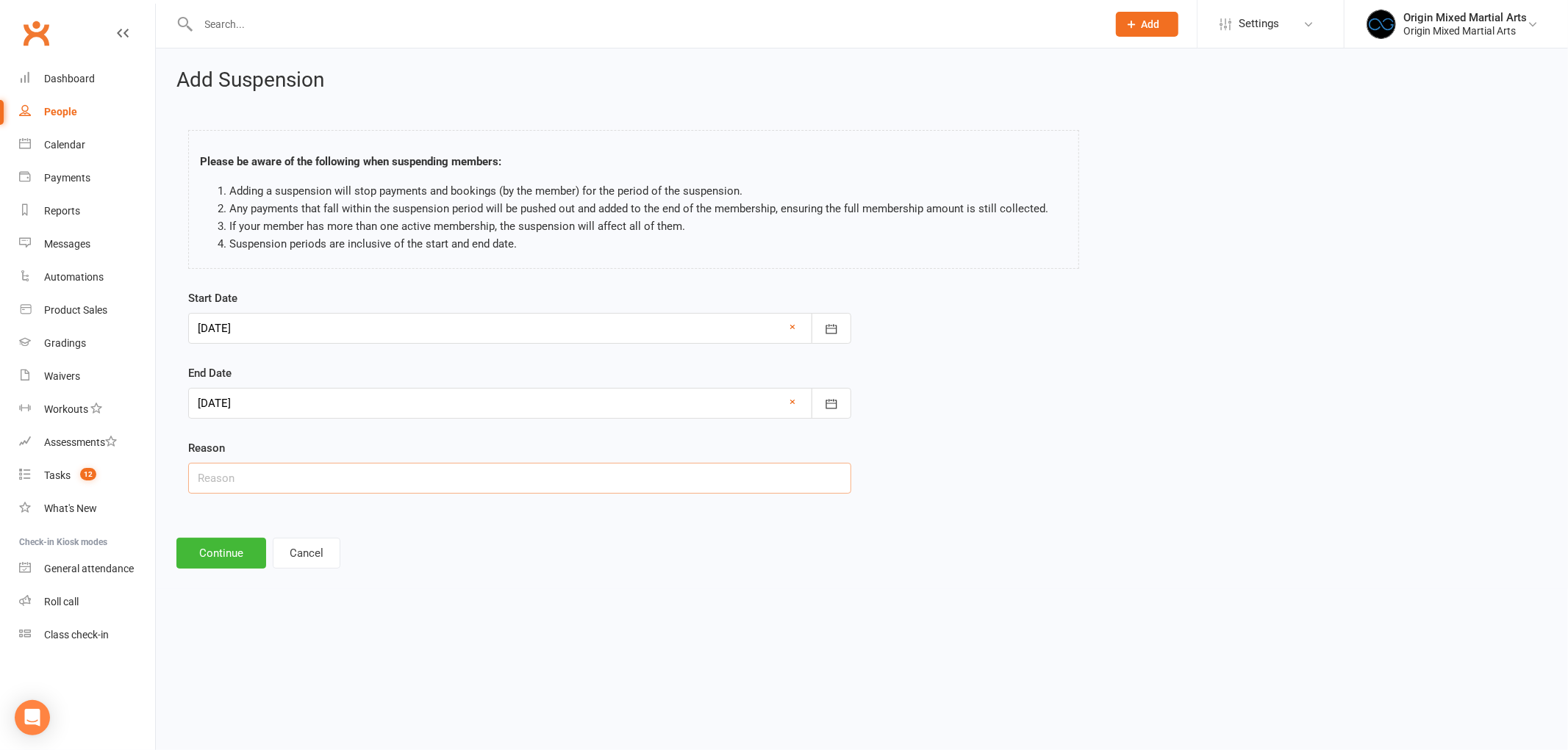
click at [279, 470] on input "text" at bounding box center [520, 478] width 663 height 31
click at [260, 481] on input "text" at bounding box center [520, 478] width 663 height 31
type input "Busy"
click at [216, 551] on button "Continue" at bounding box center [220, 553] width 90 height 31
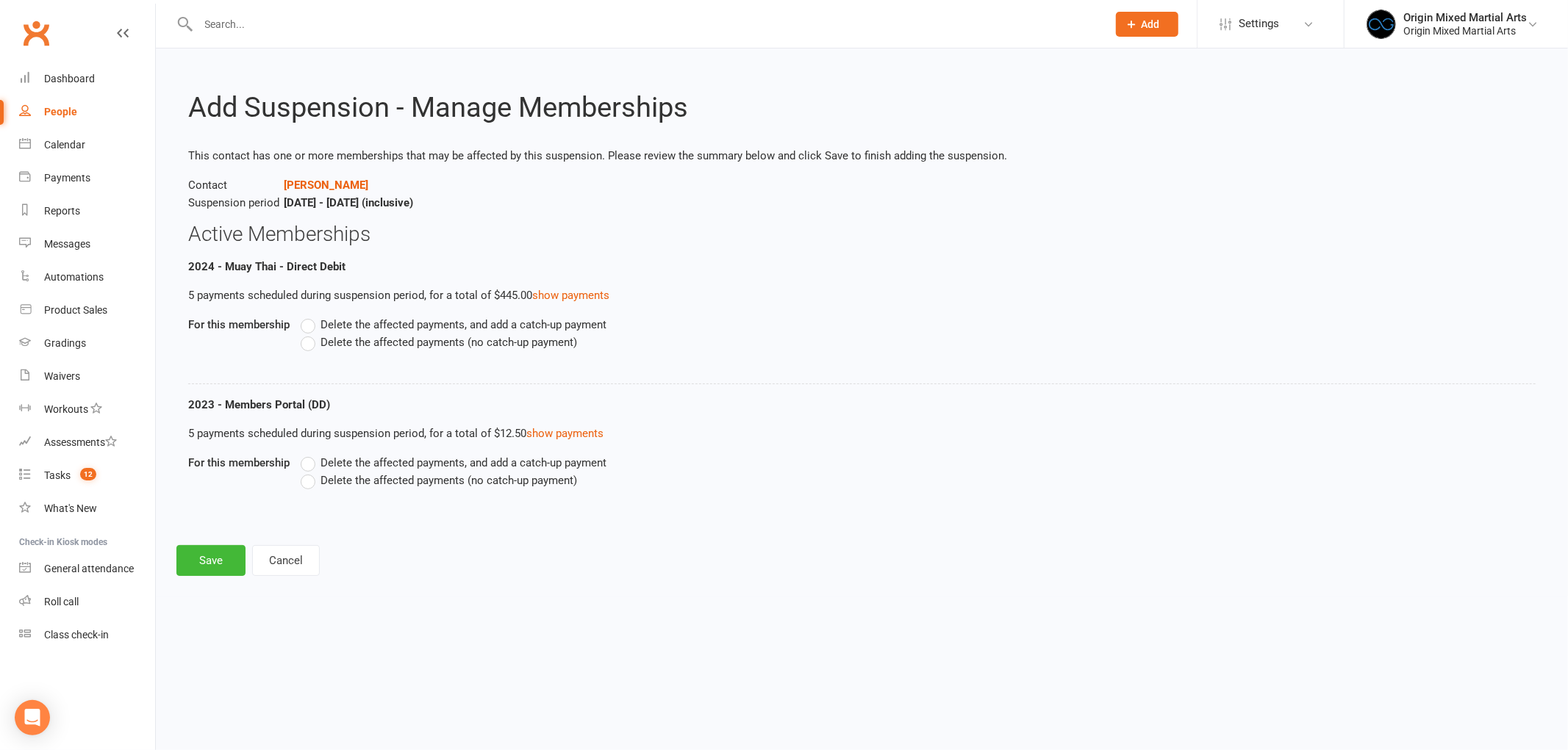
click at [363, 344] on span "Delete the affected payments (no catch-up payment)" at bounding box center [449, 341] width 256 height 15
click at [310, 334] on input "Delete the affected payments (no catch-up payment)" at bounding box center [305, 334] width 9 height 0
click at [350, 486] on span "Delete the affected payments (no catch-up payment)" at bounding box center [449, 479] width 256 height 15
click at [310, 471] on input "Delete the affected payments (no catch-up payment)" at bounding box center [305, 471] width 9 height 0
click at [197, 560] on button "Save" at bounding box center [211, 560] width 69 height 31
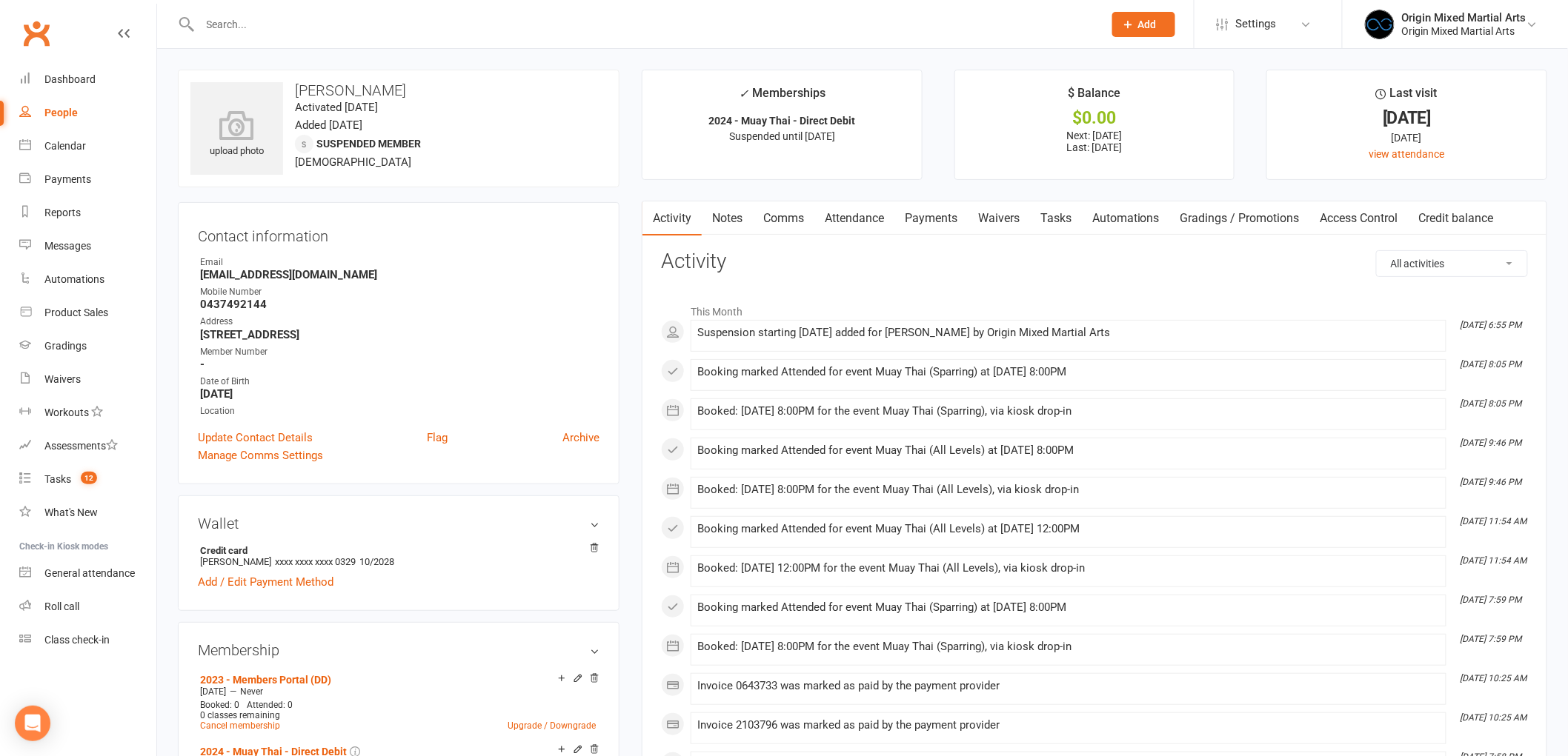
click at [65, 113] on div "People" at bounding box center [61, 112] width 33 height 12
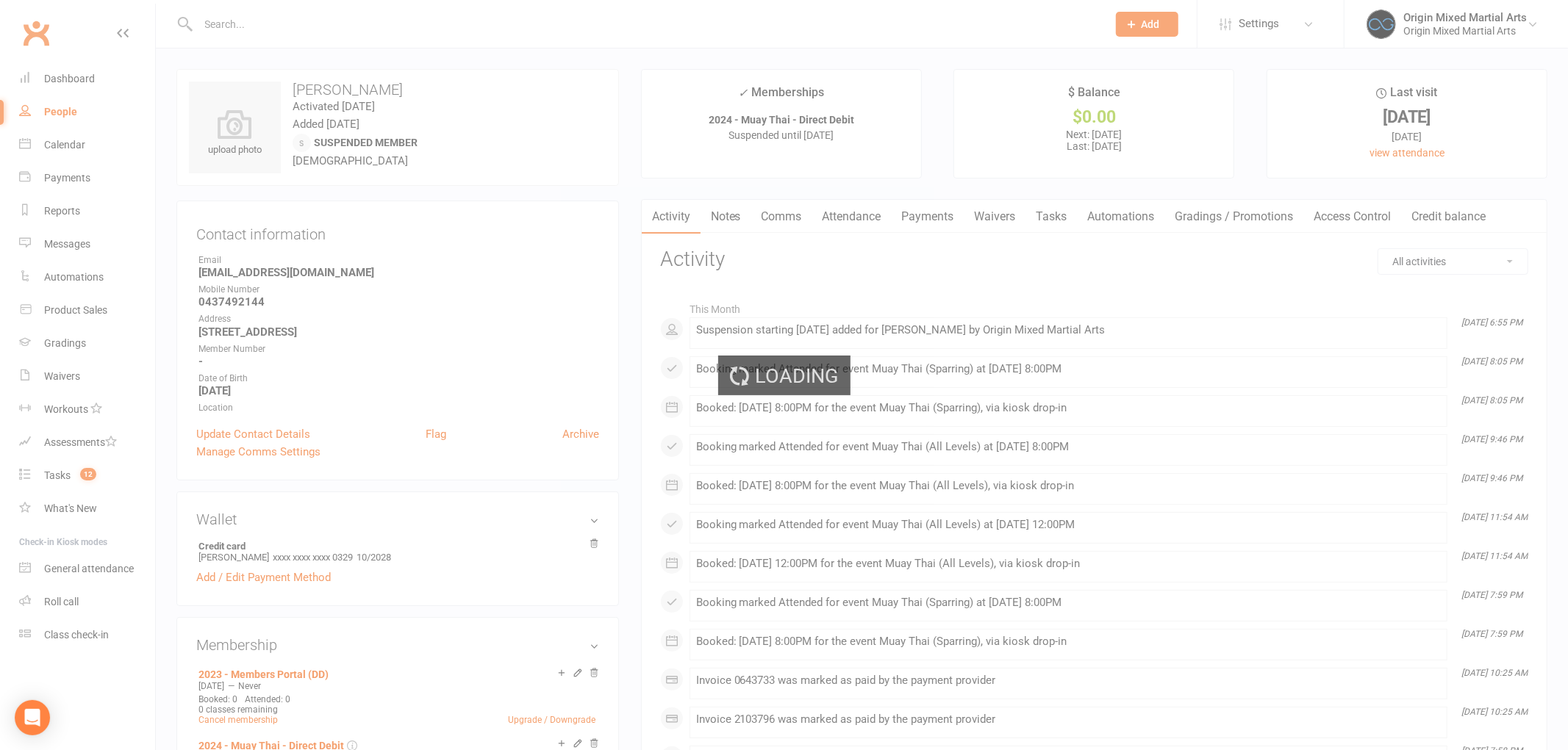
select select "100"
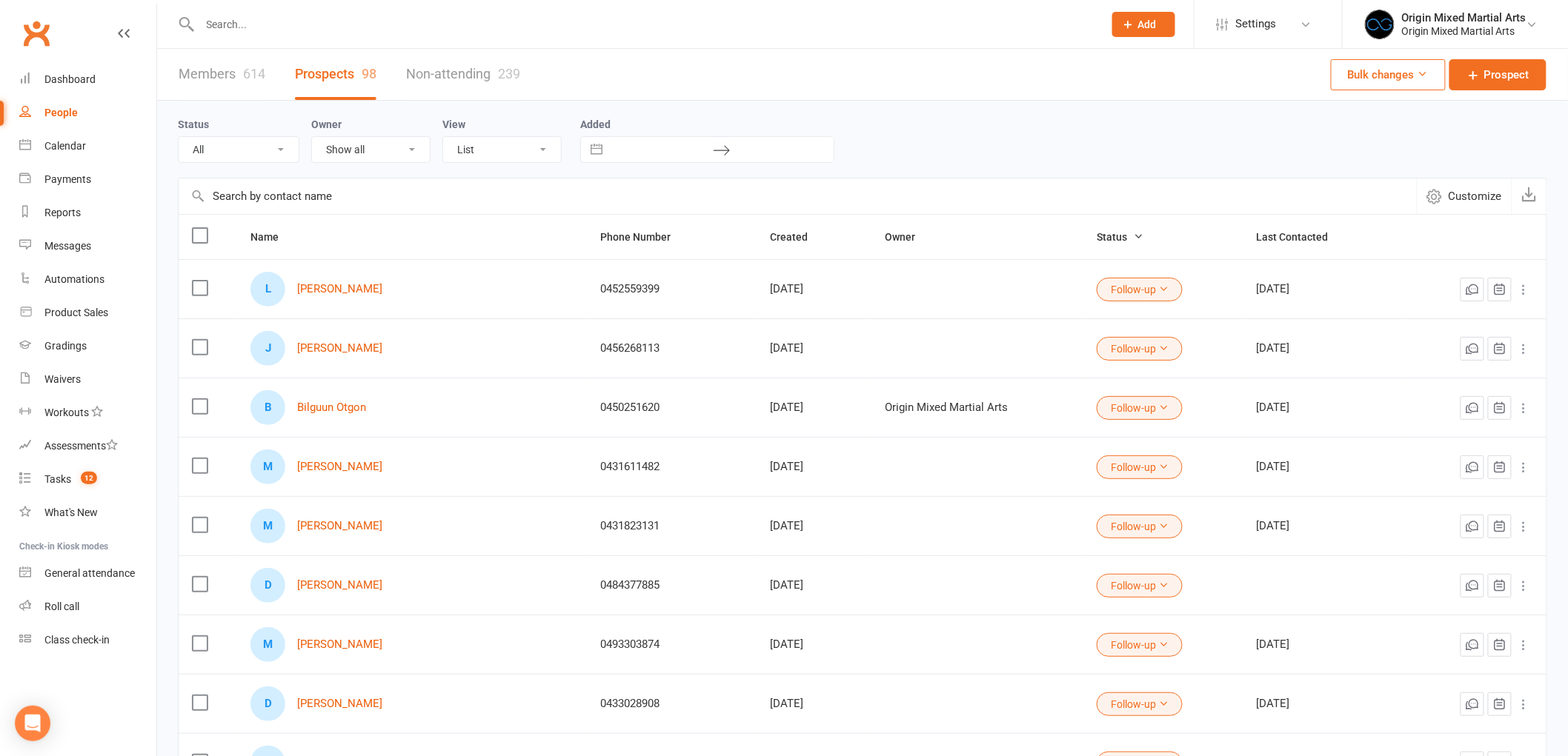
click at [426, 37] on div at bounding box center [635, 24] width 915 height 48
click at [427, 22] on input "text" at bounding box center [644, 24] width 897 height 21
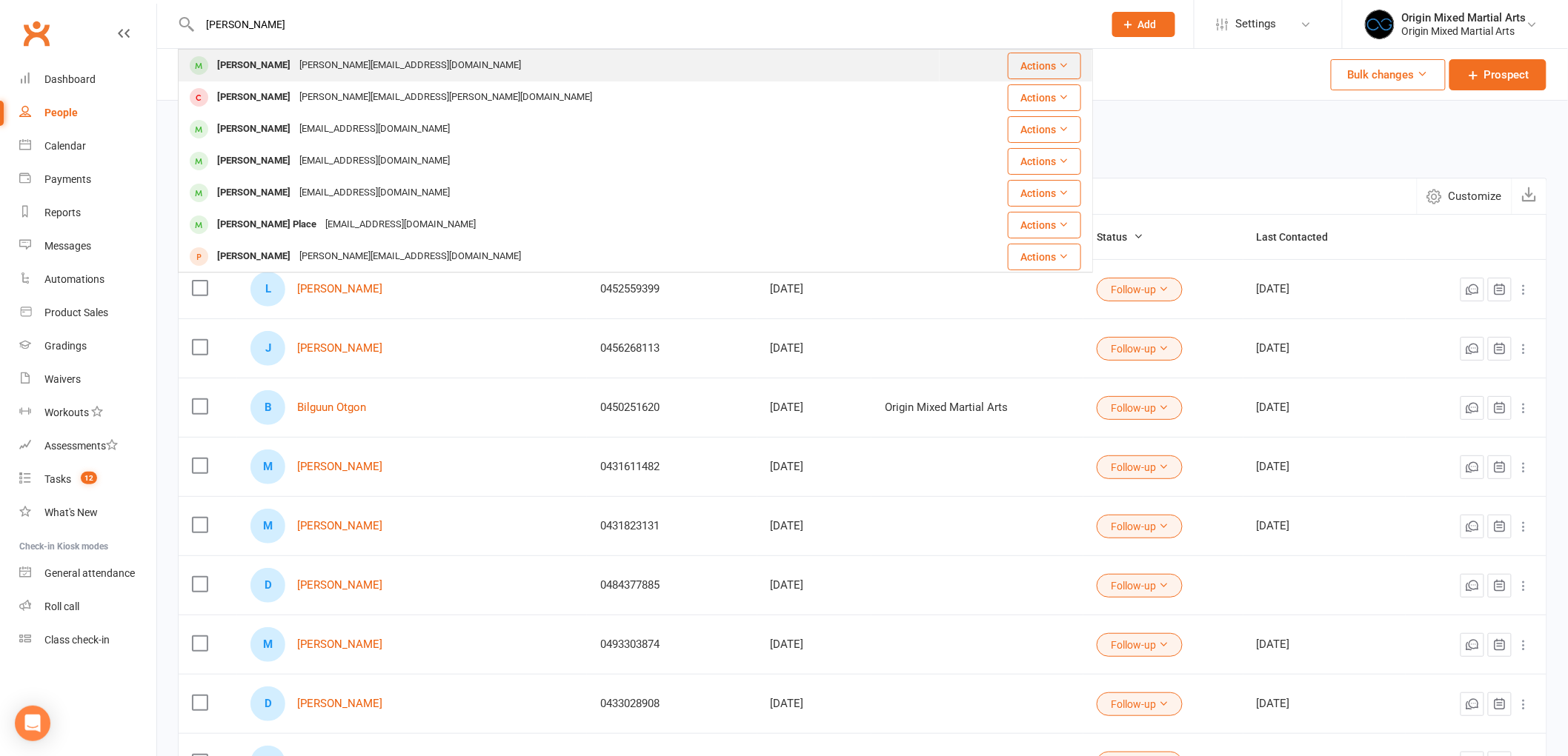
type input "[PERSON_NAME]"
click at [329, 53] on div "[PERSON_NAME] [PERSON_NAME][EMAIL_ADDRESS][DOMAIN_NAME]" at bounding box center [559, 65] width 759 height 30
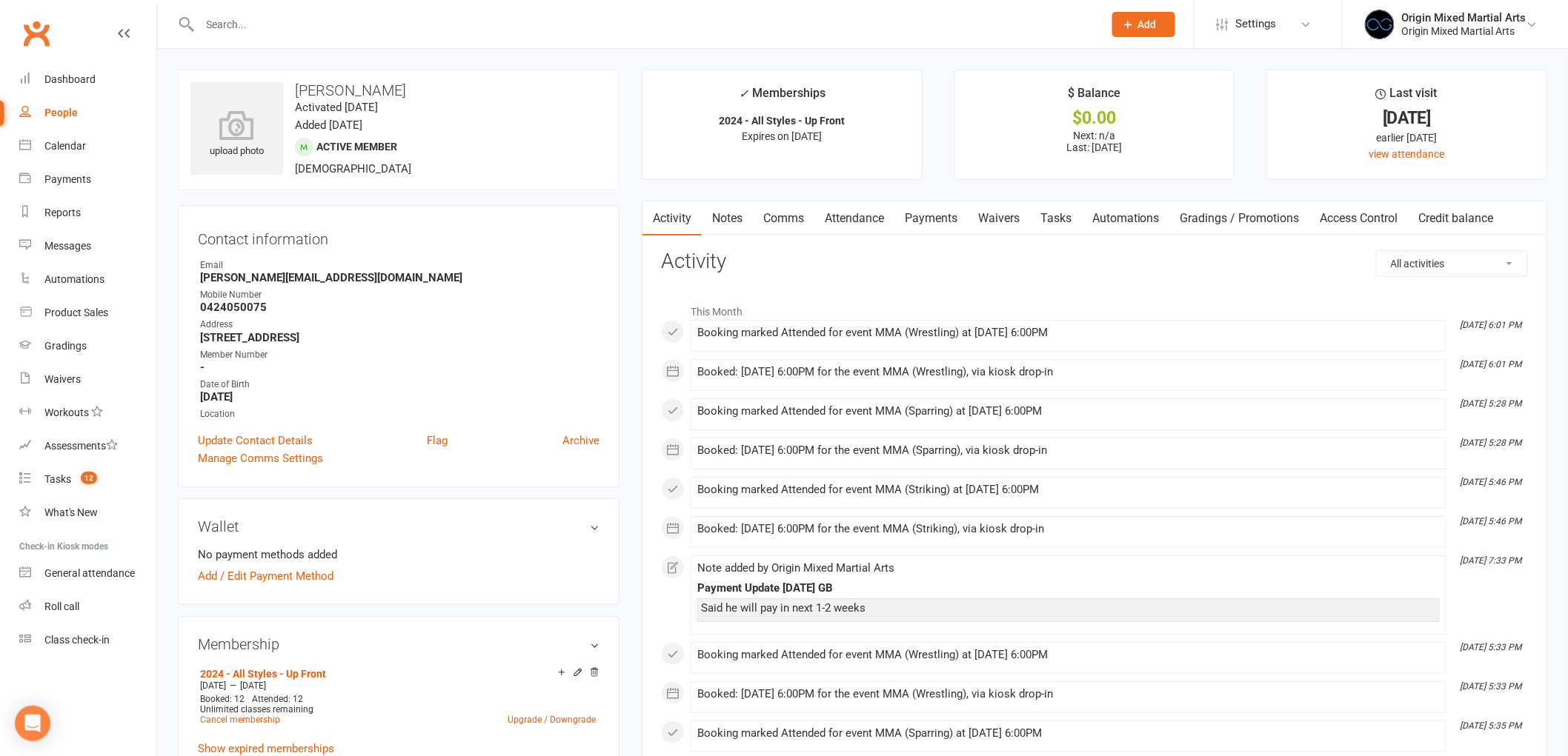
scroll to position [83, 0]
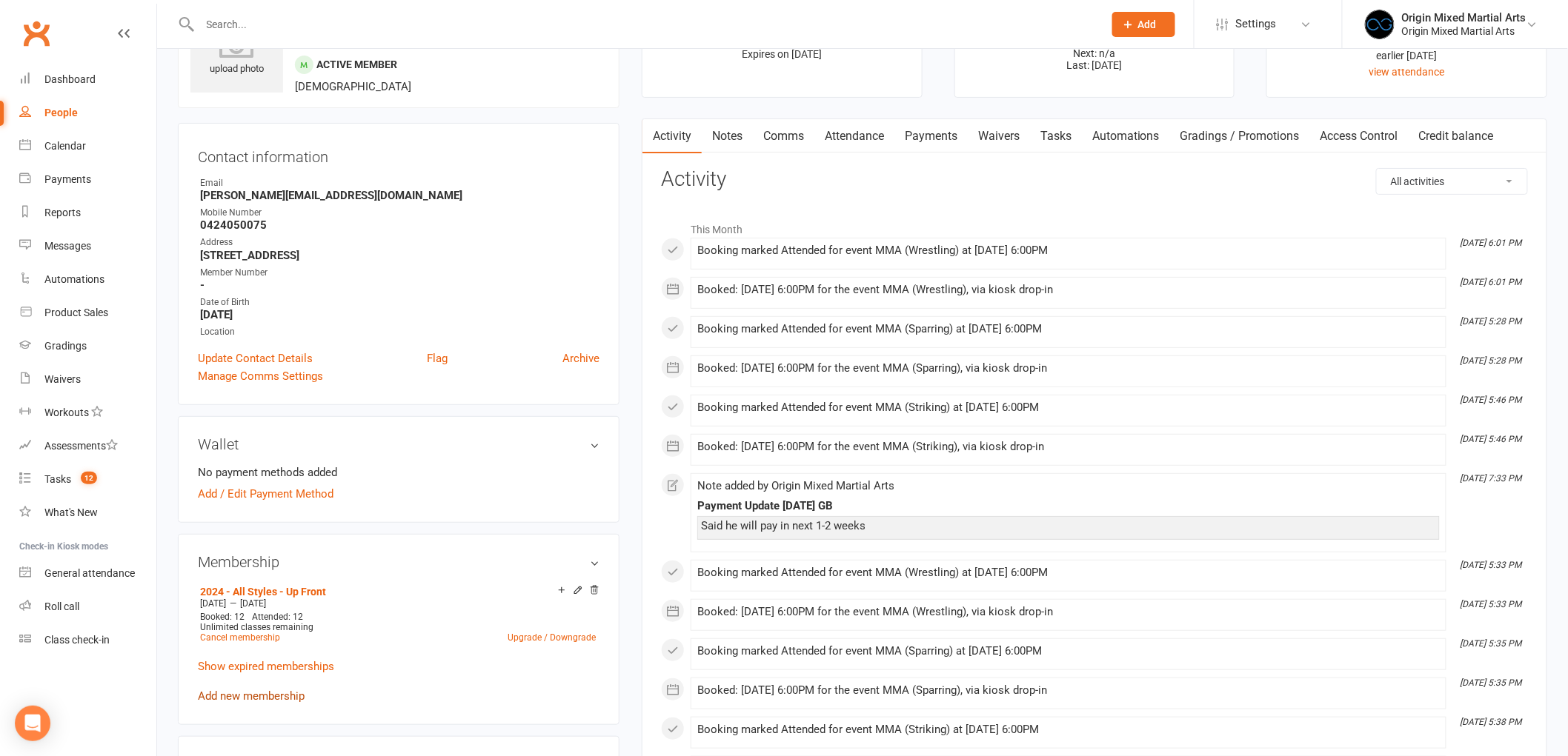
click at [278, 691] on link "Add new membership" at bounding box center [251, 696] width 106 height 13
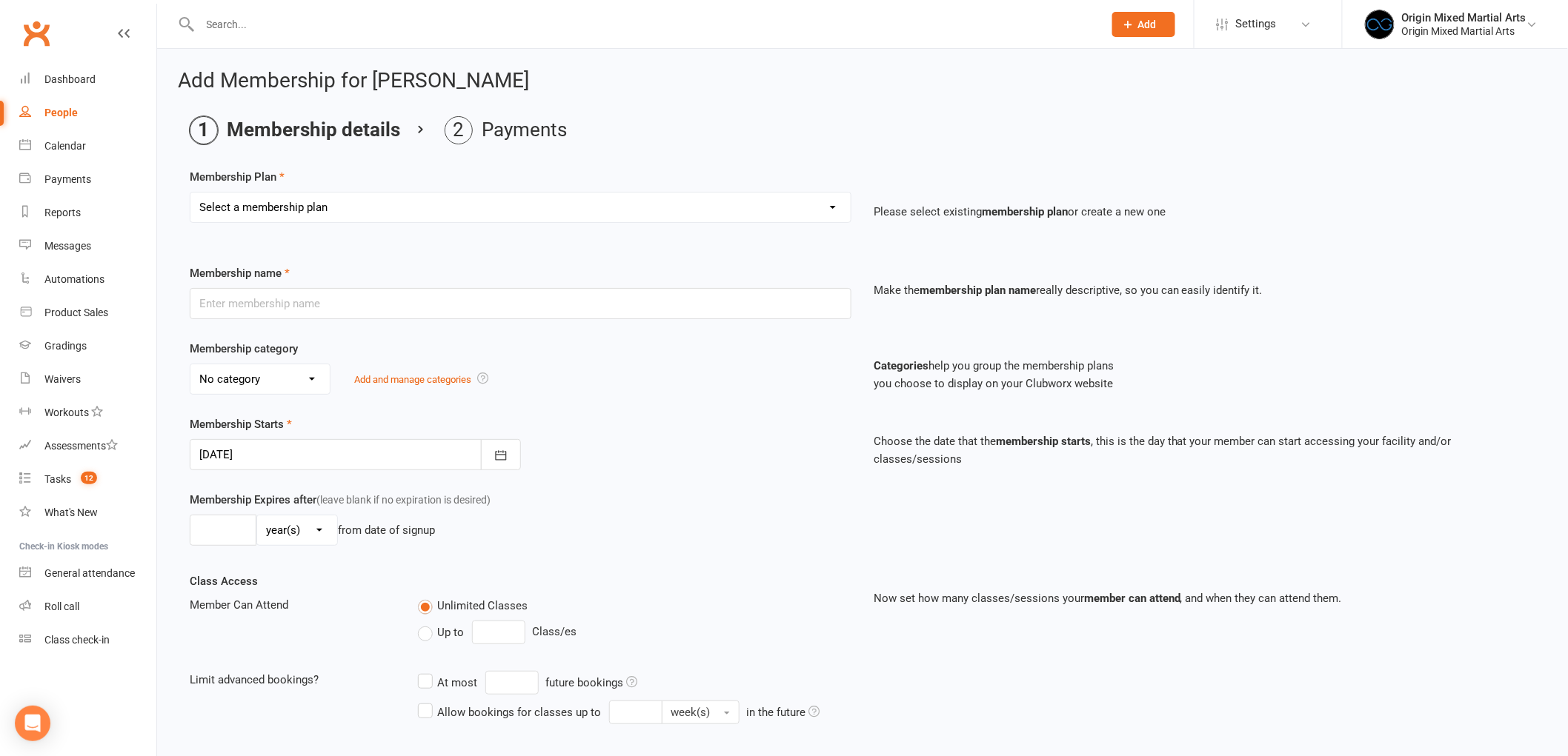
click at [694, 189] on div "Membership Plan Select a membership plan Create new Membership Plan 2023 - BJJ …" at bounding box center [863, 206] width 1346 height 76
click at [657, 212] on select "Select a membership plan Create new Membership Plan 2023 - BJJ - Direct Debit 2…" at bounding box center [520, 208] width 660 height 29
select select "47"
click at [191, 193] on select "Select a membership plan Create new Membership Plan 2023 - BJJ - Direct Debit 2…" at bounding box center [520, 208] width 660 height 29
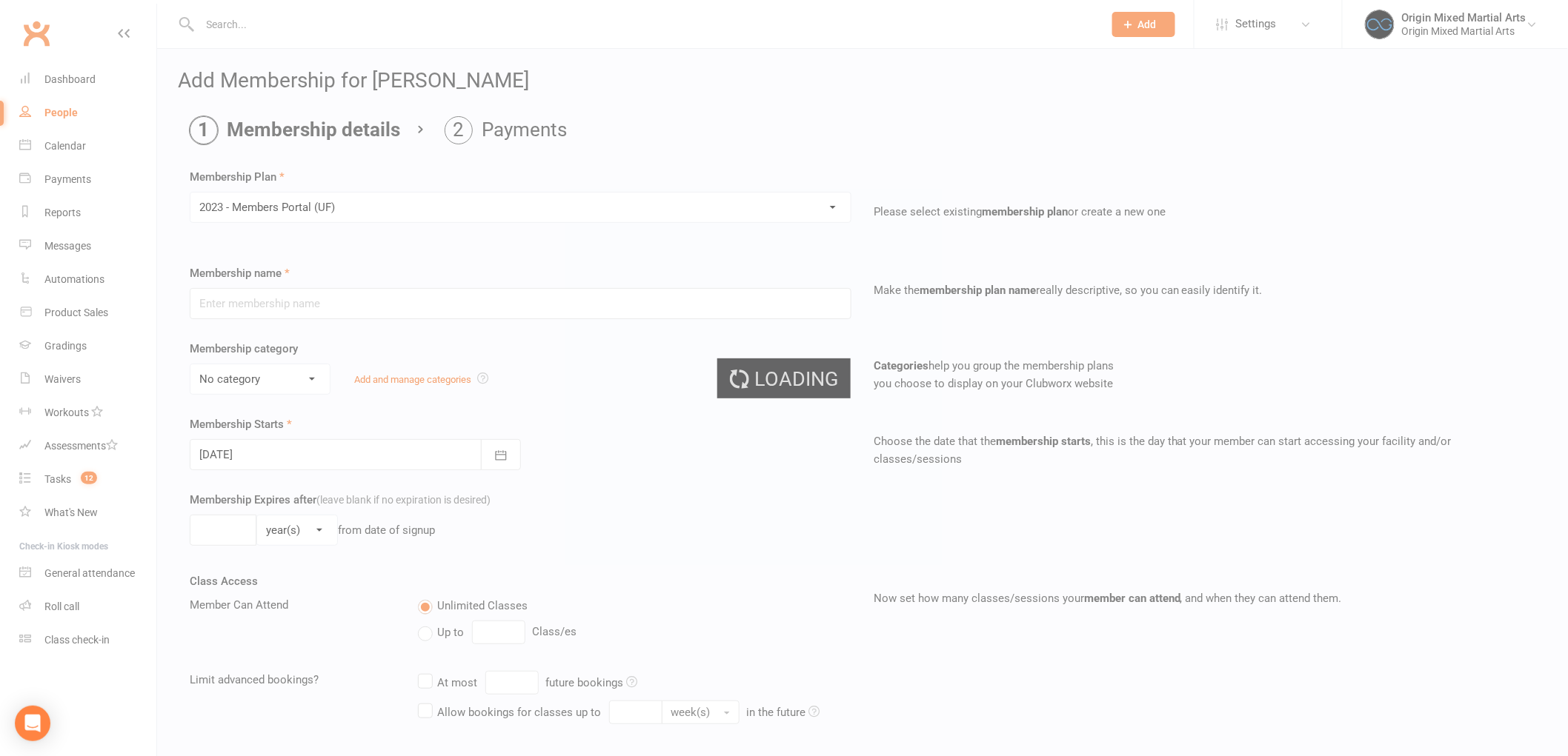
type input "2023 - Members Portal (UF)"
select select "4"
type input "0"
select select "2"
type input "0"
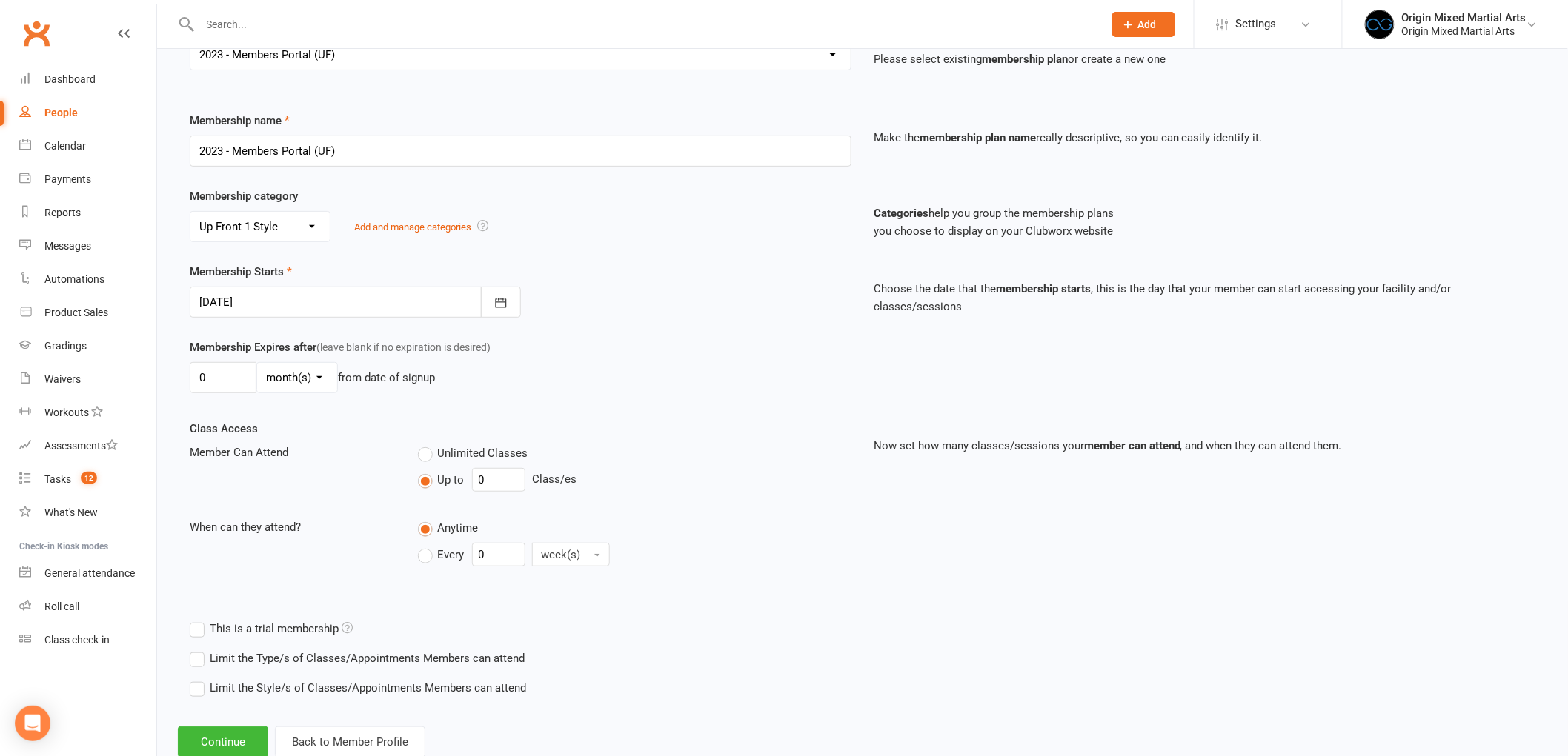
scroll to position [164, 0]
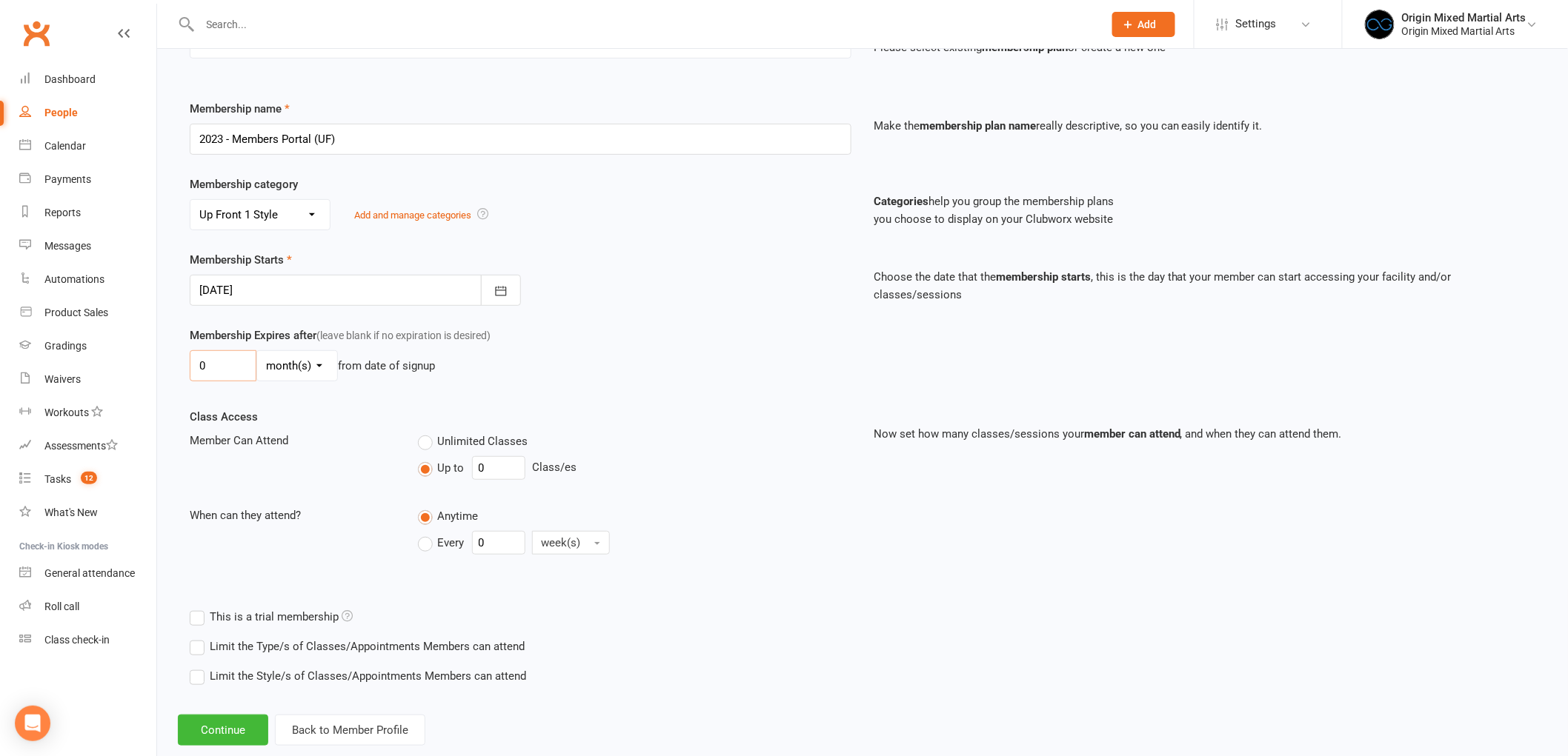
click at [194, 363] on input "0" at bounding box center [223, 366] width 66 height 31
type input "1"
click at [665, 437] on div "Unlimited Classes" at bounding box center [635, 441] width 434 height 19
click at [230, 721] on button "Continue" at bounding box center [222, 731] width 90 height 31
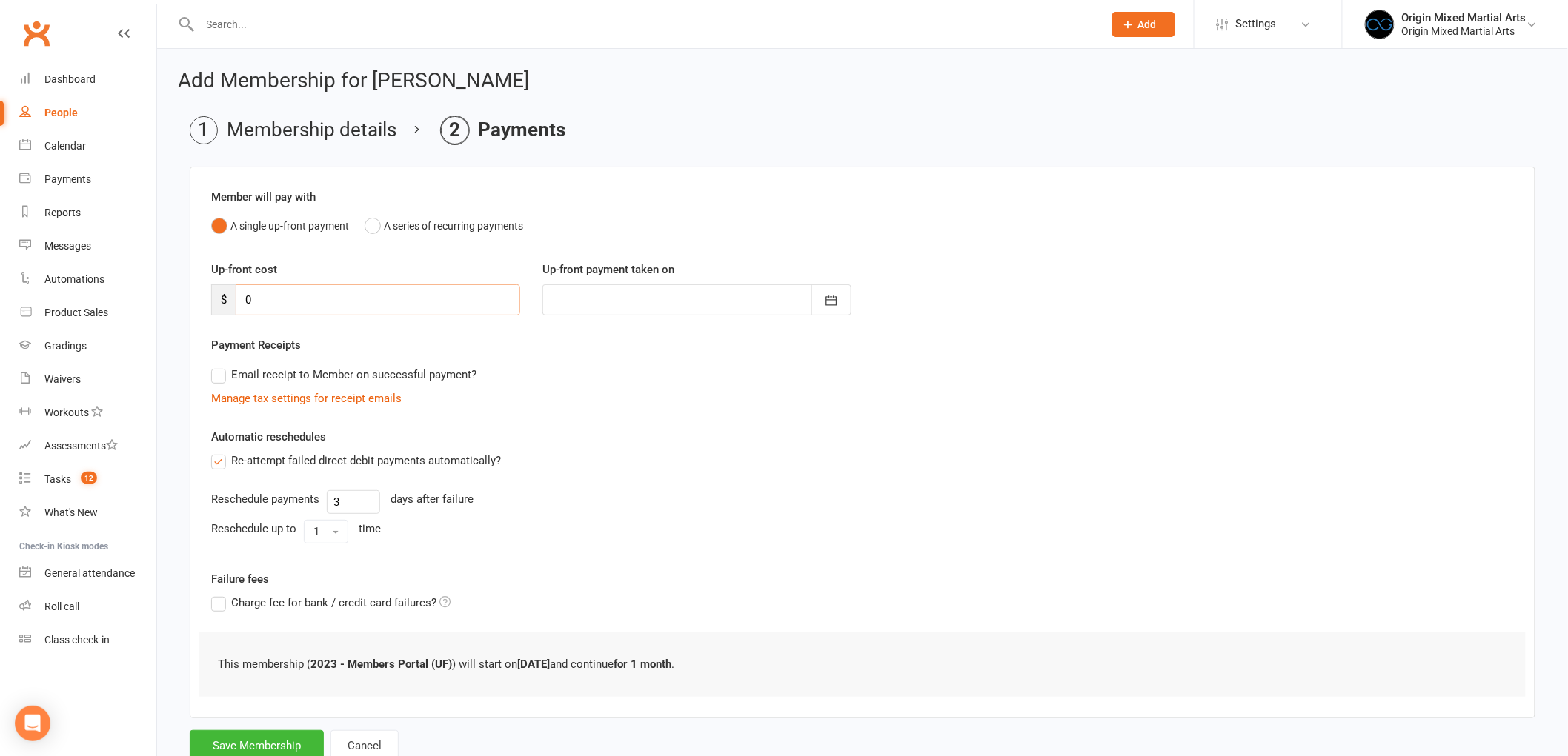
drag, startPoint x: 307, startPoint y: 302, endPoint x: 212, endPoint y: 294, distance: 95.3
click at [212, 294] on div "$ 0" at bounding box center [366, 300] width 309 height 31
type input "5"
type input "[DATE]"
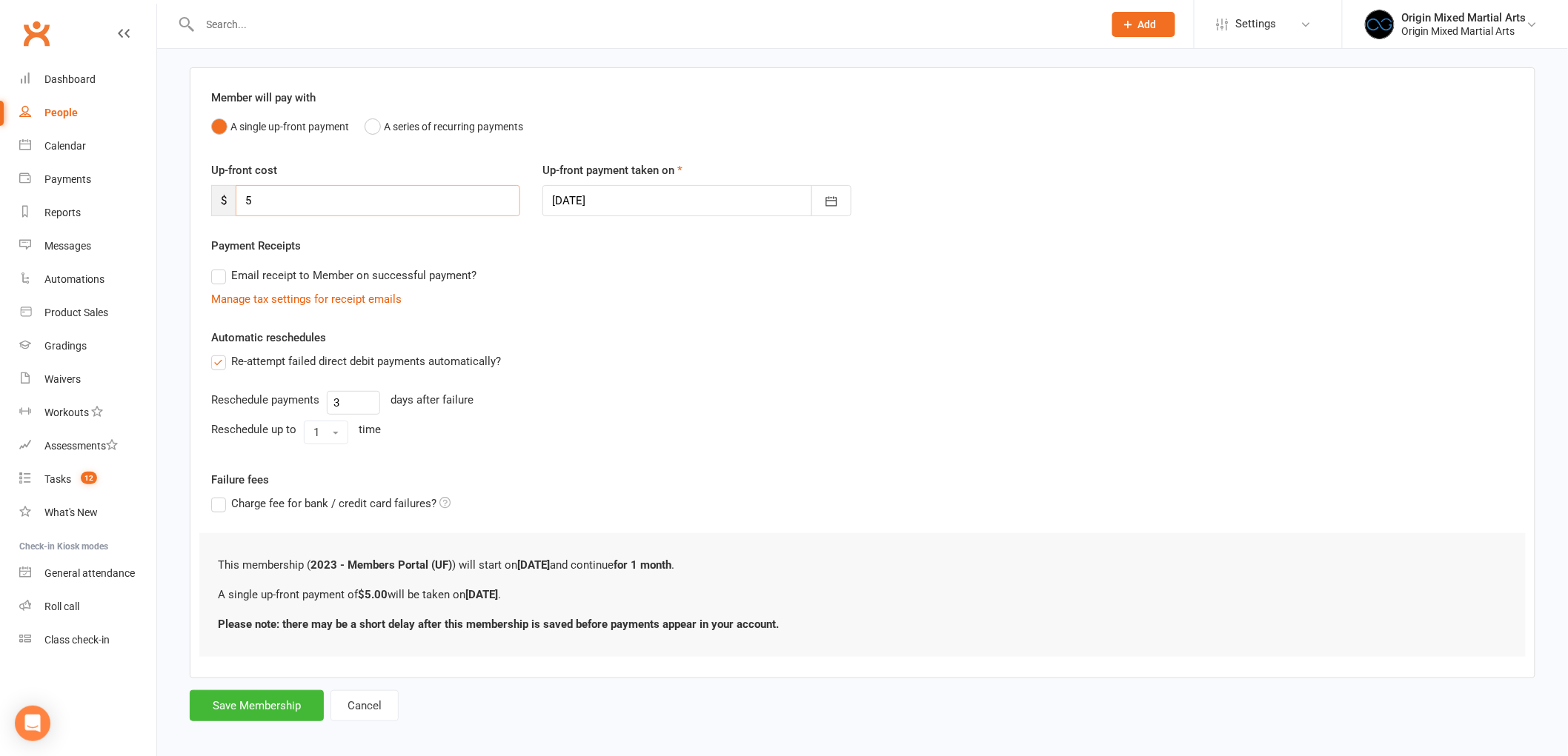
scroll to position [110, 0]
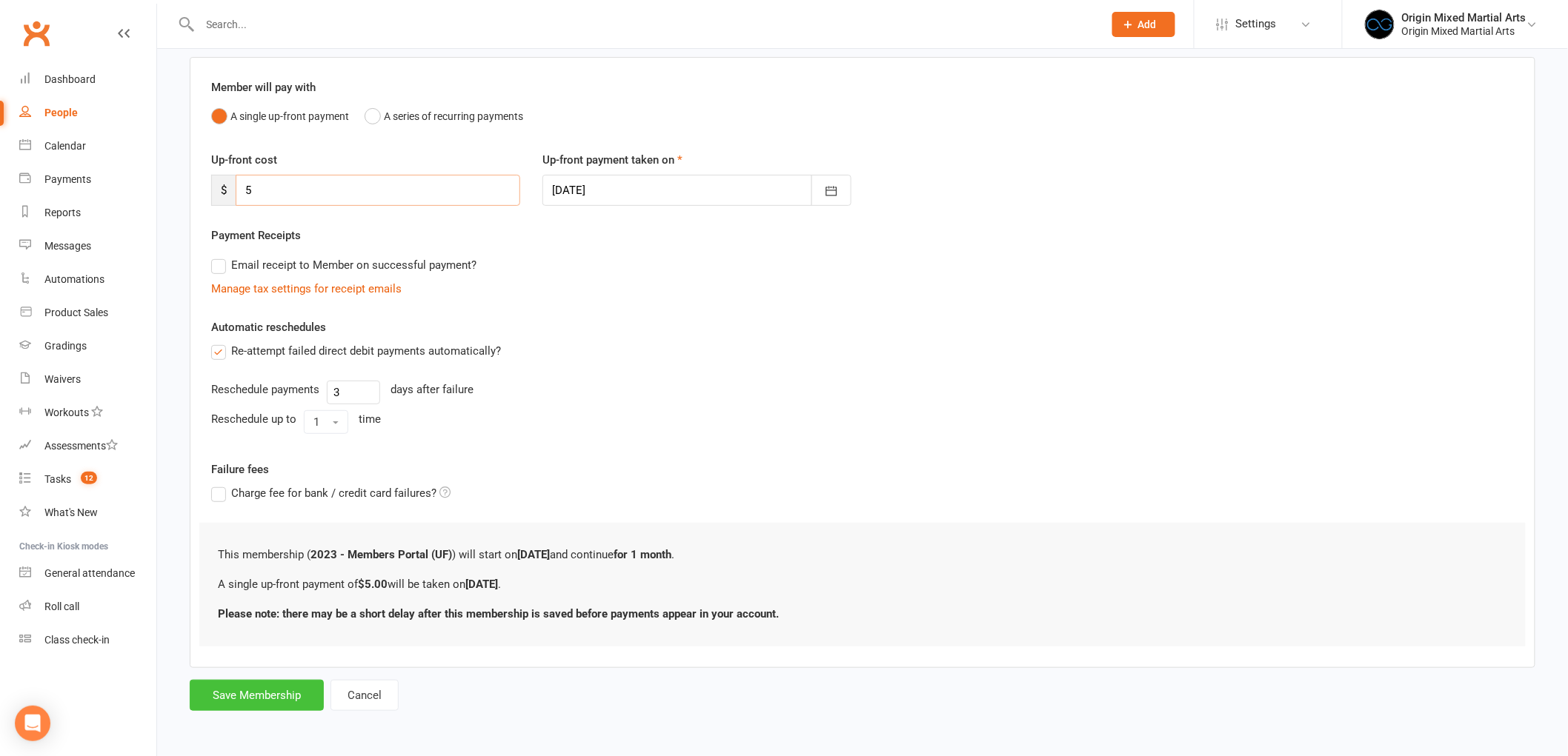
type input "5"
click at [280, 680] on button "Save Membership" at bounding box center [257, 695] width 134 height 31
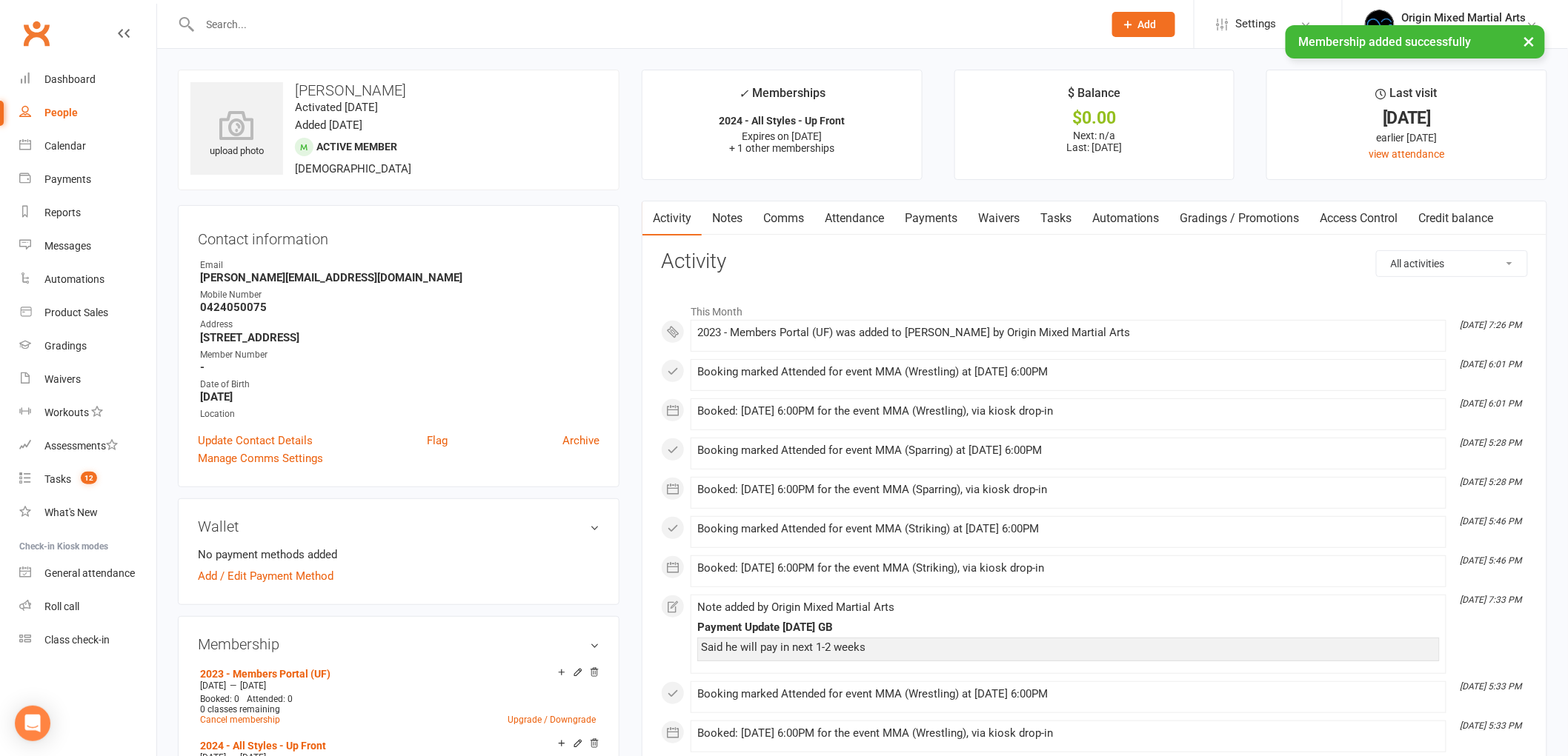
click at [942, 209] on link "Payments" at bounding box center [931, 218] width 73 height 34
